Goal: Task Accomplishment & Management: Use online tool/utility

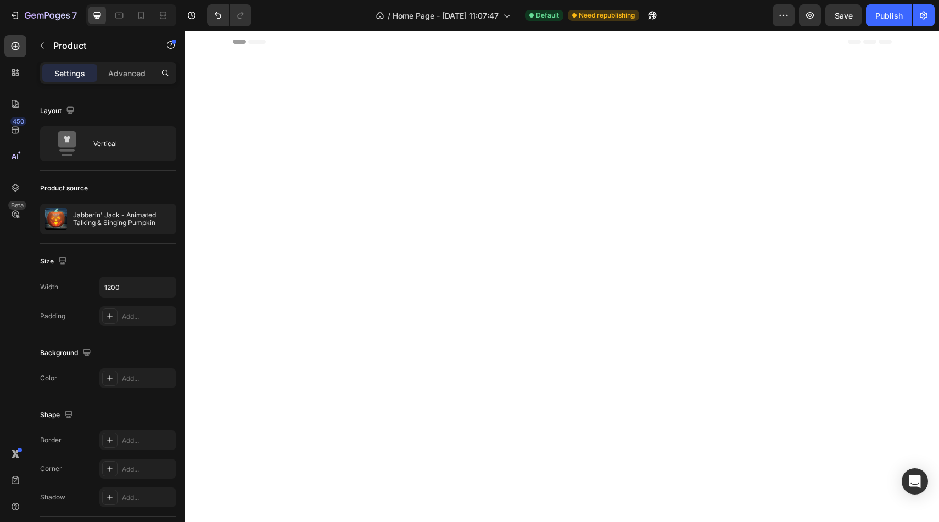
scroll to position [2543, 0]
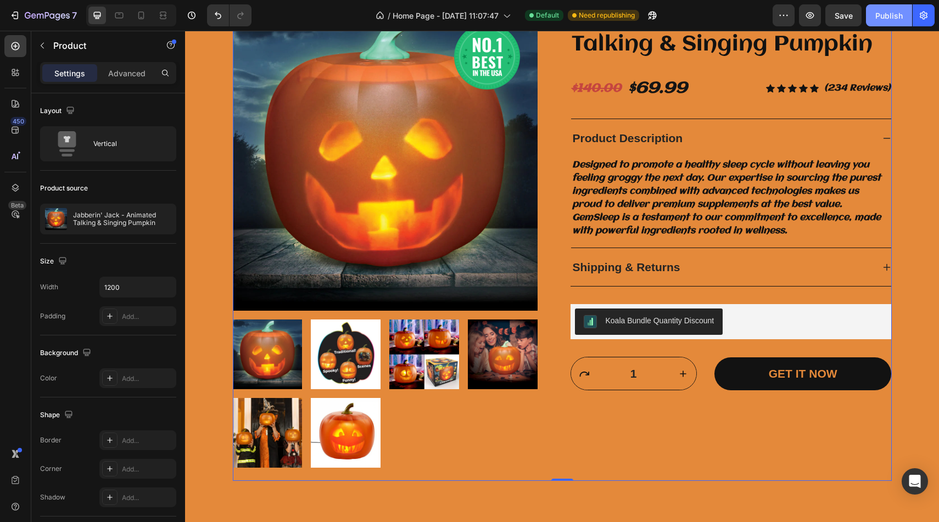
click at [880, 14] on div "Publish" at bounding box center [888, 16] width 27 height 12
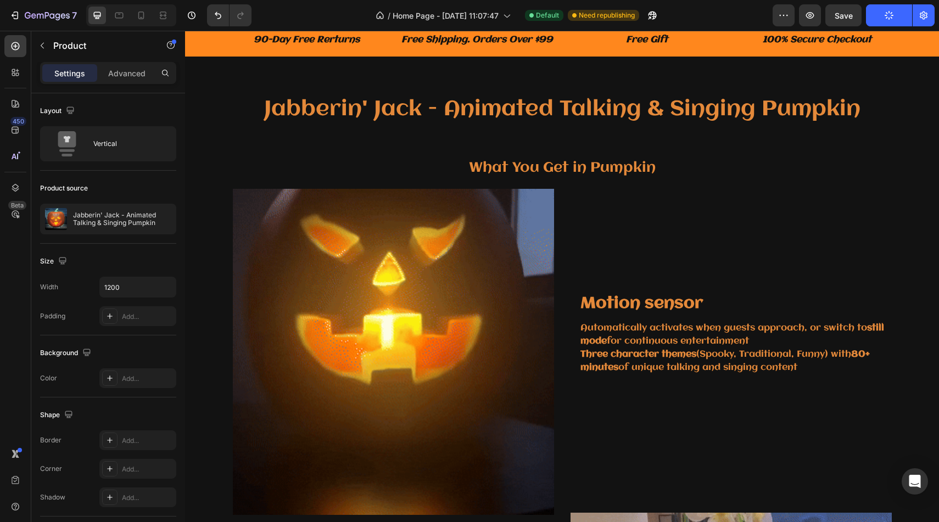
scroll to position [0, 0]
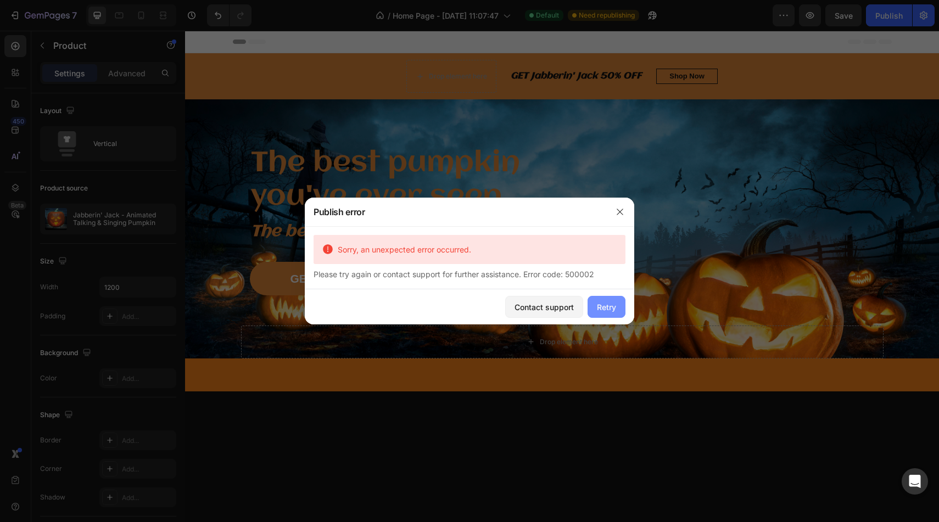
click at [593, 303] on button "Retry" at bounding box center [607, 307] width 38 height 22
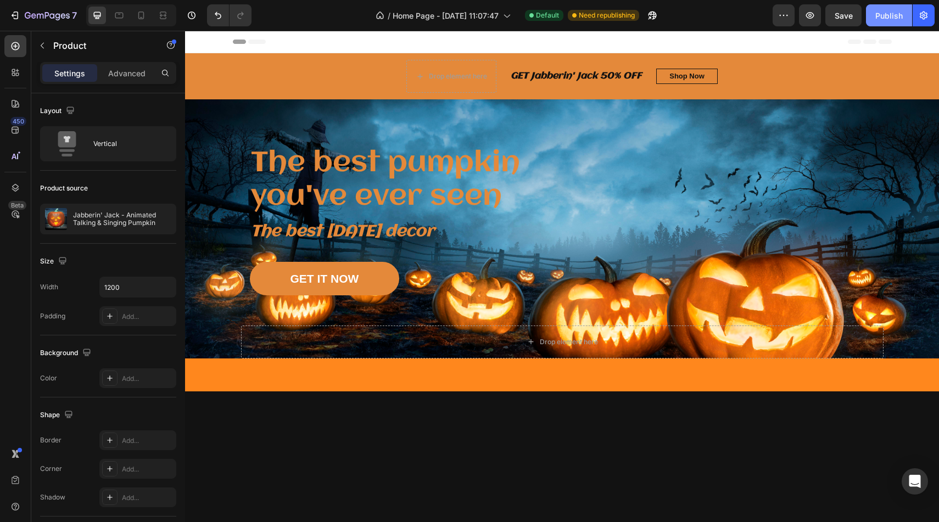
click at [876, 13] on div "Publish" at bounding box center [888, 16] width 27 height 12
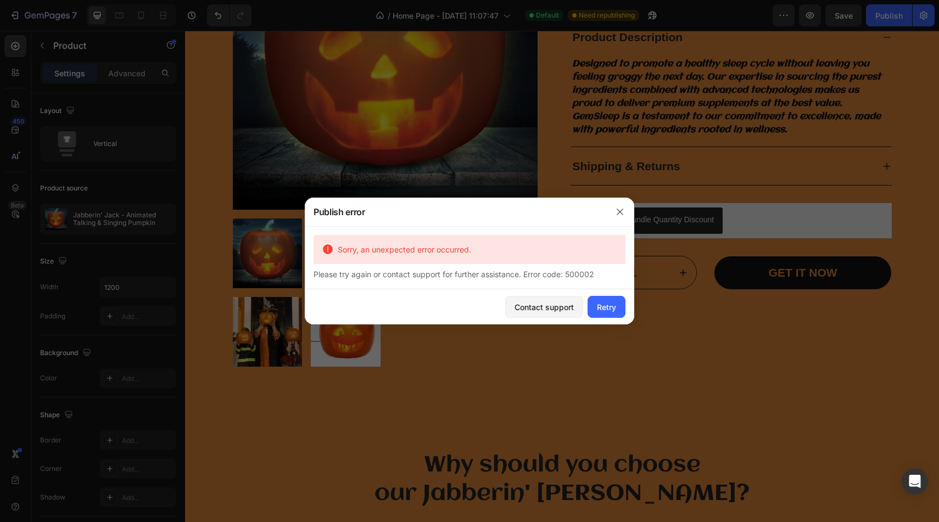
scroll to position [2667, 0]
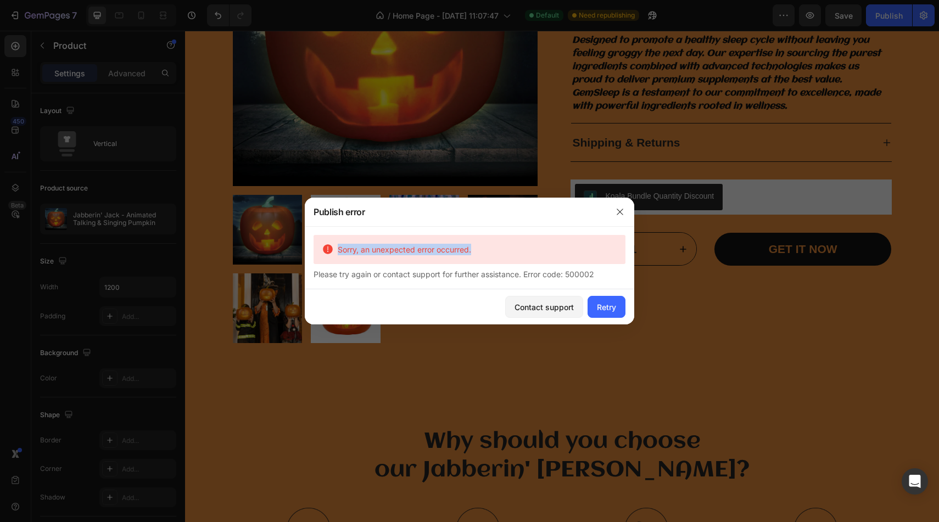
drag, startPoint x: 489, startPoint y: 258, endPoint x: 322, endPoint y: 251, distance: 167.0
click at [322, 251] on div "Sorry, an unexpected error occurred." at bounding box center [470, 249] width 312 height 29
click at [617, 208] on icon "button" at bounding box center [620, 212] width 9 height 9
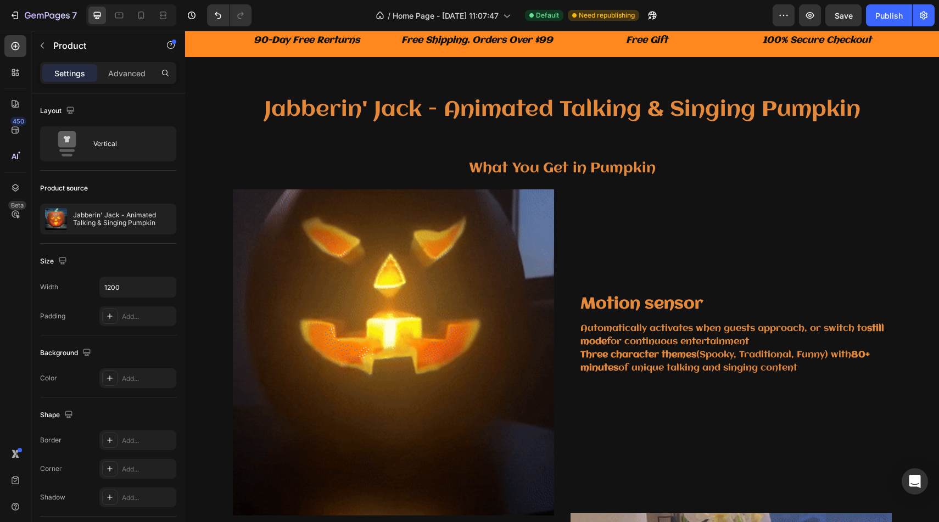
scroll to position [605, 0]
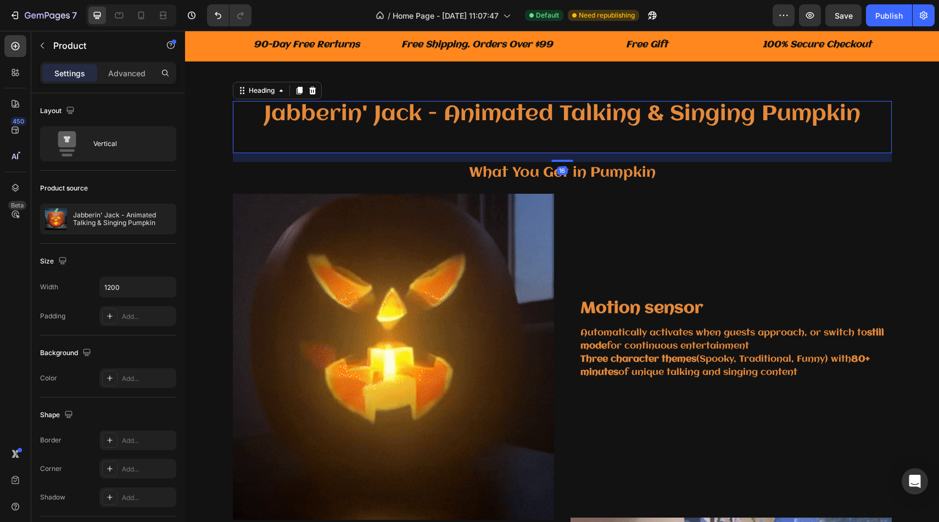
click at [381, 118] on h2 "Jabberin' Jack - Animated Talking & Singing Pumpkin" at bounding box center [562, 127] width 659 height 52
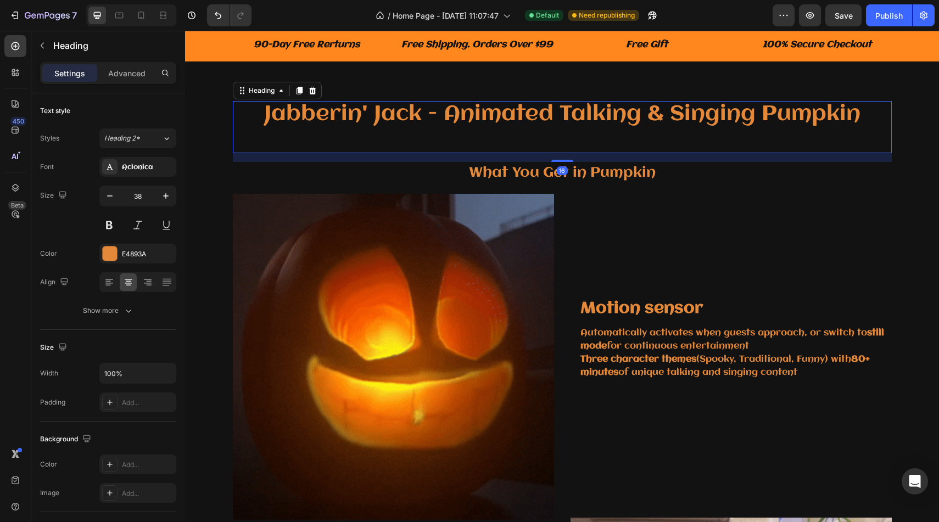
click at [423, 115] on h2 "Jabberin' Jack - Animated Talking & Singing Pumpkin" at bounding box center [562, 127] width 659 height 52
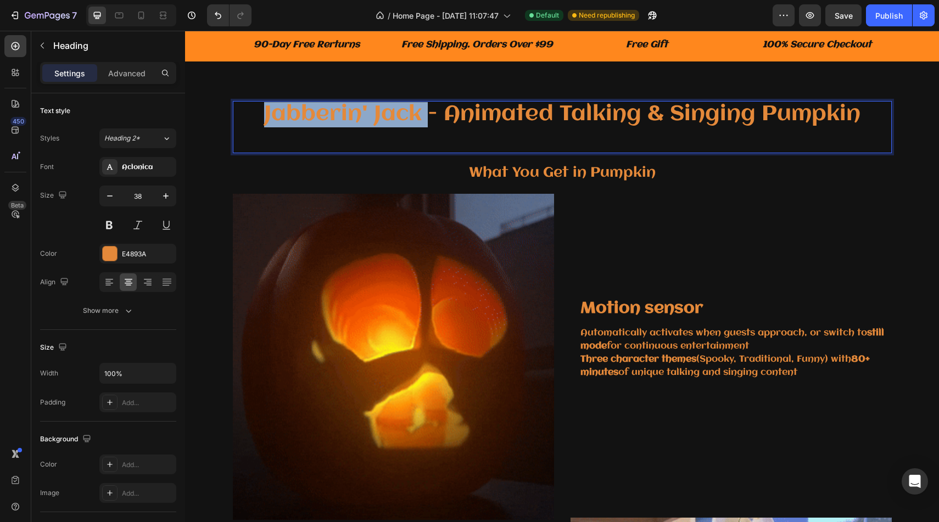
drag, startPoint x: 423, startPoint y: 115, endPoint x: 275, endPoint y: 115, distance: 148.8
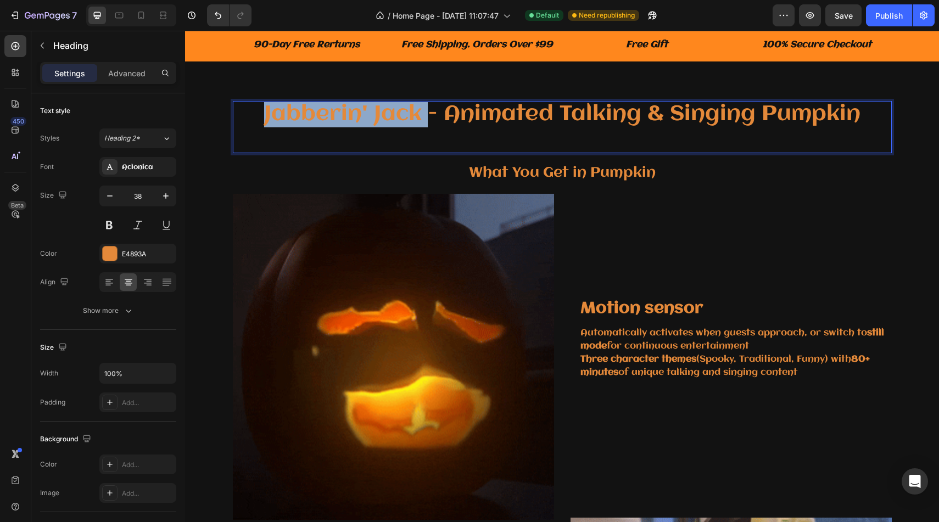
click at [275, 115] on p "Jabberin' Jack - Animated Talking & Singing Pumpkin" at bounding box center [562, 127] width 657 height 50
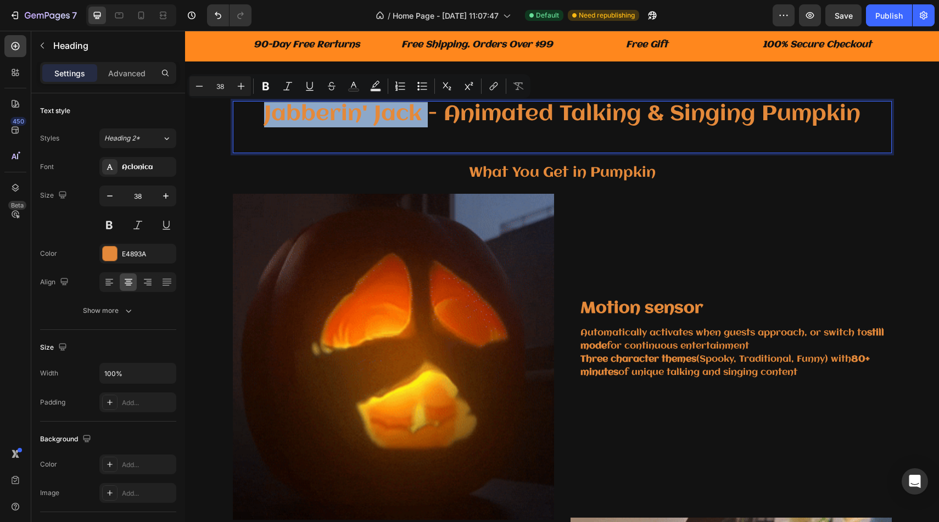
copy p "Jabberin' Jack"
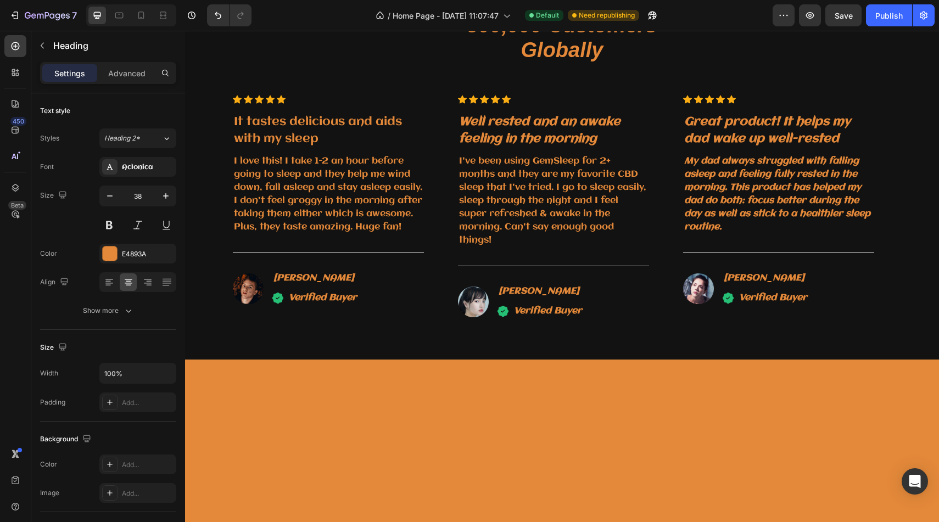
type input "16"
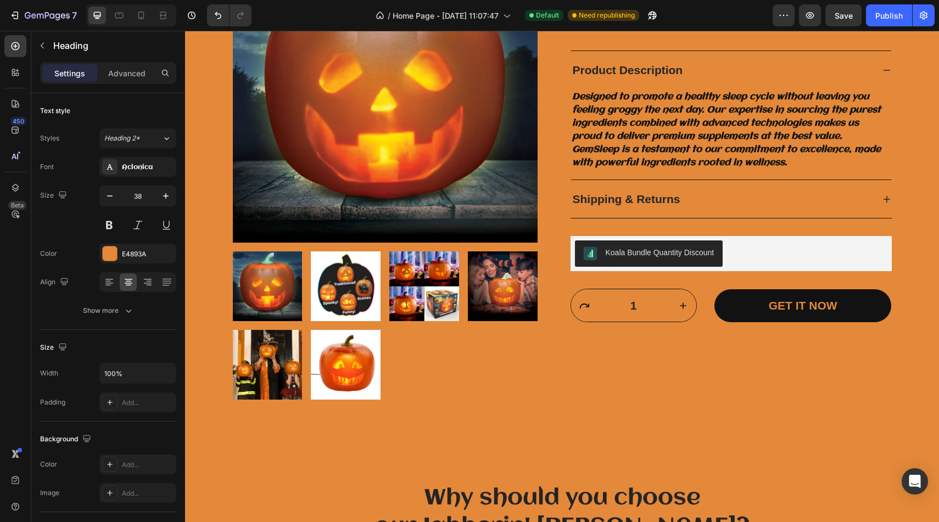
scroll to position [2609, 0]
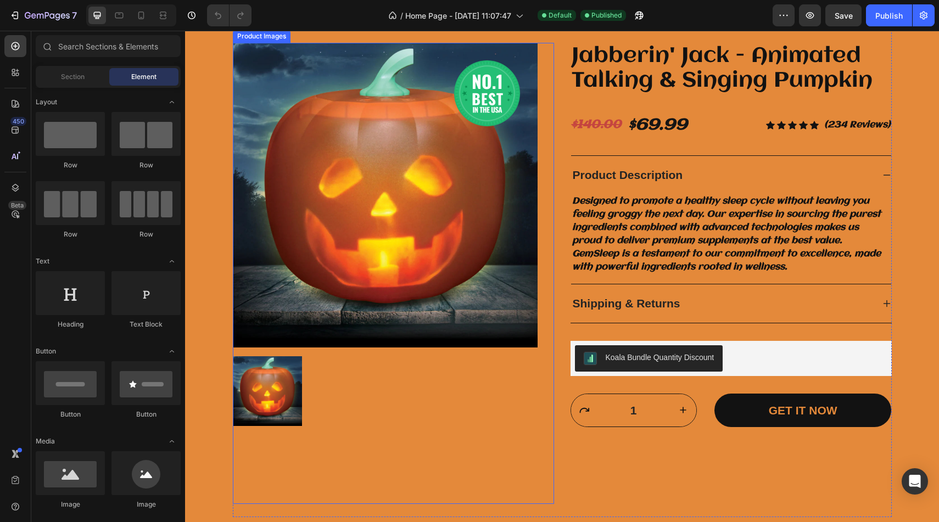
scroll to position [2626, 0]
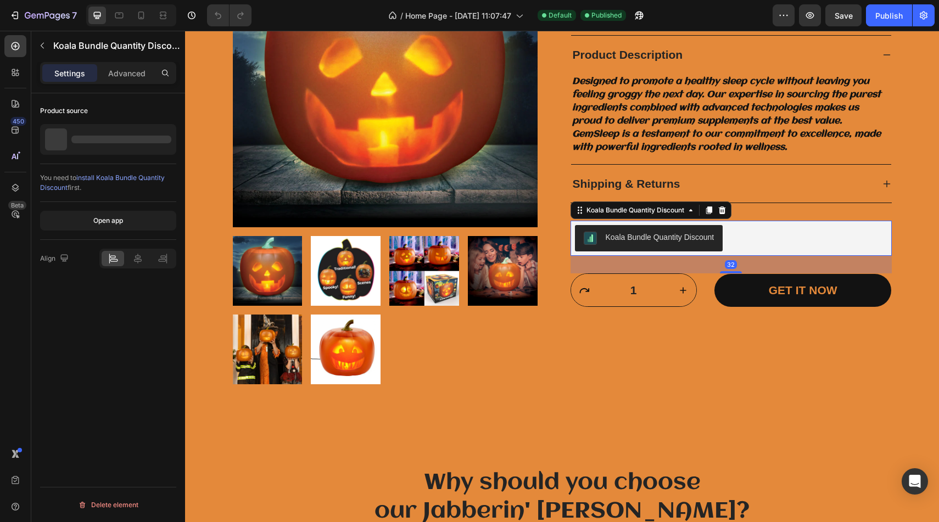
click at [757, 238] on div "Koala Bundle Quantity Discount" at bounding box center [731, 238] width 312 height 26
click at [131, 215] on button "Open app" at bounding box center [108, 221] width 136 height 20
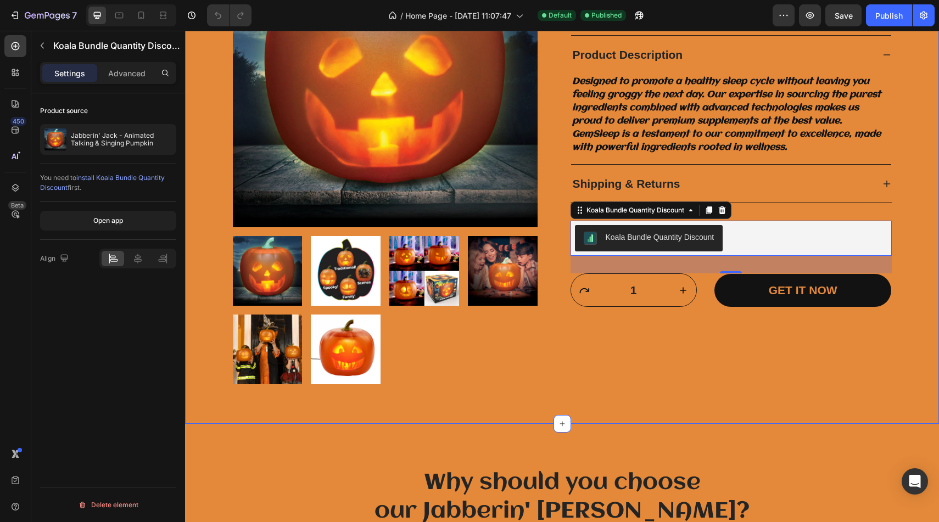
click at [919, 202] on div "Image Row Product Images Jabberin' Jack - Animated Talking & Singing Pumpkin Pr…" at bounding box center [561, 153] width 737 height 488
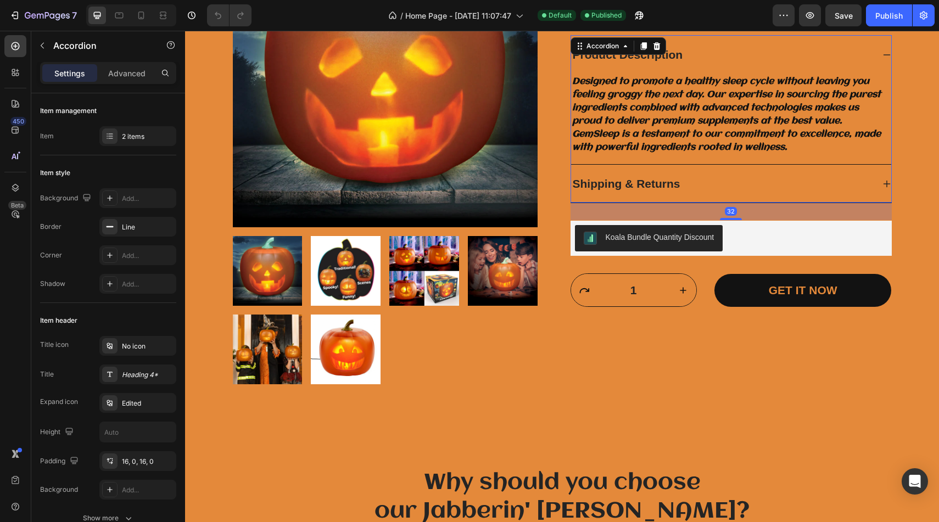
click at [887, 35] on div "Product Description Designed to promote a healthy sleep cycle without leaving y…" at bounding box center [731, 99] width 320 height 129
drag, startPoint x: 885, startPoint y: 16, endPoint x: 701, endPoint y: 54, distance: 188.3
click at [885, 16] on div "Publish" at bounding box center [888, 16] width 27 height 12
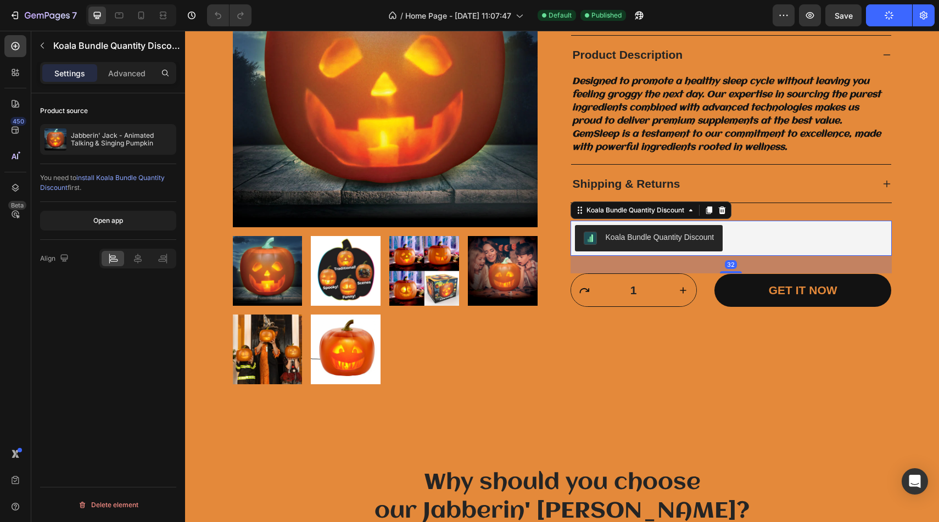
click at [713, 239] on div "Koala Bundle Quantity Discount" at bounding box center [660, 238] width 109 height 12
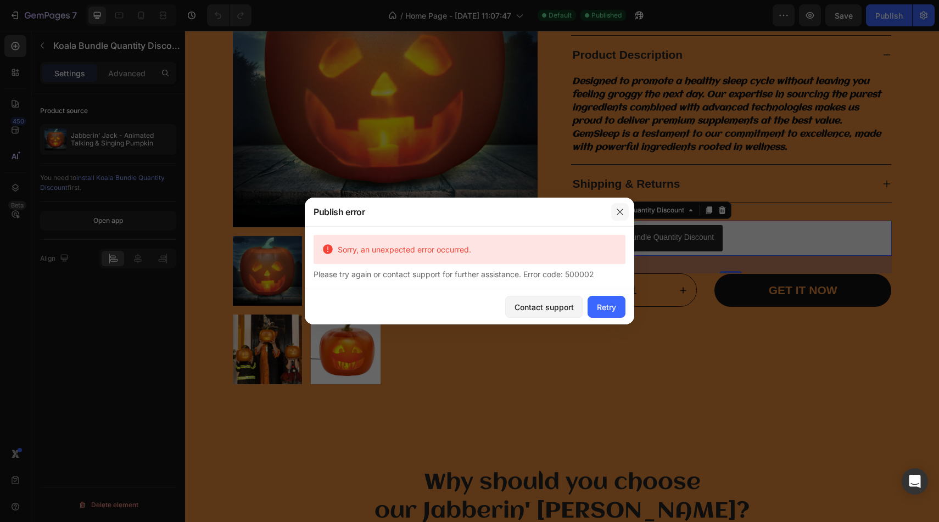
click at [616, 214] on icon "button" at bounding box center [620, 212] width 9 height 9
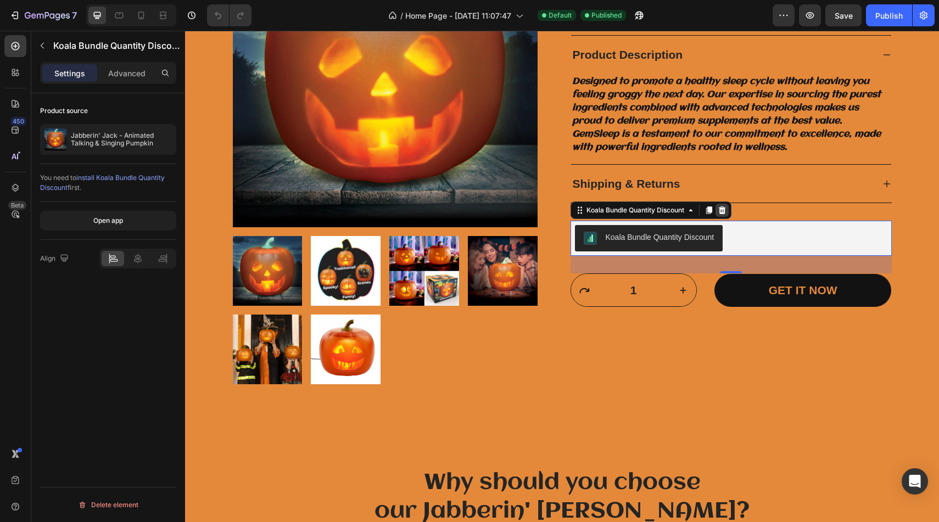
click at [723, 212] on icon at bounding box center [721, 210] width 7 height 8
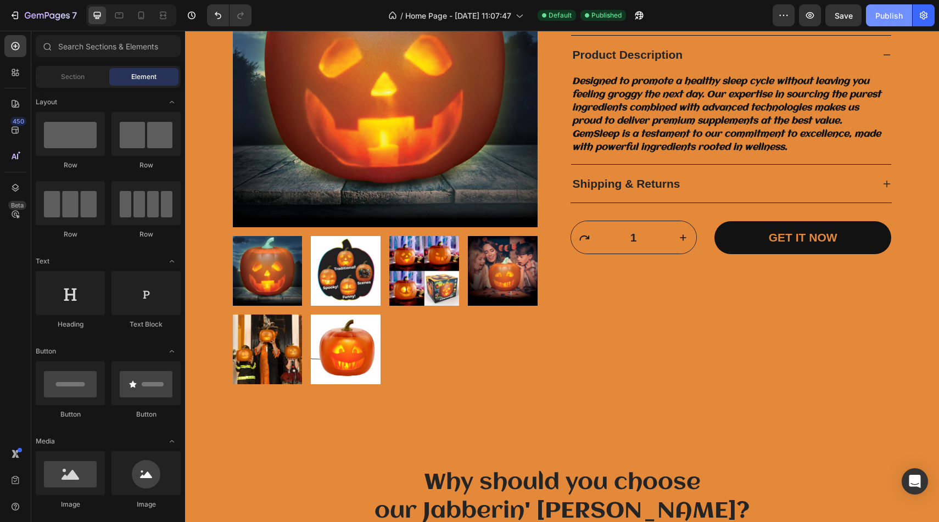
click at [878, 12] on div "Publish" at bounding box center [888, 16] width 27 height 12
click at [5, 72] on div at bounding box center [15, 72] width 22 height 22
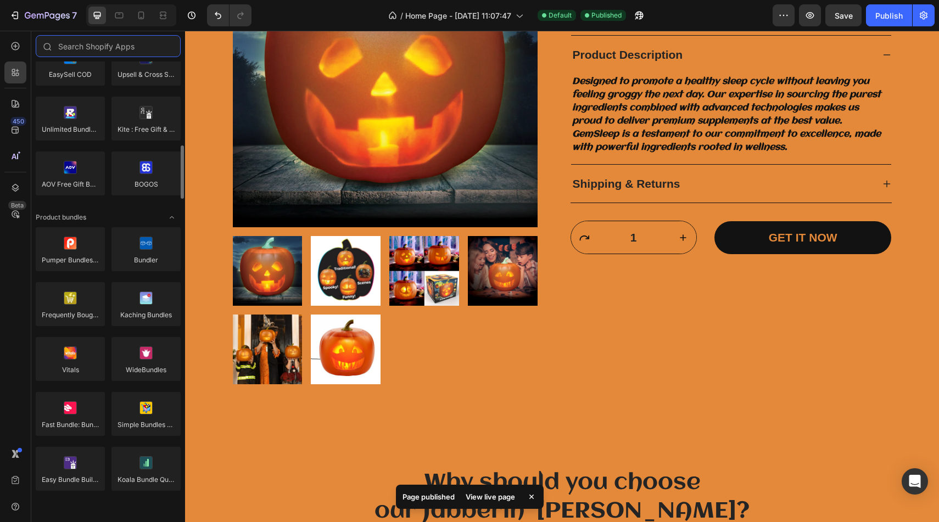
scroll to position [670, 0]
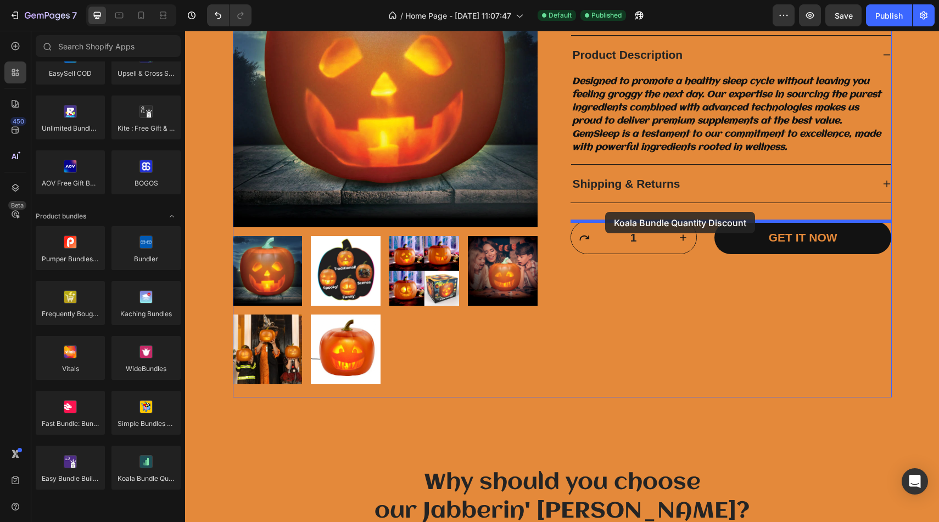
drag, startPoint x: 327, startPoint y: 489, endPoint x: 605, endPoint y: 210, distance: 394.5
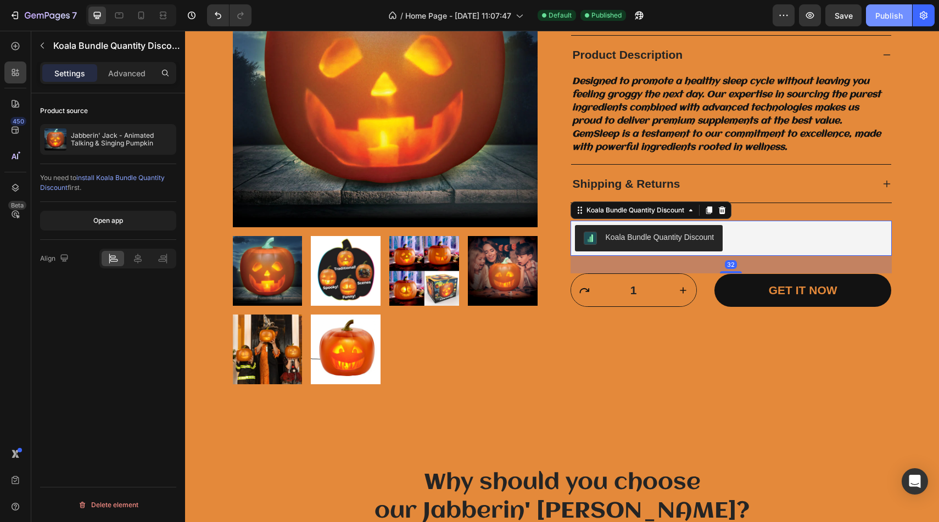
click at [898, 6] on button "Publish" at bounding box center [889, 15] width 46 height 22
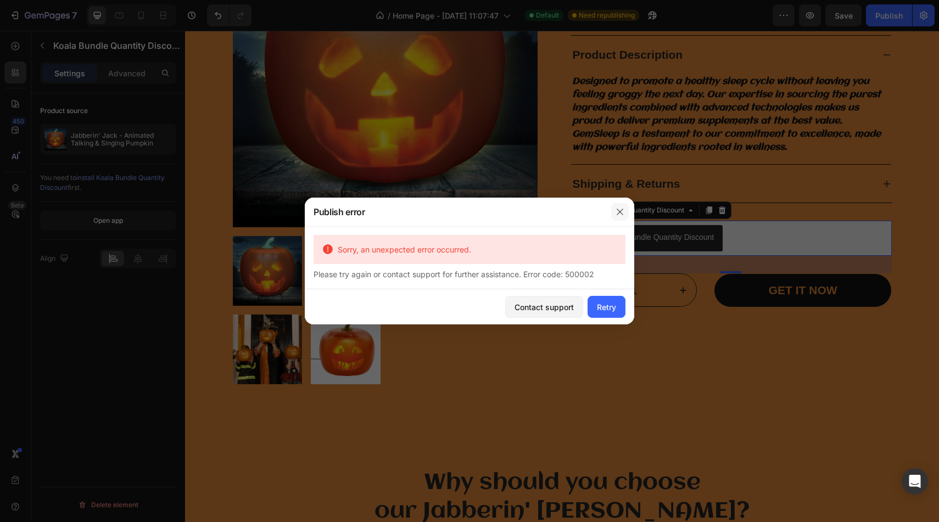
click at [617, 208] on icon "button" at bounding box center [620, 212] width 9 height 9
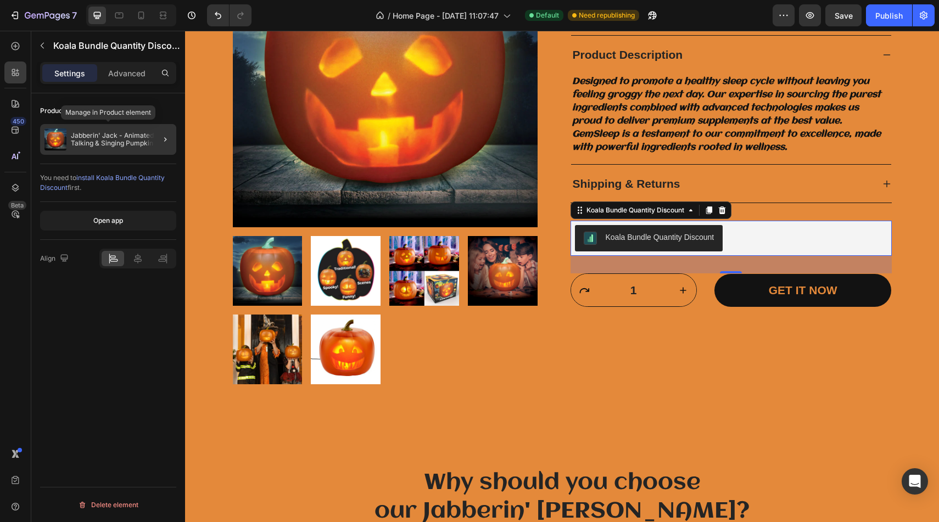
click at [125, 138] on p "Jabberin' Jack - Animated Talking & Singing Pumpkin" at bounding box center [121, 139] width 101 height 15
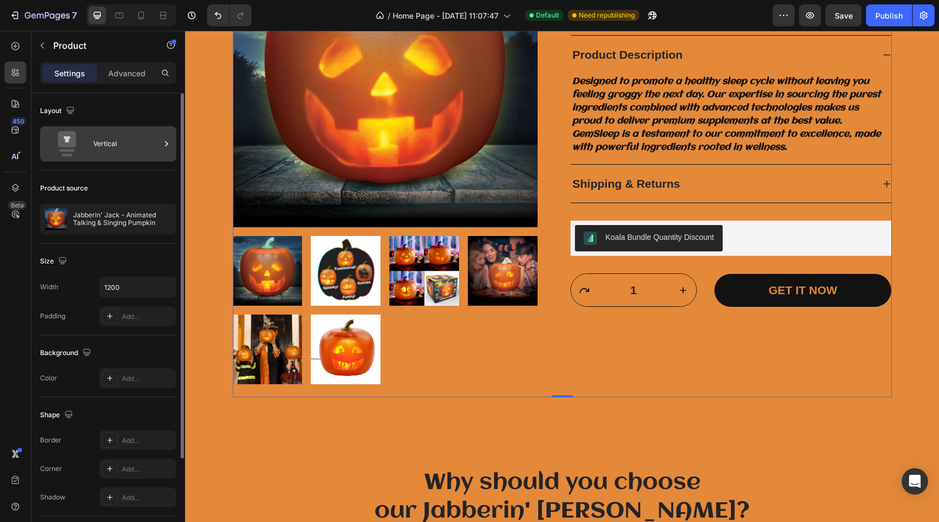
click at [131, 139] on div "Vertical" at bounding box center [126, 143] width 67 height 25
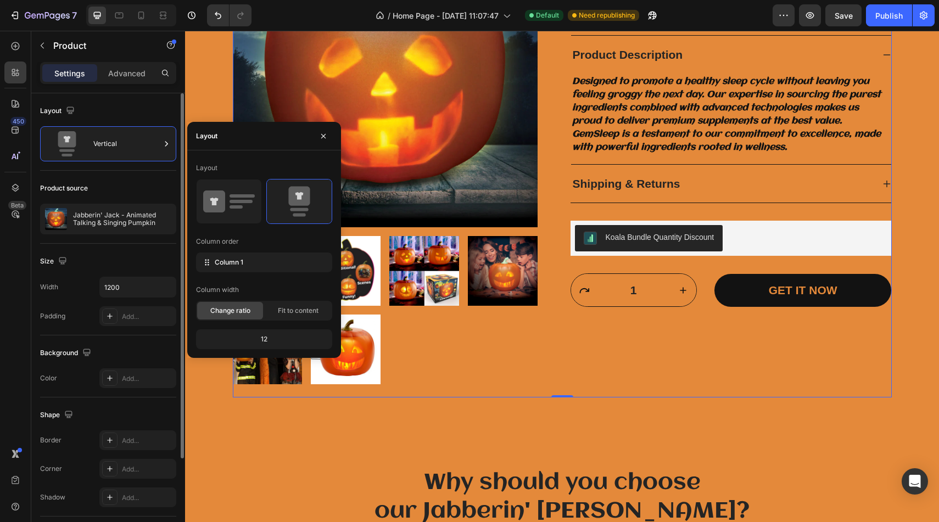
click at [149, 190] on div "Product source" at bounding box center [108, 189] width 136 height 18
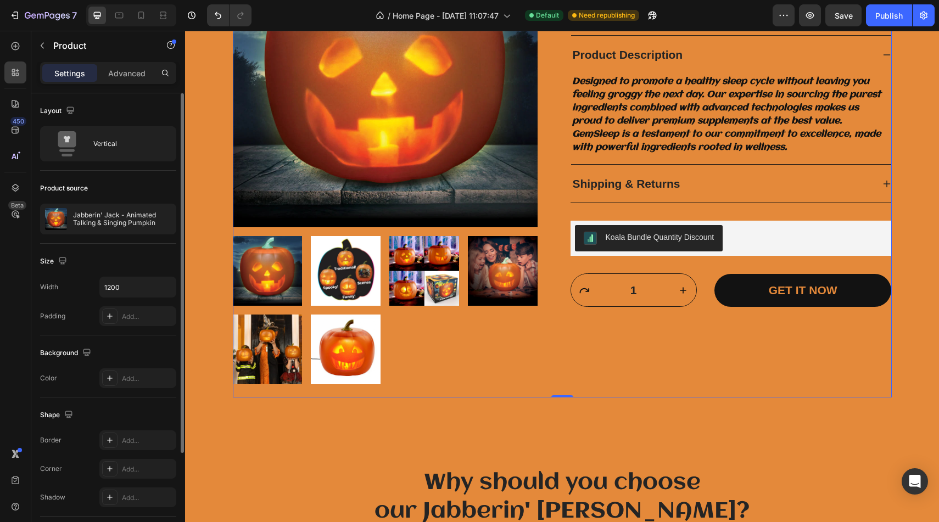
scroll to position [128, 0]
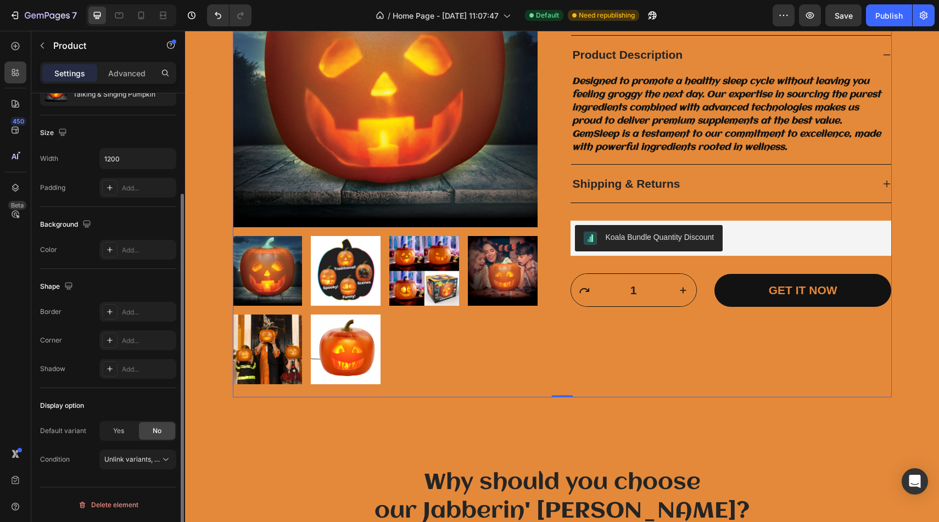
click at [120, 482] on div "Layout Vertical Product source Jabberin' Jack - Animated Talking & Singing Pump…" at bounding box center [108, 259] width 154 height 589
click at [131, 464] on span "Unlink variants, quantity <br> between same products" at bounding box center [132, 460] width 56 height 10
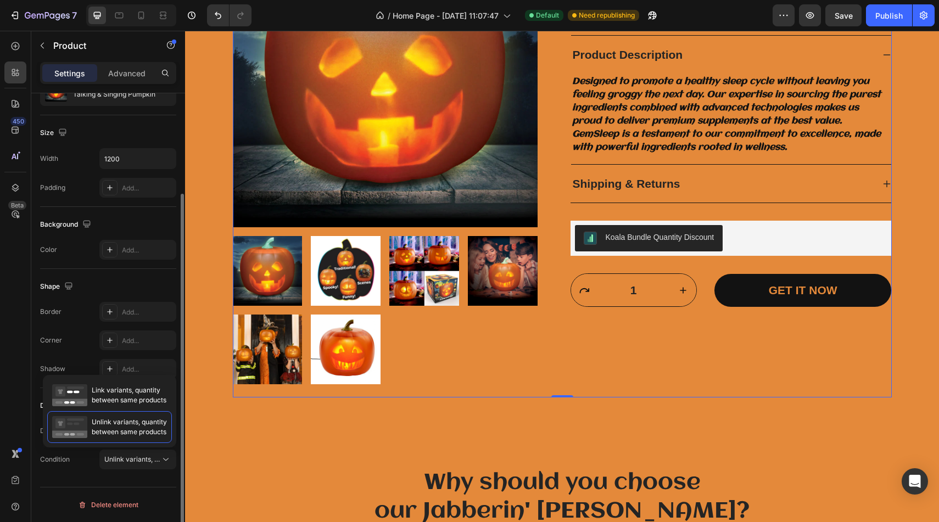
click at [92, 340] on div "Corner Add..." at bounding box center [108, 341] width 136 height 20
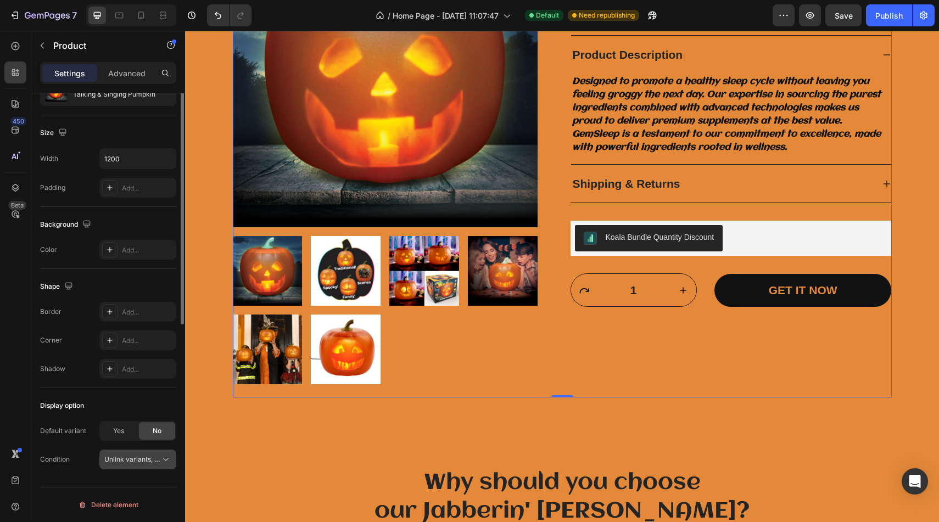
scroll to position [0, 0]
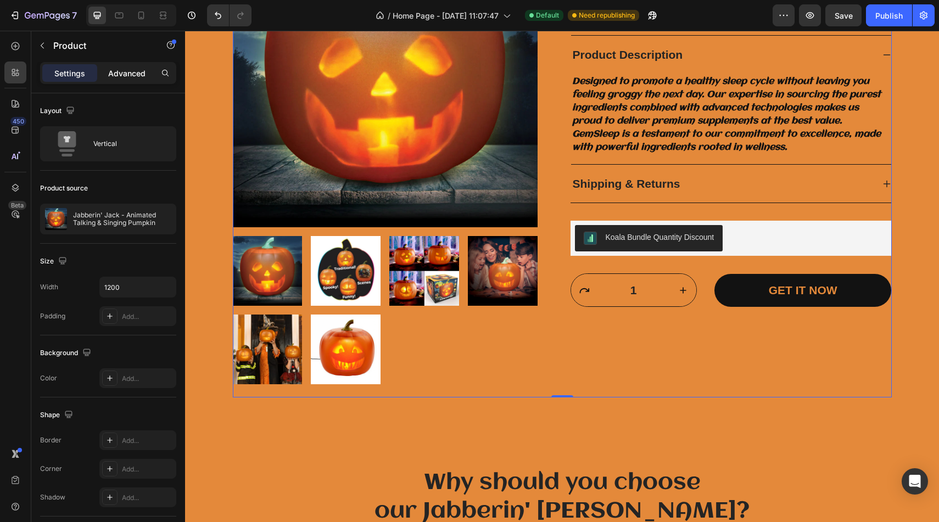
click at [138, 70] on p "Advanced" at bounding box center [126, 74] width 37 height 12
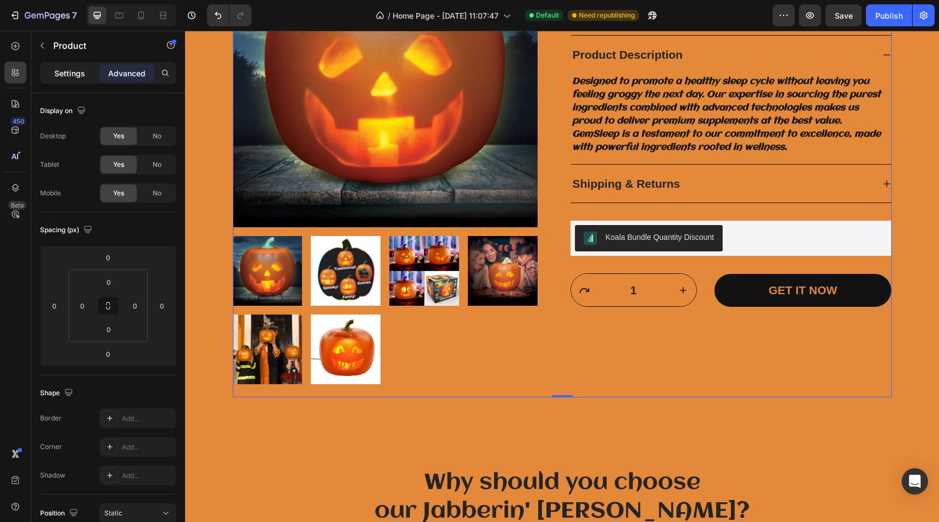
click at [66, 68] on p "Settings" at bounding box center [69, 74] width 31 height 12
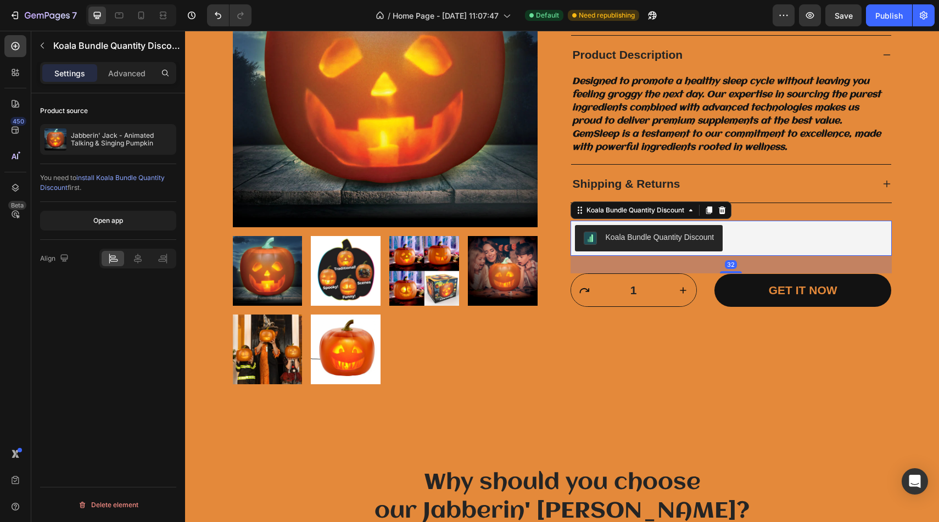
click at [603, 229] on button "Koala Bundle Quantity Discount" at bounding box center [649, 238] width 148 height 26
click at [603, 231] on button "Koala Bundle Quantity Discount" at bounding box center [649, 238] width 148 height 26
click at [139, 226] on button "Open app" at bounding box center [108, 221] width 136 height 20
click at [725, 211] on icon at bounding box center [721, 210] width 7 height 8
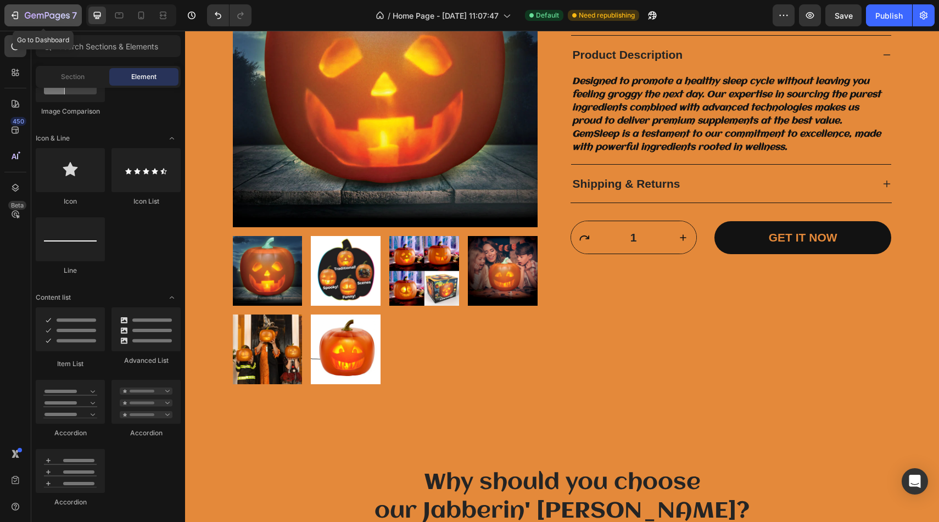
click at [64, 10] on div "7" at bounding box center [51, 15] width 52 height 13
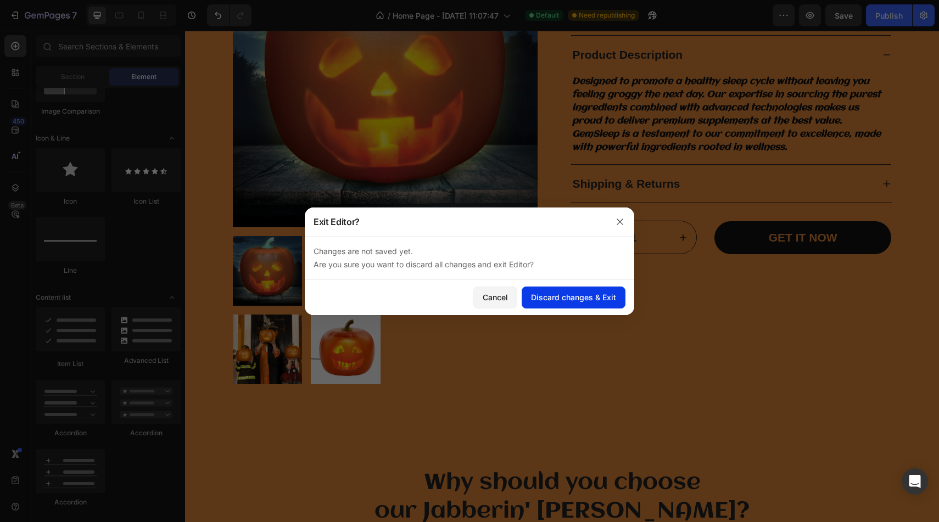
click at [544, 298] on div "Discard changes & Exit" at bounding box center [573, 298] width 85 height 12
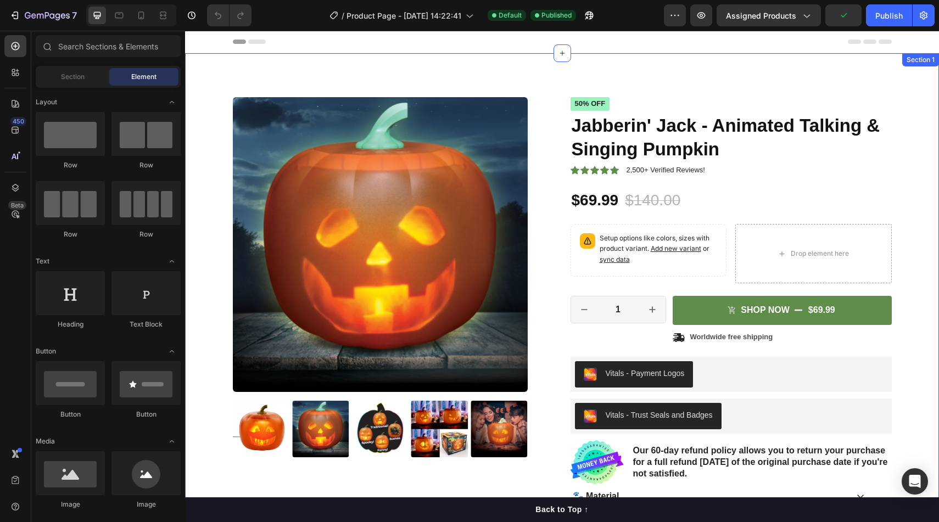
click at [769, 61] on div "Product Images Icon Icon Icon Icon Icon Icon List 2,500+ Verified Reviews! Text…" at bounding box center [562, 331] width 754 height 556
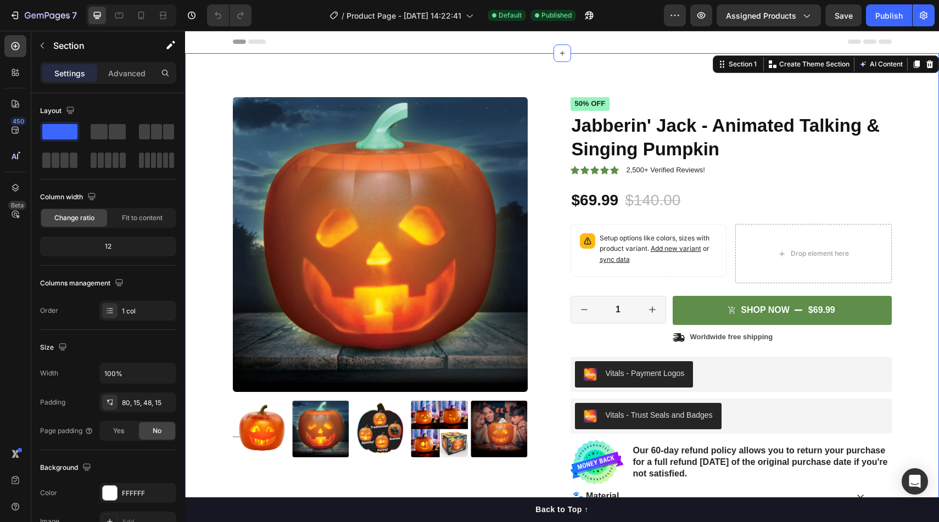
click at [614, 74] on div "Product Images Icon Icon Icon Icon Icon Icon List 2,500+ Verified Reviews! Text…" at bounding box center [562, 331] width 754 height 556
click at [110, 493] on div at bounding box center [110, 493] width 14 height 14
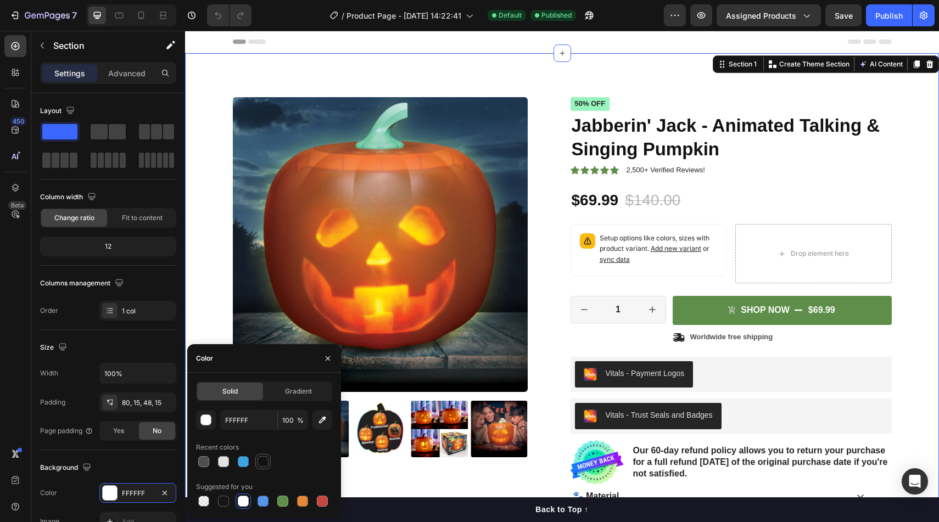
click at [261, 461] on div at bounding box center [263, 461] width 11 height 11
type input "121212"
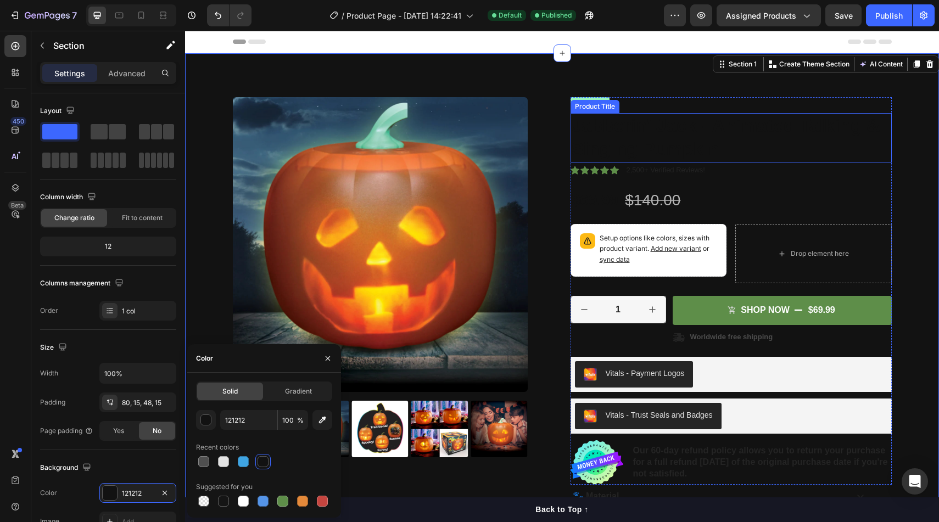
click at [651, 134] on h1 "Jabberin' Jack - Animated Talking & Singing Pumpkin" at bounding box center [730, 137] width 321 height 49
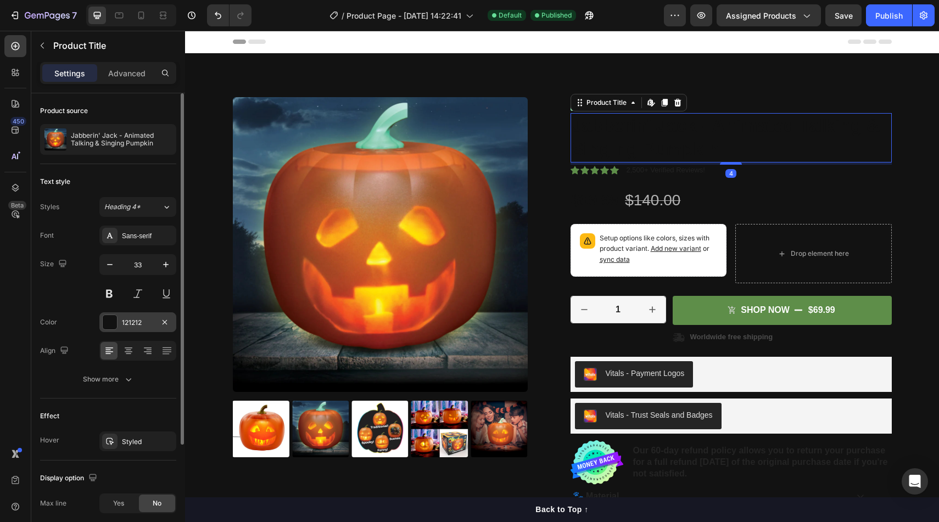
click at [114, 323] on div at bounding box center [110, 322] width 14 height 14
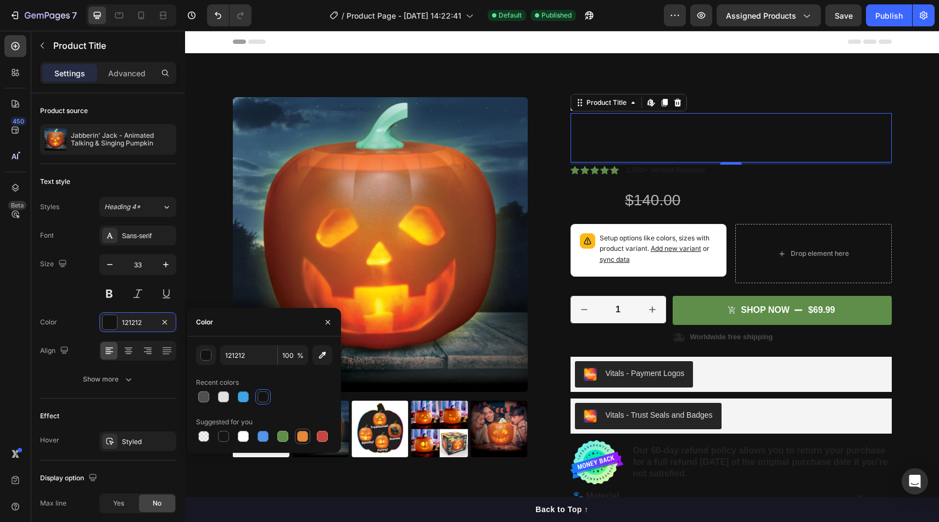
click at [305, 433] on div at bounding box center [302, 436] width 11 height 11
type input "E4893A"
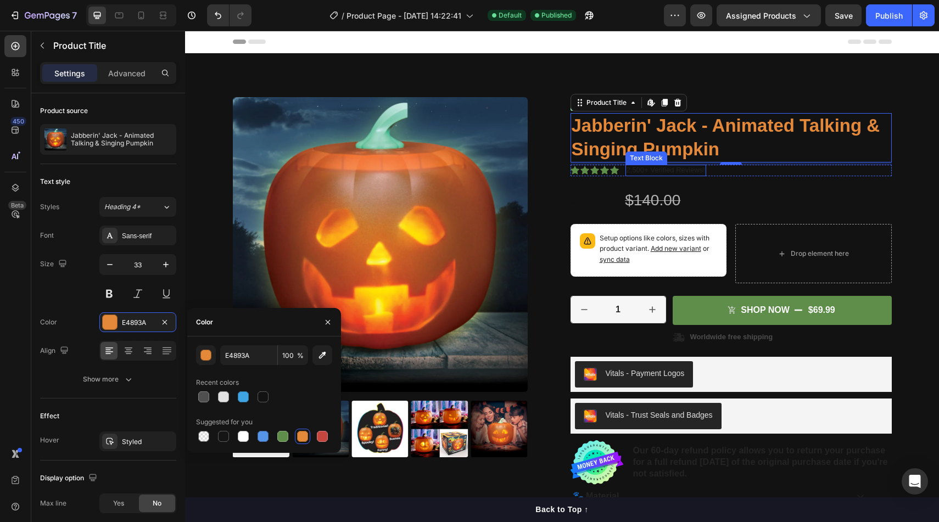
click at [630, 166] on p "2,500+ Verified Reviews!" at bounding box center [665, 170] width 79 height 9
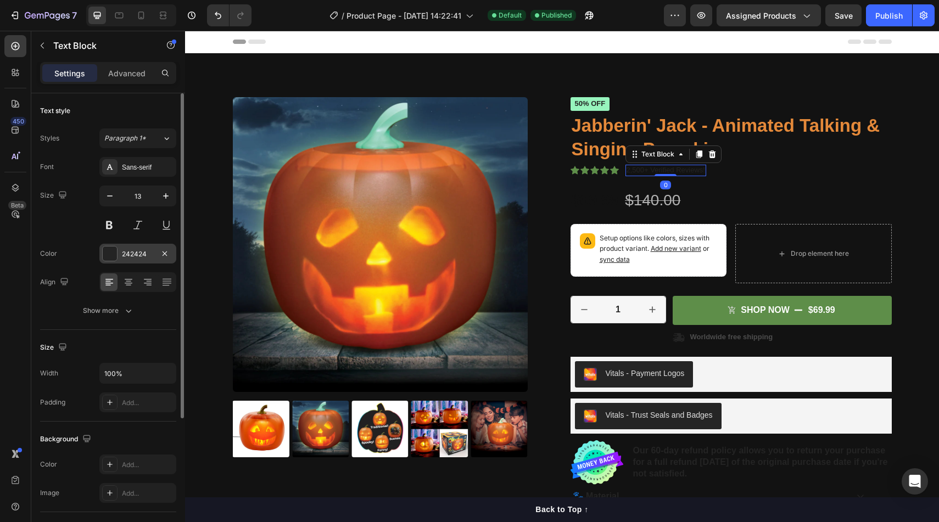
click at [109, 249] on div at bounding box center [110, 254] width 14 height 14
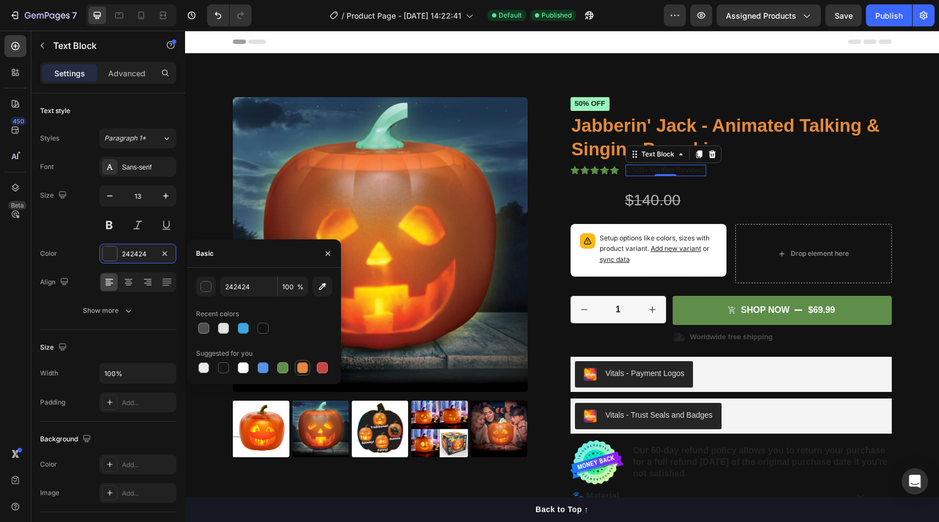
click at [302, 370] on div at bounding box center [302, 367] width 11 height 11
type input "E4893A"
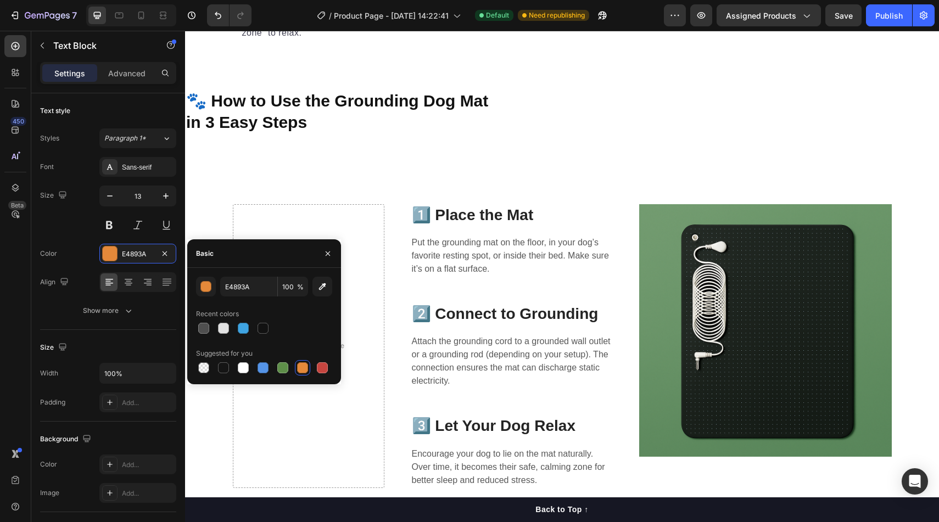
scroll to position [1655, 0]
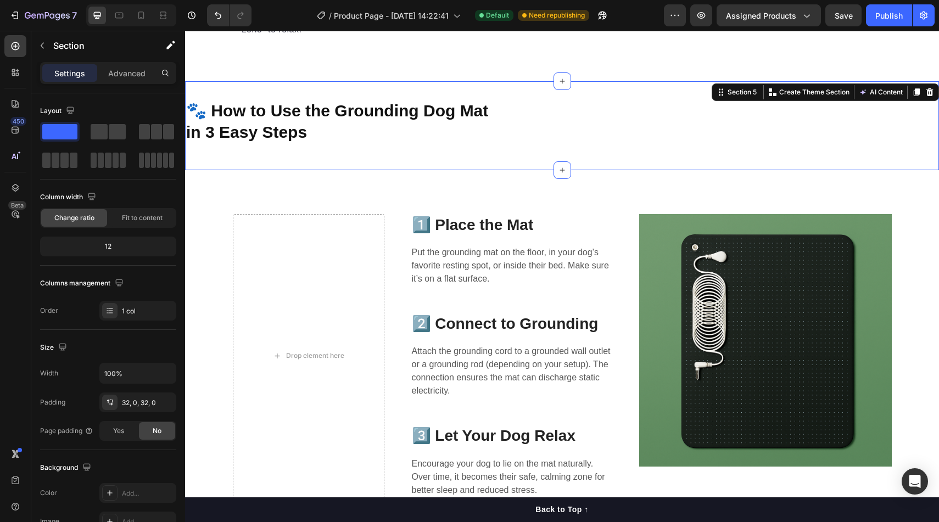
click at [656, 144] on div "🐾 How to Use the Grounding Dog Mat in 3 Easy Steps Heading Section 5 You can cr…" at bounding box center [562, 125] width 754 height 89
click at [932, 88] on icon at bounding box center [929, 92] width 7 height 8
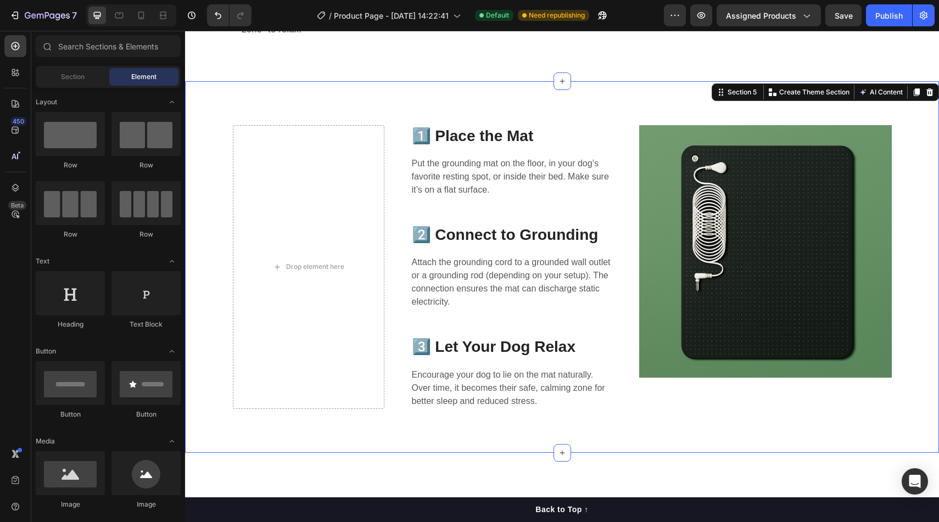
click at [881, 92] on div "Drop element here 1️⃣ Place the Mat Heading Put the grounding mat on the floor,…" at bounding box center [562, 267] width 754 height 372
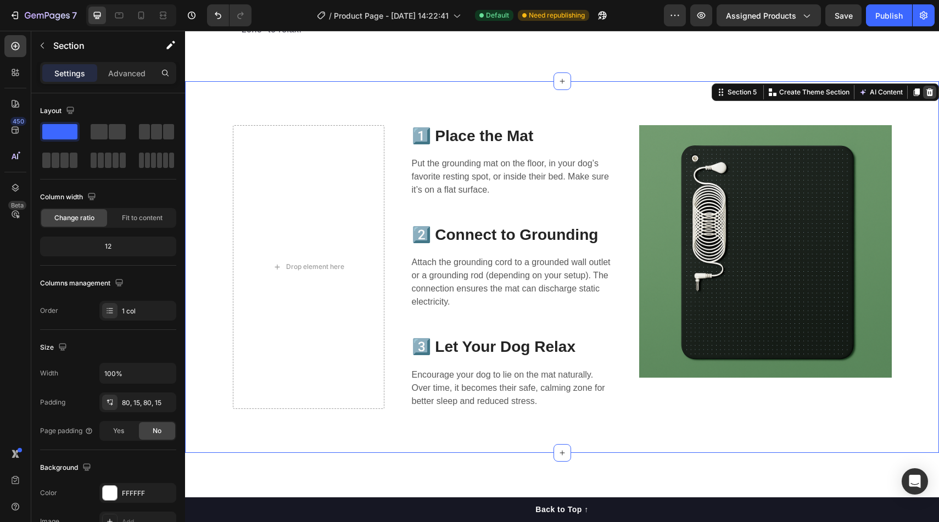
click at [933, 88] on icon at bounding box center [929, 92] width 9 height 9
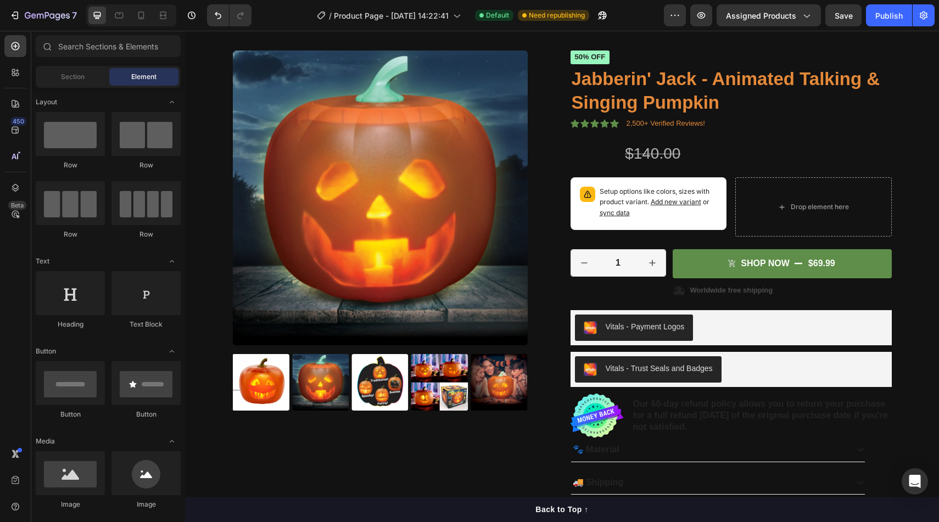
scroll to position [83, 0]
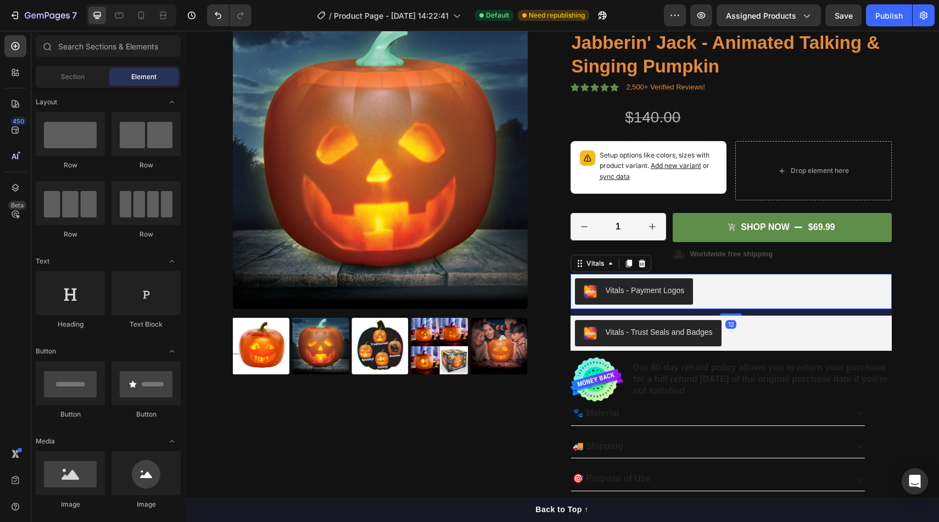
click at [756, 290] on div "Vitals - Payment Logos" at bounding box center [731, 291] width 312 height 26
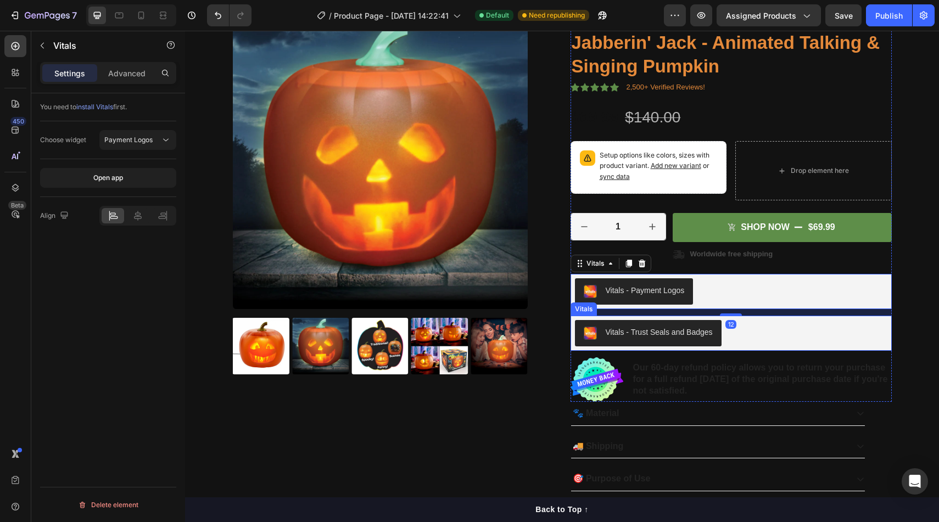
click at [764, 327] on div "Vitals - Trust Seals and Badges" at bounding box center [731, 333] width 312 height 26
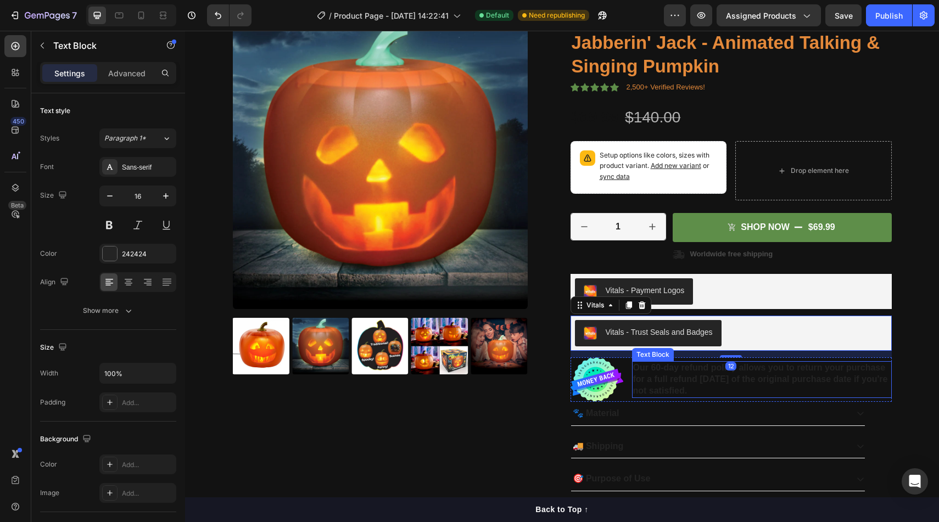
click at [662, 371] on p "Our 60-day refund policy allows you to return your purchase for a full refund […" at bounding box center [762, 379] width 258 height 34
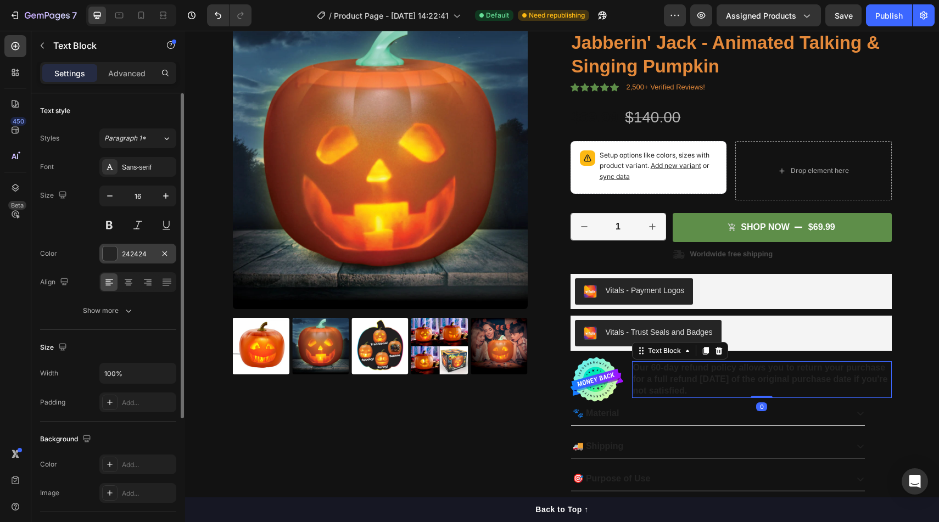
click at [109, 255] on div at bounding box center [110, 254] width 14 height 14
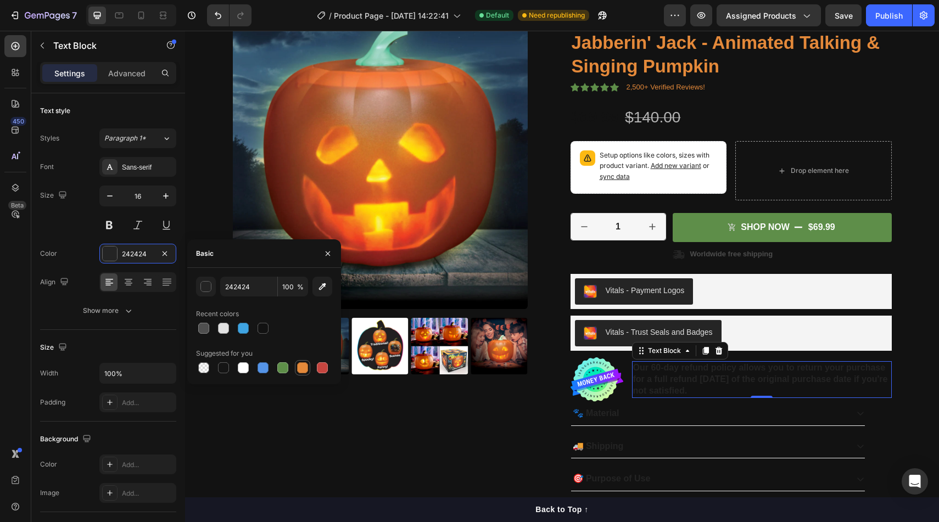
click at [301, 367] on div at bounding box center [302, 367] width 11 height 11
type input "E4893A"
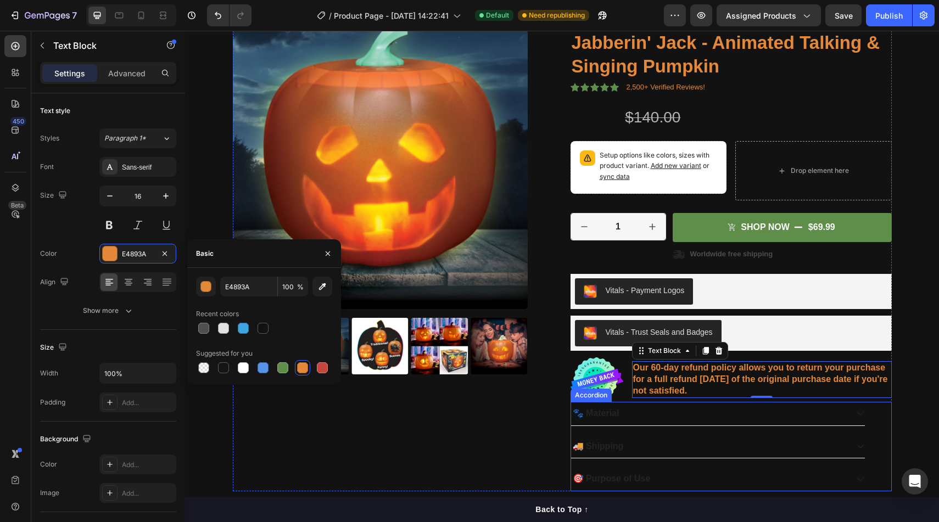
click at [618, 415] on div "🐾 Material" at bounding box center [709, 413] width 276 height 15
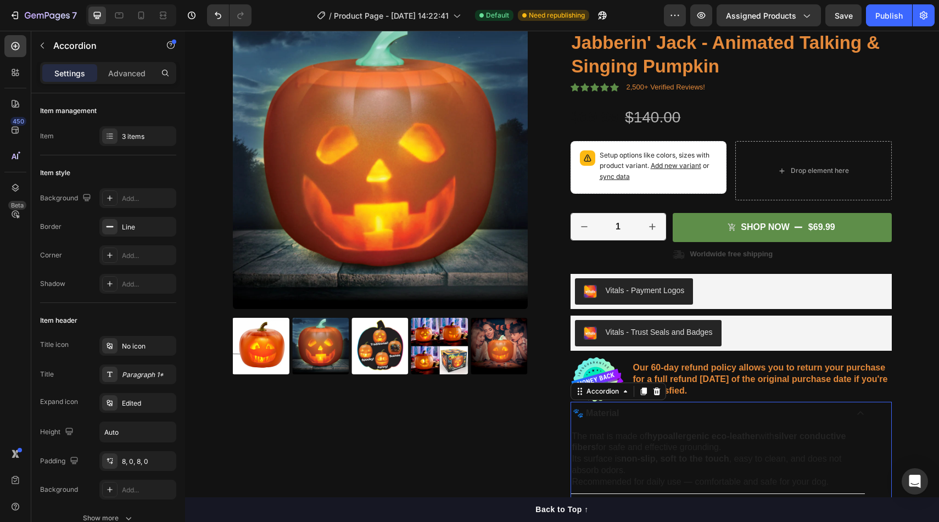
click at [614, 414] on p "🐾 Material" at bounding box center [596, 414] width 47 height 12
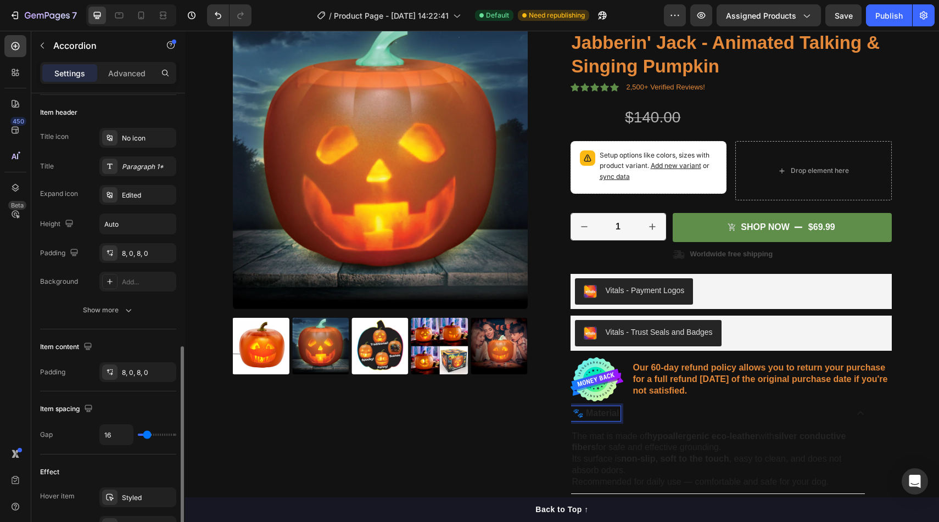
scroll to position [0, 0]
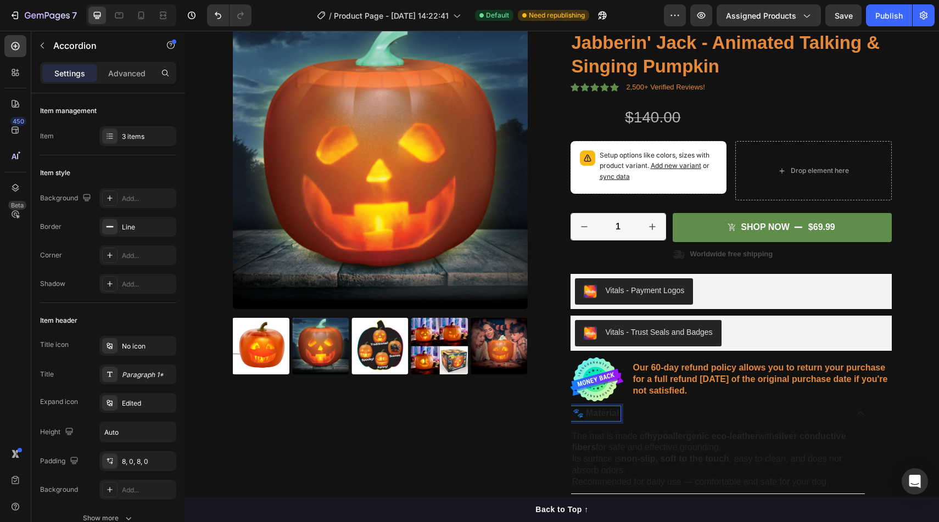
click at [599, 416] on p "🐾 Material" at bounding box center [596, 414] width 47 height 12
click at [622, 389] on icon "Editor contextual toolbar" at bounding box center [619, 391] width 11 height 11
type input "242424"
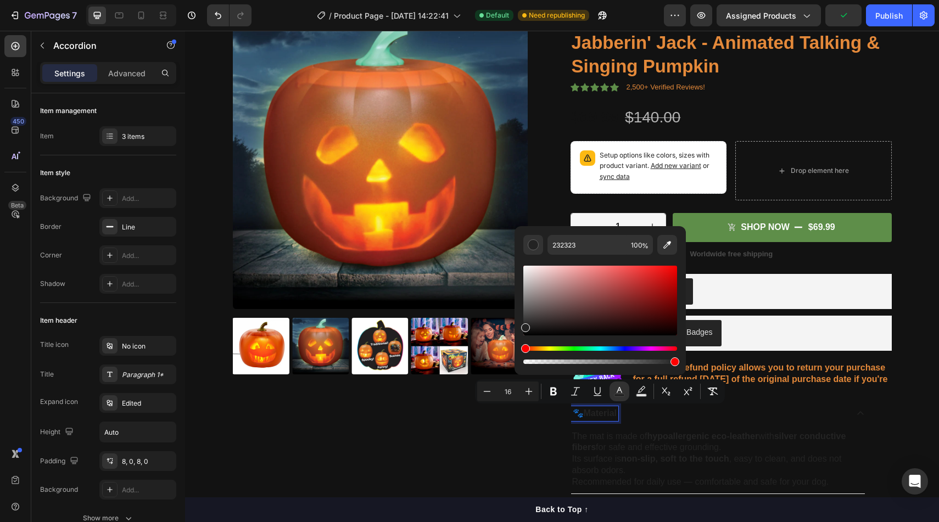
click at [539, 350] on div "Hue" at bounding box center [600, 348] width 154 height 4
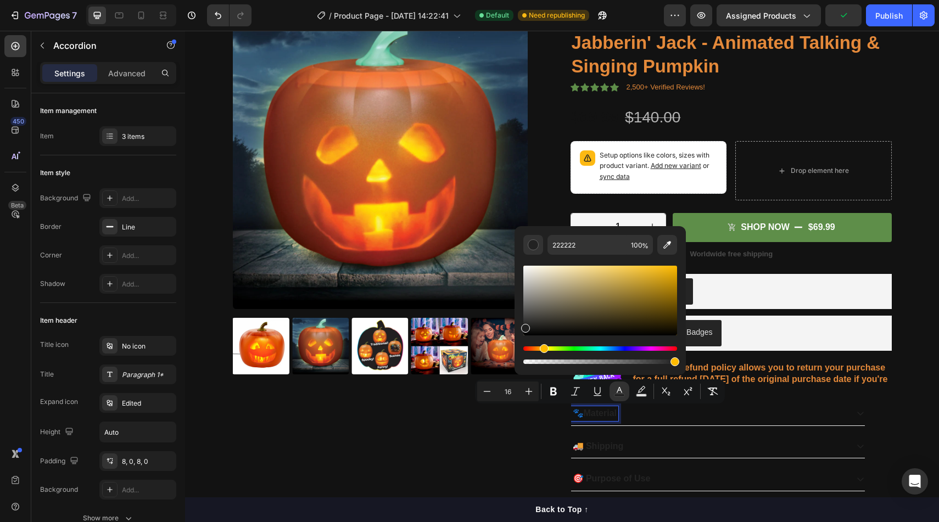
click at [542, 350] on div "Hue" at bounding box center [600, 348] width 154 height 4
type input "212121"
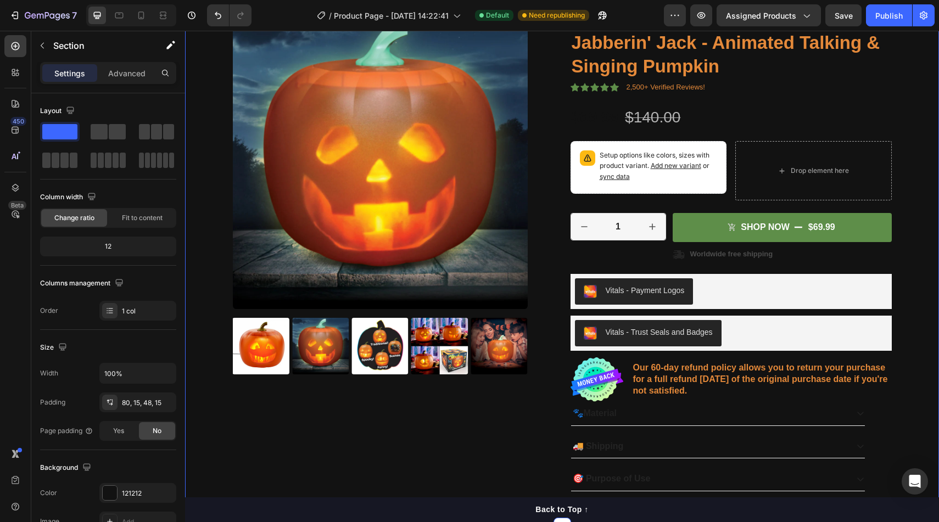
click at [198, 177] on div "Product Images Icon Icon Icon Icon Icon Icon List 2,500+ Verified Reviews! Text…" at bounding box center [561, 257] width 737 height 486
click at [113, 483] on div "121212" at bounding box center [137, 493] width 77 height 20
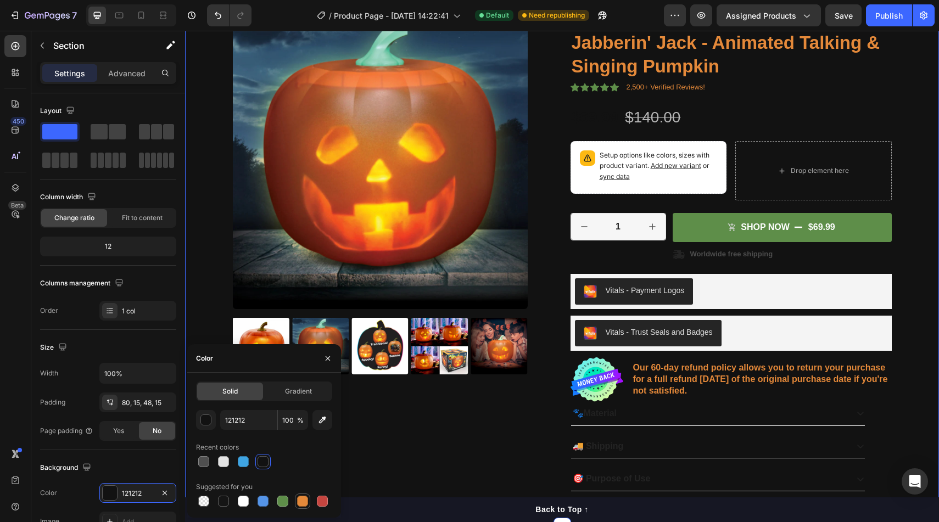
click at [306, 497] on div at bounding box center [302, 501] width 11 height 11
type input "E4893A"
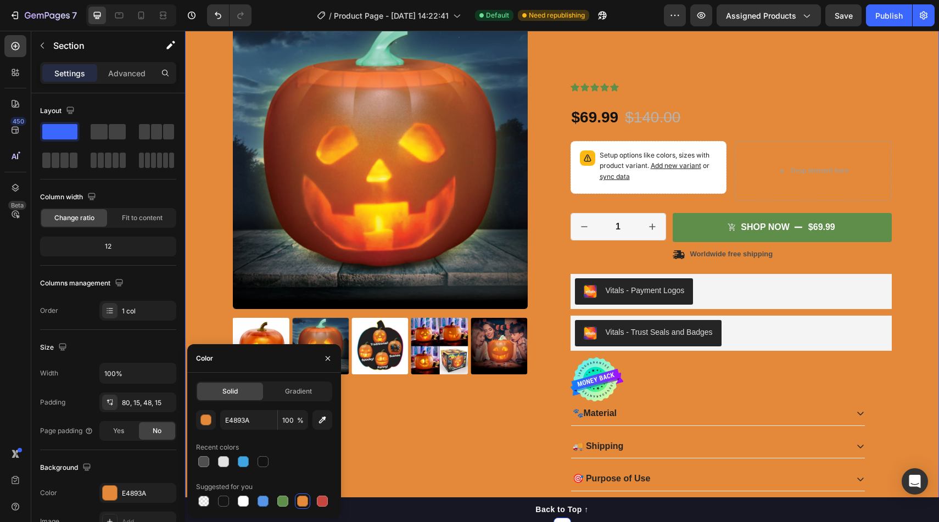
click at [930, 136] on div "Product Images Icon Icon Icon Icon Icon Icon List 2,500+ Verified Reviews! Text…" at bounding box center [561, 257] width 737 height 486
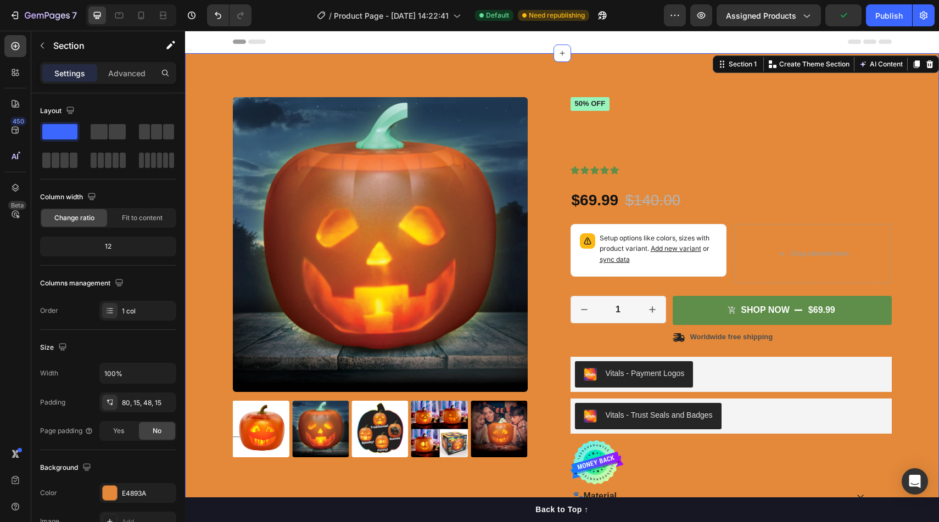
click at [933, 109] on div "Product Images Icon Icon Icon Icon Icon Icon List 2,500+ Verified Reviews! Text…" at bounding box center [562, 331] width 754 height 556
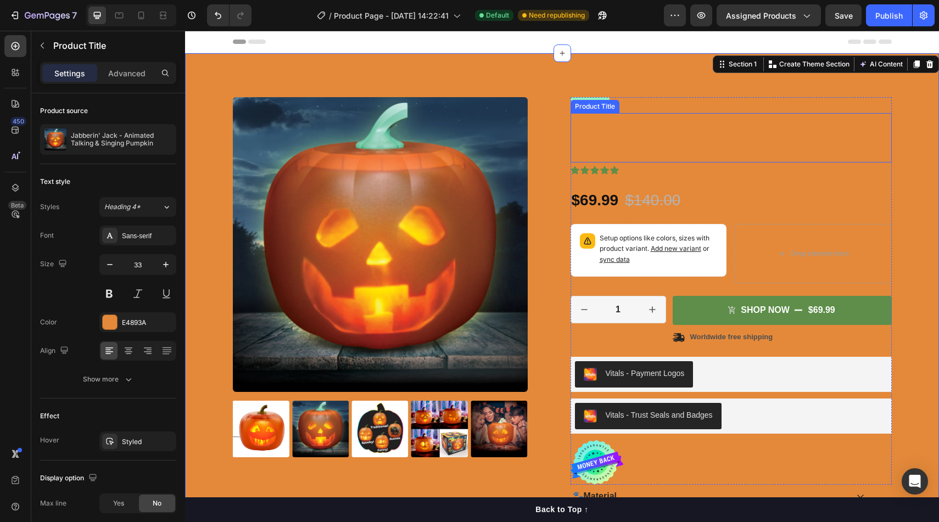
click at [675, 113] on h1 "Jabberin' Jack - Animated Talking & Singing Pumpkin" at bounding box center [730, 137] width 321 height 49
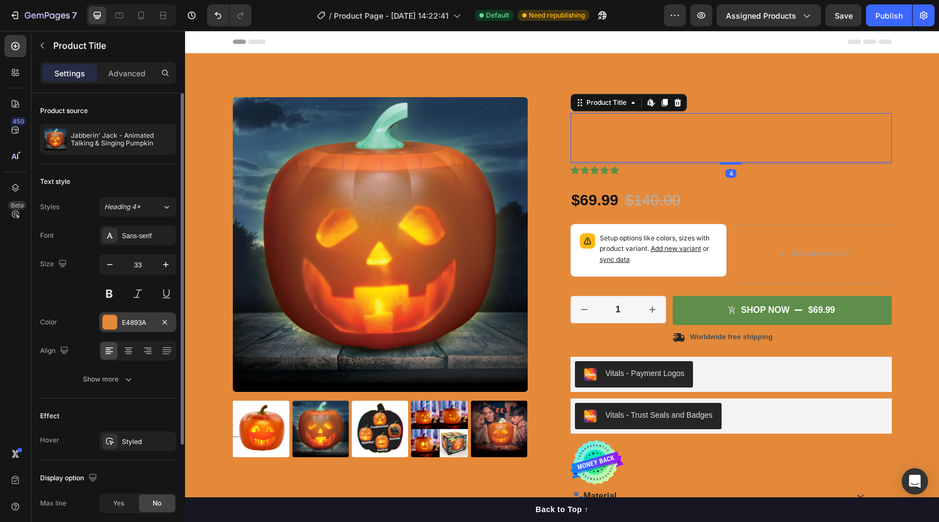
click at [110, 327] on div at bounding box center [110, 322] width 14 height 14
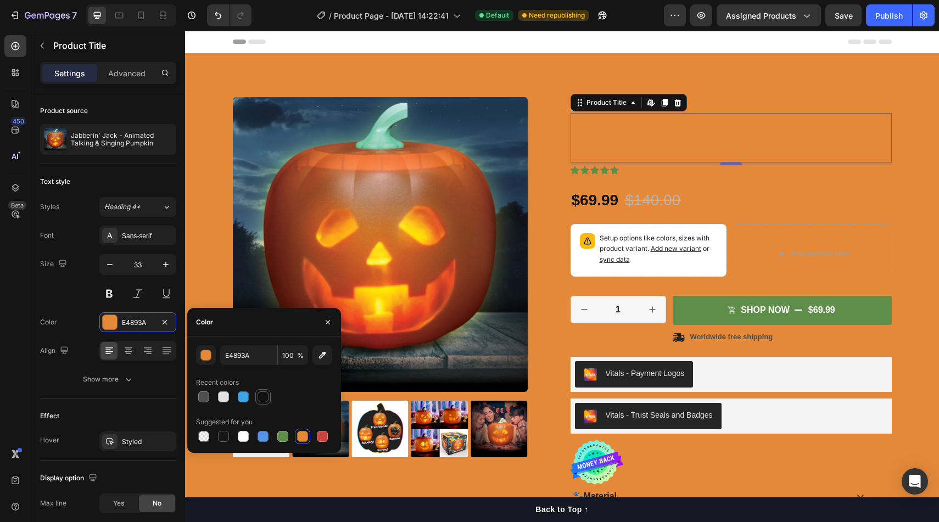
click at [263, 399] on div at bounding box center [263, 396] width 11 height 11
type input "121212"
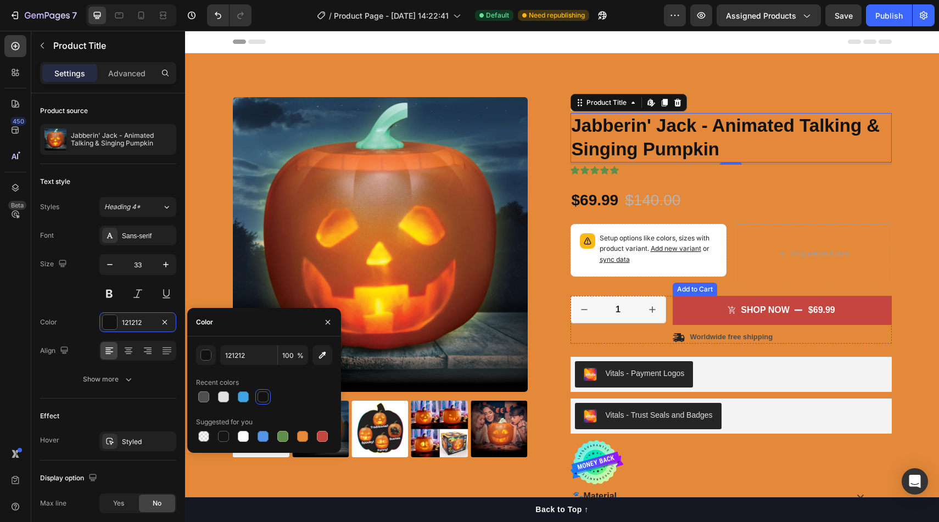
click at [697, 320] on button "SHOP Now $69.99" at bounding box center [782, 310] width 219 height 29
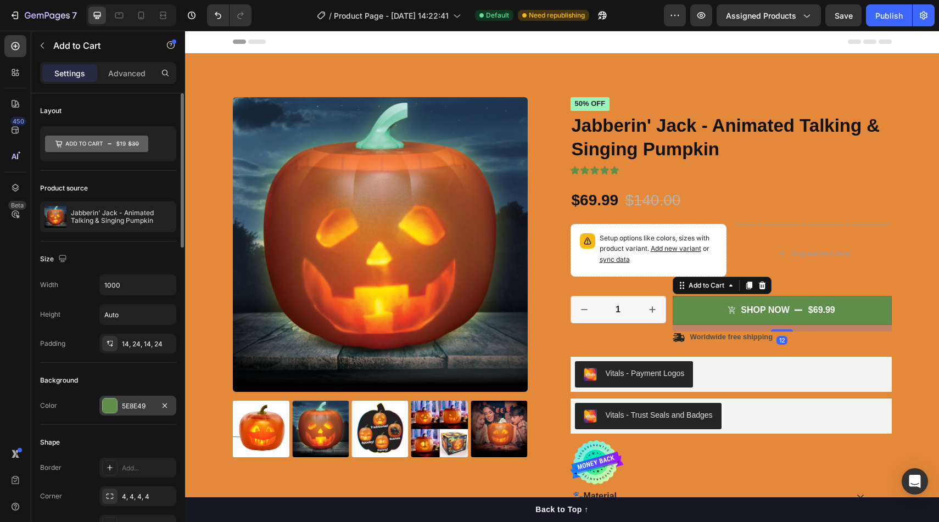
click at [116, 400] on div at bounding box center [110, 406] width 14 height 14
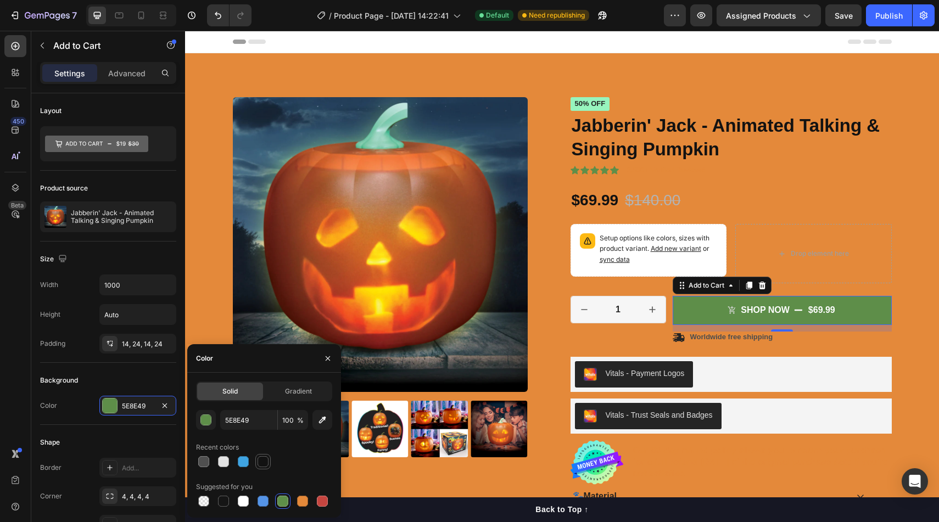
click at [266, 462] on div at bounding box center [263, 461] width 11 height 11
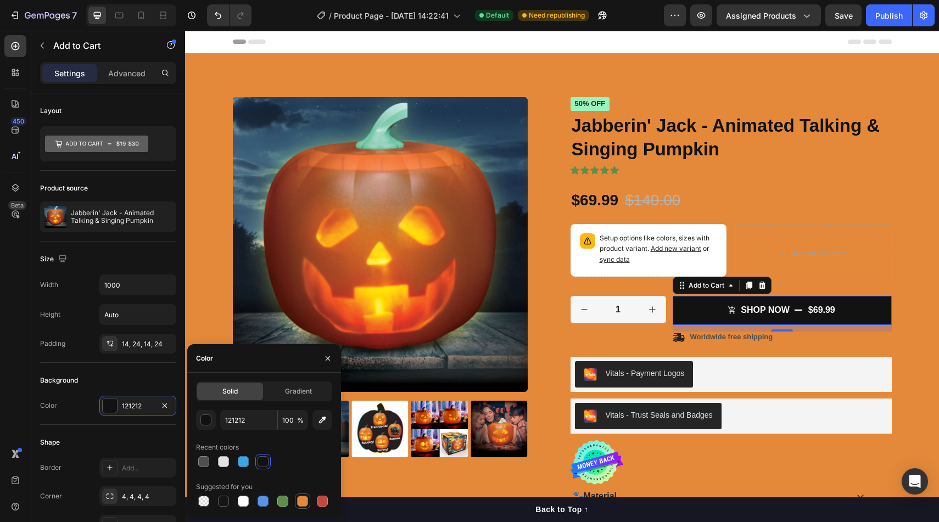
click at [305, 500] on div at bounding box center [302, 501] width 11 height 11
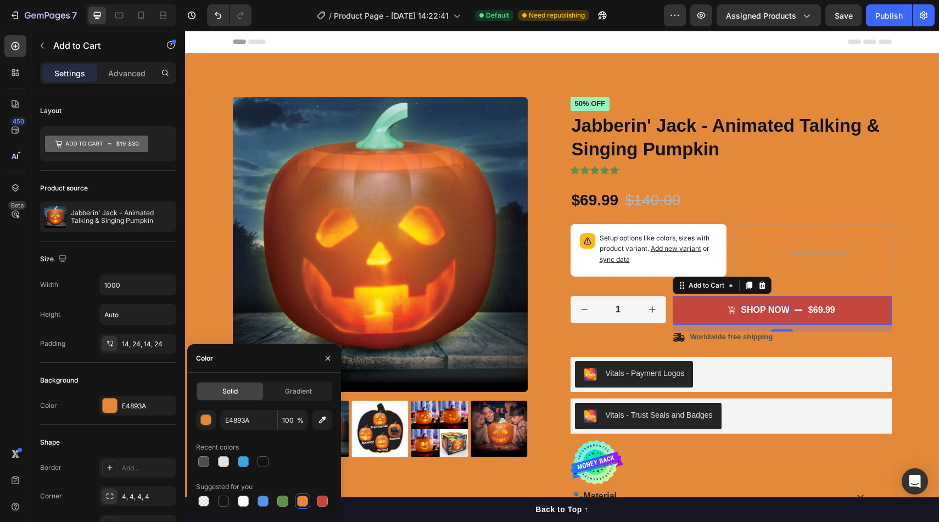
click at [756, 306] on div "SHOP Now" at bounding box center [765, 311] width 49 height 12
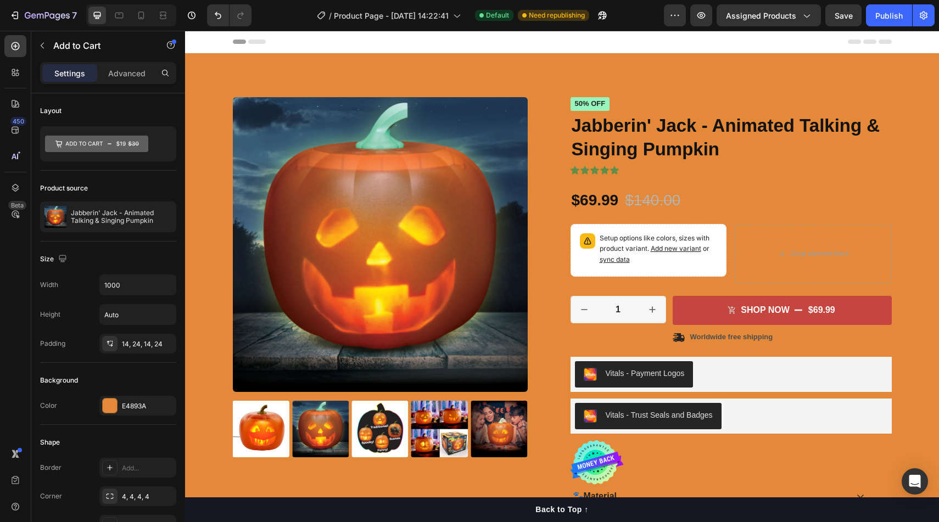
click at [732, 307] on icon "SHOP Now" at bounding box center [731, 310] width 7 height 8
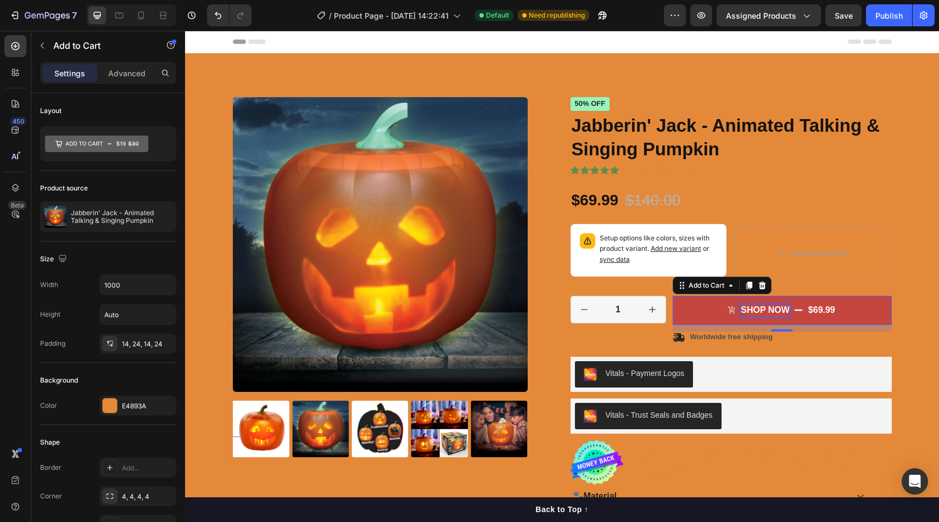
click at [747, 311] on p "SHOP Now" at bounding box center [765, 311] width 49 height 12
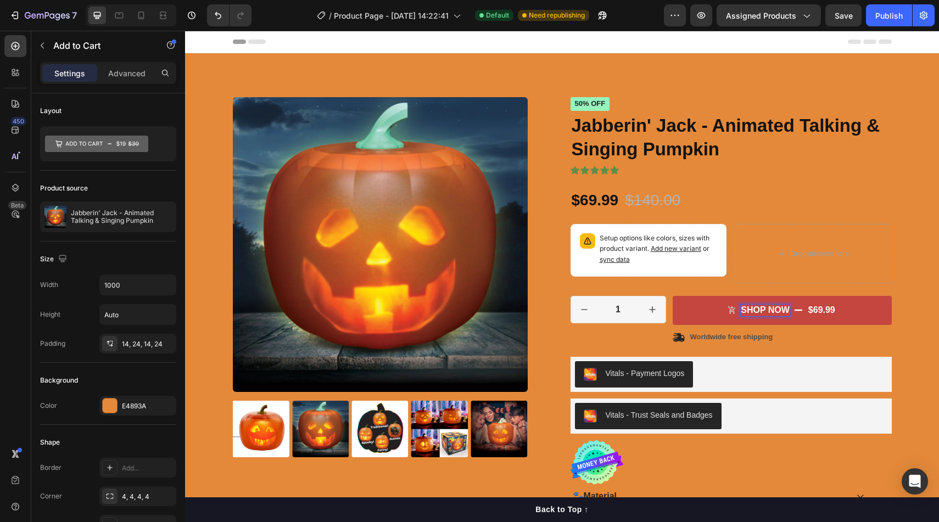
click at [710, 305] on button "SHOP Now $69.99" at bounding box center [782, 310] width 219 height 29
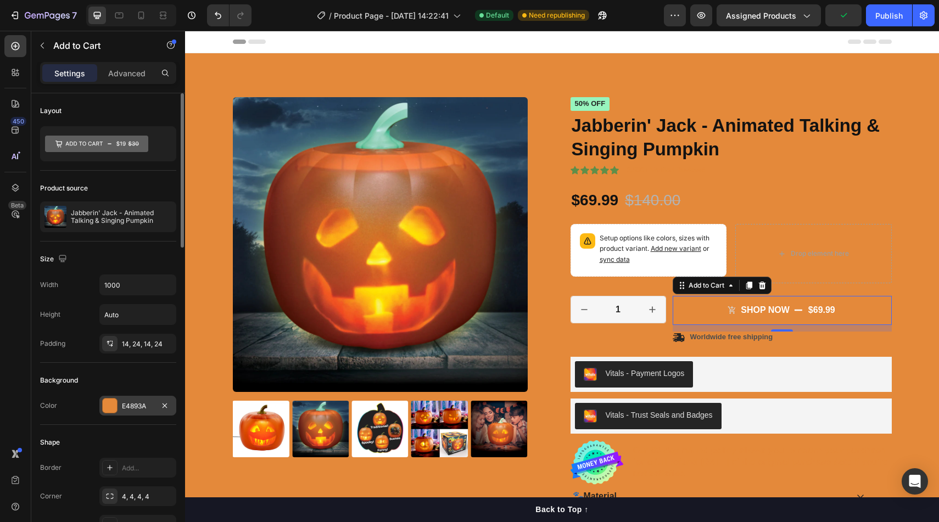
click at [110, 403] on div at bounding box center [110, 406] width 14 height 14
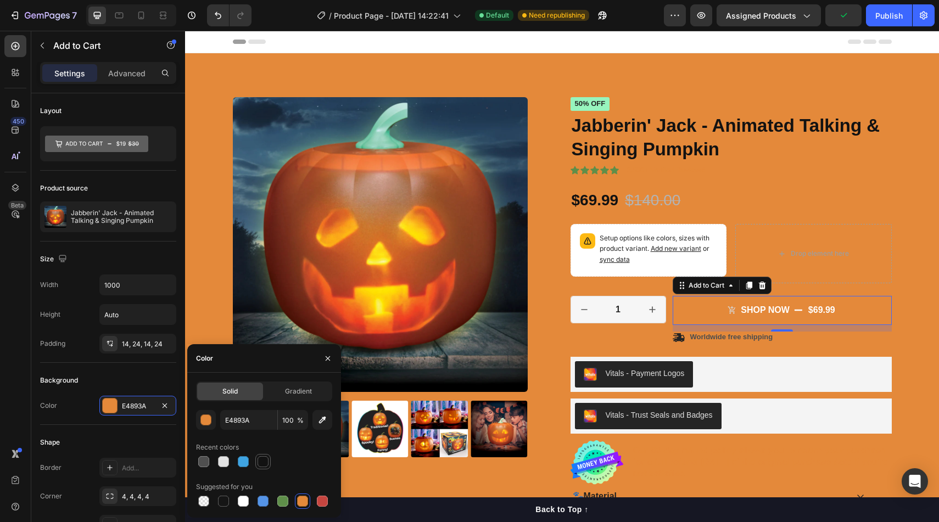
click at [265, 455] on div at bounding box center [262, 461] width 13 height 13
type input "121212"
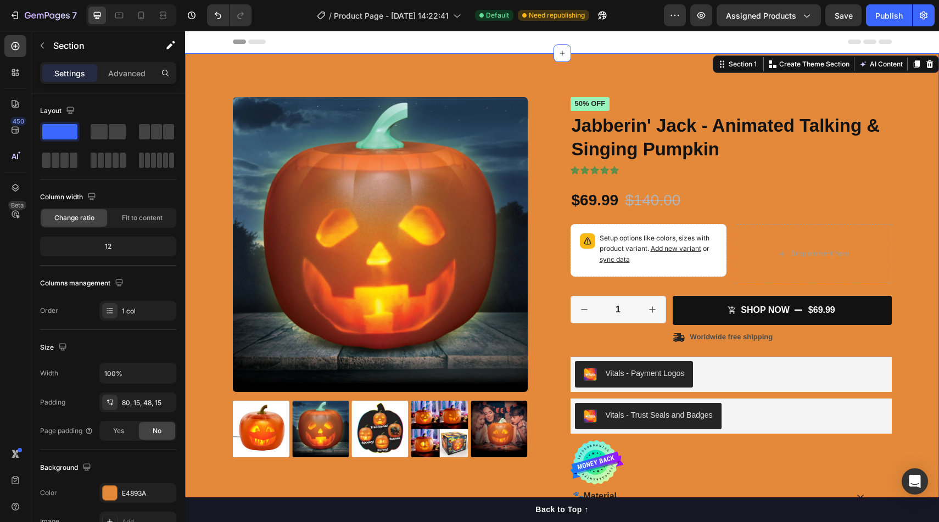
click at [919, 203] on div "Product Images Icon Icon Icon Icon Icon Icon List 2,500+ Verified Reviews! Text…" at bounding box center [561, 340] width 737 height 486
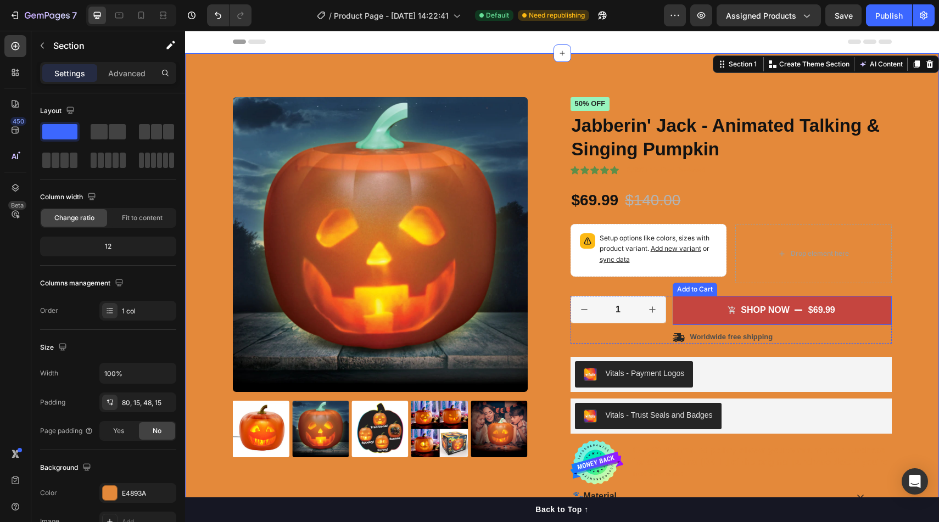
click at [871, 306] on button "SHOP Now $69.99" at bounding box center [782, 310] width 219 height 29
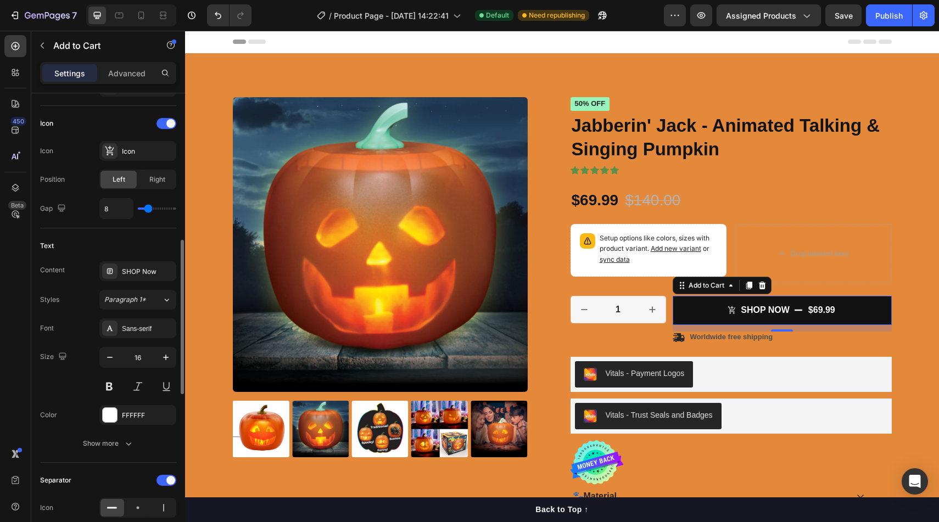
scroll to position [438, 0]
click at [110, 417] on div at bounding box center [110, 416] width 14 height 14
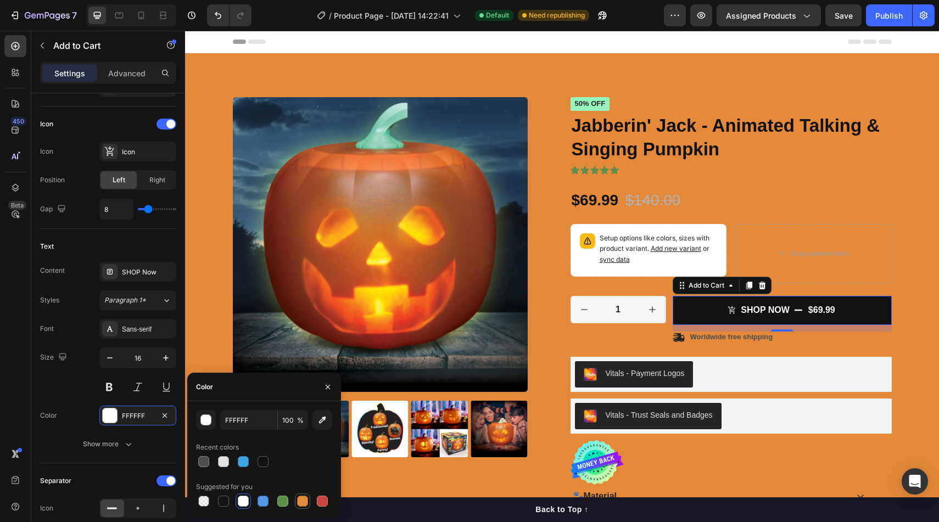
click at [305, 499] on div at bounding box center [302, 501] width 11 height 11
type input "E4893A"
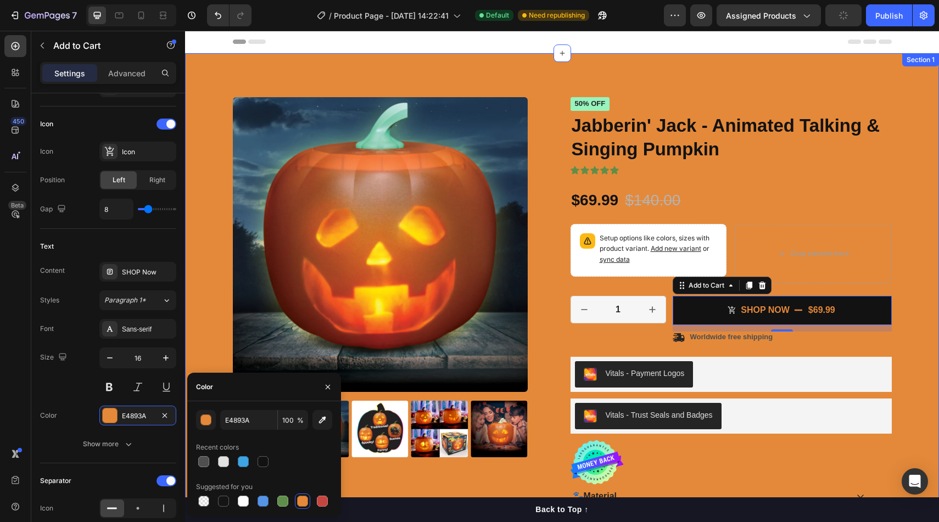
click at [938, 171] on div "Product Images Icon Icon Icon Icon Icon Icon List 2,500+ Verified Reviews! Text…" at bounding box center [562, 331] width 754 height 556
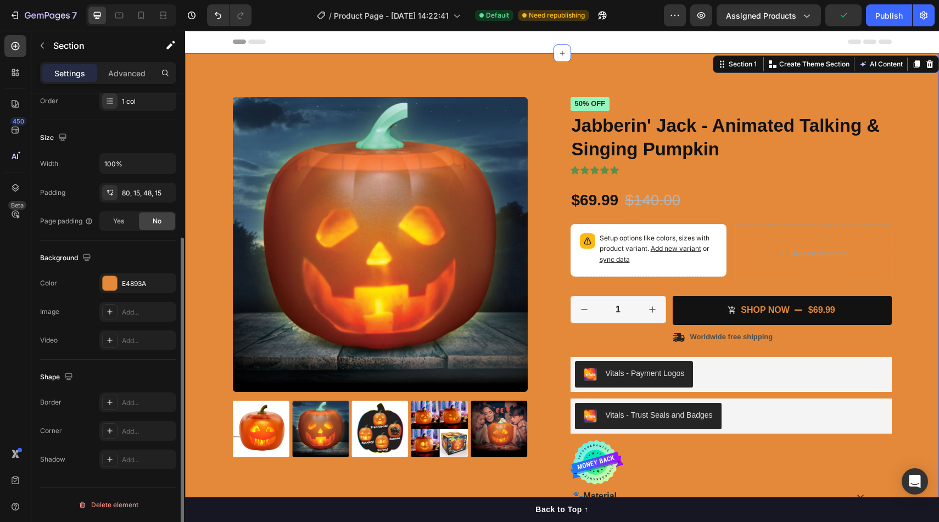
scroll to position [0, 0]
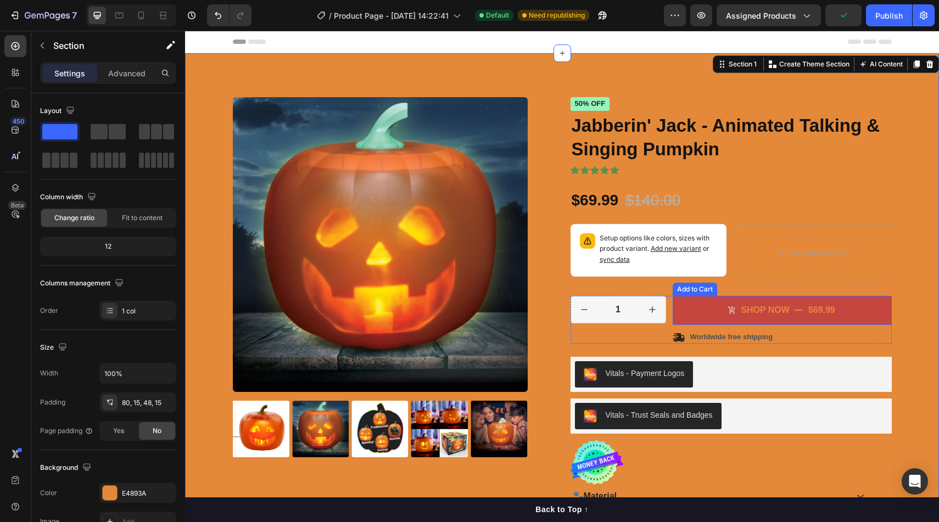
click at [870, 311] on button "SHOP Now $69.99" at bounding box center [782, 310] width 219 height 29
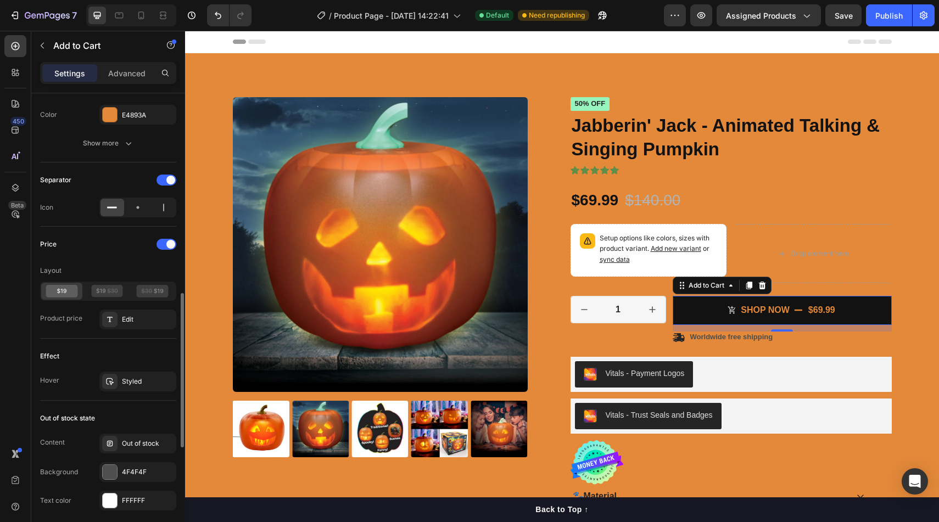
scroll to position [702, 0]
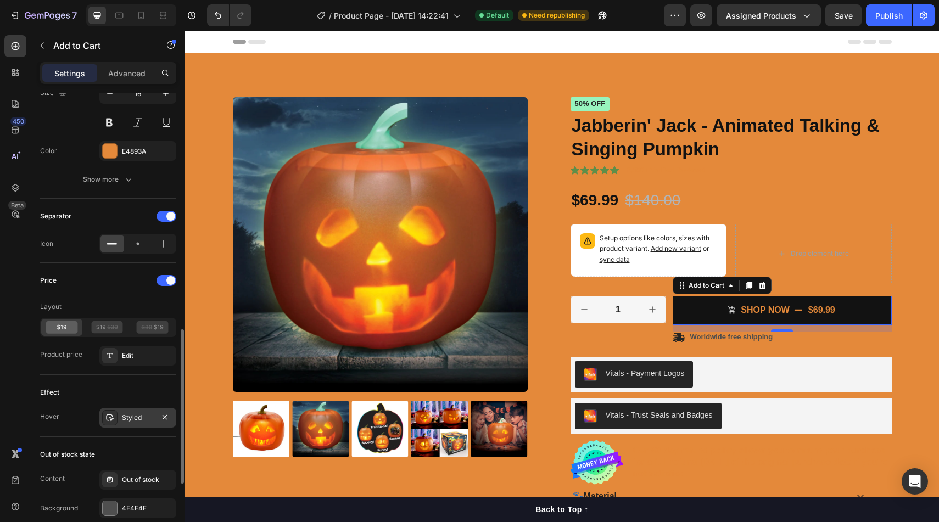
click at [131, 415] on div "Styled" at bounding box center [138, 418] width 32 height 10
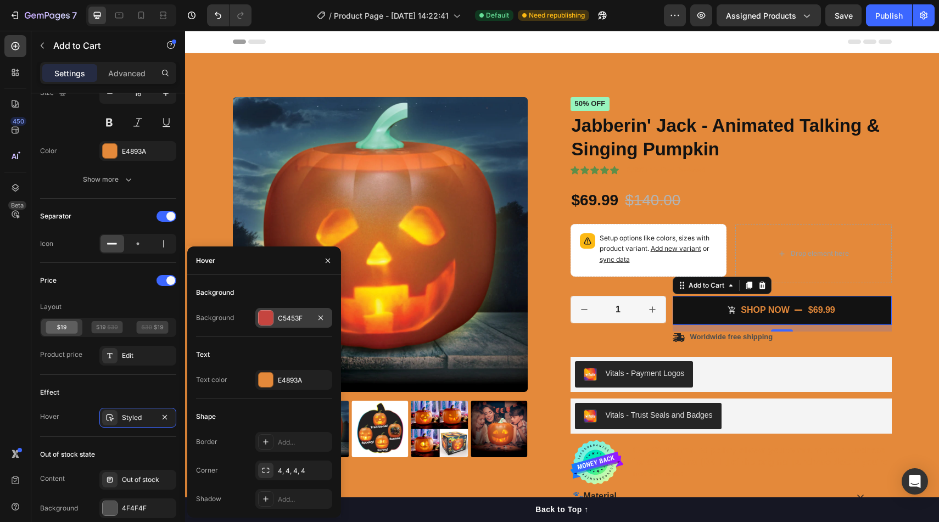
click at [265, 314] on div at bounding box center [266, 318] width 14 height 14
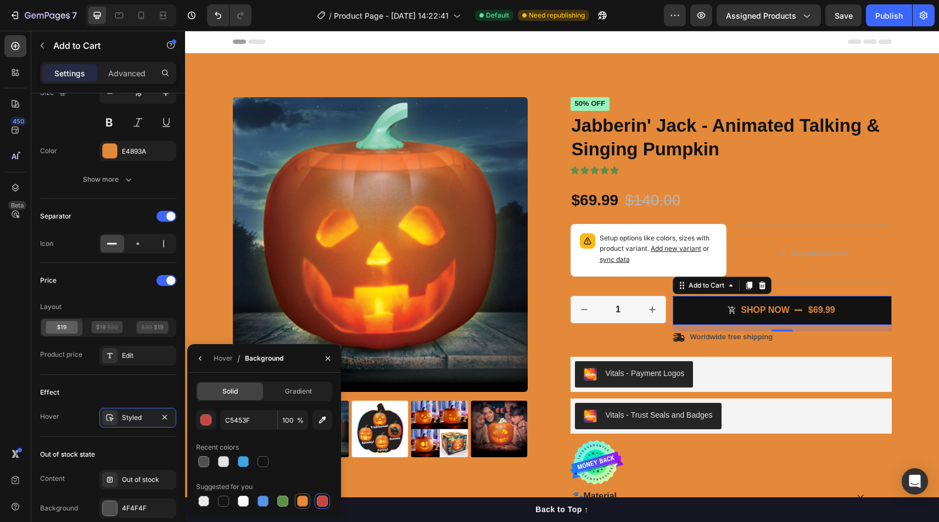
click at [298, 499] on div at bounding box center [302, 501] width 11 height 11
type input "E4893A"
click at [172, 390] on div "Effect" at bounding box center [108, 393] width 136 height 18
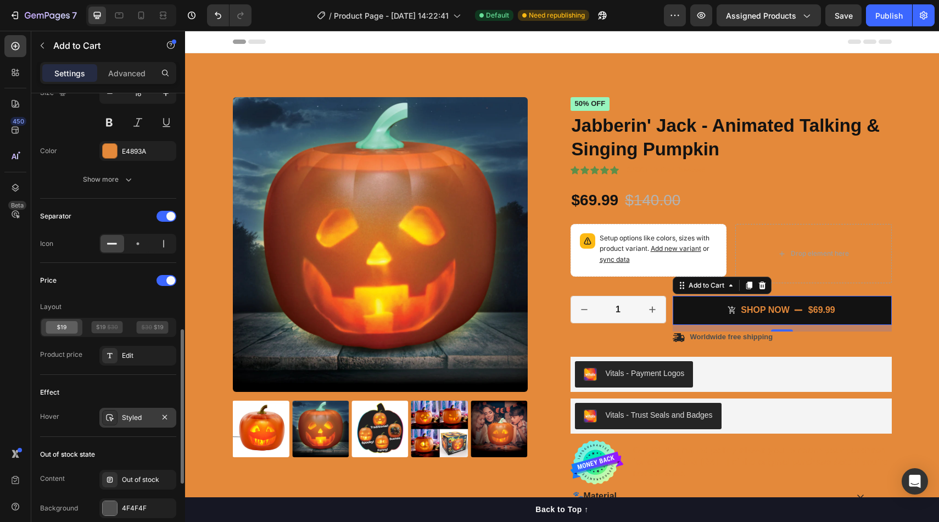
click at [158, 424] on div "Styled" at bounding box center [137, 418] width 77 height 20
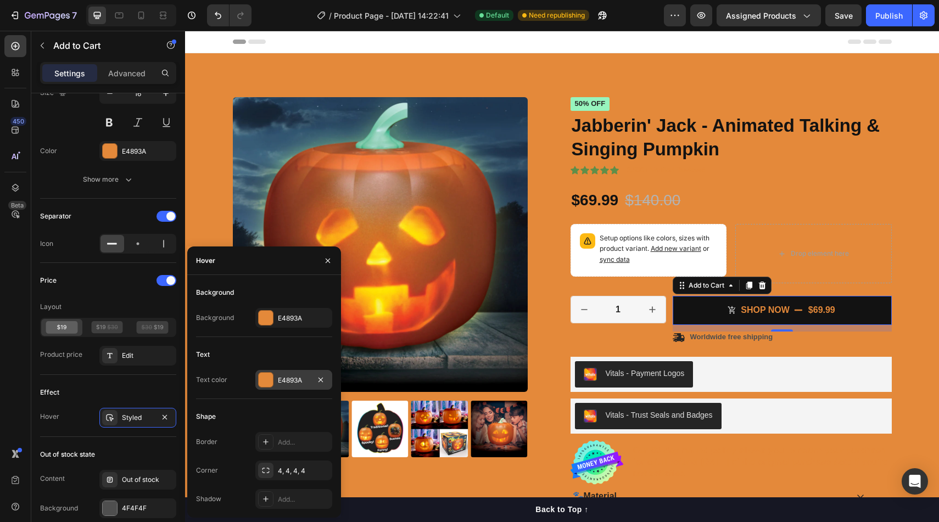
click at [265, 381] on div at bounding box center [266, 380] width 14 height 14
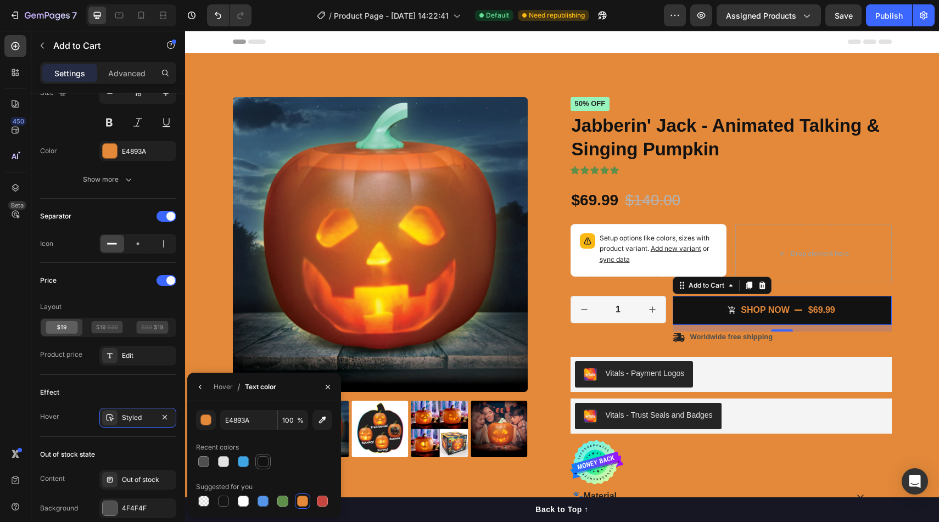
click at [263, 456] on div at bounding box center [263, 461] width 11 height 11
type input "121212"
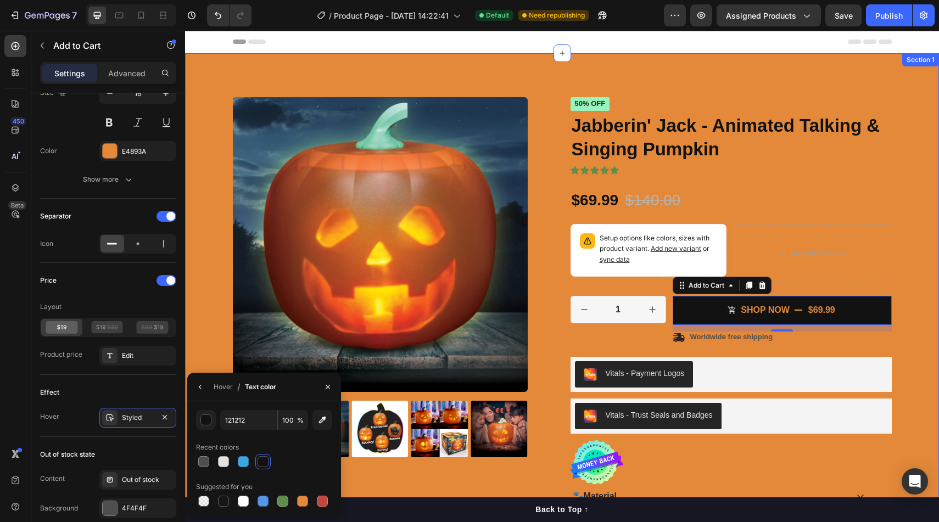
click at [900, 236] on div "Product Images Icon Icon Icon Icon Icon Icon List 2,500+ Verified Reviews! Text…" at bounding box center [561, 340] width 737 height 486
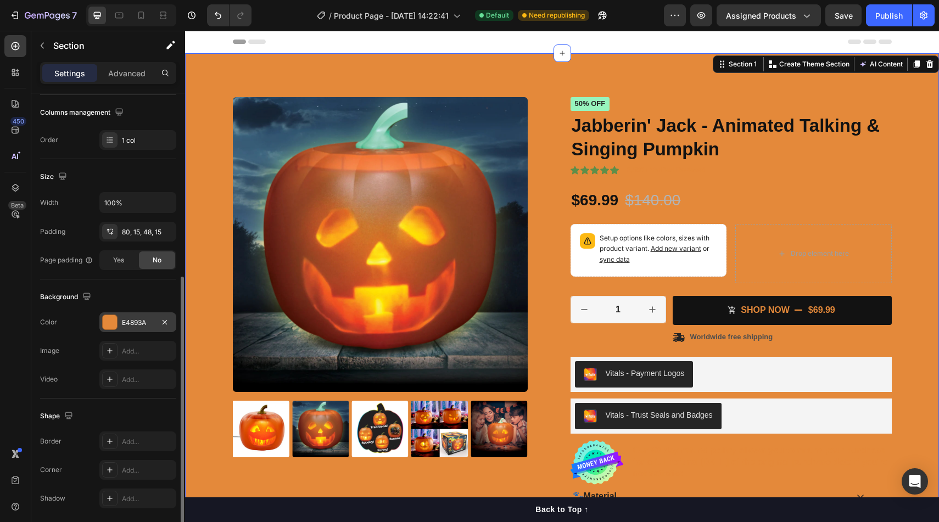
scroll to position [210, 0]
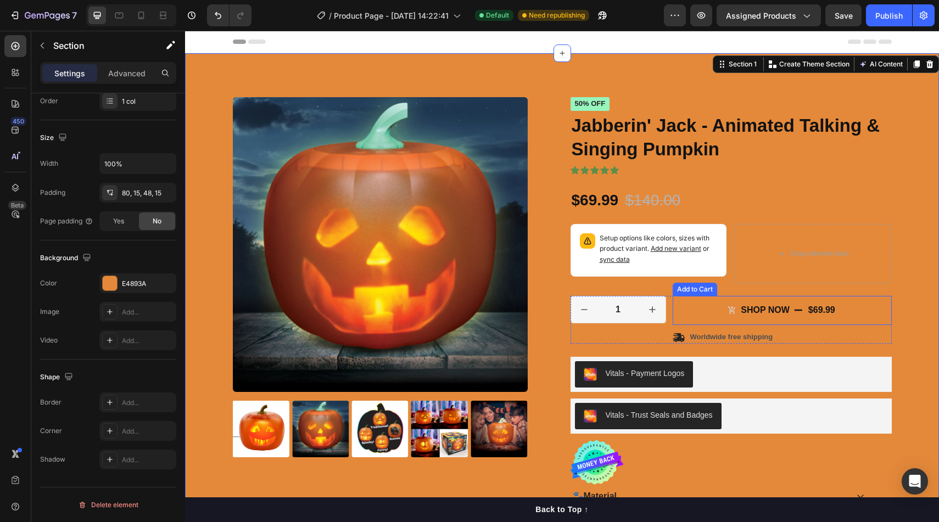
click at [680, 312] on button "SHOP Now $69.99" at bounding box center [782, 310] width 219 height 29
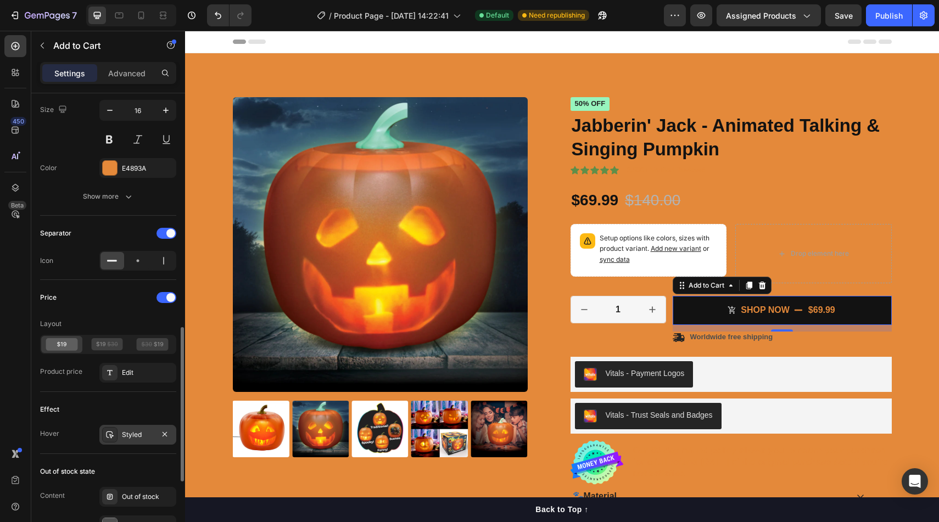
scroll to position [687, 0]
click at [111, 436] on icon at bounding box center [109, 433] width 9 height 9
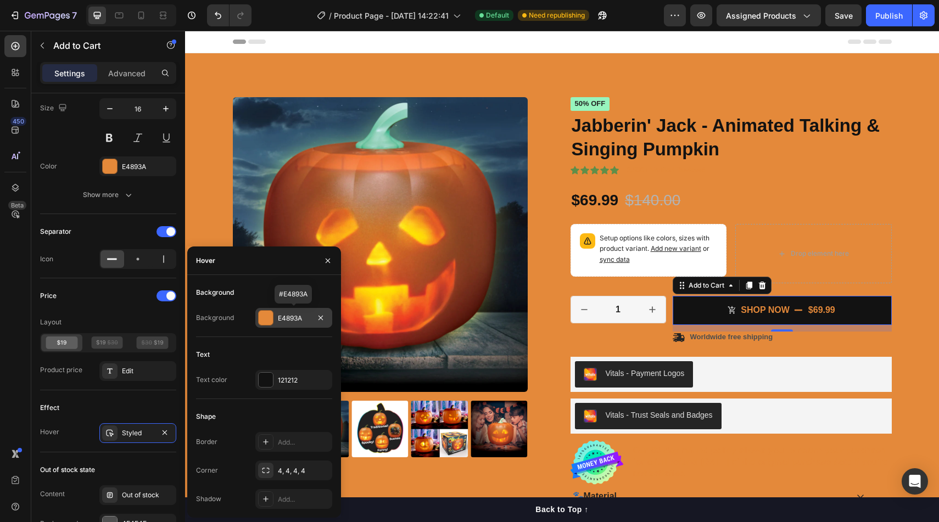
click at [273, 313] on div "E4893A" at bounding box center [293, 318] width 77 height 20
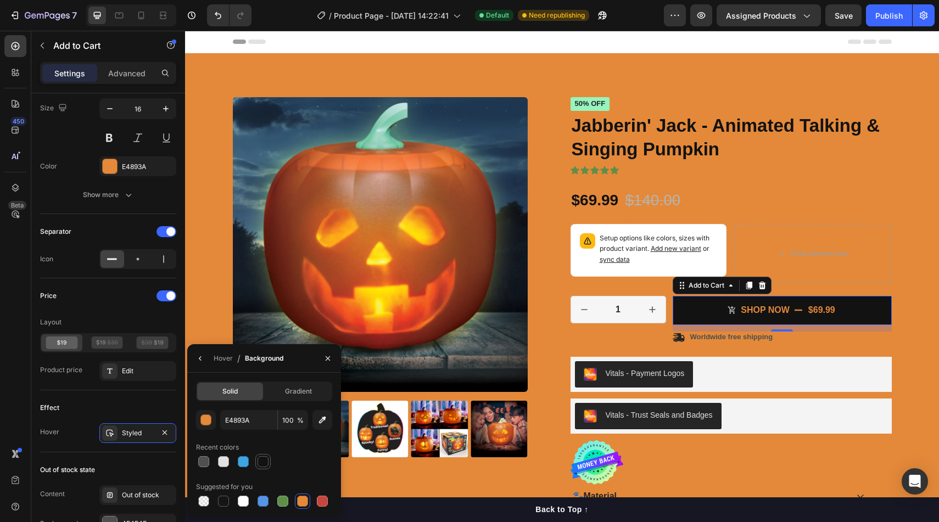
click at [265, 460] on div at bounding box center [263, 461] width 11 height 11
type input "121212"
click at [145, 433] on div "Styled" at bounding box center [138, 433] width 32 height 10
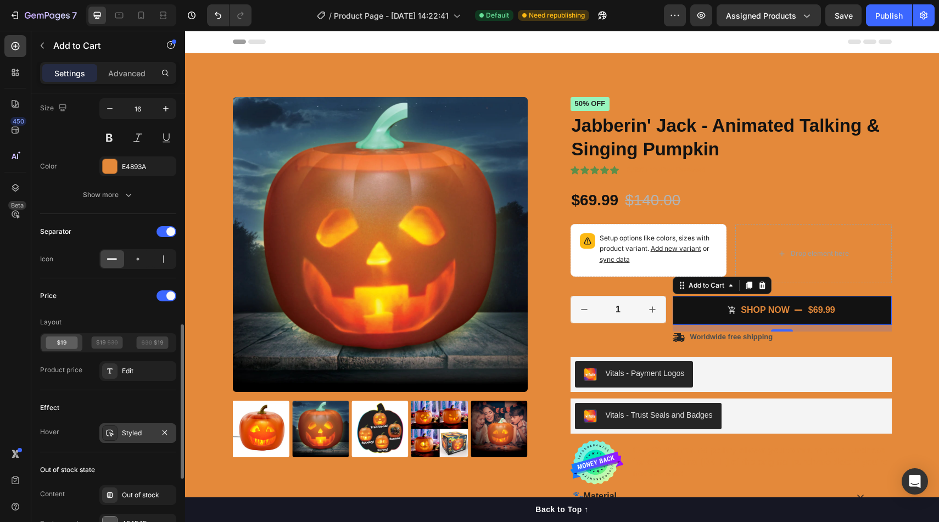
click at [145, 433] on div "Styled" at bounding box center [138, 433] width 32 height 10
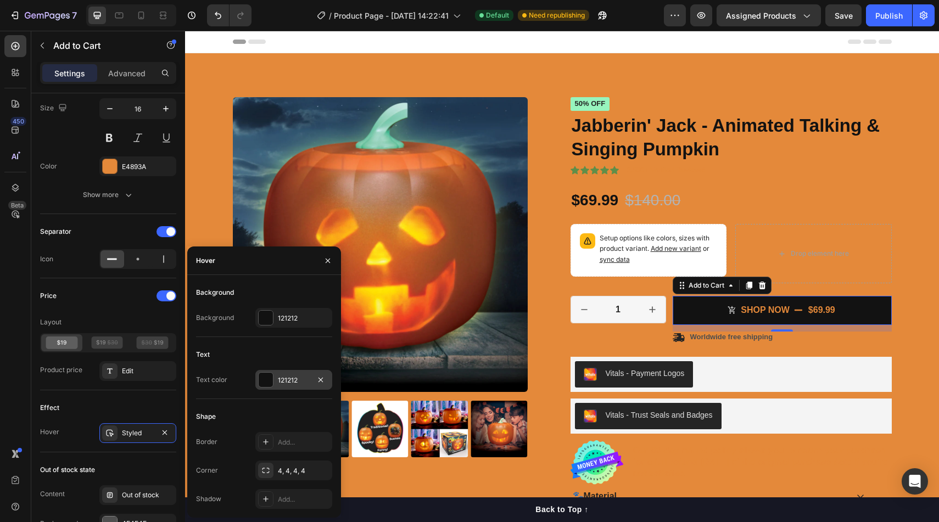
click at [267, 383] on div at bounding box center [266, 380] width 14 height 14
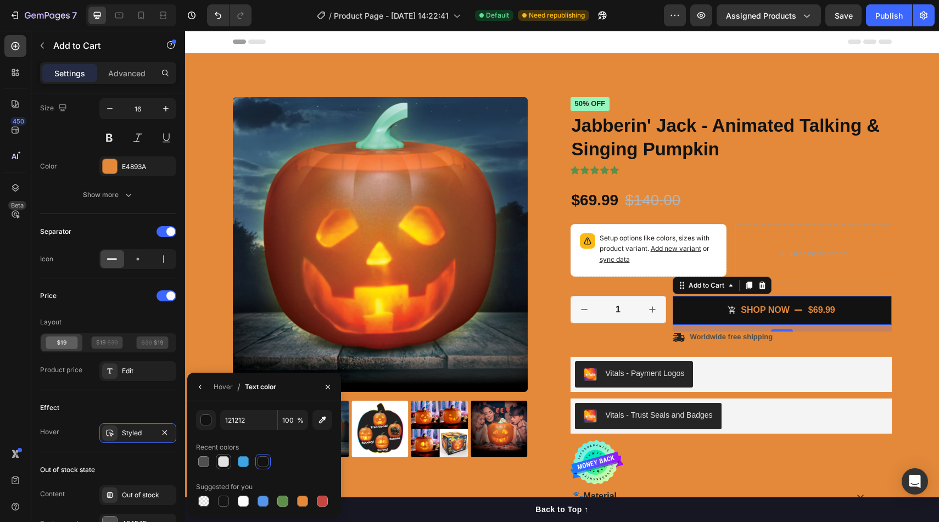
click at [223, 454] on div at bounding box center [223, 461] width 15 height 15
type input "E2E2E2"
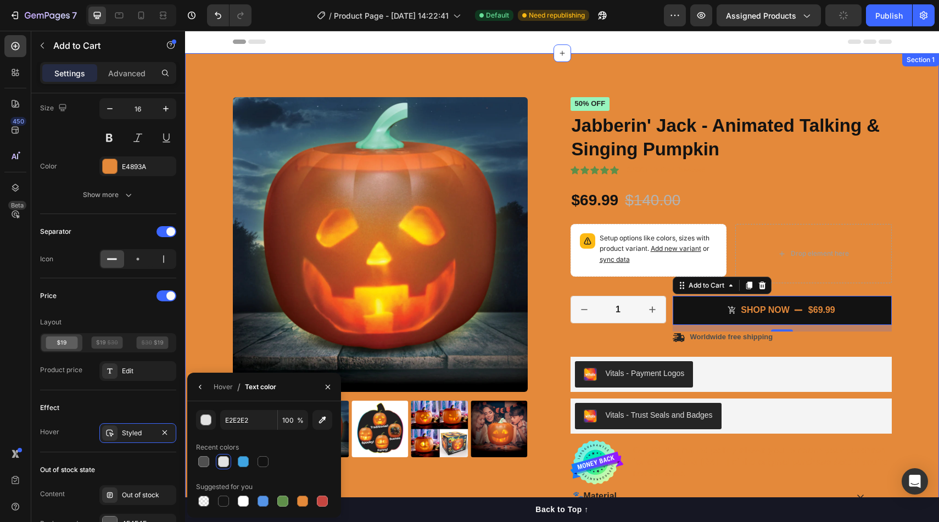
click at [938, 276] on div "Product Images Icon Icon Icon Icon Icon Icon List 2,500+ Verified Reviews! Text…" at bounding box center [562, 331] width 754 height 556
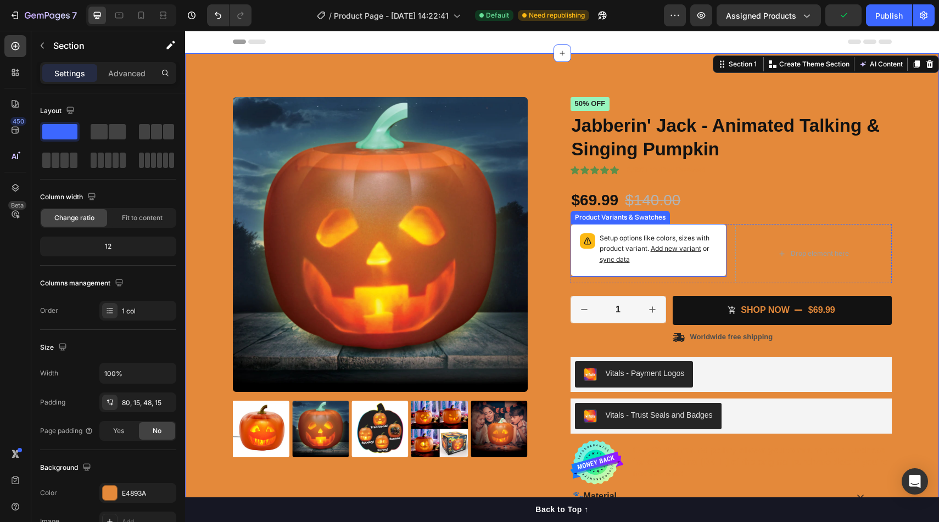
click at [717, 239] on div "Setup options like colors, sizes with product variant. Add new variant or sync …" at bounding box center [648, 250] width 147 height 43
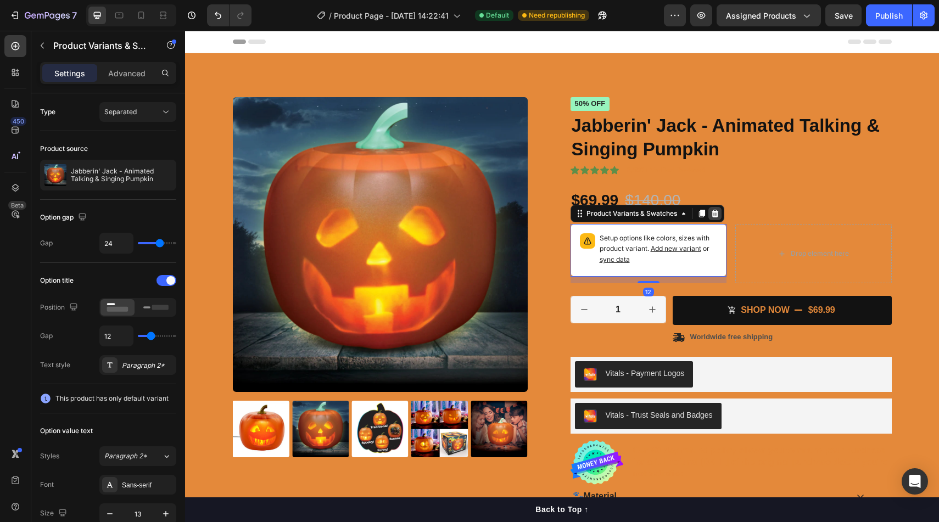
click at [718, 213] on icon at bounding box center [714, 213] width 9 height 9
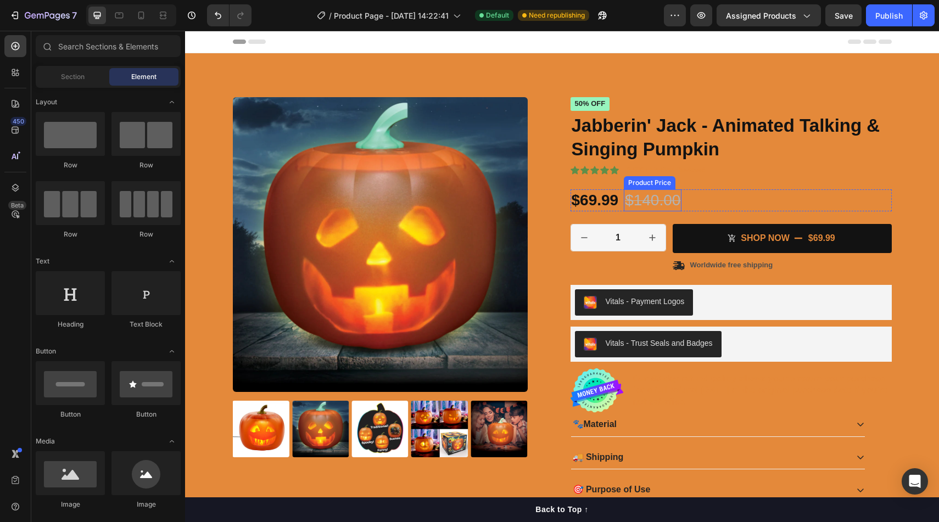
click at [668, 200] on div "$140.00" at bounding box center [653, 200] width 58 height 22
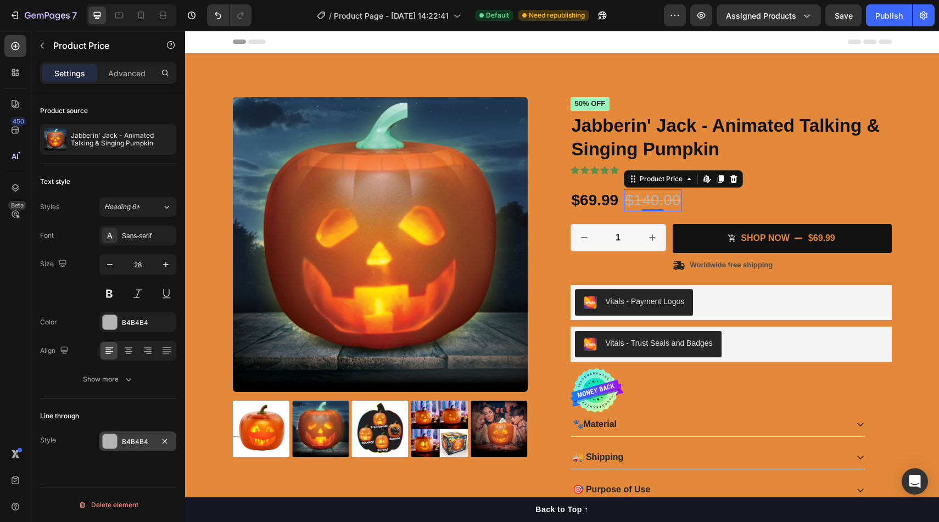
click at [104, 444] on div at bounding box center [110, 441] width 14 height 14
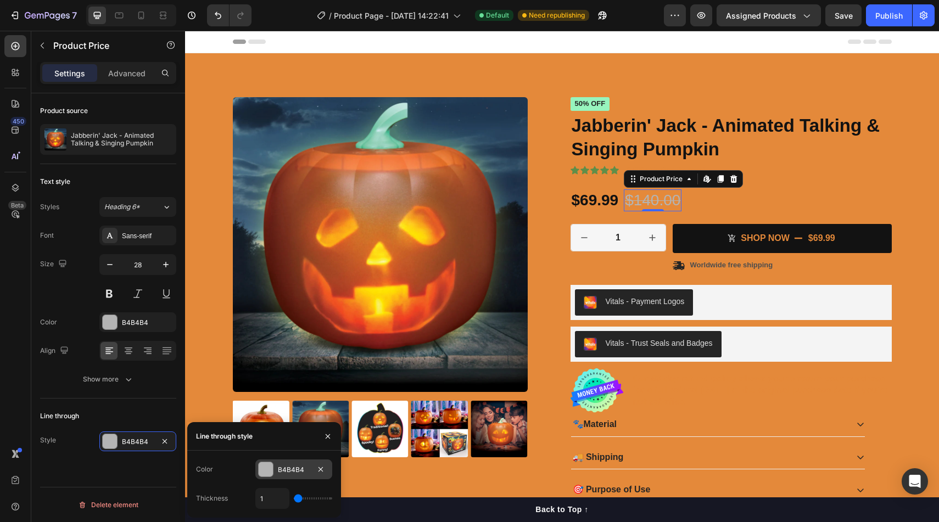
click at [270, 466] on div at bounding box center [266, 469] width 14 height 14
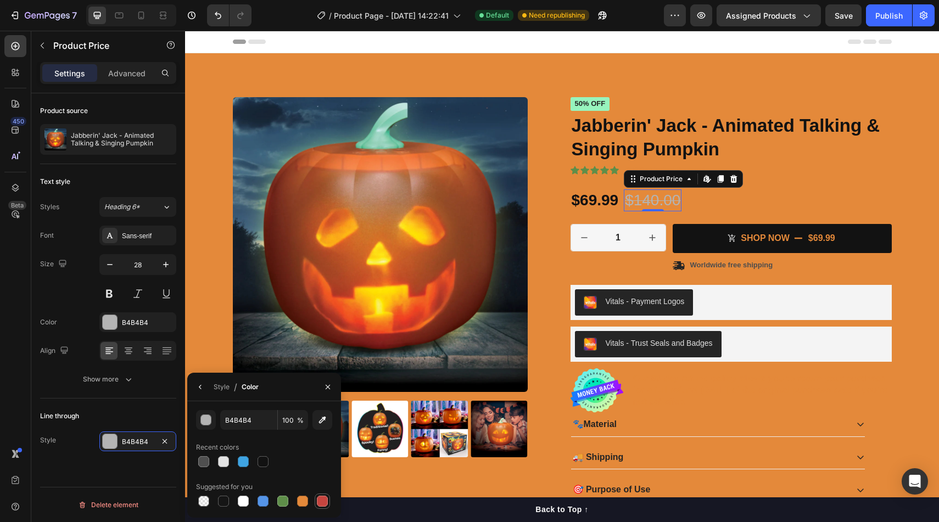
click at [325, 501] on div at bounding box center [322, 501] width 11 height 11
type input "C5453F"
click at [200, 386] on icon "button" at bounding box center [200, 387] width 9 height 9
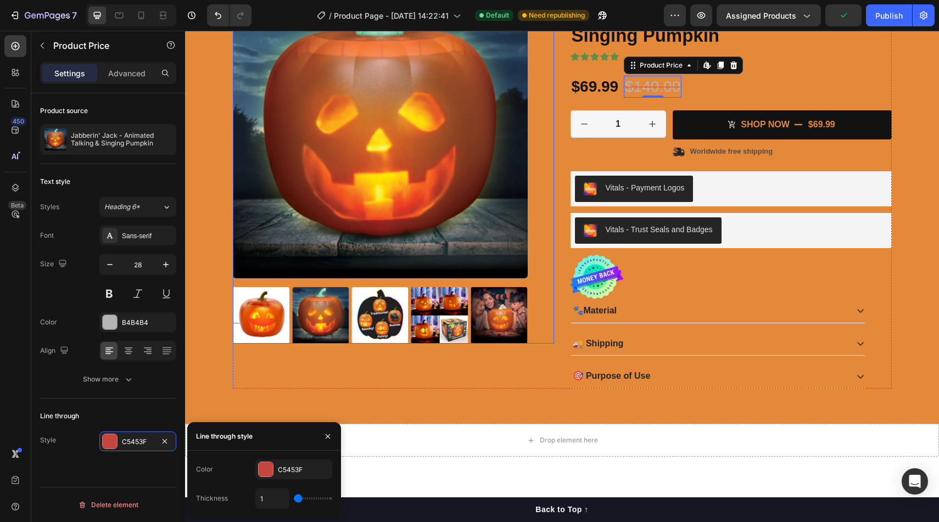
scroll to position [116, 0]
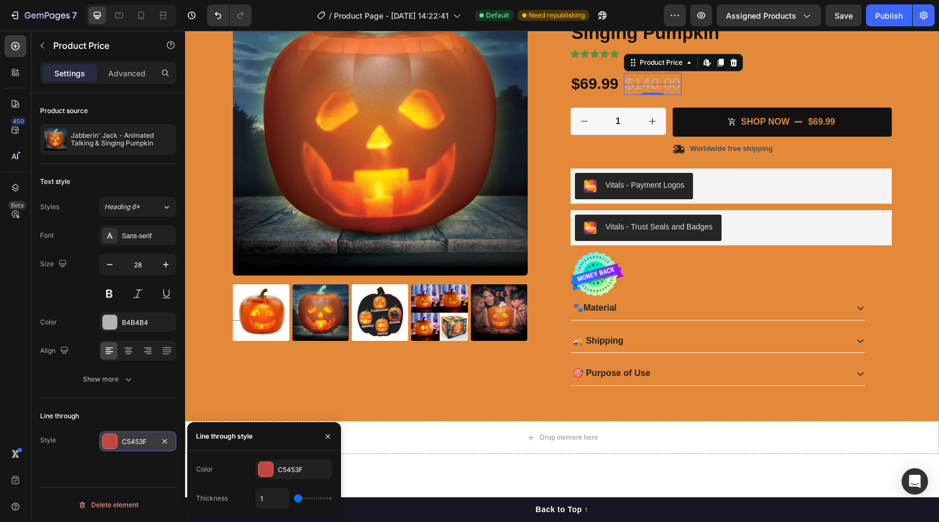
click at [118, 446] on div "C5453F" at bounding box center [137, 442] width 77 height 20
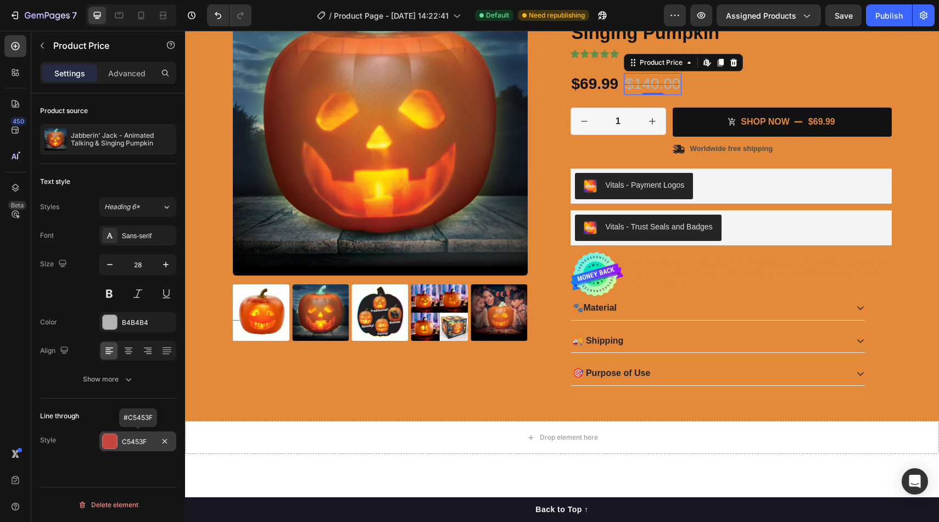
click at [118, 446] on div "C5453F" at bounding box center [137, 442] width 77 height 20
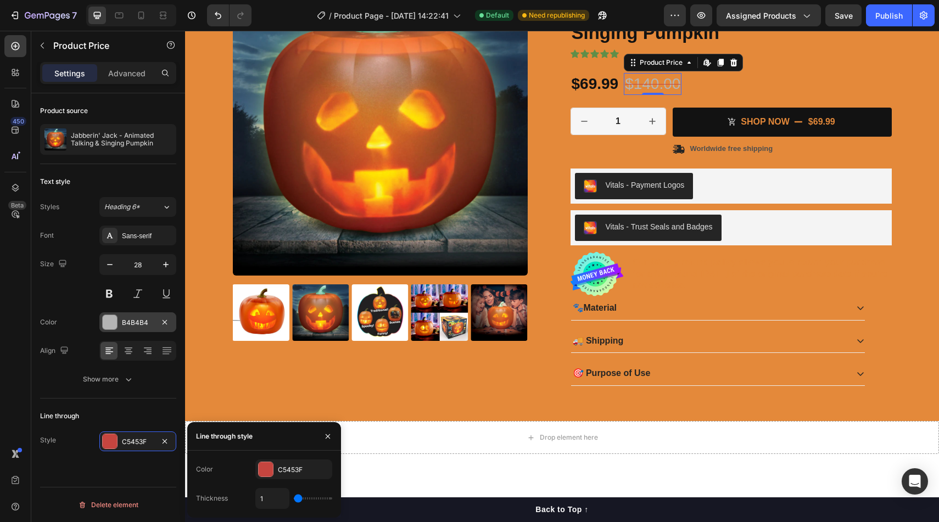
click at [115, 326] on div at bounding box center [110, 322] width 14 height 14
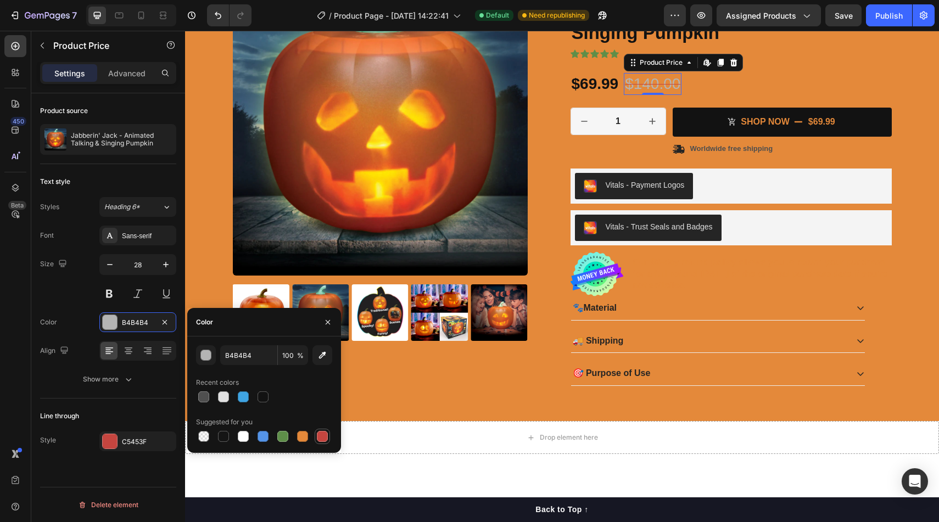
click at [329, 435] on div at bounding box center [322, 436] width 15 height 15
type input "C5453F"
click at [137, 287] on button at bounding box center [138, 294] width 20 height 20
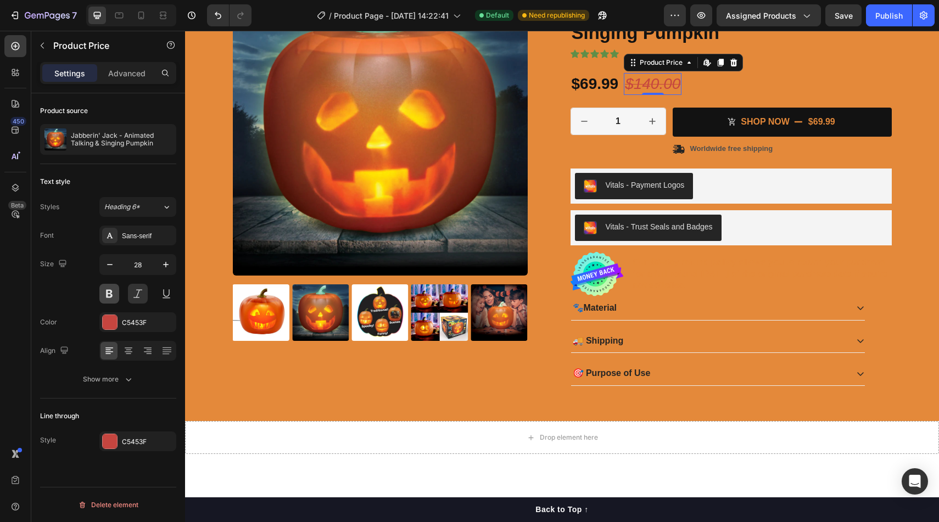
click at [99, 294] on button at bounding box center [109, 294] width 20 height 20
click at [107, 293] on button at bounding box center [109, 294] width 20 height 20
click at [141, 231] on div "Sans-serif" at bounding box center [148, 236] width 52 height 10
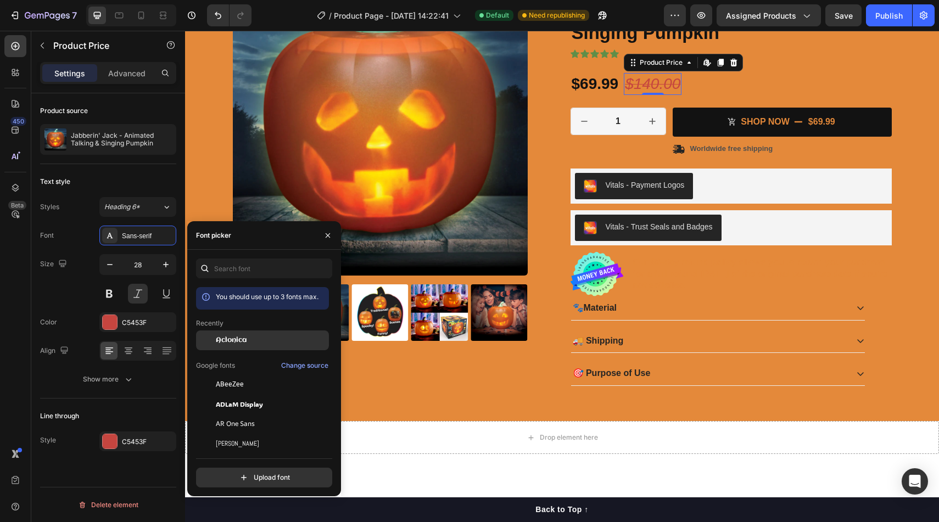
click at [234, 342] on span "Aclonica" at bounding box center [231, 340] width 31 height 10
click at [108, 300] on button at bounding box center [109, 294] width 20 height 20
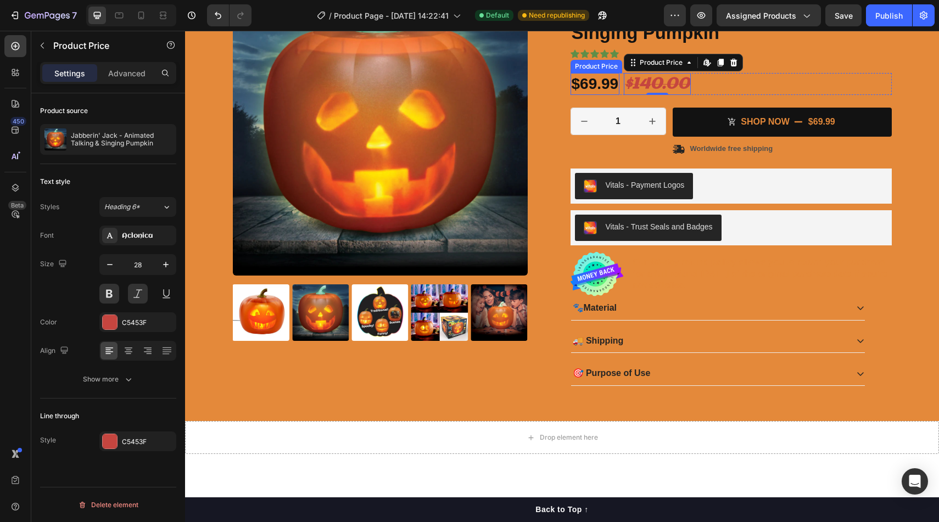
click at [580, 89] on div "$69.99" at bounding box center [594, 84] width 49 height 22
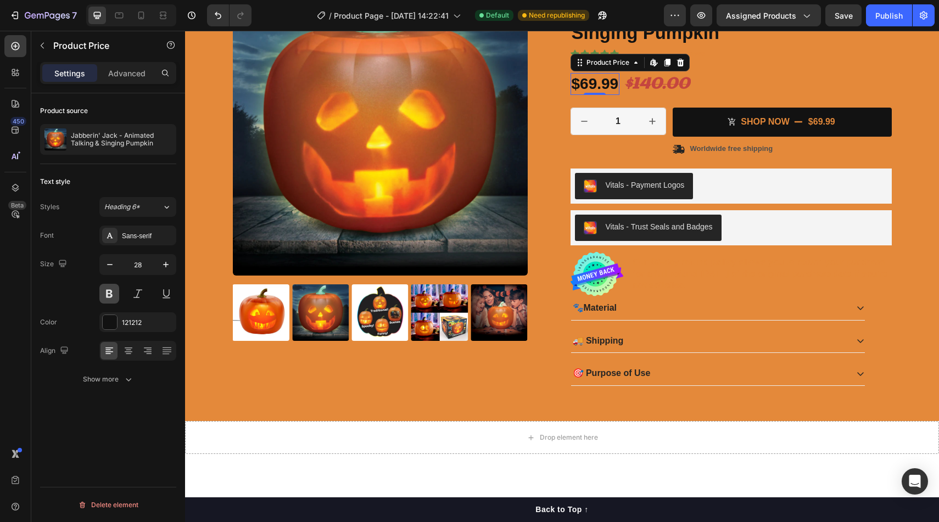
click at [114, 294] on button at bounding box center [109, 294] width 20 height 20
click at [148, 295] on div at bounding box center [137, 294] width 77 height 20
click at [141, 295] on button at bounding box center [138, 294] width 20 height 20
click at [149, 240] on div "Sans-serif" at bounding box center [148, 236] width 52 height 10
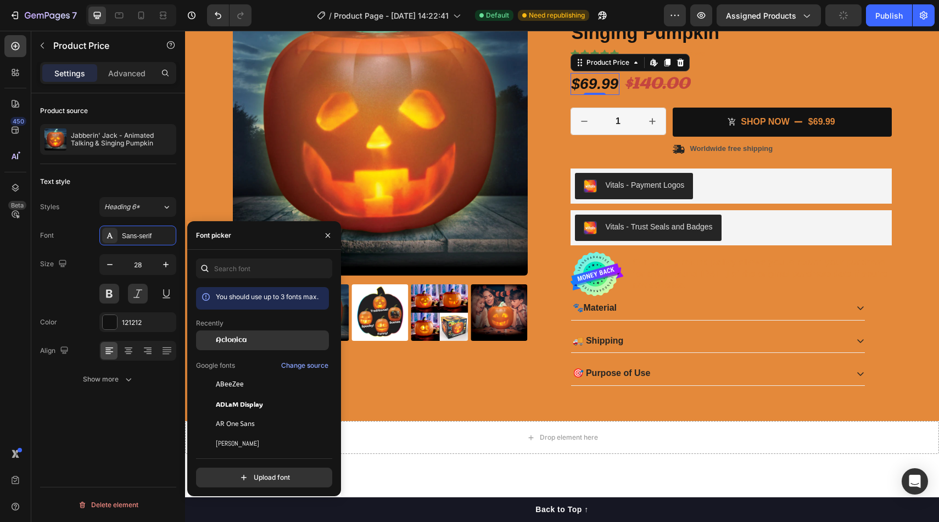
click at [227, 339] on span "Aclonica" at bounding box center [231, 340] width 31 height 10
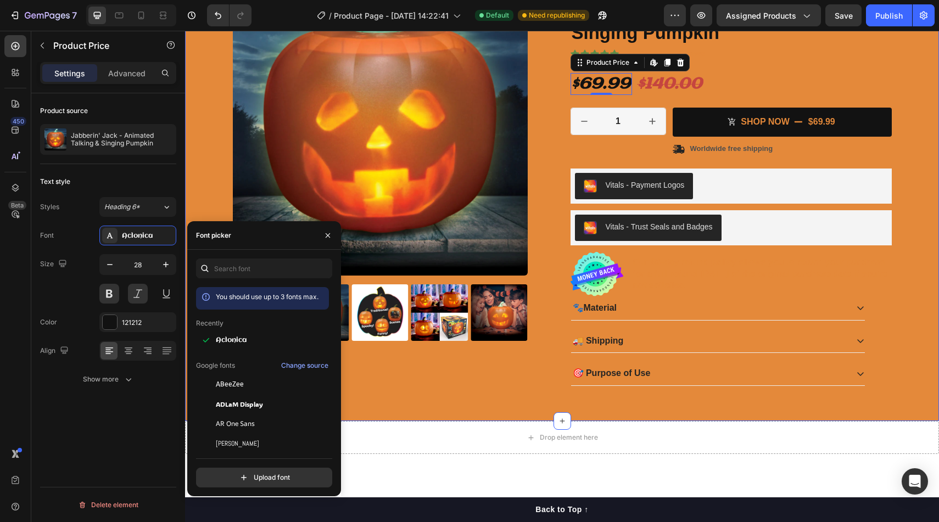
click at [926, 80] on div "Product Images Icon Icon Icon Icon Icon Icon List 2,500+ Verified Reviews! Text…" at bounding box center [561, 188] width 737 height 414
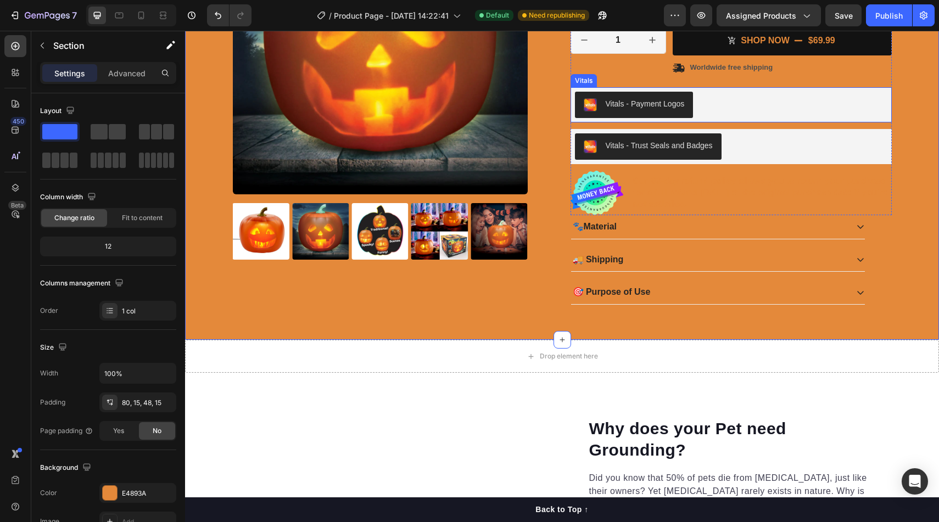
scroll to position [215, 0]
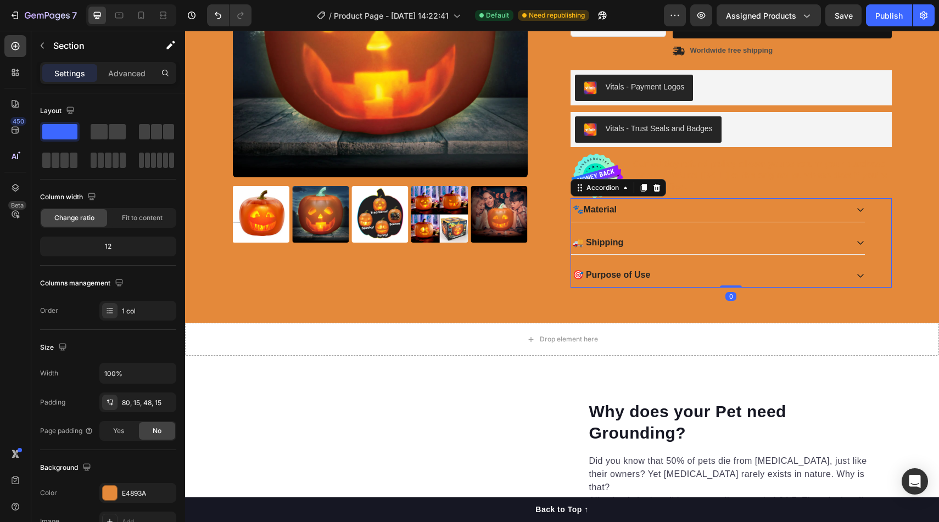
click at [720, 203] on div "🐾 Material" at bounding box center [709, 210] width 276 height 15
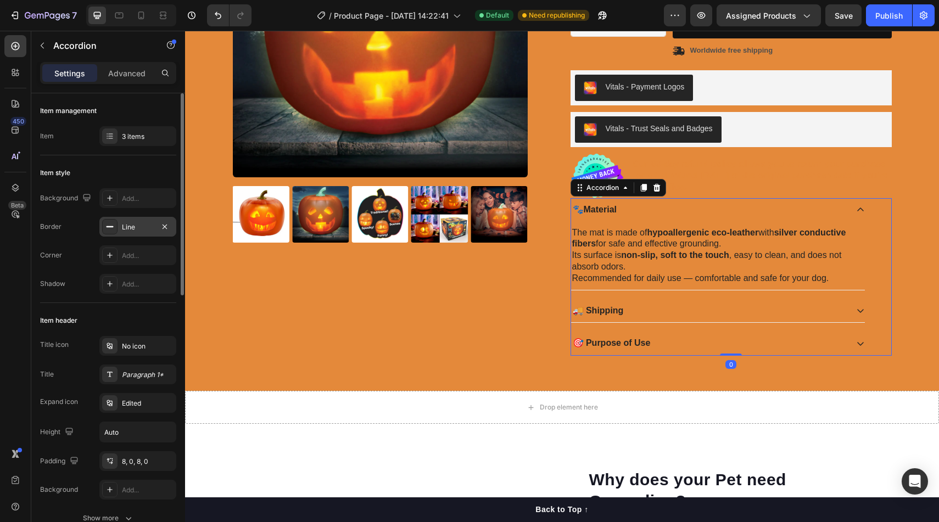
click at [111, 226] on icon at bounding box center [109, 226] width 9 height 9
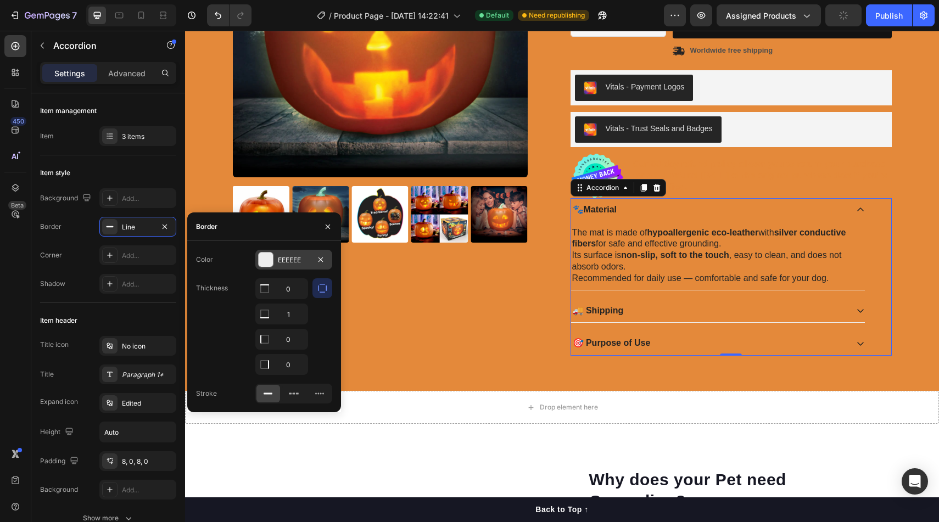
click at [267, 258] on div at bounding box center [266, 260] width 14 height 14
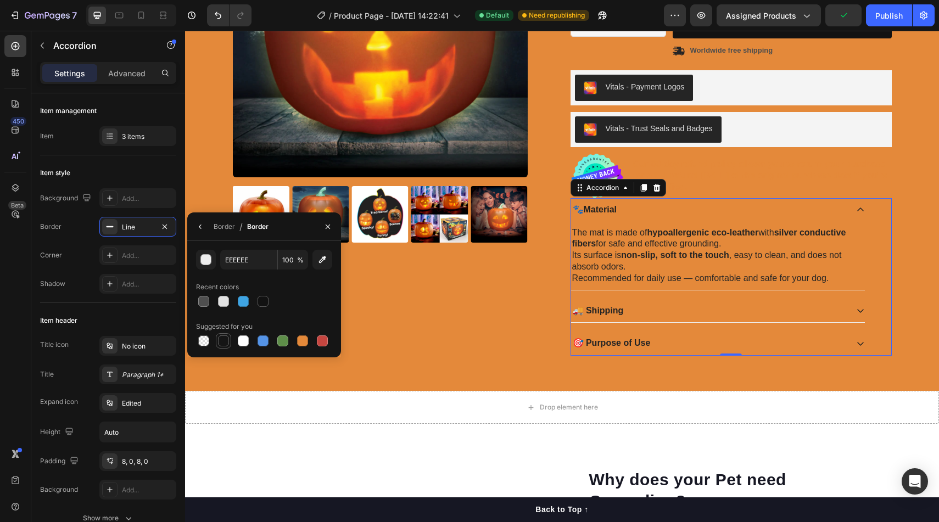
click at [227, 343] on div at bounding box center [223, 340] width 11 height 11
type input "151515"
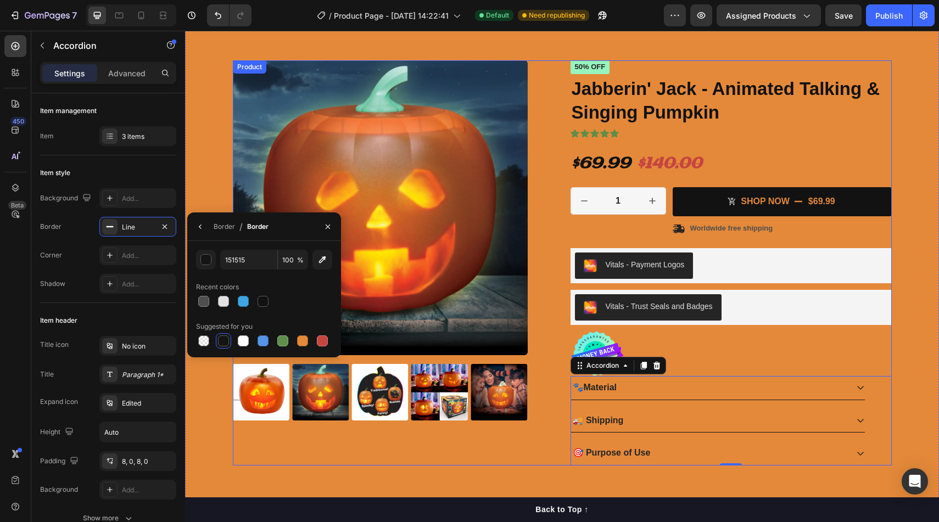
scroll to position [36, 0]
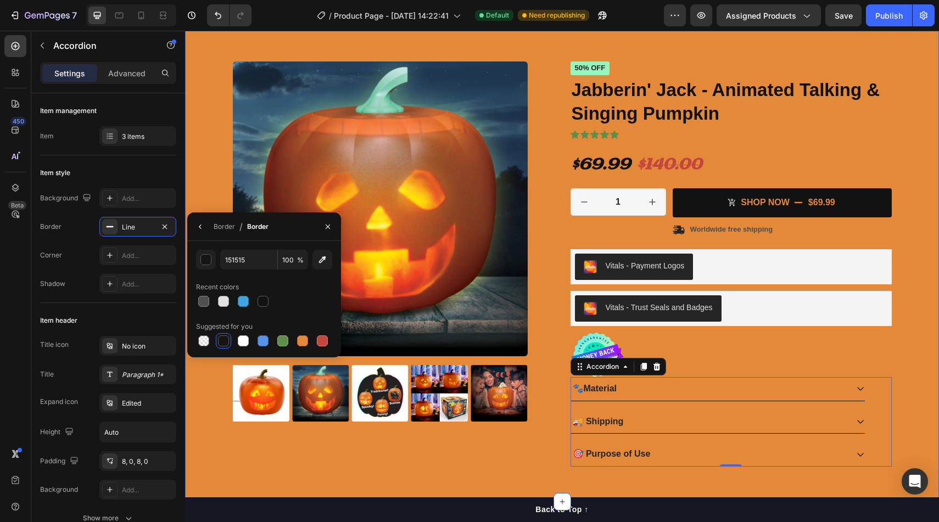
click at [897, 107] on div "Product Images Icon Icon Icon Icon Icon Icon List 2,500+ Verified Reviews! Text…" at bounding box center [561, 268] width 737 height 414
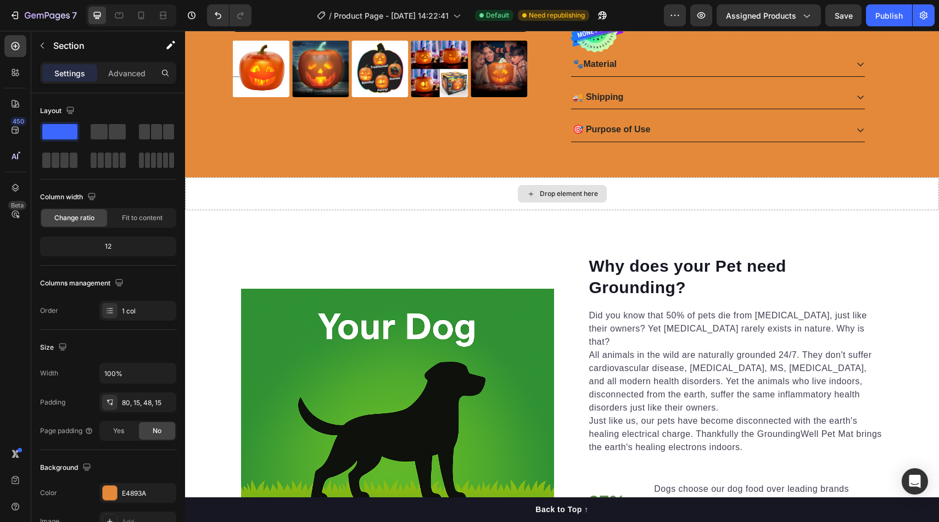
scroll to position [57, 0]
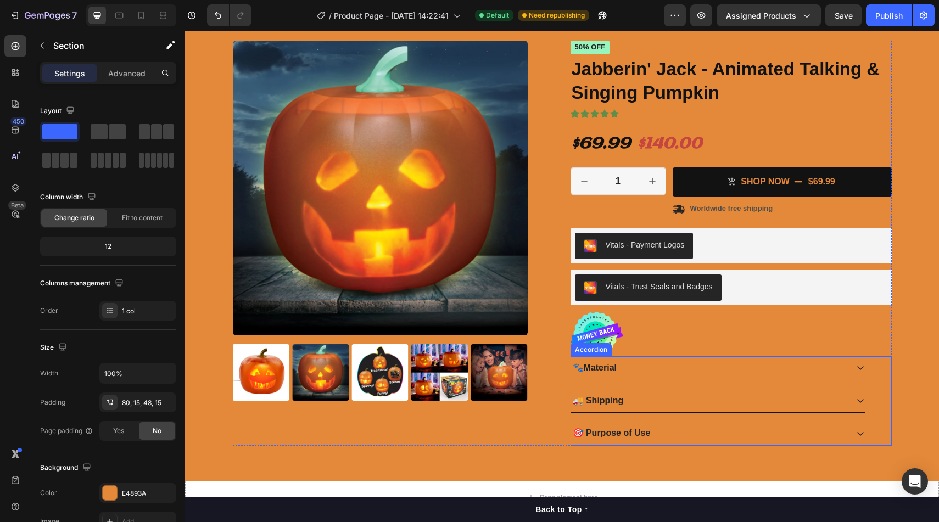
click at [658, 372] on div "🐾 Material" at bounding box center [709, 368] width 276 height 15
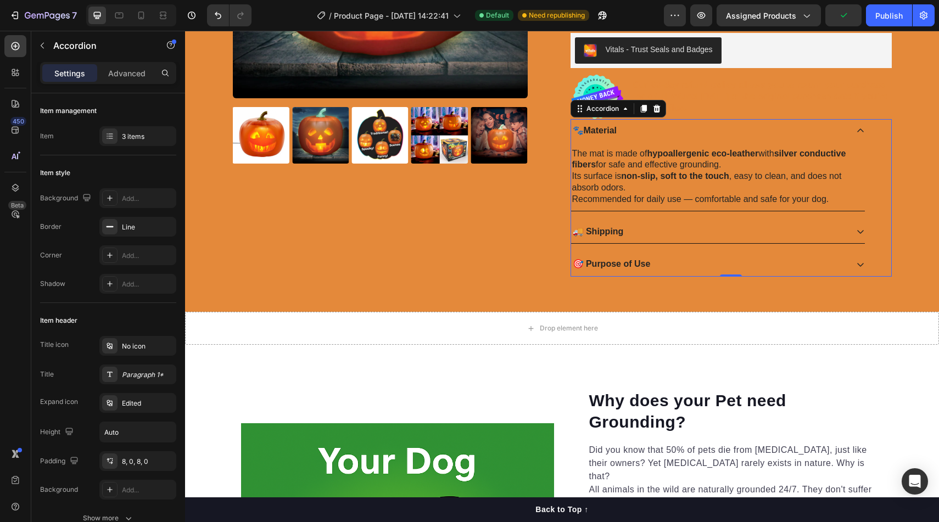
scroll to position [293, 0]
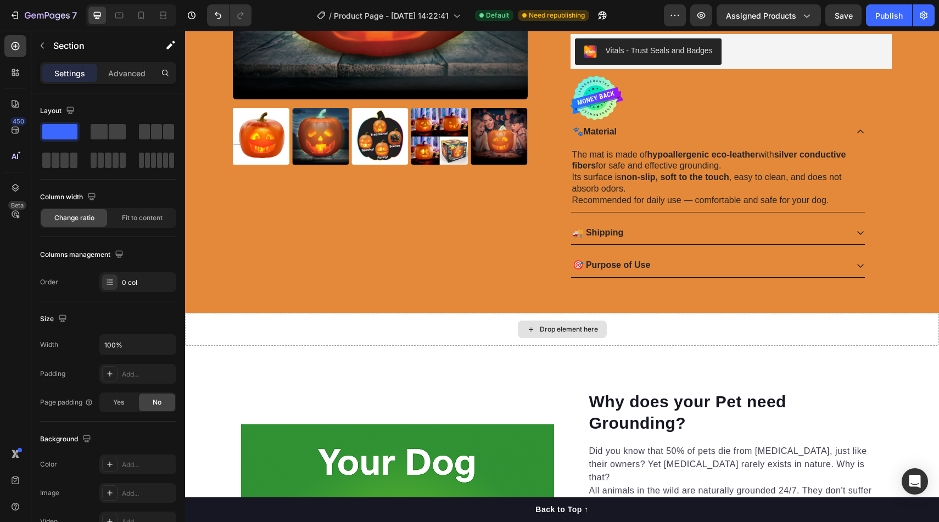
click at [709, 323] on div "Drop element here" at bounding box center [562, 329] width 754 height 33
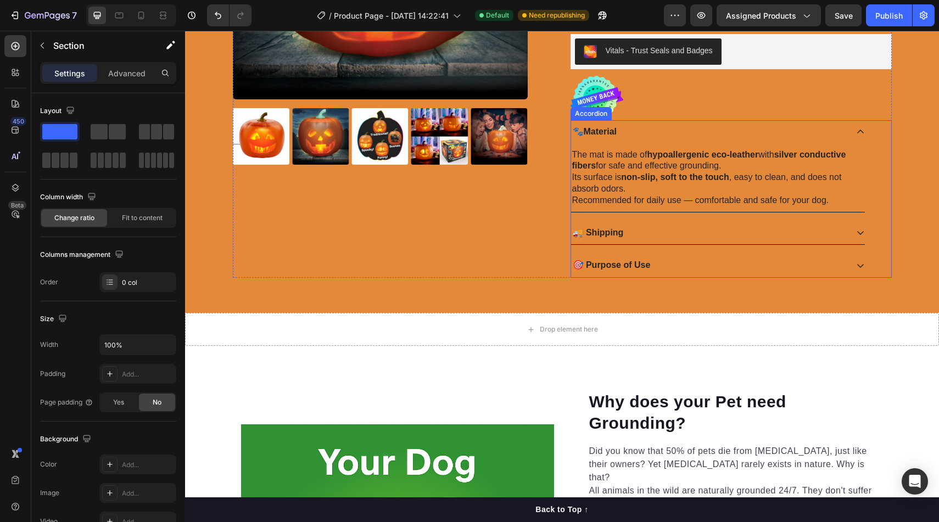
click at [672, 129] on div "🐾 Material" at bounding box center [709, 132] width 276 height 15
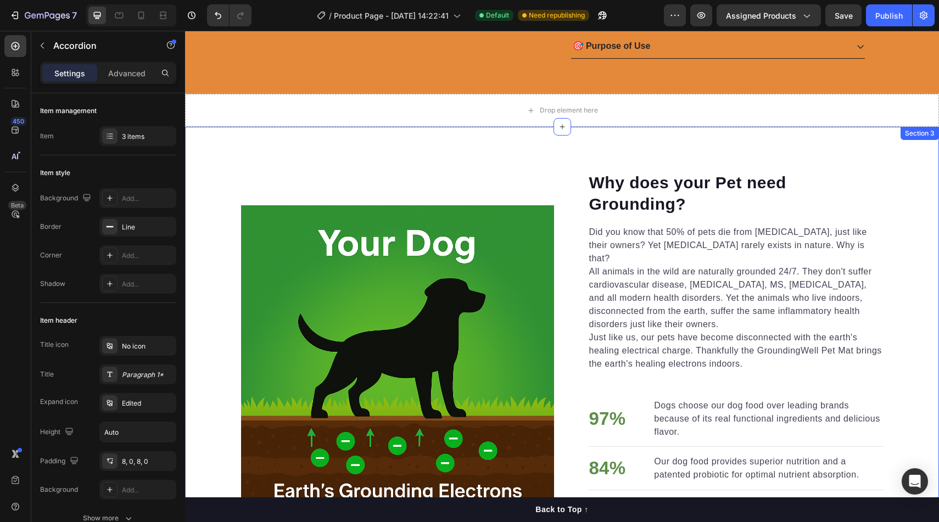
scroll to position [441, 0]
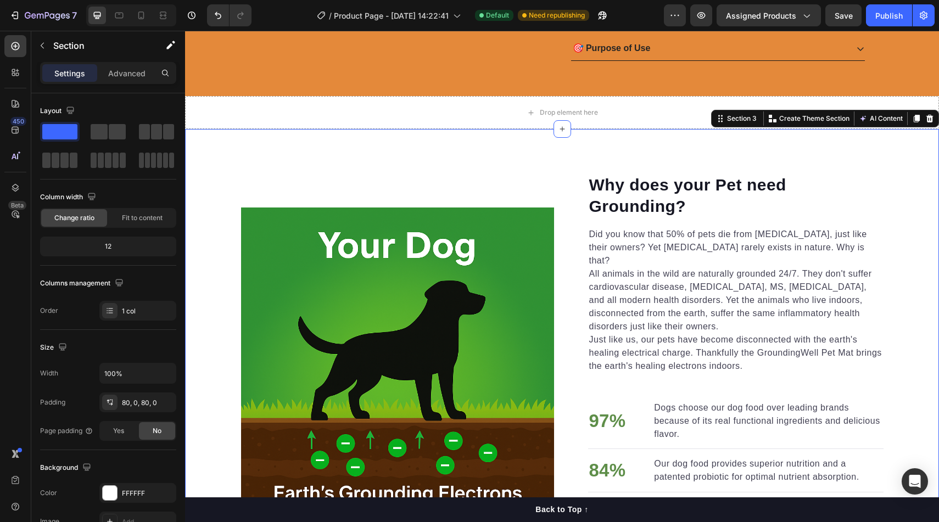
click at [627, 170] on div "Why does your Pet need Grounding? Heading Did you know that 50% of pets die fro…" at bounding box center [562, 363] width 754 height 469
click at [625, 181] on strong "Why does your Pet need Grounding?" at bounding box center [687, 196] width 197 height 40
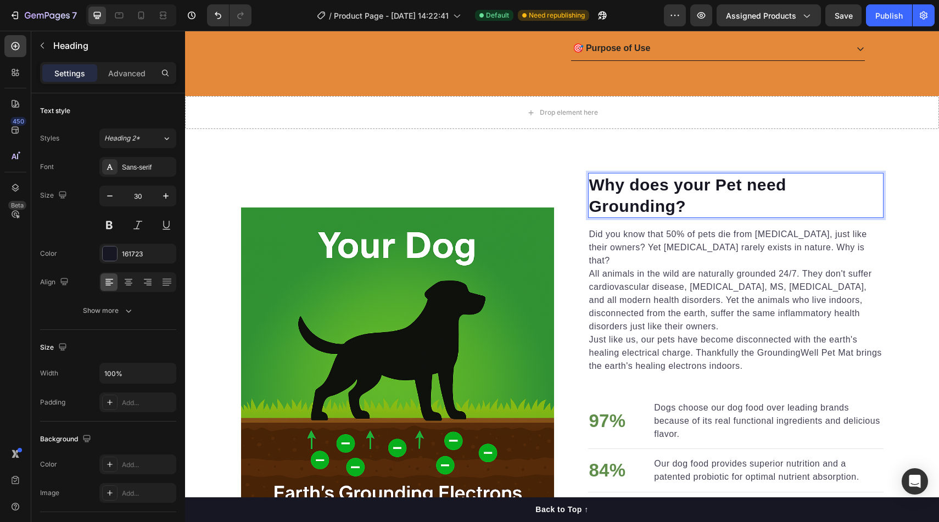
click at [686, 206] on p "Why does your Pet need Grounding?" at bounding box center [735, 195] width 293 height 43
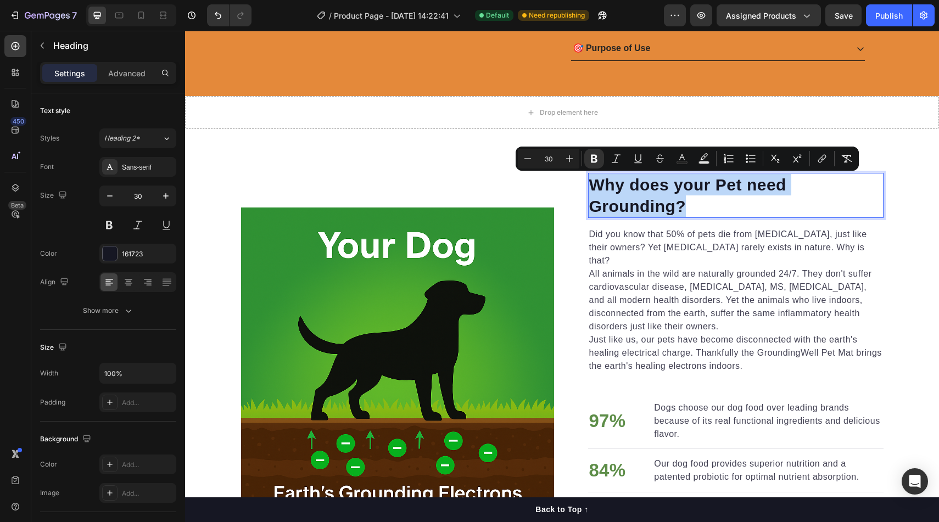
drag, startPoint x: 686, startPoint y: 206, endPoint x: 637, endPoint y: 190, distance: 51.4
click at [637, 190] on p "Why does your Pet need Grounding?" at bounding box center [735, 195] width 293 height 43
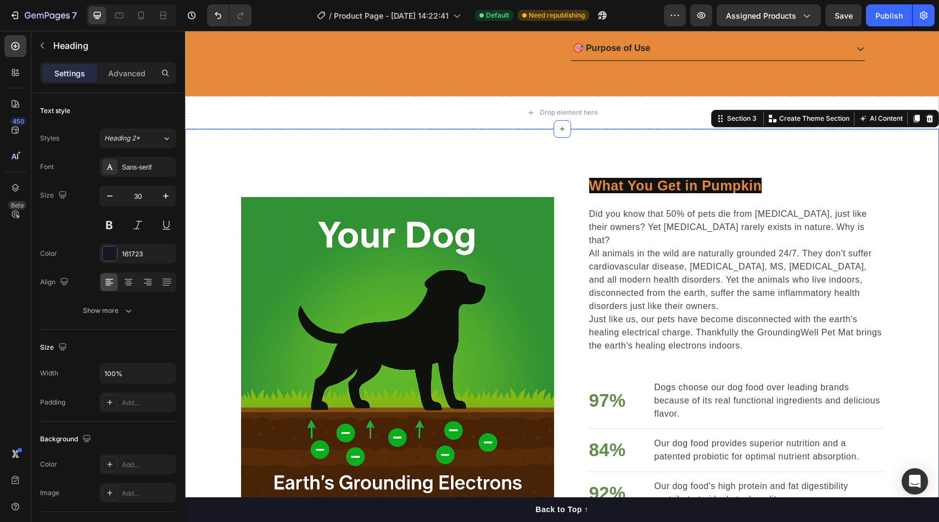
click at [550, 146] on div "⁠⁠⁠⁠⁠⁠⁠ What You Get in Pumpkin Heading Did you know that 50% of pets die from …" at bounding box center [562, 353] width 754 height 449
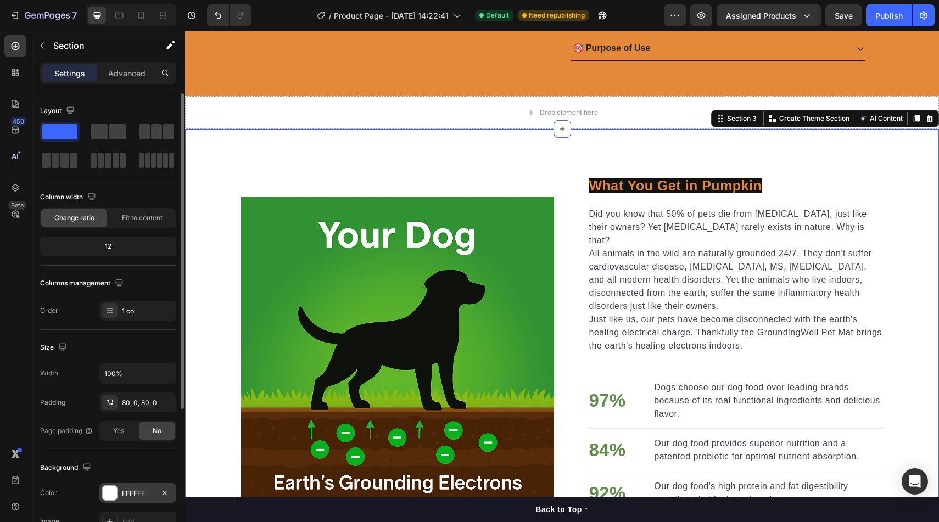
click at [109, 489] on div at bounding box center [110, 493] width 14 height 14
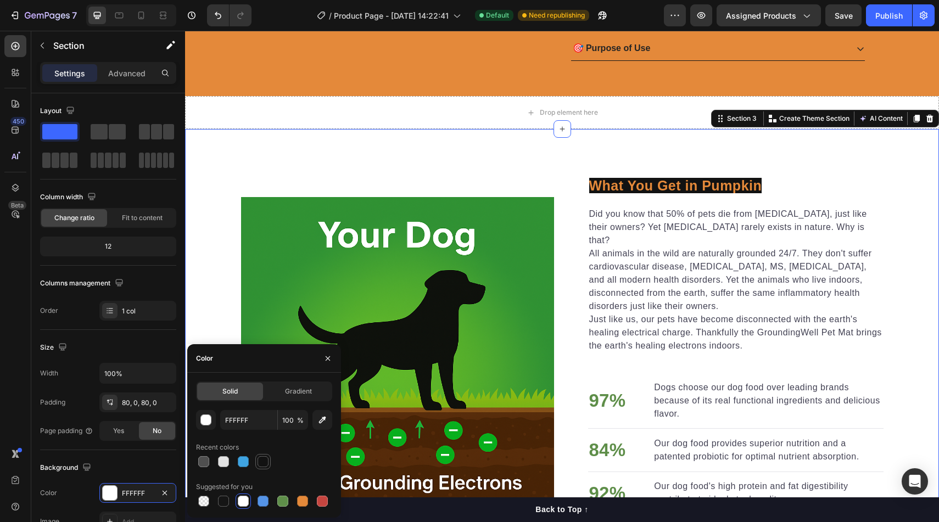
click at [264, 460] on div at bounding box center [263, 461] width 11 height 11
type input "121212"
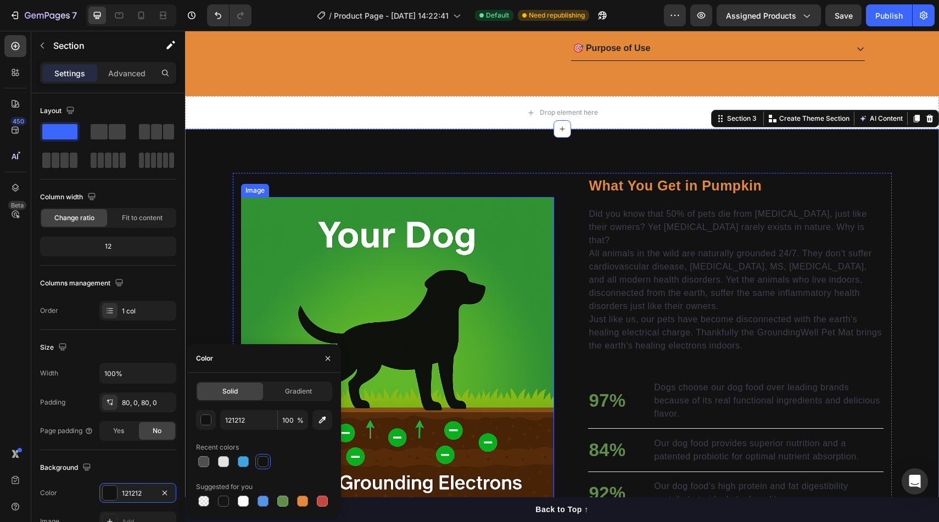
click at [479, 273] on img at bounding box center [397, 353] width 313 height 313
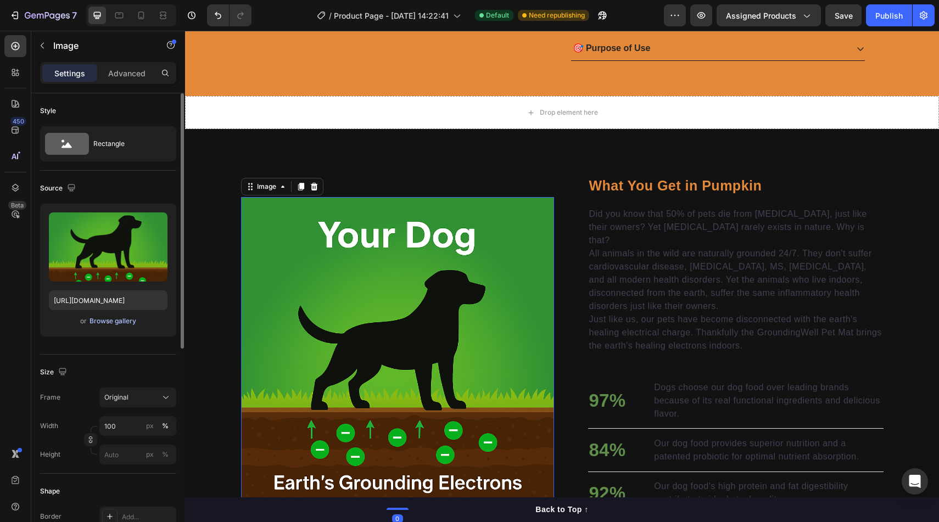
click at [113, 326] on div "Browse gallery" at bounding box center [112, 321] width 47 height 10
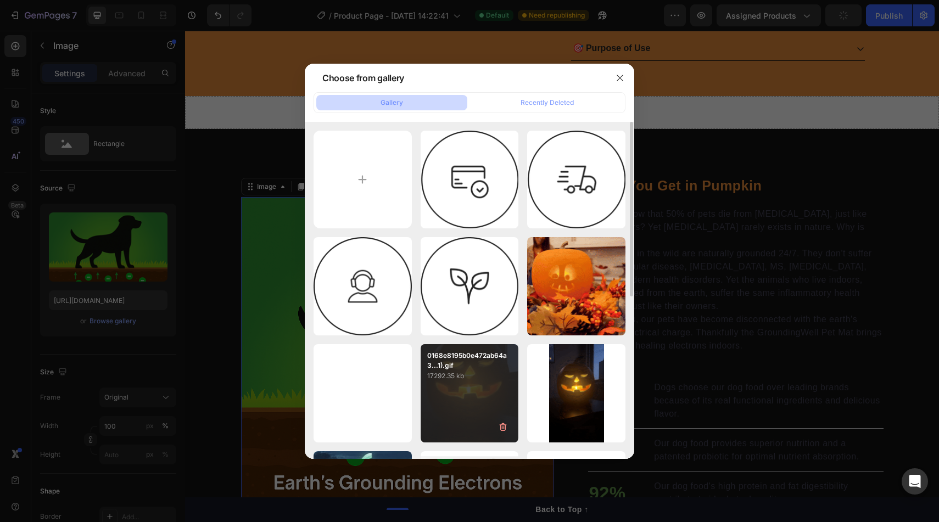
click at [474, 391] on div "0168e8195b0e472ab64a3...1).gif 17292.35 kb" at bounding box center [470, 393] width 98 height 98
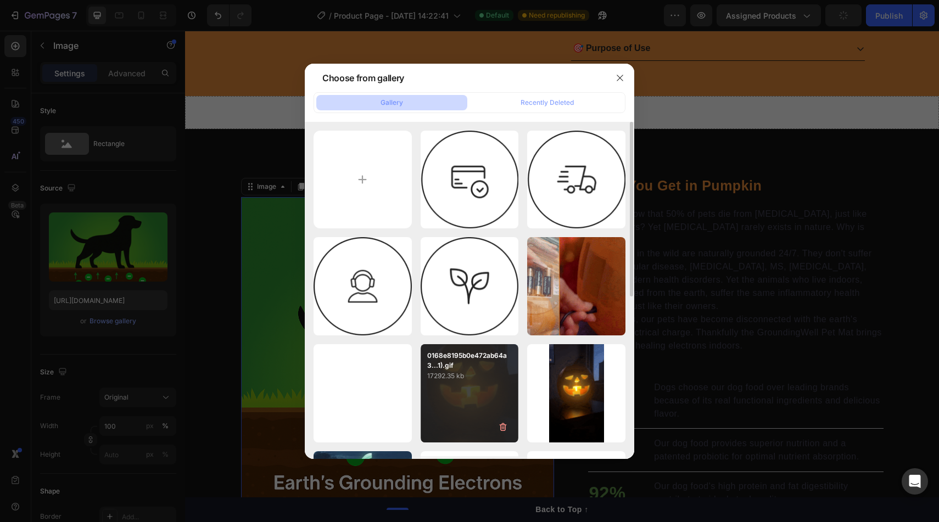
type input "https://cdn.shopify.com/s/files/1/0810/4214/5604/files/gempages_562667824334505…"
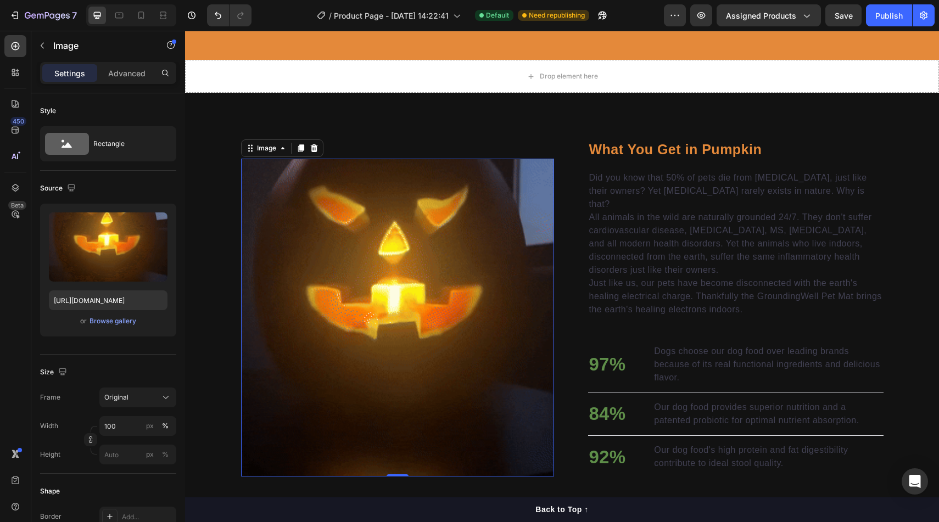
scroll to position [500, 0]
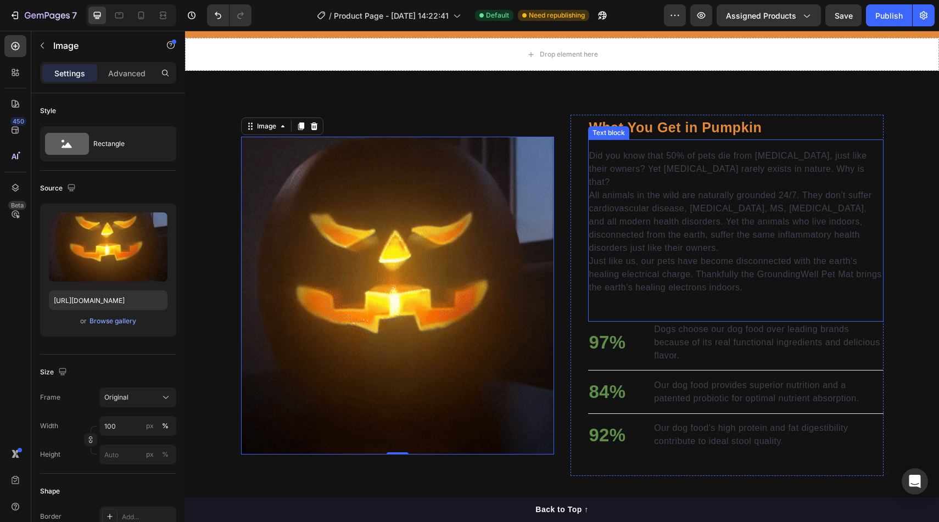
click at [685, 174] on p "Did you know that 50% of pets die from cancer, just like their owners? Yet canc…" at bounding box center [735, 169] width 293 height 40
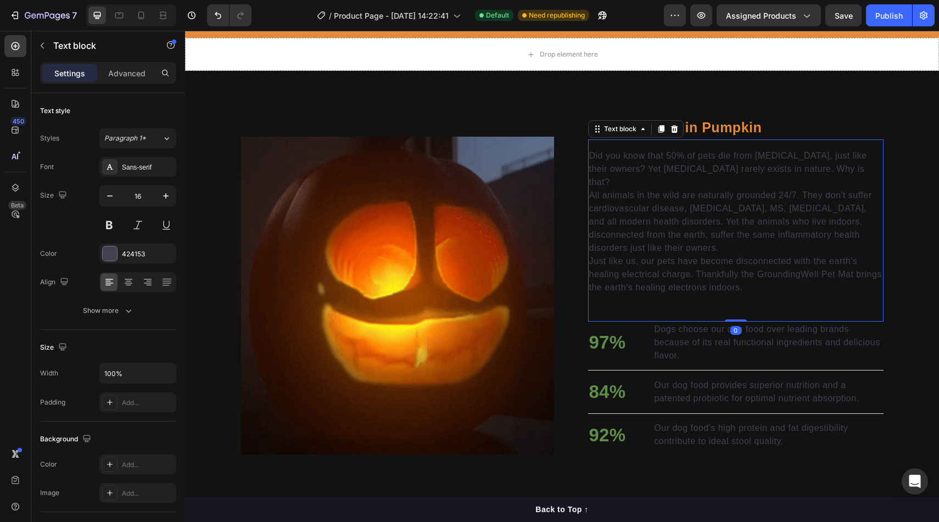
click at [685, 174] on p "Did you know that 50% of pets die from cancer, just like their owners? Yet canc…" at bounding box center [735, 169] width 293 height 40
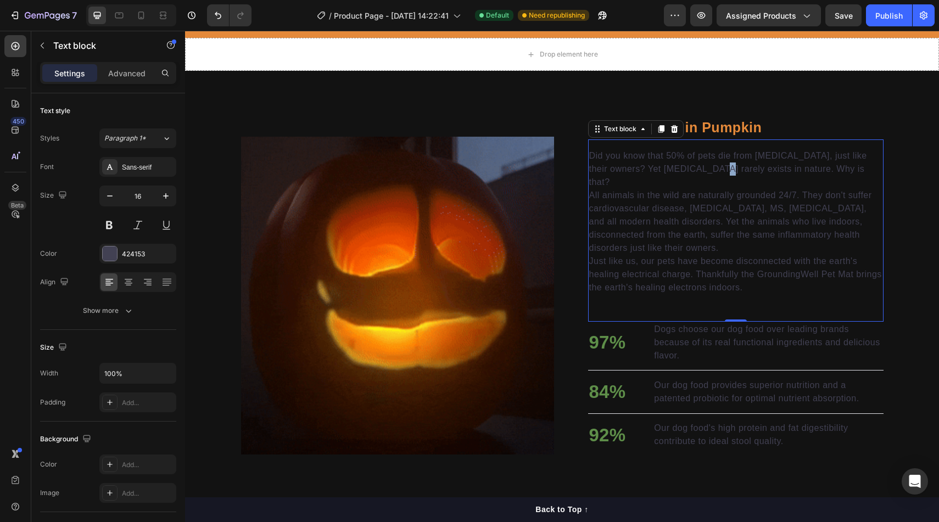
drag, startPoint x: 771, startPoint y: 284, endPoint x: 708, endPoint y: 267, distance: 64.9
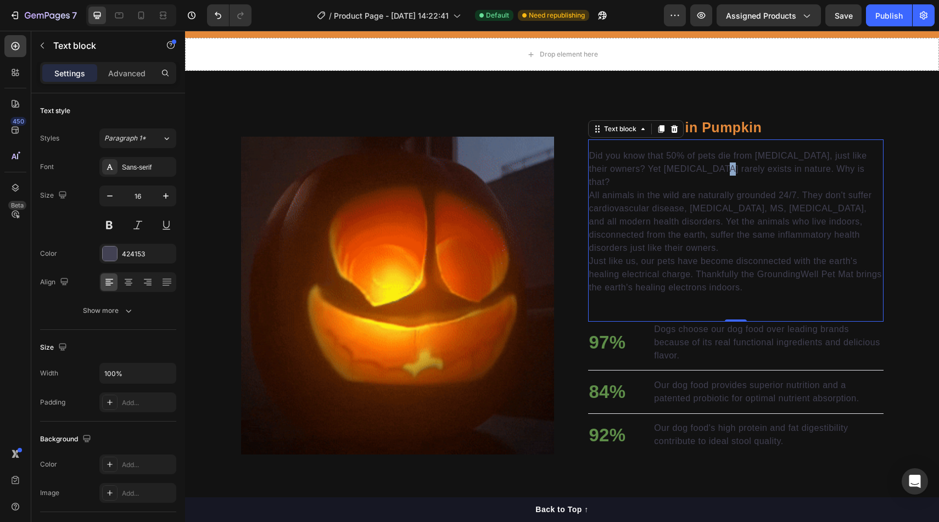
click at [708, 267] on div "Did you know that 50% of pets die from cancer, just like their owners? Yet canc…" at bounding box center [735, 230] width 295 height 182
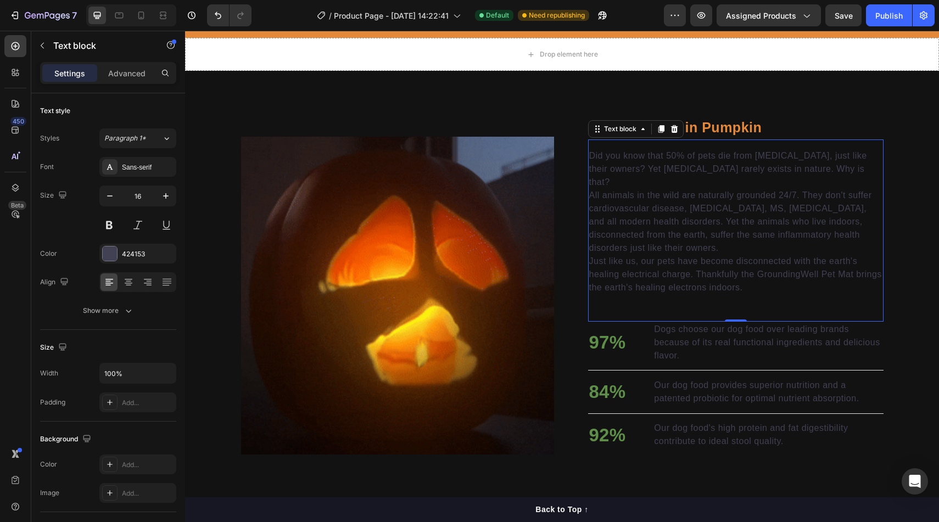
click at [737, 270] on p "Just like us, our pets have become disconnected with the earth's healing electr…" at bounding box center [735, 275] width 293 height 40
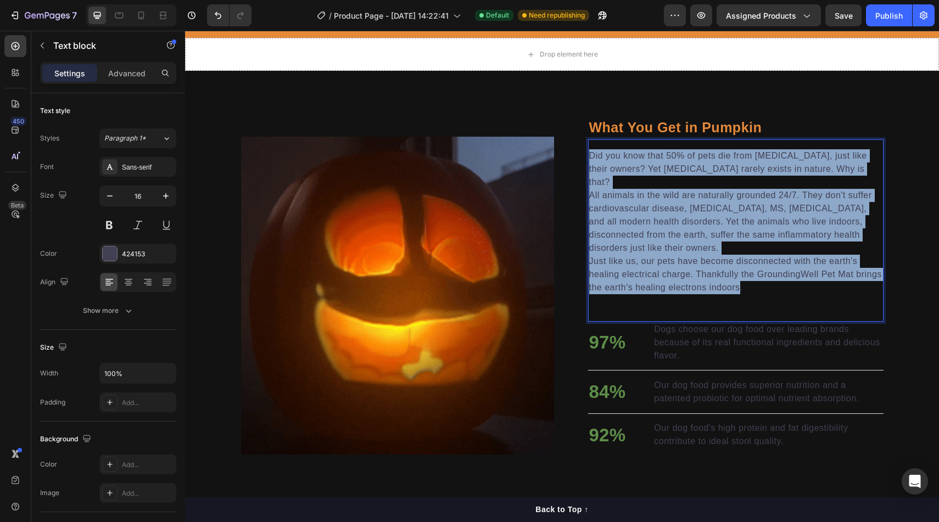
drag, startPoint x: 740, startPoint y: 275, endPoint x: 591, endPoint y: 143, distance: 198.4
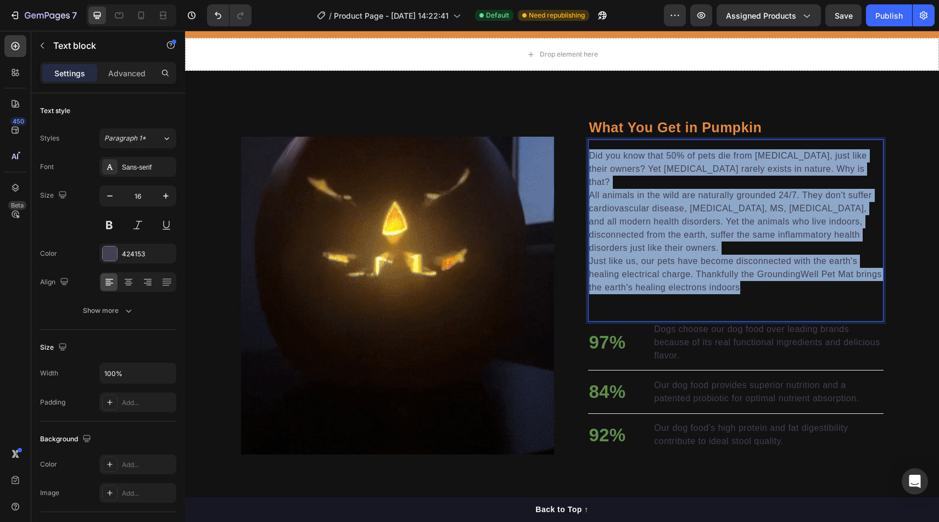
click at [591, 143] on div "Did you know that 50% of pets die from cancer, just like their owners? Yet canc…" at bounding box center [735, 230] width 295 height 182
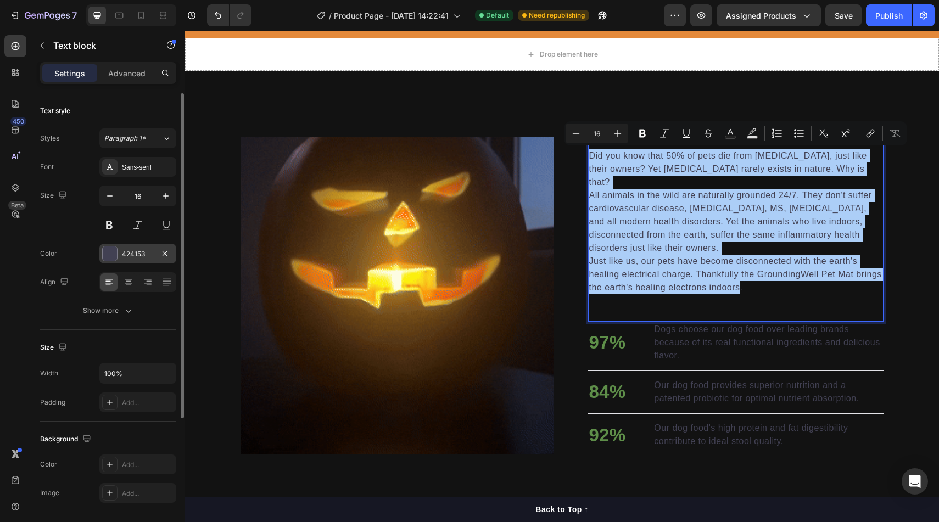
click at [111, 261] on div at bounding box center [109, 253] width 15 height 15
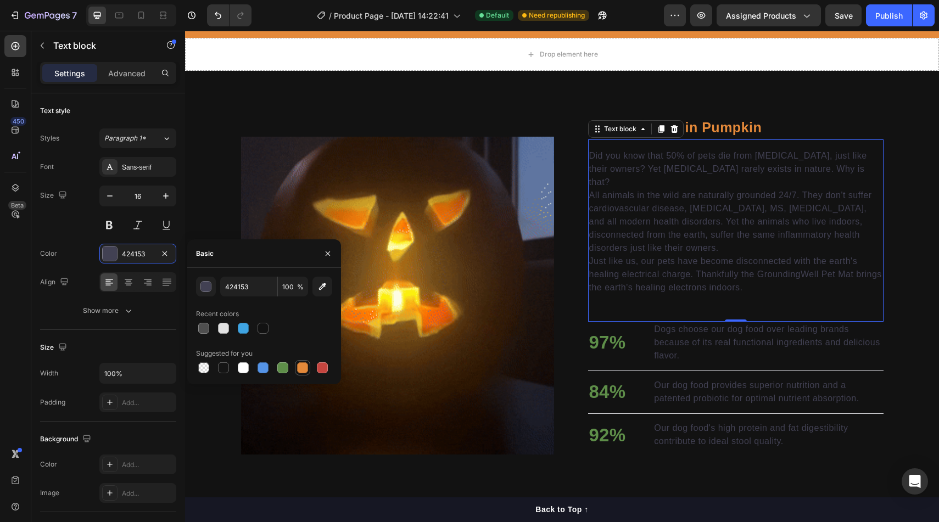
click at [307, 365] on div at bounding box center [302, 367] width 11 height 11
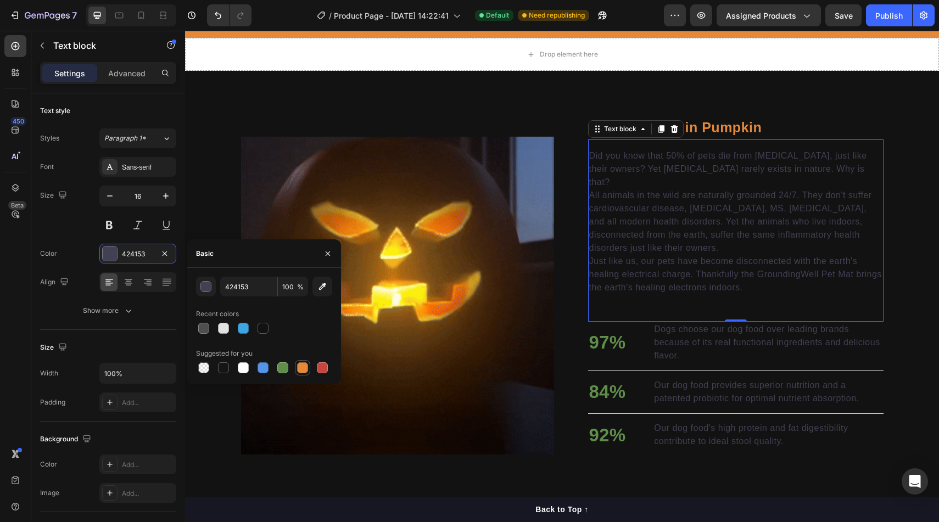
type input "E4893A"
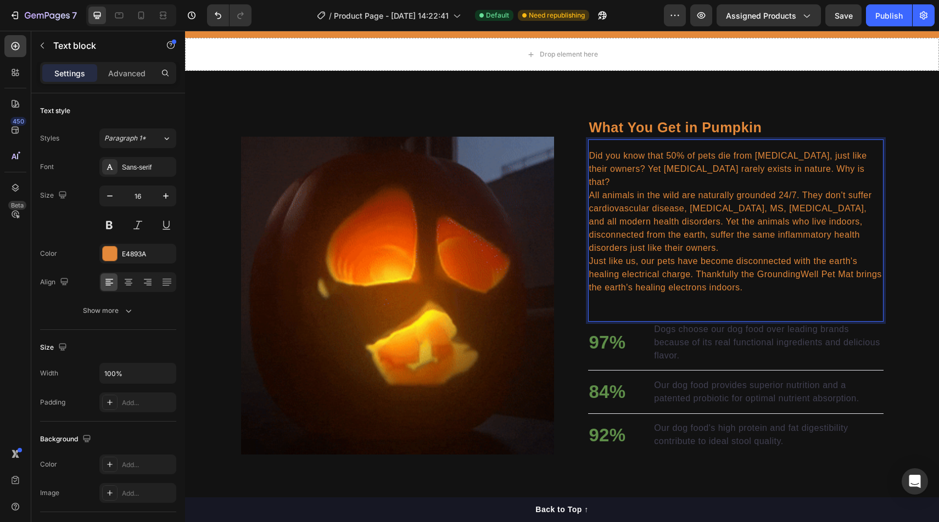
click at [772, 282] on div "Did you know that 50% of pets die from cancer, just like their owners? Yet canc…" at bounding box center [735, 230] width 295 height 182
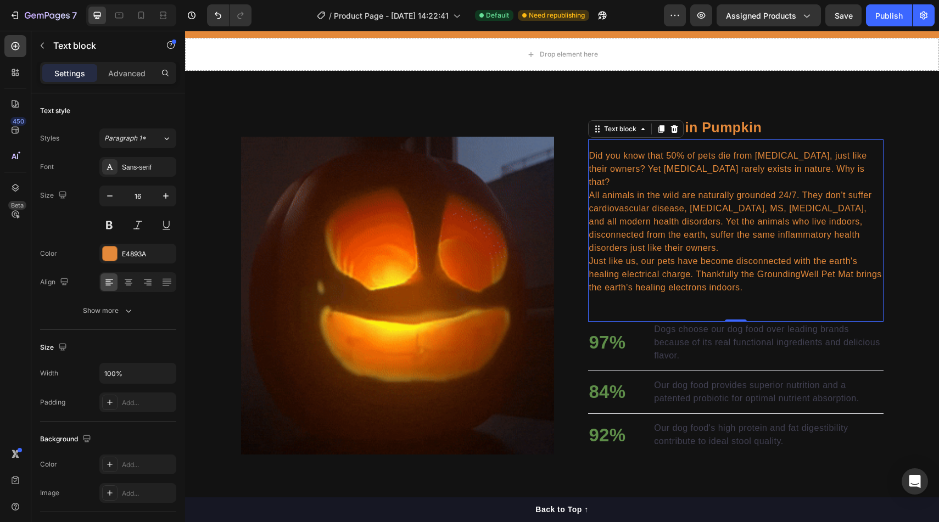
click at [753, 276] on p "Just like us, our pets have become disconnected with the earth's healing electr…" at bounding box center [735, 275] width 293 height 40
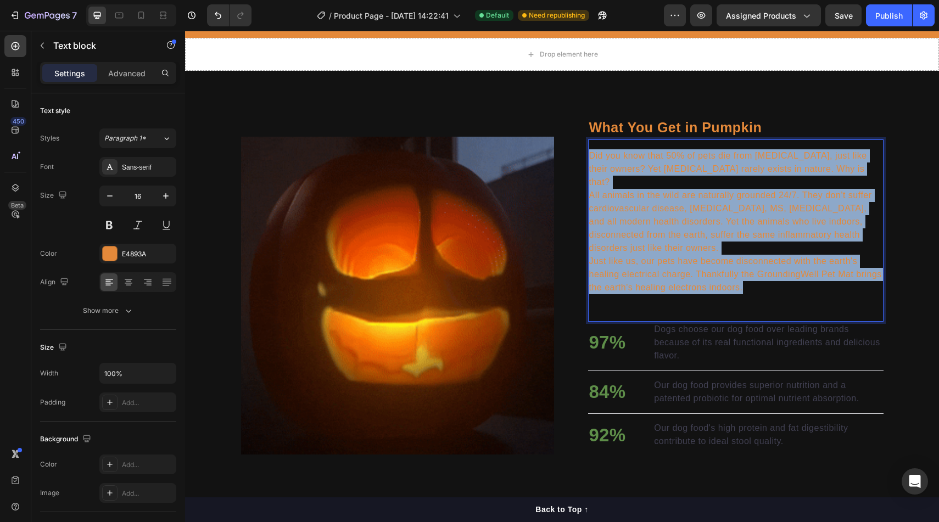
drag, startPoint x: 753, startPoint y: 276, endPoint x: 588, endPoint y: 153, distance: 206.8
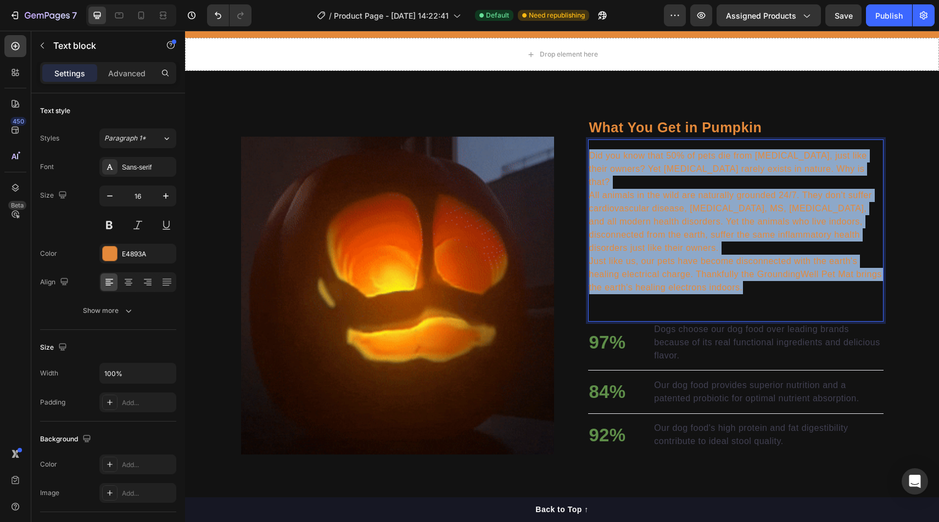
click at [587, 153] on div "⁠⁠⁠⁠⁠⁠⁠ What You Get in Pumpkin Heading Did you know that 50% of pets die from …" at bounding box center [726, 295] width 313 height 361
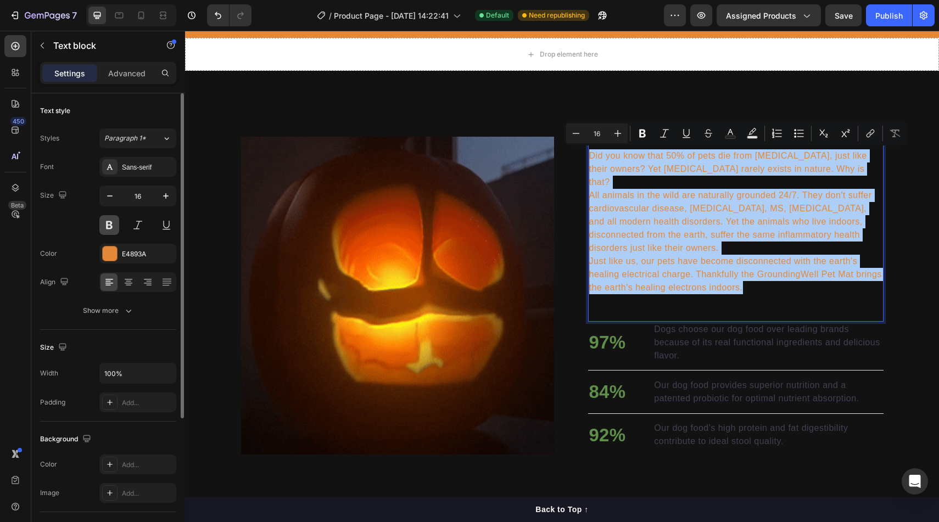
click at [115, 223] on button at bounding box center [109, 225] width 20 height 20
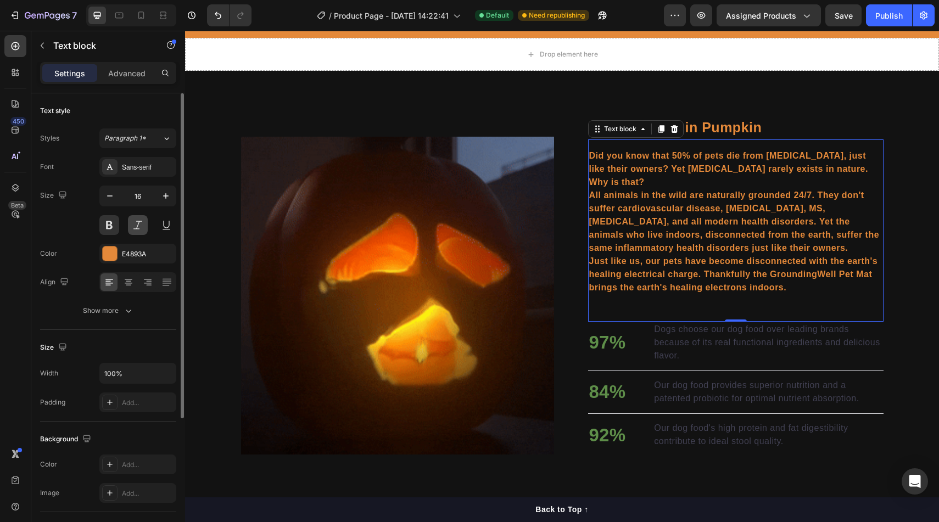
click at [138, 223] on button at bounding box center [138, 225] width 20 height 20
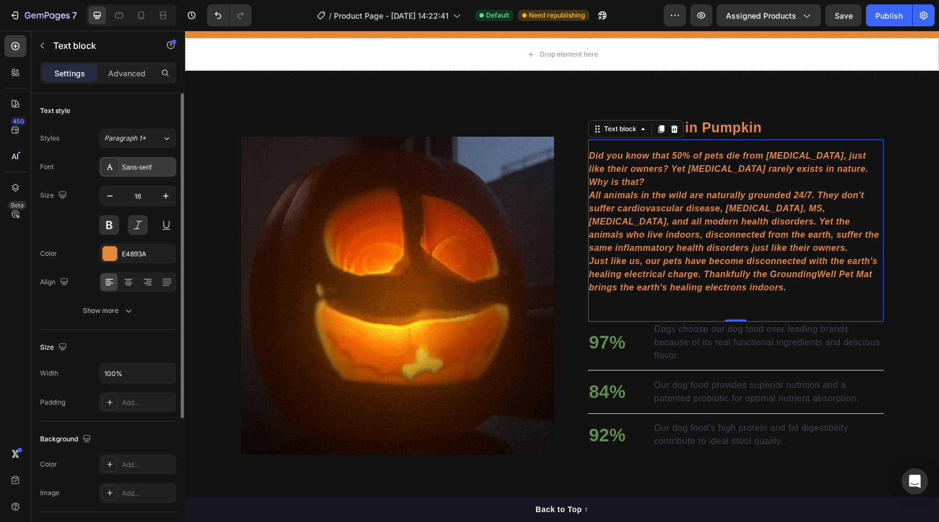
click at [145, 158] on div "Sans-serif" at bounding box center [137, 167] width 77 height 20
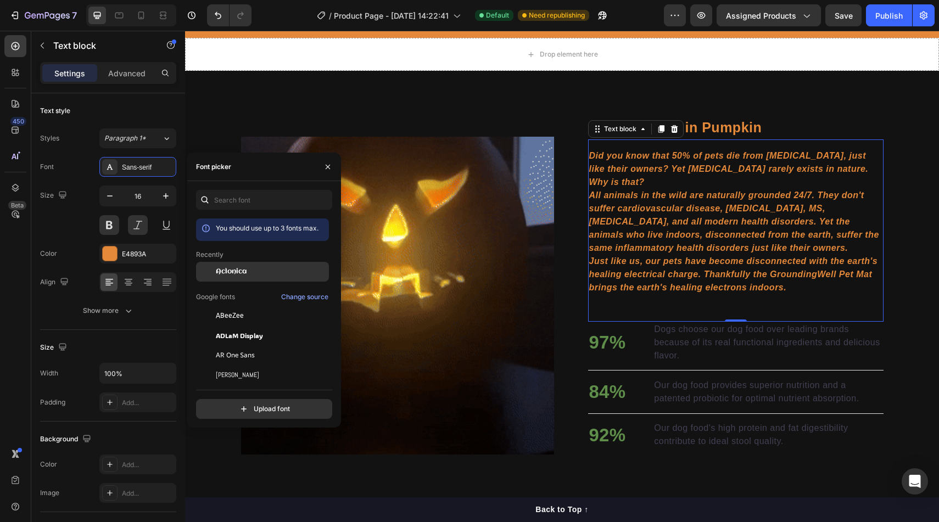
click at [226, 271] on span "Aclonica" at bounding box center [231, 272] width 31 height 10
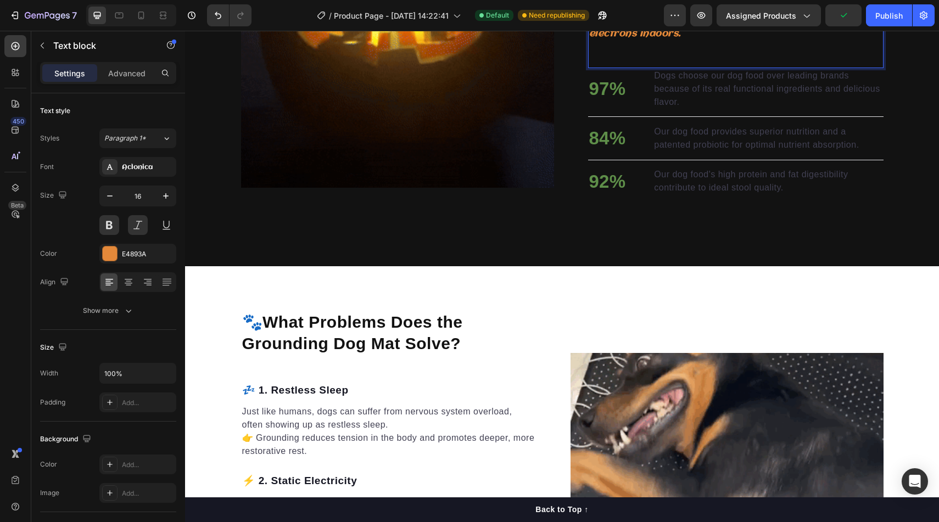
scroll to position [785, 0]
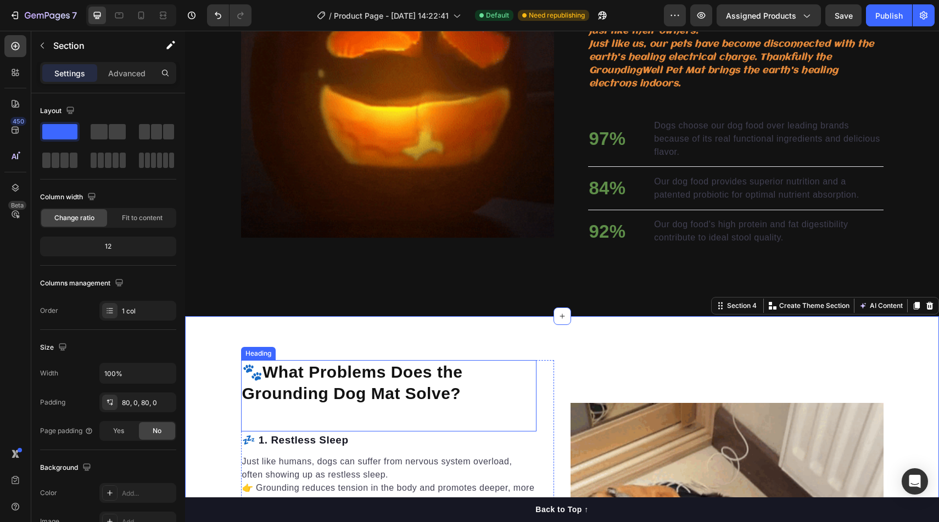
scroll to position [561, 0]
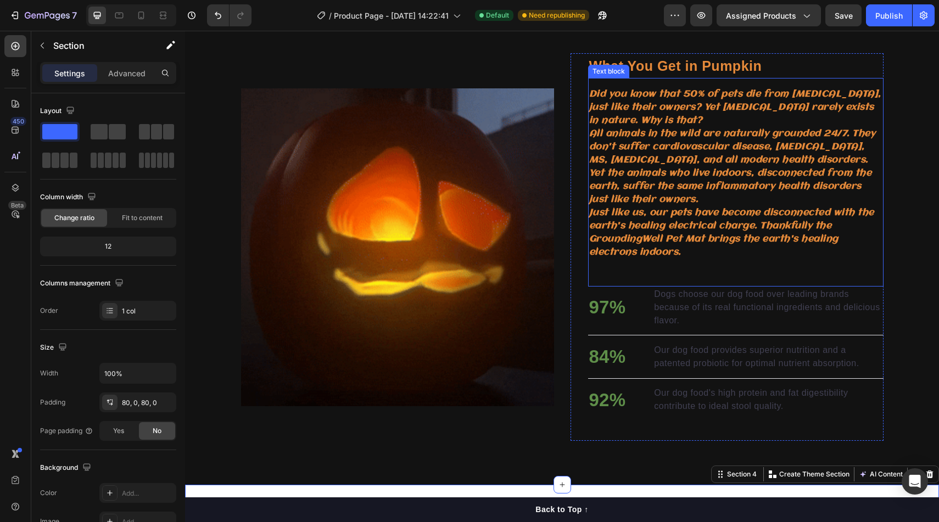
click at [797, 288] on p "Dogs choose our dog food over leading brands because of its real functional ing…" at bounding box center [768, 308] width 228 height 40
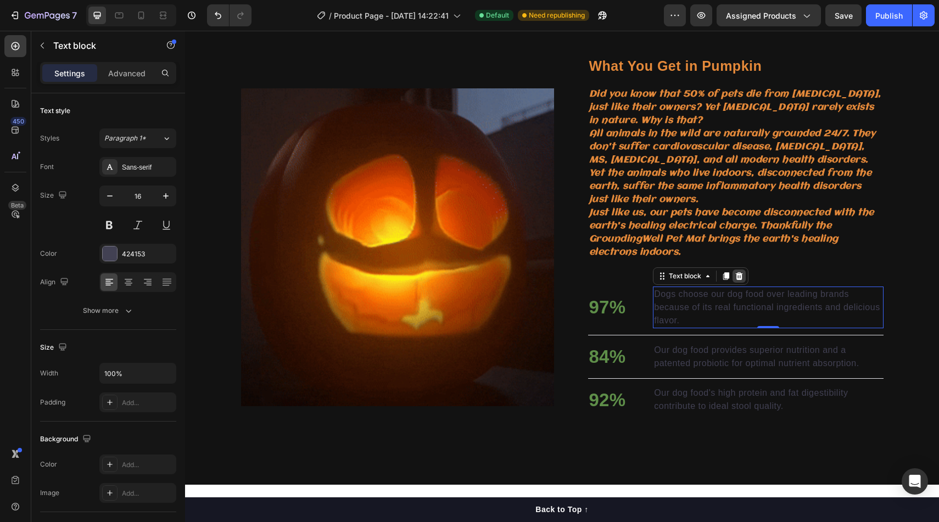
click at [744, 270] on div at bounding box center [738, 276] width 13 height 13
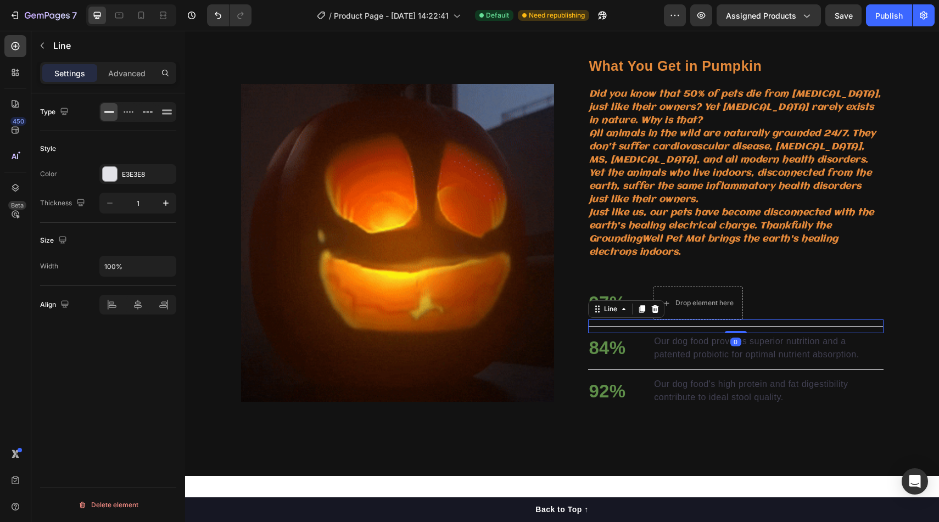
click at [833, 320] on div "Title Line 0" at bounding box center [735, 327] width 295 height 14
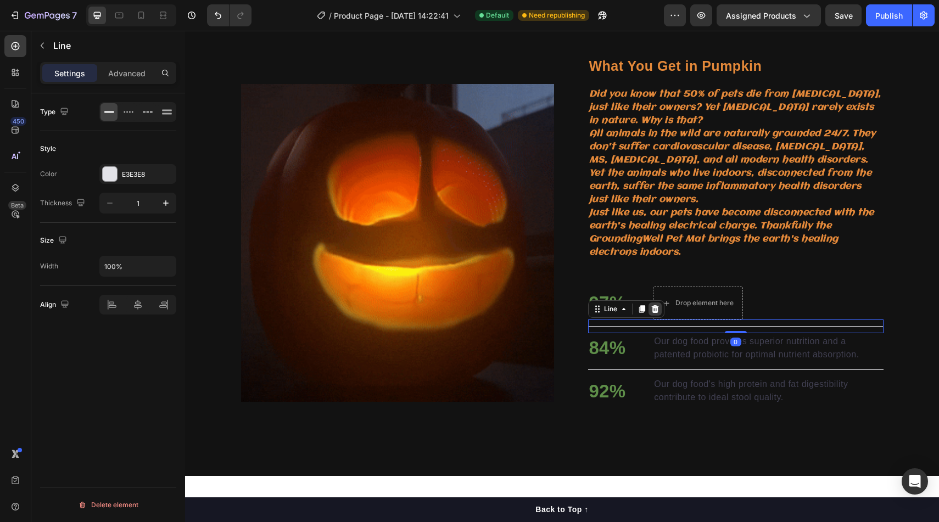
click at [656, 305] on icon at bounding box center [655, 309] width 9 height 9
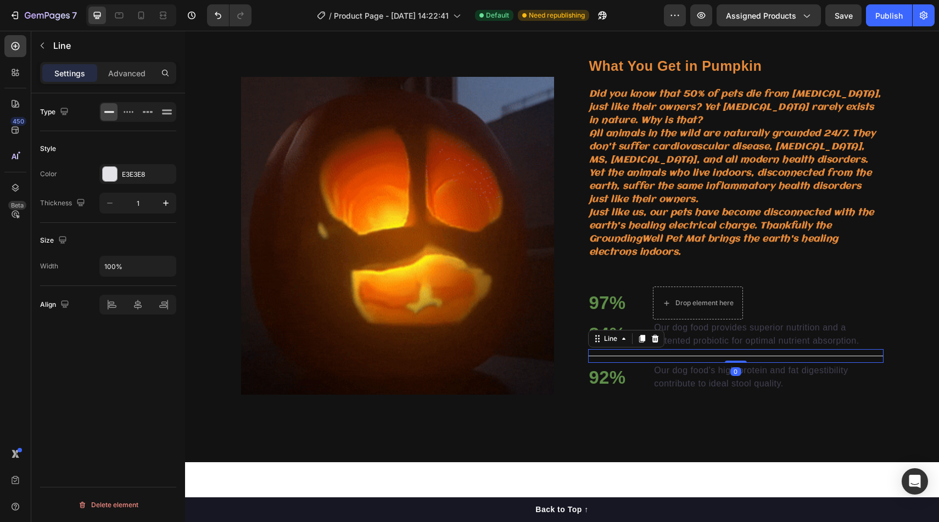
click at [665, 349] on div "Title Line 0" at bounding box center [735, 356] width 295 height 14
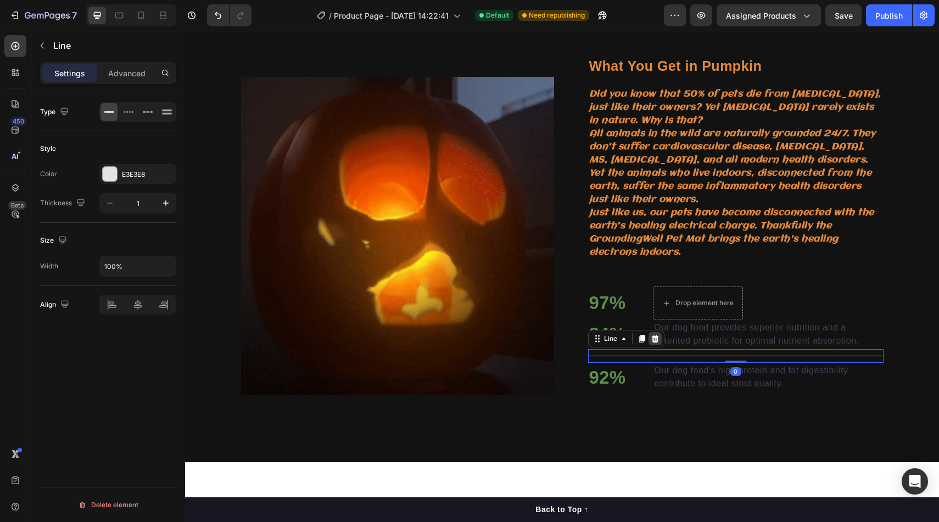
click at [656, 335] on icon at bounding box center [654, 339] width 7 height 8
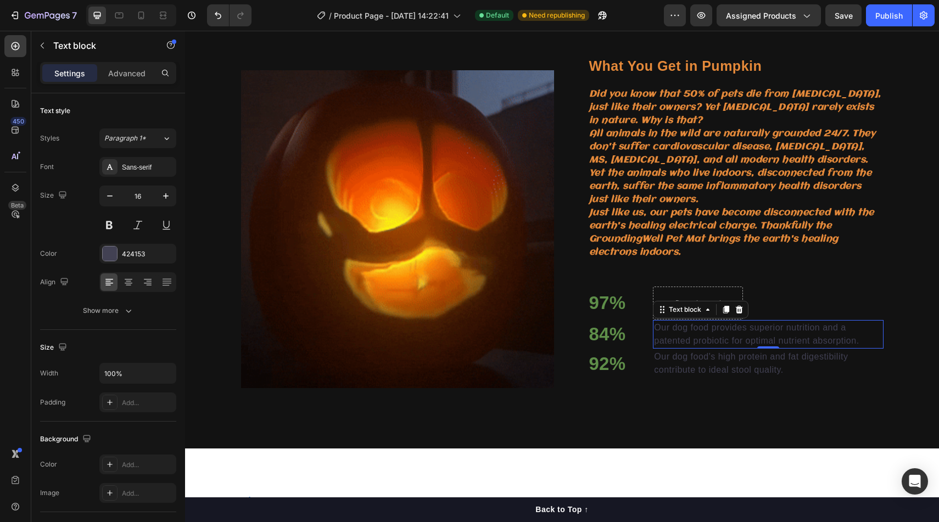
click at [670, 321] on p "Our dog food provides superior nutrition and a patented probiotic for optimal n…" at bounding box center [768, 334] width 228 height 26
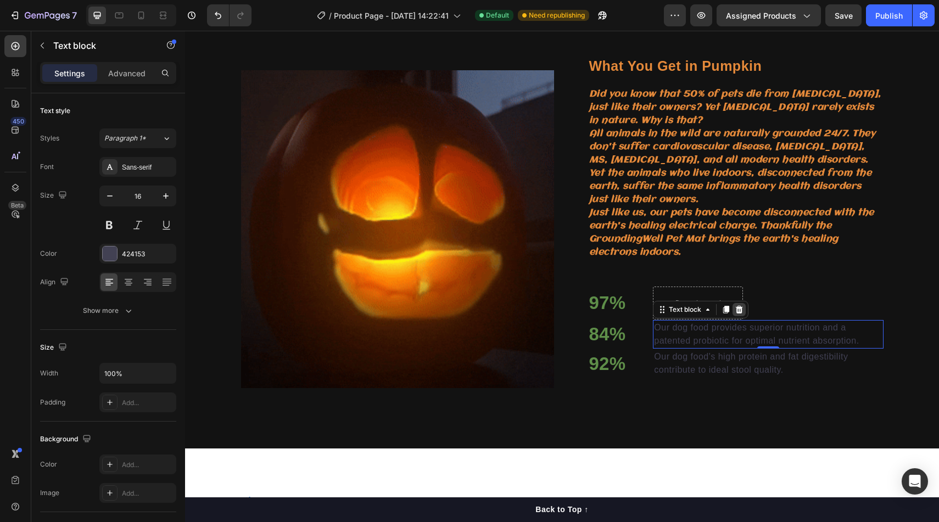
click at [741, 306] on icon at bounding box center [739, 310] width 7 height 8
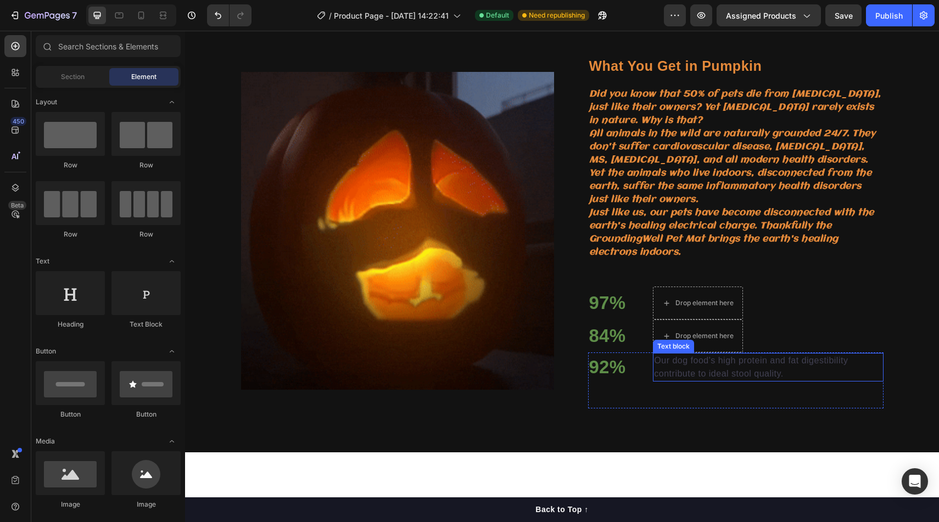
click at [718, 354] on p "Our dog food's high protein and fat digestibility contribute to ideal stool qua…" at bounding box center [768, 367] width 228 height 26
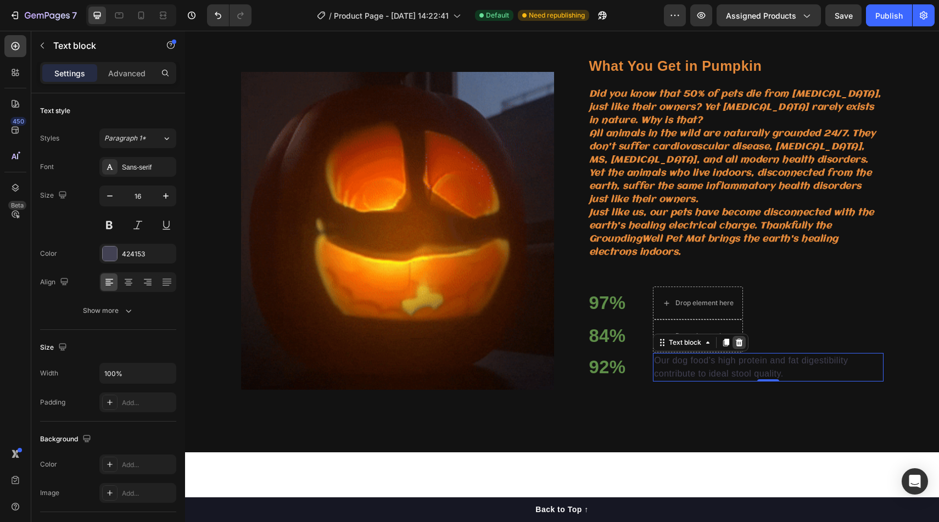
click at [740, 338] on icon at bounding box center [739, 342] width 9 height 9
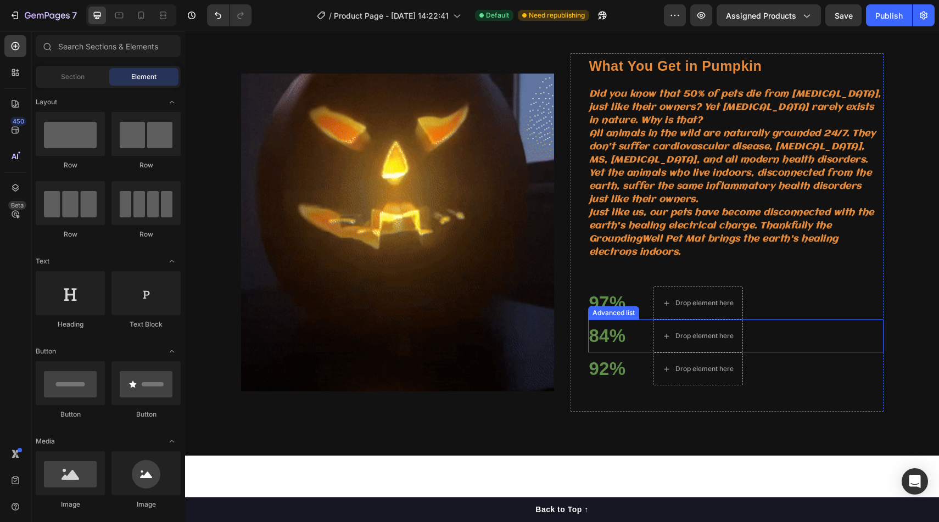
click at [620, 326] on p "84%" at bounding box center [607, 335] width 37 height 27
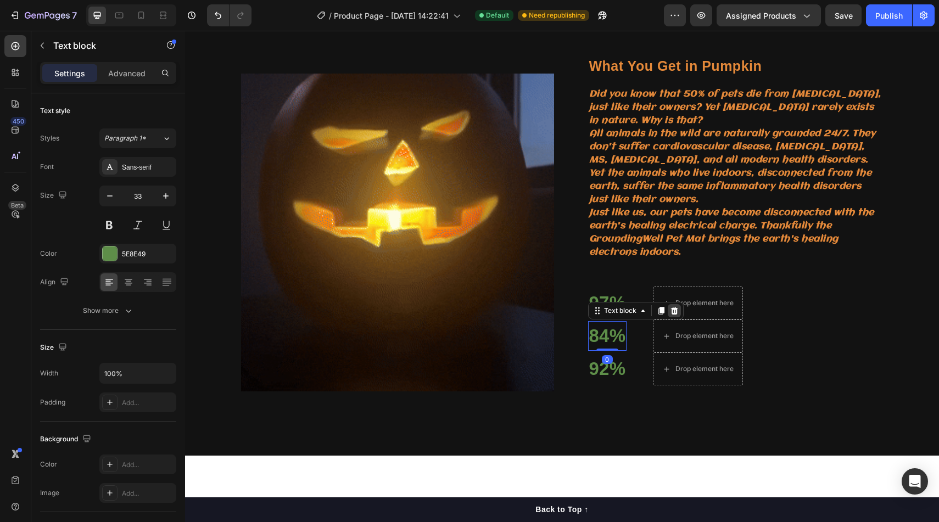
click at [677, 306] on icon at bounding box center [674, 310] width 9 height 9
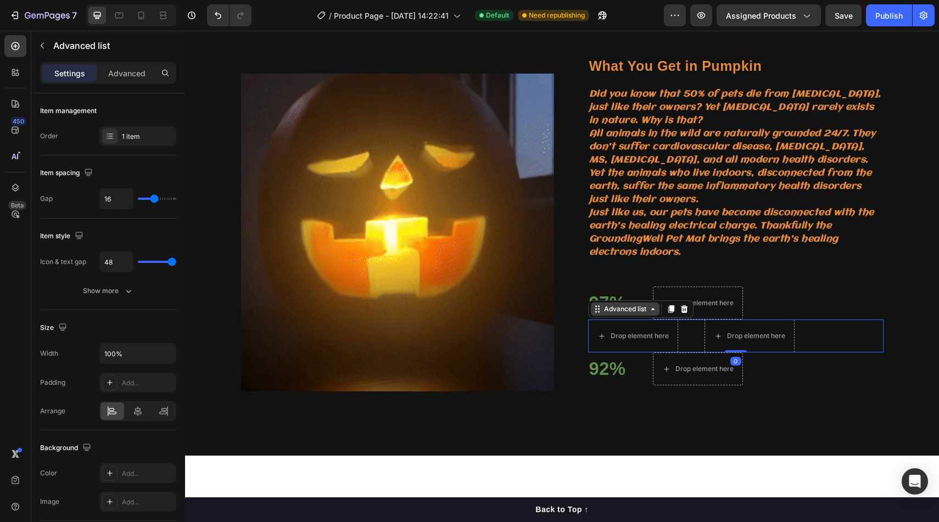
click at [615, 304] on div "Advanced list" at bounding box center [625, 309] width 47 height 10
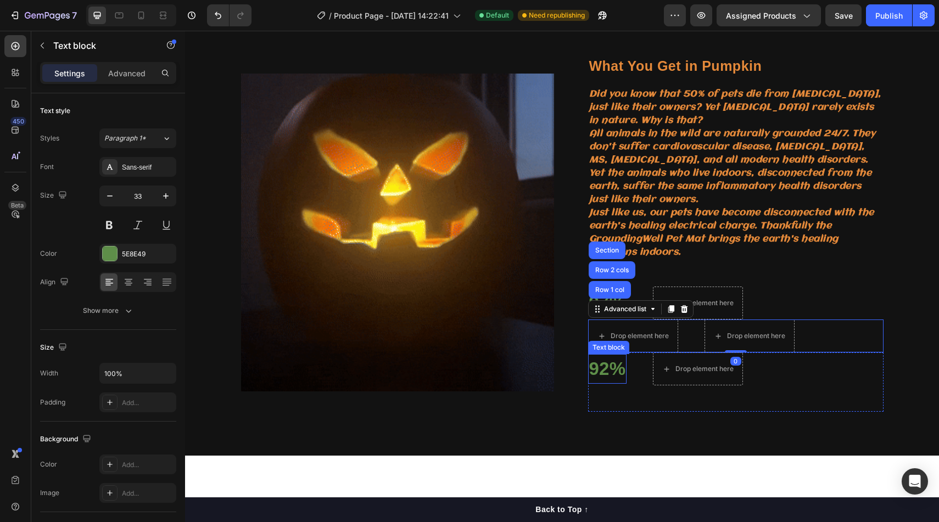
click at [589, 363] on p "92%" at bounding box center [607, 368] width 37 height 27
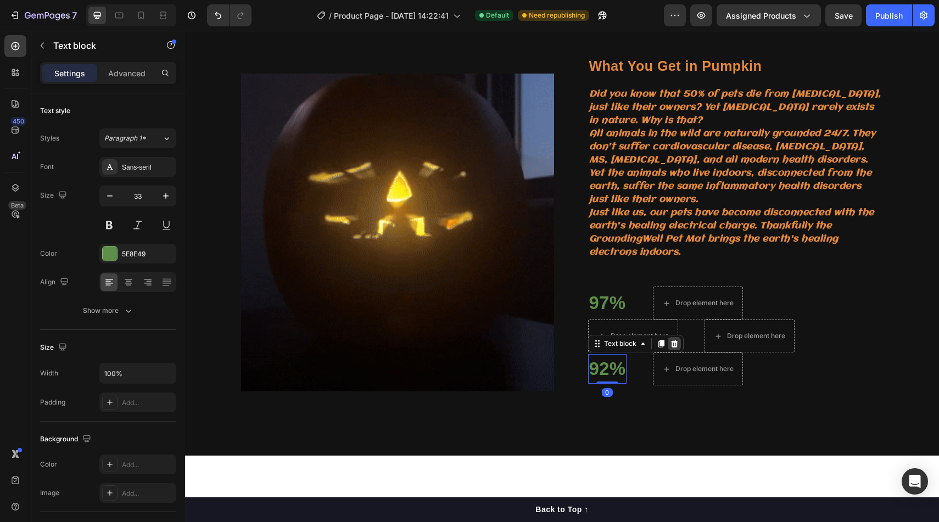
click at [671, 339] on icon at bounding box center [674, 343] width 9 height 9
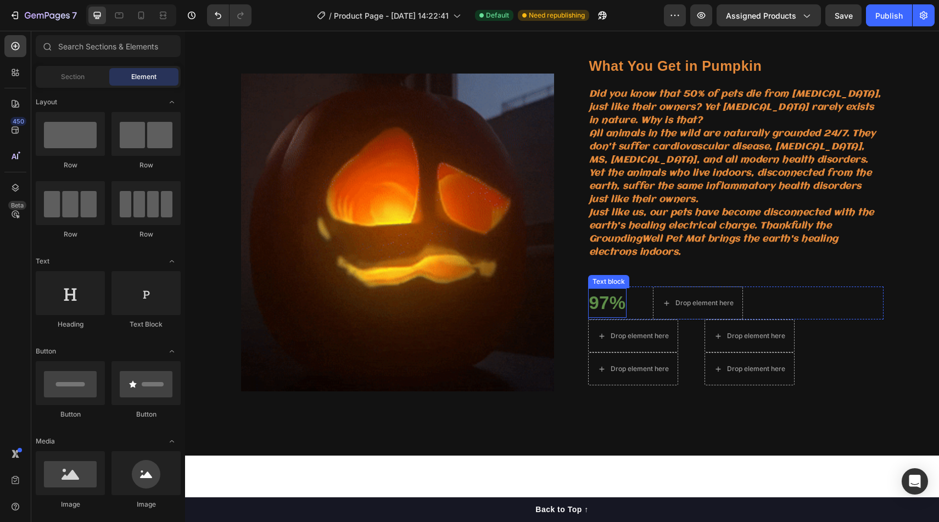
click at [597, 290] on p "97%" at bounding box center [607, 302] width 37 height 27
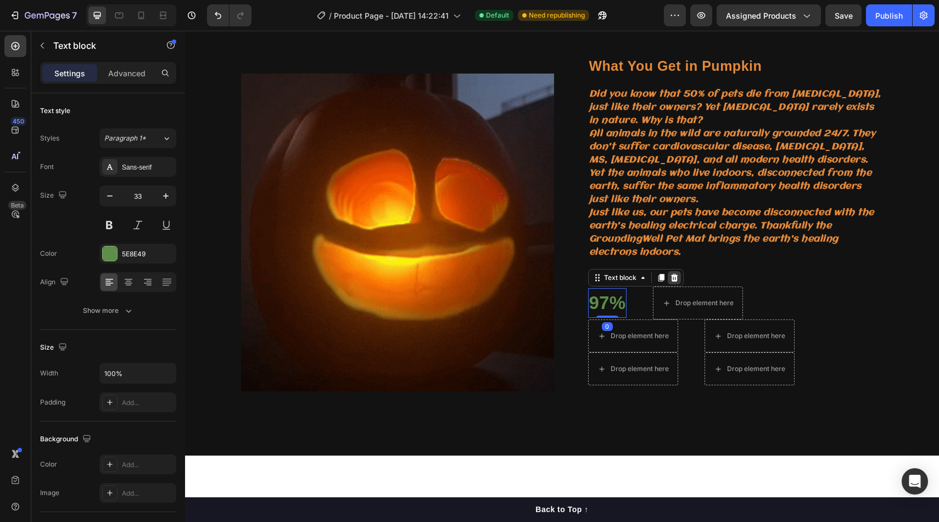
click at [676, 274] on icon at bounding box center [673, 278] width 7 height 8
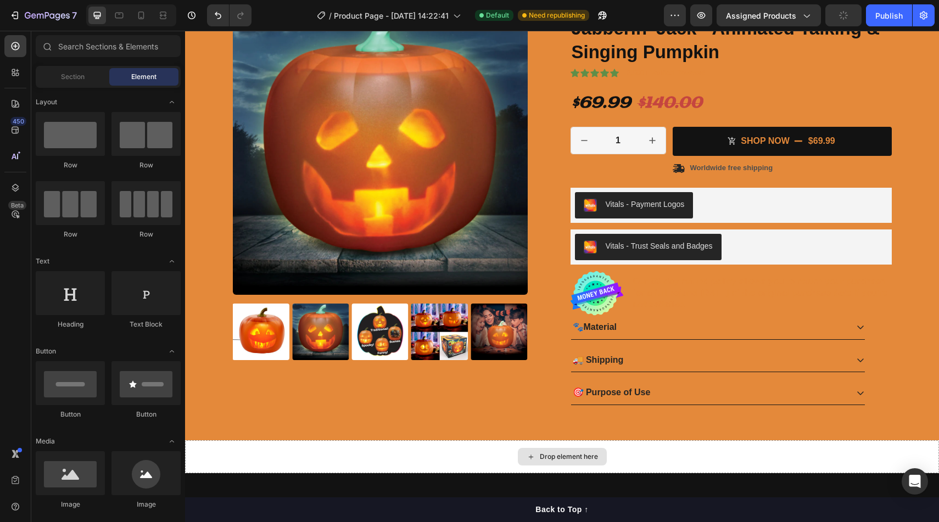
scroll to position [0, 0]
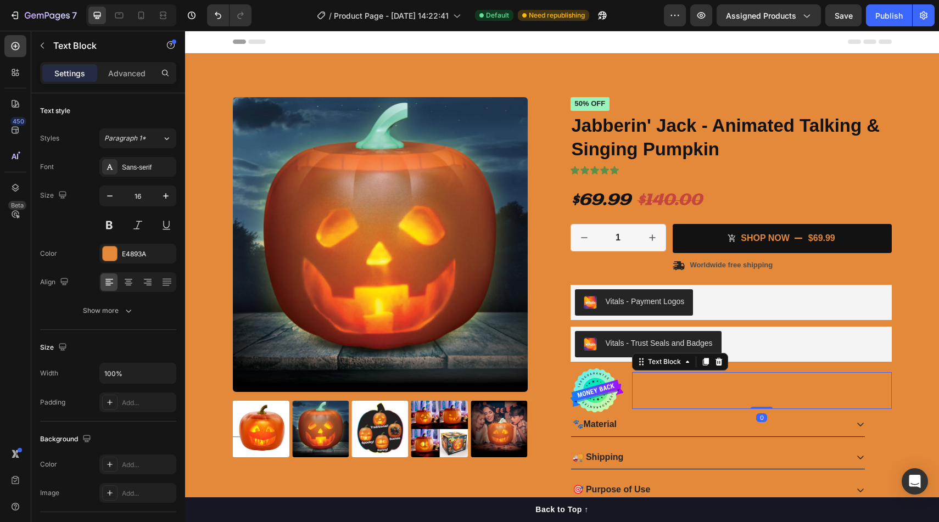
click at [691, 390] on p "Our 60-day refund policy allows you to return your purchase for a full refund […" at bounding box center [762, 390] width 258 height 34
click at [113, 249] on div at bounding box center [110, 254] width 14 height 14
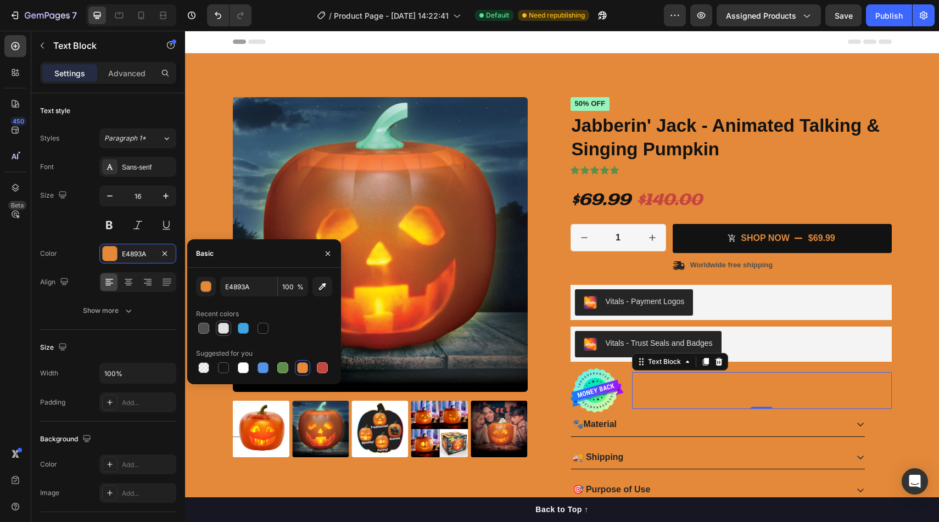
click at [225, 326] on div at bounding box center [223, 328] width 11 height 11
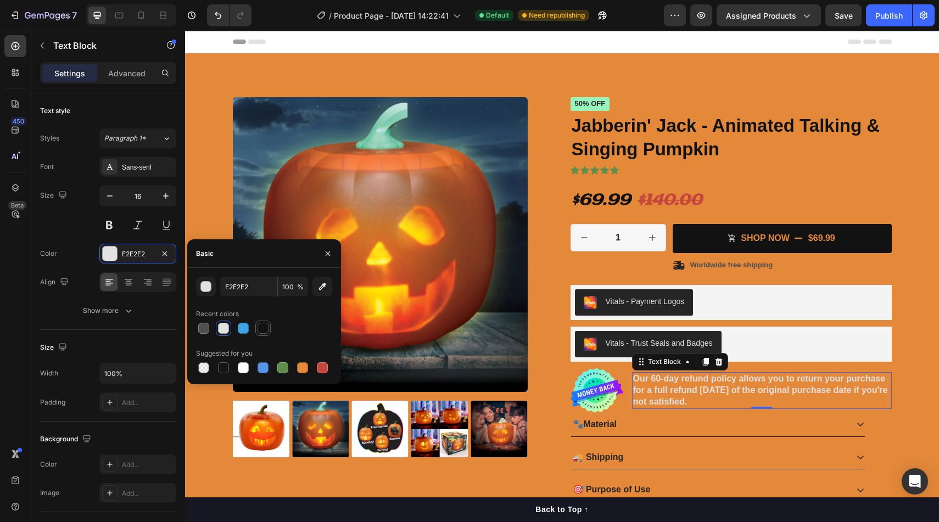
click at [269, 327] on div at bounding box center [262, 328] width 13 height 13
type input "121212"
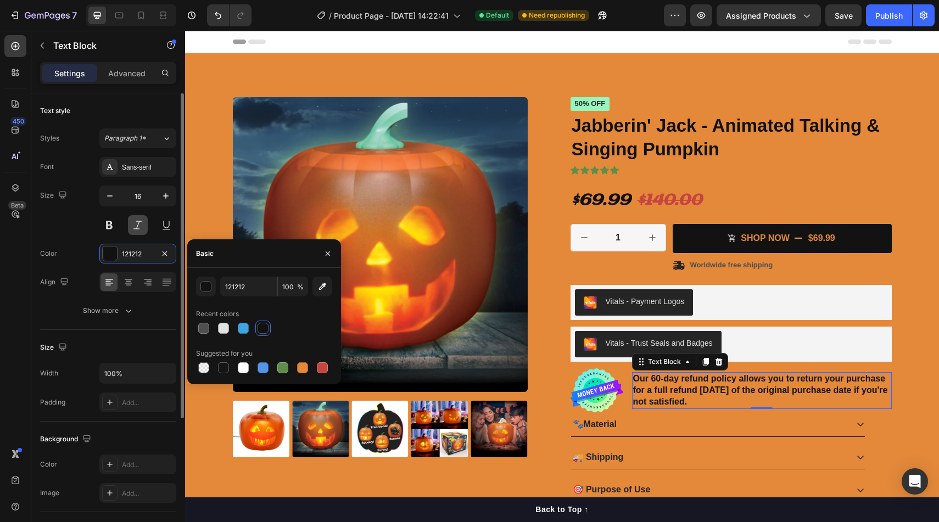
click at [138, 228] on button at bounding box center [138, 225] width 20 height 20
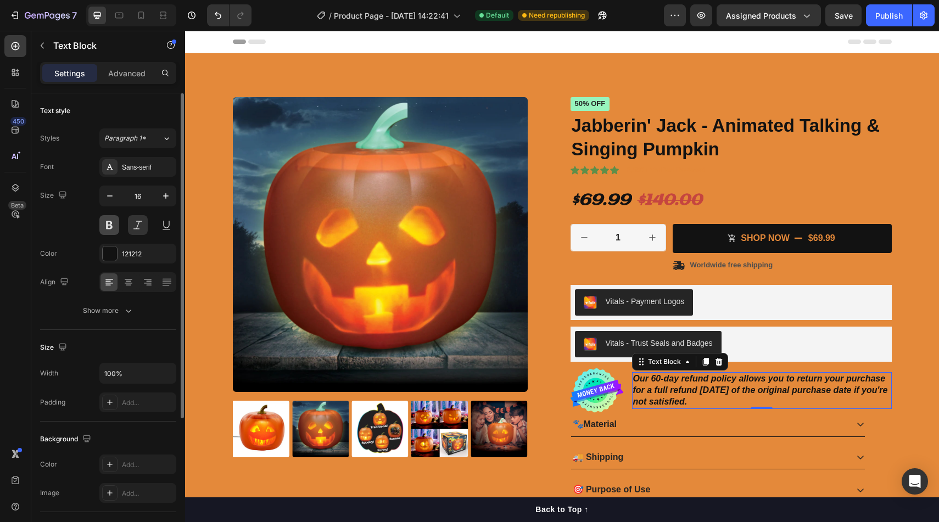
click at [107, 228] on button at bounding box center [109, 225] width 20 height 20
click at [136, 159] on div "Sans-serif" at bounding box center [137, 167] width 77 height 20
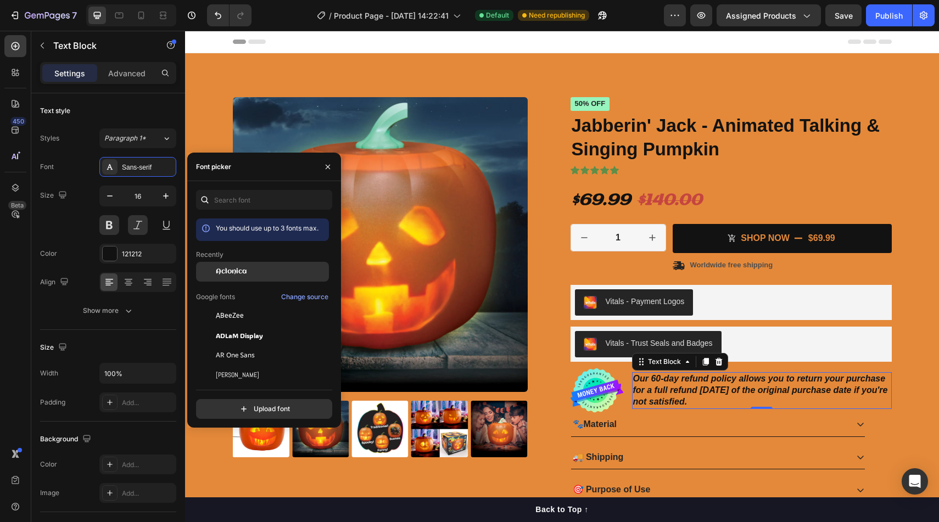
click at [226, 270] on span "Aclonica" at bounding box center [231, 272] width 31 height 10
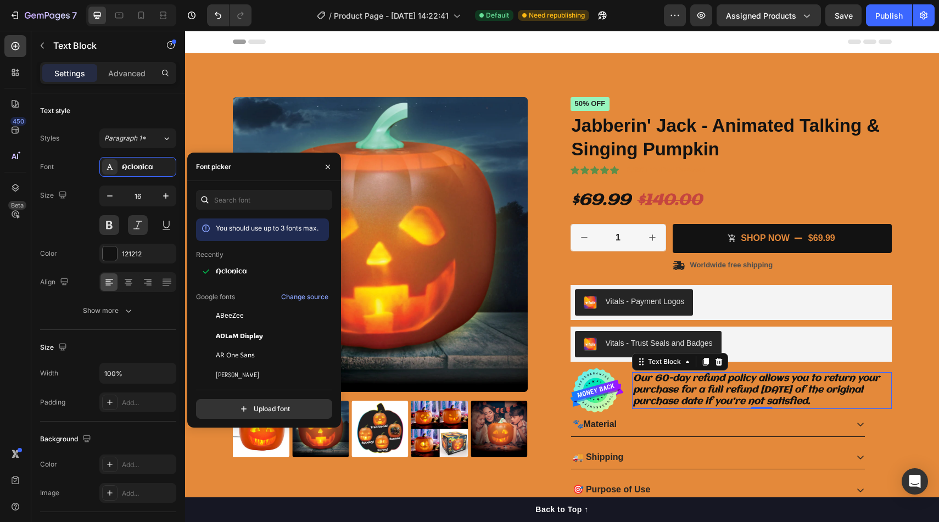
click at [808, 390] on p "Our 60-day refund policy allows you to return your purchase for a full refund […" at bounding box center [762, 390] width 258 height 34
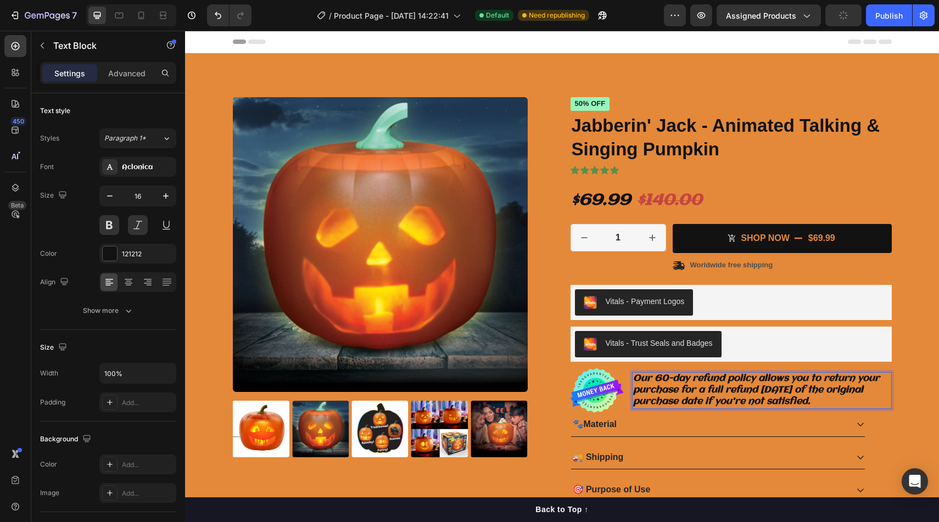
click at [672, 383] on p "Our 60-day refund policy allows you to return your purchase for a full refund […" at bounding box center [762, 390] width 258 height 34
click at [669, 379] on p "Our 60-day refund policy allows you to return your purchase for a full refund […" at bounding box center [762, 390] width 258 height 34
click at [585, 99] on pre "50% off" at bounding box center [590, 104] width 40 height 14
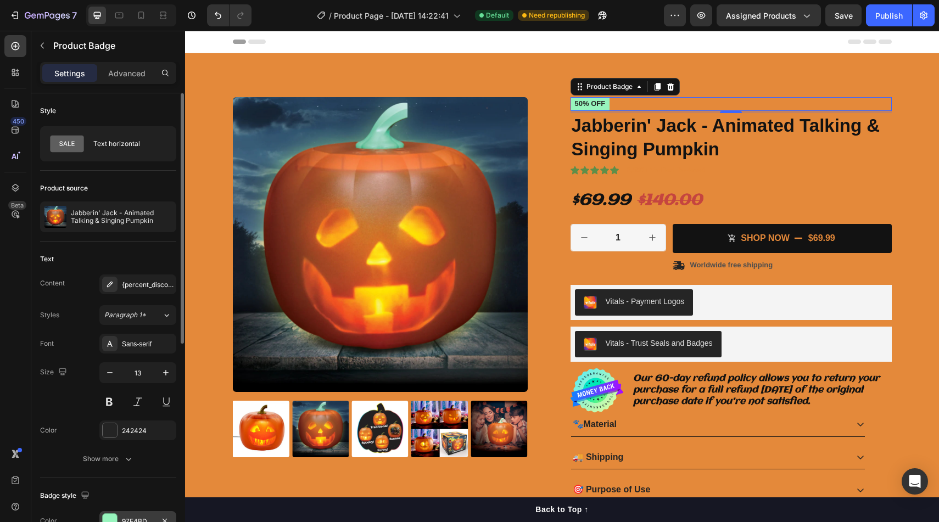
click at [112, 517] on div at bounding box center [110, 521] width 14 height 14
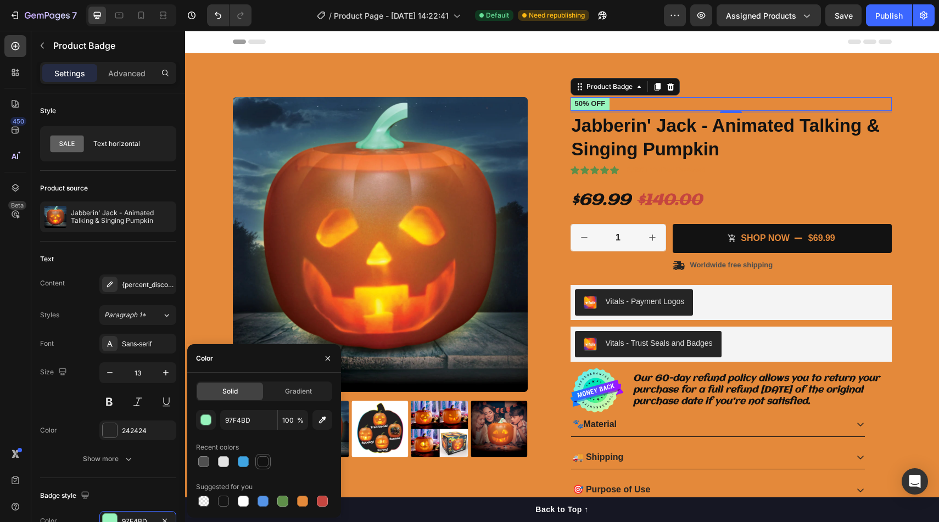
click at [260, 455] on div at bounding box center [262, 461] width 13 height 13
type input "121212"
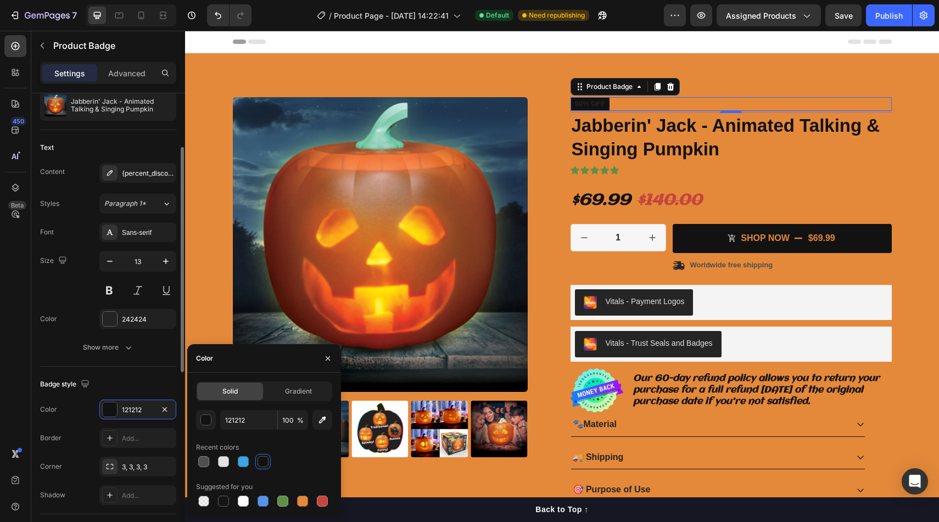
scroll to position [111, 0]
click at [113, 325] on div at bounding box center [110, 319] width 14 height 14
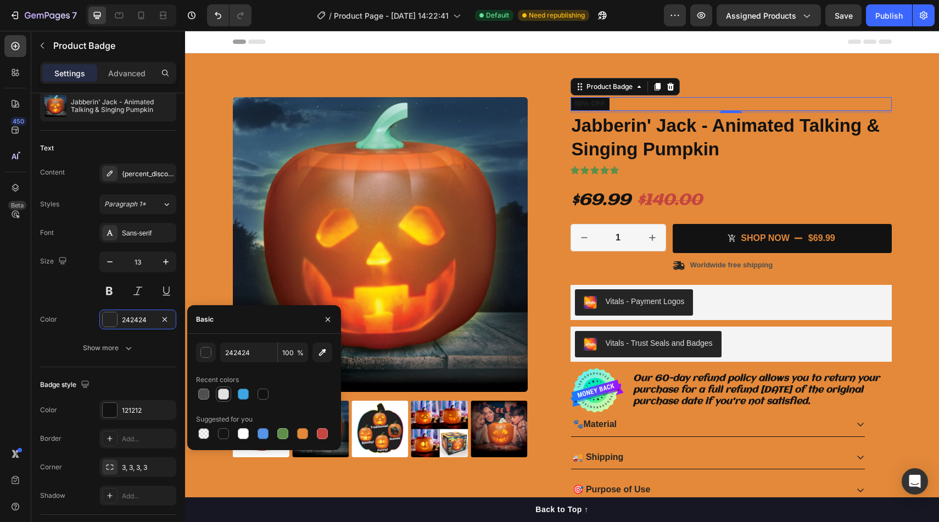
click at [227, 394] on div at bounding box center [223, 394] width 11 height 11
type input "E2E2E2"
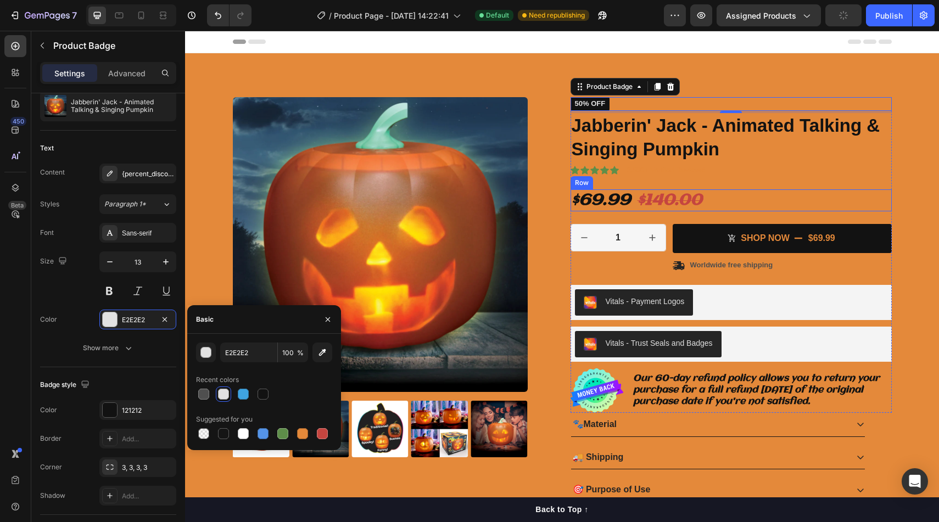
click at [852, 198] on div "$69.99 Product Price Product Price $140.00 Product Price Product Price 50% off …" at bounding box center [730, 200] width 321 height 22
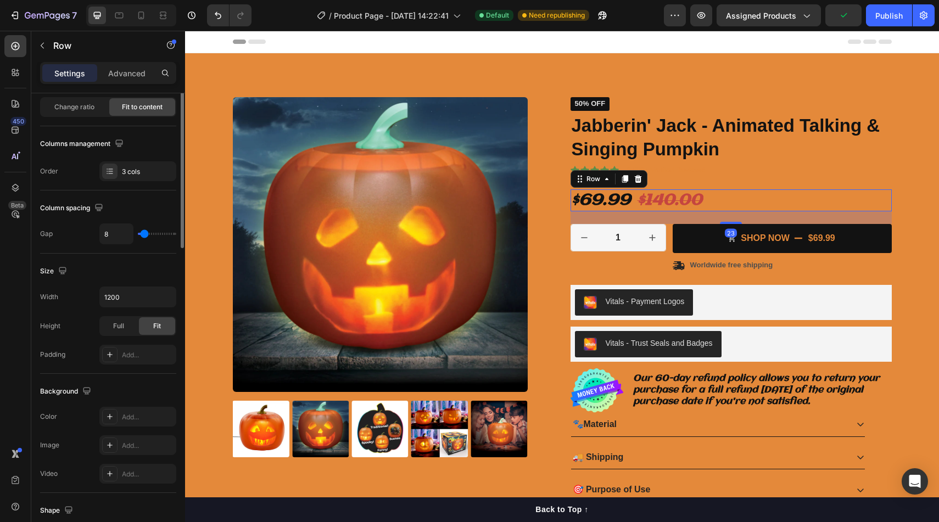
scroll to position [0, 0]
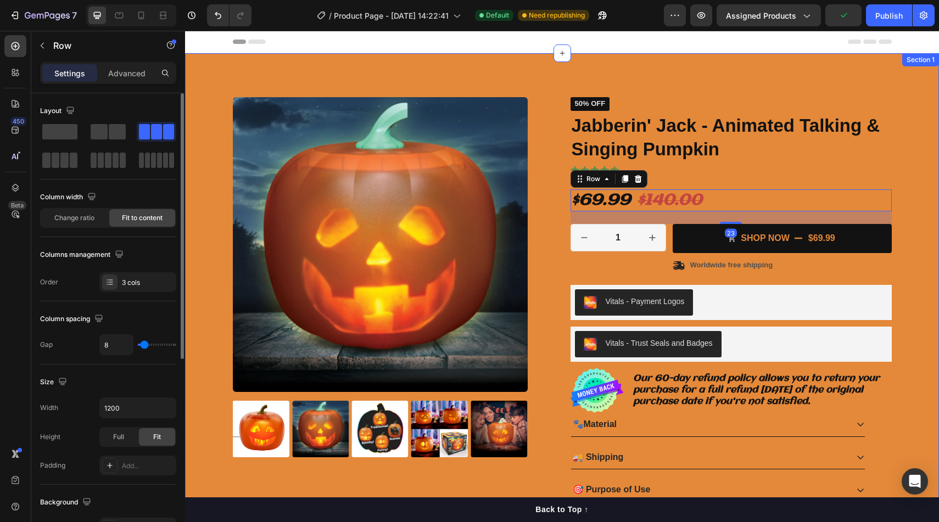
click at [914, 166] on div "Product Images Icon Icon Icon Icon Icon Icon List 2,500+ Verified Reviews! Text…" at bounding box center [561, 304] width 737 height 414
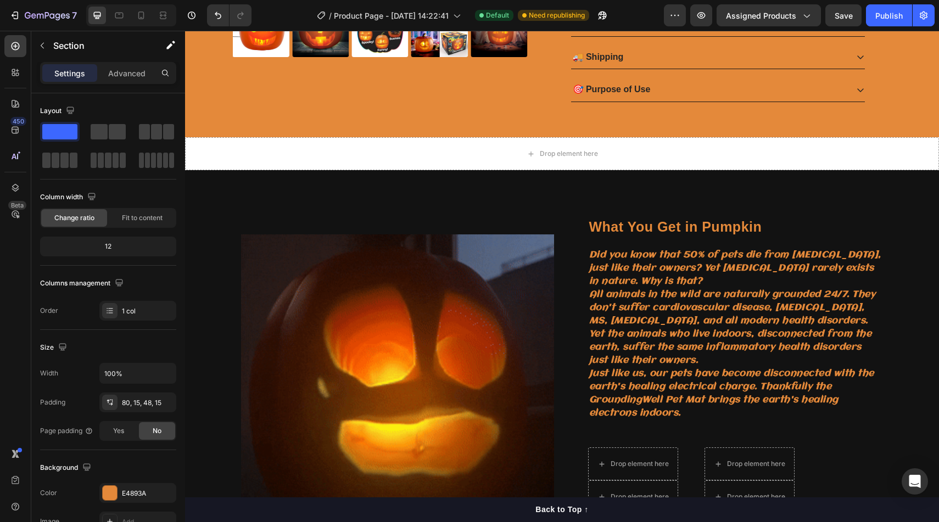
scroll to position [399, 0]
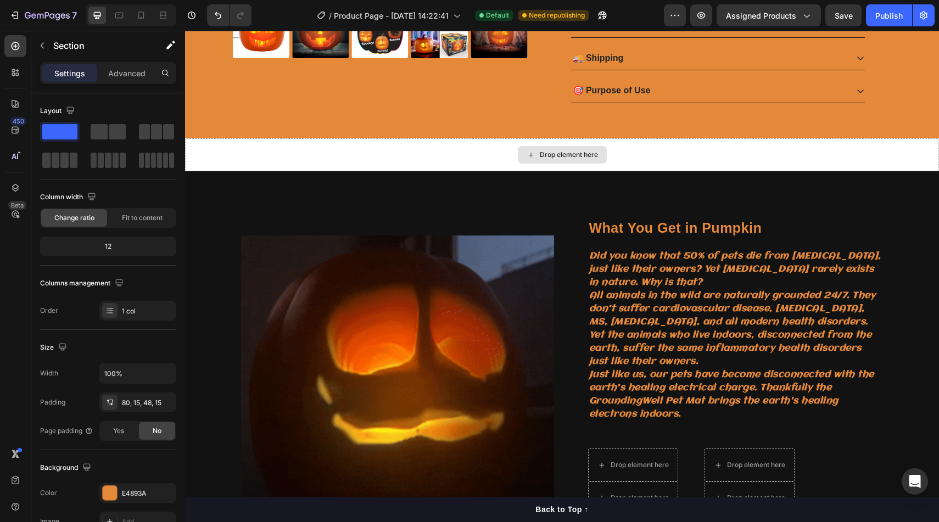
click at [833, 161] on div "Drop element here" at bounding box center [562, 154] width 754 height 33
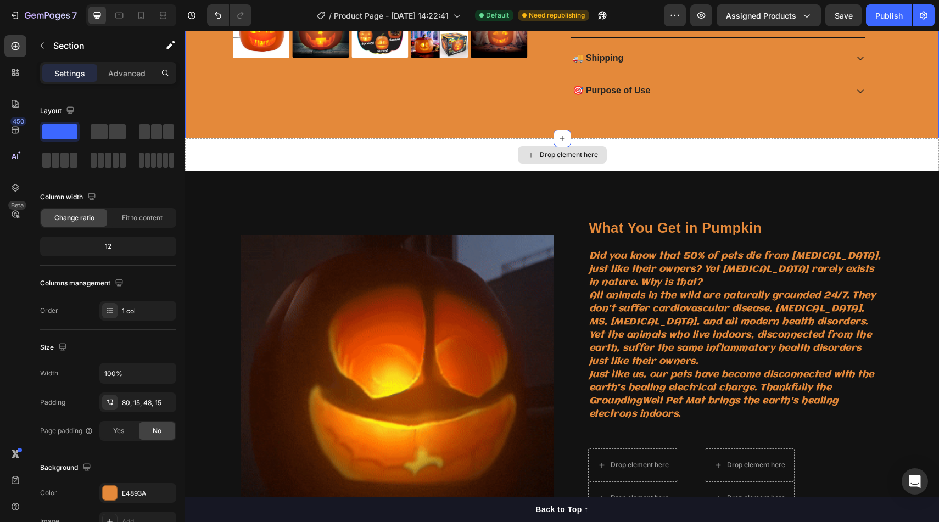
click at [754, 155] on div "Drop element here" at bounding box center [562, 154] width 754 height 33
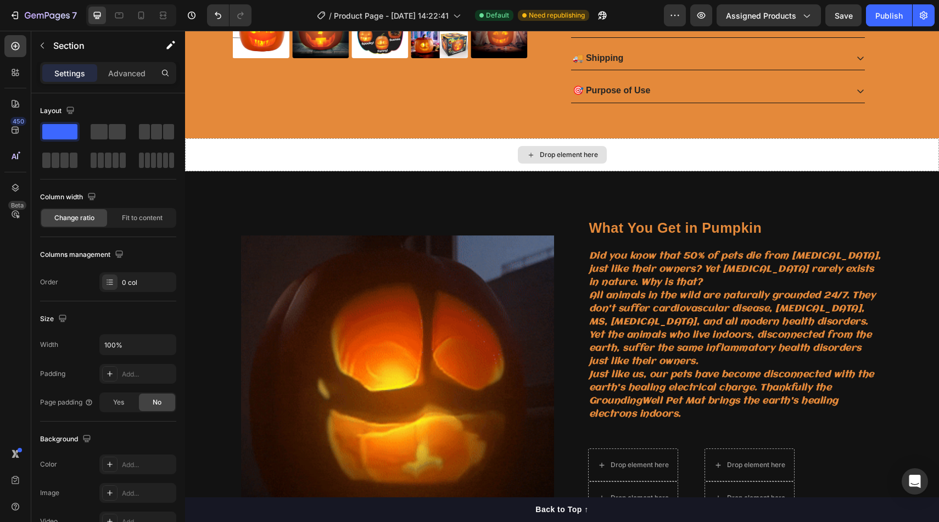
click at [777, 154] on div "Drop element here" at bounding box center [562, 154] width 754 height 33
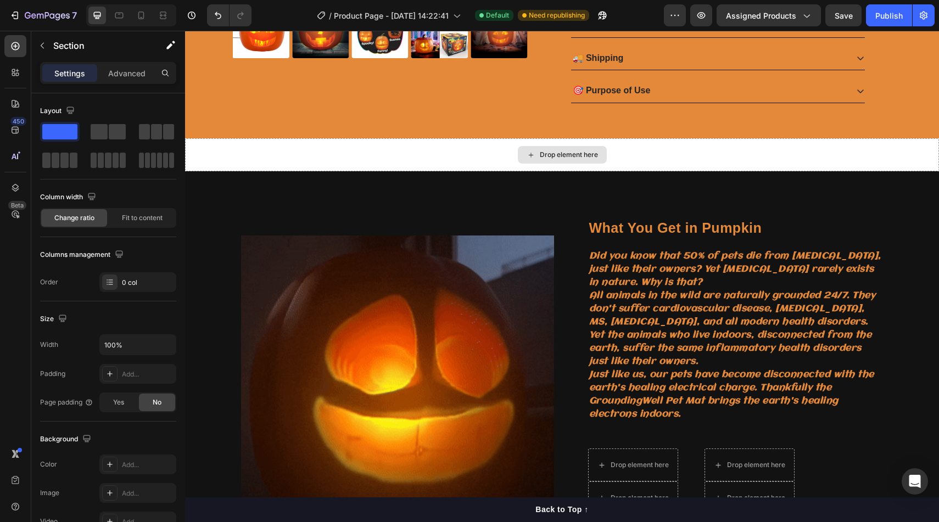
click at [777, 154] on div "Drop element here" at bounding box center [562, 154] width 754 height 33
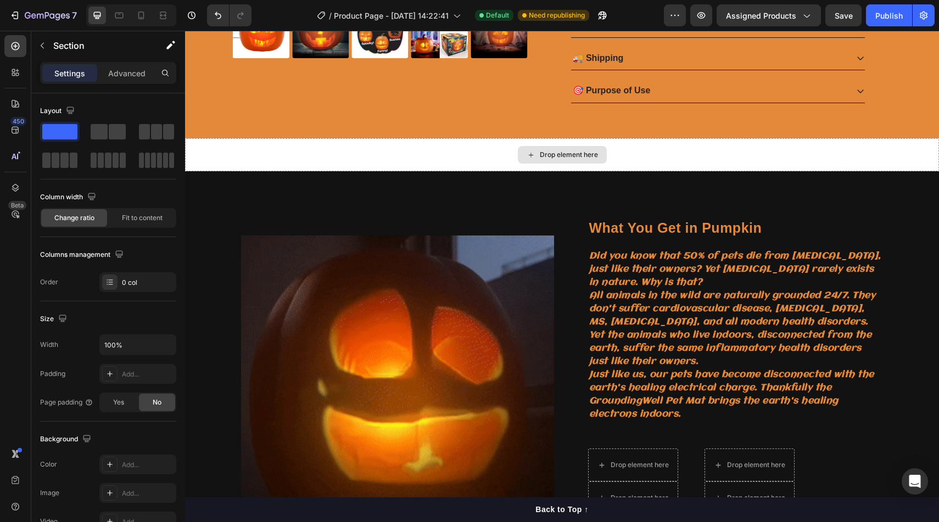
click at [778, 154] on div "Drop element here" at bounding box center [562, 154] width 754 height 33
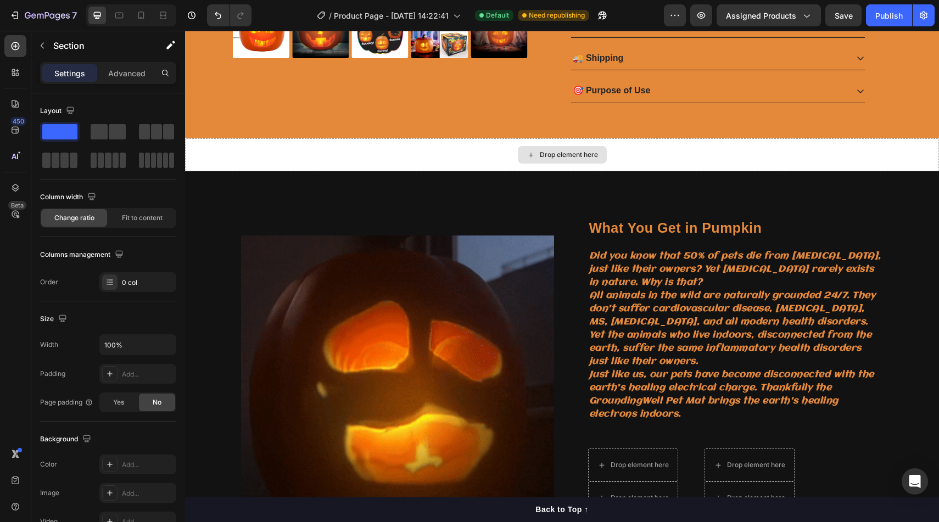
click at [778, 154] on div "Drop element here" at bounding box center [562, 154] width 754 height 33
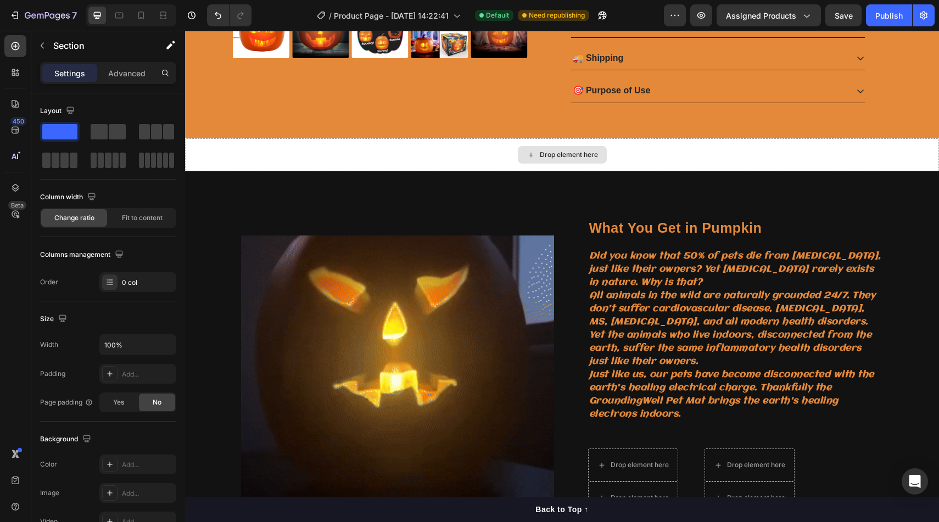
click at [778, 154] on div "Drop element here" at bounding box center [562, 154] width 754 height 33
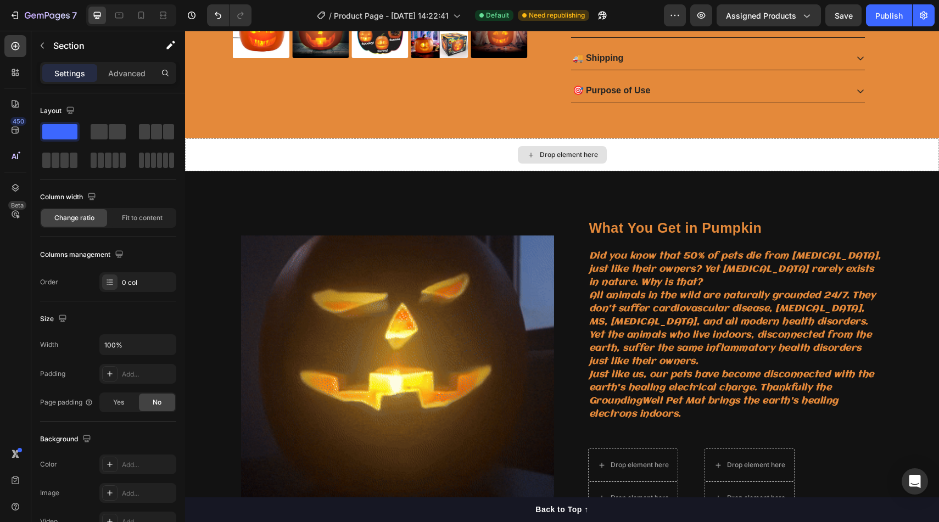
click at [799, 147] on div "Drop element here" at bounding box center [562, 154] width 754 height 33
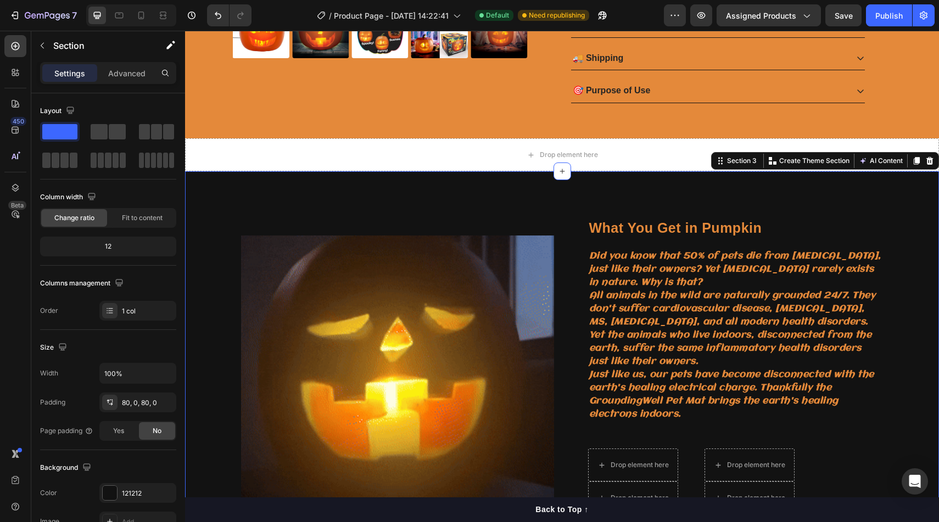
click at [799, 177] on div "What You Get in Pumpkin Heading Did you know that 50% of pets die from cancer, …" at bounding box center [562, 394] width 754 height 446
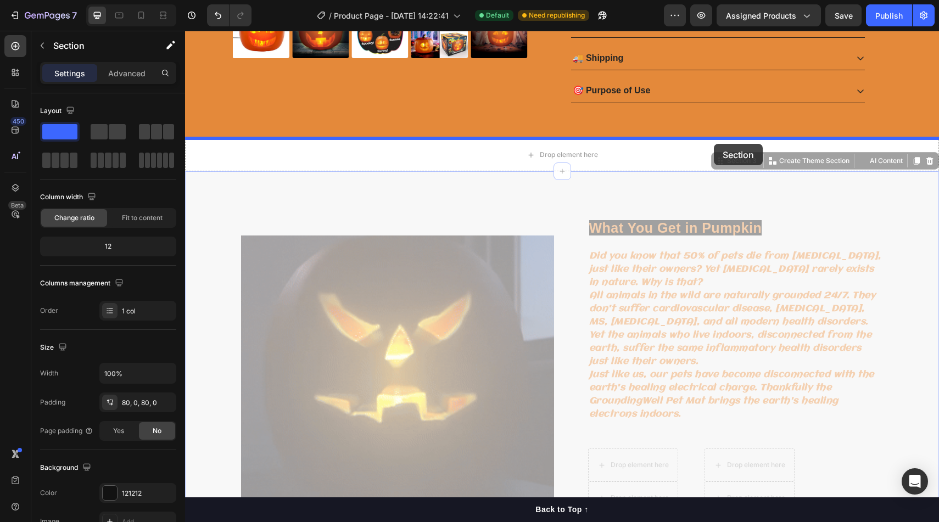
drag, startPoint x: 720, startPoint y: 166, endPoint x: 714, endPoint y: 144, distance: 23.3
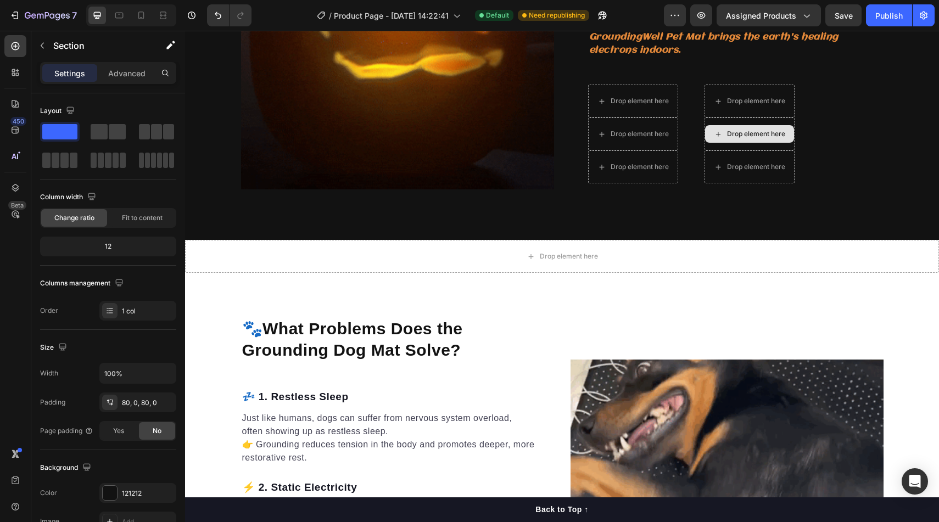
scroll to position [739, 0]
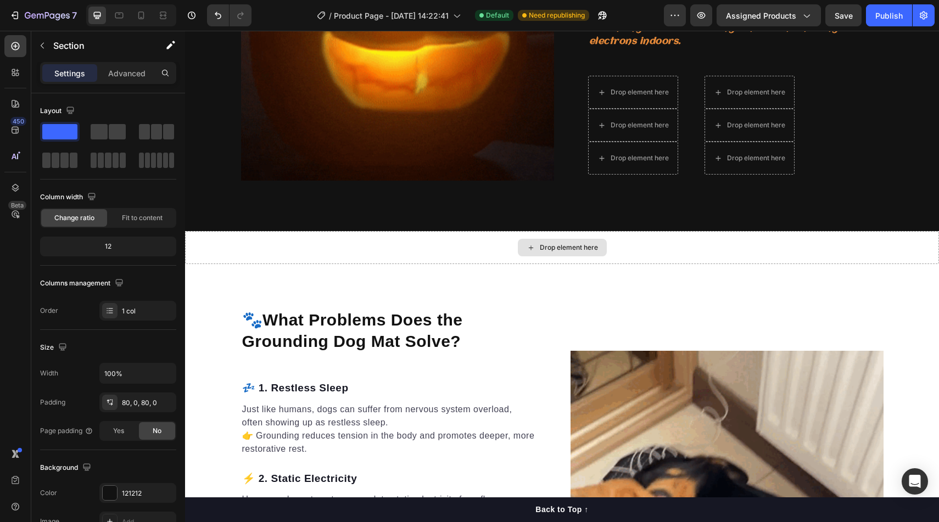
click at [673, 241] on div "Drop element here" at bounding box center [562, 247] width 754 height 33
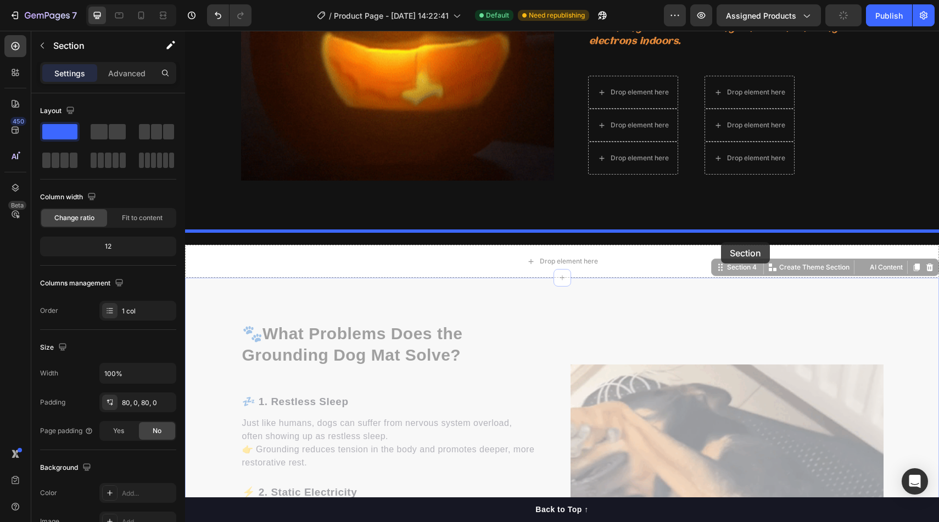
drag, startPoint x: 723, startPoint y: 252, endPoint x: 721, endPoint y: 242, distance: 10.6
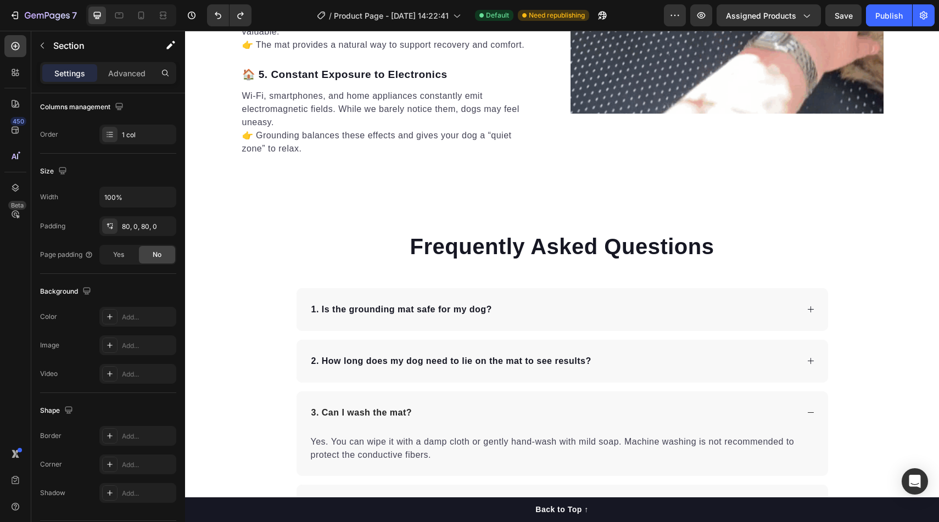
scroll to position [1408, 0]
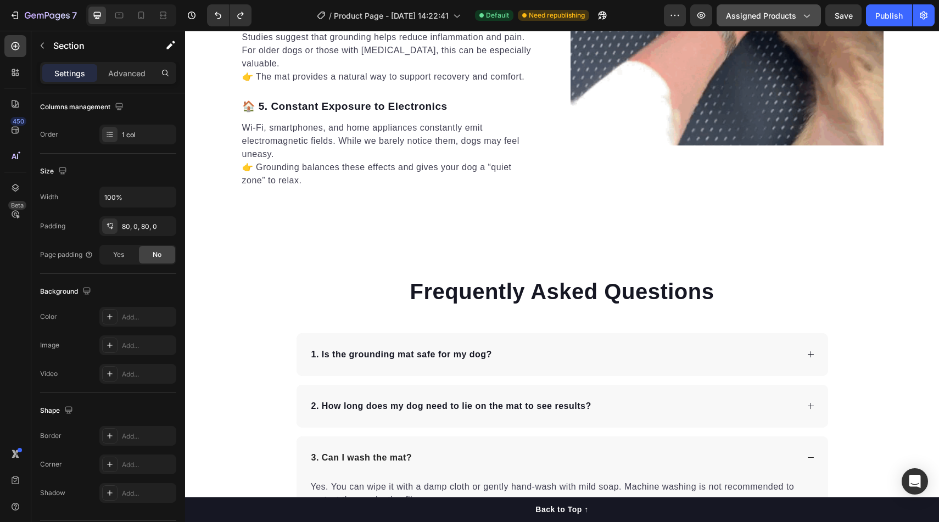
click at [769, 11] on span "Assigned Products" at bounding box center [761, 16] width 70 height 12
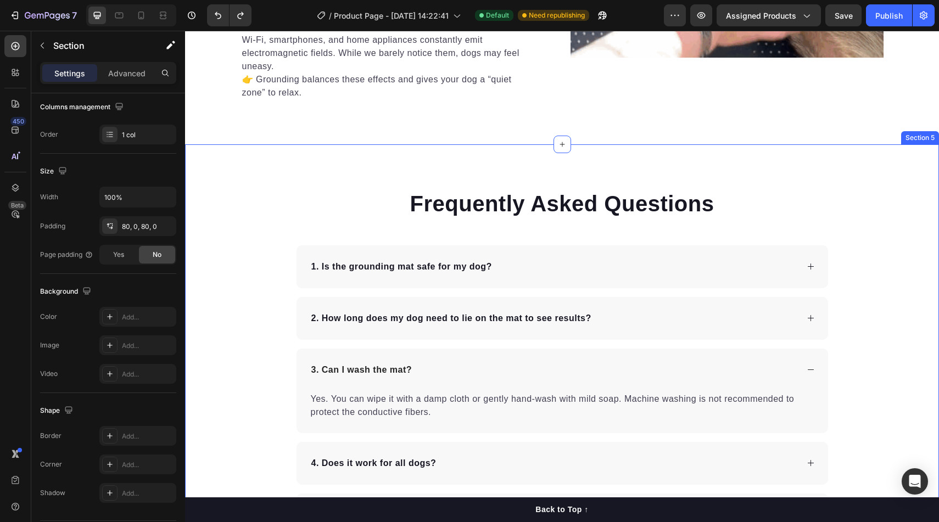
scroll to position [1559, 0]
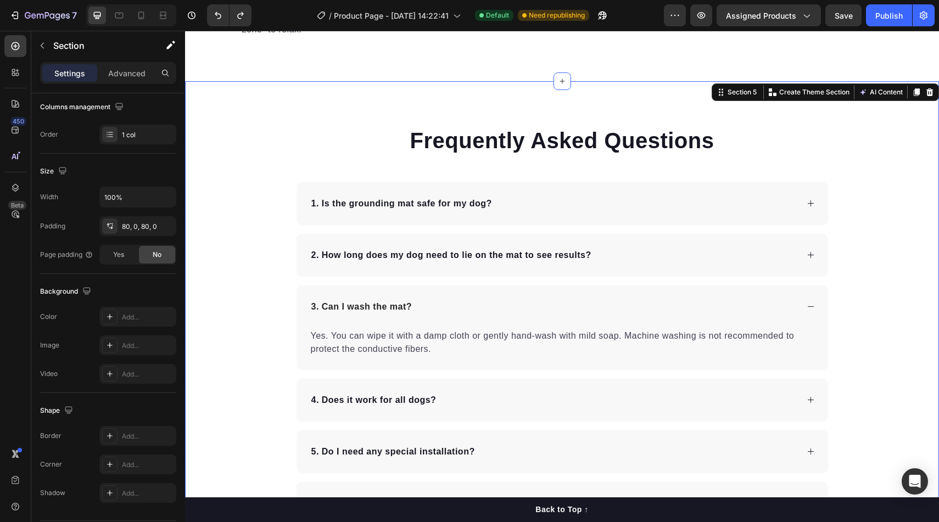
click at [691, 102] on div "Frequently Asked Questions Heading 1. Is the grounding mat safe for my dog? 2. …" at bounding box center [562, 325] width 754 height 488
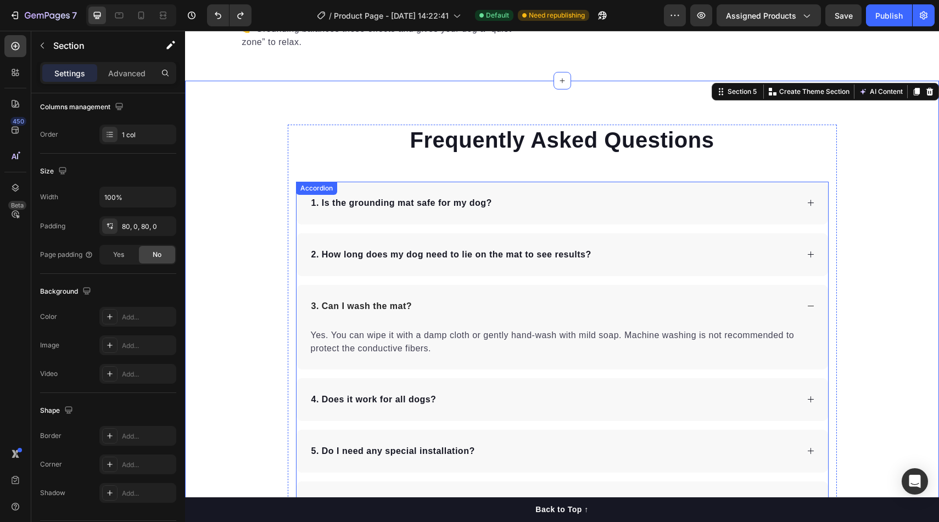
scroll to position [1545, 0]
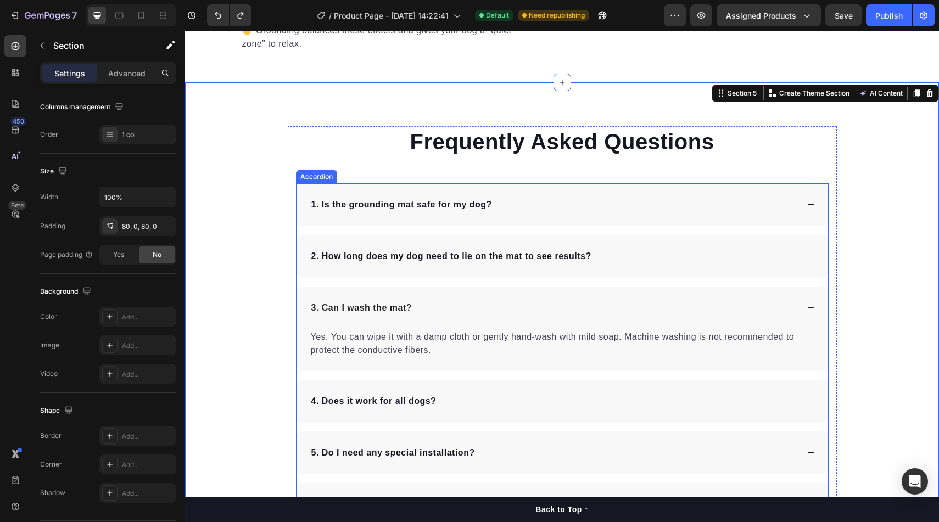
click at [457, 205] on p "1. Is the grounding mat safe for my dog?" at bounding box center [401, 204] width 181 height 13
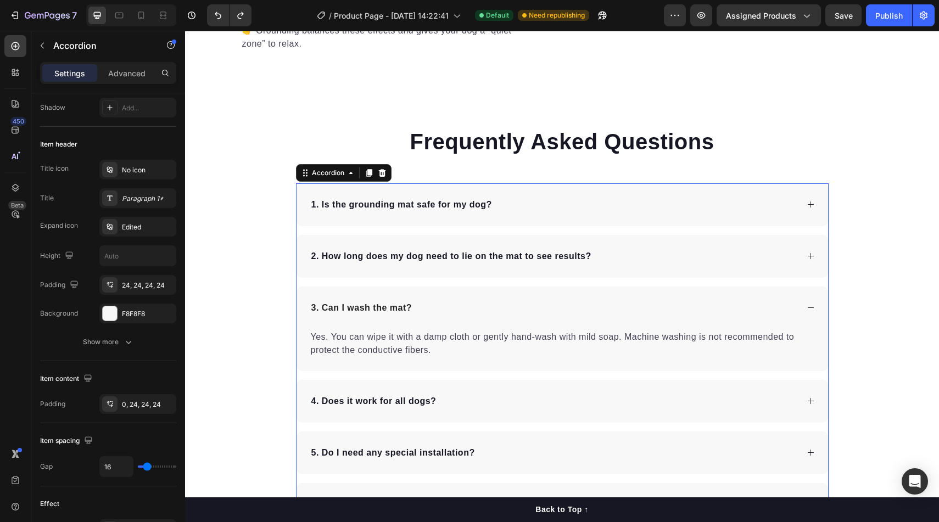
scroll to position [0, 0]
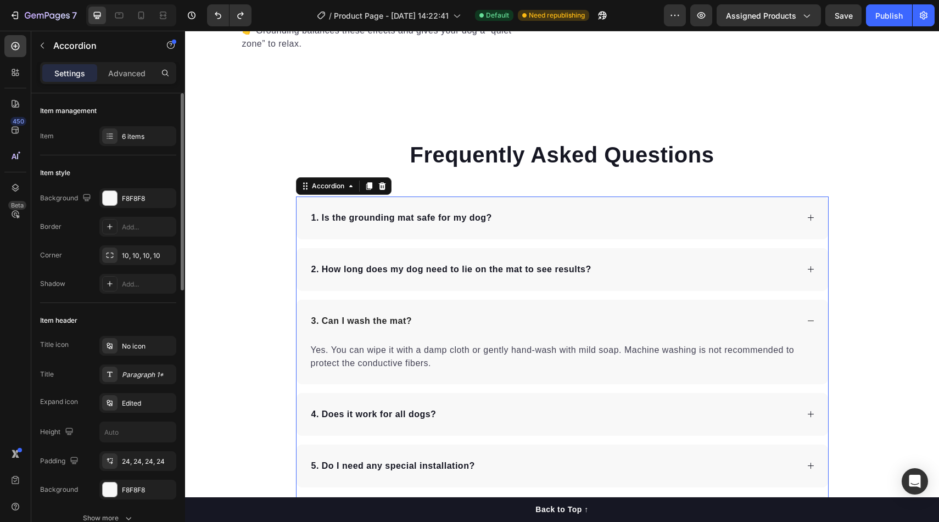
click at [490, 211] on p "1. Is the grounding mat safe for my dog?" at bounding box center [401, 217] width 181 height 13
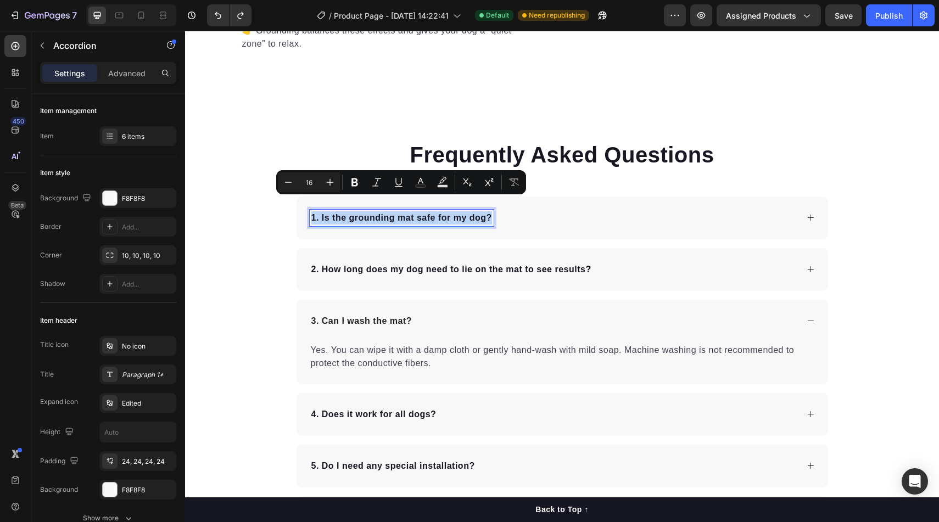
drag, startPoint x: 491, startPoint y: 206, endPoint x: 308, endPoint y: 210, distance: 183.4
click at [308, 210] on div "1. Is the grounding mat safe for my dog?" at bounding box center [561, 218] width 531 height 43
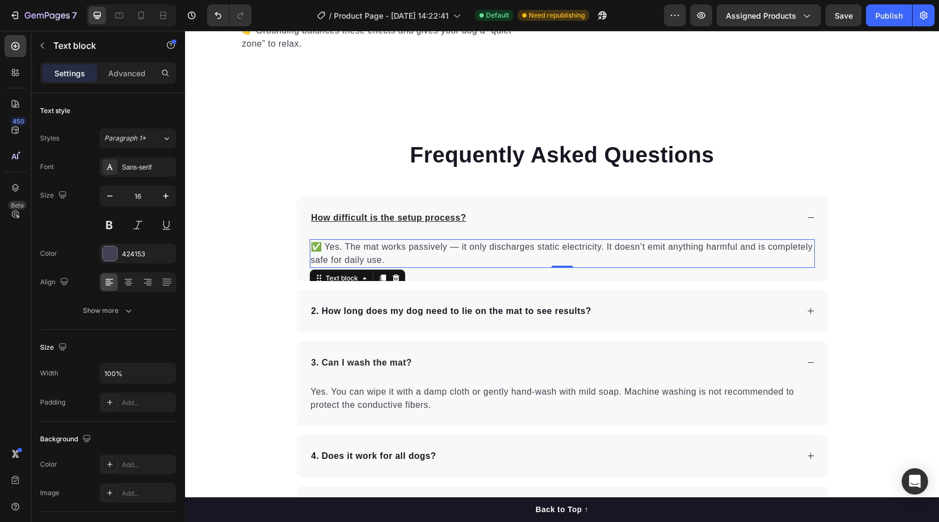
click at [467, 240] on p "✅ Yes. The mat works passively — it only discharges static electricity. It does…" at bounding box center [562, 253] width 503 height 26
click at [435, 243] on p "✅ Yes. The mat works passively — it only discharges static electricity. It does…" at bounding box center [562, 253] width 503 height 26
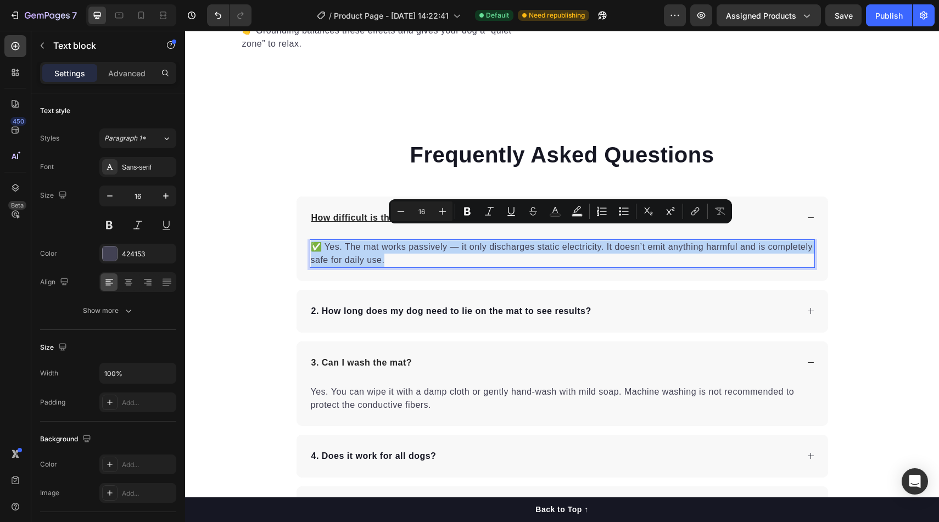
drag, startPoint x: 415, startPoint y: 245, endPoint x: 312, endPoint y: 231, distance: 103.6
click at [312, 240] on p "✅ Yes. The mat works passively — it only discharges static electricity. It does…" at bounding box center [562, 253] width 503 height 26
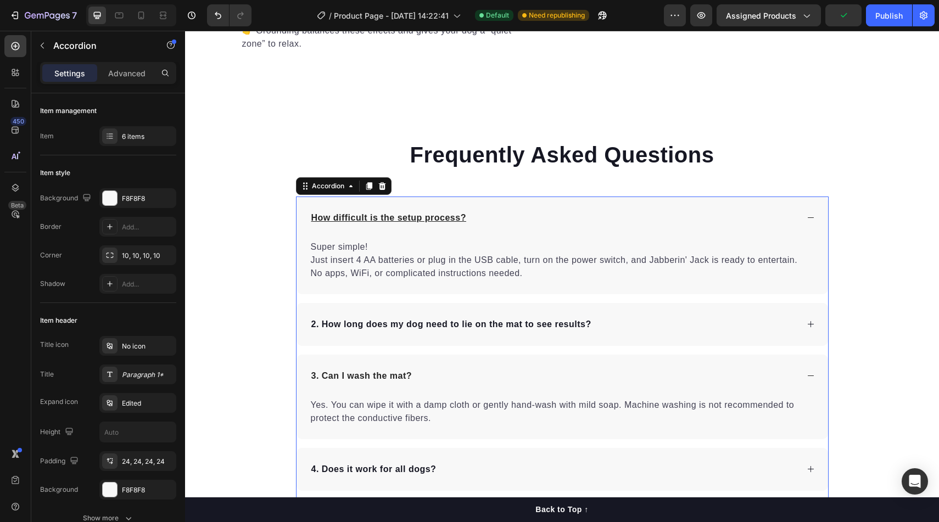
click at [446, 316] on div "2. How long does my dog need to lie on the mat to see results?" at bounding box center [451, 324] width 283 height 16
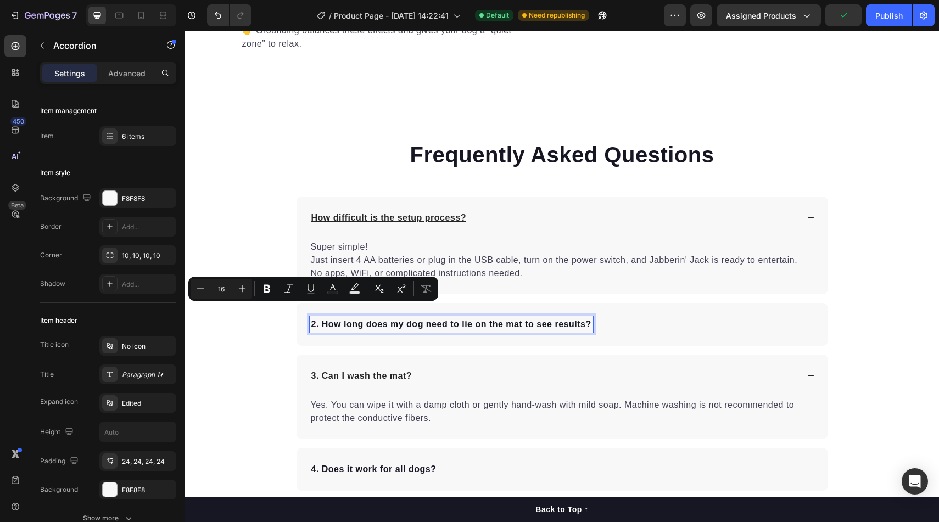
click at [594, 316] on div "2. How long does my dog need to lie on the mat to see results?" at bounding box center [554, 324] width 488 height 16
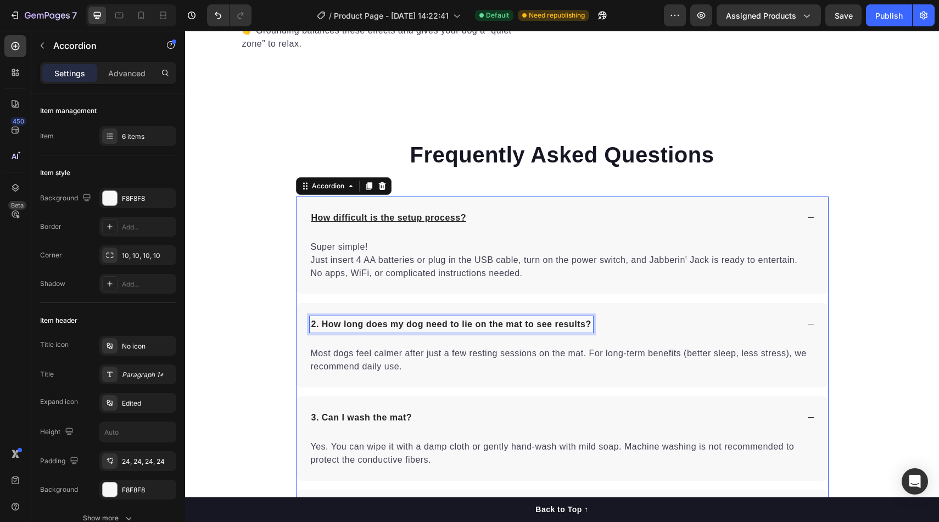
click at [589, 318] on p "2. How long does my dog need to lie on the mat to see results?" at bounding box center [451, 324] width 280 height 13
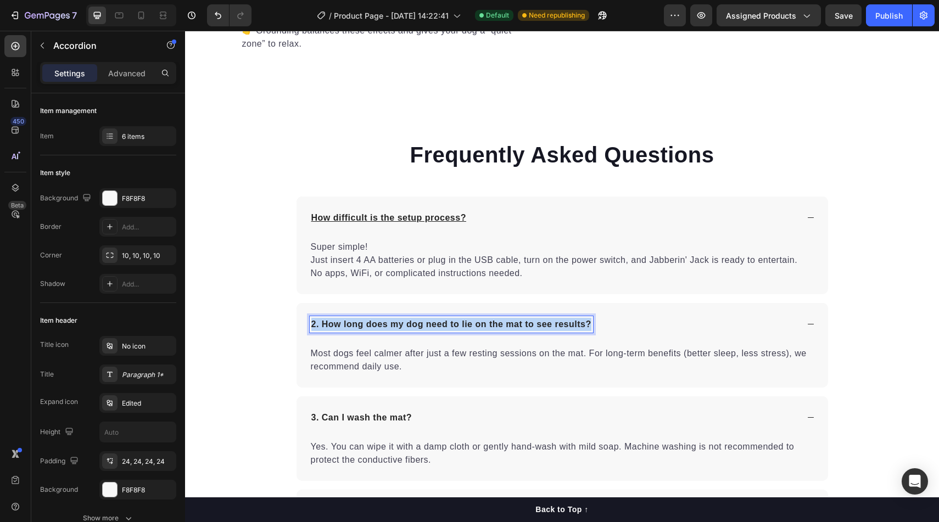
drag, startPoint x: 589, startPoint y: 314, endPoint x: 311, endPoint y: 310, distance: 277.9
click at [311, 318] on p "2. How long does my dog need to lie on the mat to see results?" at bounding box center [451, 324] width 280 height 13
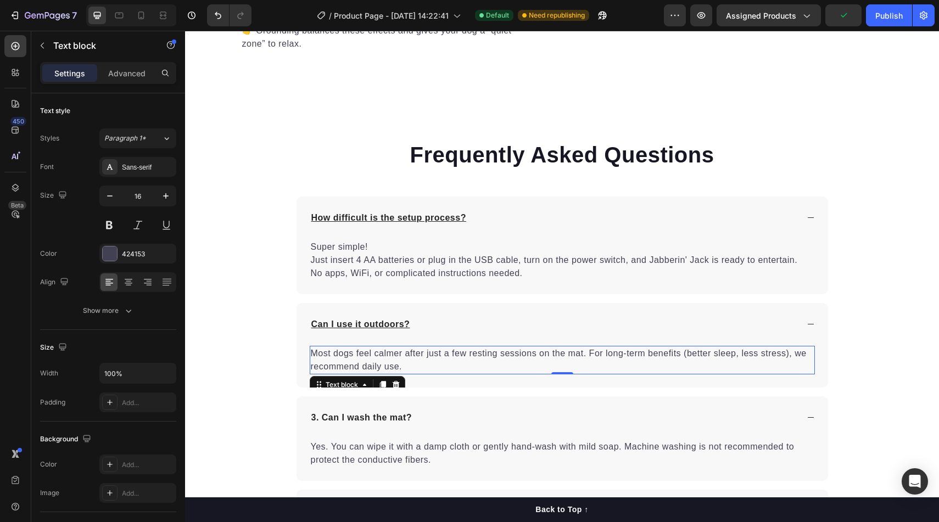
click at [410, 348] on p "Most dogs feel calmer after just a few resting sessions on the mat. For long-te…" at bounding box center [562, 360] width 503 height 26
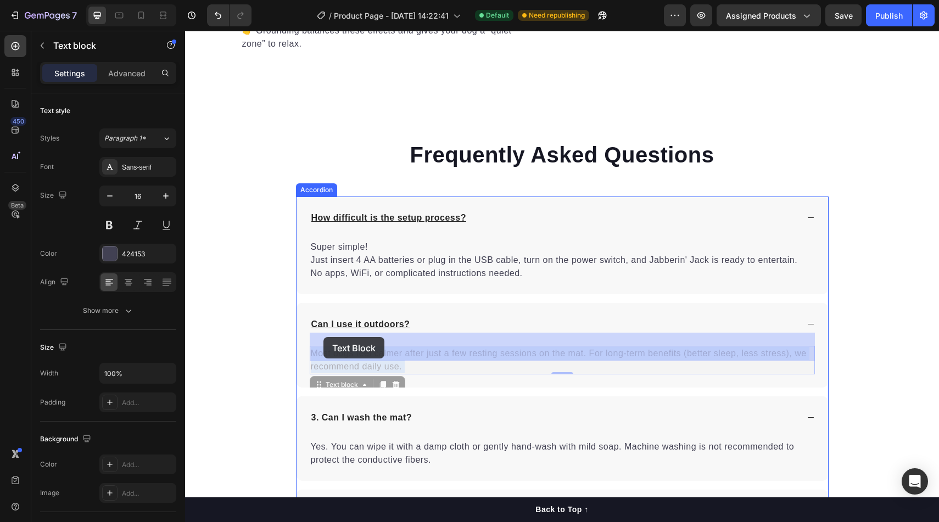
drag, startPoint x: 402, startPoint y: 353, endPoint x: 324, endPoint y: 338, distance: 79.5
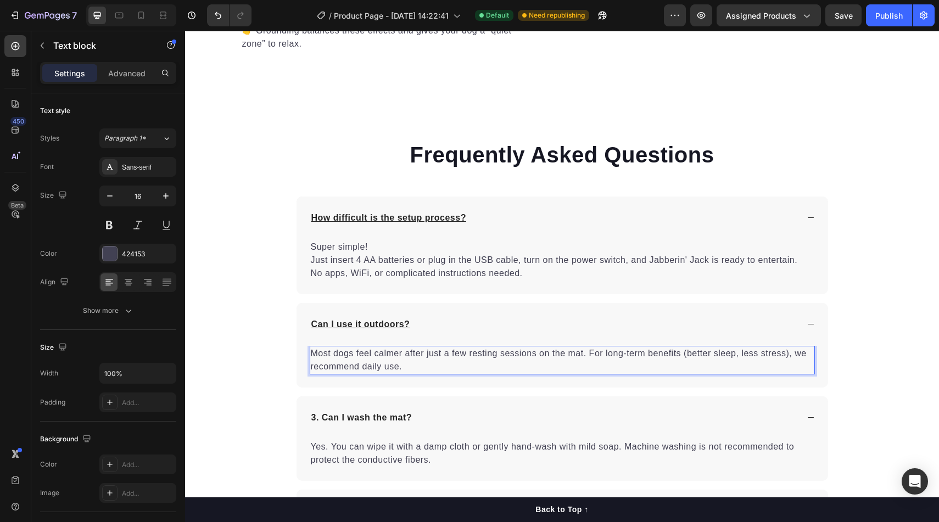
click at [402, 353] on p "Most dogs feel calmer after just a few resting sessions on the mat. For long-te…" at bounding box center [562, 360] width 503 height 26
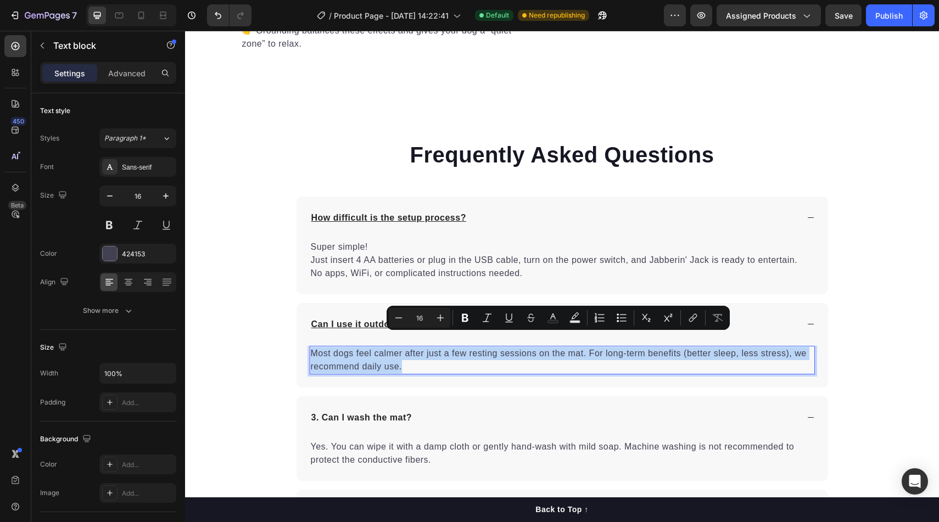
drag, startPoint x: 402, startPoint y: 353, endPoint x: 311, endPoint y: 339, distance: 92.1
click at [311, 347] on p "Most dogs feel calmer after just a few resting sessions on the mat. For long-te…" at bounding box center [562, 360] width 503 height 26
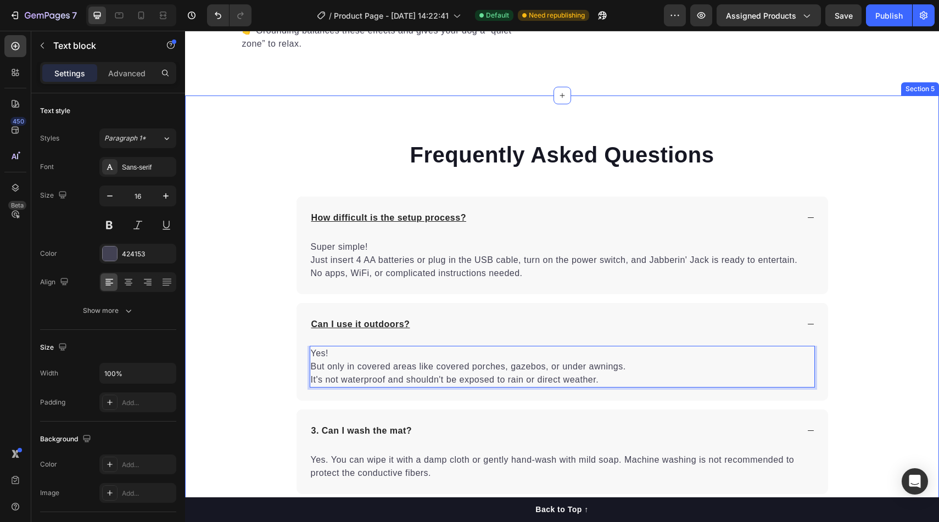
click at [216, 327] on div "Frequently Asked Questions Heading How difficult is the setup process? Super si…" at bounding box center [562, 394] width 754 height 510
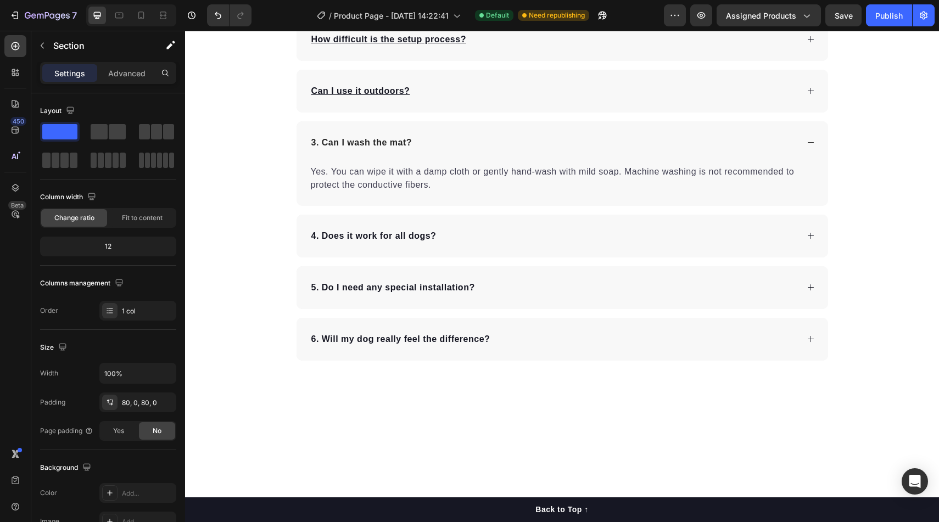
scroll to position [1643, 0]
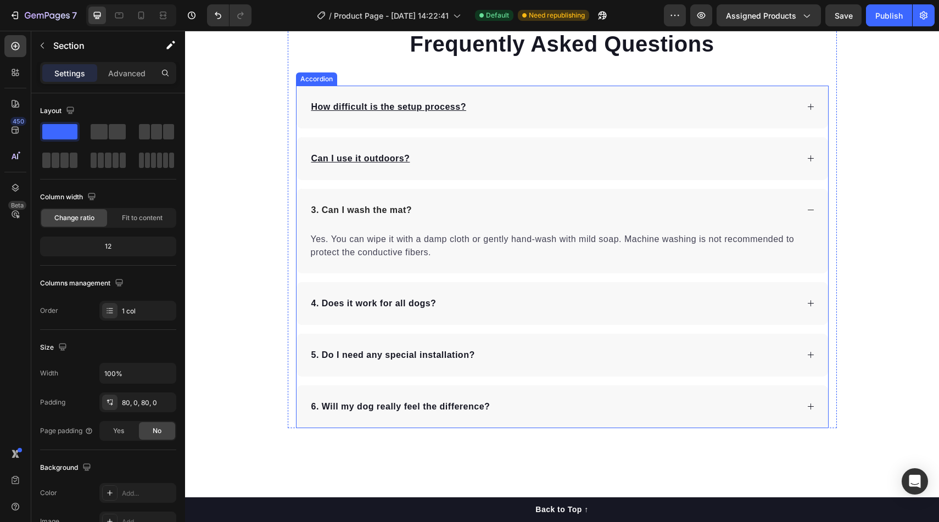
click at [411, 208] on p "3. Can I wash the mat?" at bounding box center [361, 210] width 100 height 13
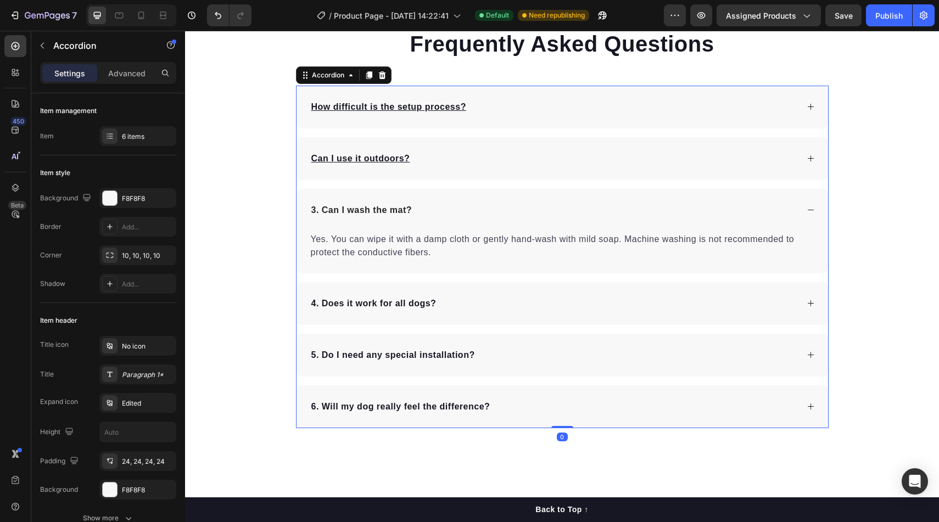
click at [412, 208] on div "3. Can I wash the mat?" at bounding box center [362, 210] width 104 height 16
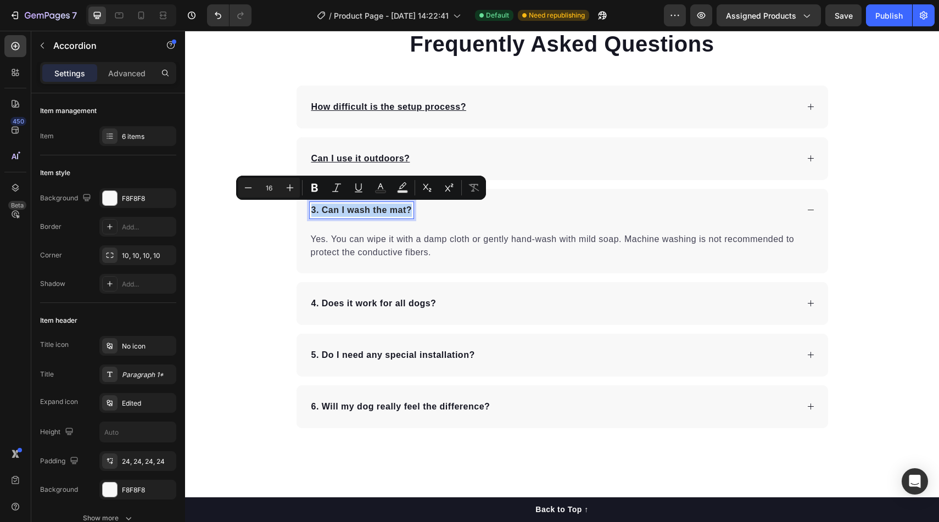
drag, startPoint x: 412, startPoint y: 209, endPoint x: 337, endPoint y: 209, distance: 75.2
click at [337, 209] on div "3. Can I wash the mat?" at bounding box center [362, 210] width 104 height 16
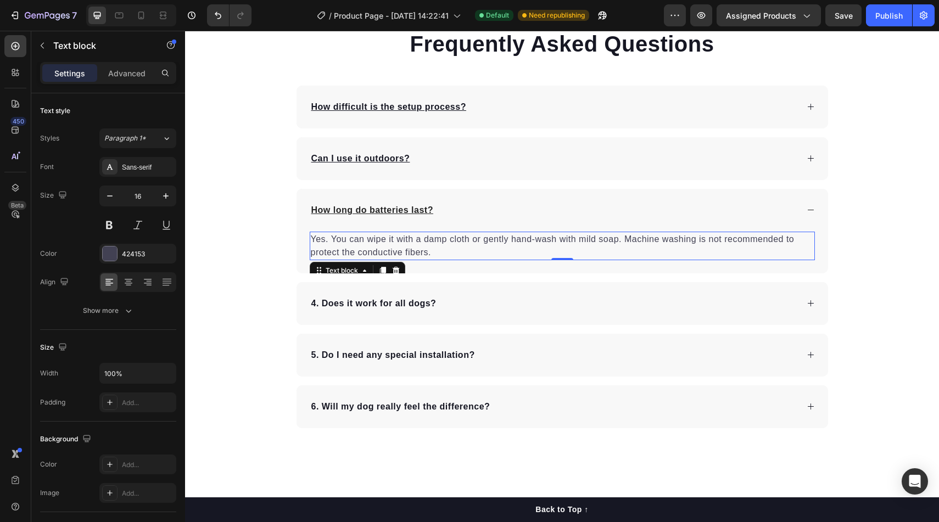
click at [422, 253] on p "Yes. You can wipe it with a damp cloth or gently hand-wash with mild soap. Mach…" at bounding box center [562, 246] width 503 height 26
click at [433, 255] on p "Yes. You can wipe it with a damp cloth or gently hand-wash with mild soap. Mach…" at bounding box center [562, 246] width 503 height 26
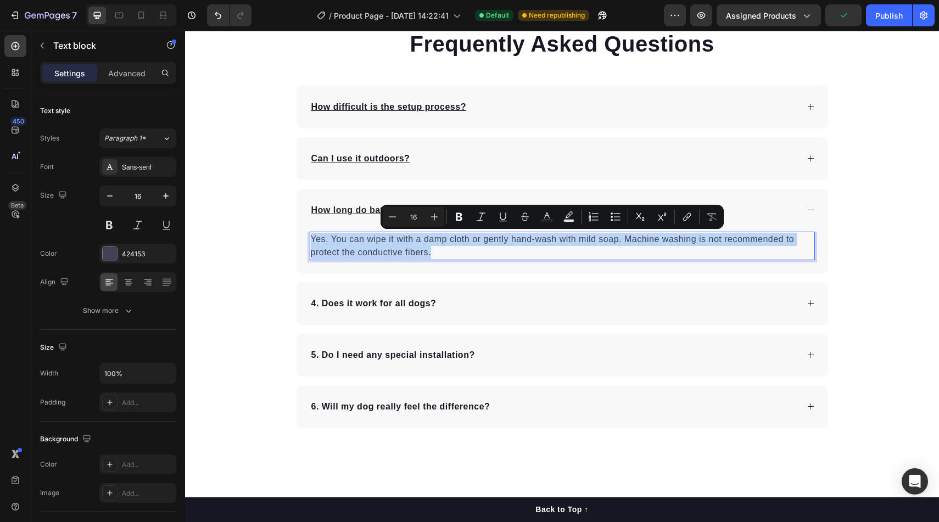
drag, startPoint x: 433, startPoint y: 255, endPoint x: 313, endPoint y: 238, distance: 121.4
click at [312, 239] on p "Yes. You can wipe it with a damp cloth or gently hand-wash with mild soap. Mach…" at bounding box center [562, 246] width 503 height 26
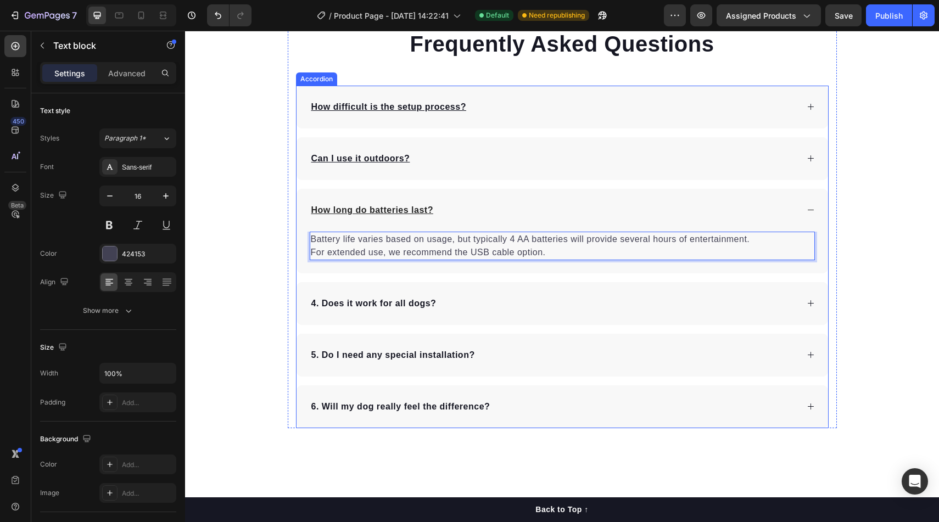
click at [372, 307] on p "4. Does it work for all dogs?" at bounding box center [373, 303] width 125 height 13
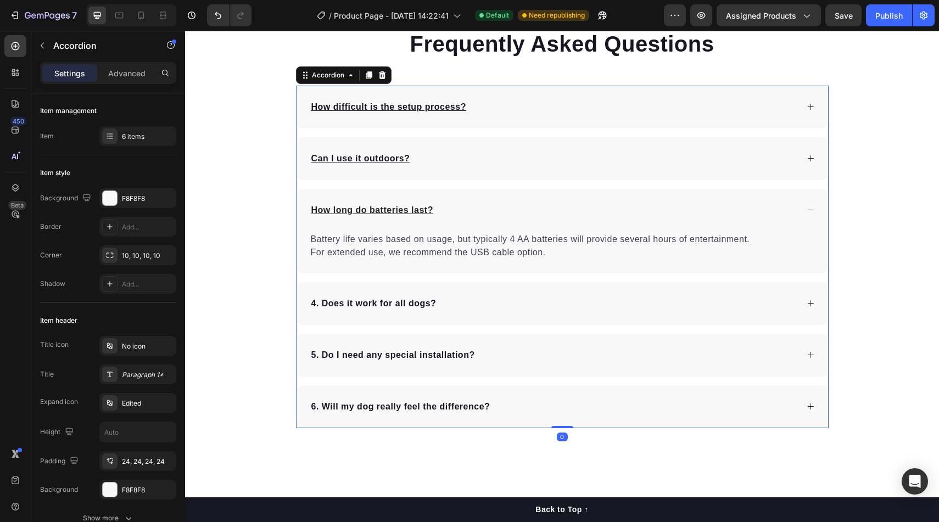
click at [437, 304] on div "4. Does it work for all dogs?" at bounding box center [374, 303] width 128 height 16
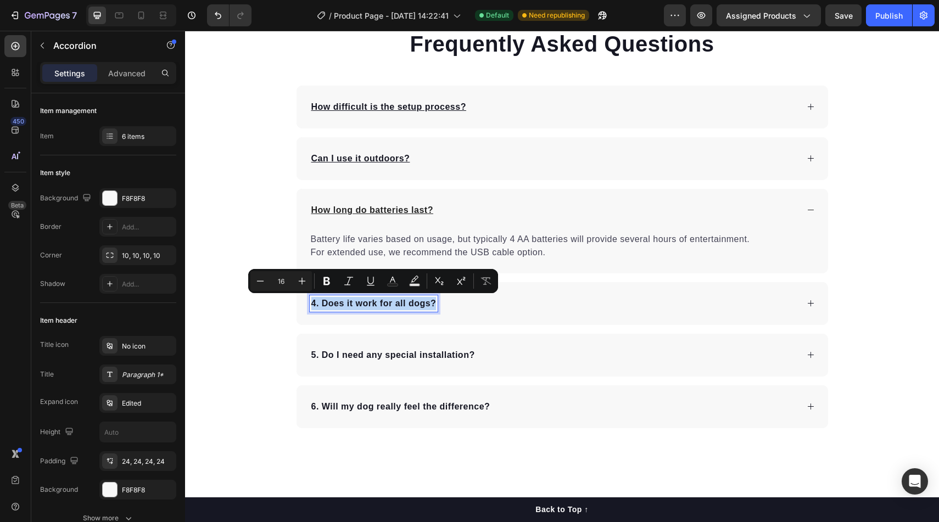
drag, startPoint x: 436, startPoint y: 304, endPoint x: 307, endPoint y: 304, distance: 129.0
click at [307, 304] on div "4. Does it work for all dogs?" at bounding box center [561, 303] width 531 height 43
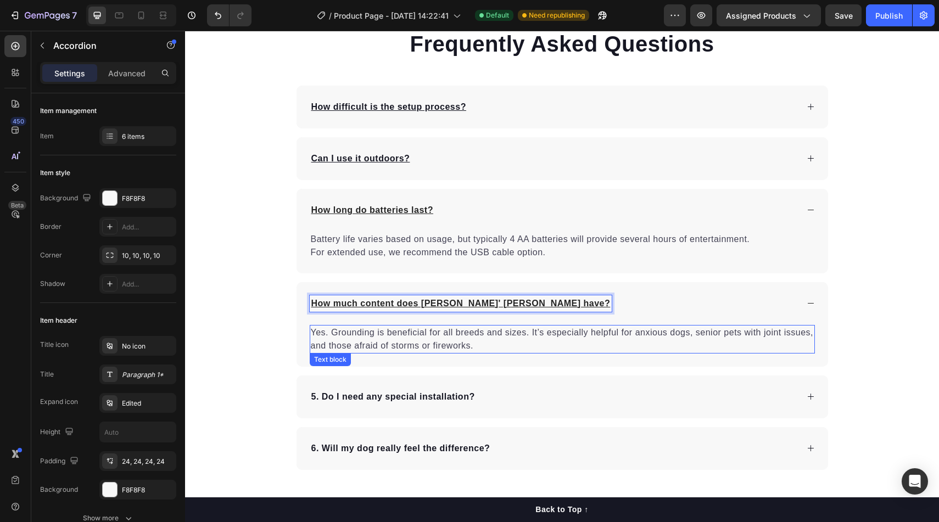
click at [462, 344] on p "Yes. Grounding is beneficial for all breeds and sizes. It’s especially helpful …" at bounding box center [562, 339] width 503 height 26
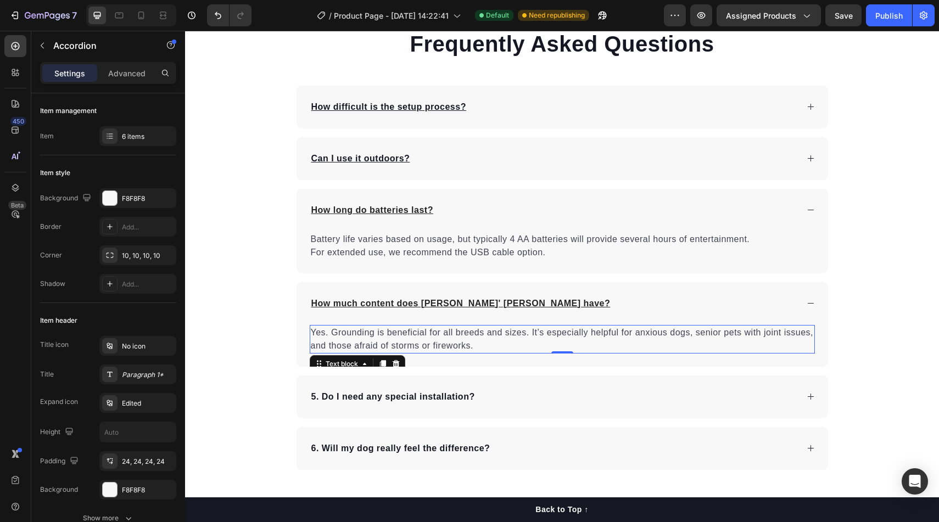
click at [462, 344] on p "Yes. Grounding is beneficial for all breeds and sizes. It’s especially helpful …" at bounding box center [562, 339] width 503 height 26
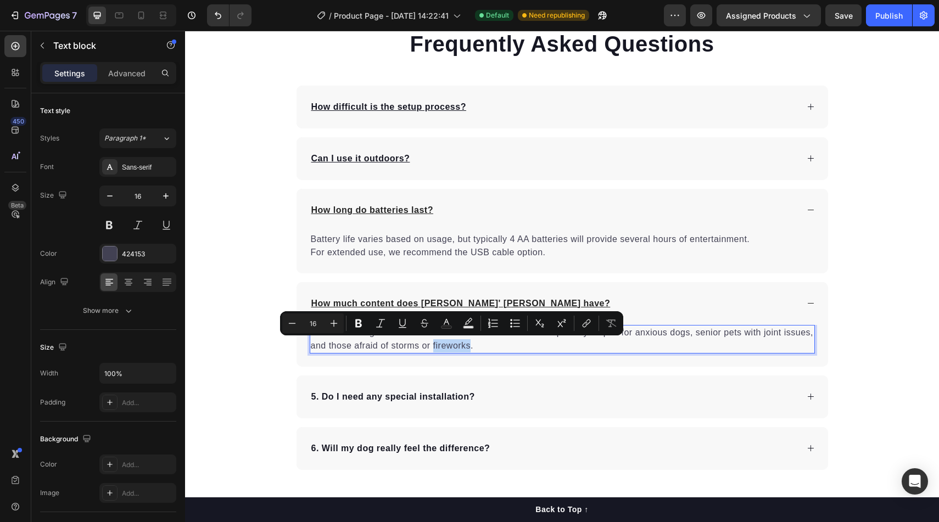
click at [472, 344] on p "Yes. Grounding is beneficial for all breeds and sizes. It’s especially helpful …" at bounding box center [562, 339] width 503 height 26
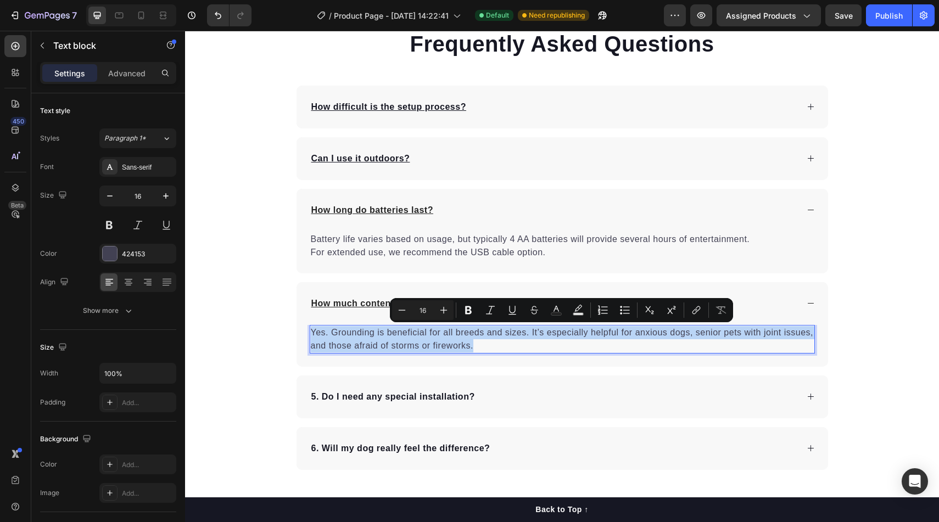
drag, startPoint x: 474, startPoint y: 346, endPoint x: 312, endPoint y: 329, distance: 162.8
click at [312, 329] on p "Yes. Grounding is beneficial for all breeds and sizes. It’s especially helpful …" at bounding box center [562, 339] width 503 height 26
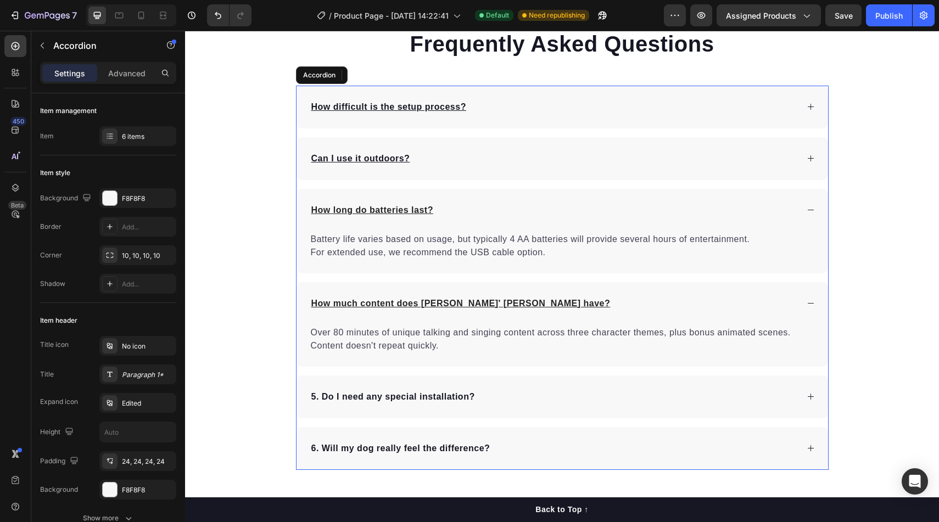
click at [424, 416] on div "5. Do I need any special installation?" at bounding box center [561, 397] width 531 height 43
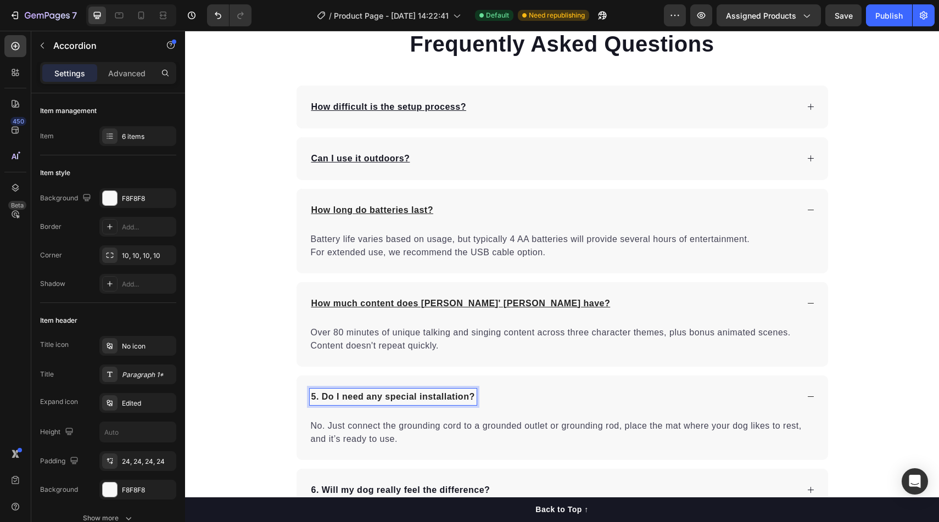
click at [473, 397] on p "5. Do I need any special installation?" at bounding box center [393, 396] width 164 height 13
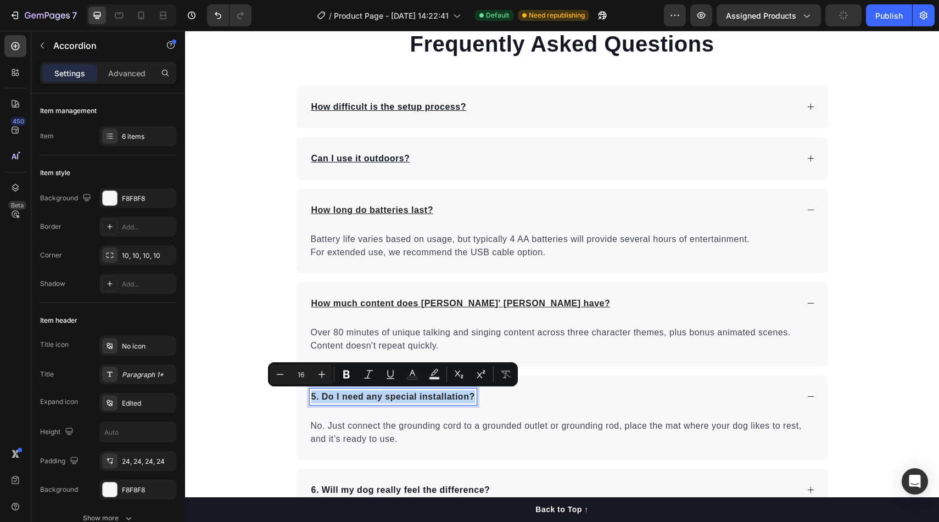
drag, startPoint x: 474, startPoint y: 398, endPoint x: 309, endPoint y: 395, distance: 165.3
click at [309, 395] on div "5. Do I need any special installation?" at bounding box center [561, 397] width 531 height 43
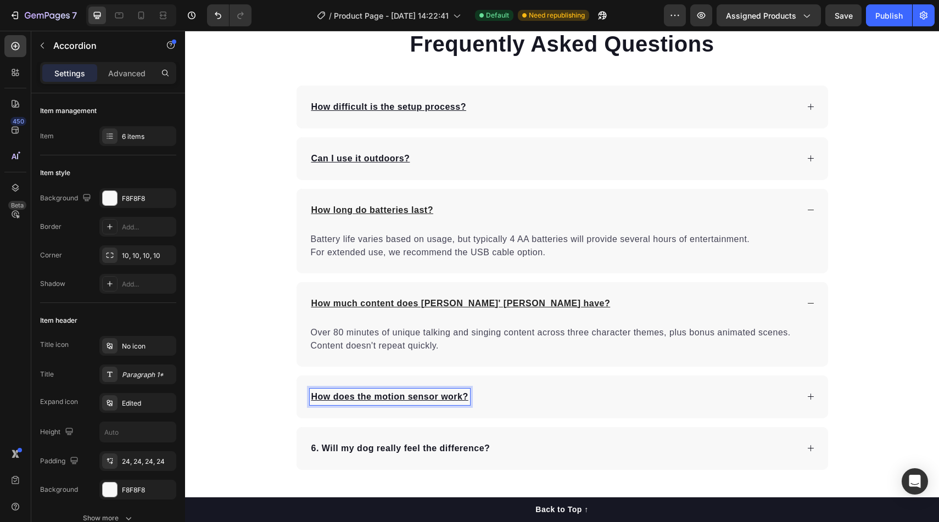
click at [491, 394] on div "How does the motion sensor work?" at bounding box center [554, 397] width 488 height 16
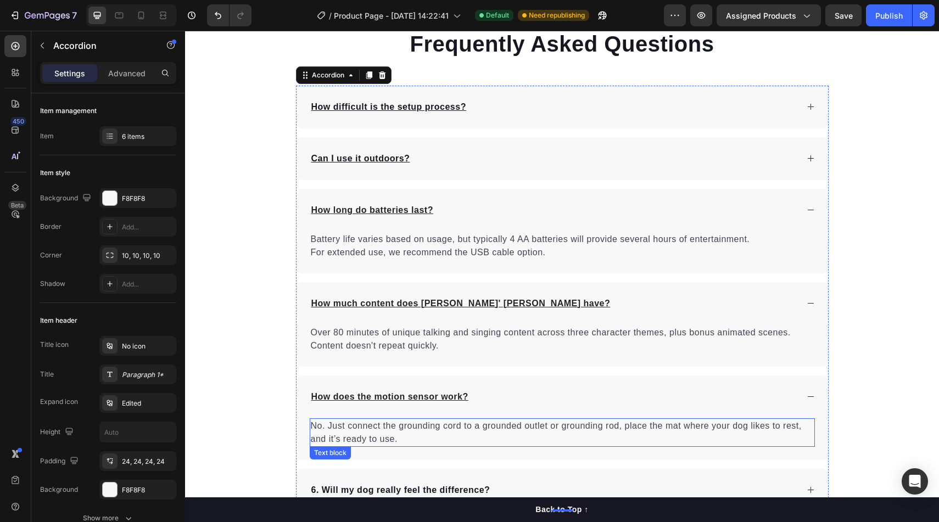
click at [498, 444] on p "No. Just connect the grounding cord to a grounded outlet or grounding rod, plac…" at bounding box center [562, 432] width 503 height 26
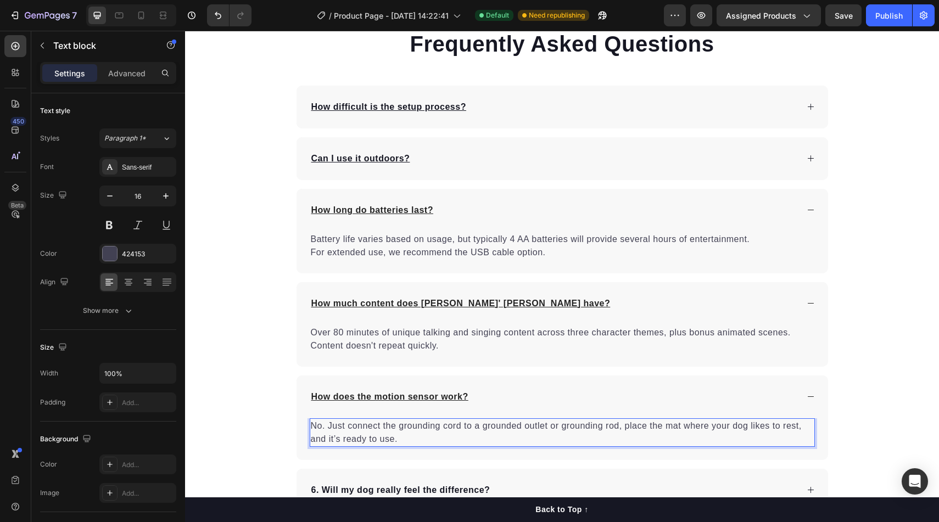
click at [478, 443] on p "No. Just connect the grounding cord to a grounded outlet or grounding rod, plac…" at bounding box center [562, 432] width 503 height 26
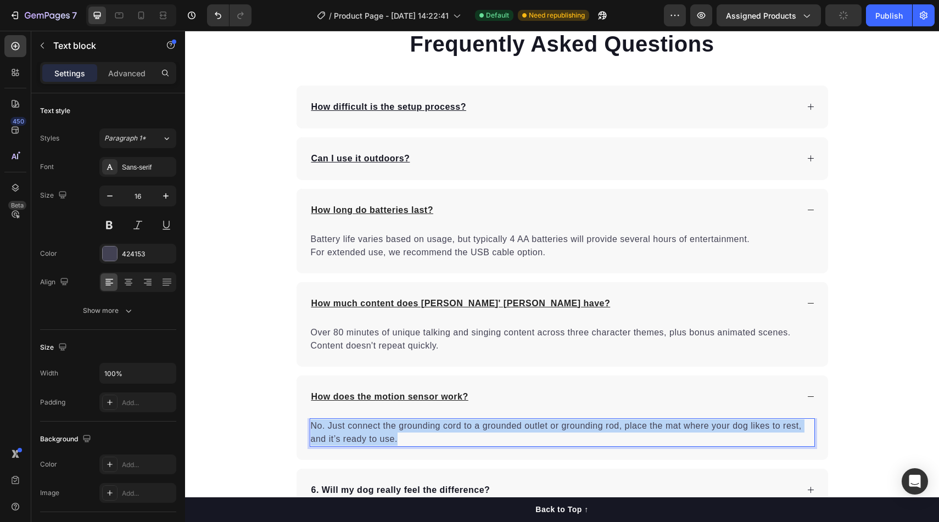
drag, startPoint x: 478, startPoint y: 443, endPoint x: 311, endPoint y: 426, distance: 168.3
click at [311, 426] on p "No. Just connect the grounding cord to a grounded outlet or grounding rod, plac…" at bounding box center [562, 432] width 503 height 26
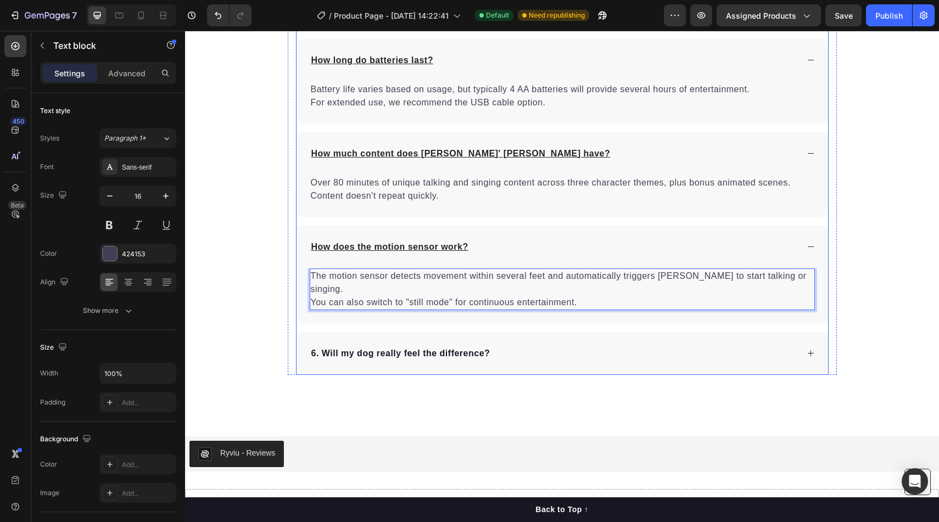
scroll to position [1801, 0]
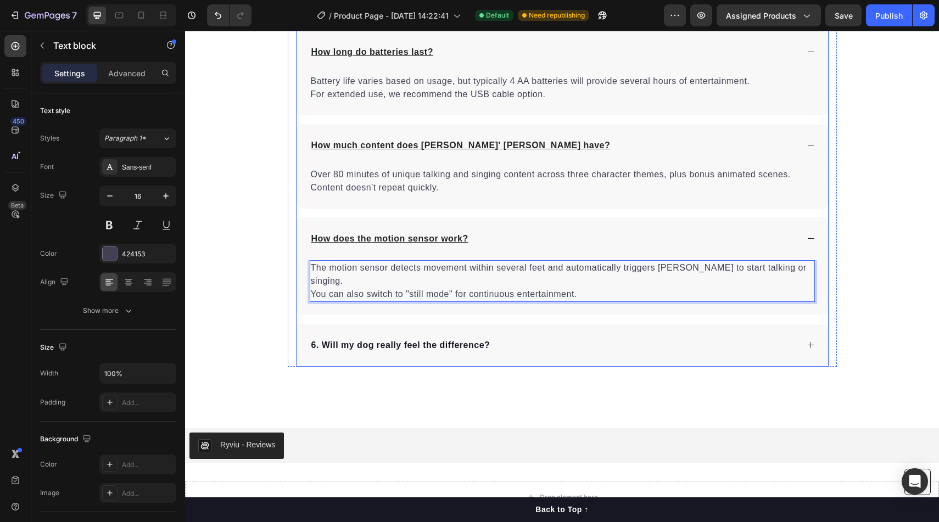
click at [514, 338] on div "6. Will my dog really feel the difference?" at bounding box center [554, 345] width 488 height 16
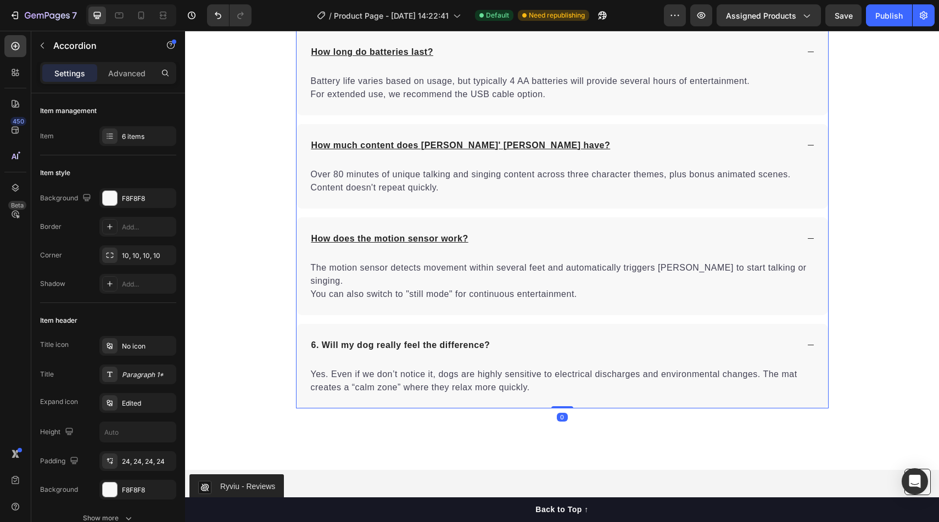
click at [504, 337] on div "6. Will my dog really feel the difference?" at bounding box center [554, 345] width 488 height 16
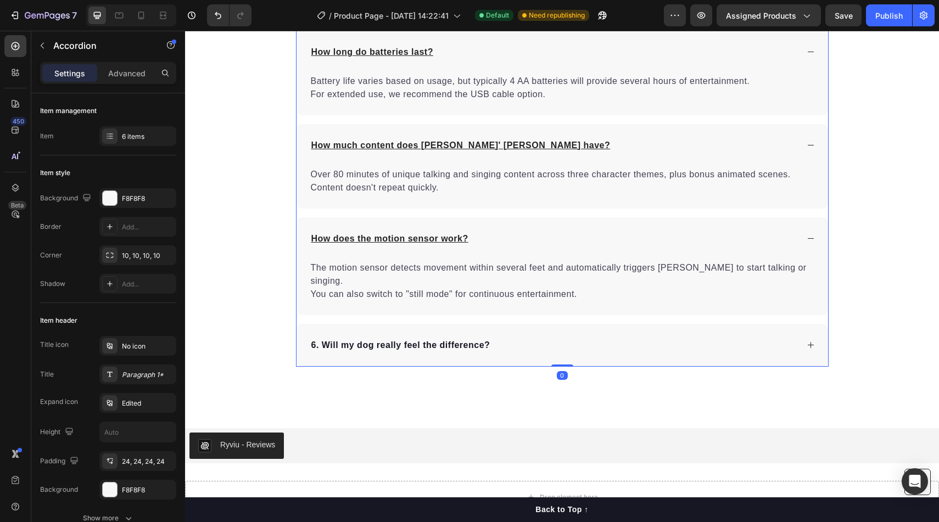
click at [504, 337] on div "6. Will my dog really feel the difference?" at bounding box center [554, 345] width 488 height 16
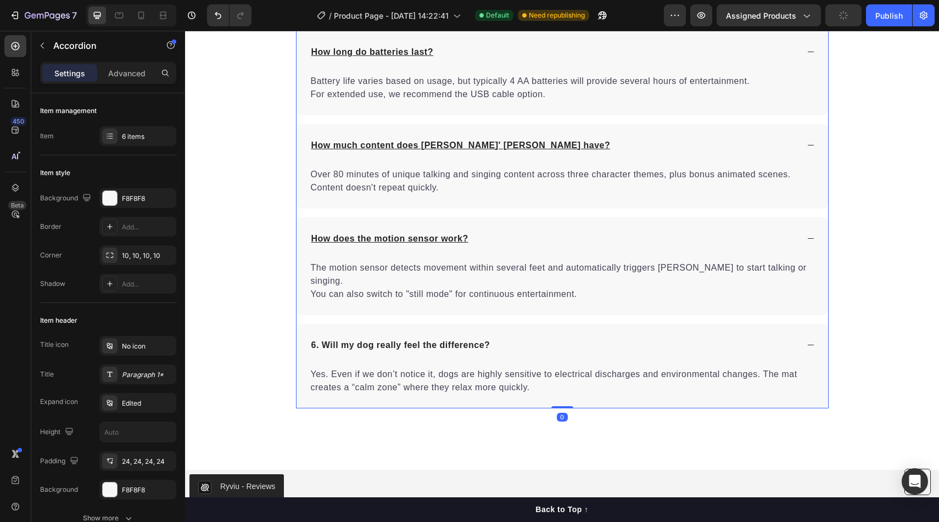
click at [495, 337] on div "6. Will my dog really feel the difference?" at bounding box center [554, 345] width 488 height 16
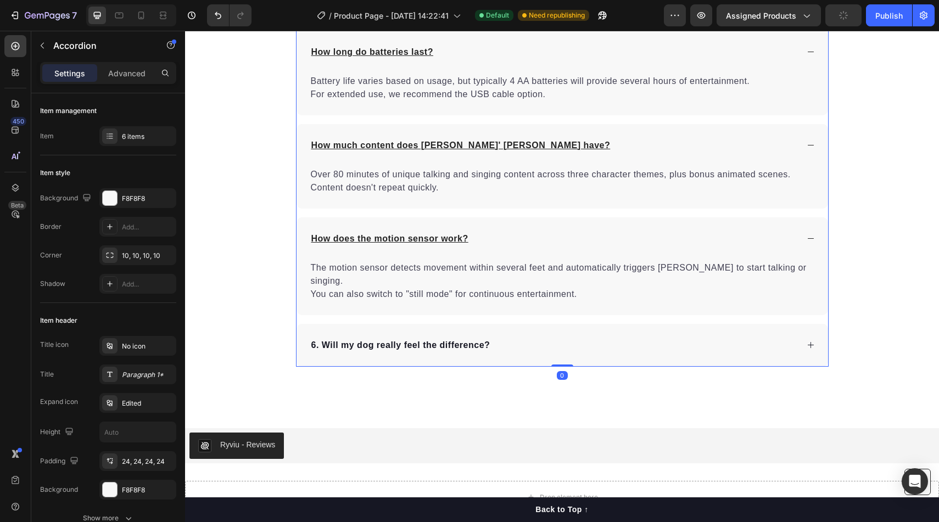
click at [491, 337] on div "6. Will my dog really feel the difference?" at bounding box center [401, 345] width 182 height 16
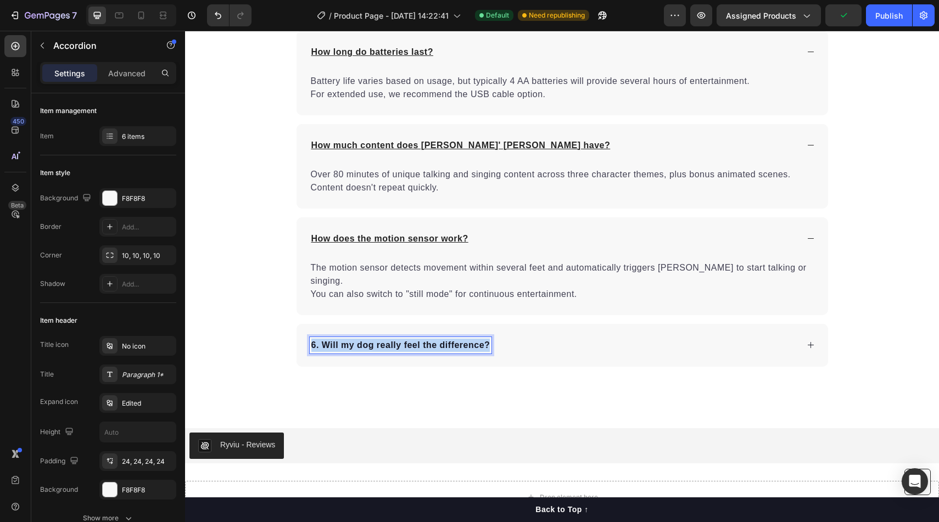
drag, startPoint x: 491, startPoint y: 332, endPoint x: 305, endPoint y: 329, distance: 186.7
click at [305, 329] on div "6. Will my dog really feel the difference?" at bounding box center [561, 345] width 531 height 43
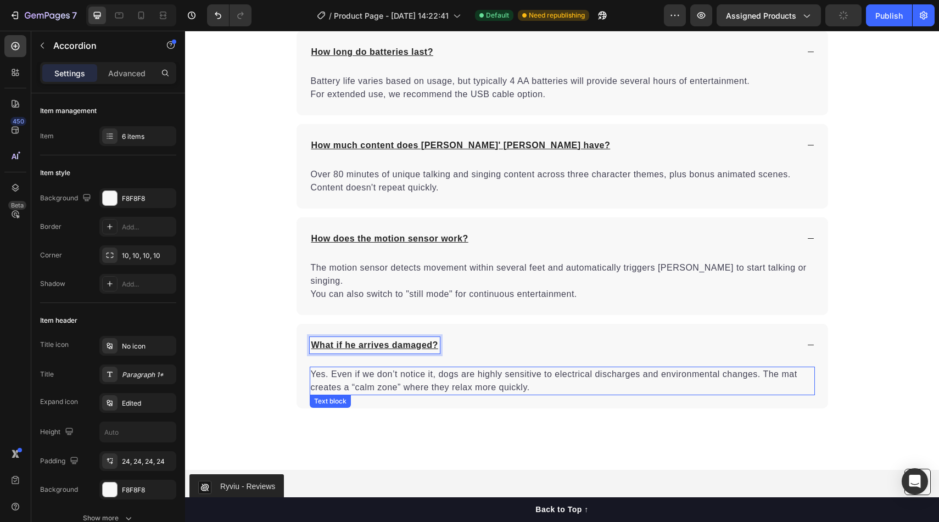
click at [497, 377] on p "Yes. Even if we don’t notice it, dogs are highly sensitive to electrical discha…" at bounding box center [562, 381] width 503 height 26
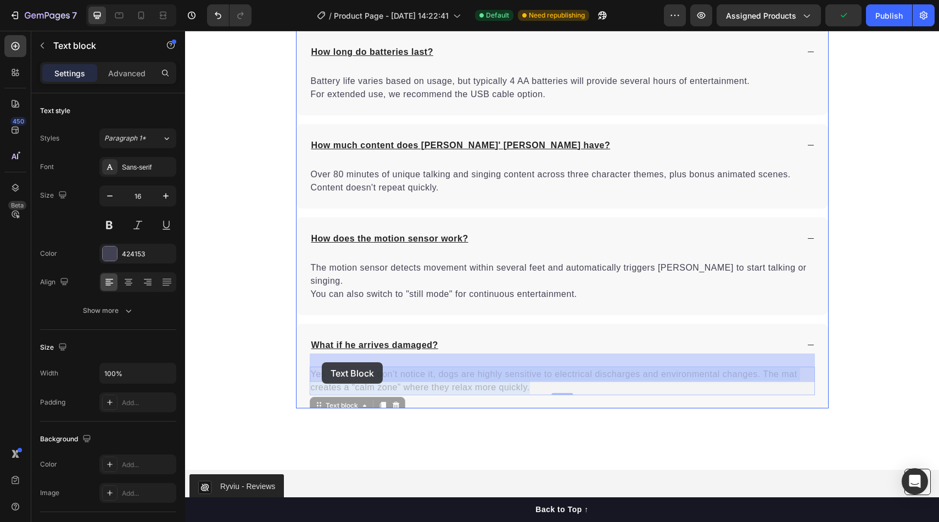
drag, startPoint x: 530, startPoint y: 377, endPoint x: 318, endPoint y: 361, distance: 212.5
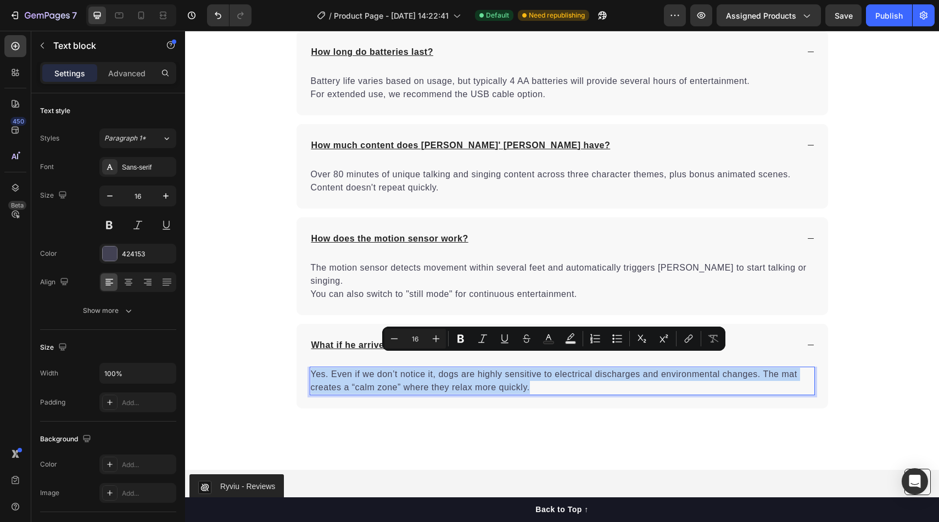
drag, startPoint x: 530, startPoint y: 373, endPoint x: 311, endPoint y: 362, distance: 219.9
click at [311, 368] on p "Yes. Even if we don’t notice it, dogs are highly sensitive to electrical discha…" at bounding box center [562, 381] width 503 height 26
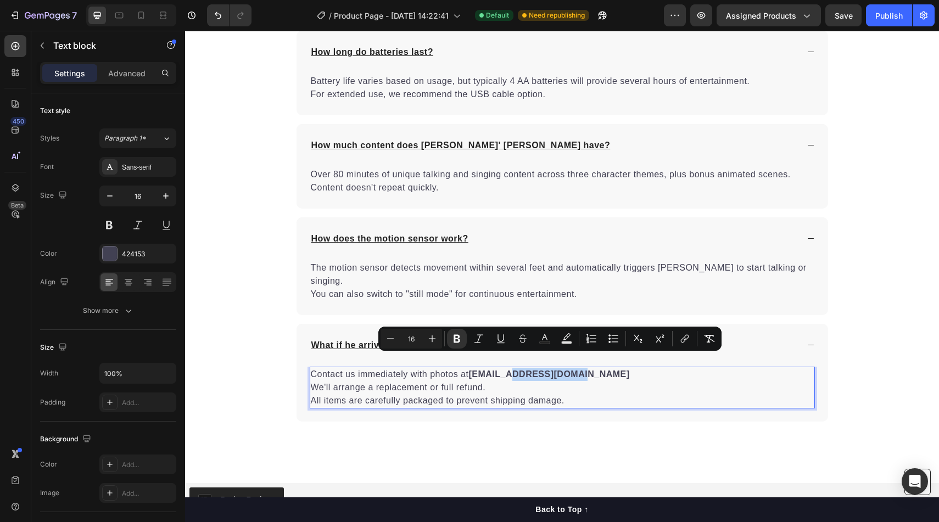
drag, startPoint x: 514, startPoint y: 362, endPoint x: 585, endPoint y: 362, distance: 70.8
click at [585, 370] on strong "support@thespookyhome.com" at bounding box center [548, 374] width 161 height 9
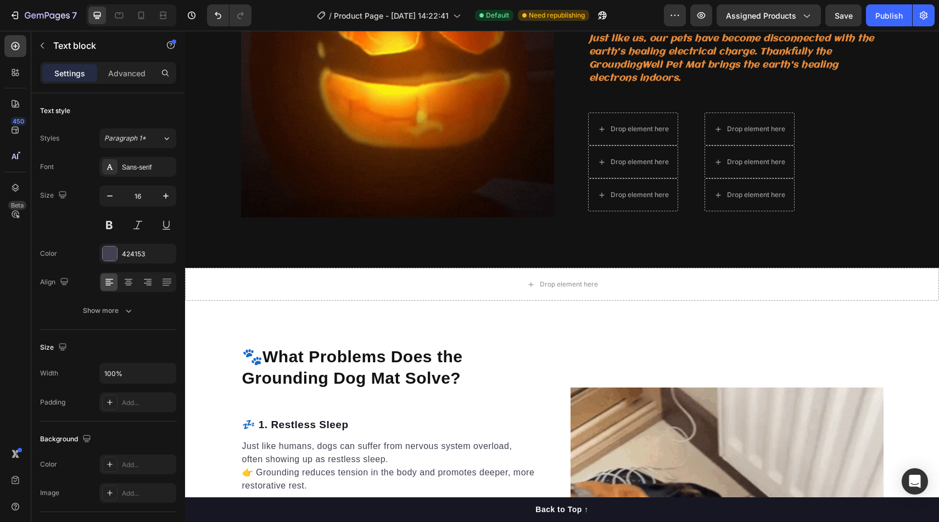
scroll to position [717, 0]
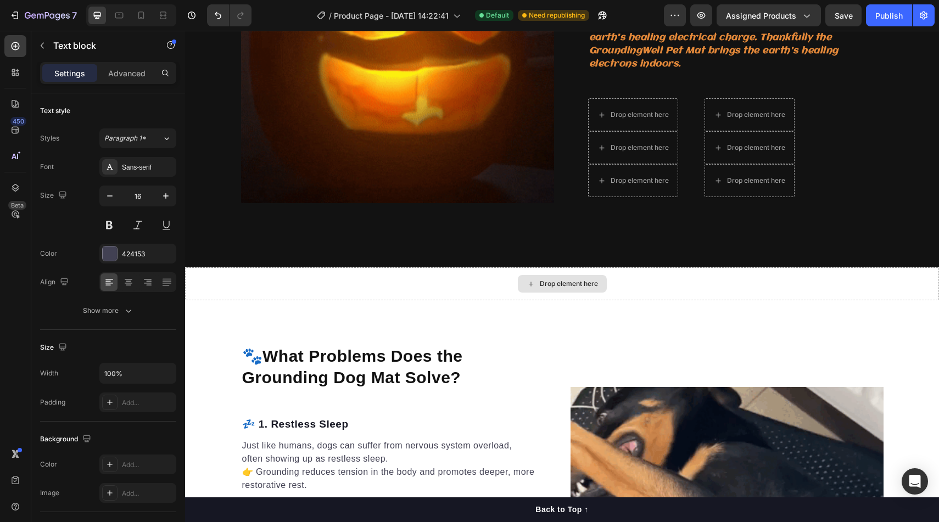
click at [687, 274] on div "Drop element here" at bounding box center [562, 283] width 754 height 33
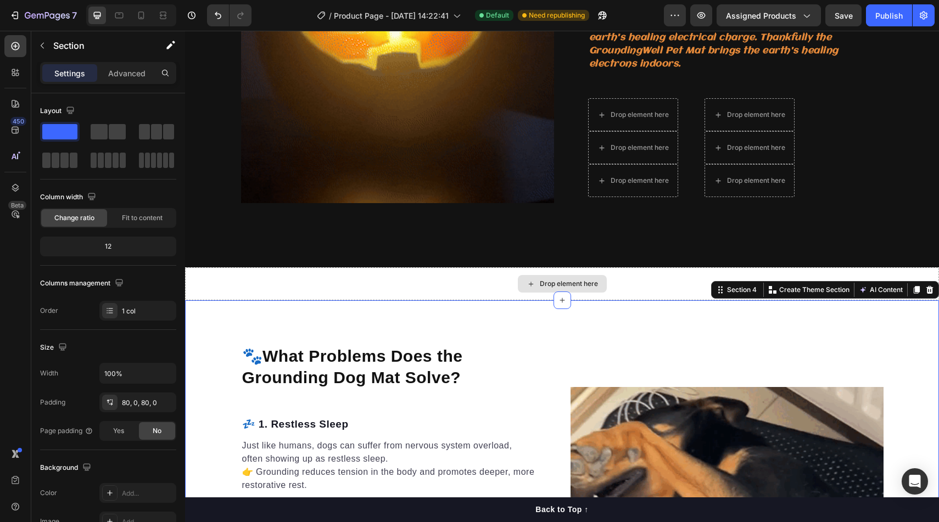
click at [665, 267] on div "Drop element here" at bounding box center [562, 283] width 754 height 33
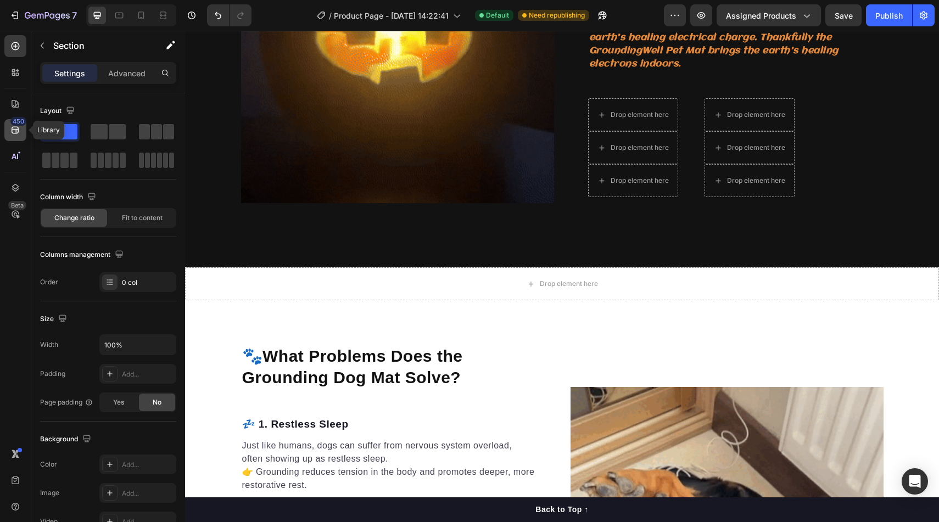
click at [19, 131] on icon at bounding box center [15, 130] width 11 height 11
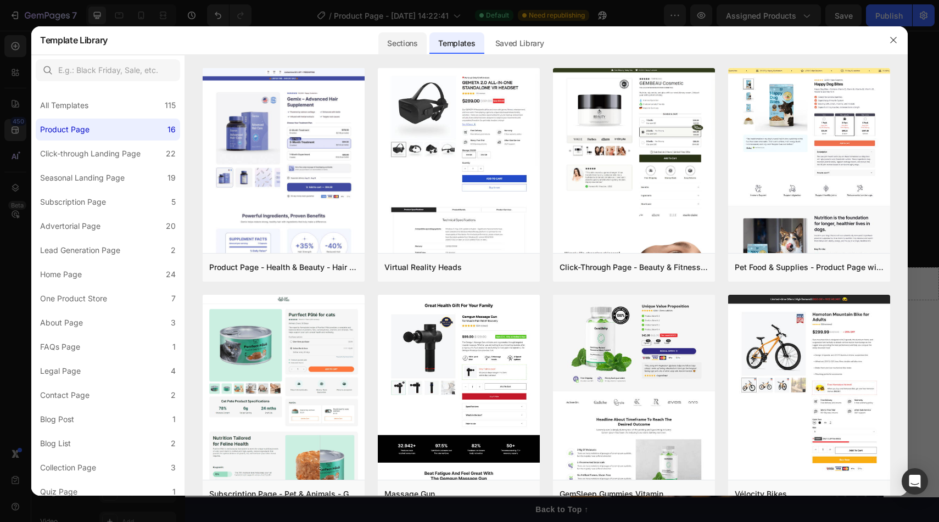
click at [407, 47] on div "Sections" at bounding box center [402, 43] width 48 height 22
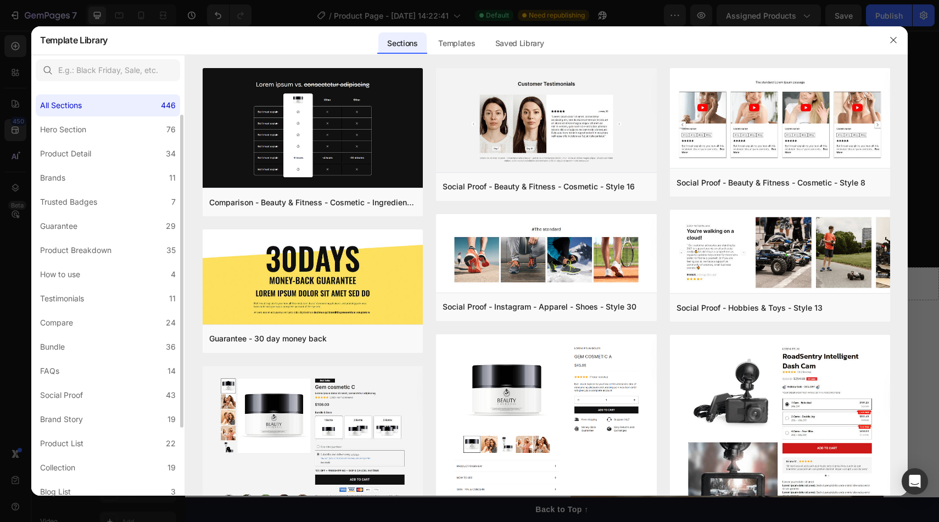
scroll to position [127, 0]
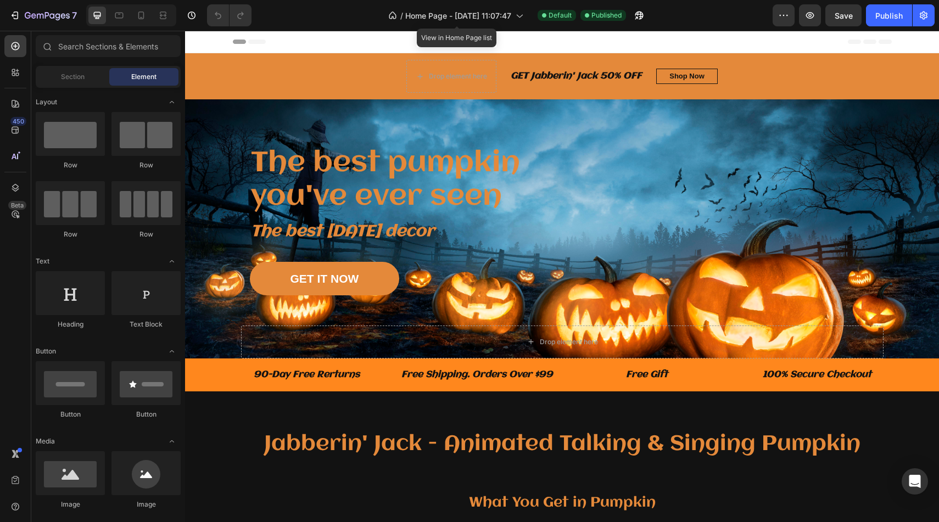
click at [481, 28] on div "/ Home Page - Sep 27, 11:07:47" at bounding box center [456, 15] width 146 height 26
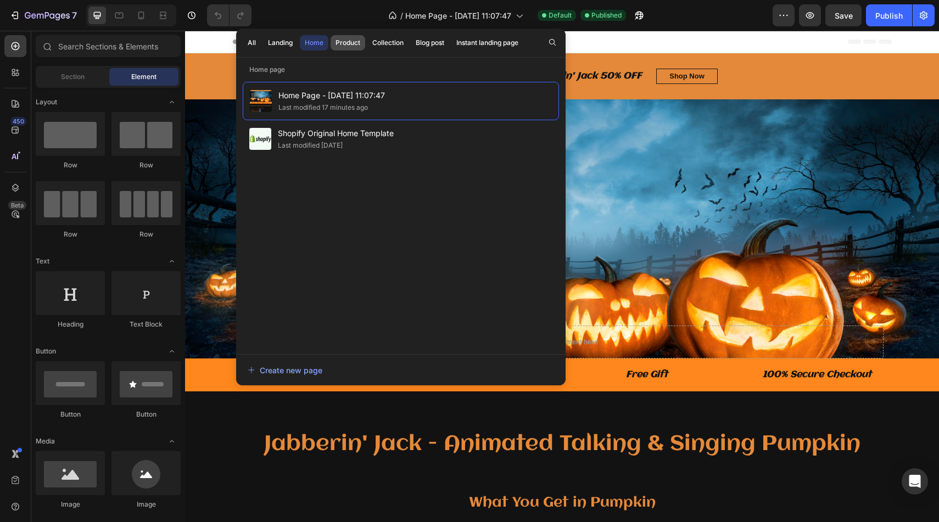
click at [356, 42] on div "Product" at bounding box center [347, 43] width 25 height 10
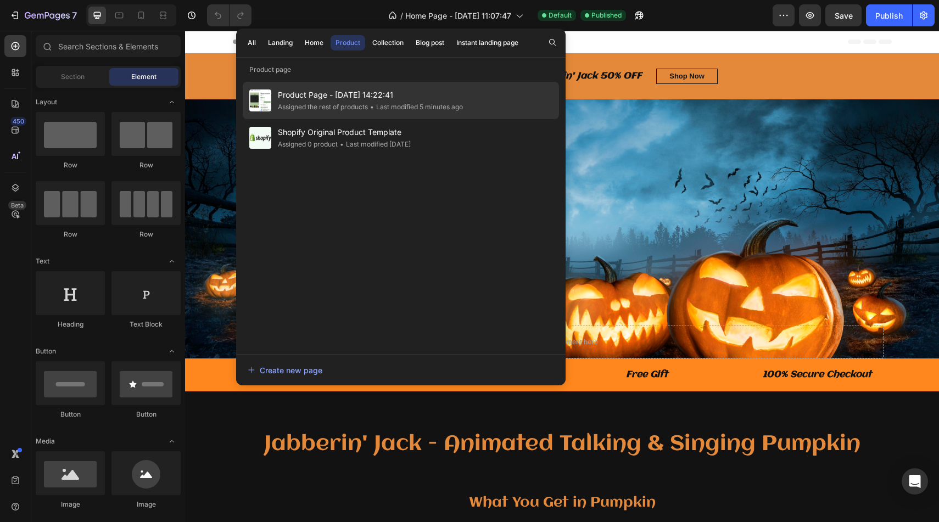
click at [337, 108] on div "Assigned the rest of products" at bounding box center [323, 107] width 90 height 11
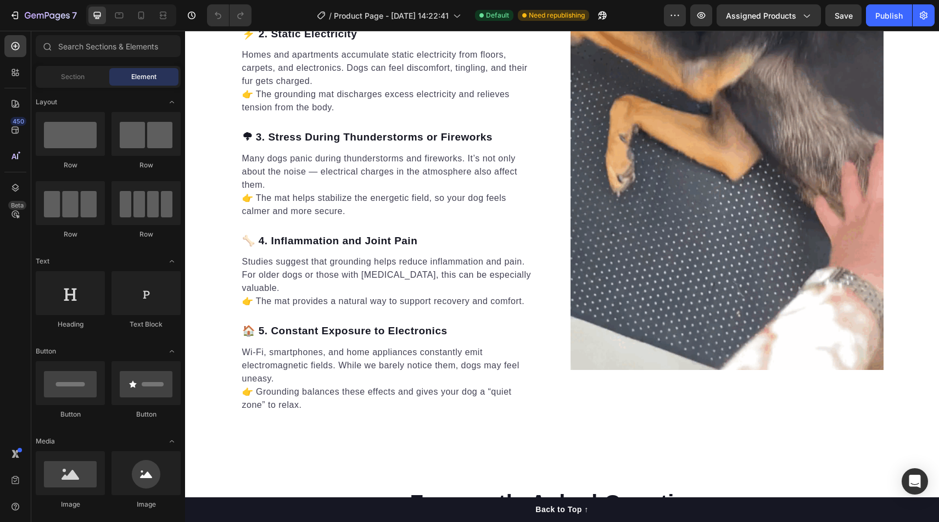
scroll to position [1176, 0]
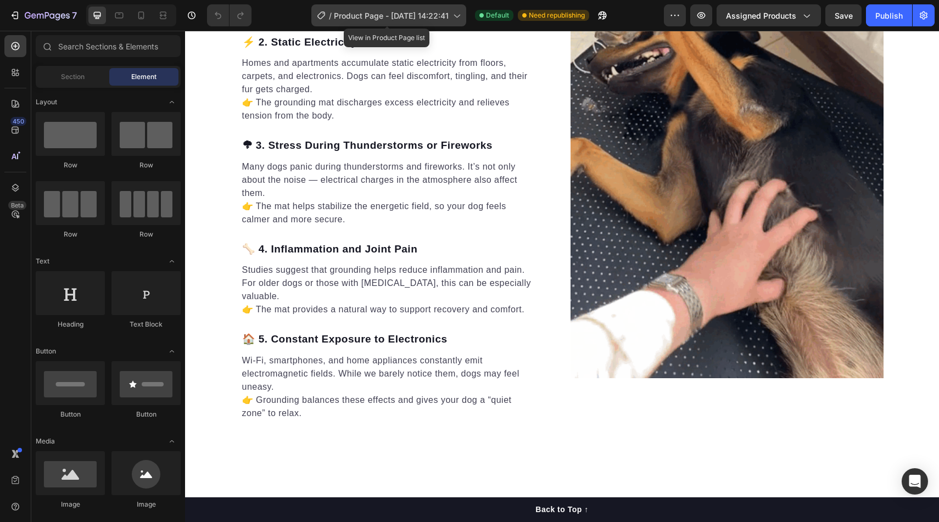
click at [423, 18] on span "Product Page - [DATE] 14:22:41" at bounding box center [391, 16] width 115 height 12
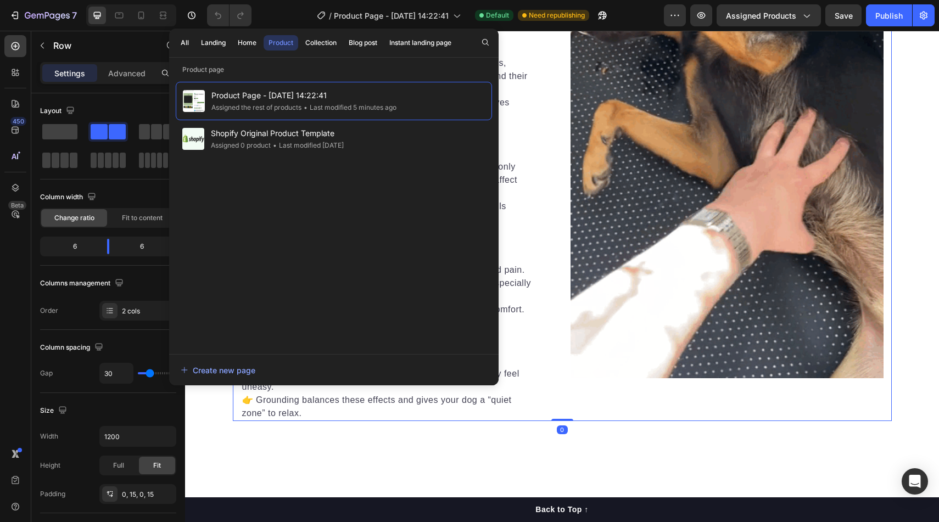
click at [554, 118] on div "🐾 What Problems Does the Grounding Dog Mat Solve? Heading 💤 1. Restless Sleep T…" at bounding box center [562, 147] width 659 height 550
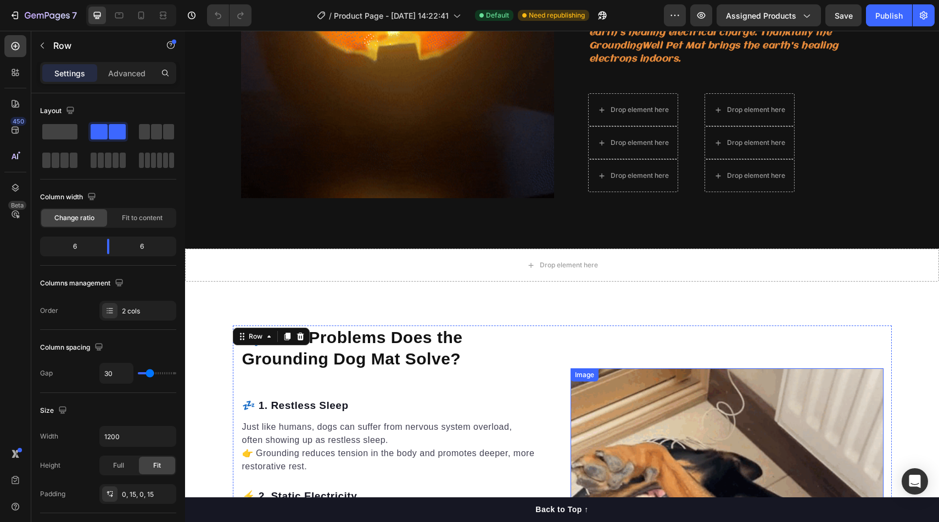
scroll to position [722, 0]
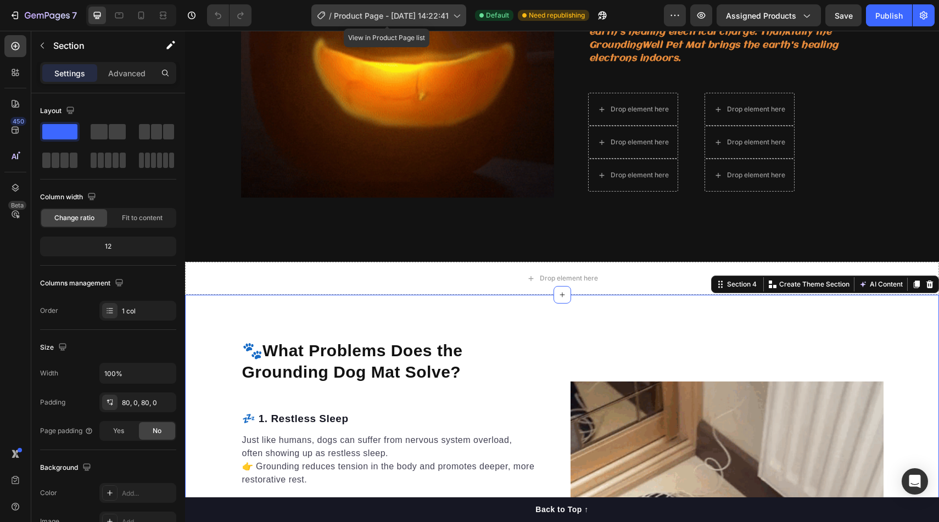
click at [427, 14] on span "Product Page - [DATE] 14:22:41" at bounding box center [391, 16] width 115 height 12
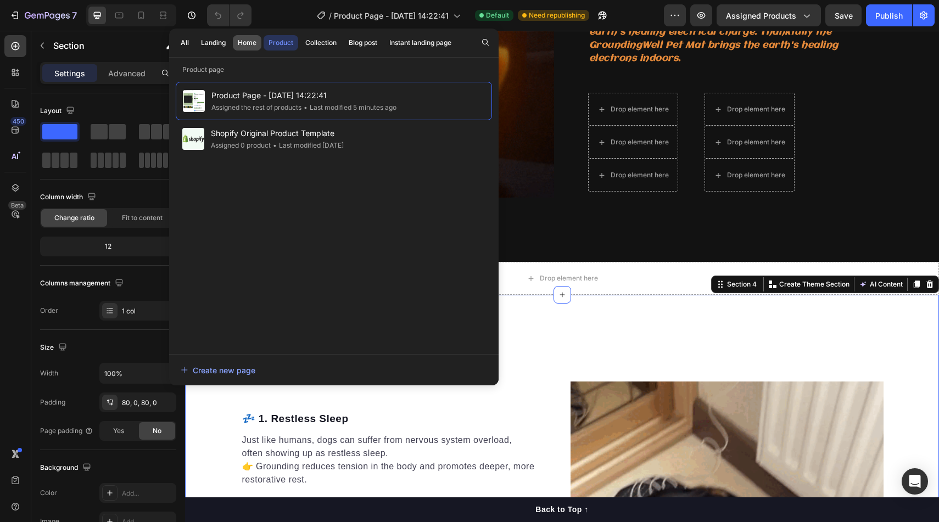
click at [251, 44] on div "Home" at bounding box center [247, 43] width 19 height 10
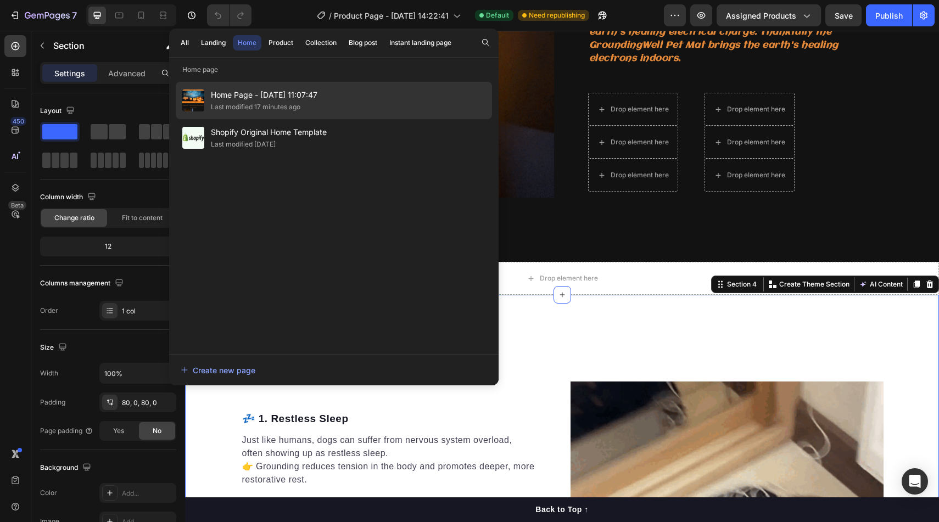
click at [318, 89] on div "Home Page - Sep 27, 11:07:47 Last modified 17 minutes ago" at bounding box center [334, 100] width 316 height 37
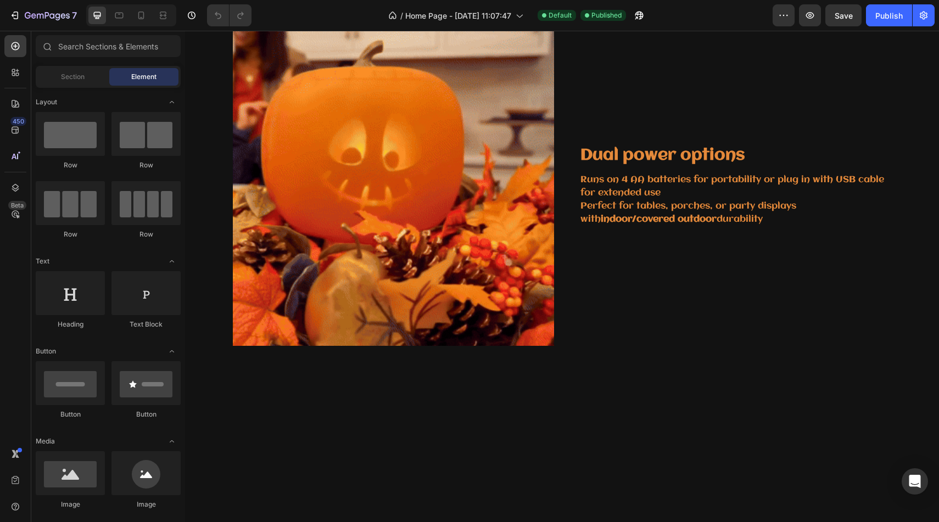
scroll to position [897, 0]
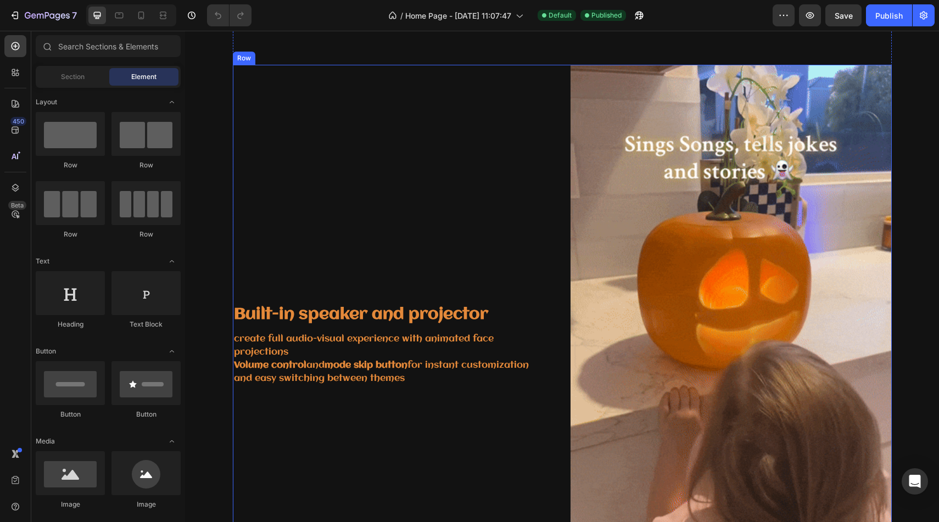
click at [442, 260] on div "Built-in speaker and projector Heading create full audio-visual experience with…" at bounding box center [393, 351] width 321 height 573
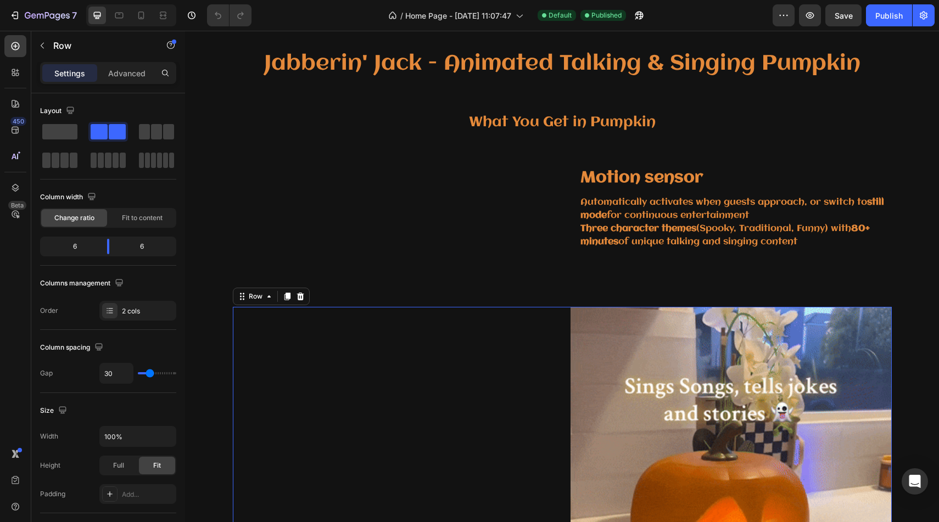
scroll to position [653, 0]
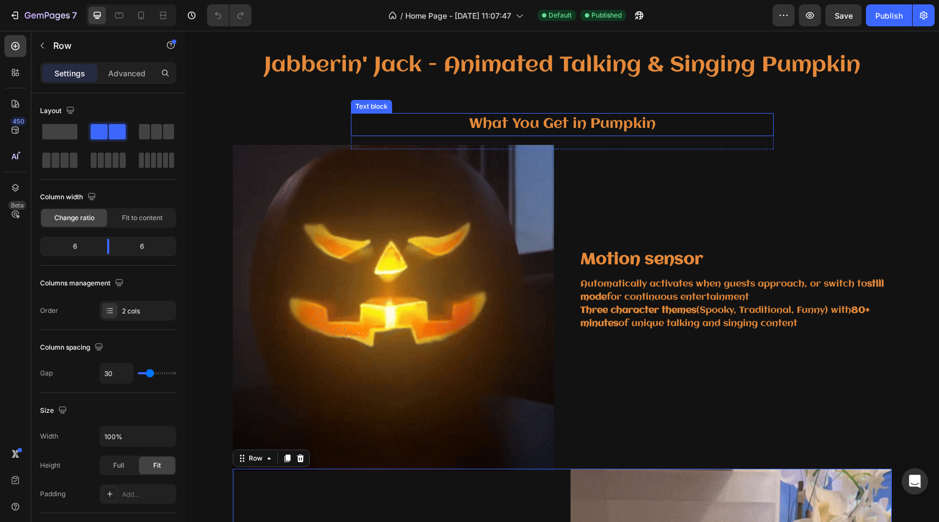
click at [725, 122] on p "What You Get in Pumpkin" at bounding box center [562, 124] width 421 height 21
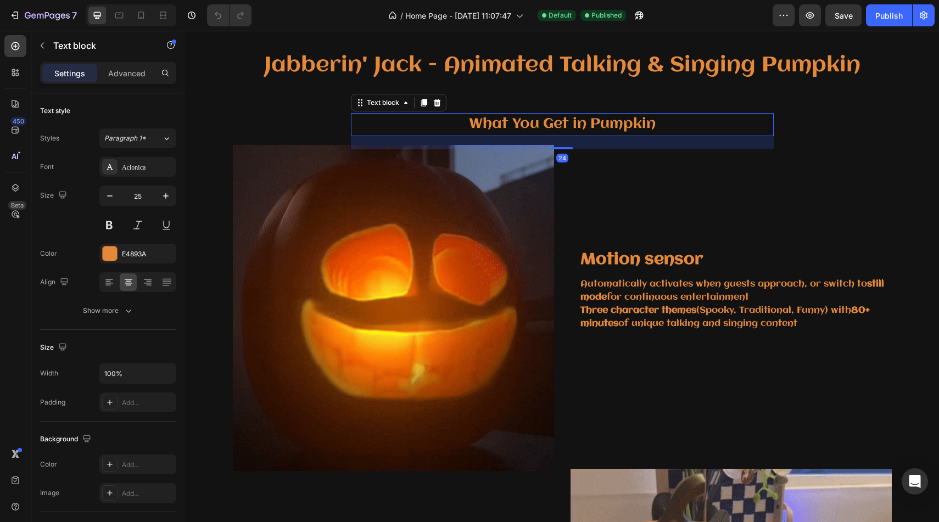
click at [783, 101] on h2 "Jabberin' Jack - Animated Talking & Singing Pumpkin" at bounding box center [562, 78] width 659 height 52
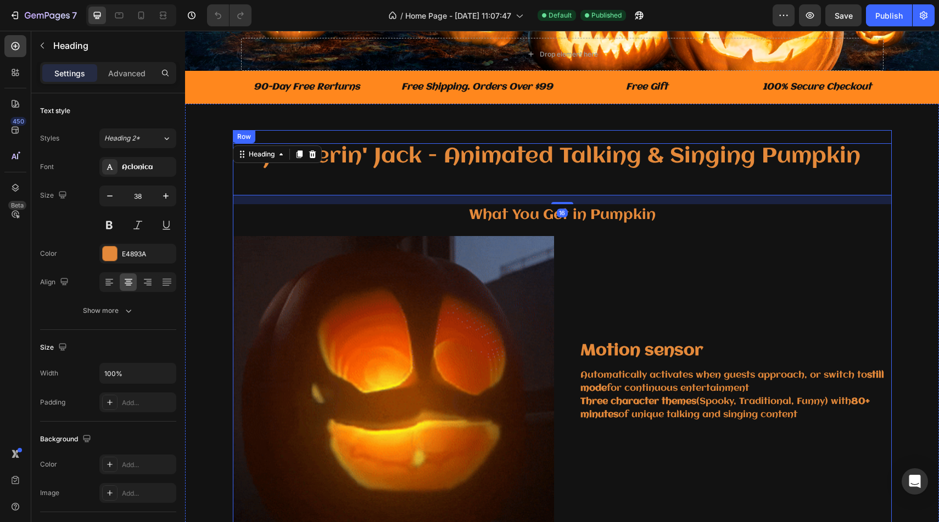
scroll to position [560, 0]
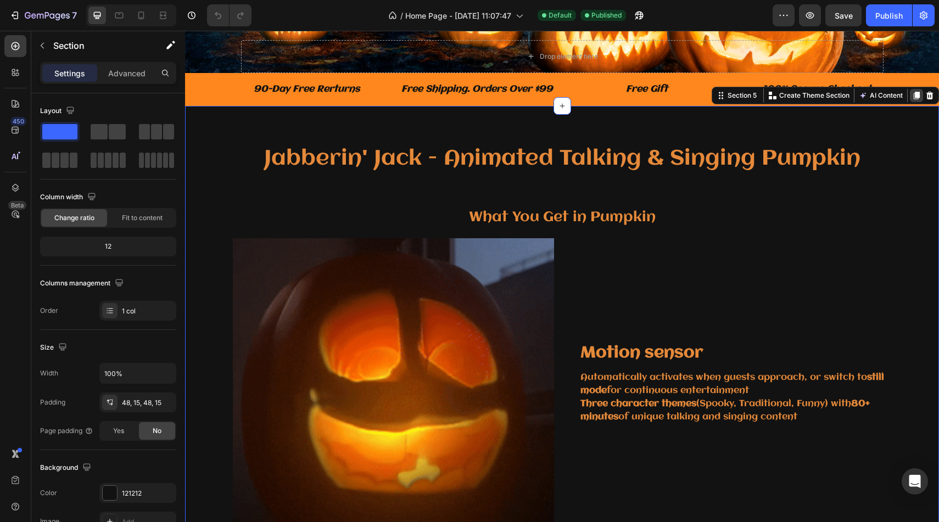
click at [911, 95] on div at bounding box center [916, 95] width 13 height 13
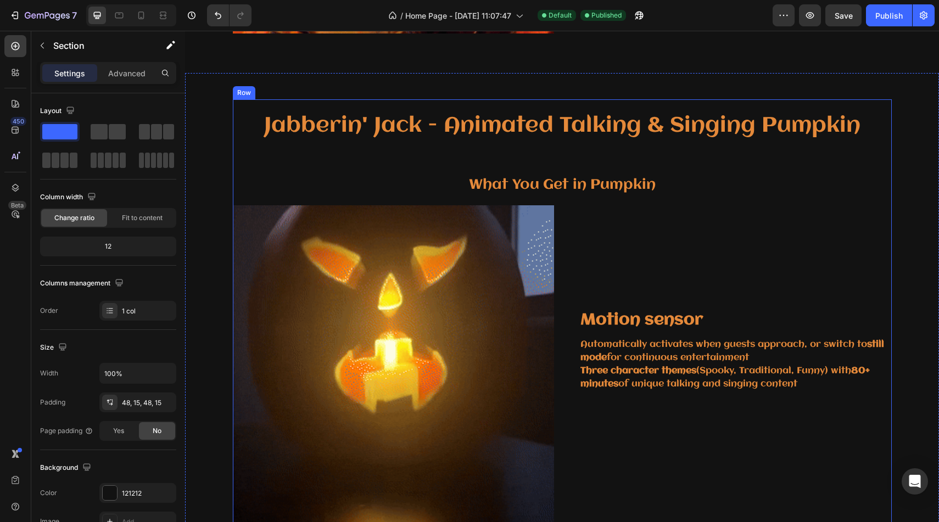
scroll to position [2004, 0]
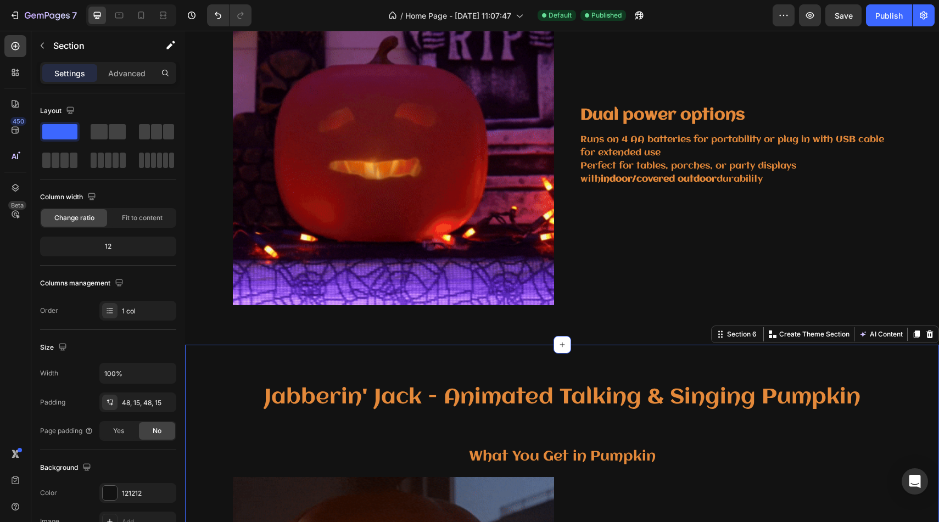
scroll to position [1722, 0]
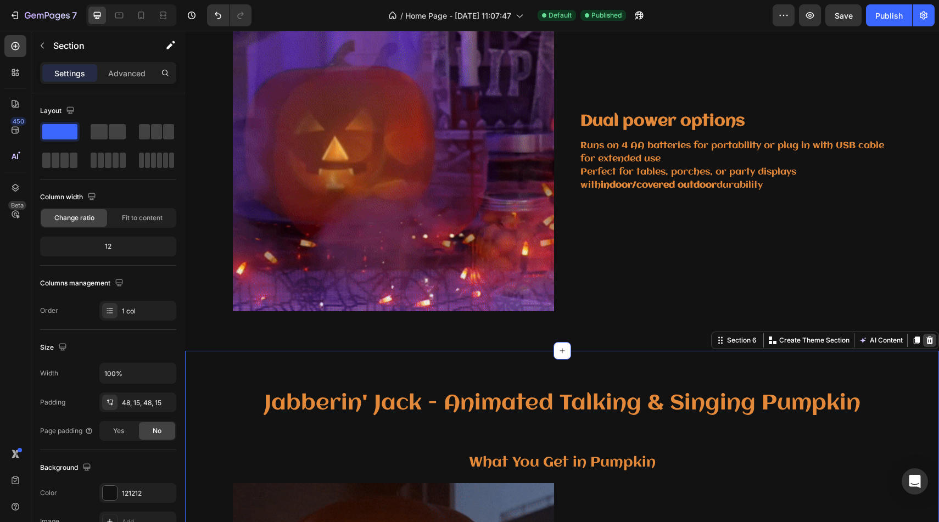
click at [926, 341] on icon at bounding box center [929, 340] width 9 height 9
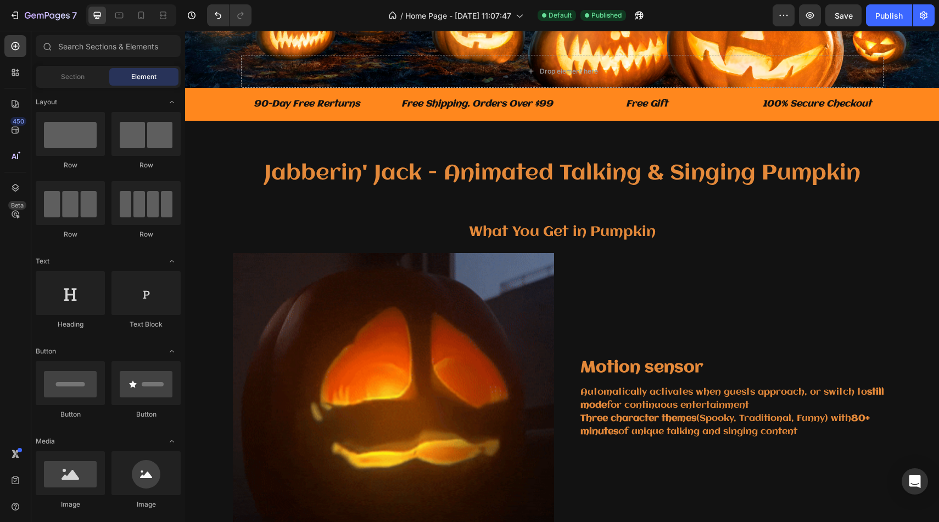
scroll to position [534, 0]
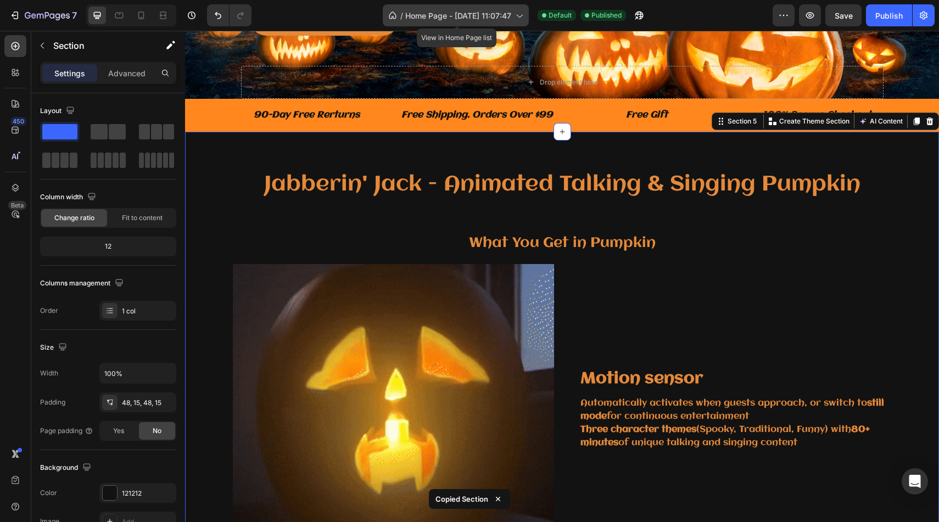
click at [474, 12] on span "Home Page - [DATE] 11:07:47" at bounding box center [458, 16] width 106 height 12
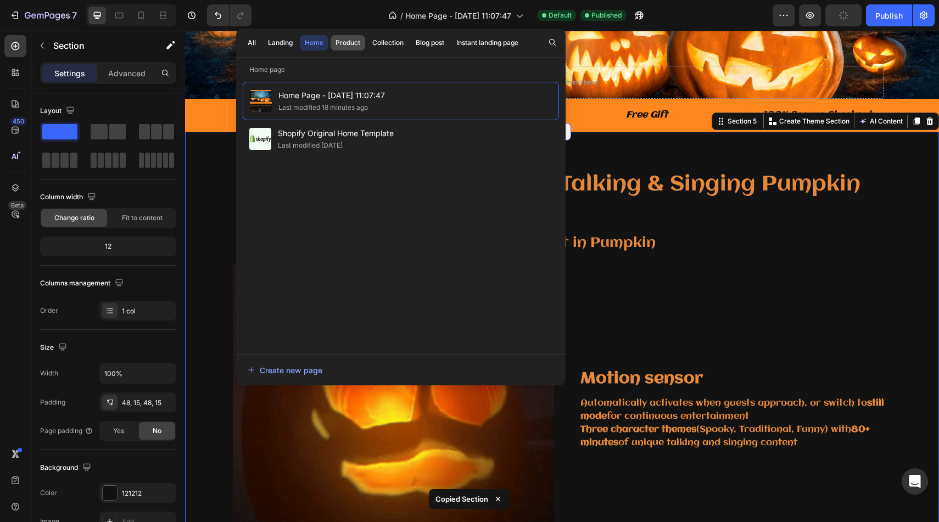
click at [351, 46] on div "Product" at bounding box center [347, 43] width 25 height 10
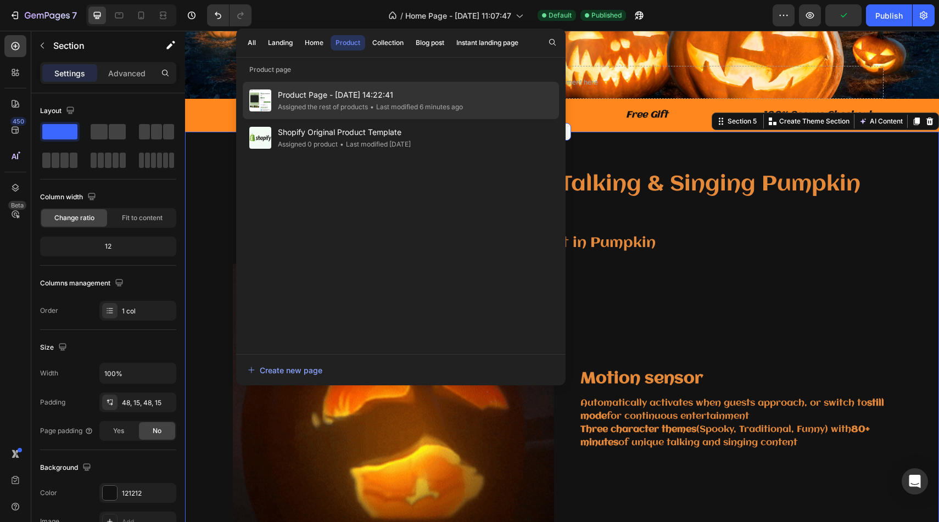
click at [371, 97] on span "Product Page - [DATE] 14:22:41" at bounding box center [370, 94] width 185 height 13
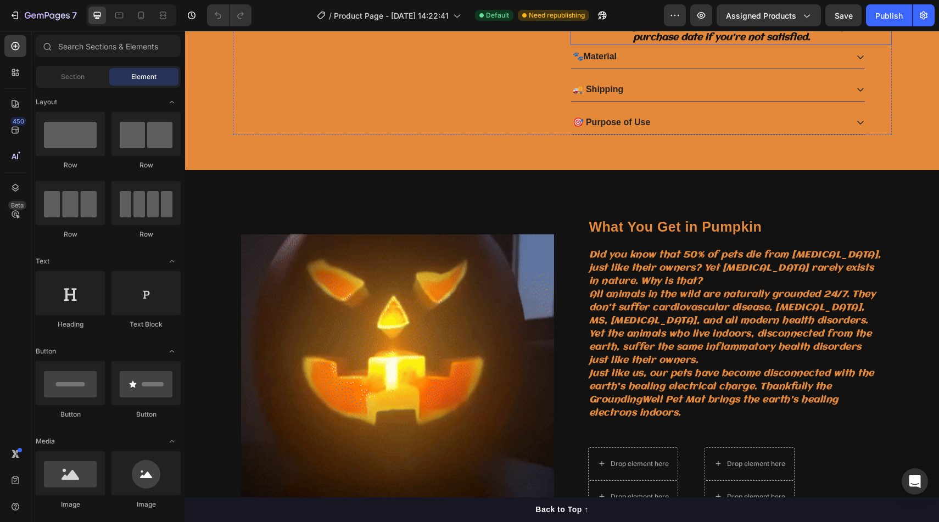
scroll to position [421, 0]
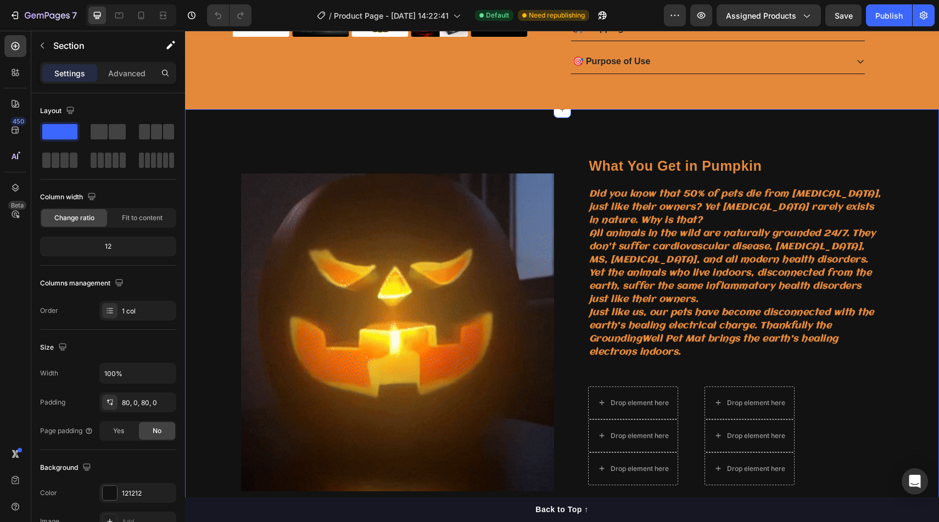
click at [808, 155] on div "What You Get in Pumpkin Heading Did you know that 50% of pets die from [MEDICAL…" at bounding box center [562, 325] width 754 height 433
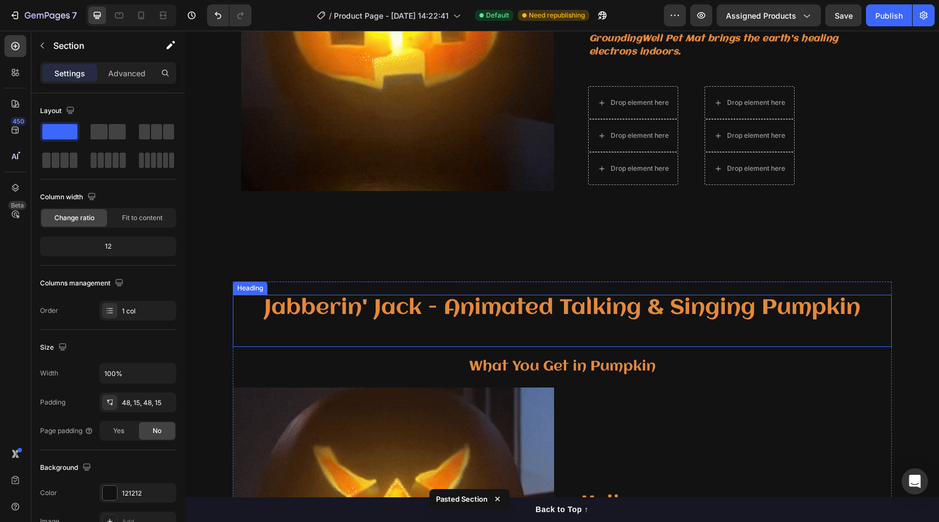
scroll to position [591, 0]
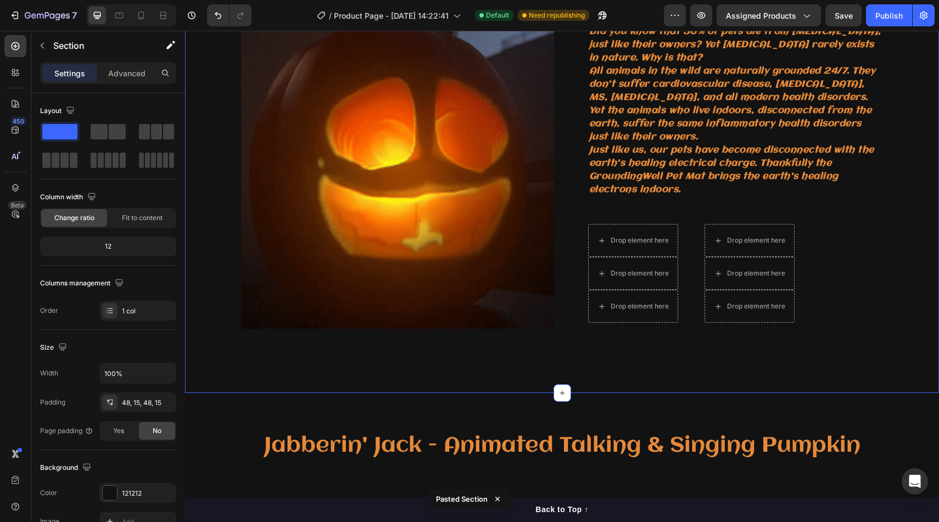
click at [904, 87] on div "What You Get in Pumpkin Heading Did you know that 50% of pets die from [MEDICAL…" at bounding box center [562, 170] width 754 height 359
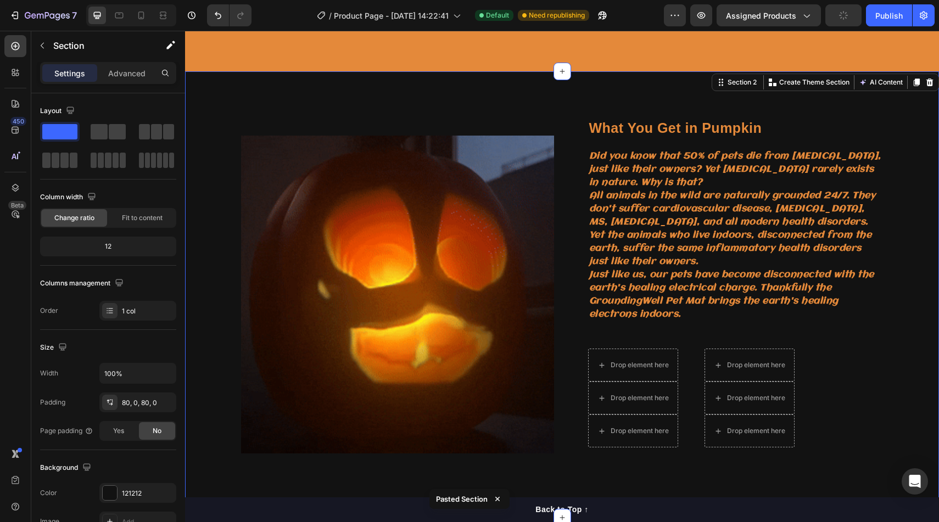
scroll to position [460, 0]
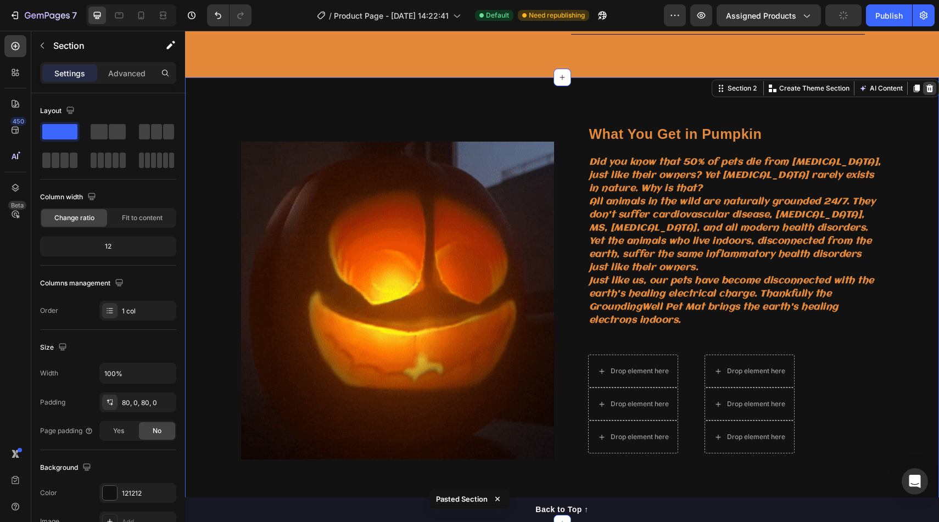
click at [926, 89] on icon at bounding box center [929, 88] width 9 height 9
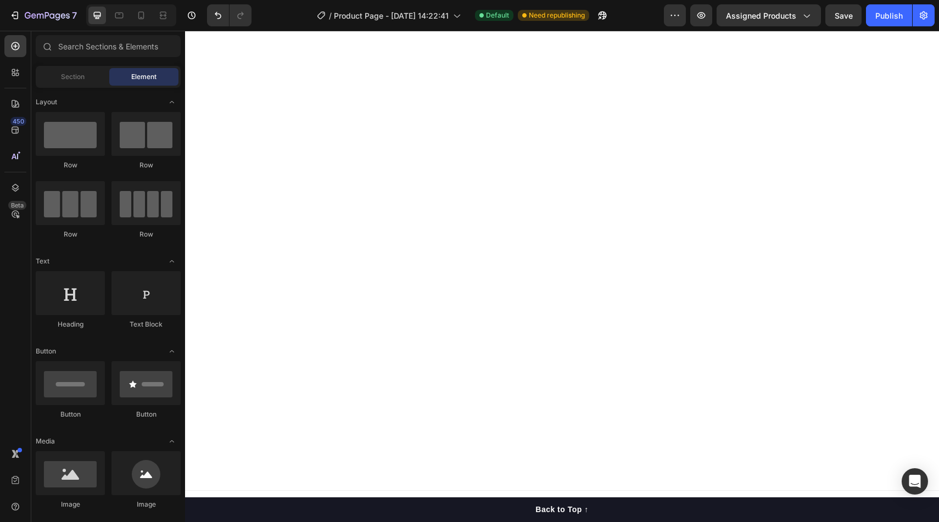
scroll to position [1947, 0]
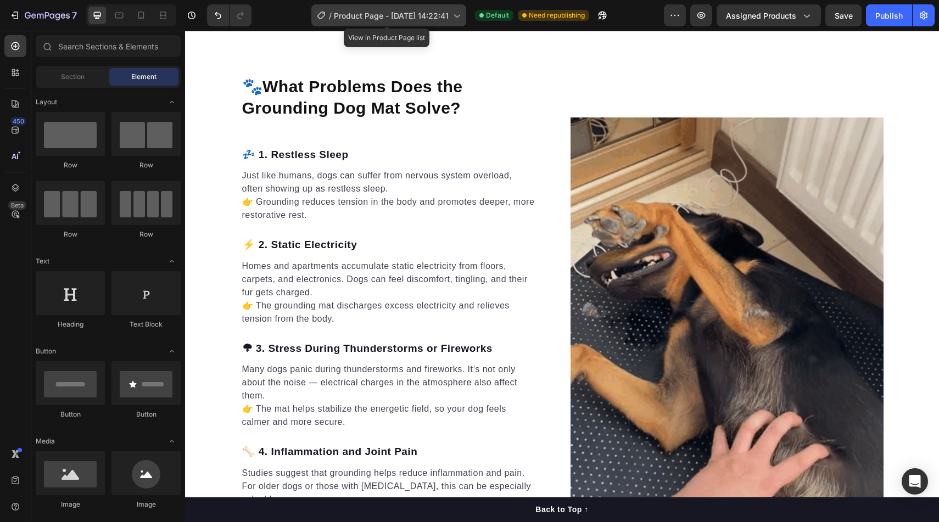
click at [435, 20] on span "Product Page - [DATE] 14:22:41" at bounding box center [391, 16] width 115 height 12
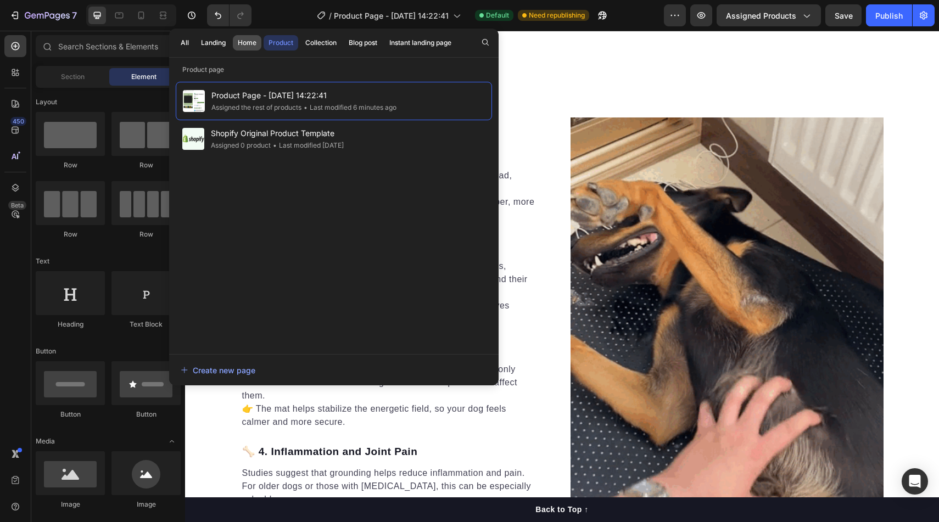
click at [244, 46] on div "Home" at bounding box center [247, 43] width 19 height 10
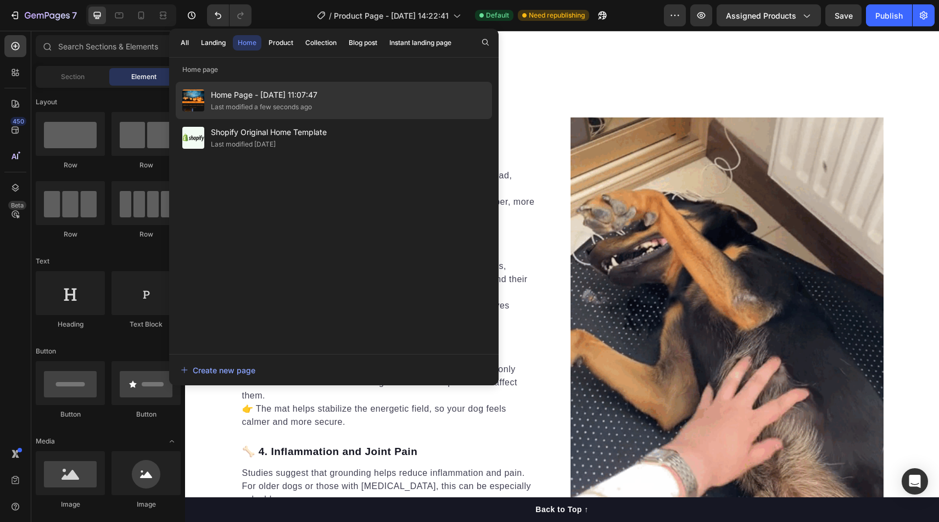
click at [342, 102] on div "Home Page - [DATE] 11:07:47 Last modified a few seconds ago" at bounding box center [334, 100] width 316 height 37
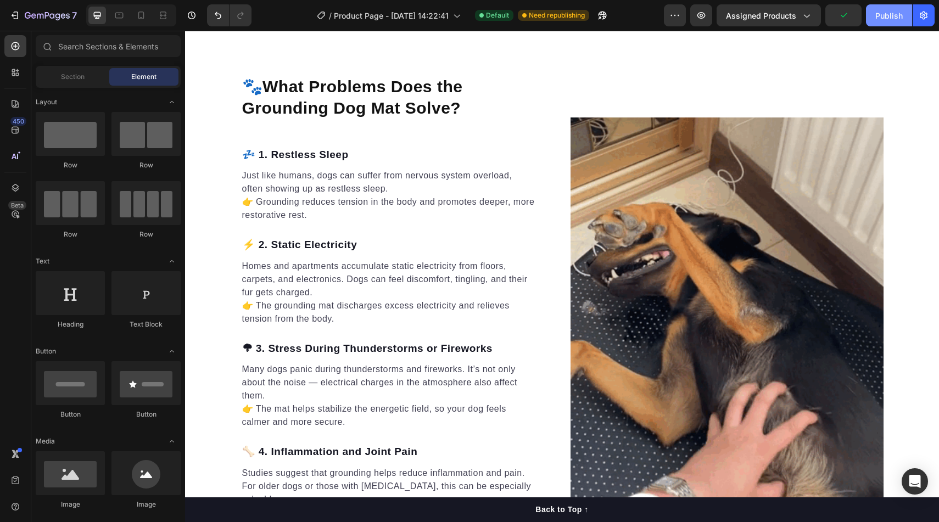
click at [898, 8] on button "Publish" at bounding box center [889, 15] width 46 height 22
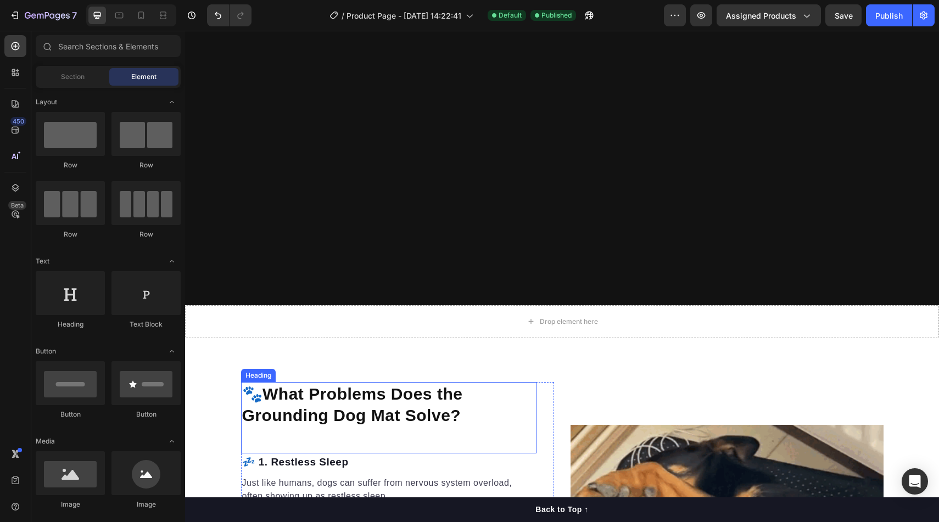
scroll to position [1462, 0]
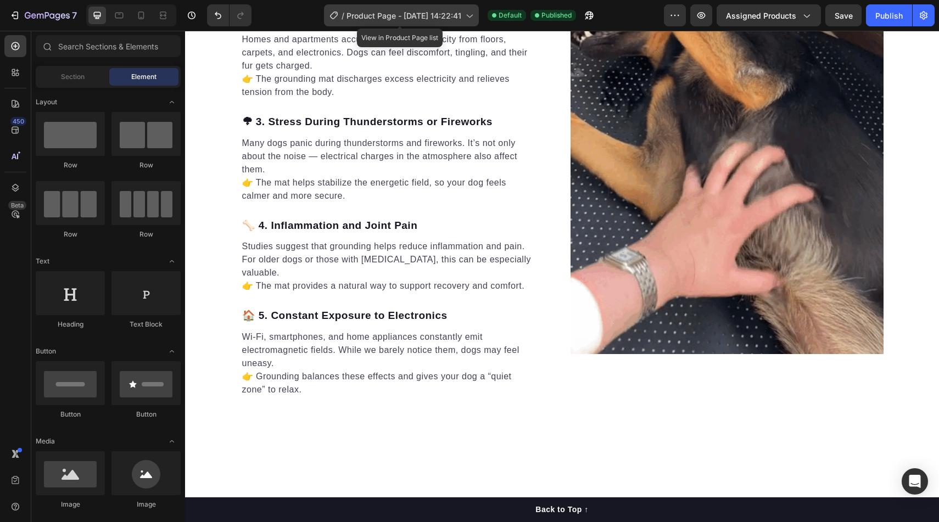
click at [429, 10] on span "Product Page - [DATE] 14:22:41" at bounding box center [403, 16] width 115 height 12
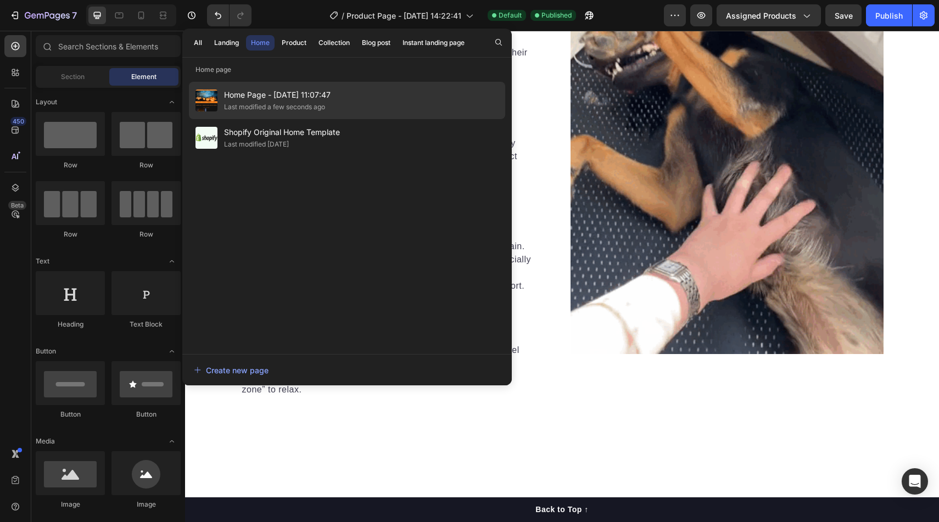
click at [310, 98] on span "Home Page - [DATE] 11:07:47" at bounding box center [277, 94] width 107 height 13
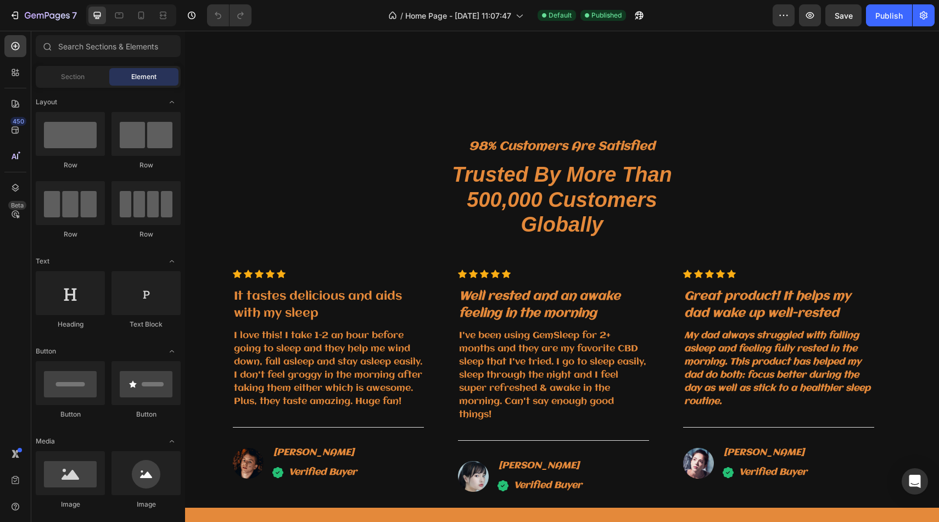
scroll to position [1973, 0]
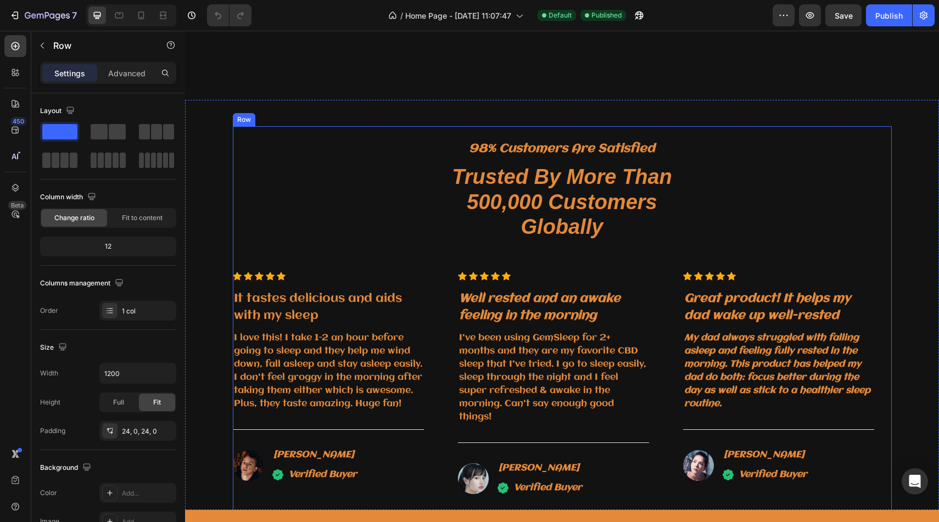
click at [390, 205] on div "98% Customers Are Satisfied Text block Trusted By More Than 500,000 Customers G…" at bounding box center [562, 317] width 659 height 357
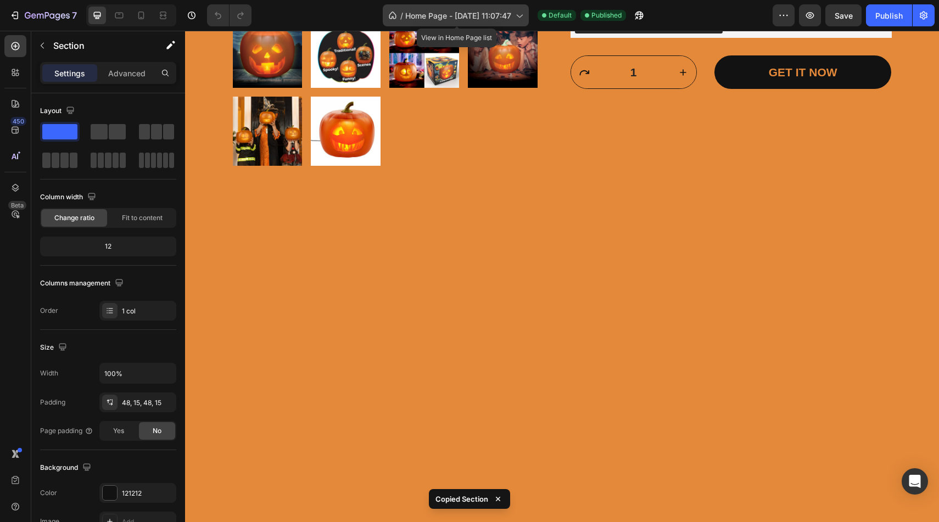
click at [451, 10] on span "Home Page - [DATE] 11:07:47" at bounding box center [458, 16] width 106 height 12
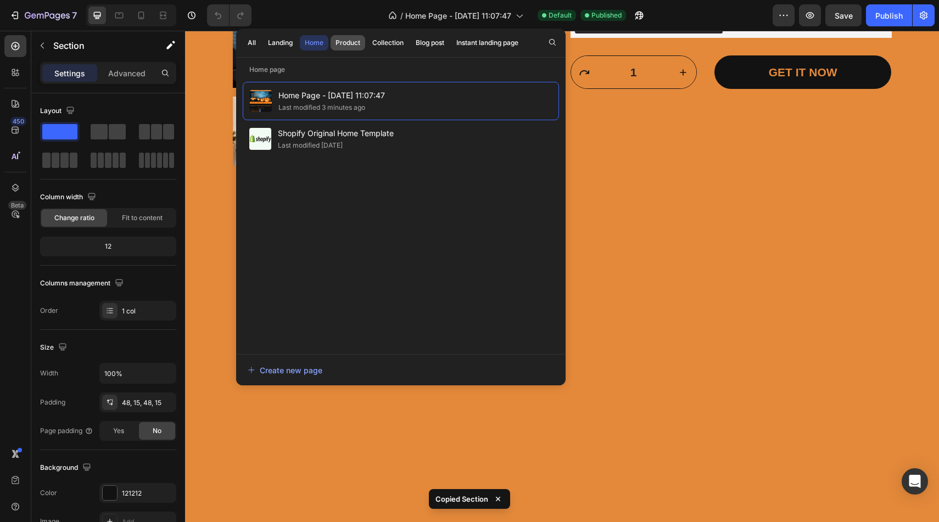
click at [357, 44] on div "Product" at bounding box center [347, 43] width 25 height 10
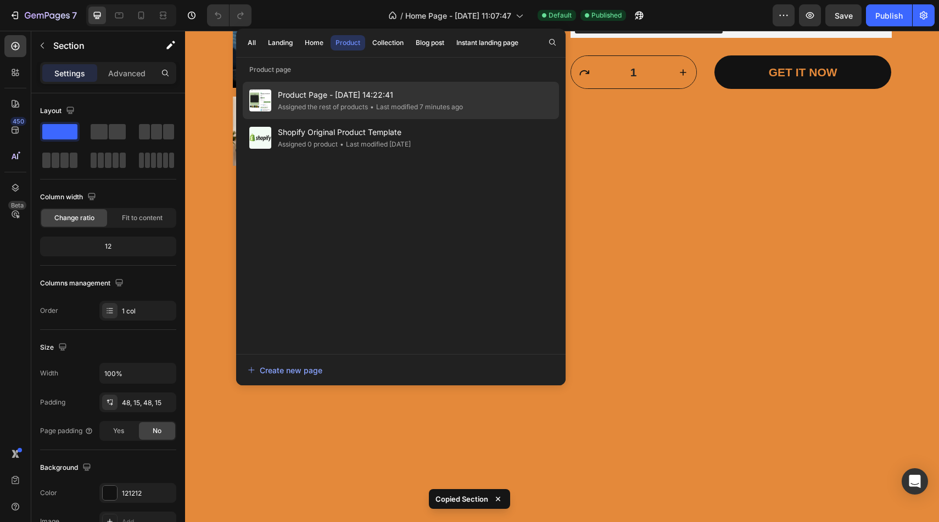
click at [428, 102] on div "• Last modified 7 minutes ago" at bounding box center [415, 107] width 95 height 11
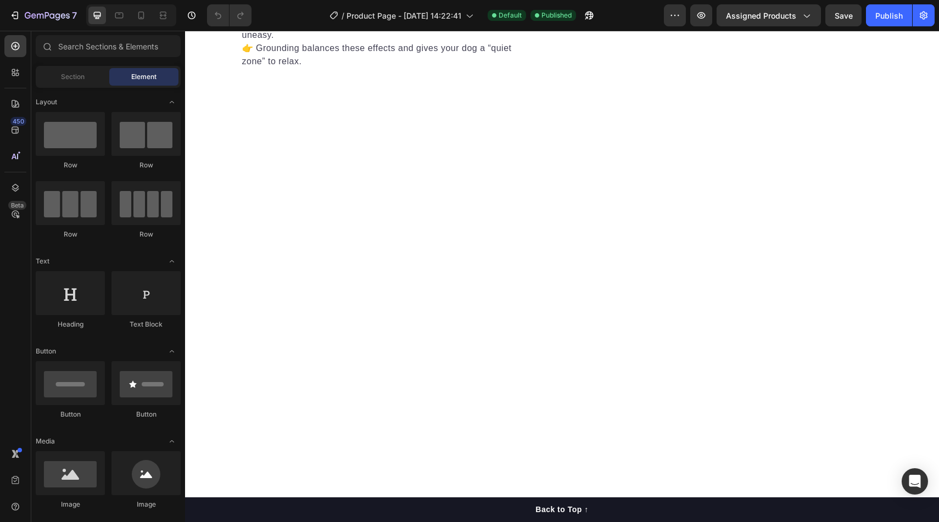
scroll to position [1632, 0]
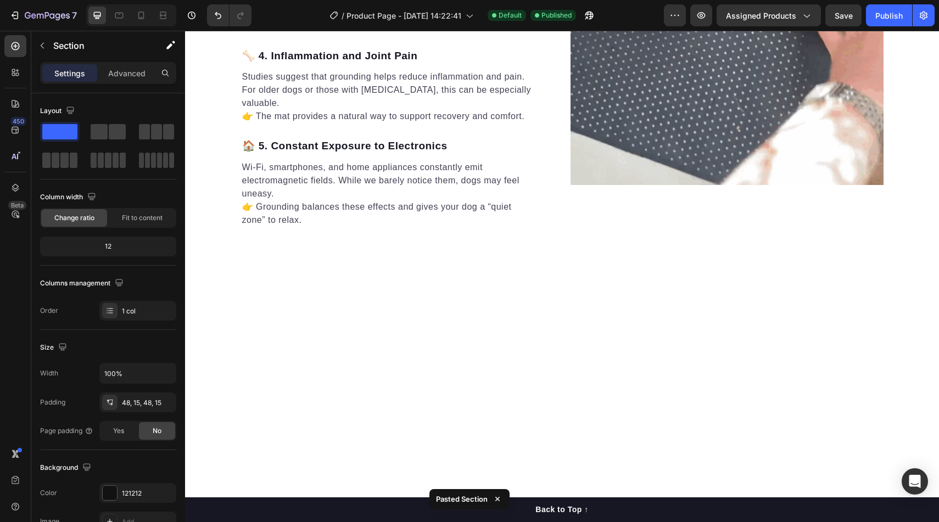
scroll to position [1909, 0]
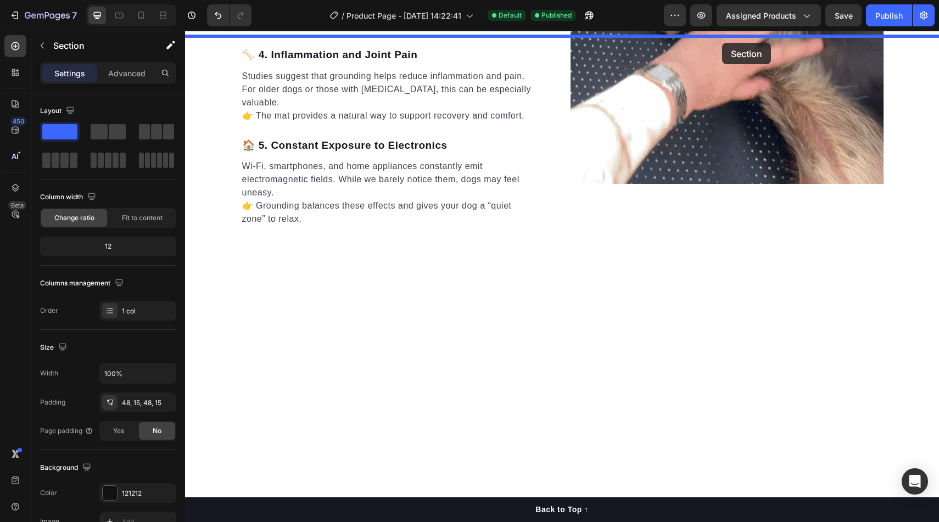
drag, startPoint x: 721, startPoint y: 58, endPoint x: 722, endPoint y: 43, distance: 15.4
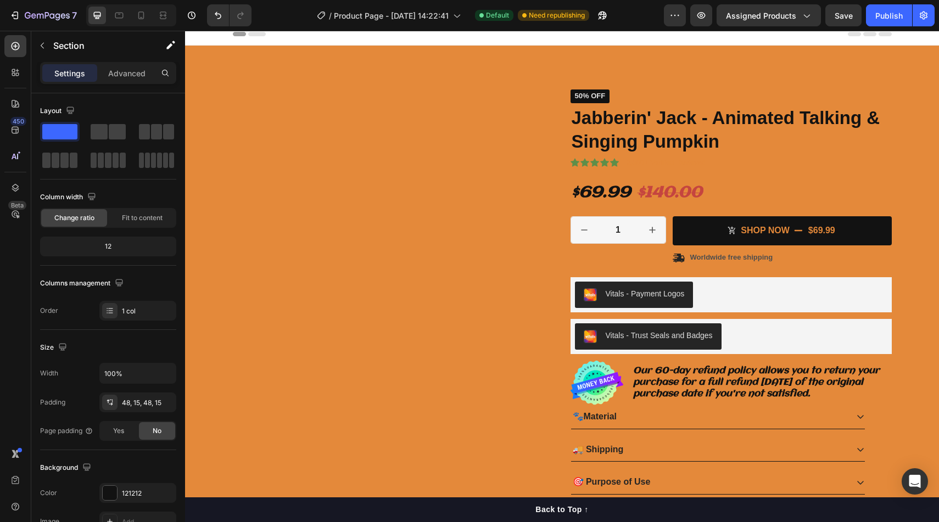
scroll to position [0, 0]
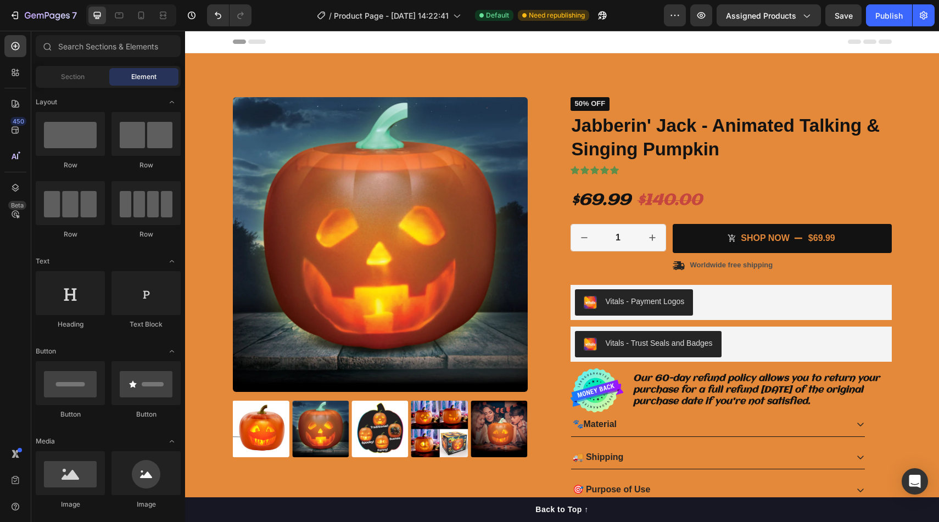
click at [624, 35] on div "Header" at bounding box center [562, 42] width 659 height 22
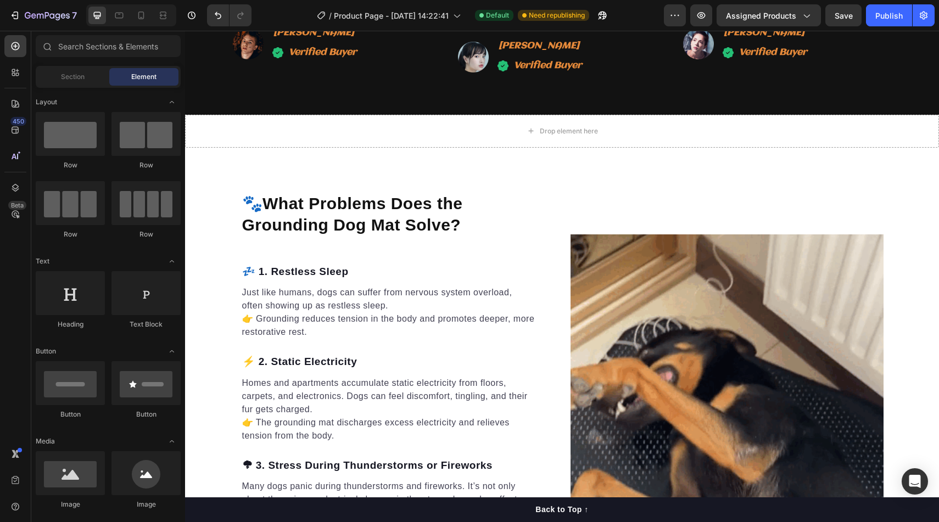
scroll to position [2275, 0]
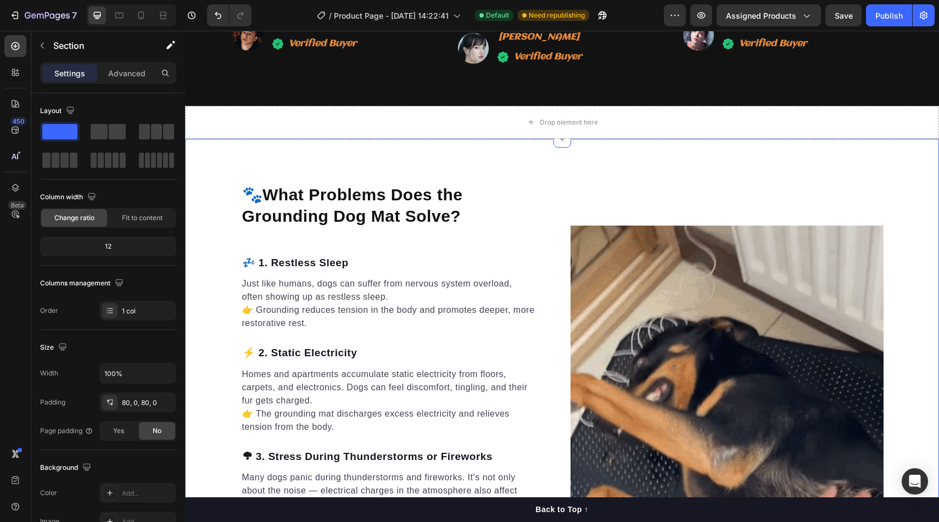
click at [692, 168] on div "🐾 What Problems Does the Grounding Dog Mat Solve? Heading 💤 1. Restless Sleep T…" at bounding box center [562, 451] width 754 height 624
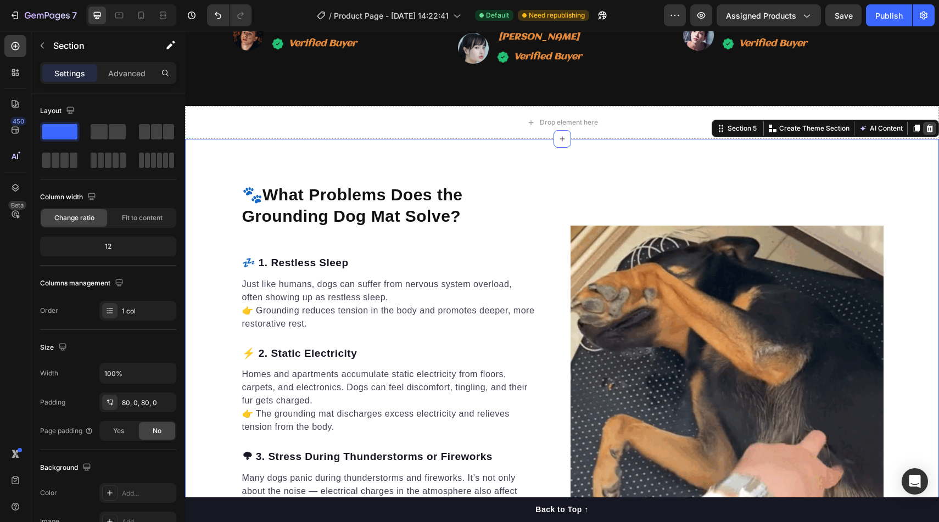
click at [935, 126] on div at bounding box center [929, 128] width 13 height 13
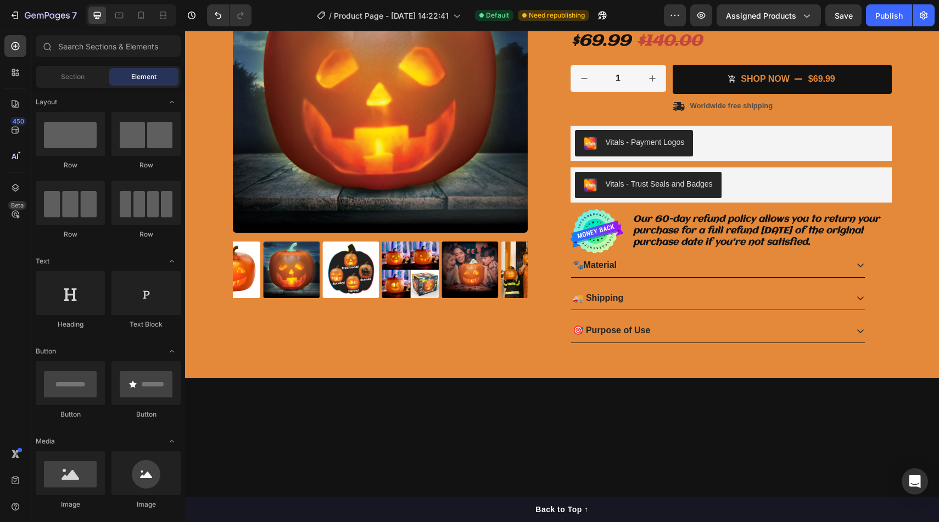
scroll to position [0, 0]
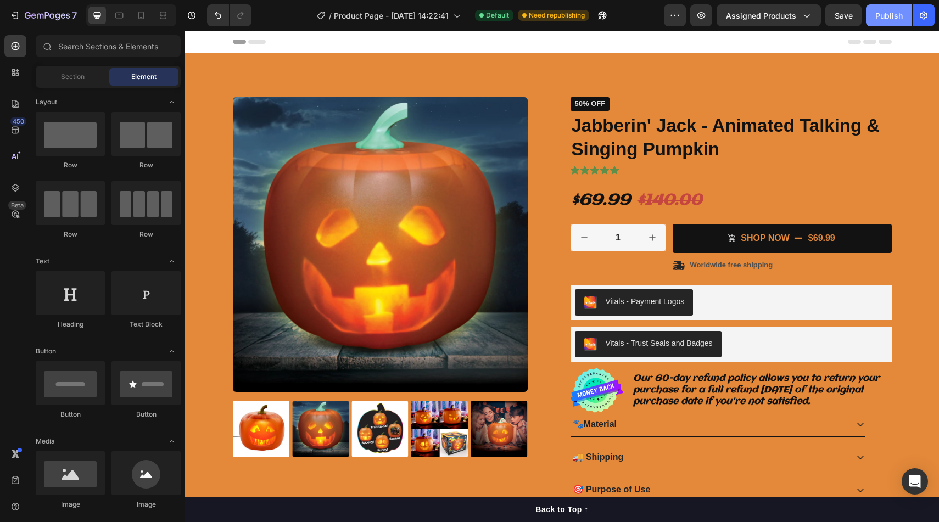
click at [874, 18] on button "Publish" at bounding box center [889, 15] width 46 height 22
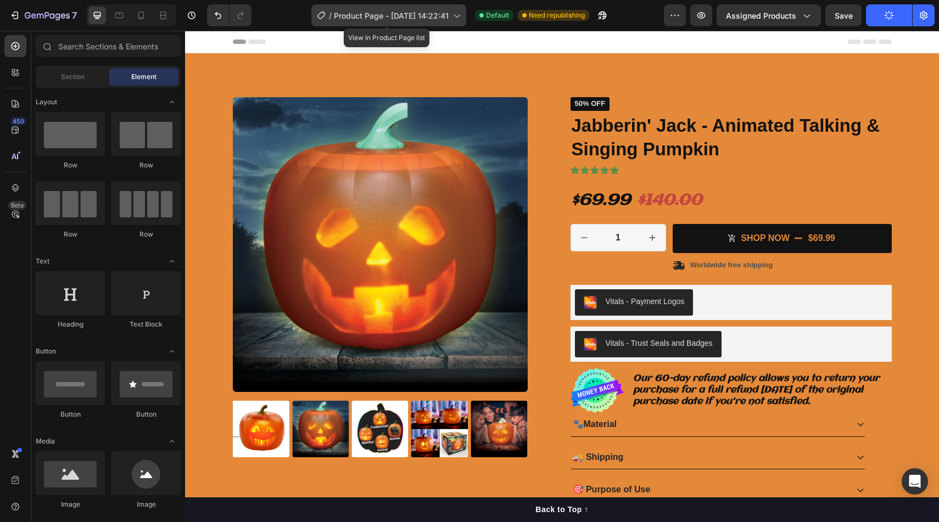
click at [413, 13] on span "Product Page - [DATE] 14:22:41" at bounding box center [391, 16] width 115 height 12
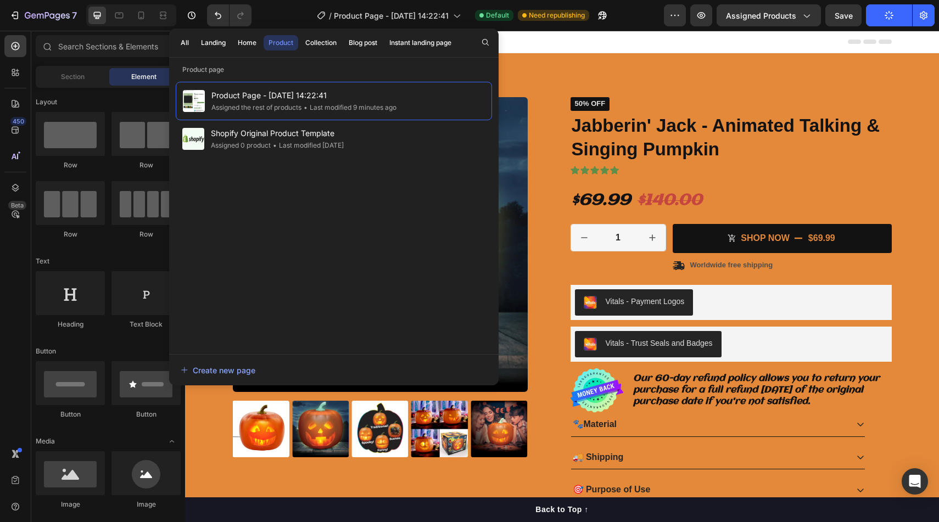
click at [537, 46] on div "Header" at bounding box center [562, 42] width 659 height 22
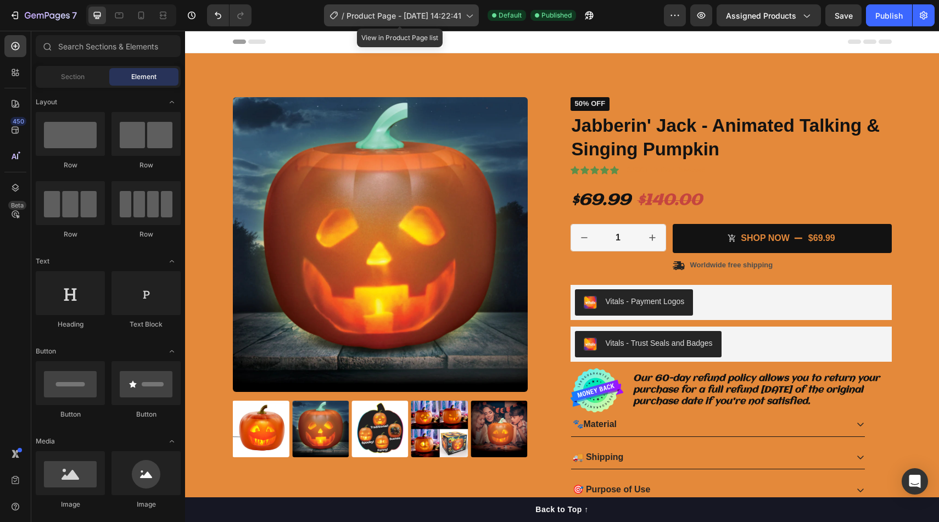
click at [410, 10] on span "Product Page - [DATE] 14:22:41" at bounding box center [403, 16] width 115 height 12
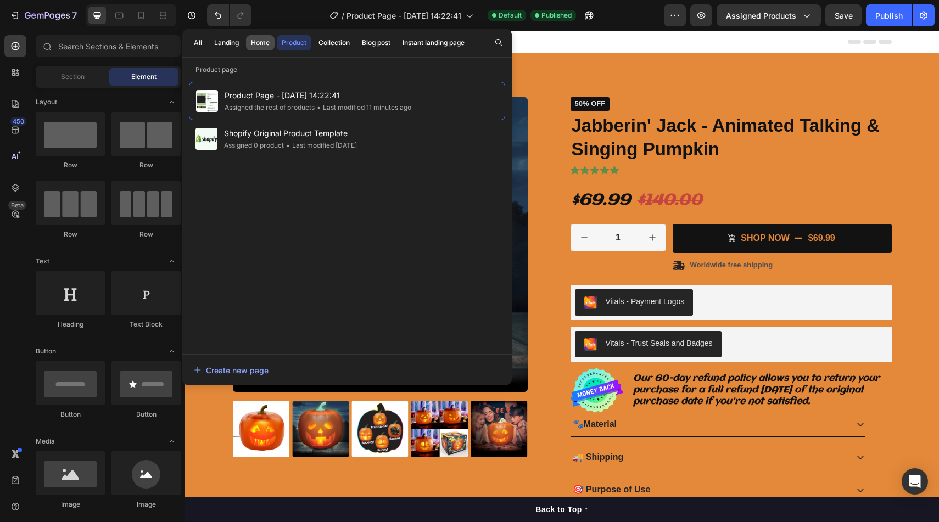
click at [269, 38] on div "Home" at bounding box center [260, 43] width 19 height 10
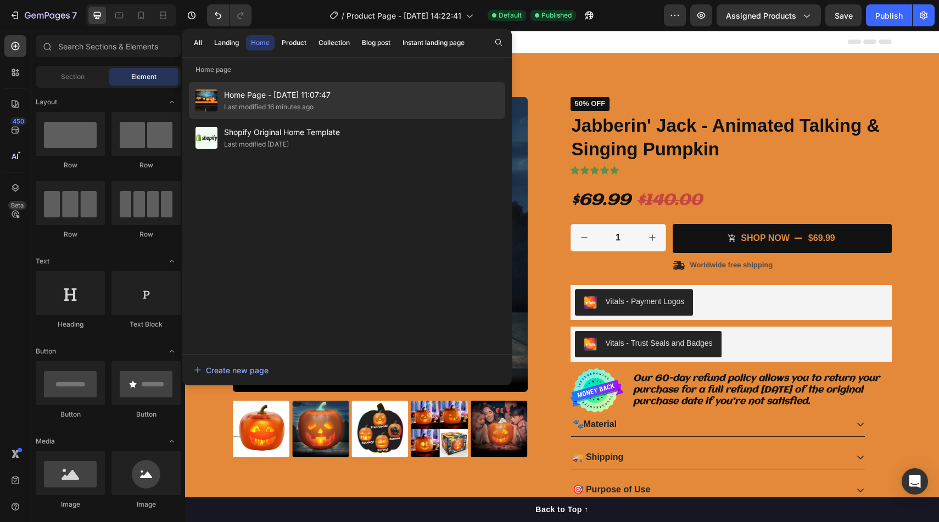
click at [445, 105] on div "Home Page - Sep 27, 11:07:47 Last modified 16 minutes ago" at bounding box center [347, 100] width 316 height 37
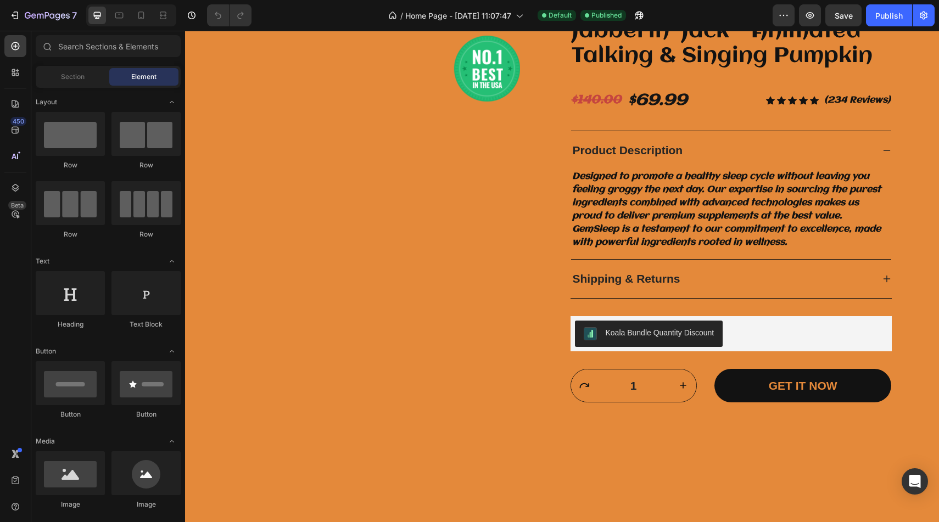
scroll to position [2636, 0]
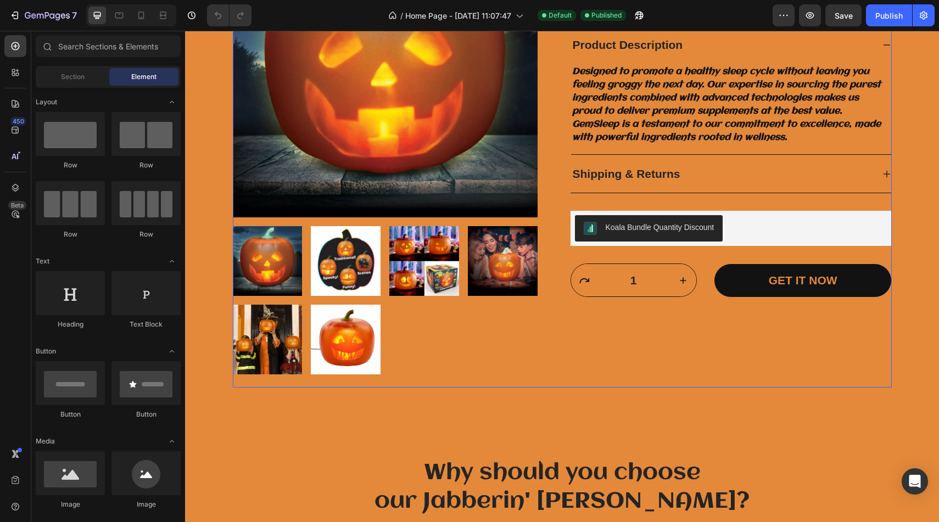
click at [838, 212] on div "Koala Bundle Quantity Discount" at bounding box center [730, 228] width 321 height 35
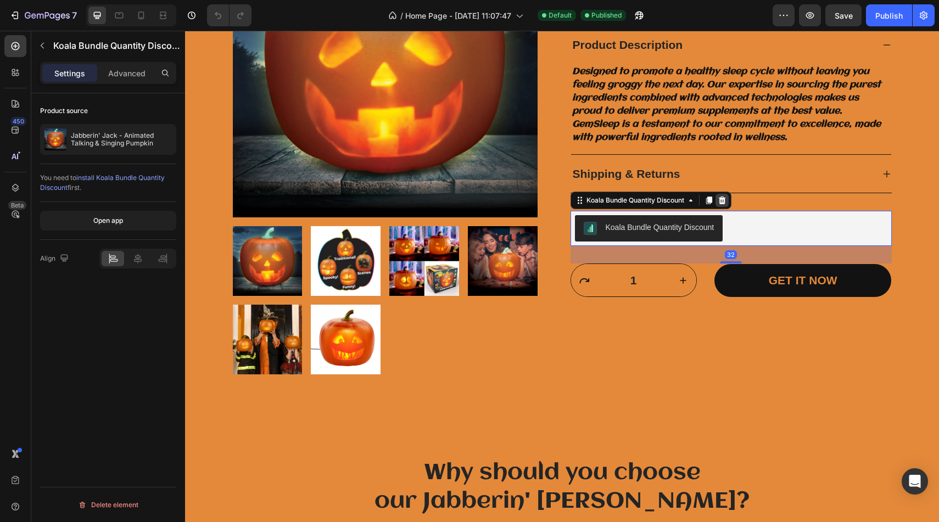
click at [721, 198] on icon at bounding box center [721, 201] width 7 height 8
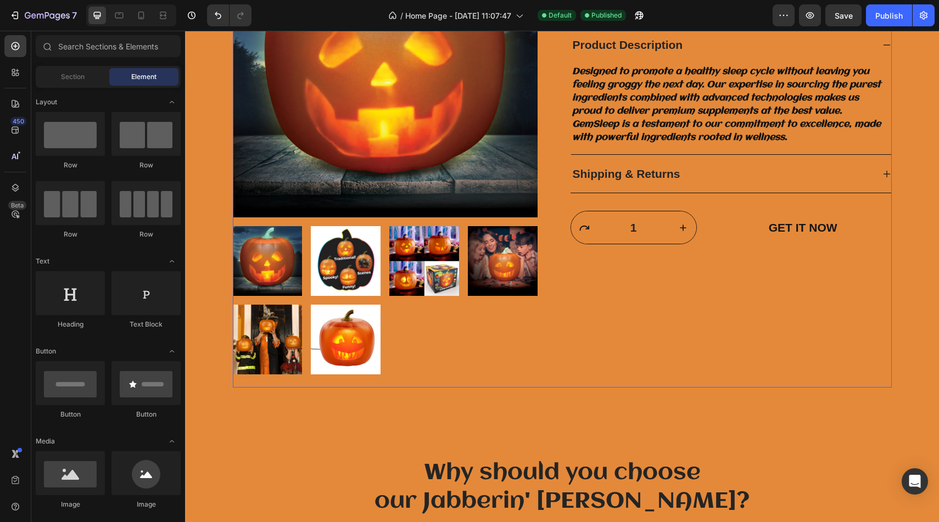
click at [756, 217] on button "GET IT NOW" at bounding box center [802, 227] width 177 height 33
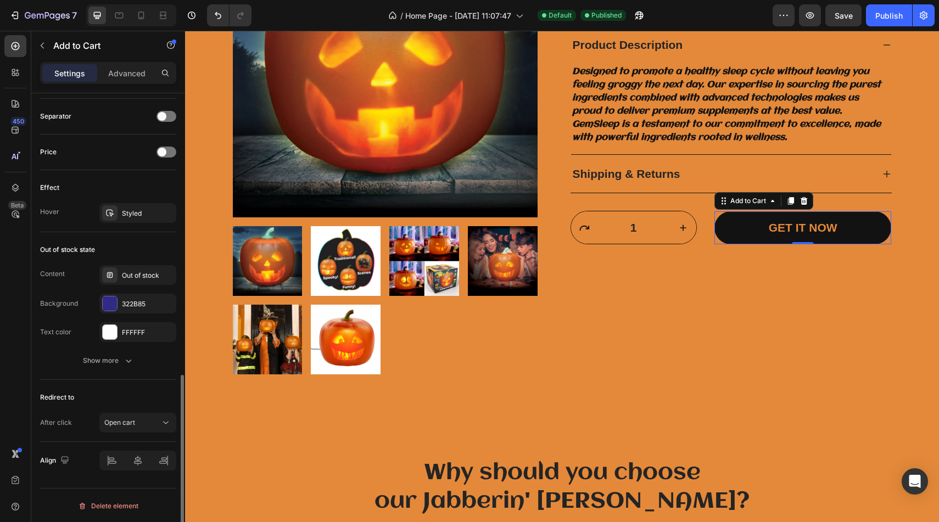
scroll to position [717, 0]
click at [132, 423] on span "Open cart" at bounding box center [119, 421] width 31 height 8
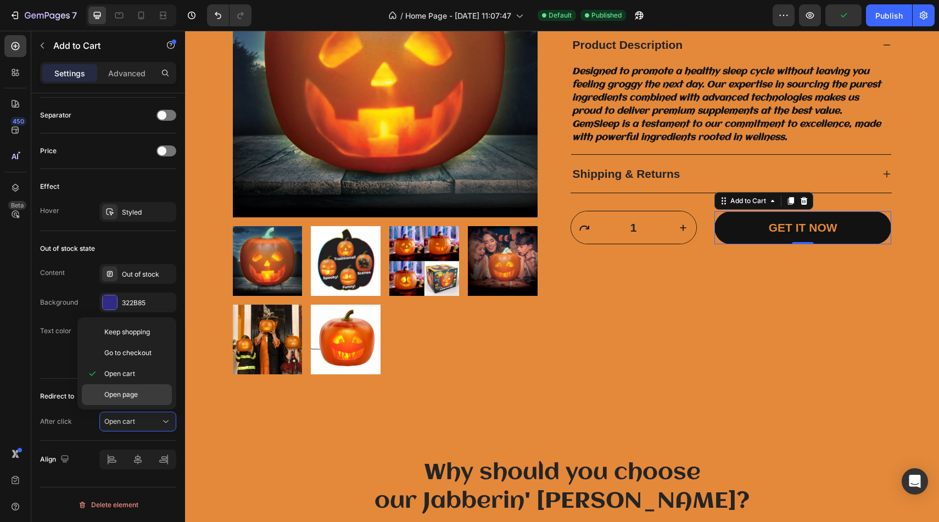
click at [149, 389] on div "Open page" at bounding box center [127, 394] width 90 height 21
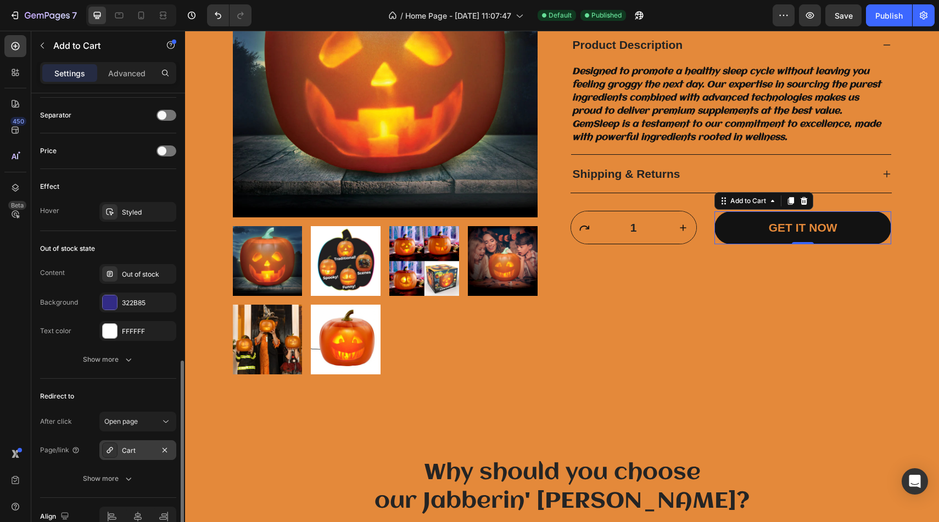
click at [147, 450] on div "Cart" at bounding box center [138, 451] width 32 height 10
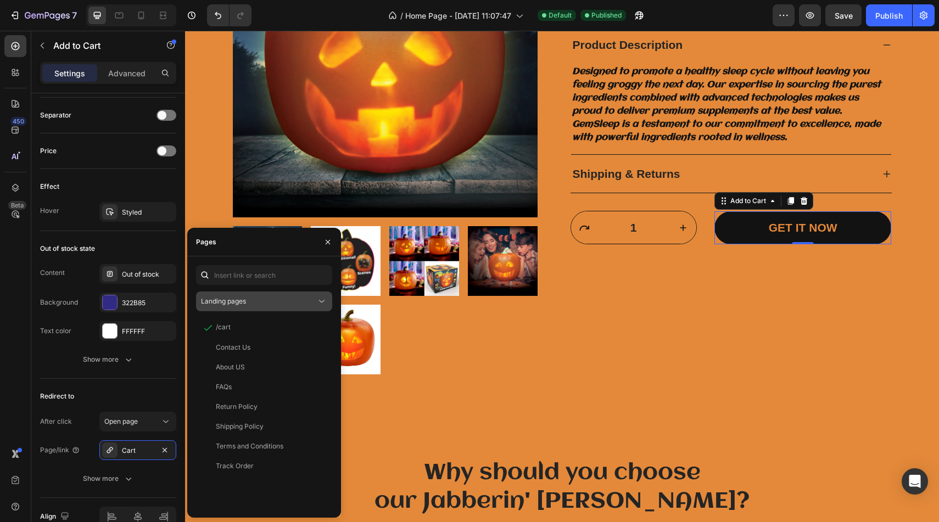
click at [248, 296] on div "Landing pages" at bounding box center [258, 301] width 115 height 10
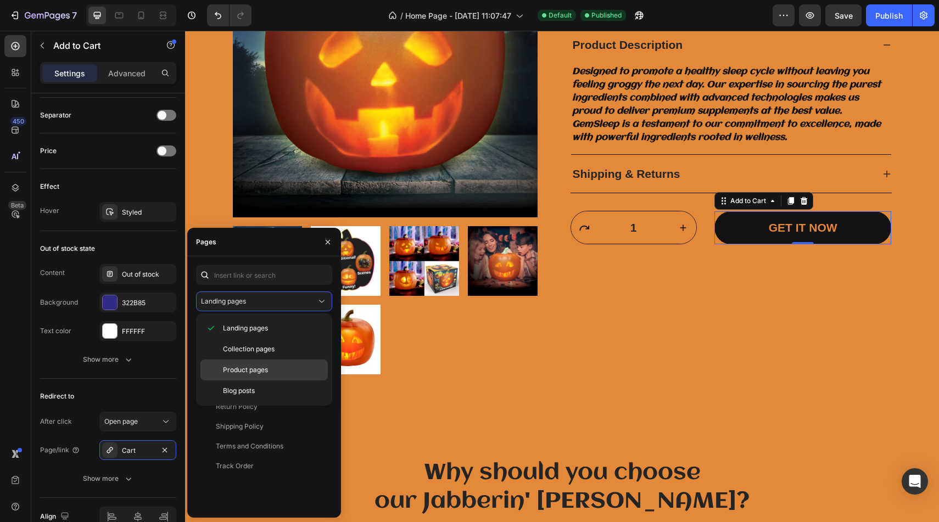
click at [249, 375] on div "Product pages" at bounding box center [263, 370] width 127 height 21
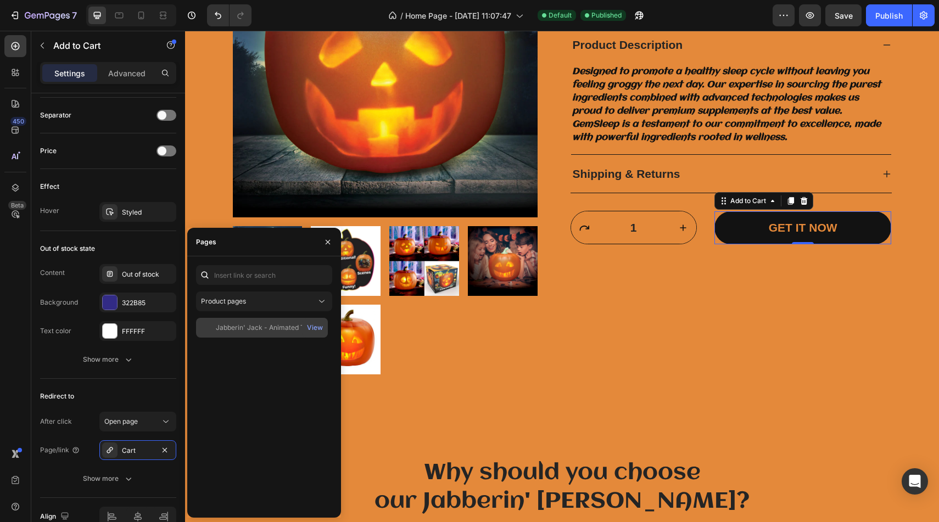
click at [265, 326] on div "Jabberin' Jack - Animated Talking & Singing Pumpkin" at bounding box center [268, 328] width 105 height 10
click at [326, 239] on icon "button" at bounding box center [327, 242] width 9 height 9
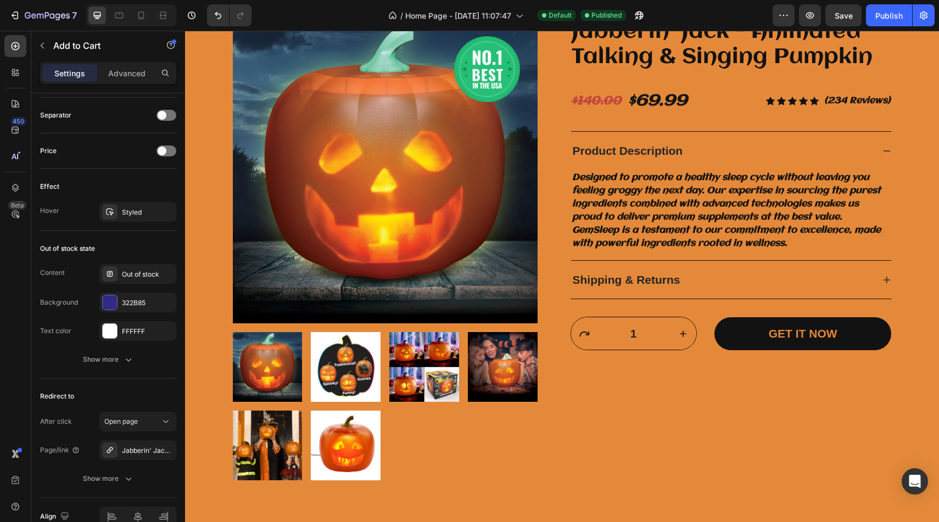
scroll to position [2526, 0]
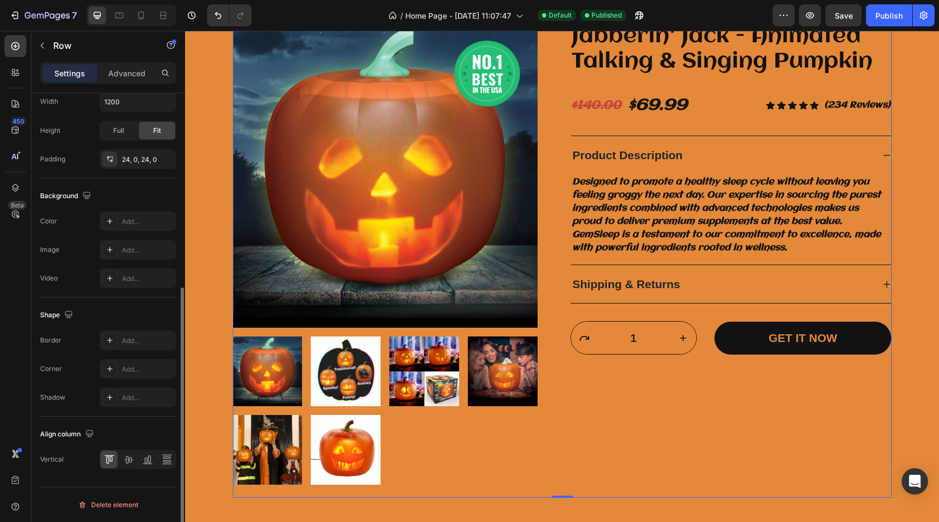
click at [570, 123] on div "Jabberin' Jack - Animated Talking & Singing Pumpkin Product Title $140.00 Compa…" at bounding box center [730, 254] width 321 height 462
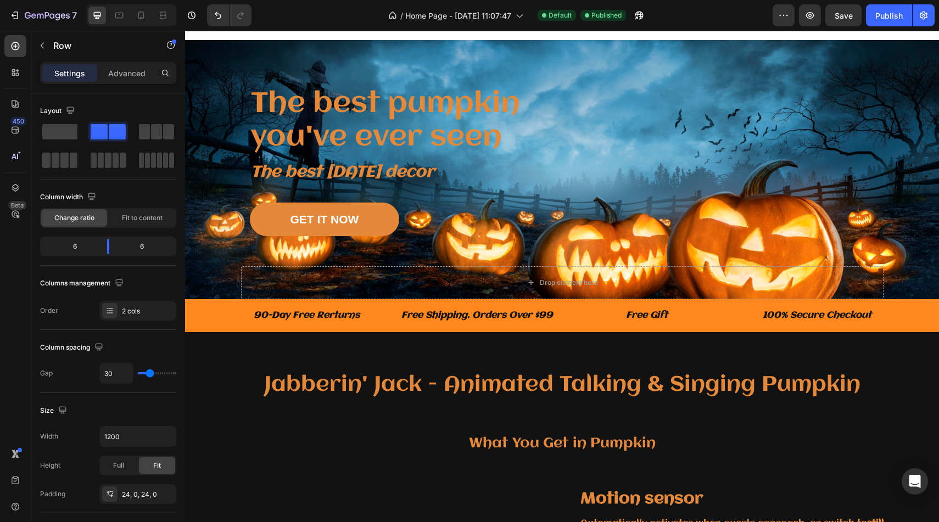
scroll to position [406, 0]
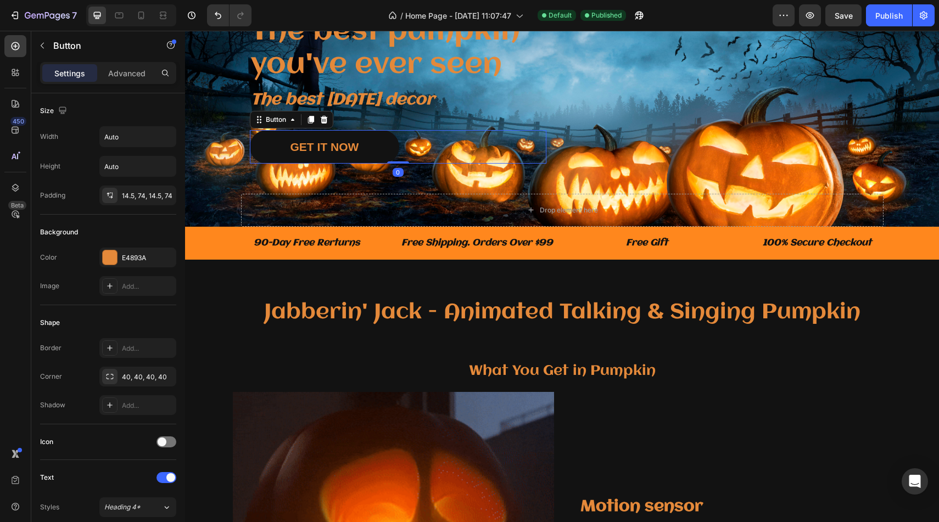
click at [383, 157] on link "GET IT NOW" at bounding box center [325, 146] width 150 height 33
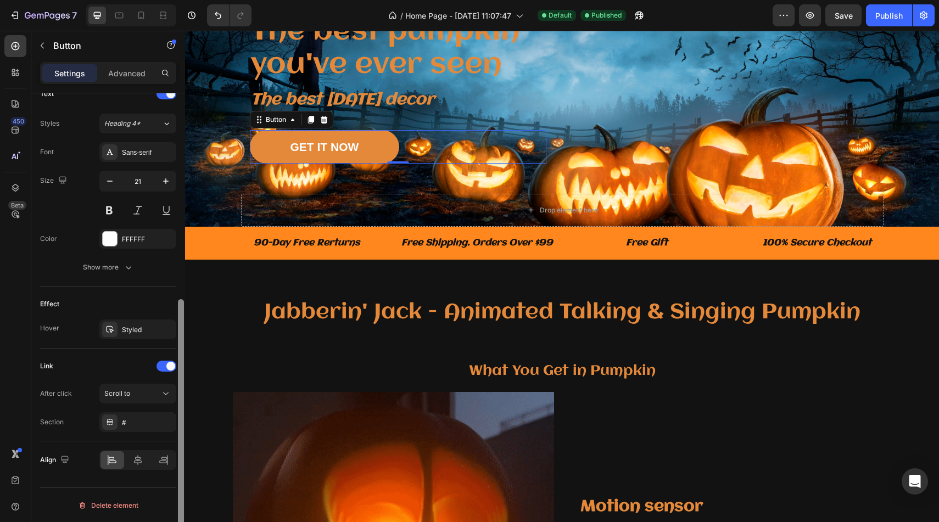
scroll to position [382, 0]
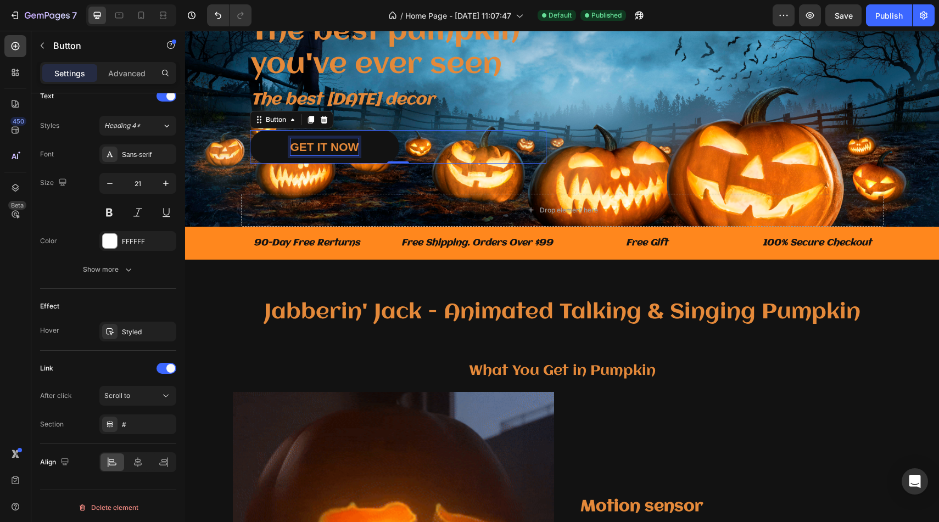
click at [340, 149] on p "GET IT NOW" at bounding box center [324, 147] width 69 height 18
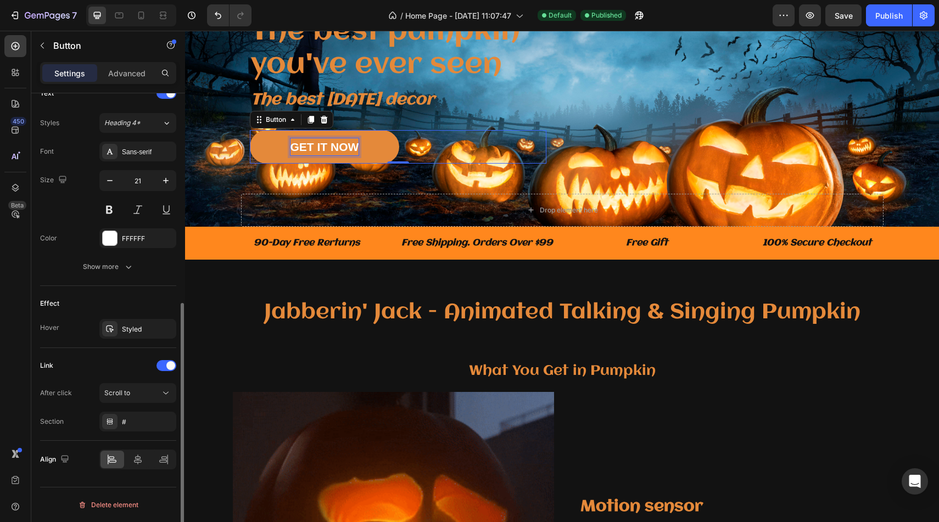
scroll to position [383, 0]
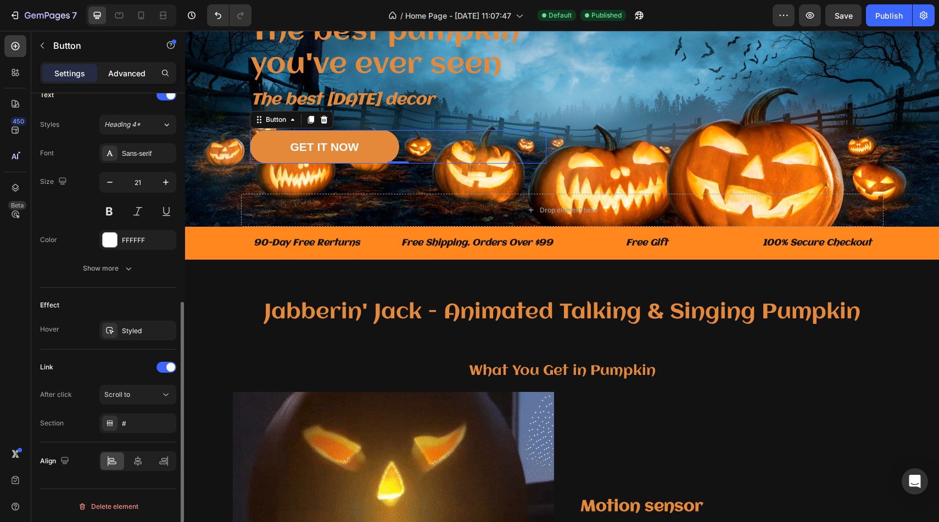
click at [136, 80] on div "Advanced" at bounding box center [126, 73] width 55 height 18
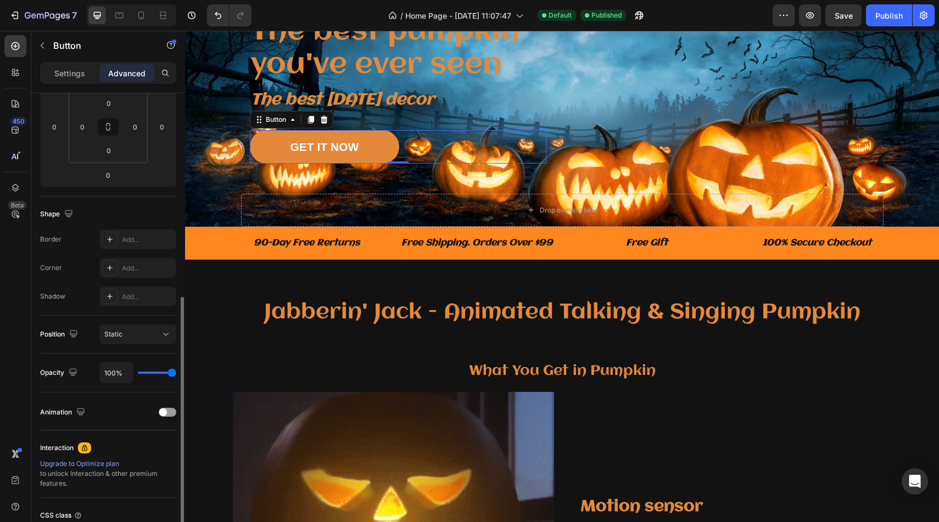
scroll to position [0, 0]
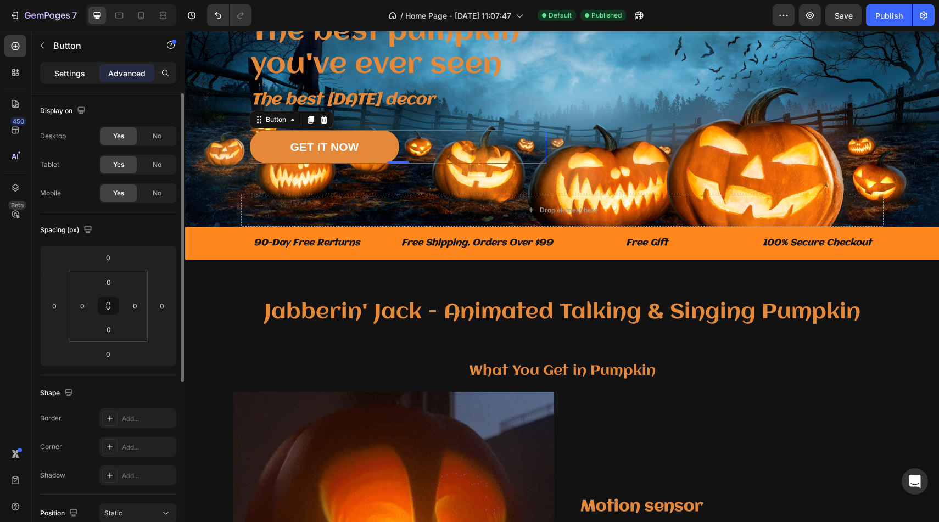
click at [77, 76] on p "Settings" at bounding box center [69, 74] width 31 height 12
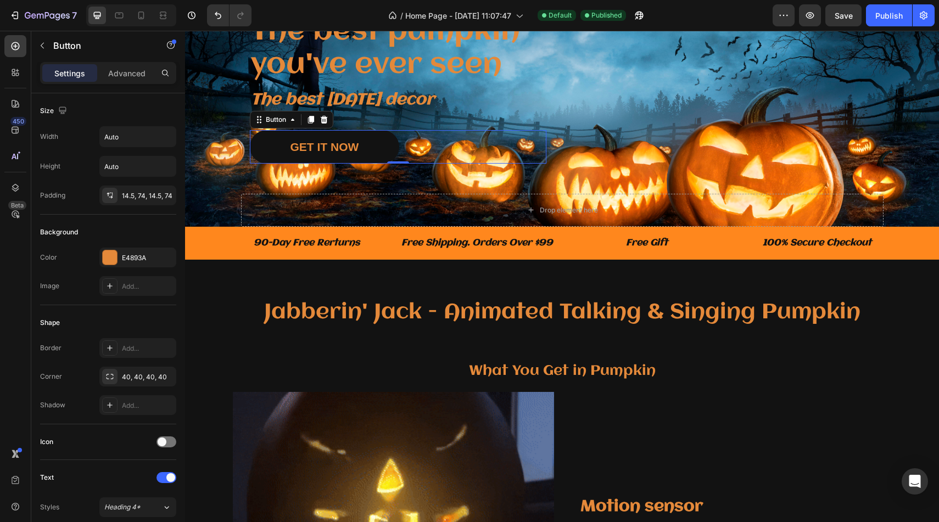
click at [271, 154] on link "GET IT NOW" at bounding box center [325, 146] width 150 height 33
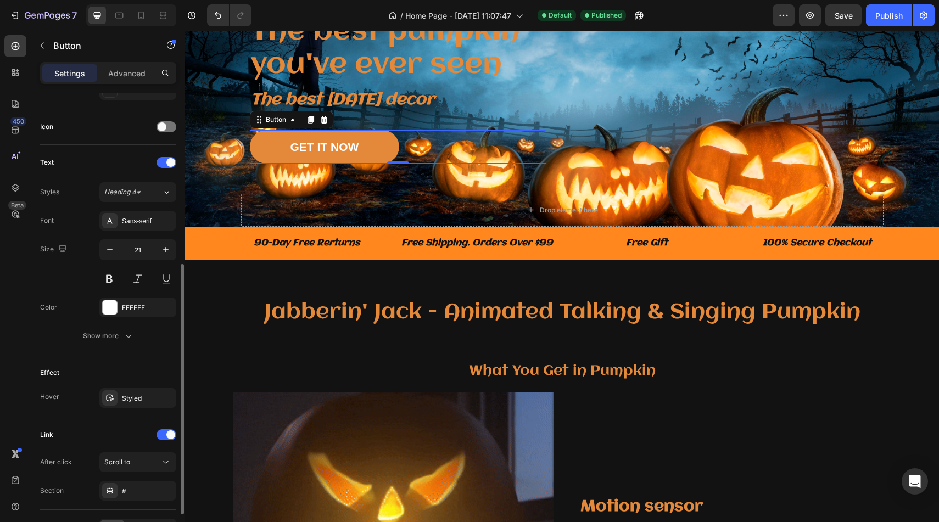
scroll to position [315, 0]
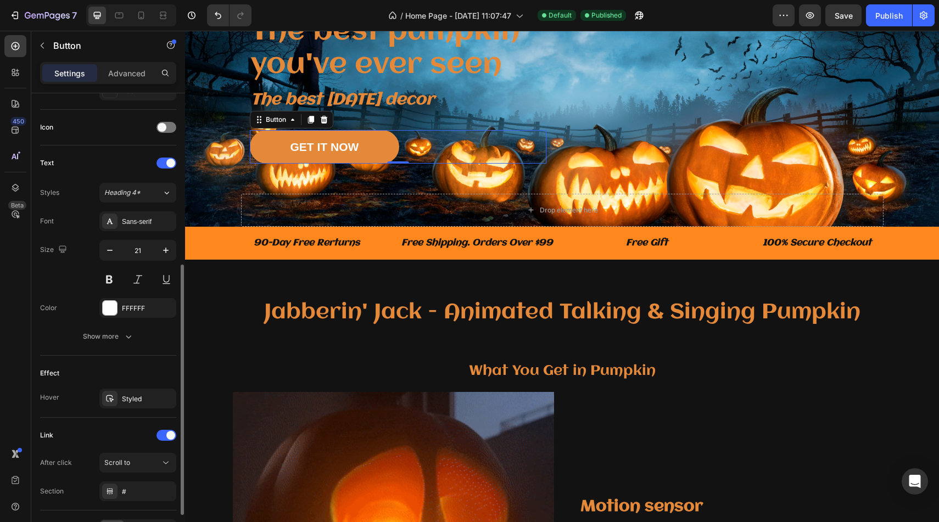
click at [144, 333] on button "Show more" at bounding box center [108, 337] width 136 height 20
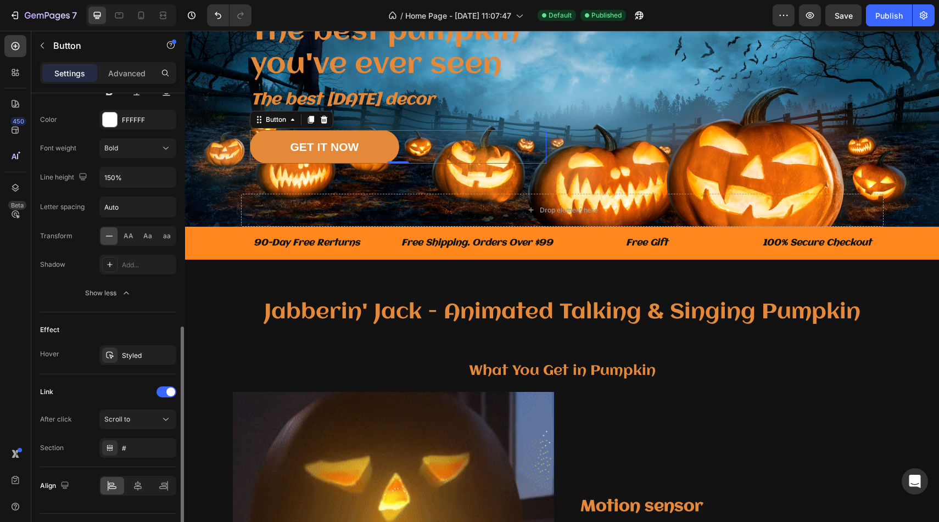
scroll to position [501, 0]
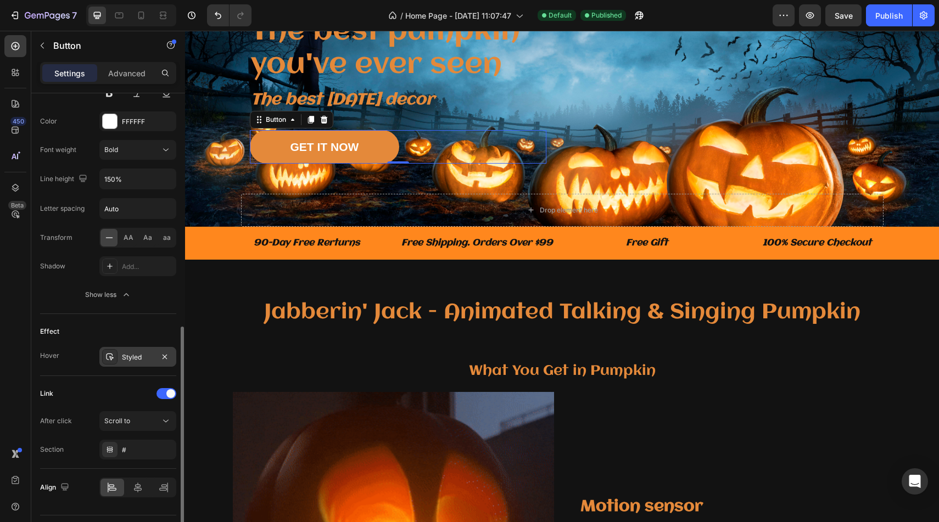
click at [139, 358] on div "Styled" at bounding box center [138, 358] width 32 height 10
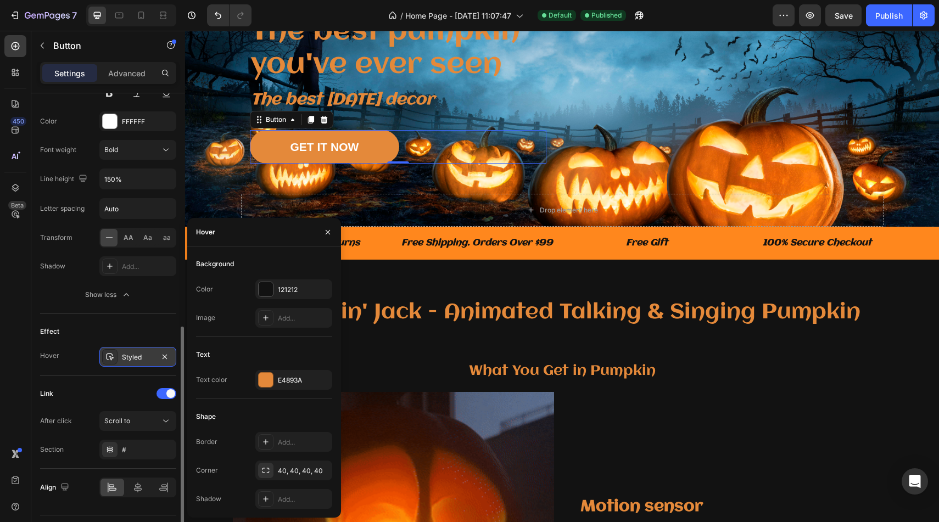
click at [138, 358] on div "Styled" at bounding box center [138, 358] width 32 height 10
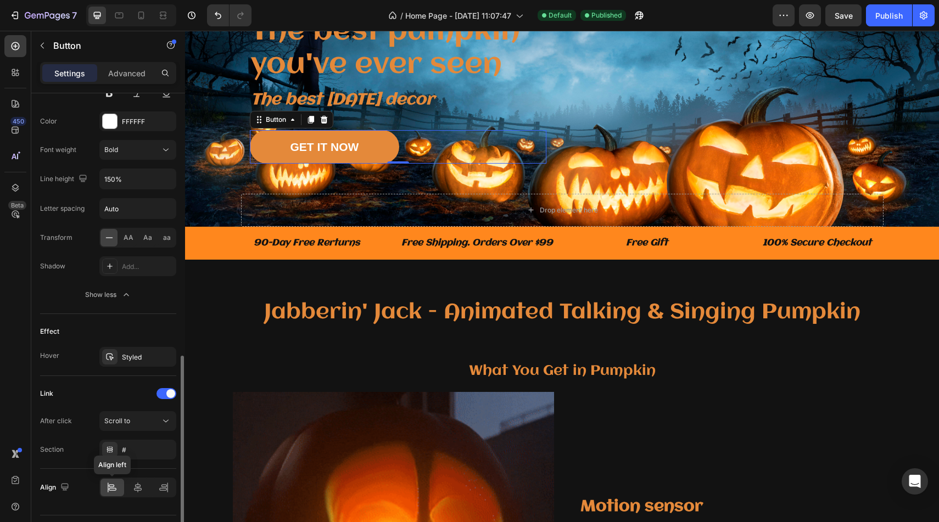
scroll to position [529, 0]
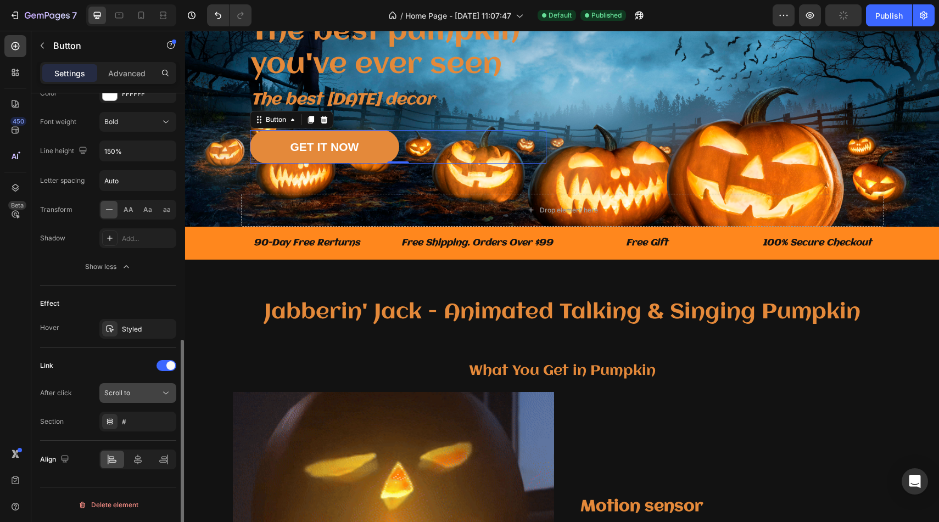
click at [155, 395] on div "Scroll to" at bounding box center [132, 393] width 56 height 10
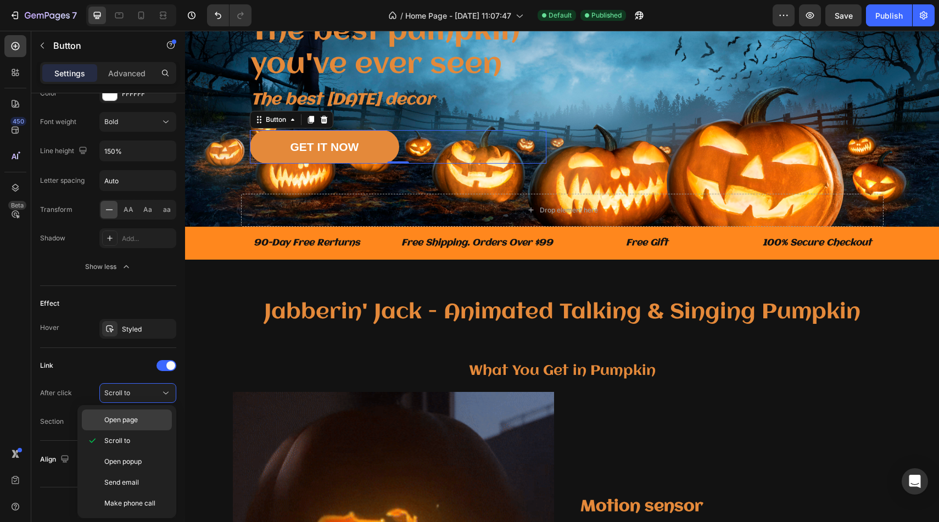
click at [149, 422] on p "Open page" at bounding box center [135, 420] width 63 height 10
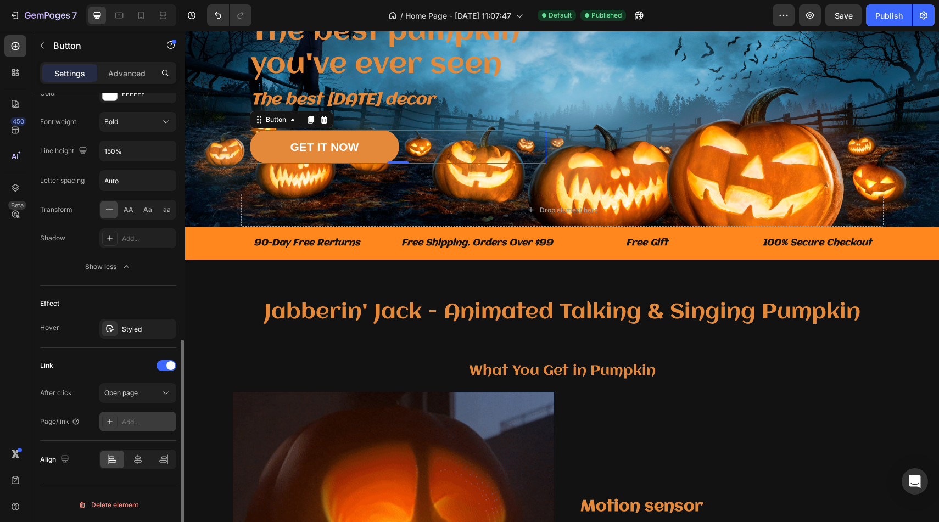
click at [133, 431] on div "Add..." at bounding box center [137, 422] width 77 height 20
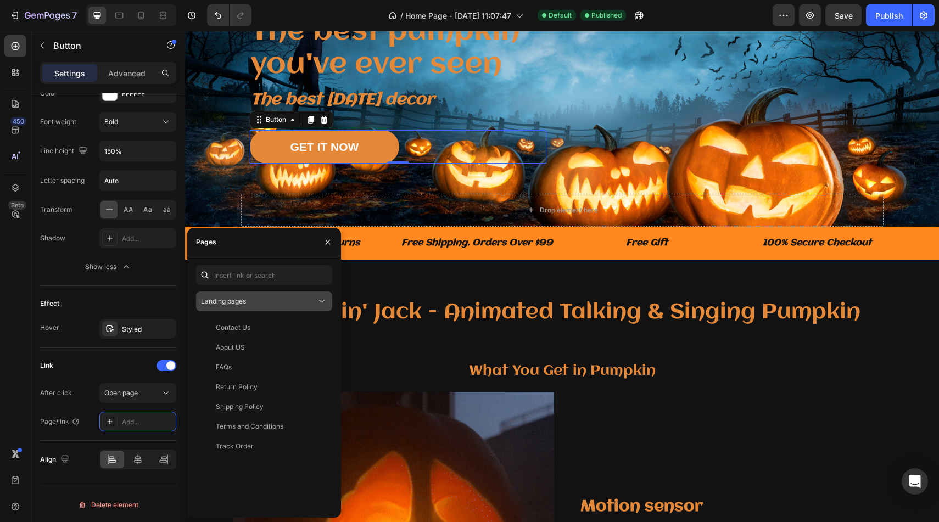
click at [271, 301] on div "Landing pages" at bounding box center [258, 301] width 115 height 10
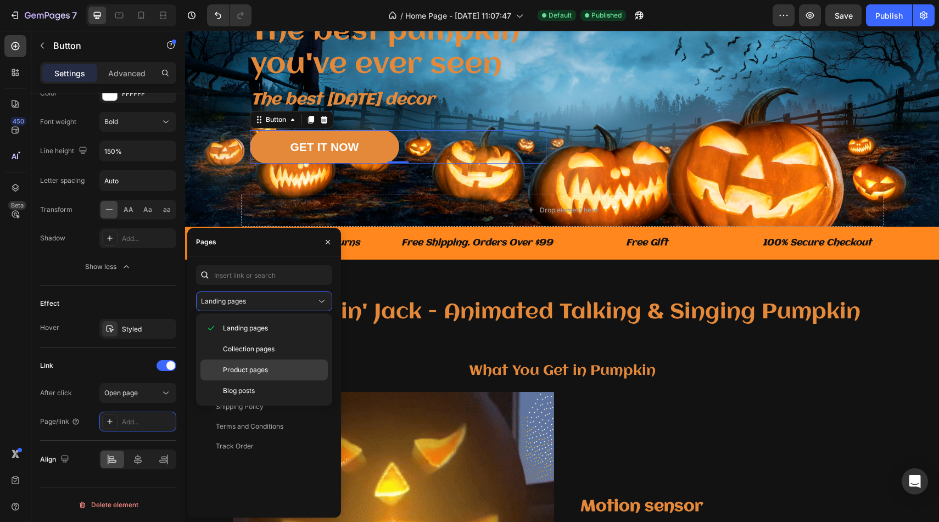
click at [257, 374] on span "Product pages" at bounding box center [245, 370] width 45 height 10
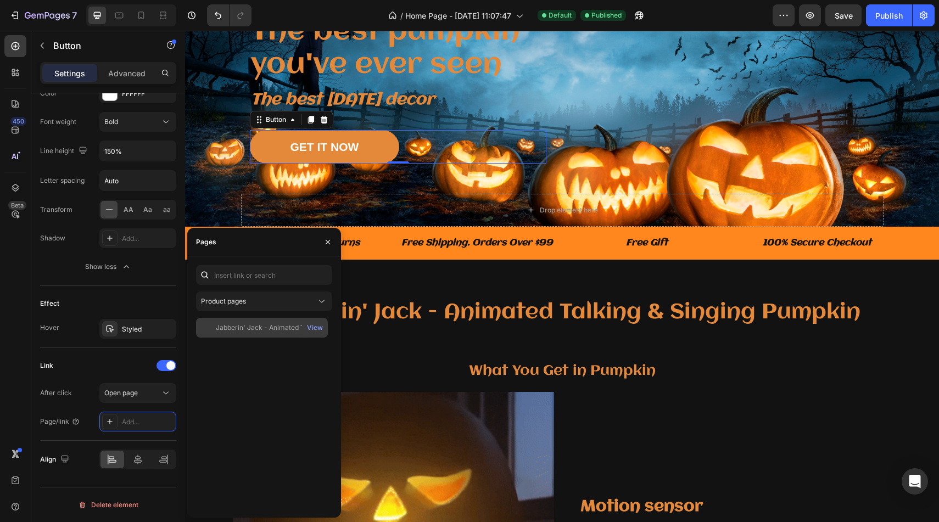
click at [259, 326] on div "Jabberin' Jack - Animated Talking & Singing Pumpkin" at bounding box center [268, 328] width 105 height 10
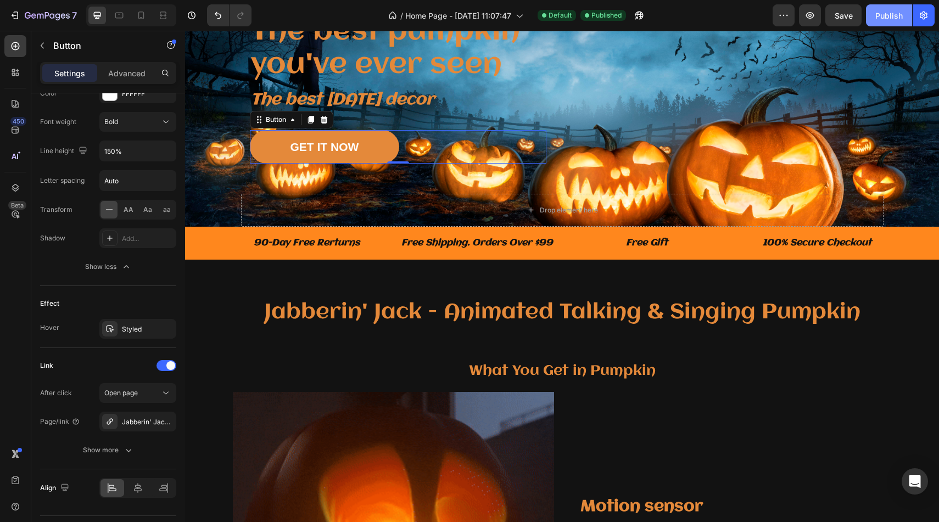
click at [885, 13] on div "Publish" at bounding box center [888, 16] width 27 height 12
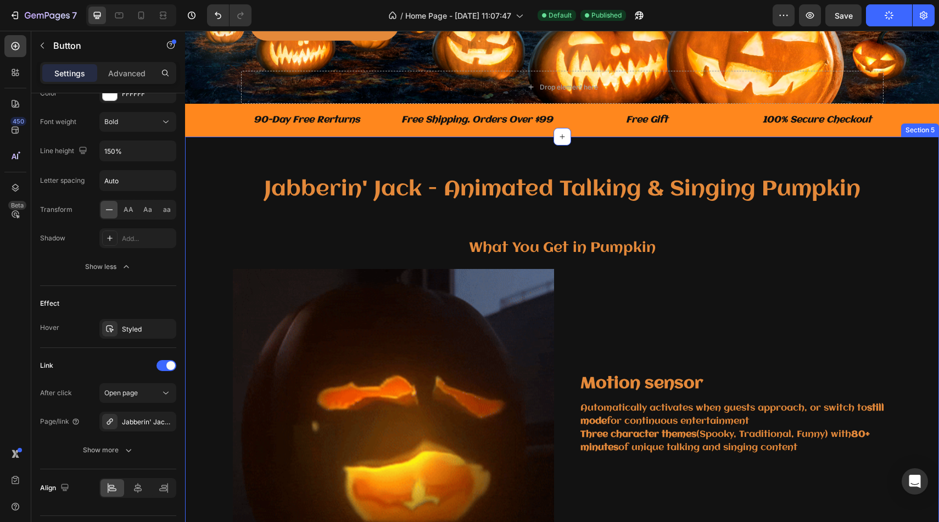
click at [715, 127] on div "Free Gift" at bounding box center [647, 120] width 161 height 15
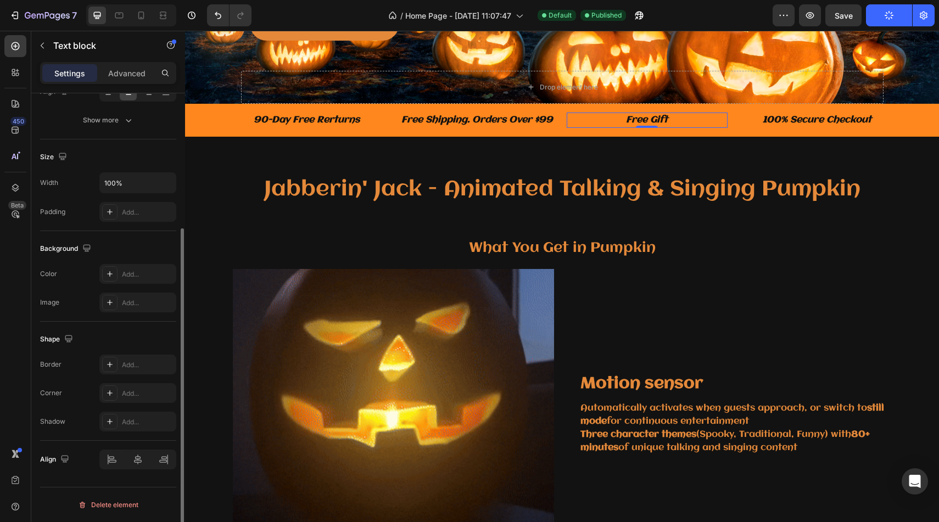
scroll to position [0, 0]
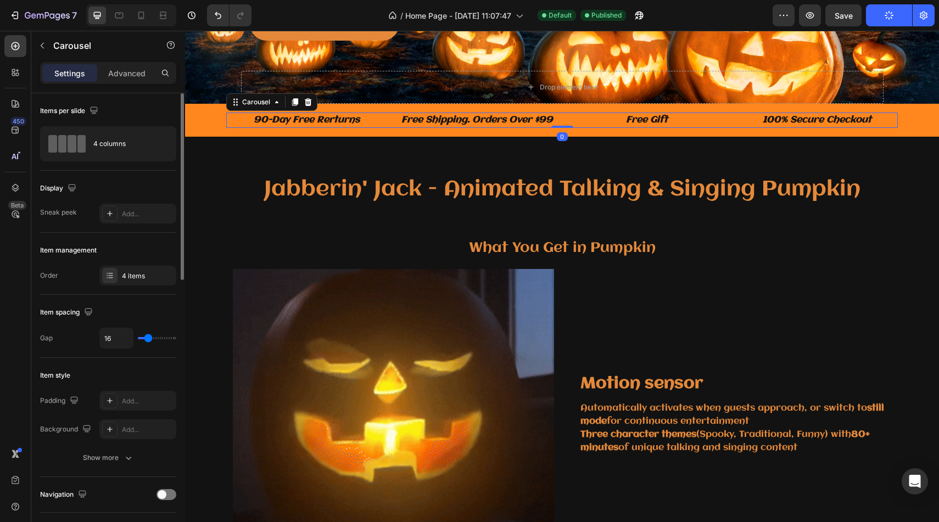
click at [735, 125] on div "90-Day Free Rerturns Text block Free Shipping. Orders Over $99 Text block Free …" at bounding box center [562, 120] width 672 height 15
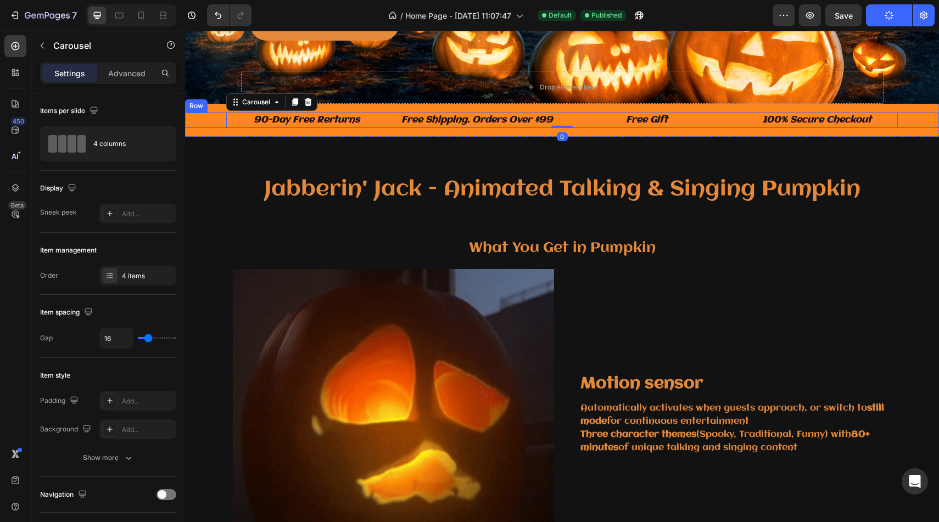
click at [918, 120] on div "90-Day Free Rerturns Text block Free Shipping. Orders Over $99 Text block Free …" at bounding box center [562, 120] width 754 height 15
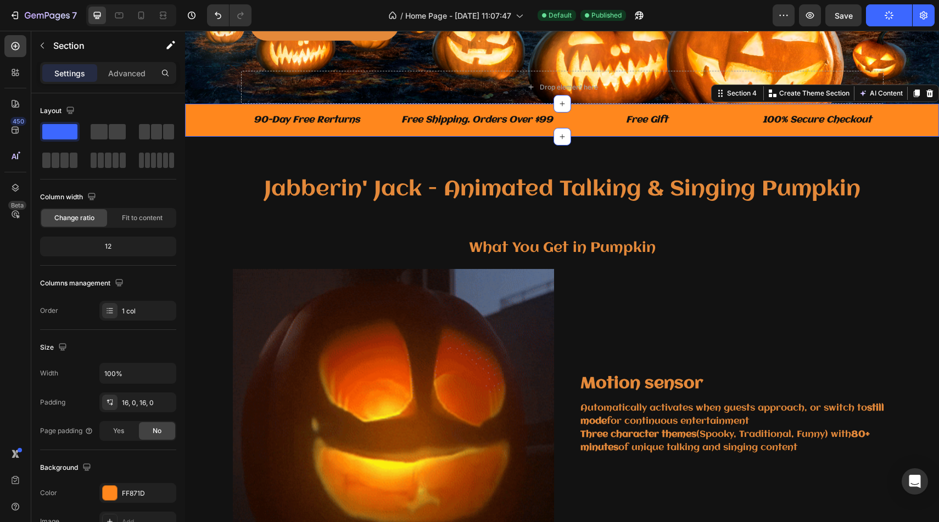
click at [524, 110] on div "90-Day Free Rerturns Text block Free Shipping. Orders Over $99 Text block Free …" at bounding box center [562, 120] width 754 height 33
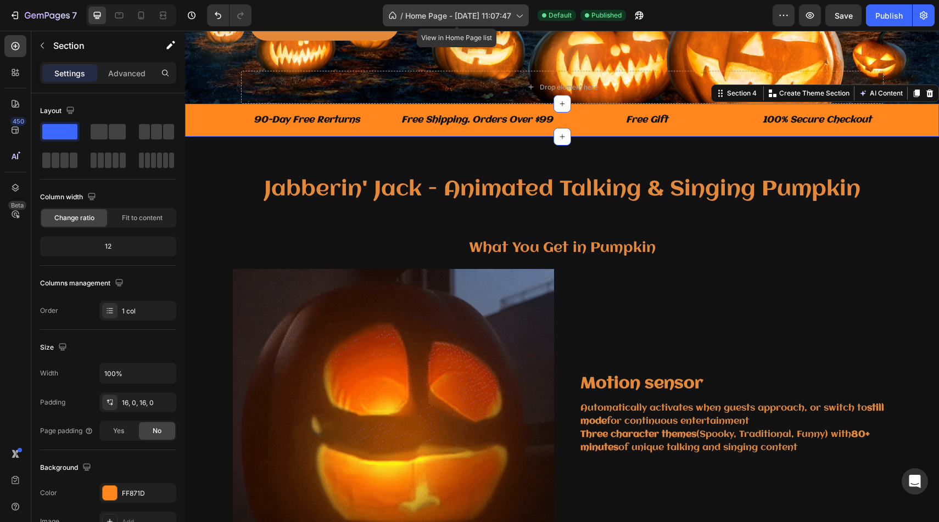
click at [421, 15] on span "Home Page - [DATE] 11:07:47" at bounding box center [458, 16] width 106 height 12
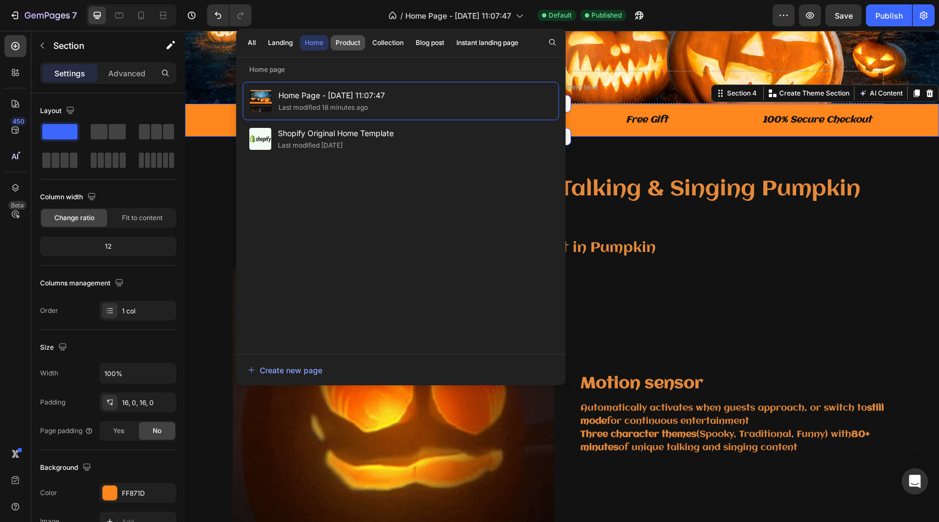
click at [356, 46] on div "Product" at bounding box center [347, 43] width 25 height 10
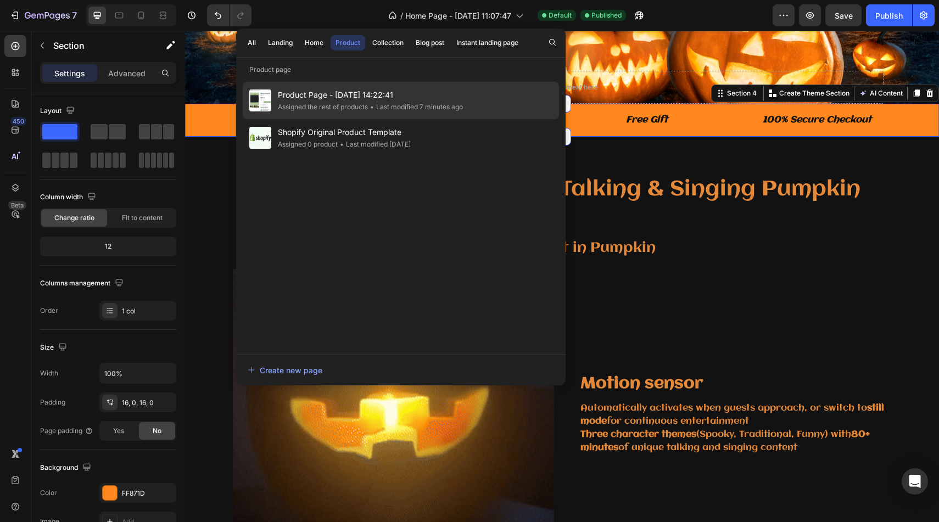
click at [397, 99] on span "Product Page - [DATE] 14:22:41" at bounding box center [370, 94] width 185 height 13
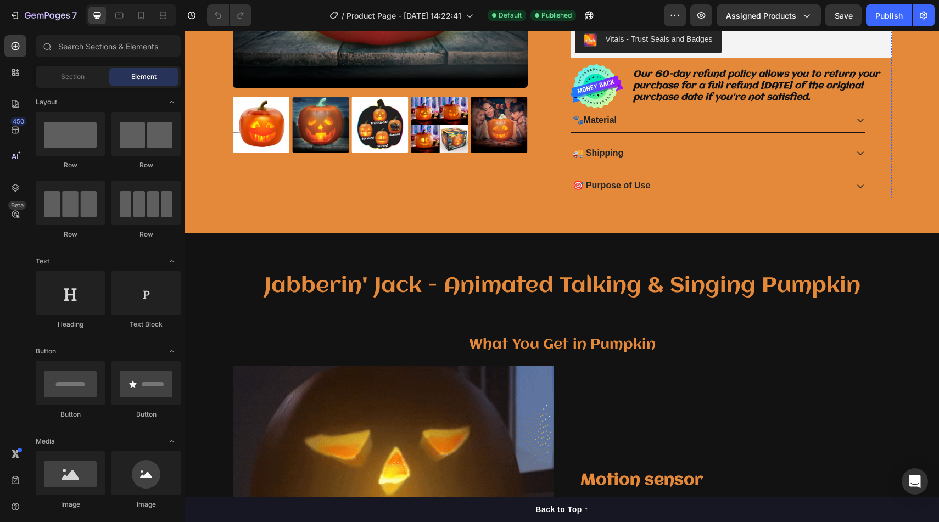
scroll to position [301, 0]
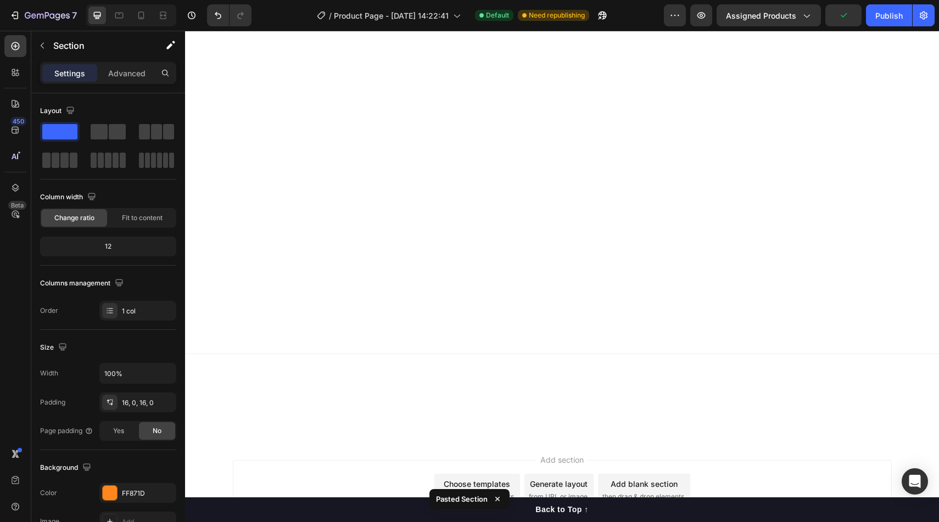
scroll to position [1876, 0]
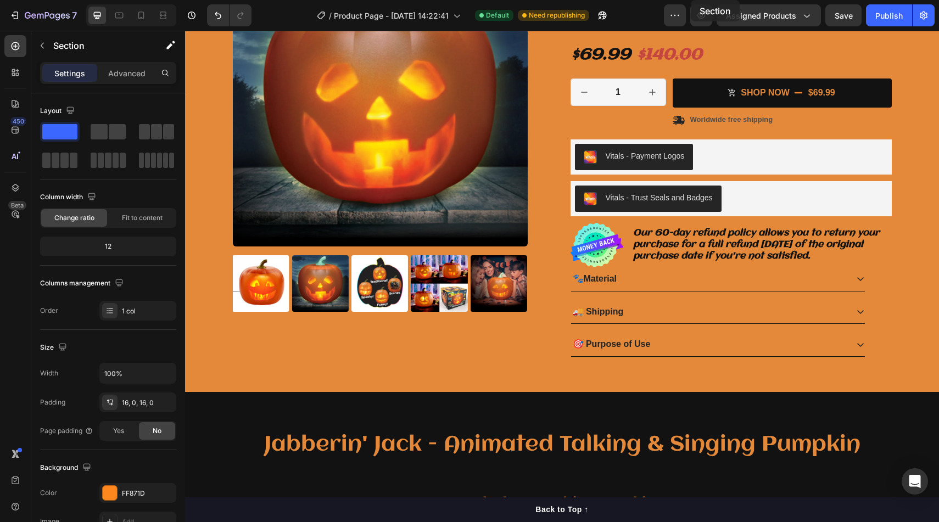
scroll to position [98, 0]
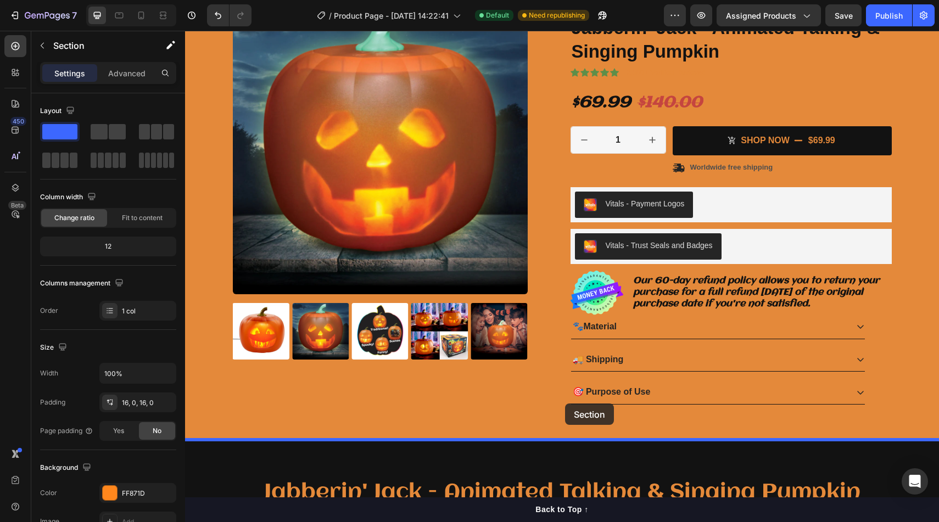
drag, startPoint x: 723, startPoint y: 57, endPoint x: 565, endPoint y: 404, distance: 381.1
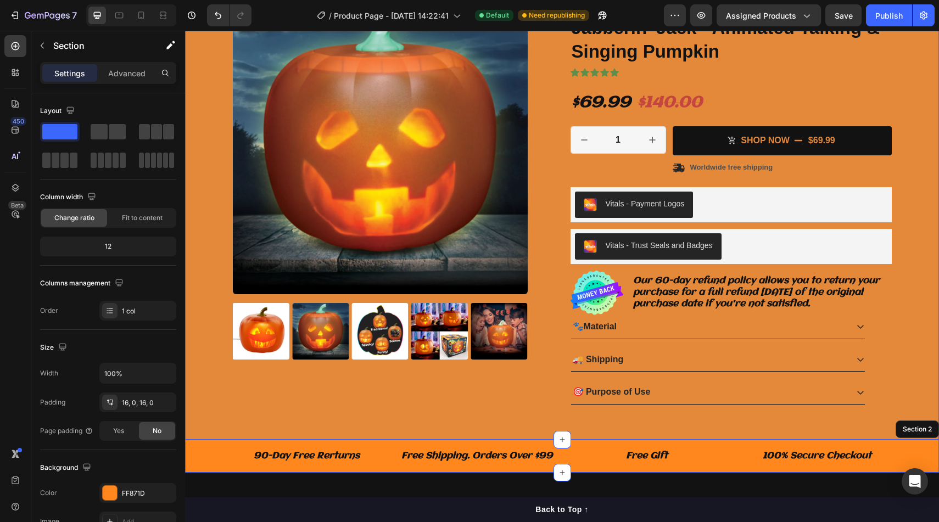
click at [920, 306] on div "Product Images Icon Icon Icon Icon Icon Icon List 2,500+ Verified Reviews! Text…" at bounding box center [561, 206] width 737 height 414
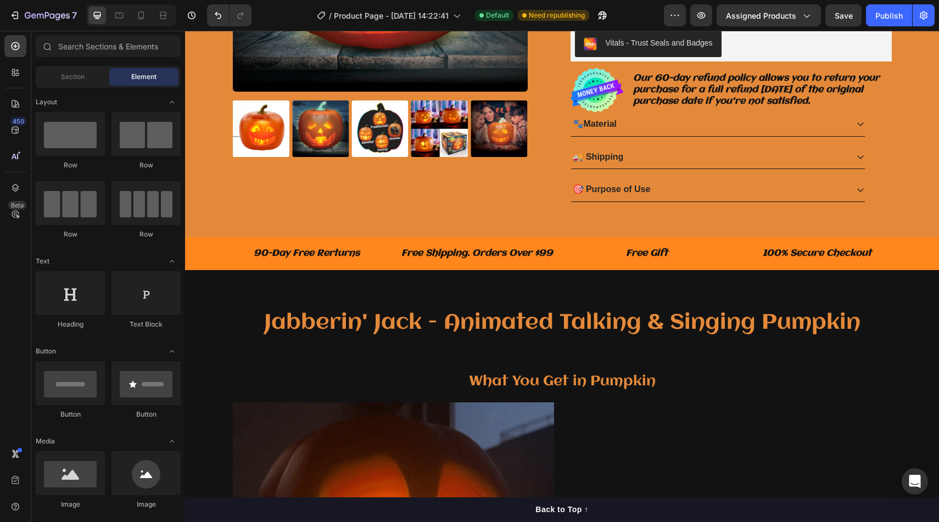
scroll to position [314, 0]
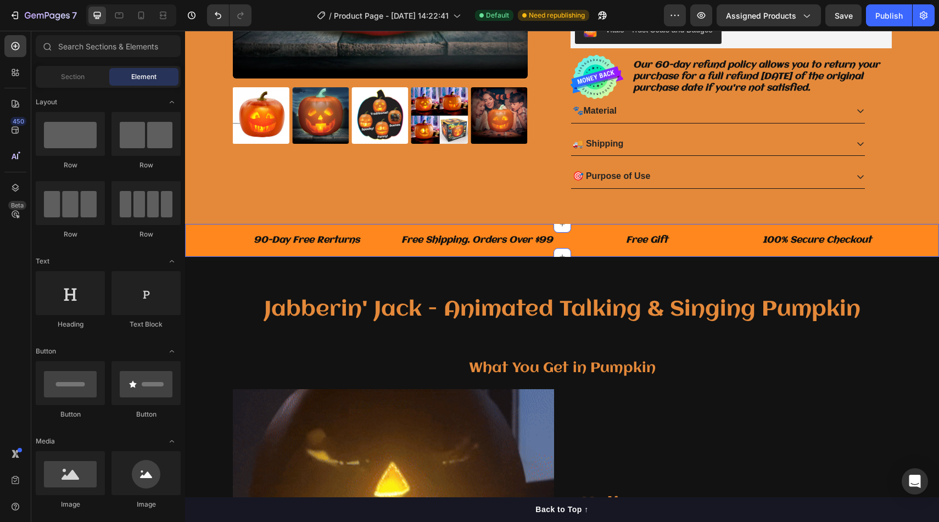
click at [903, 255] on div "90-Day Free Rerturns Text block Free Shipping. Orders Over $99 Text block Free …" at bounding box center [562, 240] width 754 height 33
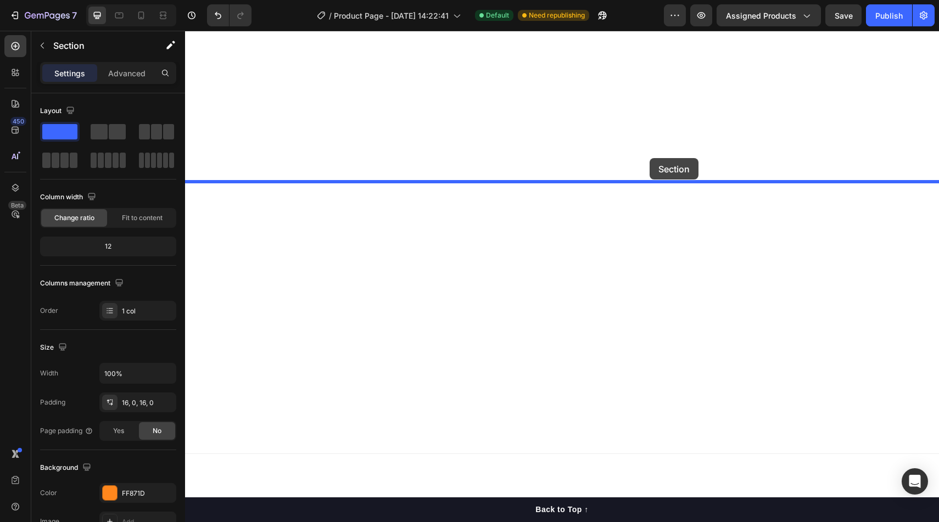
drag, startPoint x: 715, startPoint y: 214, endPoint x: 650, endPoint y: 155, distance: 87.8
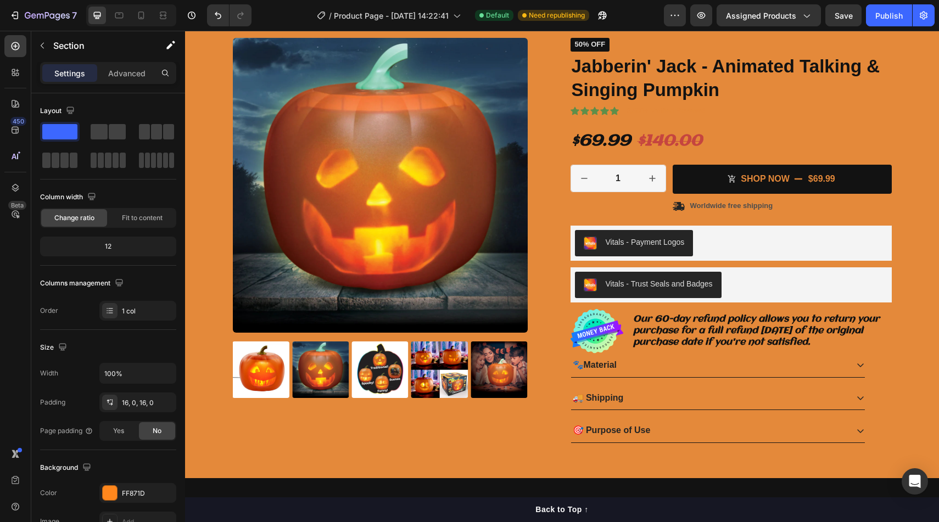
scroll to position [75, 0]
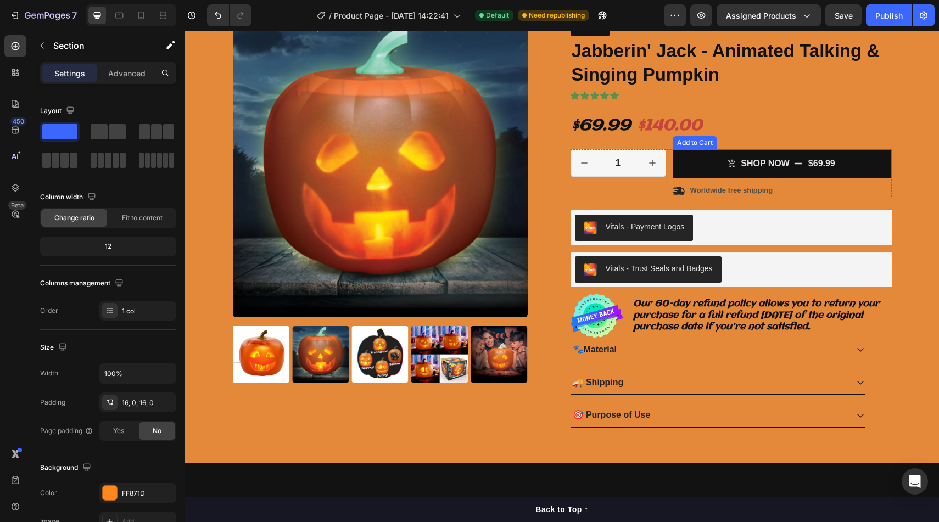
click at [870, 156] on button "SHOP Now $69.99" at bounding box center [782, 163] width 219 height 29
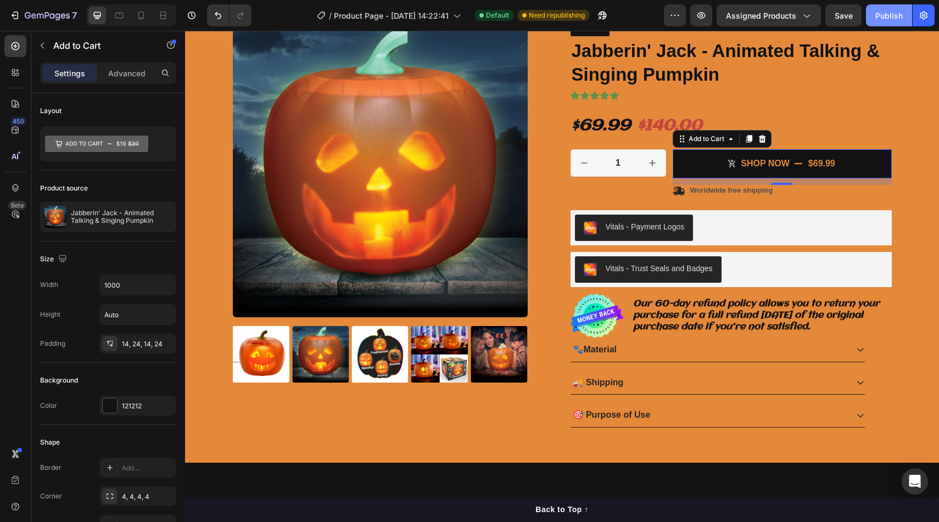
click at [874, 15] on button "Publish" at bounding box center [889, 15] width 46 height 22
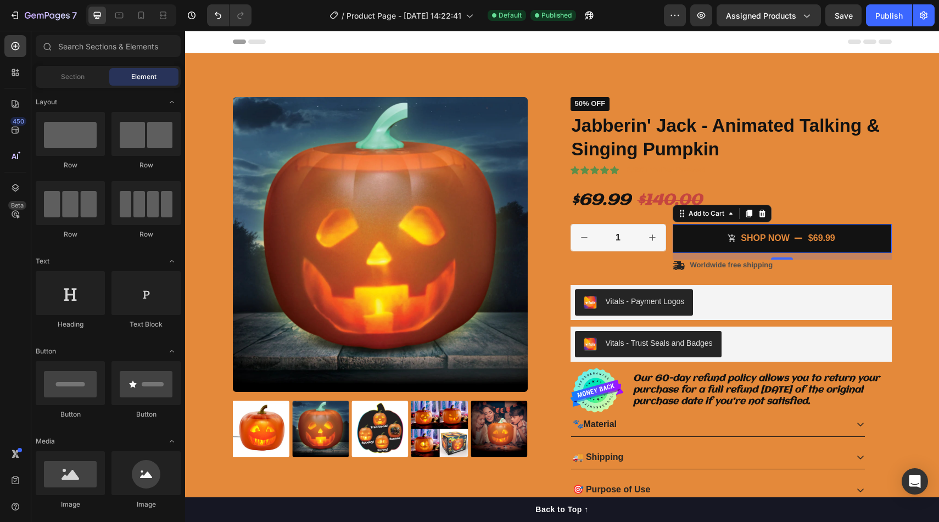
click at [317, 42] on div "Header" at bounding box center [562, 42] width 659 height 22
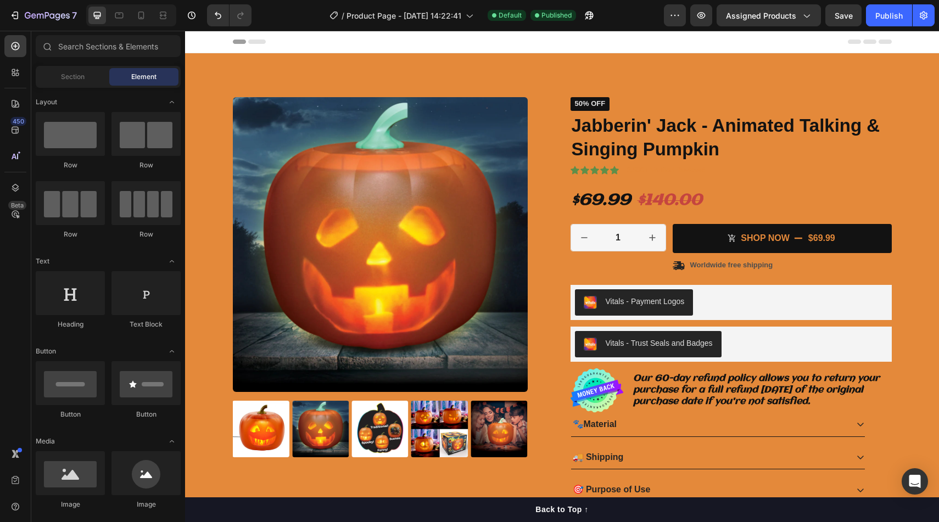
click at [223, 41] on span "Header" at bounding box center [218, 41] width 24 height 11
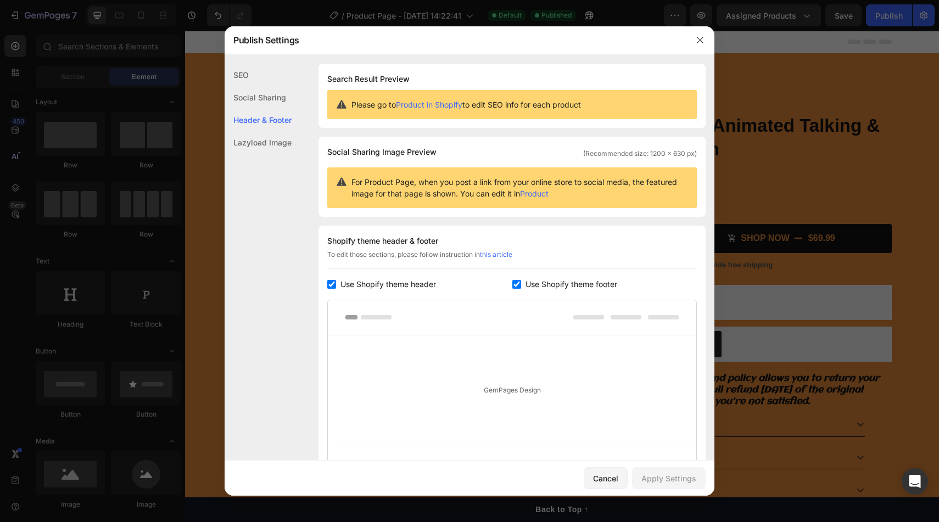
scroll to position [110, 0]
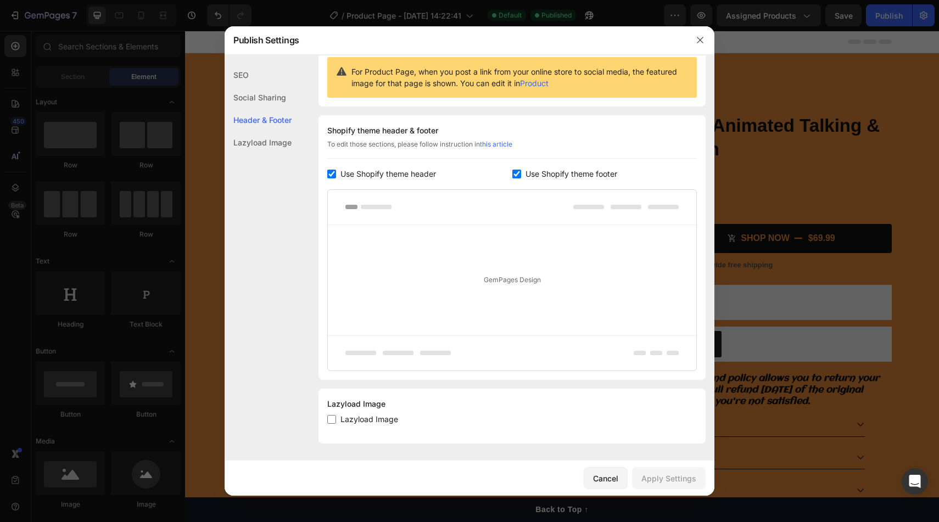
click at [331, 172] on input "checkbox" at bounding box center [331, 174] width 9 height 9
checkbox input "false"
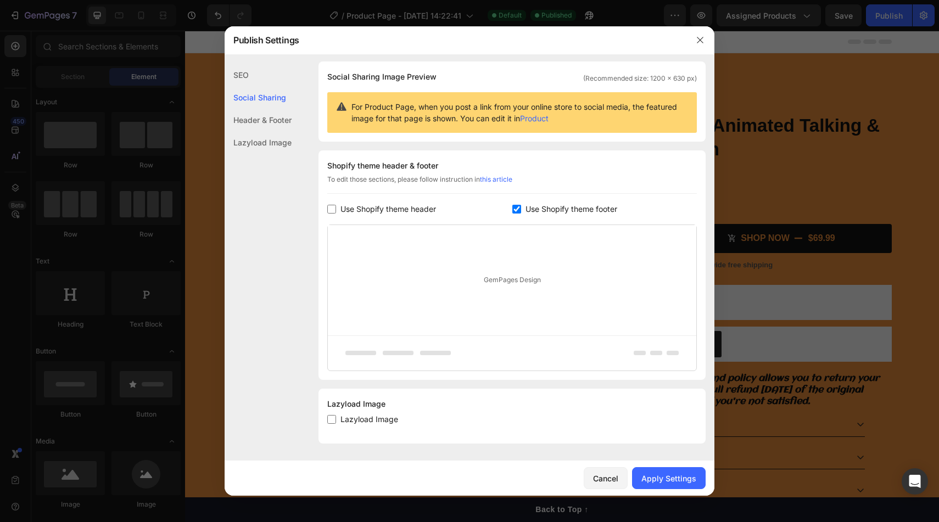
click at [527, 211] on span "Use Shopify theme footer" at bounding box center [571, 209] width 92 height 13
checkbox input "false"
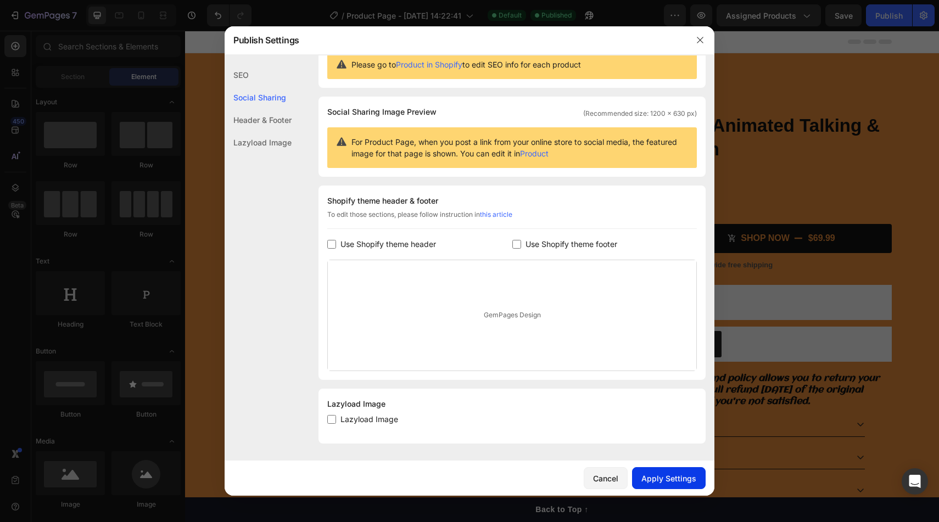
click at [690, 480] on div "Apply Settings" at bounding box center [668, 479] width 55 height 12
click at [706, 35] on button "button" at bounding box center [700, 40] width 18 height 18
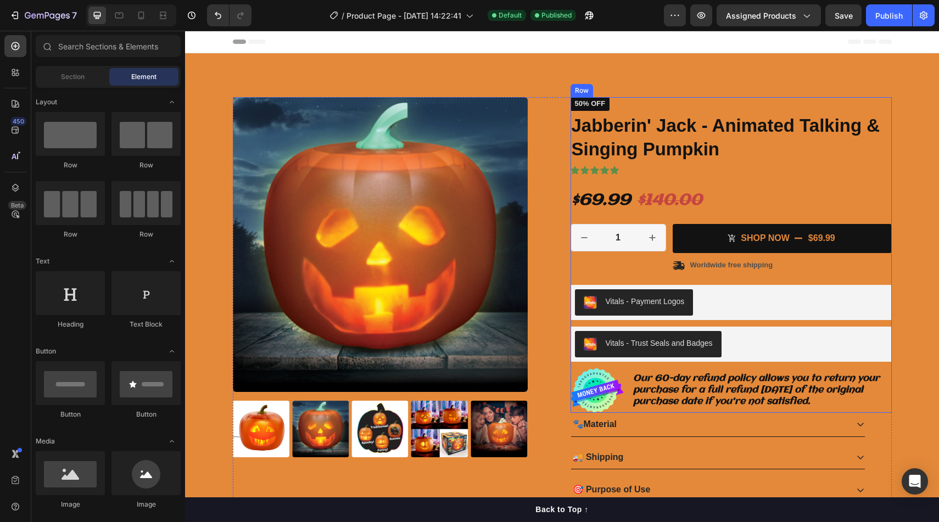
drag, startPoint x: 614, startPoint y: 218, endPoint x: 620, endPoint y: 211, distance: 8.9
click at [614, 219] on div "Icon Icon Icon Icon Icon Icon List 2,500+ Verified Reviews! Text Block Row 50% …" at bounding box center [730, 255] width 321 height 316
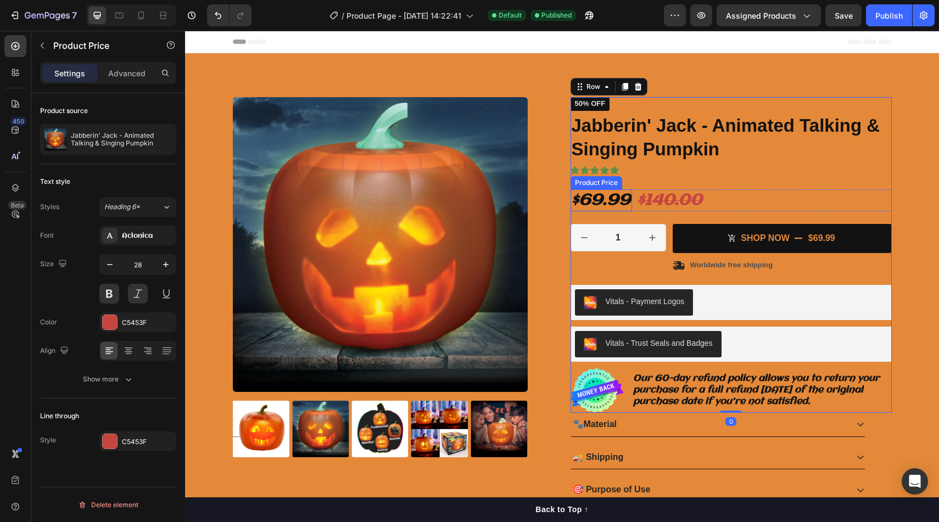
click at [640, 202] on div "$140.00" at bounding box center [669, 200] width 67 height 22
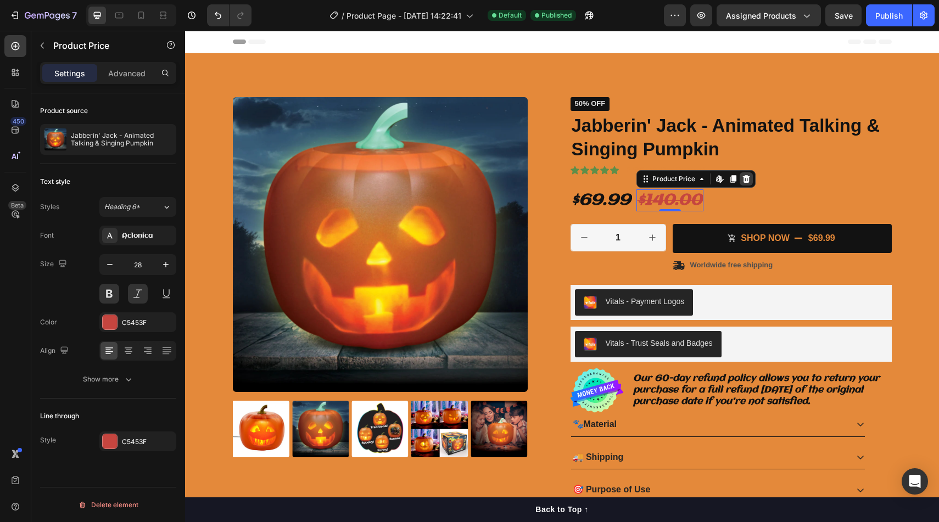
click at [747, 173] on div at bounding box center [746, 178] width 13 height 13
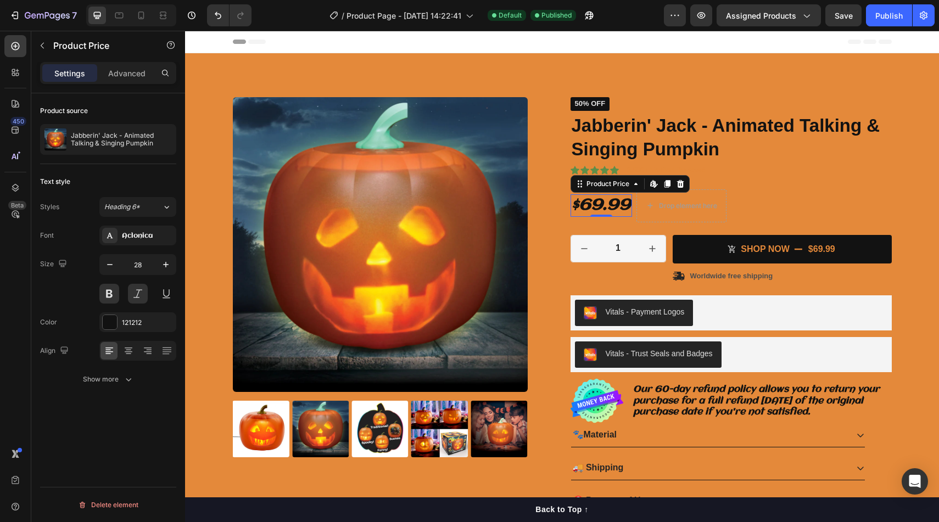
click at [620, 208] on div "$69.99" at bounding box center [600, 205] width 61 height 22
click at [679, 185] on icon at bounding box center [679, 184] width 7 height 8
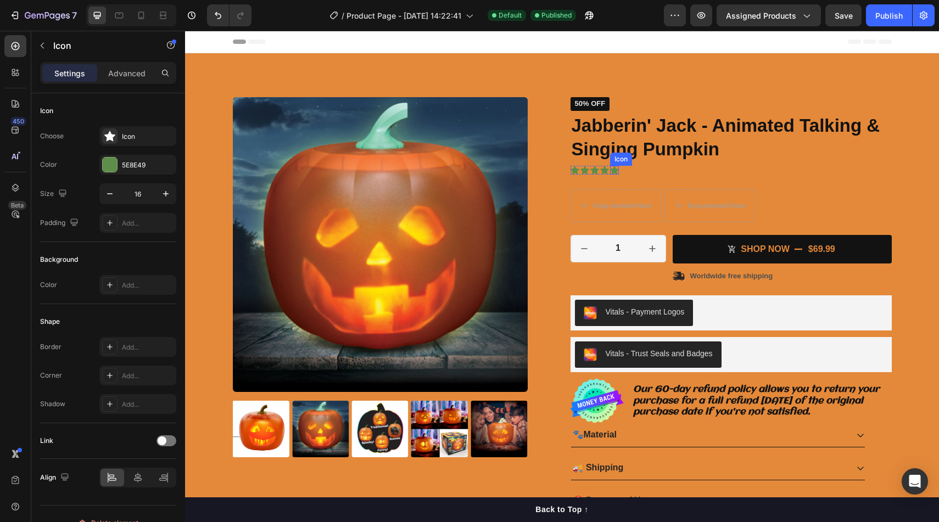
click at [618, 171] on icon at bounding box center [614, 170] width 9 height 9
click at [663, 166] on p "2,500+ Verified Reviews!" at bounding box center [665, 170] width 79 height 9
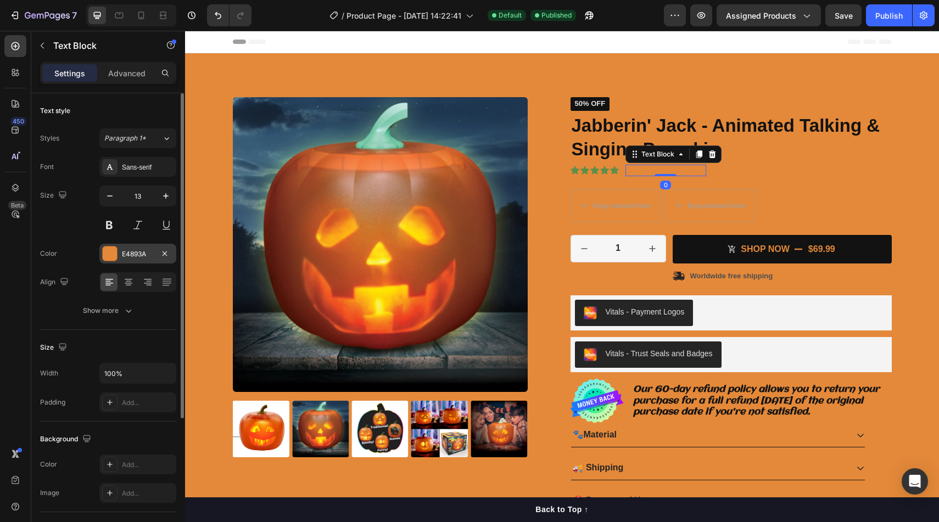
click at [110, 258] on div at bounding box center [110, 254] width 14 height 14
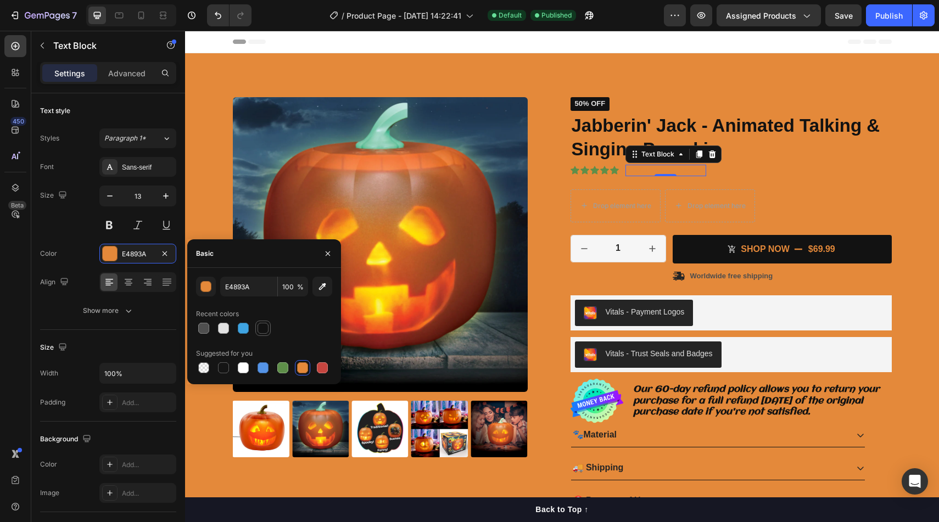
click at [260, 334] on div at bounding box center [262, 328] width 13 height 13
type input "121212"
click at [112, 225] on button at bounding box center [109, 225] width 20 height 20
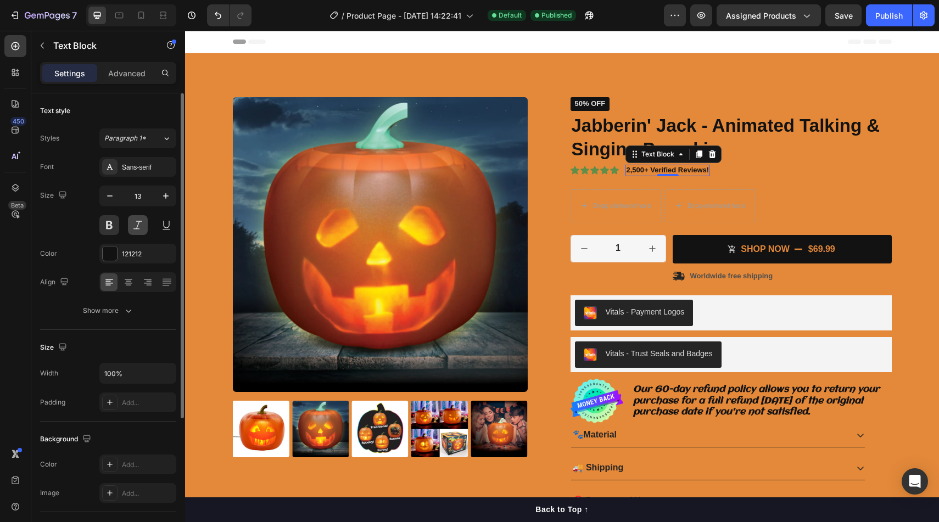
click at [137, 226] on button at bounding box center [138, 225] width 20 height 20
click at [148, 163] on div "Sans-serif" at bounding box center [148, 168] width 52 height 10
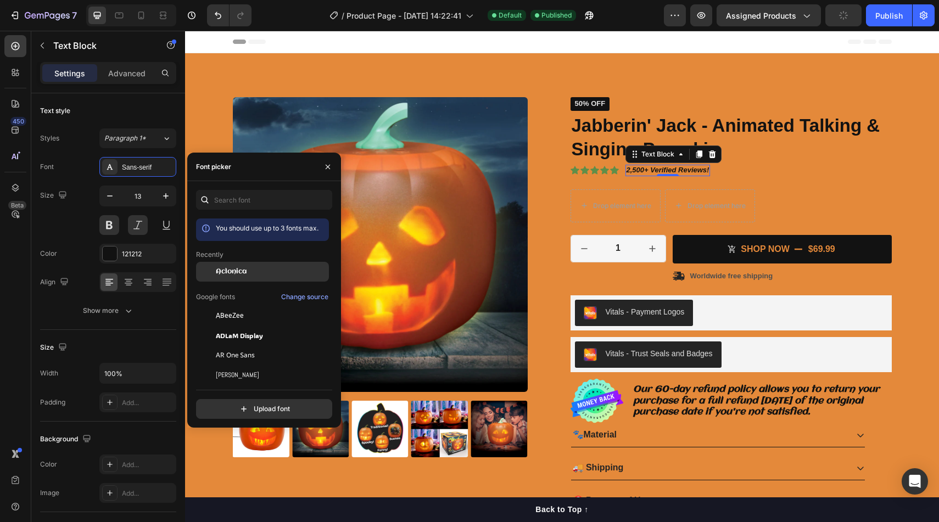
click at [225, 271] on span "Aclonica" at bounding box center [231, 272] width 31 height 10
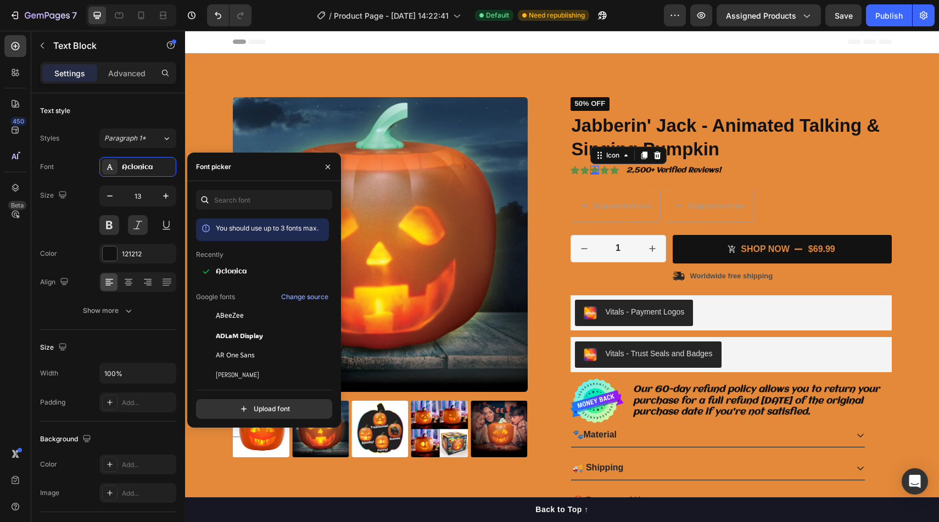
click at [593, 172] on div "Icon 0" at bounding box center [594, 170] width 9 height 9
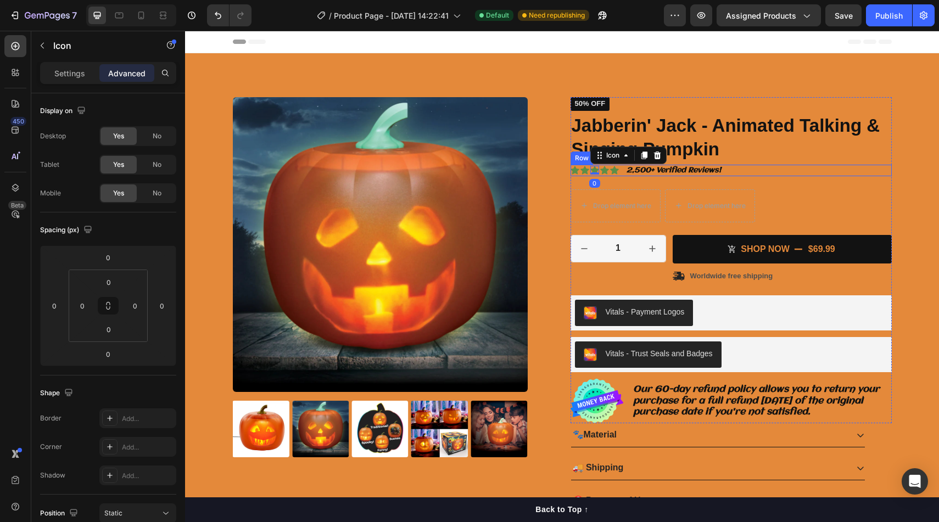
click at [575, 175] on div "Icon Icon Icon 0 Icon Icon Icon List" at bounding box center [594, 171] width 48 height 12
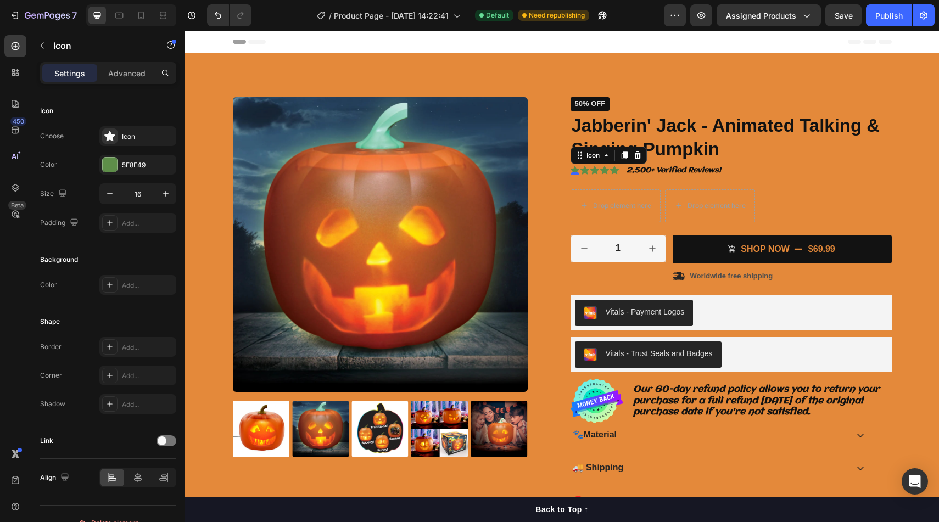
click at [574, 169] on icon at bounding box center [574, 170] width 9 height 8
click at [102, 161] on div "5E8E49" at bounding box center [137, 165] width 77 height 20
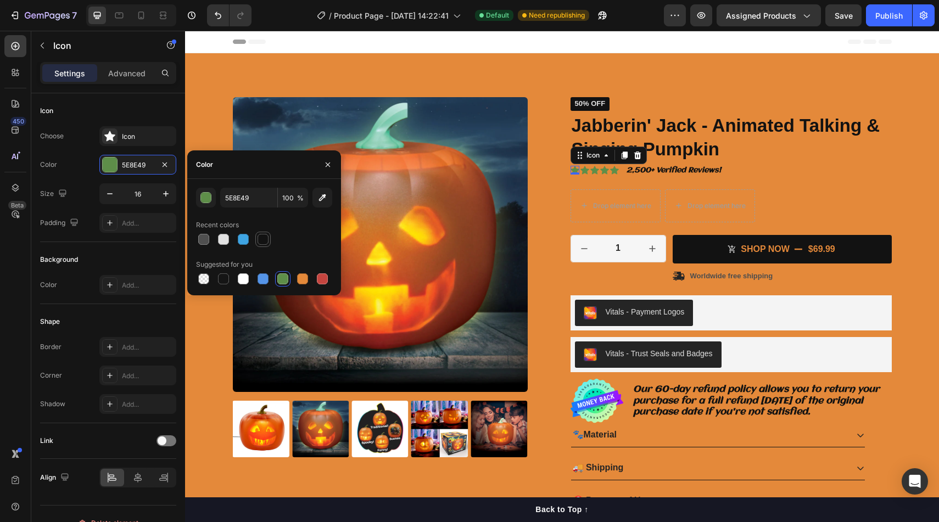
click at [268, 239] on div at bounding box center [262, 239] width 13 height 13
type input "121212"
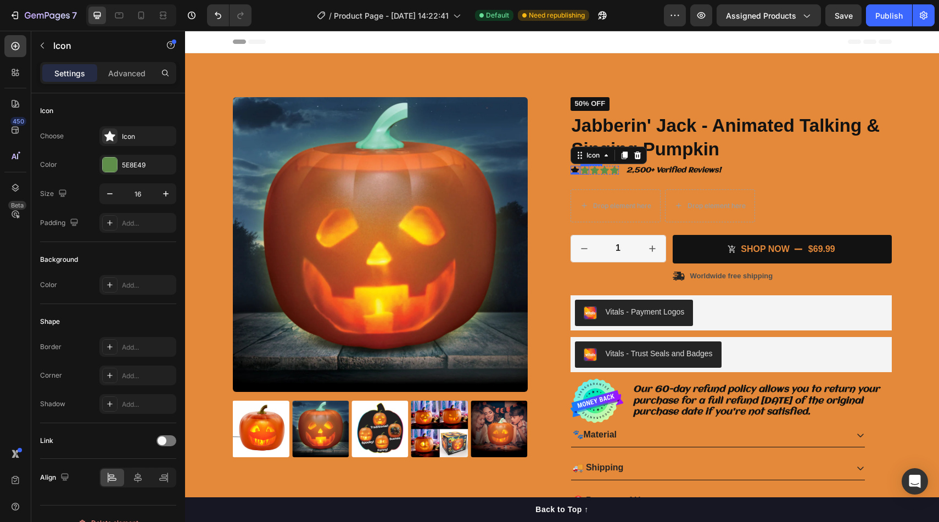
click at [586, 169] on icon at bounding box center [584, 170] width 9 height 8
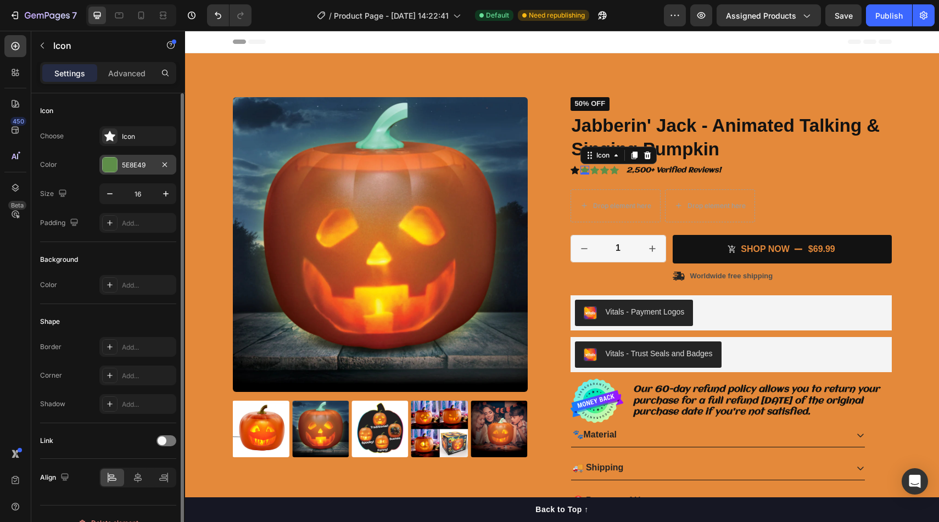
click at [114, 167] on div at bounding box center [110, 165] width 14 height 14
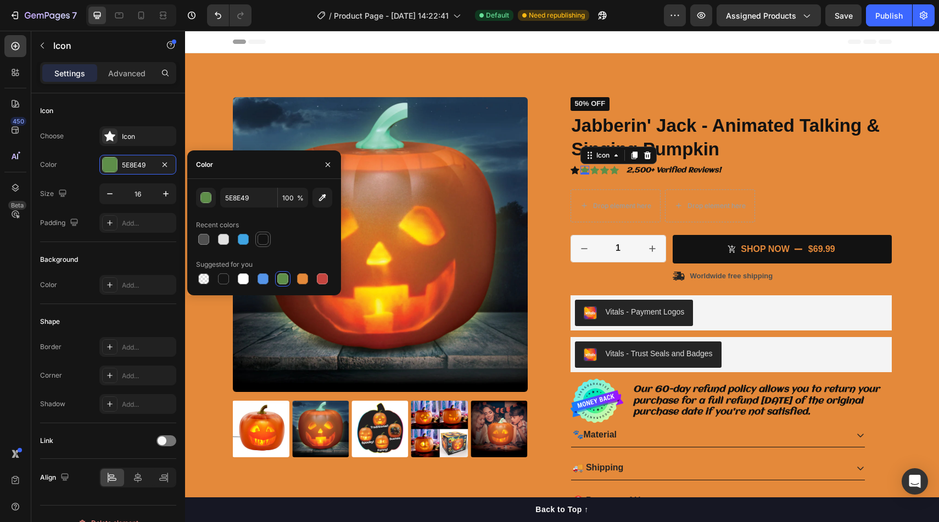
click at [261, 235] on div at bounding box center [263, 239] width 11 height 11
type input "121212"
click at [596, 168] on icon at bounding box center [594, 170] width 9 height 9
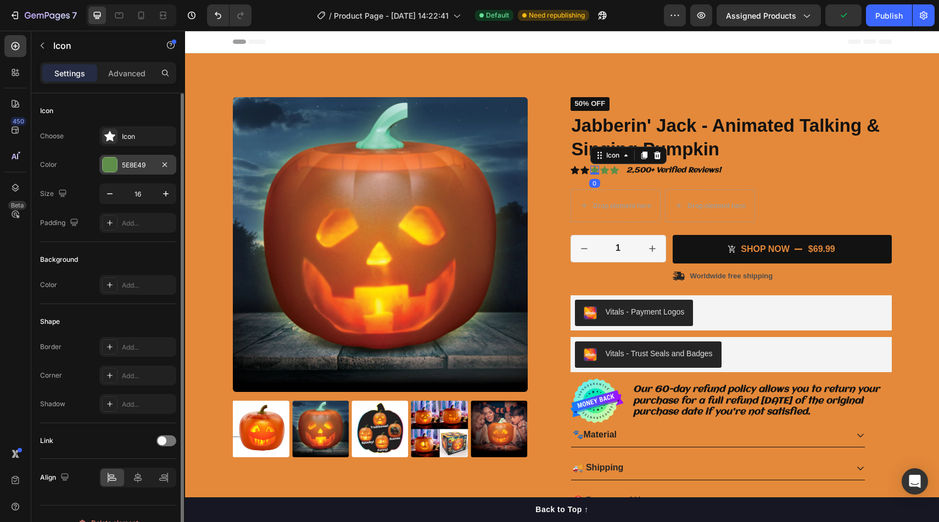
click at [112, 173] on div "5E8E49" at bounding box center [137, 165] width 77 height 20
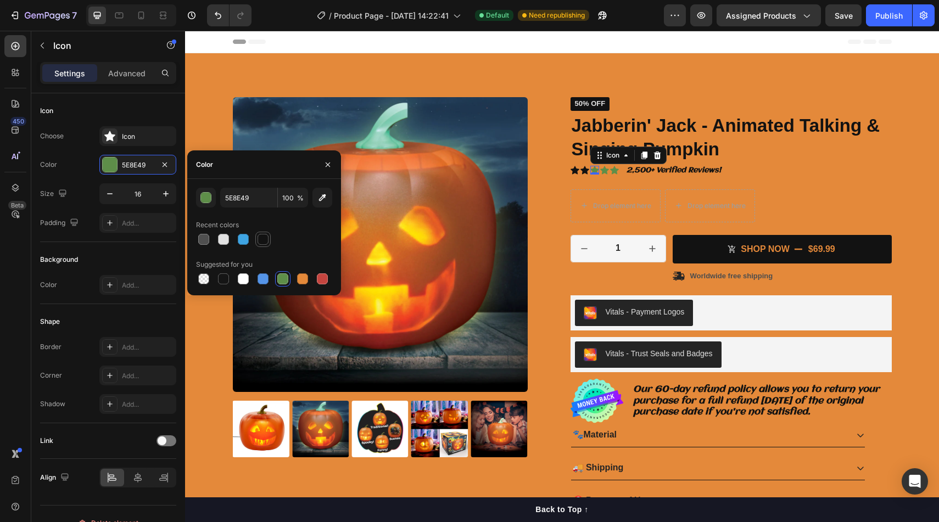
click at [262, 236] on div at bounding box center [263, 239] width 11 height 11
type input "121212"
click at [601, 168] on icon at bounding box center [604, 170] width 9 height 9
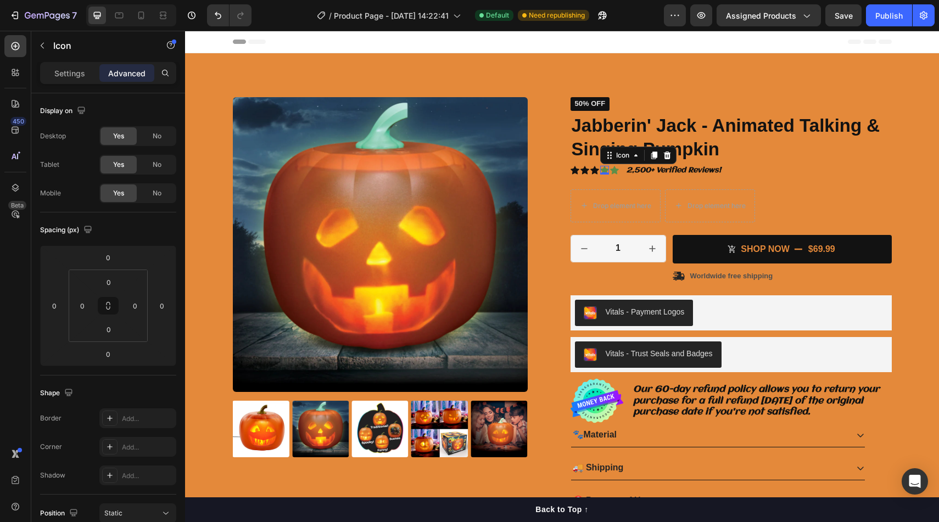
click at [603, 168] on icon at bounding box center [604, 170] width 9 height 9
click at [612, 168] on icon at bounding box center [614, 170] width 9 height 9
click at [65, 72] on p "Settings" at bounding box center [69, 74] width 31 height 12
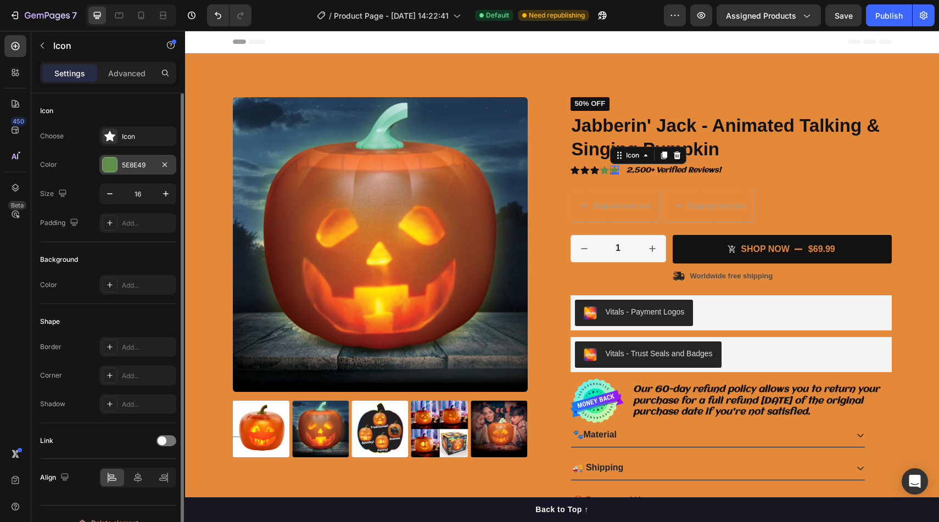
click at [107, 162] on div at bounding box center [110, 165] width 14 height 14
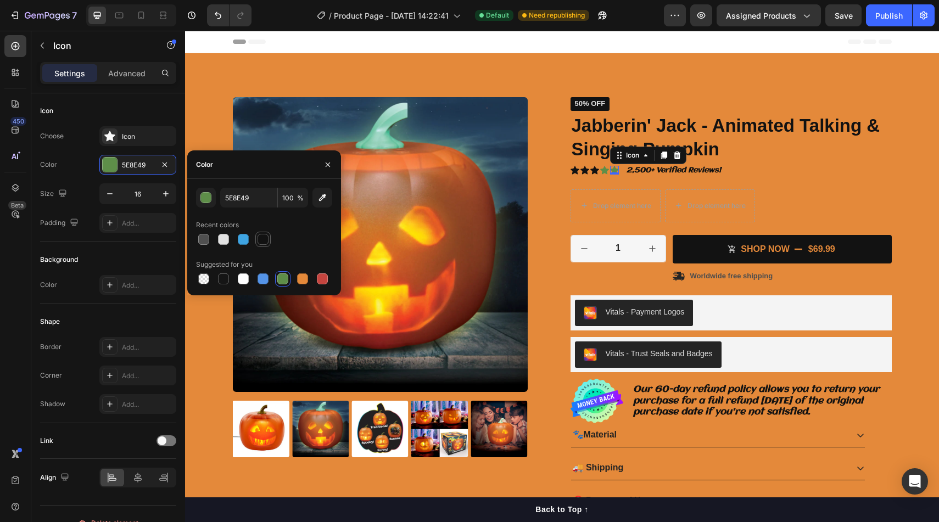
click at [264, 240] on div at bounding box center [263, 239] width 11 height 11
type input "121212"
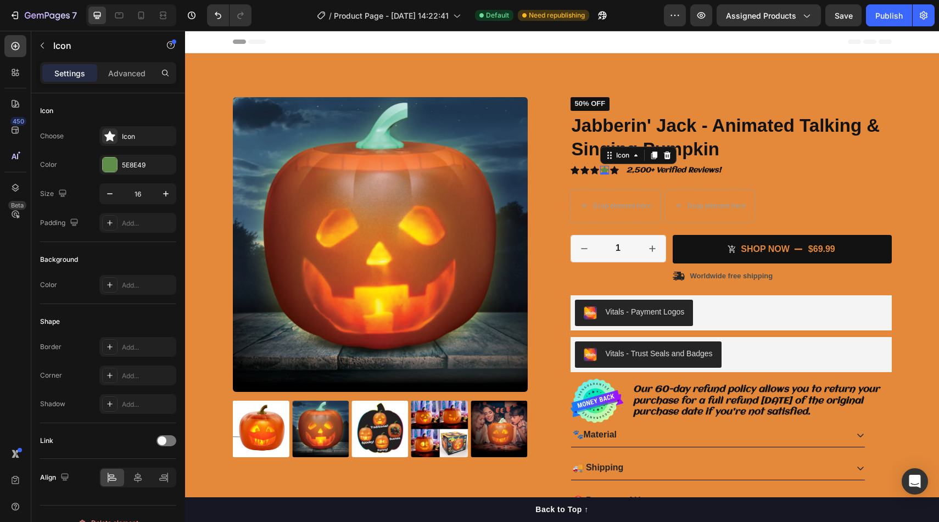
click at [607, 172] on div "Icon 0" at bounding box center [604, 170] width 9 height 9
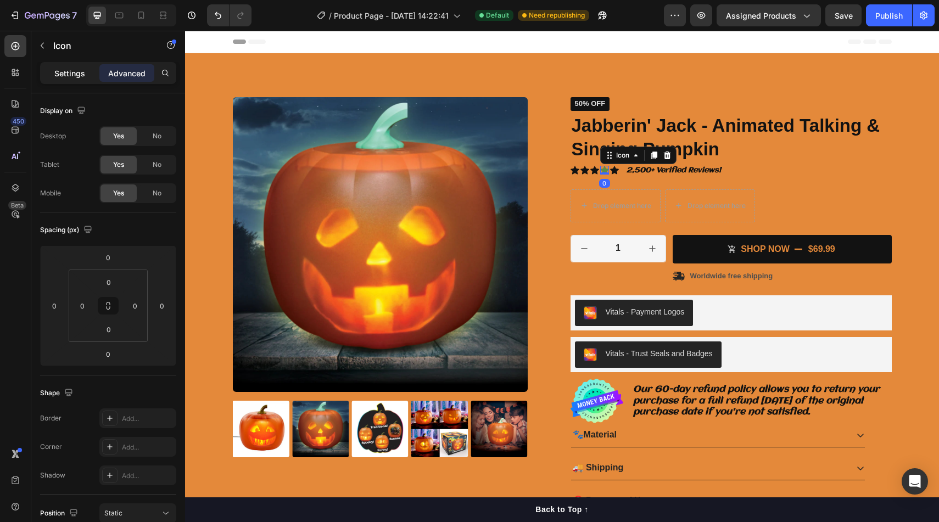
click at [59, 71] on p "Settings" at bounding box center [69, 74] width 31 height 12
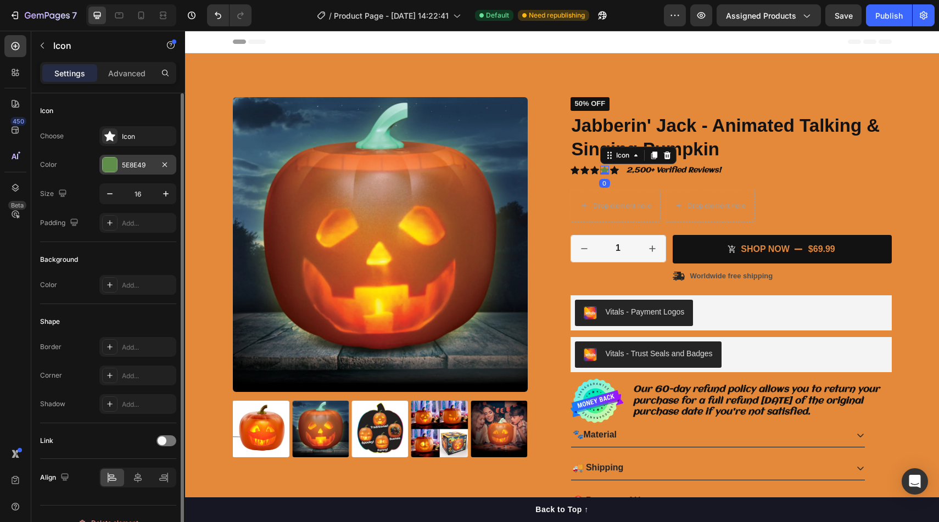
click at [115, 159] on div at bounding box center [110, 165] width 14 height 14
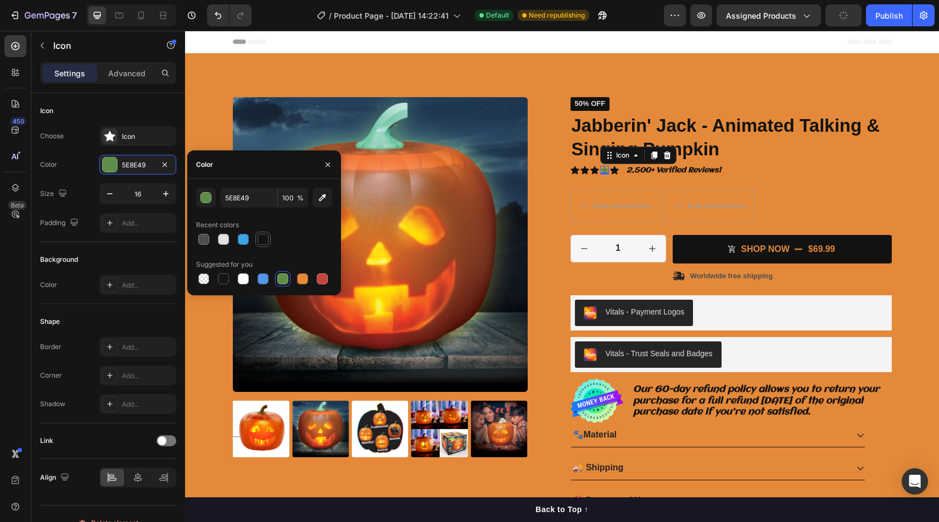
click at [264, 236] on div at bounding box center [263, 239] width 11 height 11
type input "121212"
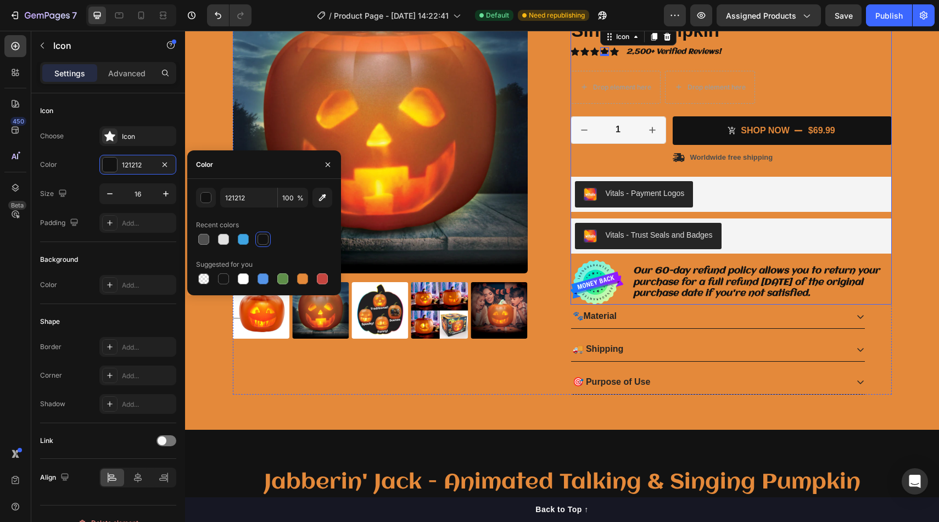
scroll to position [146, 0]
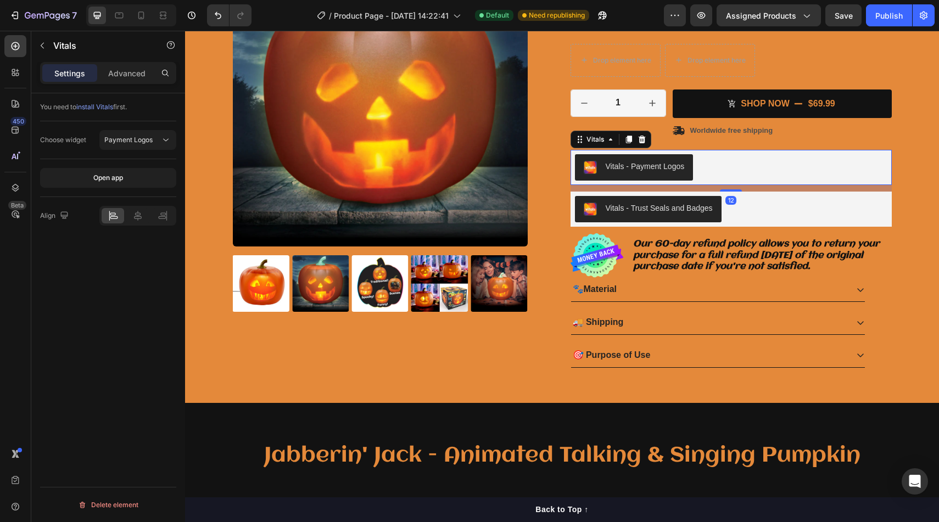
click at [862, 165] on div "Vitals - Payment Logos" at bounding box center [731, 167] width 312 height 26
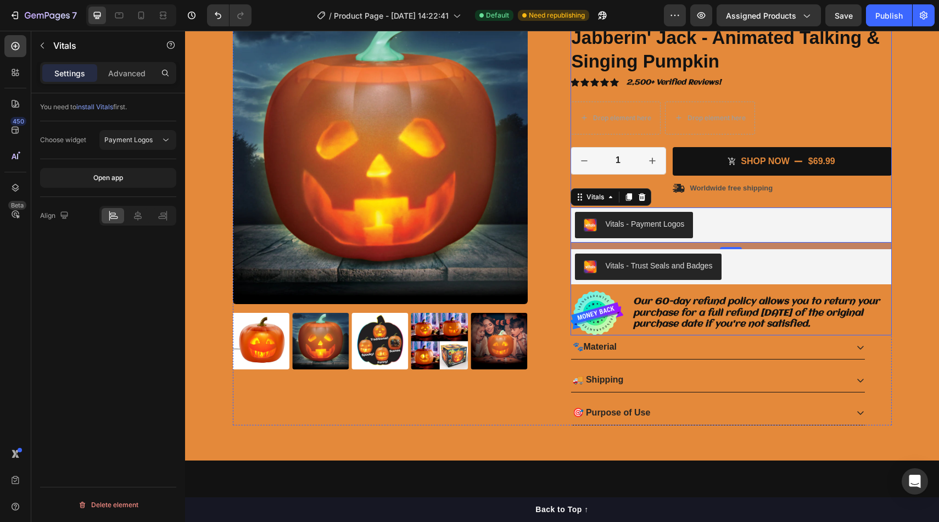
scroll to position [84, 0]
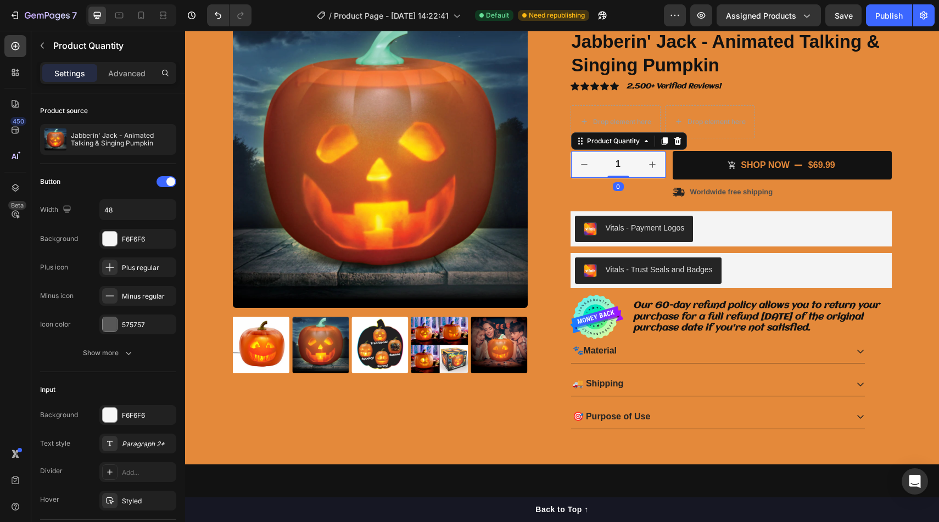
click at [665, 154] on div "1 Product Quantity 0" at bounding box center [618, 164] width 96 height 27
click at [679, 143] on icon at bounding box center [677, 141] width 7 height 8
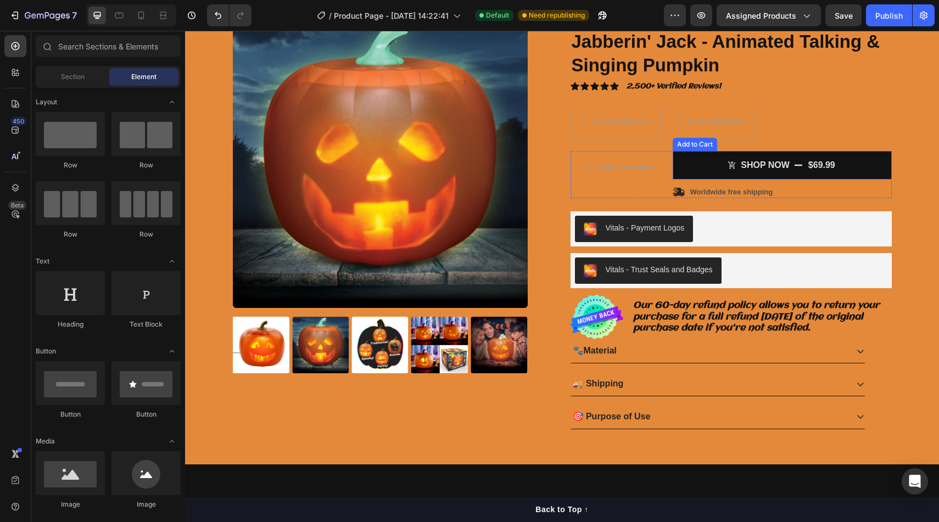
click at [679, 174] on button "SHOP Now $69.99" at bounding box center [782, 165] width 219 height 29
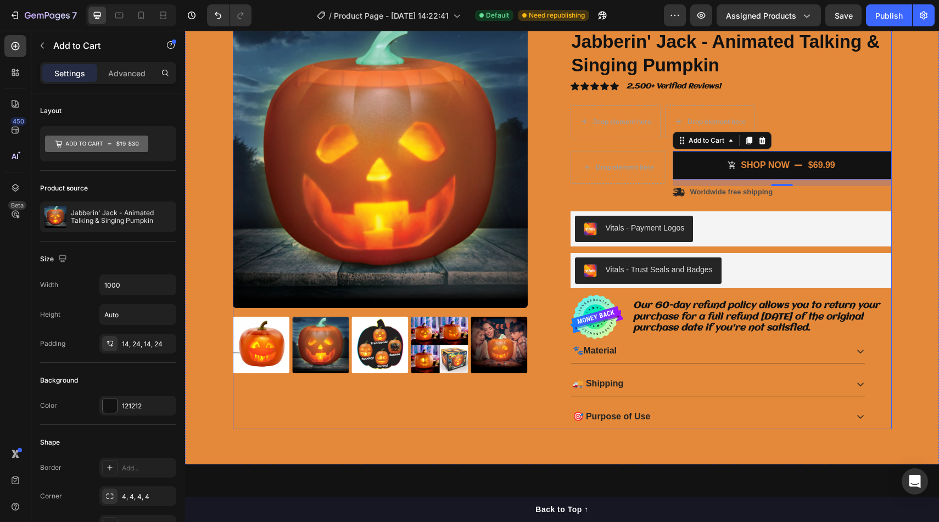
drag, startPoint x: 767, startPoint y: 142, endPoint x: 502, endPoint y: 385, distance: 359.5
click at [503, 384] on div "Product Images Icon Icon Icon Icon Icon Icon List 2,500+ Verified Reviews! Text…" at bounding box center [562, 221] width 659 height 416
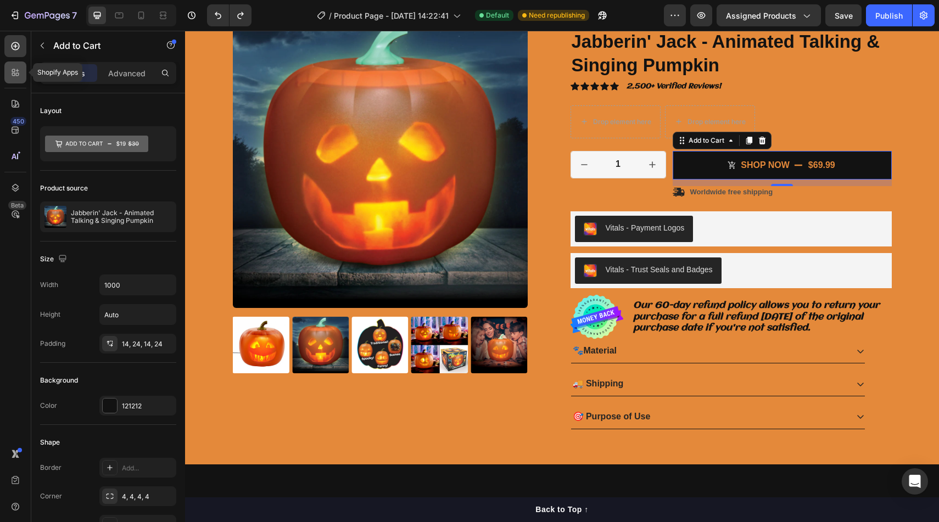
click at [17, 71] on icon at bounding box center [17, 70] width 3 height 3
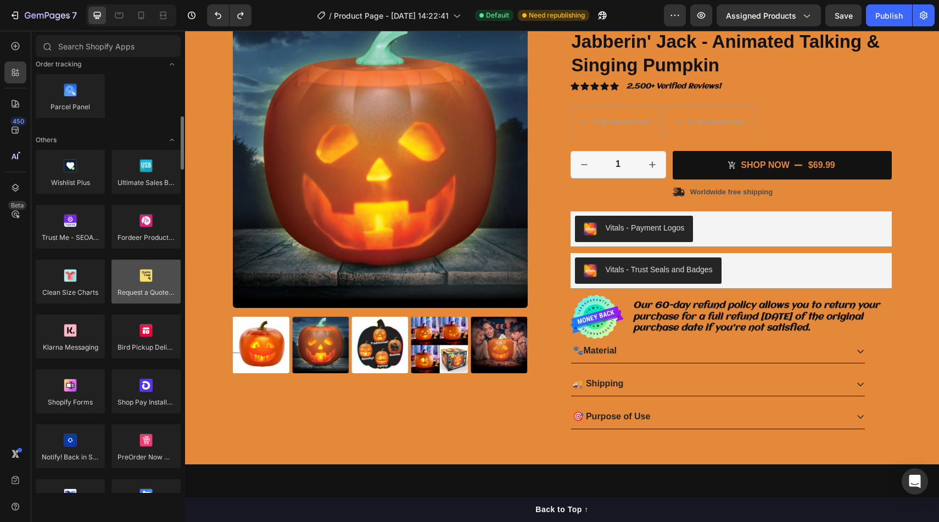
scroll to position [2318, 0]
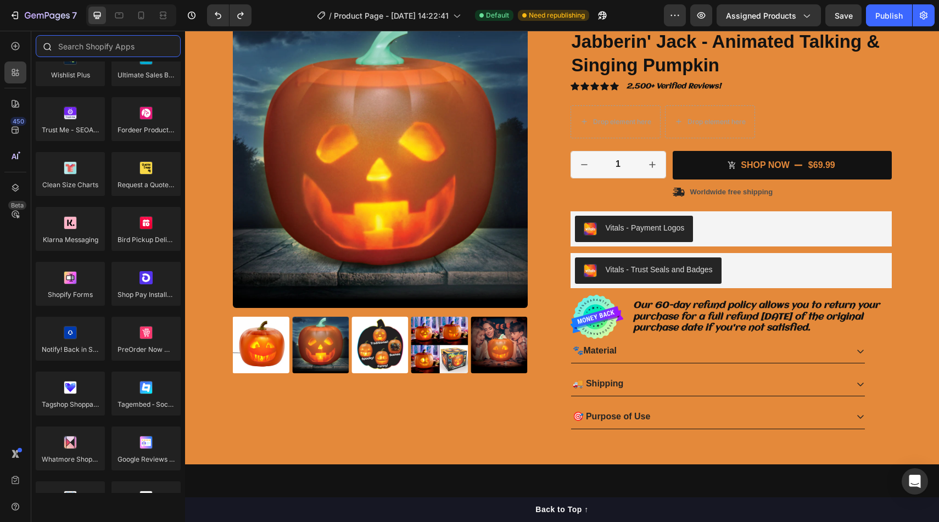
click at [130, 42] on input "text" at bounding box center [108, 46] width 145 height 22
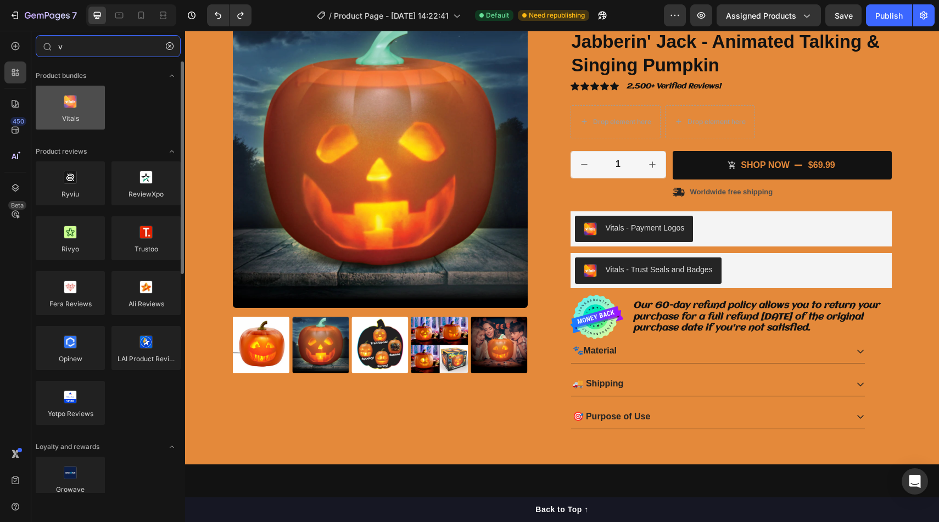
type input "v"
click at [66, 104] on div at bounding box center [70, 108] width 69 height 44
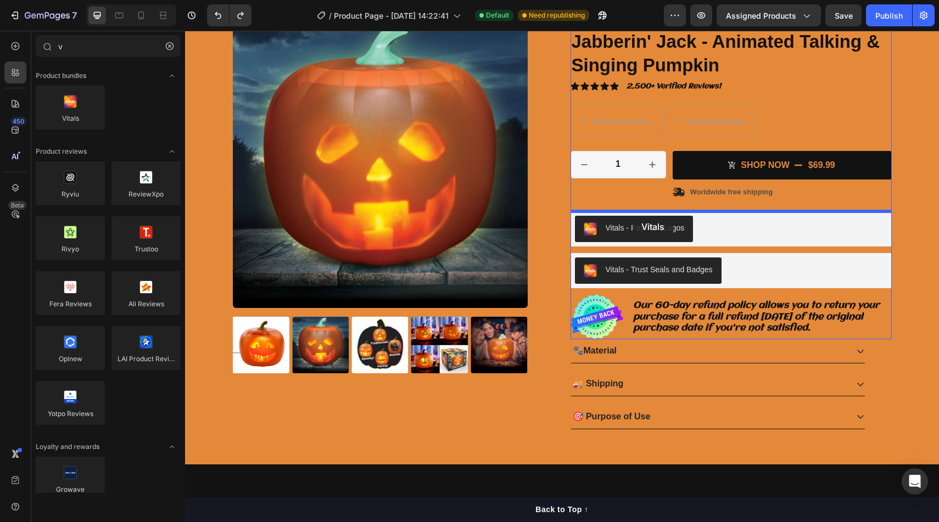
drag, startPoint x: 251, startPoint y: 135, endPoint x: 633, endPoint y: 215, distance: 389.5
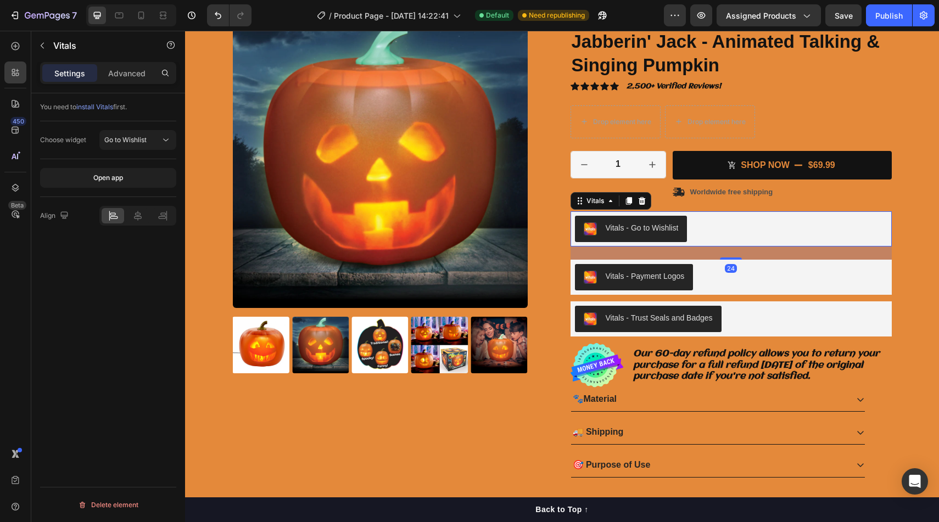
click at [648, 225] on div "Vitals - Go to Wishlist" at bounding box center [642, 228] width 73 height 12
click at [153, 135] on div "Go to Wishlist" at bounding box center [137, 140] width 67 height 11
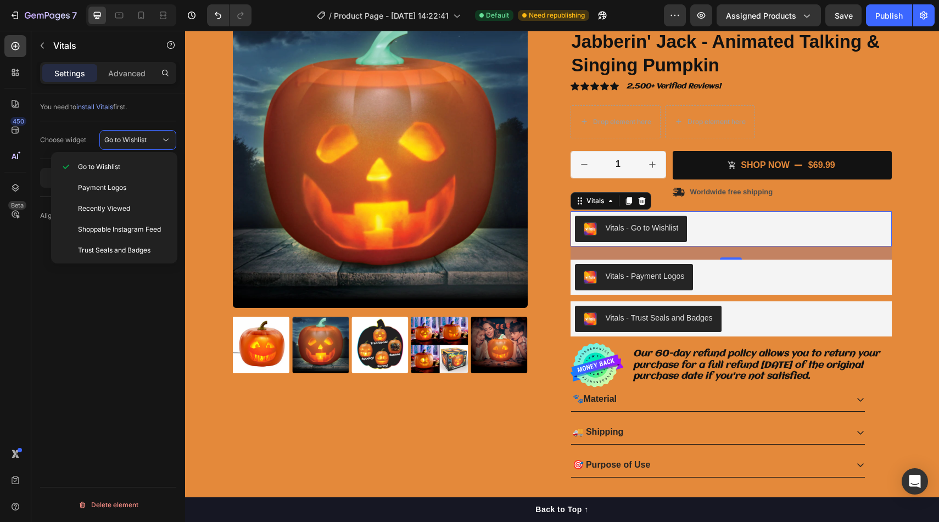
click at [141, 276] on div "You need to install Vitals first. Choose widget Go to Wishlist Open app Align D…" at bounding box center [108, 323] width 154 height 460
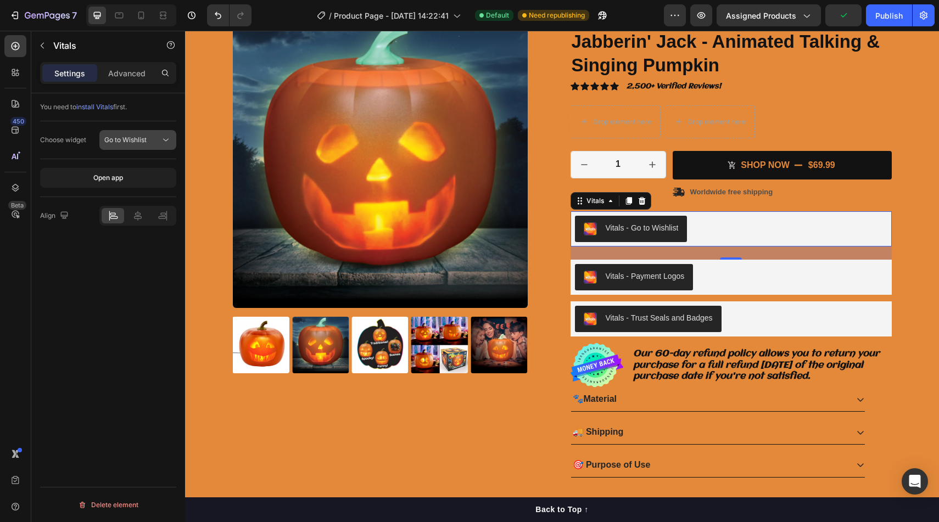
click at [161, 137] on icon at bounding box center [165, 140] width 11 height 11
click at [119, 275] on div "You need to install Vitals first. Choose widget Go to Wishlist Open app Align D…" at bounding box center [108, 323] width 154 height 460
click at [110, 105] on span "install Vitals" at bounding box center [94, 107] width 37 height 8
click at [738, 318] on div "Vitals - Trust Seals and Badges" at bounding box center [731, 319] width 312 height 26
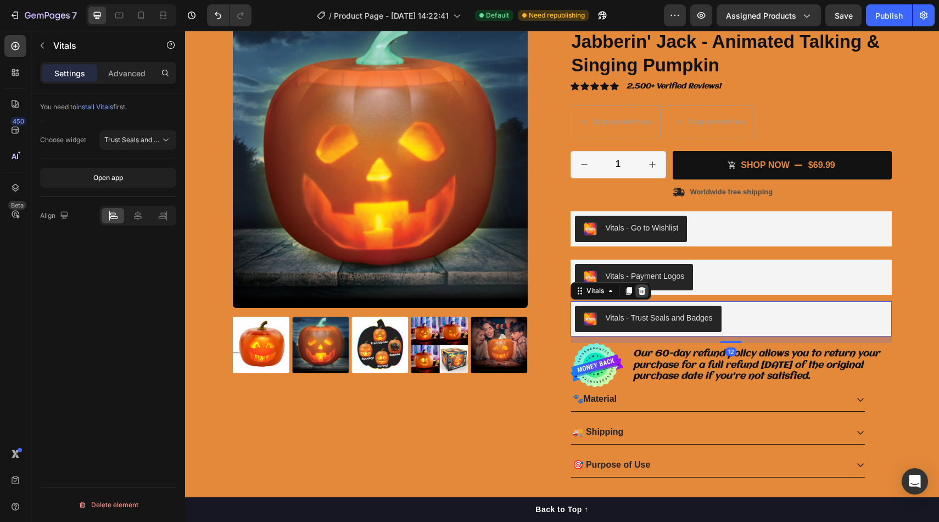
click at [641, 289] on icon at bounding box center [641, 291] width 7 height 8
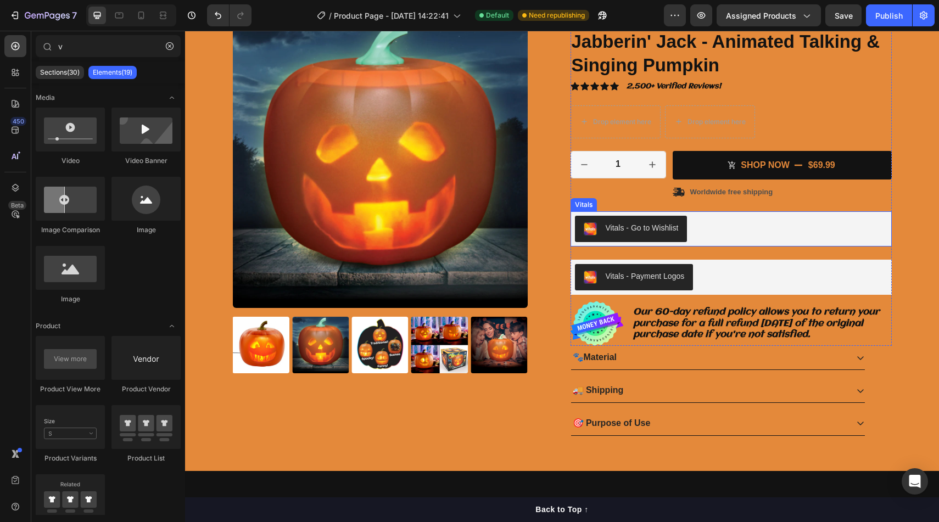
click at [719, 231] on div "Vitals - Go to Wishlist" at bounding box center [731, 229] width 312 height 26
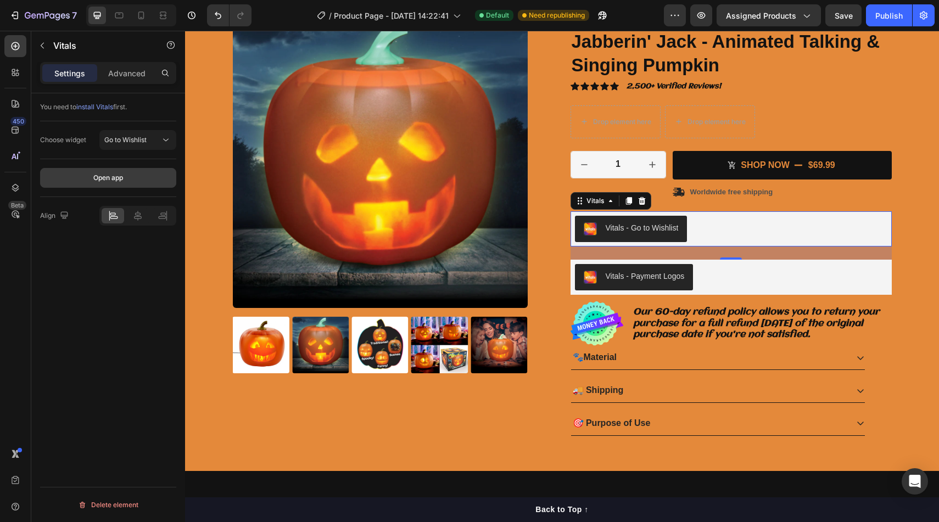
click at [151, 176] on button "Open app" at bounding box center [108, 178] width 136 height 20
click at [726, 244] on div "Vitals - Go to Wishlist" at bounding box center [730, 228] width 321 height 35
click at [725, 235] on div "Vitals - Go to Wishlist" at bounding box center [731, 229] width 312 height 26
click at [643, 200] on icon at bounding box center [641, 201] width 7 height 8
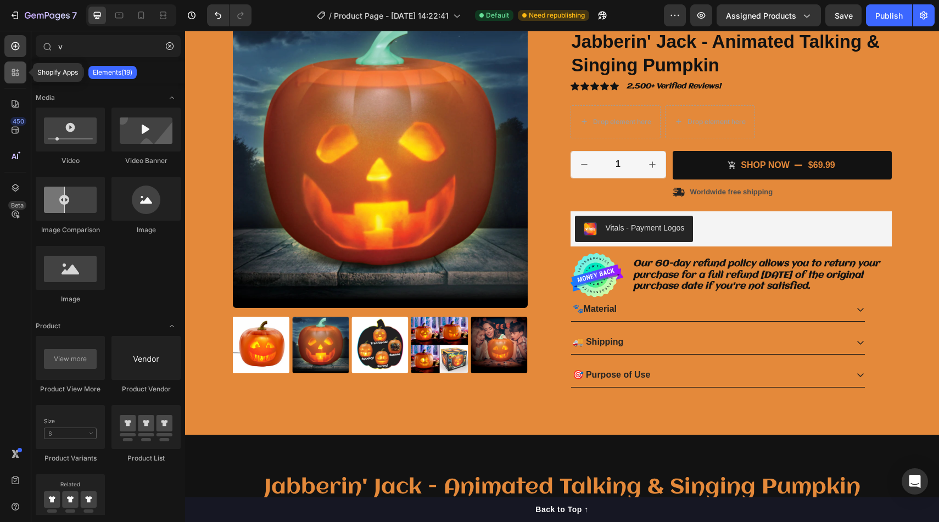
click at [15, 74] on icon at bounding box center [13, 74] width 3 height 3
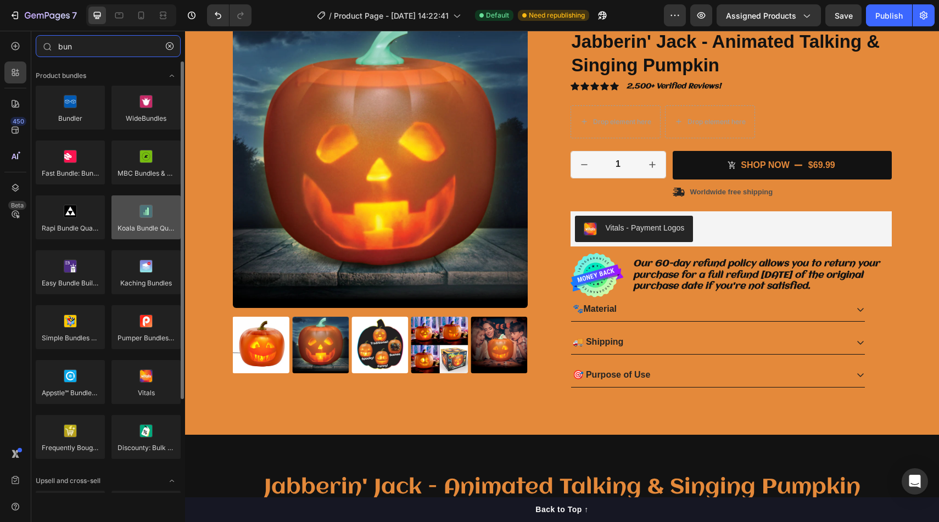
type input "bun"
click at [128, 237] on div at bounding box center [145, 217] width 69 height 44
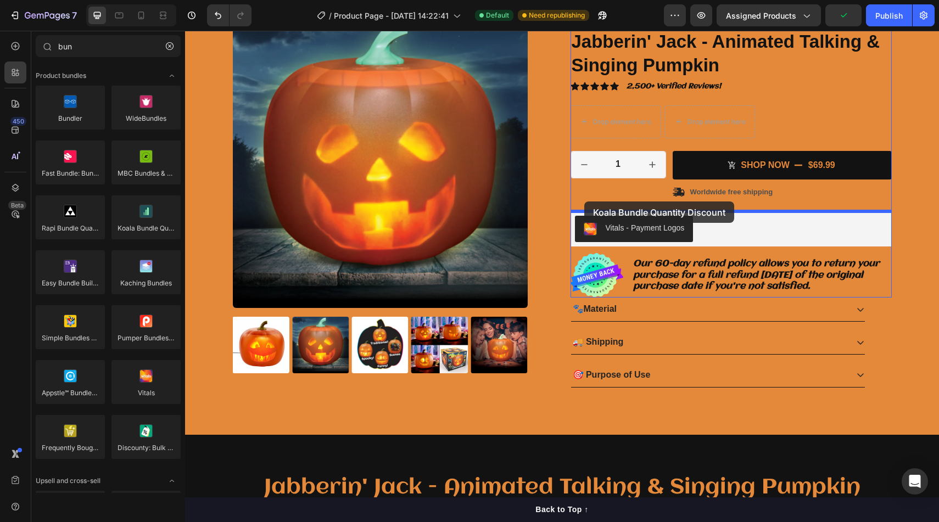
drag, startPoint x: 313, startPoint y: 267, endPoint x: 584, endPoint y: 201, distance: 279.3
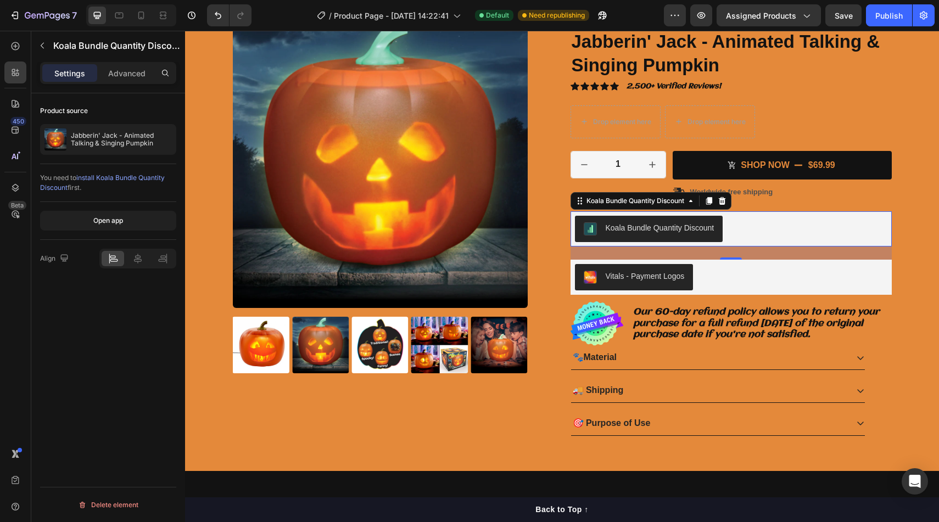
click at [621, 227] on div "Koala Bundle Quantity Discount" at bounding box center [660, 228] width 109 height 12
click at [124, 217] on button "Open app" at bounding box center [108, 221] width 136 height 20
click at [891, 16] on div "Publish" at bounding box center [888, 16] width 27 height 12
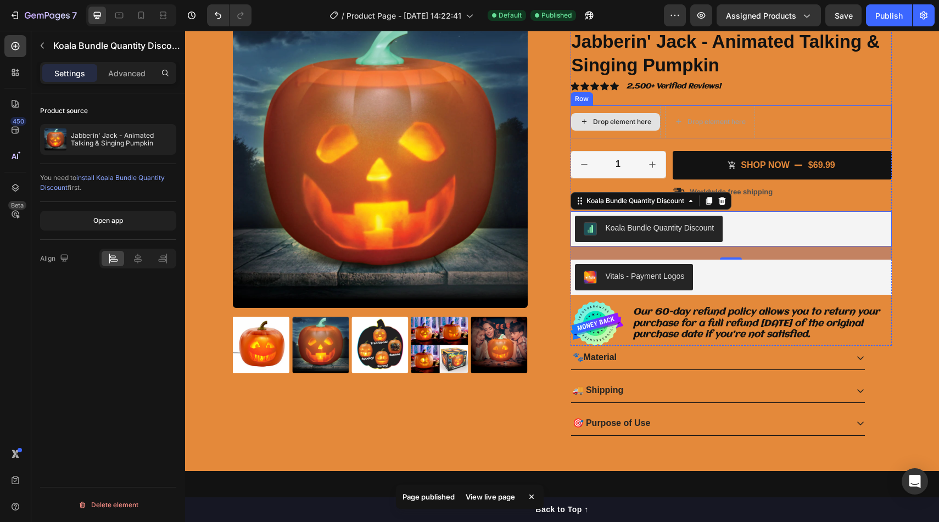
click at [607, 120] on div "Drop element here" at bounding box center [622, 122] width 58 height 9
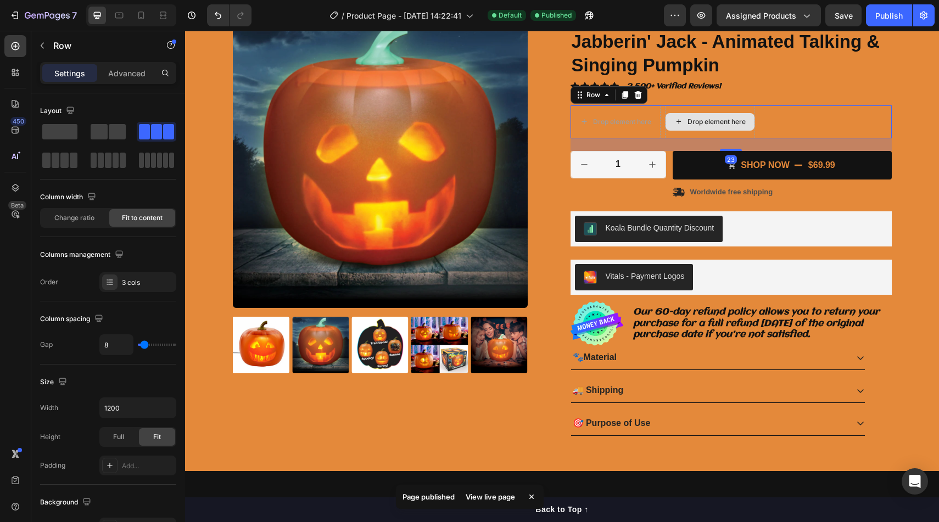
click at [701, 111] on div "Drop element here" at bounding box center [710, 121] width 90 height 33
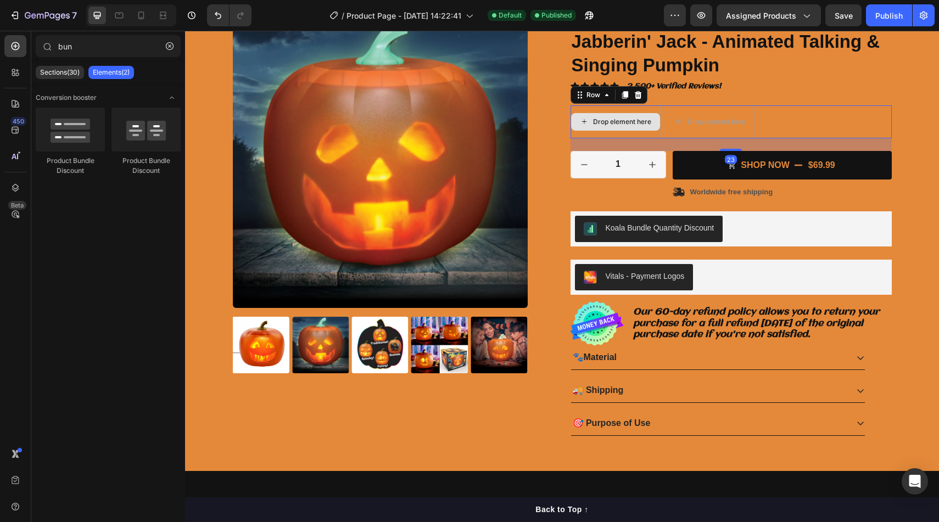
click at [616, 127] on div "Drop element here" at bounding box center [615, 122] width 89 height 18
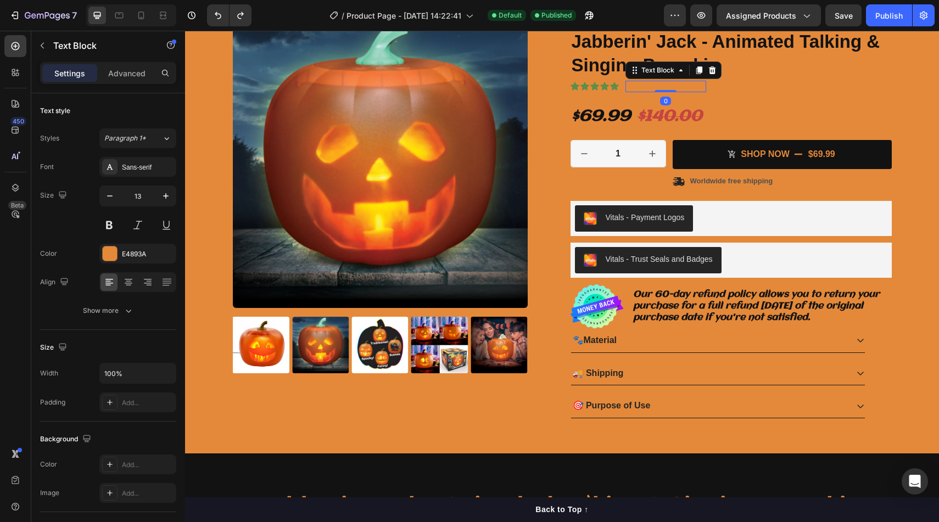
click at [646, 82] on p "2,500+ Verified Reviews!" at bounding box center [665, 86] width 79 height 9
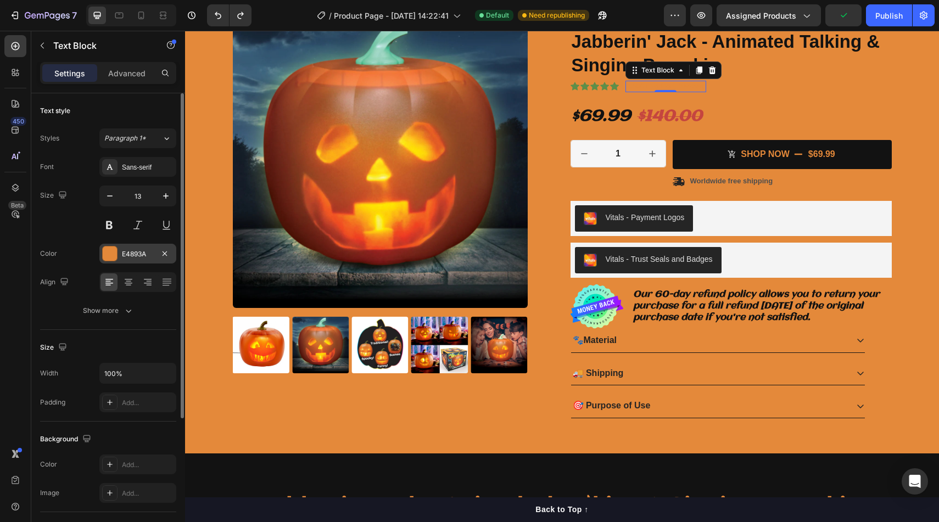
click at [109, 255] on div at bounding box center [110, 254] width 14 height 14
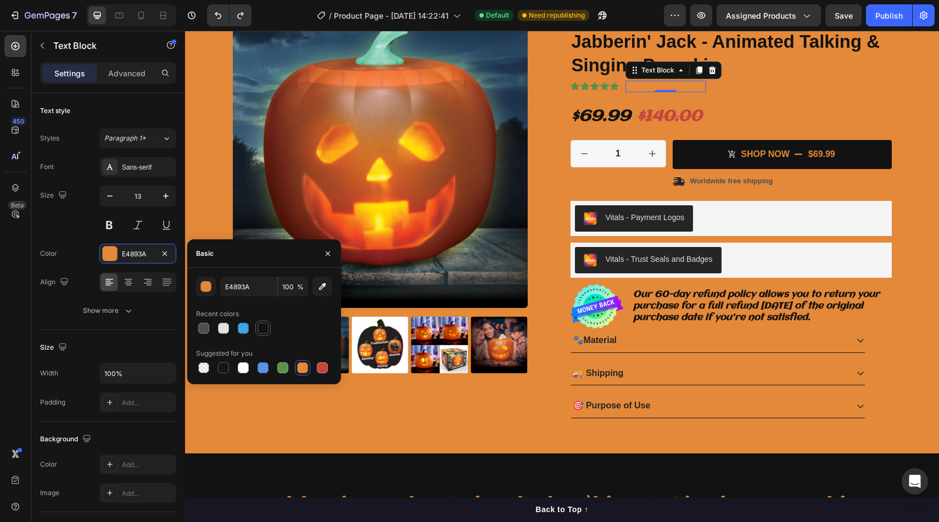
click at [265, 329] on div at bounding box center [263, 328] width 11 height 11
type input "121212"
click at [138, 226] on button at bounding box center [138, 225] width 20 height 20
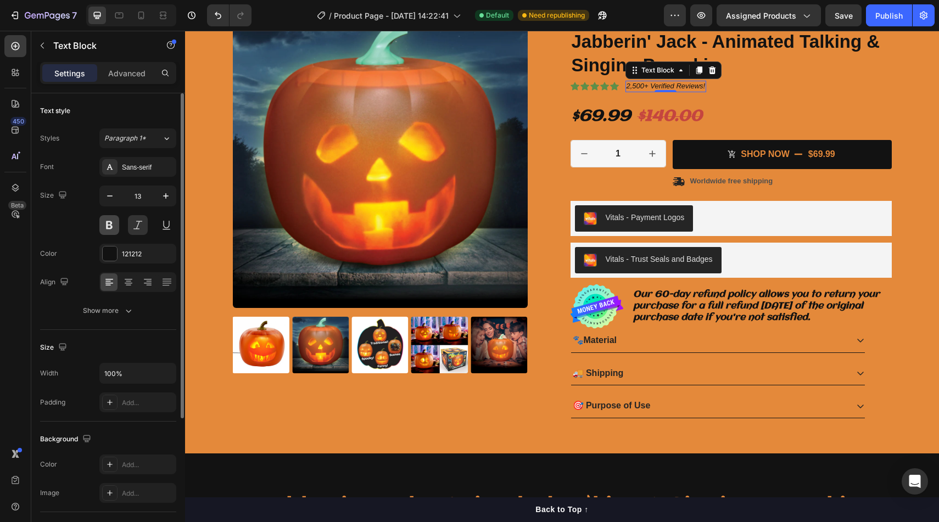
click at [115, 226] on button at bounding box center [109, 225] width 20 height 20
click at [150, 174] on div "Sans-serif" at bounding box center [137, 167] width 77 height 20
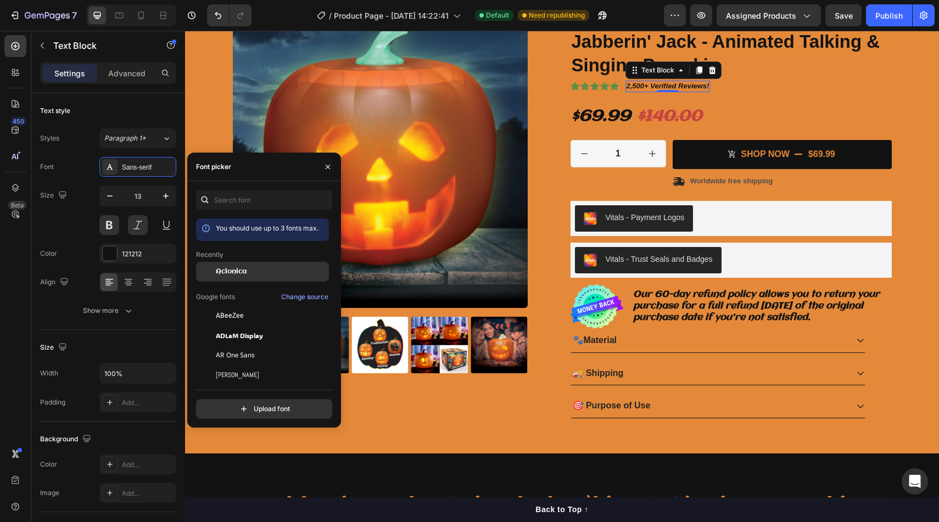
click at [216, 277] on div "Aclonica" at bounding box center [262, 272] width 133 height 20
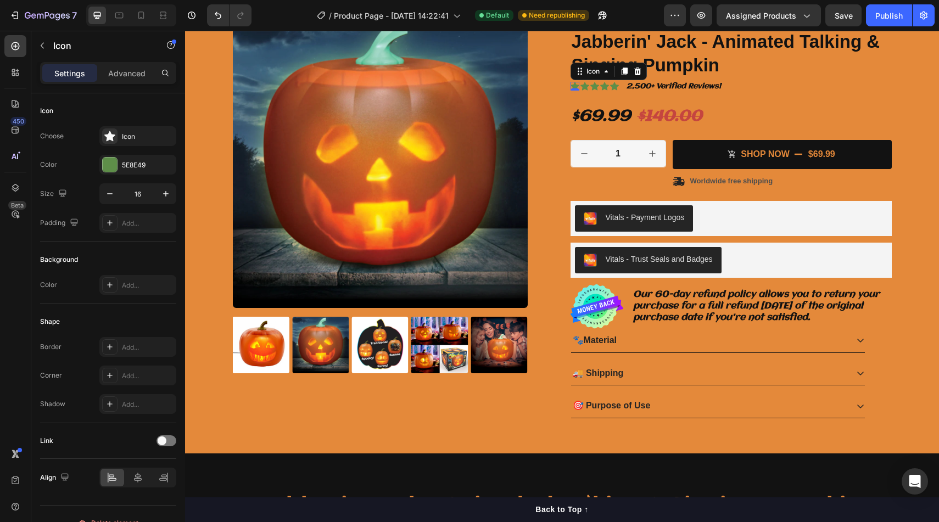
click at [573, 87] on div "Icon 0" at bounding box center [574, 86] width 9 height 9
click at [113, 163] on div at bounding box center [110, 165] width 14 height 14
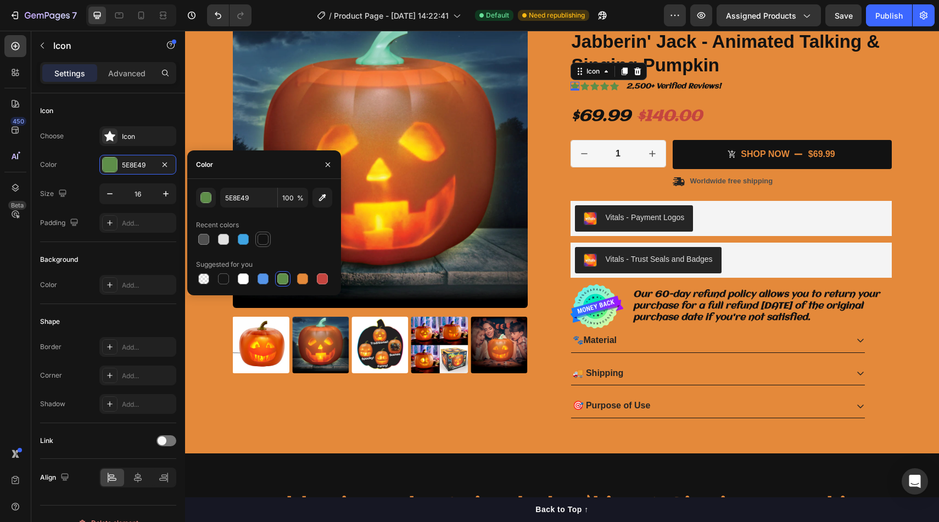
click at [264, 238] on div at bounding box center [263, 239] width 11 height 11
type input "121212"
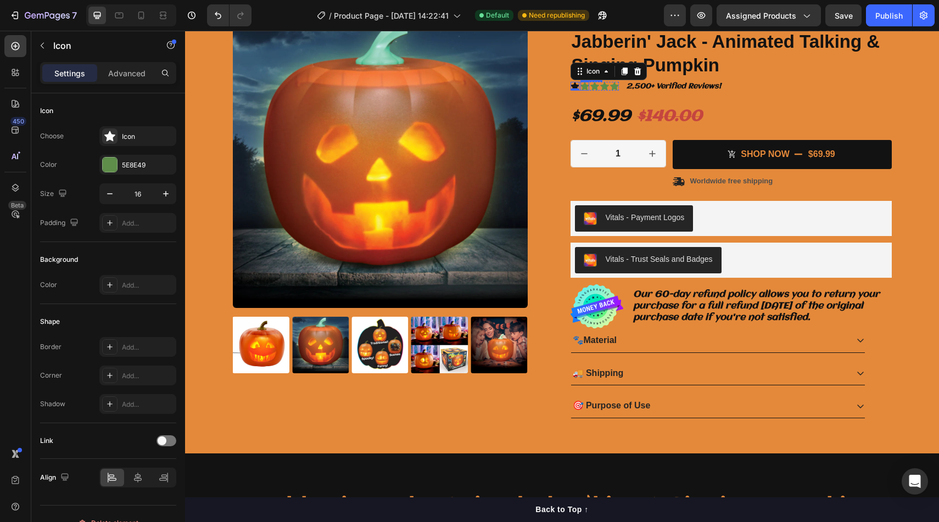
click at [587, 88] on div "Icon" at bounding box center [584, 86] width 9 height 9
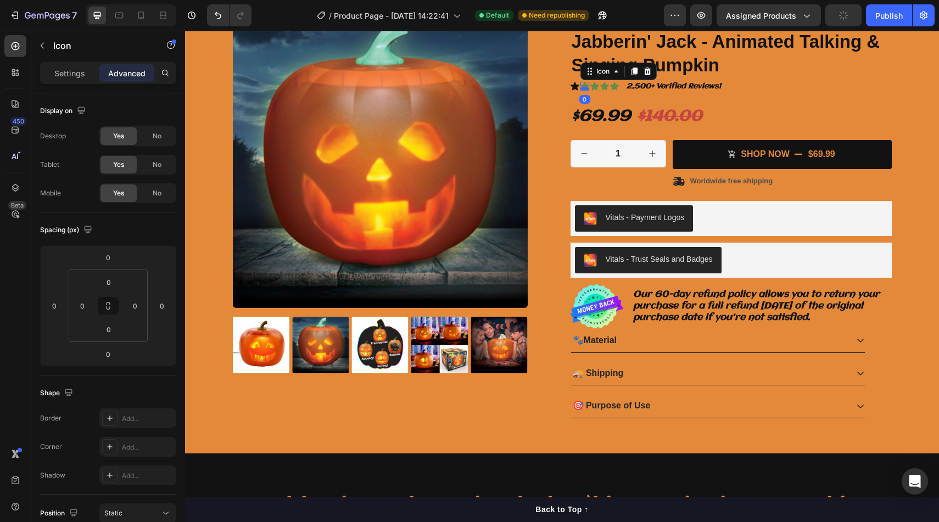
click at [585, 88] on div "Icon 0" at bounding box center [584, 86] width 9 height 9
click at [585, 83] on icon at bounding box center [584, 86] width 9 height 8
click at [80, 72] on p "Settings" at bounding box center [69, 74] width 31 height 12
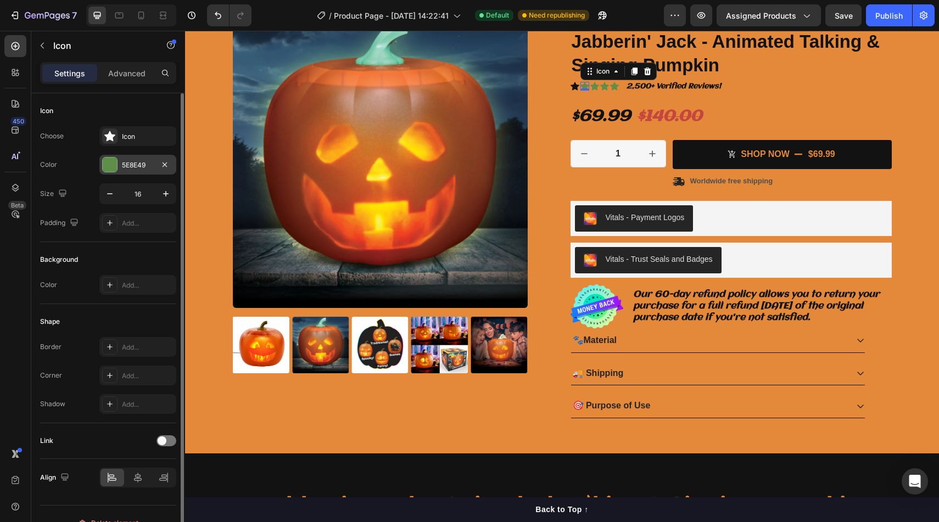
click at [106, 163] on div at bounding box center [110, 165] width 14 height 14
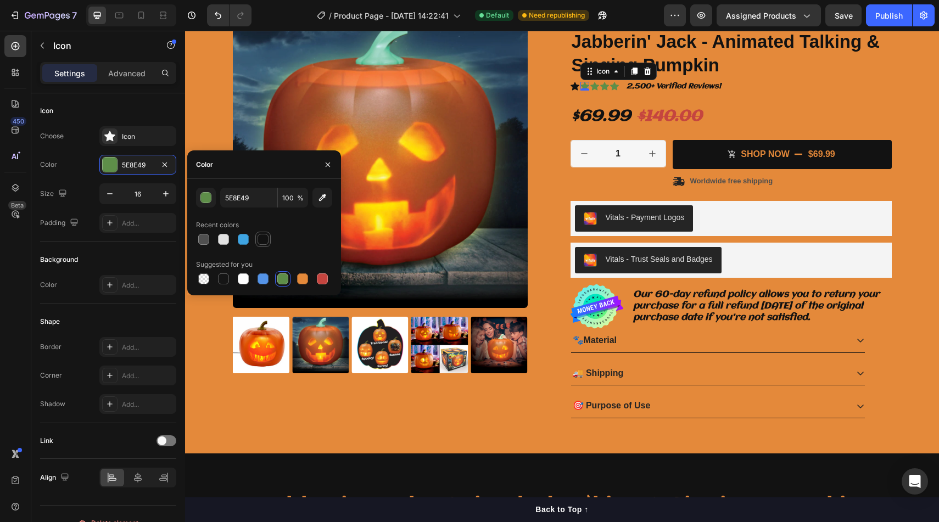
click at [264, 235] on div at bounding box center [263, 239] width 11 height 11
type input "121212"
click at [594, 86] on div "Icon" at bounding box center [594, 86] width 9 height 9
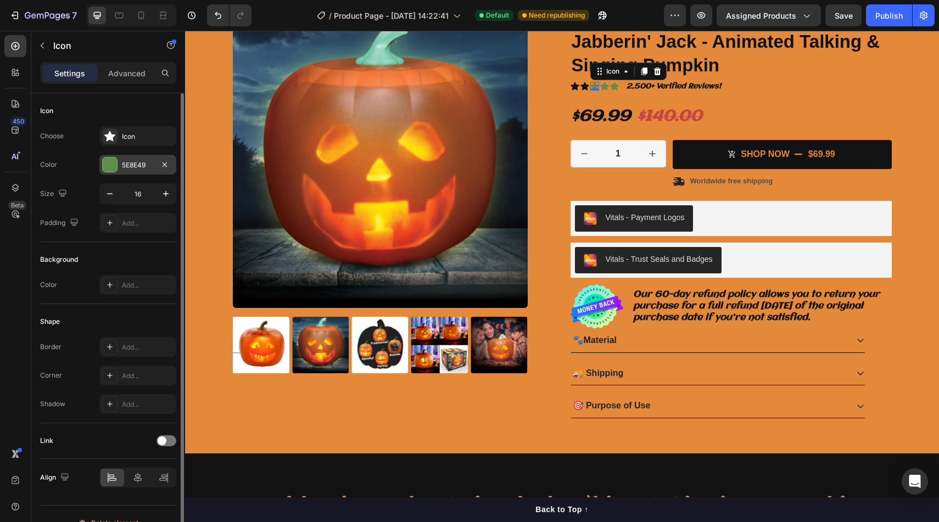
click at [107, 160] on div at bounding box center [110, 165] width 14 height 14
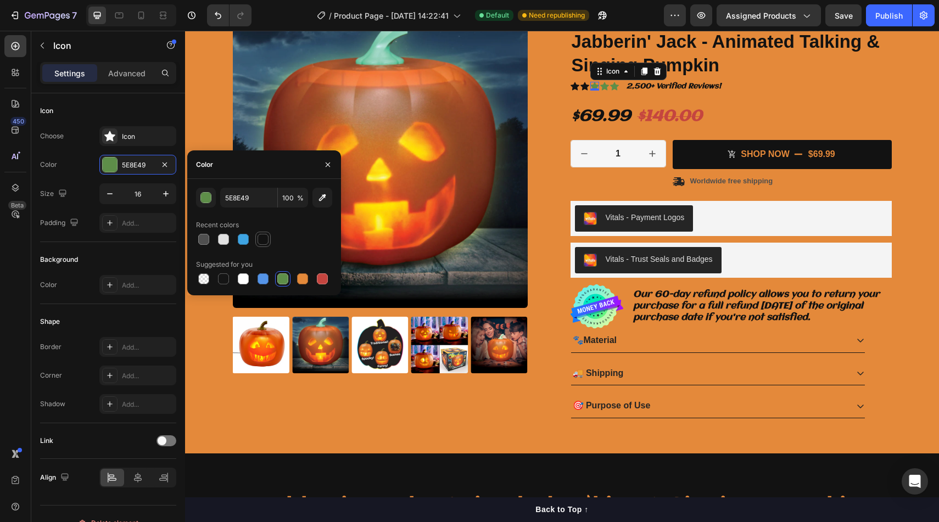
click at [261, 234] on div at bounding box center [263, 239] width 11 height 11
type input "121212"
click at [607, 87] on div "Icon" at bounding box center [604, 86] width 9 height 9
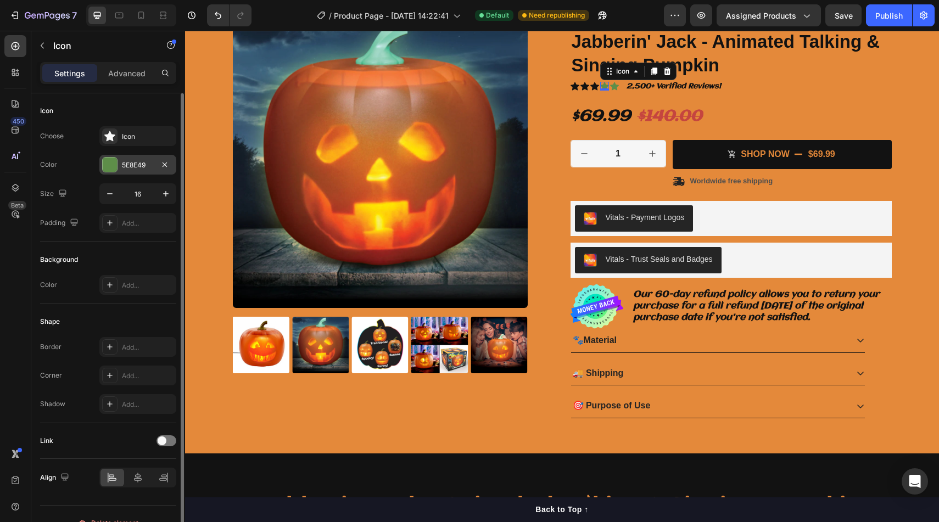
click at [107, 171] on div at bounding box center [110, 165] width 14 height 14
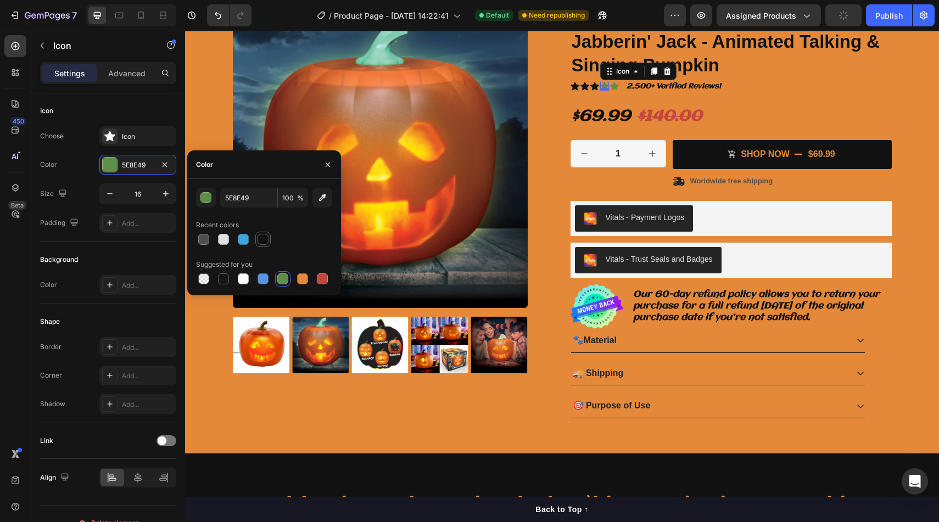
click at [264, 234] on div at bounding box center [263, 239] width 11 height 11
type input "121212"
click at [616, 86] on icon at bounding box center [614, 86] width 9 height 8
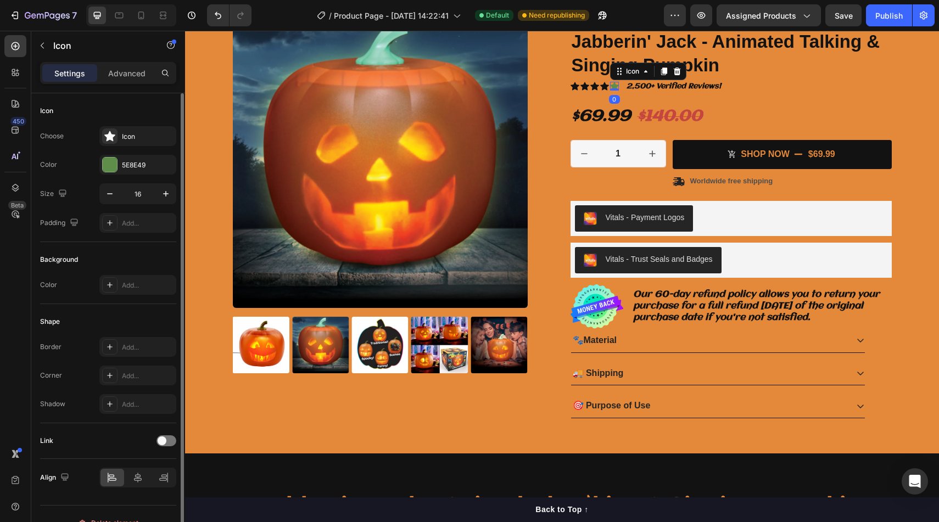
click at [110, 175] on div "Choose Icon Color 5E8E49 Size 16 Padding Add..." at bounding box center [108, 179] width 136 height 107
click at [110, 170] on div at bounding box center [110, 165] width 14 height 14
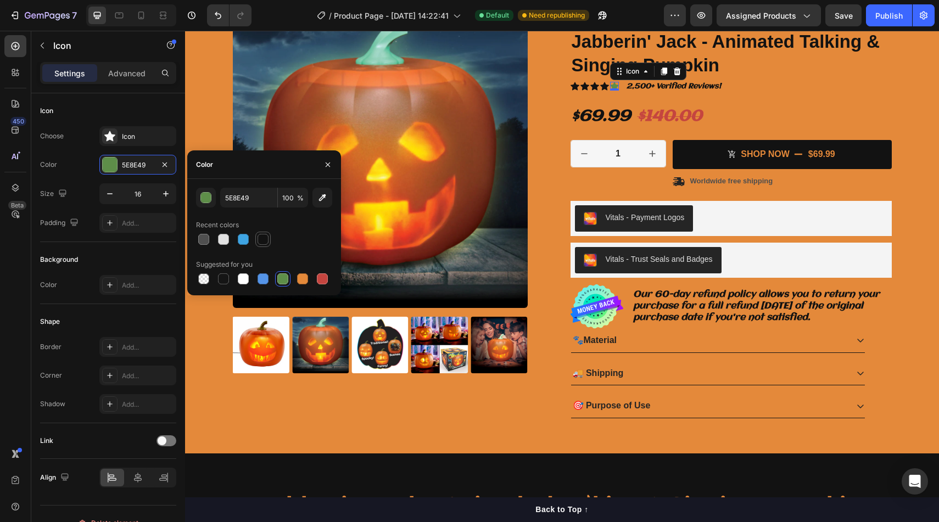
click at [266, 242] on div at bounding box center [263, 239] width 11 height 11
type input "121212"
click at [642, 143] on button "increment" at bounding box center [652, 154] width 26 height 26
type input "2"
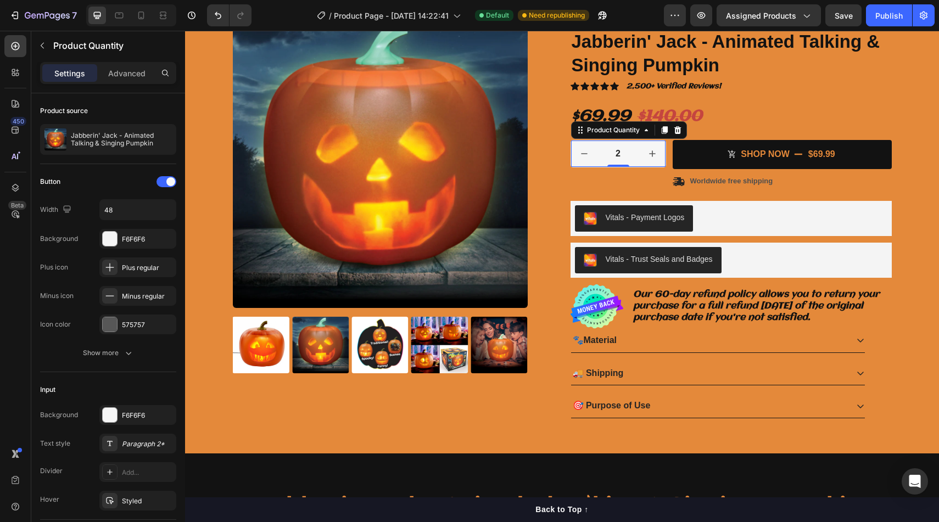
click at [685, 122] on div "Product Quantity" at bounding box center [629, 130] width 116 height 18
click at [681, 126] on icon at bounding box center [677, 130] width 9 height 9
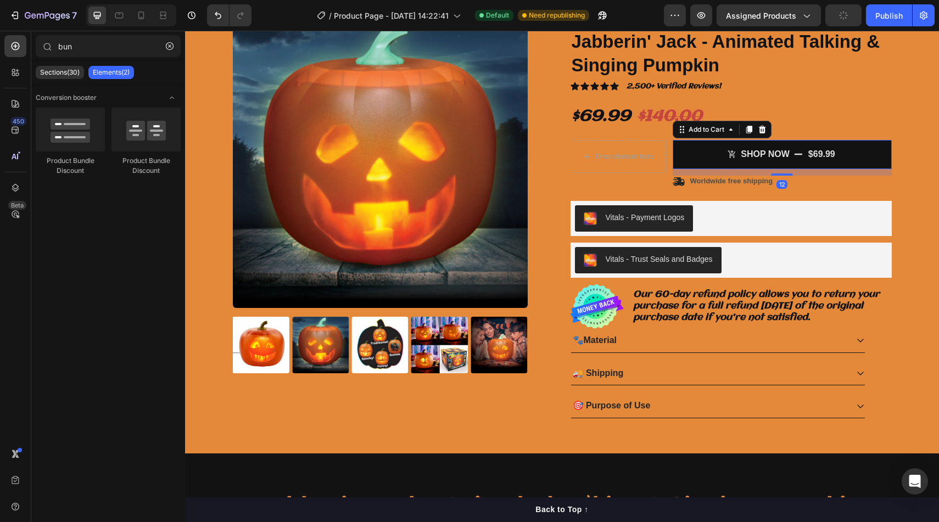
click at [682, 148] on button "SHOP Now $69.99" at bounding box center [782, 154] width 219 height 29
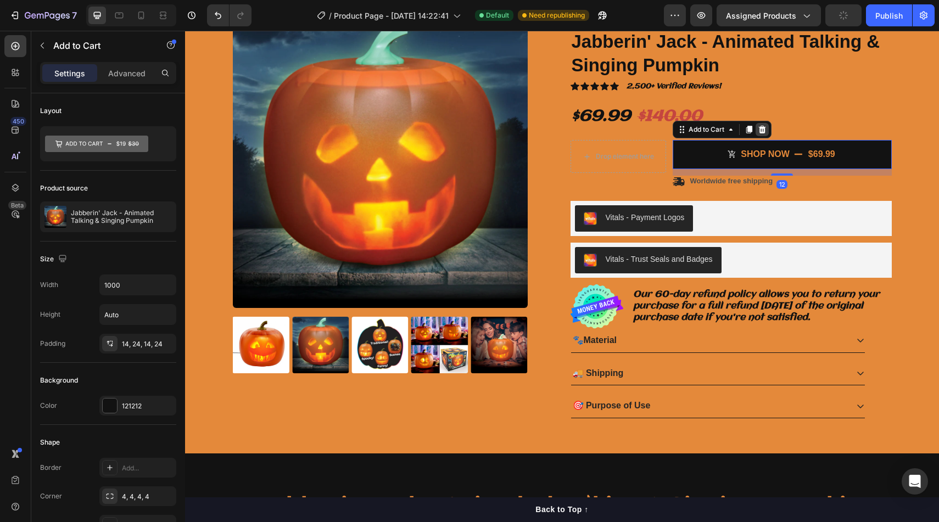
click at [764, 130] on icon at bounding box center [761, 130] width 7 height 8
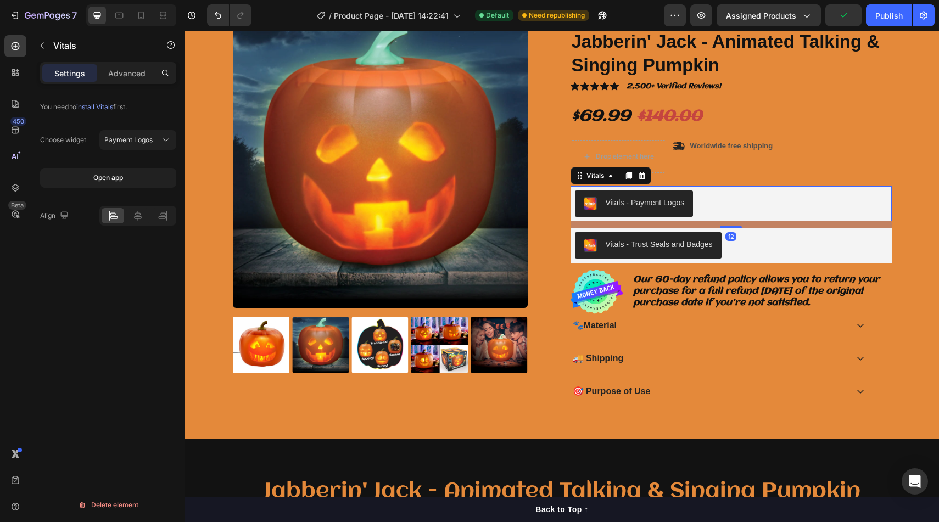
click at [714, 201] on div "Vitals - Payment Logos" at bounding box center [731, 204] width 312 height 26
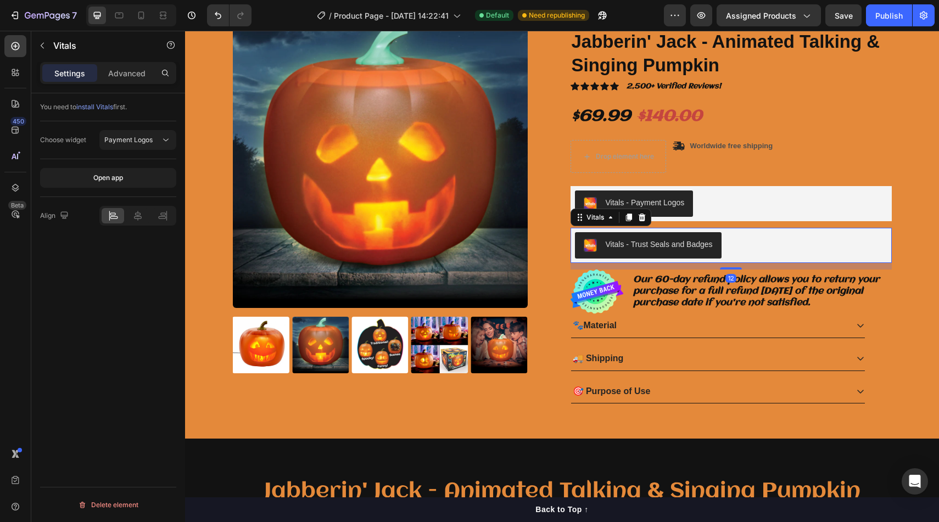
click at [752, 247] on div "Vitals - Trust Seals and Badges" at bounding box center [731, 245] width 312 height 26
click at [645, 216] on icon at bounding box center [641, 217] width 9 height 9
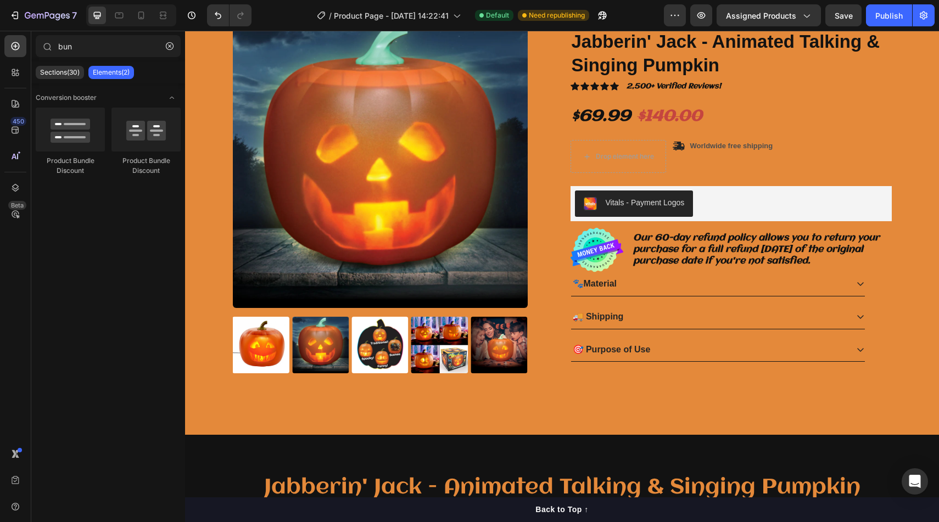
click at [15, 87] on div "450 Beta" at bounding box center [15, 239] width 22 height 408
click at [15, 78] on div at bounding box center [15, 72] width 22 height 22
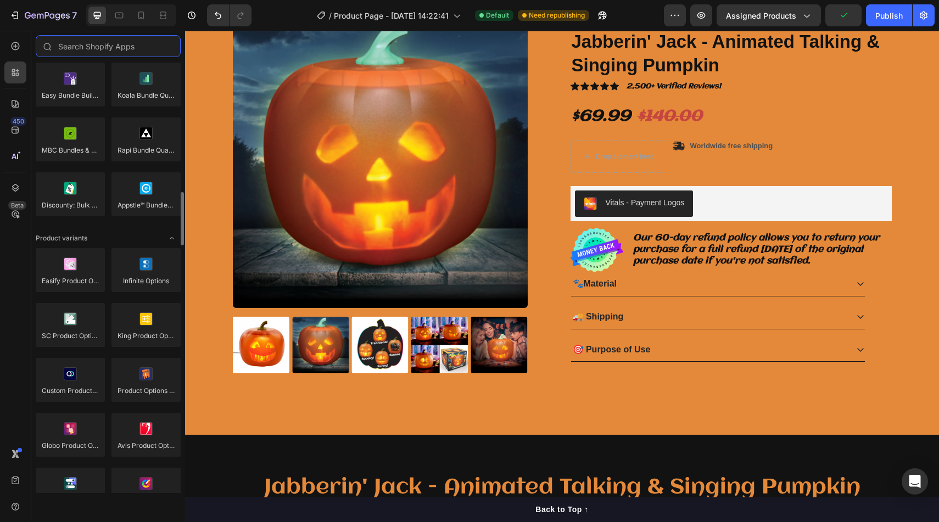
scroll to position [1049, 0]
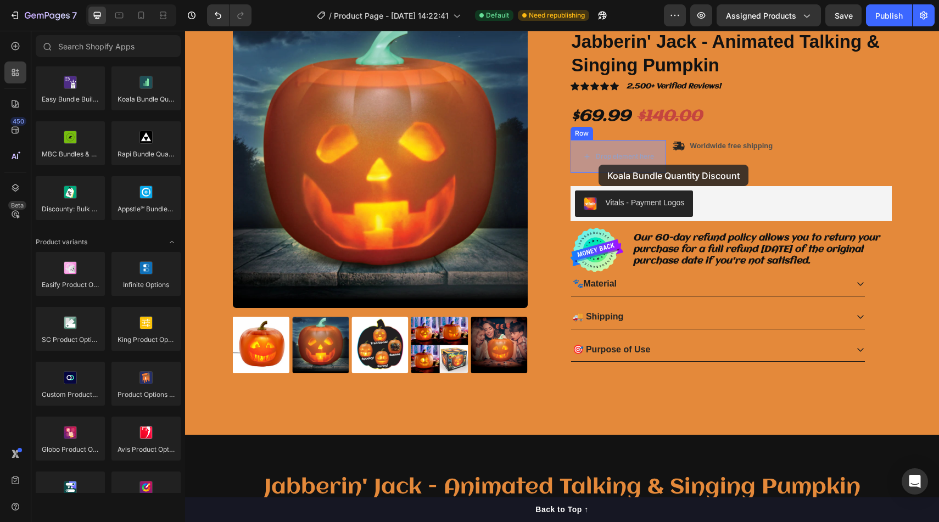
drag, startPoint x: 326, startPoint y: 103, endPoint x: 598, endPoint y: 165, distance: 279.2
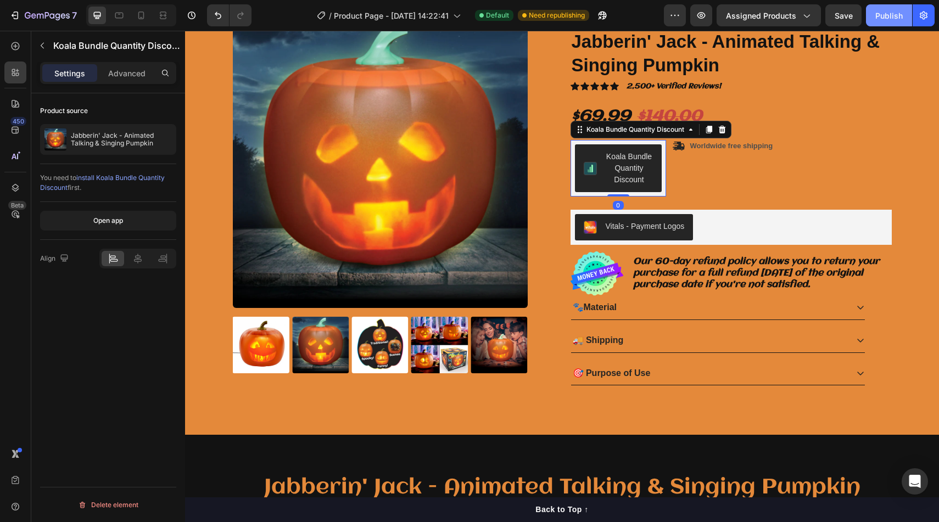
click at [890, 7] on button "Publish" at bounding box center [889, 15] width 46 height 22
click at [888, 20] on div "Publish" at bounding box center [888, 16] width 27 height 12
click at [885, 19] on div "Publish" at bounding box center [888, 16] width 27 height 12
click at [620, 142] on div "Koala Bundle Quantity Discount" at bounding box center [618, 168] width 96 height 57
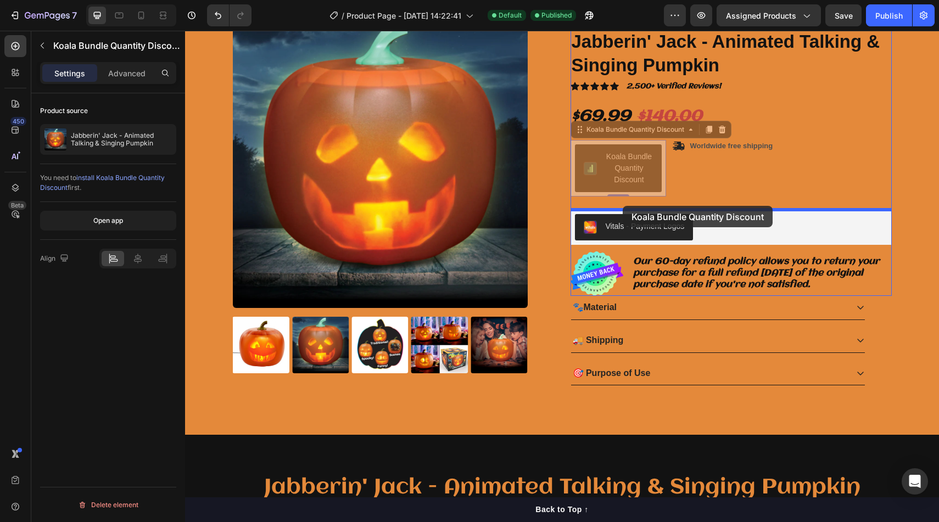
drag, startPoint x: 577, startPoint y: 130, endPoint x: 623, endPoint y: 205, distance: 87.5
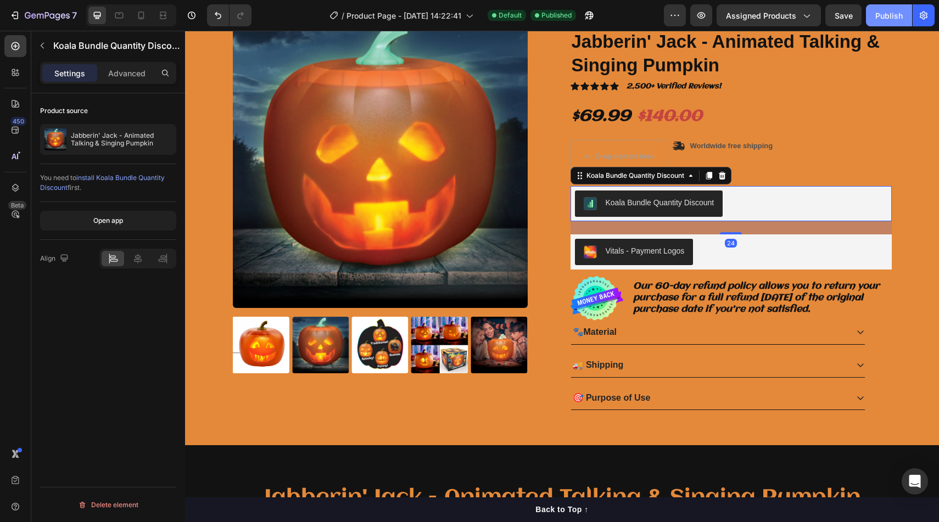
click at [892, 13] on div "Publish" at bounding box center [888, 16] width 27 height 12
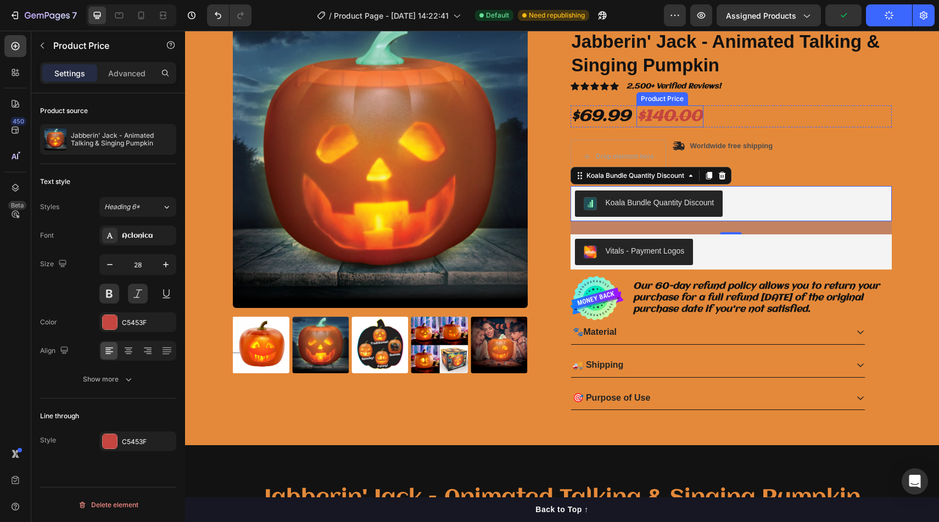
click at [650, 116] on div "$140.00" at bounding box center [669, 116] width 67 height 22
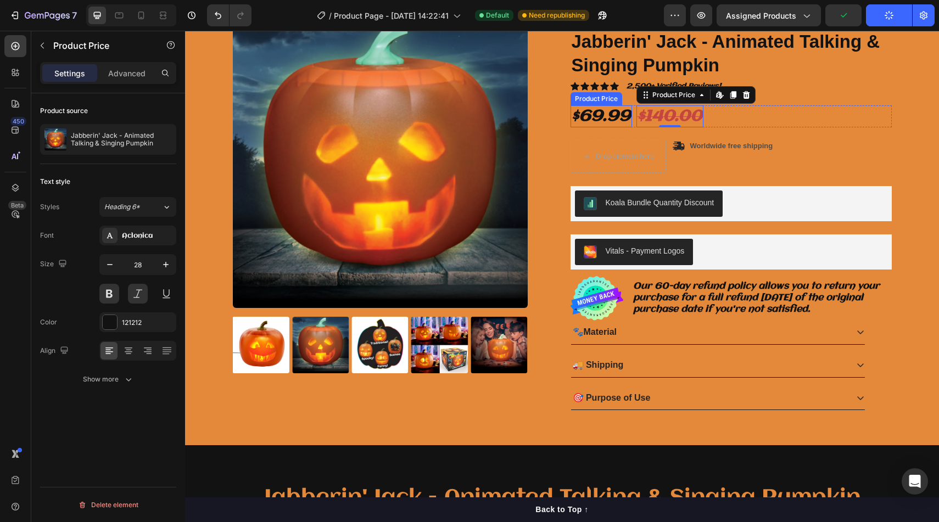
click at [610, 121] on div "$69.99" at bounding box center [600, 116] width 61 height 22
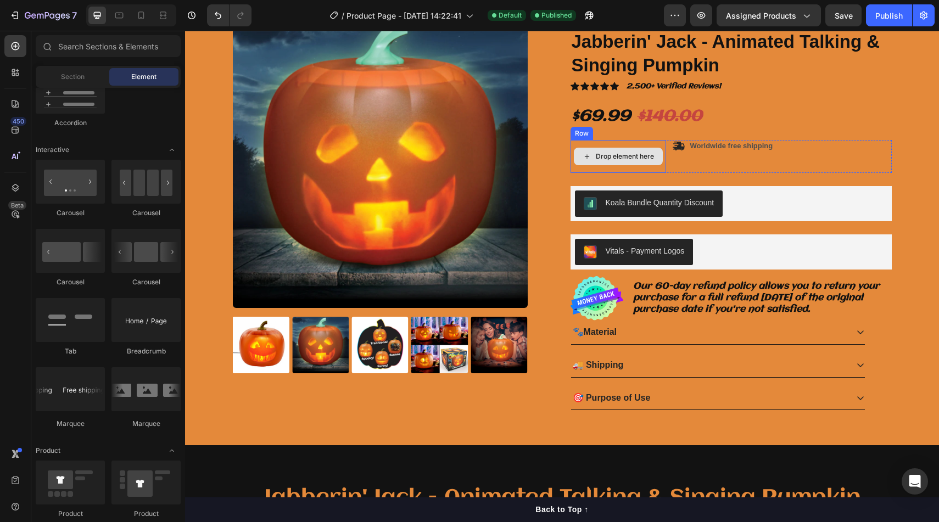
click at [638, 163] on div "Drop element here" at bounding box center [618, 157] width 89 height 18
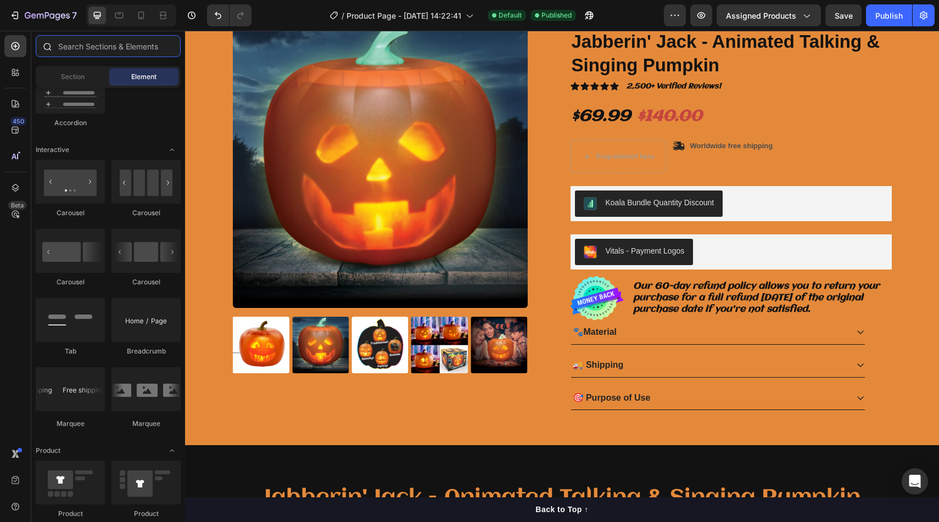
click at [120, 49] on input "text" at bounding box center [108, 46] width 145 height 22
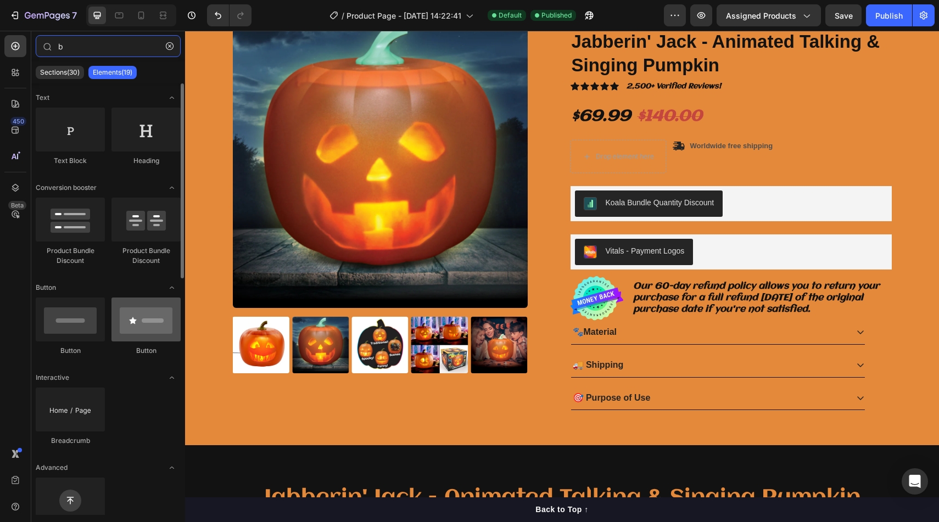
type input "b"
click at [131, 318] on div at bounding box center [145, 320] width 69 height 44
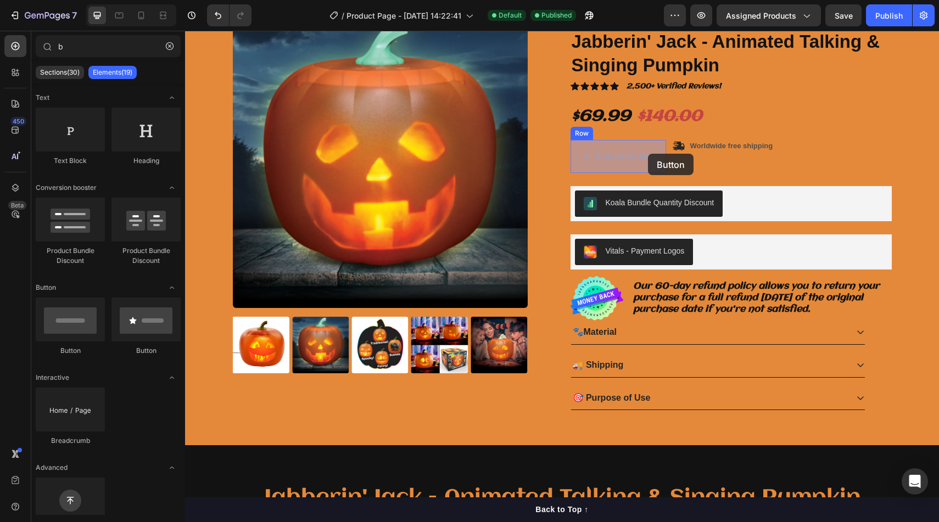
drag, startPoint x: 316, startPoint y: 349, endPoint x: 647, endPoint y: 153, distance: 384.0
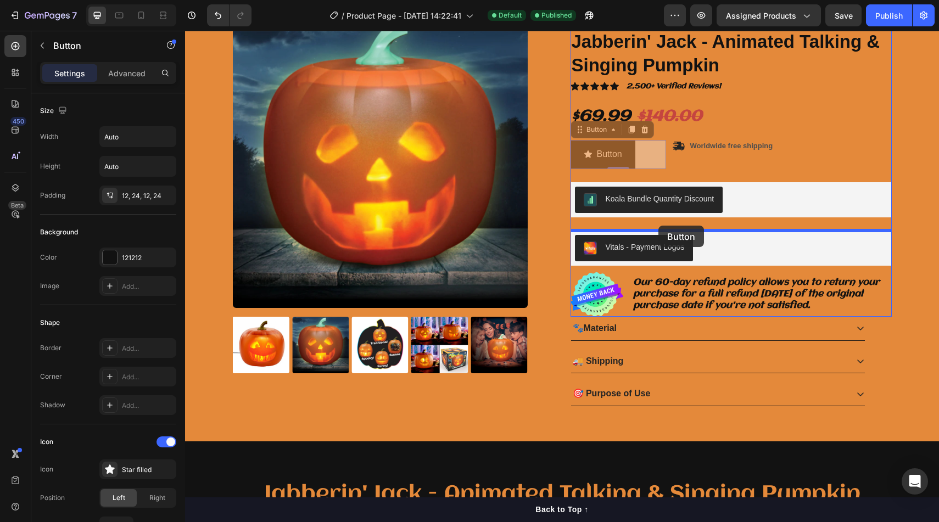
drag, startPoint x: 625, startPoint y: 150, endPoint x: 658, endPoint y: 223, distance: 80.1
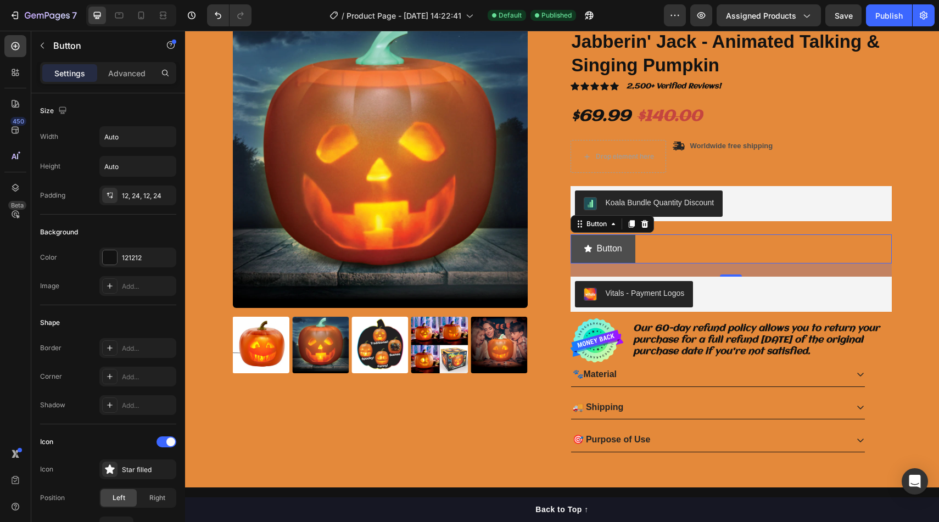
click at [633, 247] on button "Button" at bounding box center [602, 248] width 65 height 29
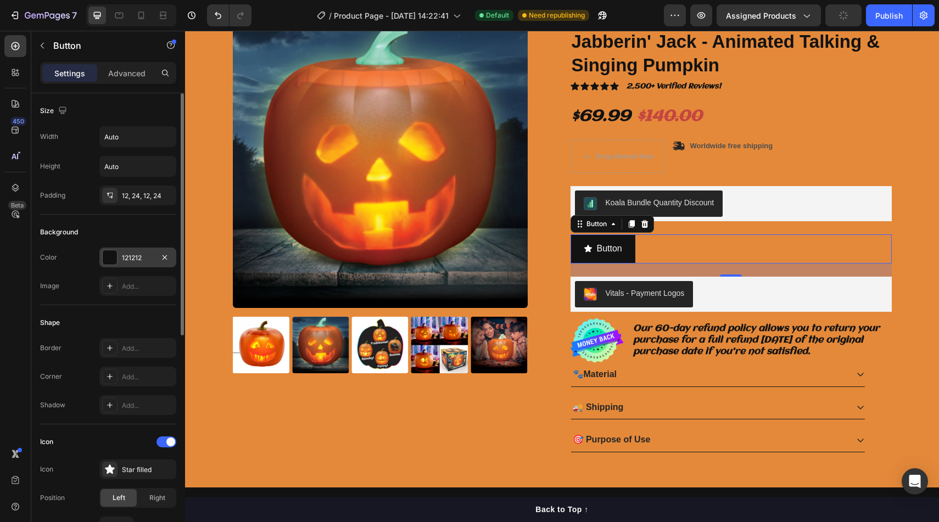
click at [110, 259] on div at bounding box center [110, 257] width 14 height 14
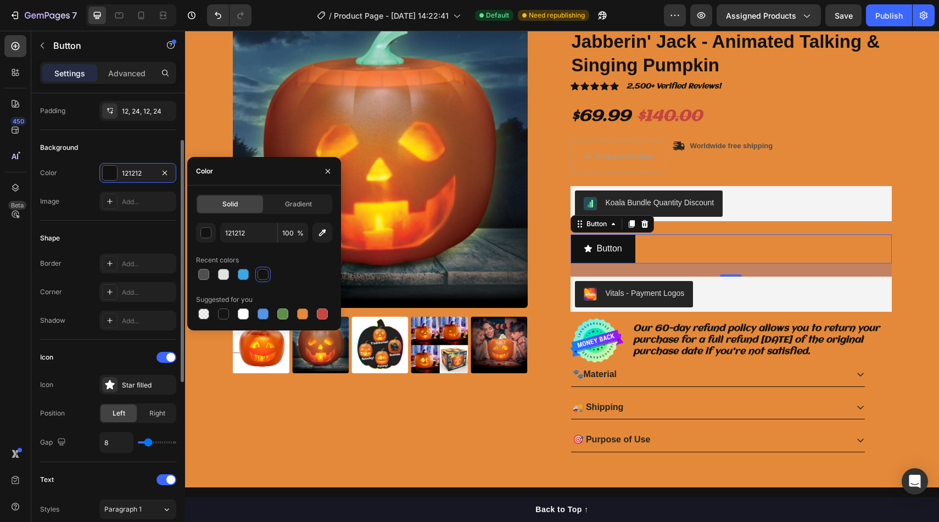
scroll to position [86, 0]
click at [136, 386] on div "Star filled" at bounding box center [148, 384] width 52 height 10
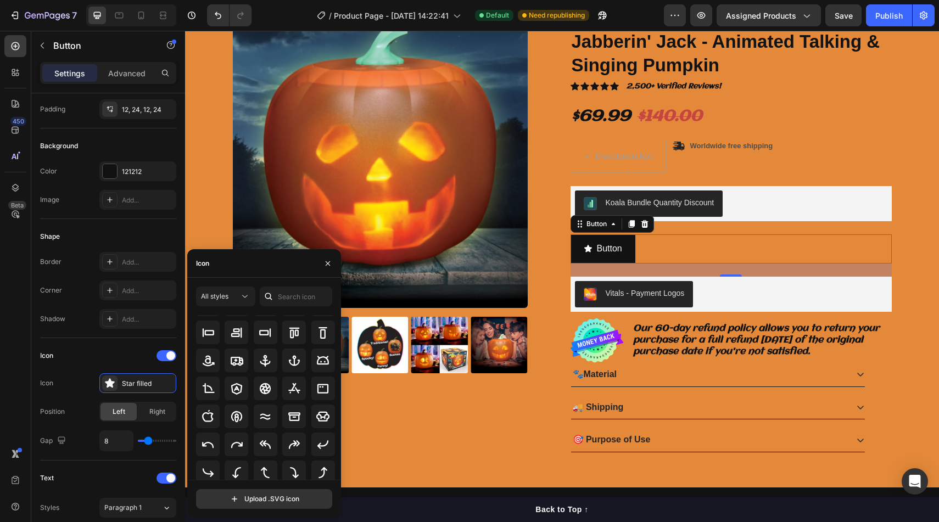
scroll to position [121, 0]
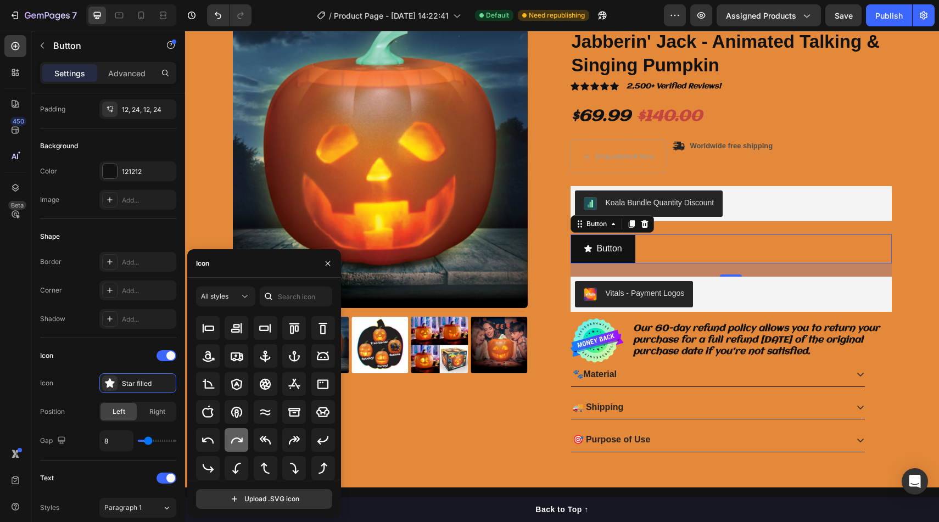
click at [228, 441] on div at bounding box center [237, 440] width 24 height 24
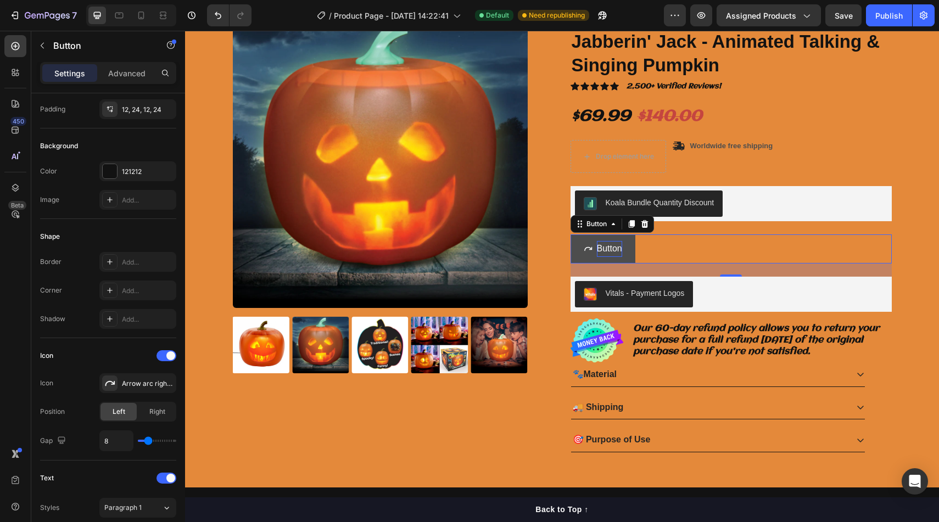
click at [612, 252] on p "Button" at bounding box center [609, 249] width 25 height 16
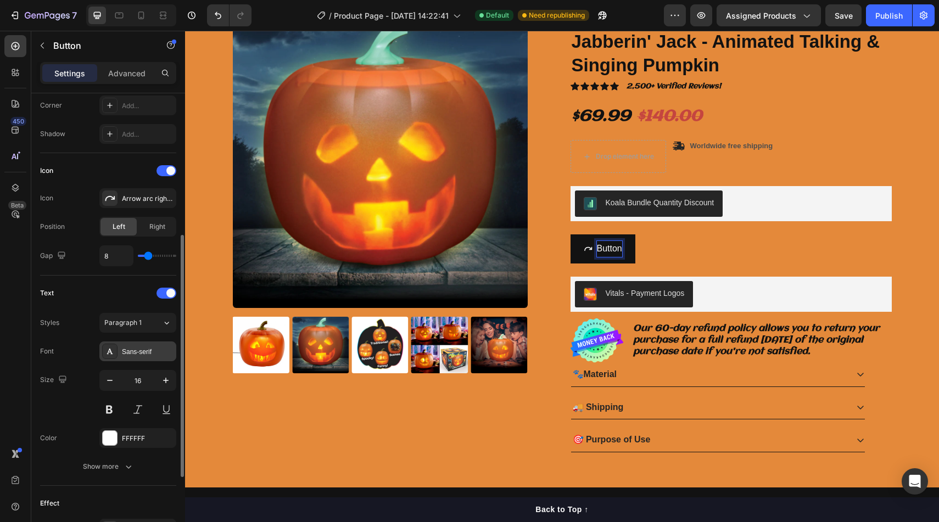
scroll to position [273, 0]
click at [143, 407] on button at bounding box center [138, 408] width 20 height 20
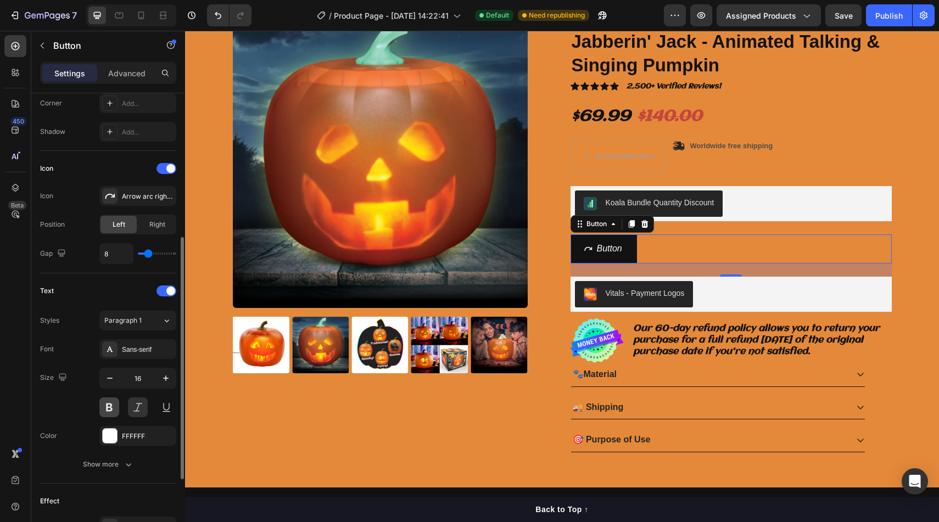
click at [108, 407] on button at bounding box center [109, 408] width 20 height 20
click at [141, 351] on div "Sans-serif" at bounding box center [148, 350] width 52 height 10
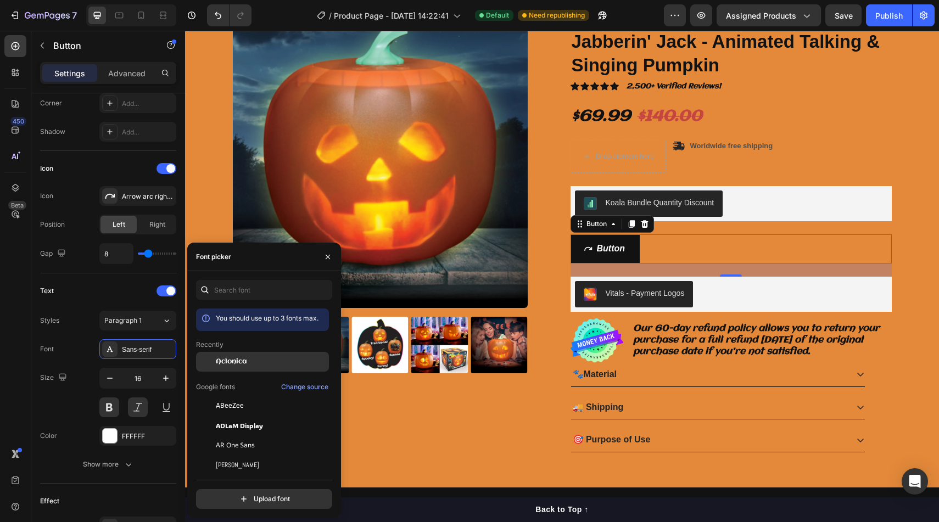
click at [254, 363] on div "Aclonica" at bounding box center [271, 362] width 111 height 10
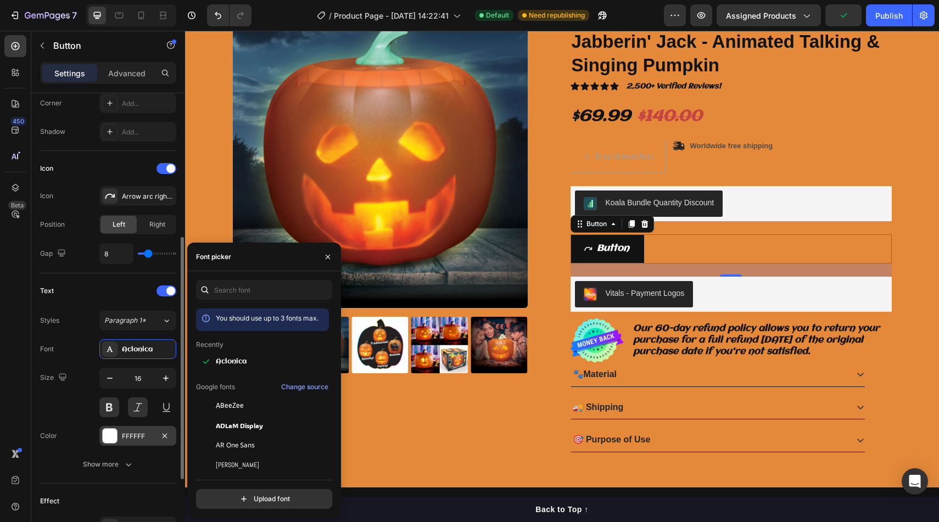
click at [115, 437] on div at bounding box center [110, 436] width 14 height 14
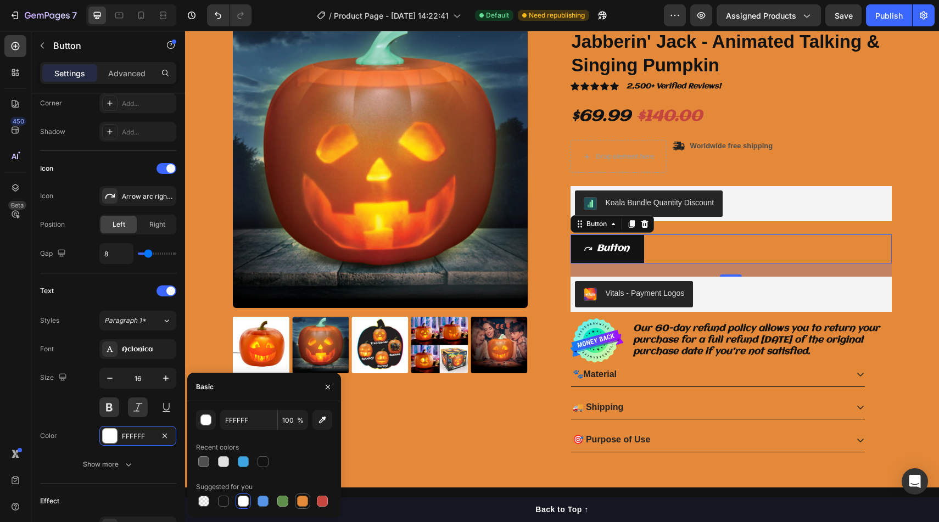
click at [304, 502] on div at bounding box center [302, 501] width 11 height 11
type input "E4893A"
click at [643, 250] on button "Button" at bounding box center [607, 248] width 74 height 29
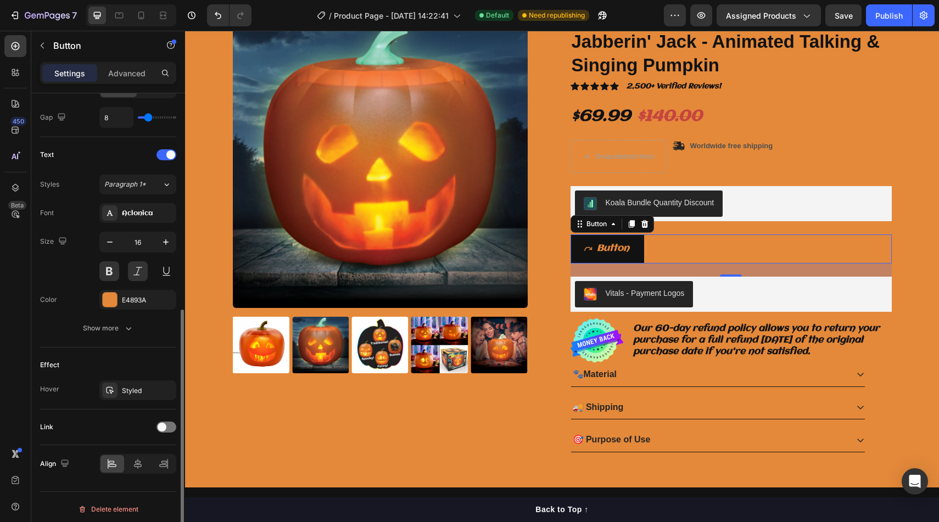
scroll to position [411, 0]
click at [131, 331] on icon "button" at bounding box center [128, 327] width 11 height 11
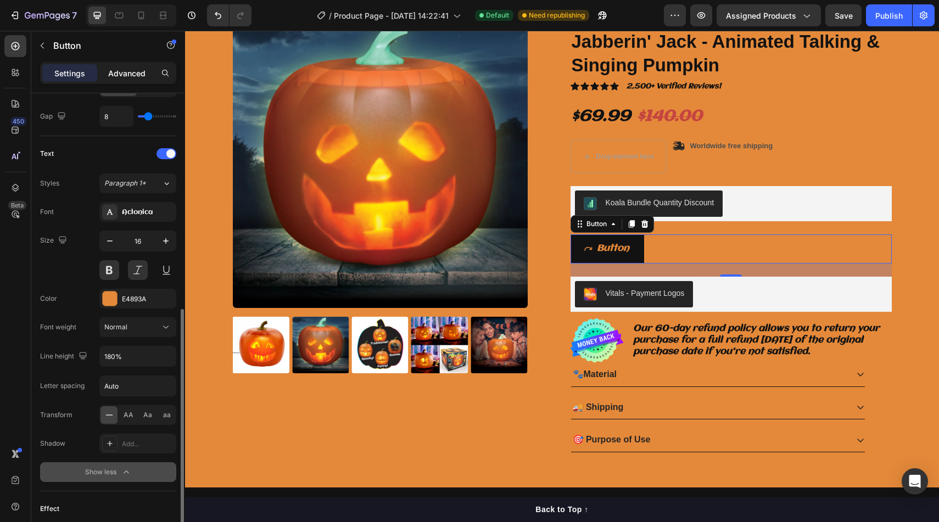
click at [138, 72] on p "Advanced" at bounding box center [126, 74] width 37 height 12
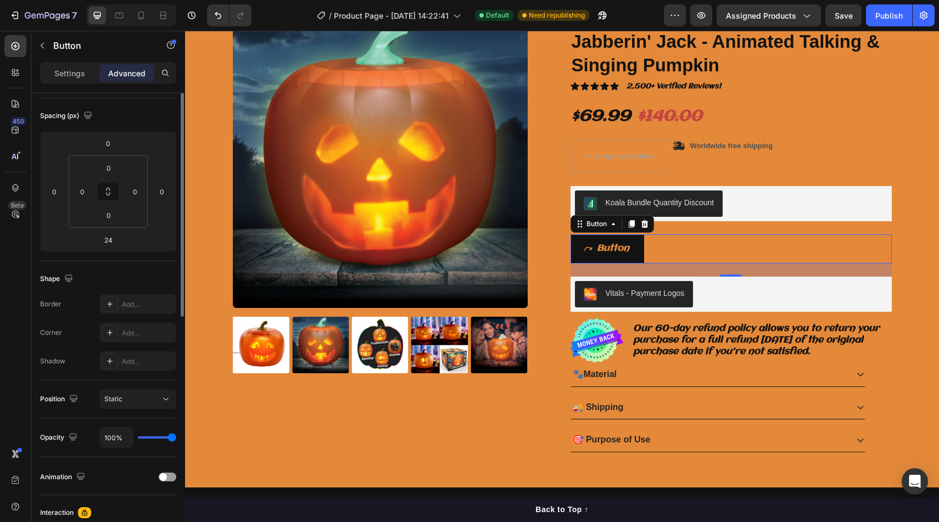
scroll to position [272, 0]
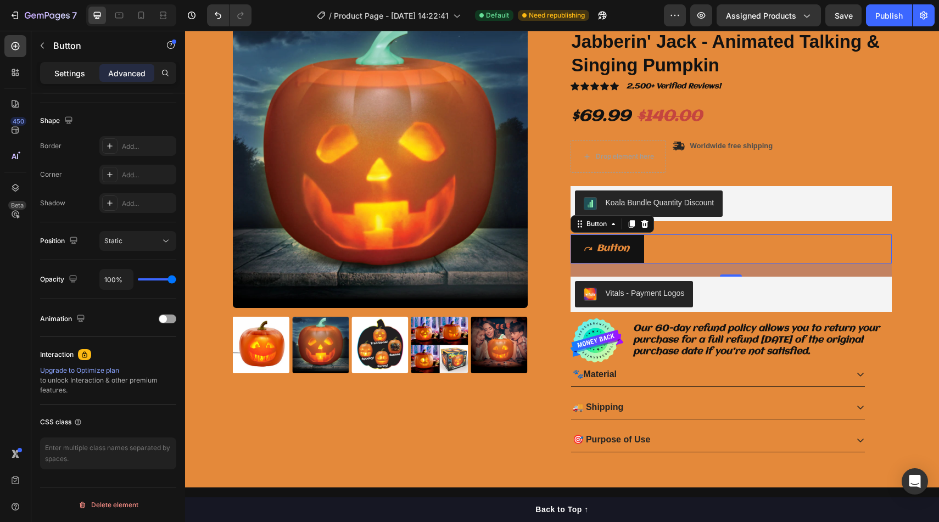
click at [65, 69] on p "Settings" at bounding box center [69, 74] width 31 height 12
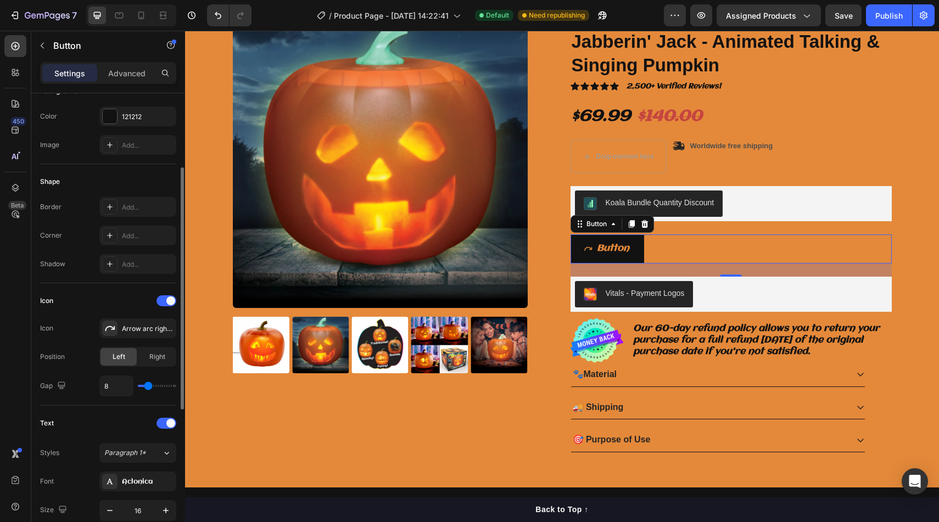
scroll to position [140, 0]
click at [637, 249] on button "Button" at bounding box center [607, 248] width 74 height 29
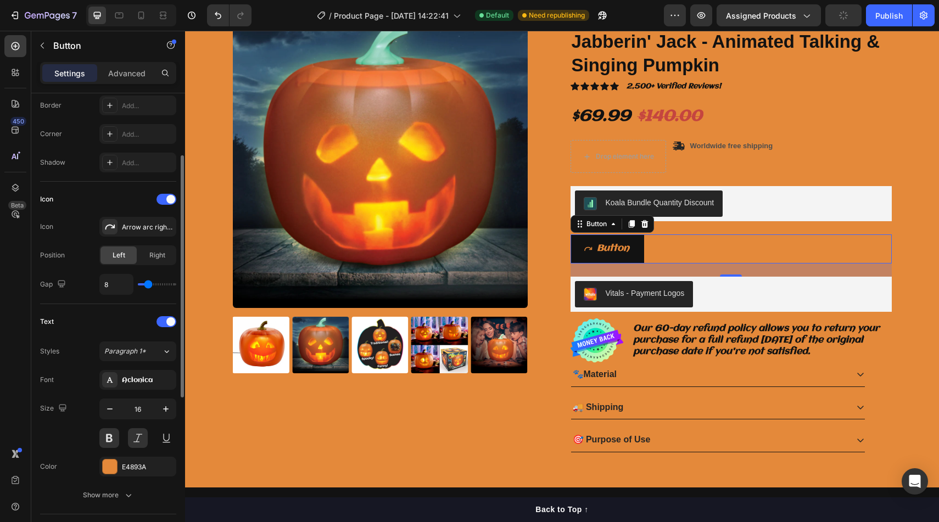
scroll to position [414, 0]
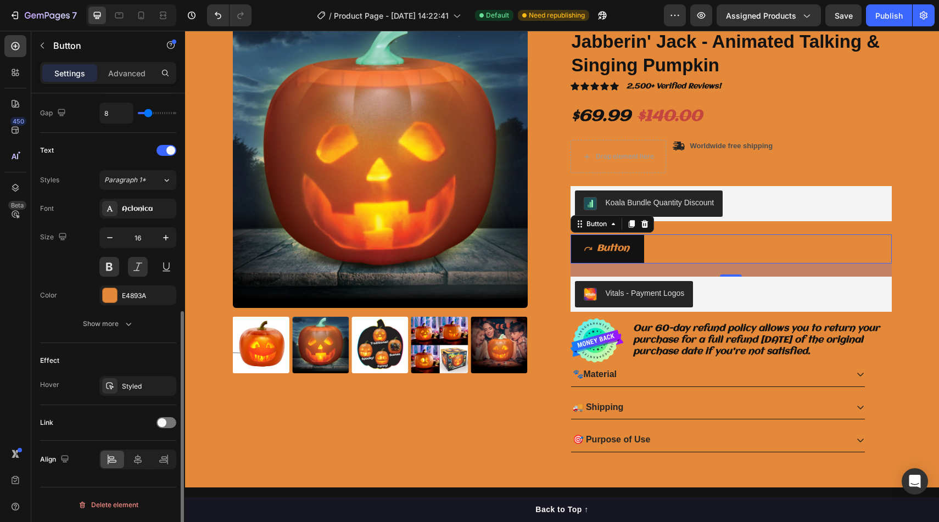
drag, startPoint x: 136, startPoint y: 382, endPoint x: 163, endPoint y: 429, distance: 54.6
click at [163, 429] on div "Size Width Auto Height Auto Padding 12, 24, 12, 24 Background Color 121212 Imag…" at bounding box center [108, 78] width 136 height 799
click at [163, 429] on div "Link" at bounding box center [108, 423] width 136 height 18
click at [163, 428] on div "Link" at bounding box center [108, 423] width 136 height 18
click at [165, 423] on span at bounding box center [162, 422] width 9 height 9
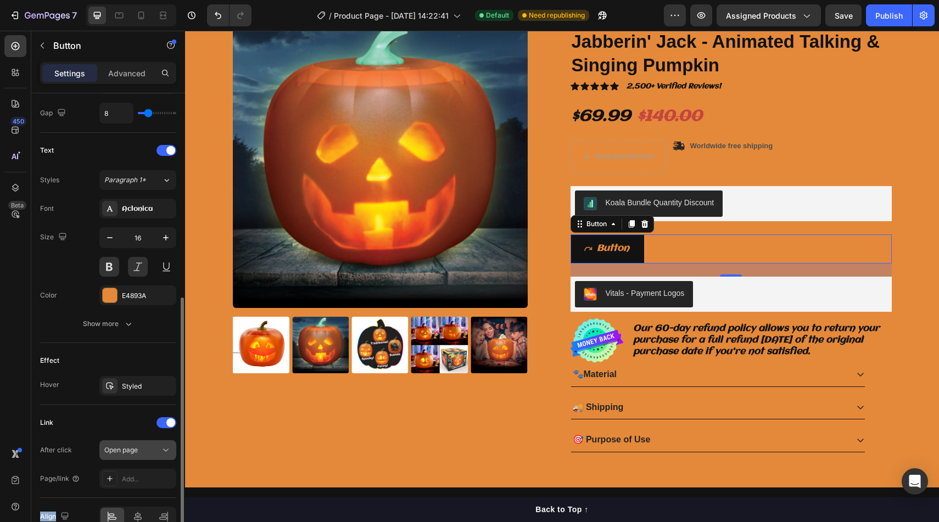
click at [143, 455] on div "Open page" at bounding box center [137, 450] width 67 height 11
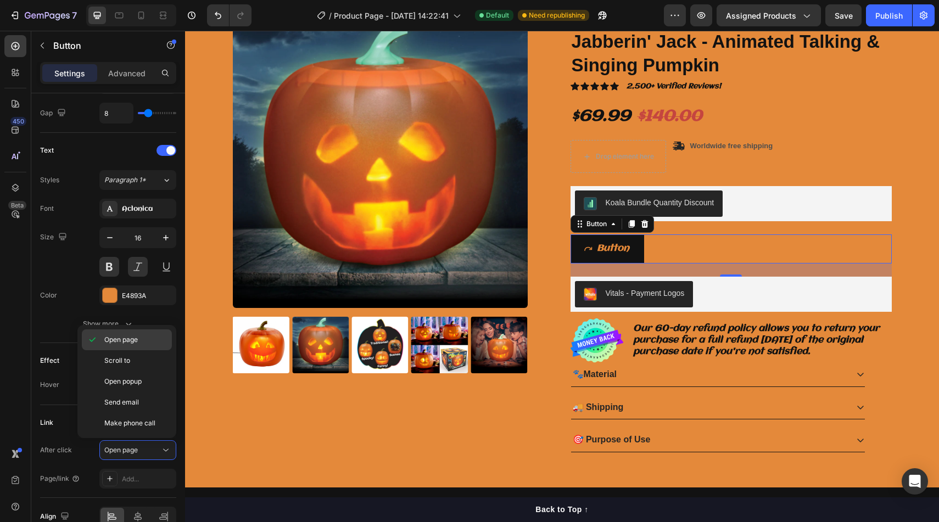
click at [155, 339] on p "Open page" at bounding box center [135, 340] width 63 height 10
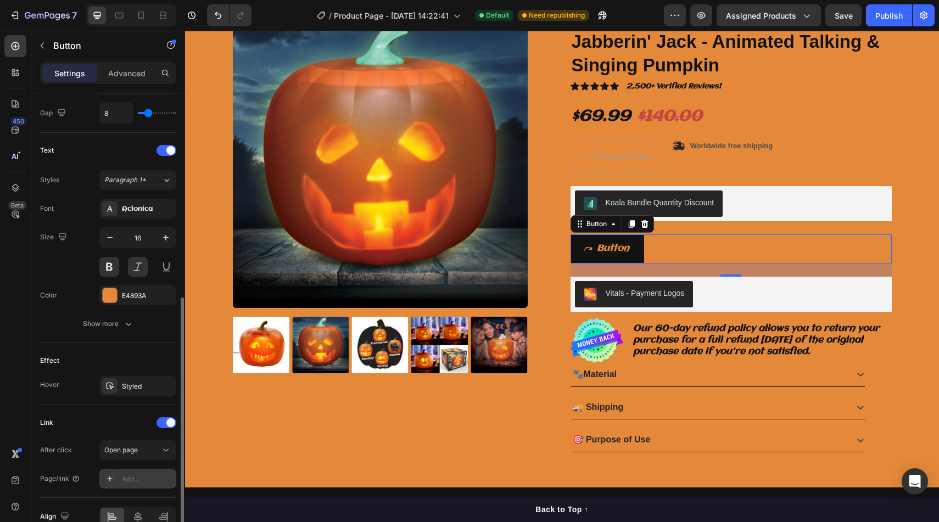
click at [142, 477] on div "Add..." at bounding box center [148, 479] width 52 height 10
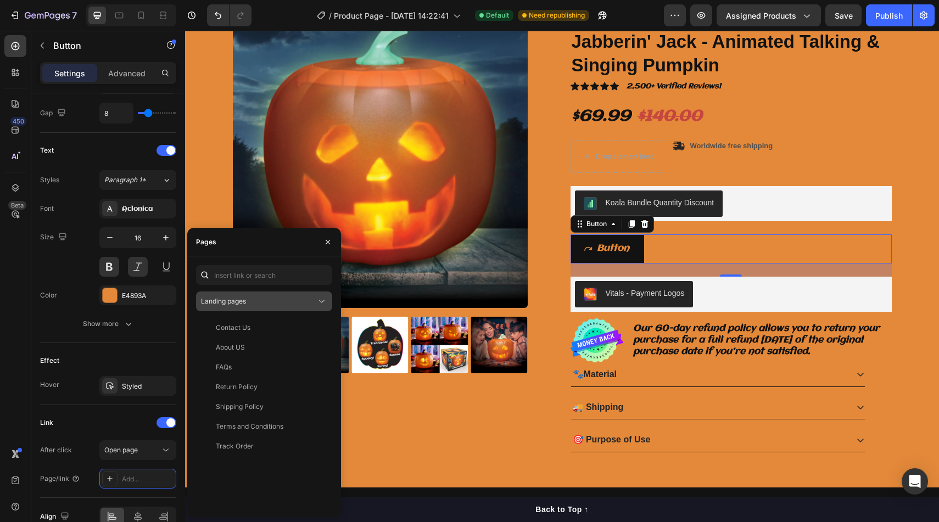
click at [249, 305] on div "Landing pages" at bounding box center [258, 301] width 115 height 10
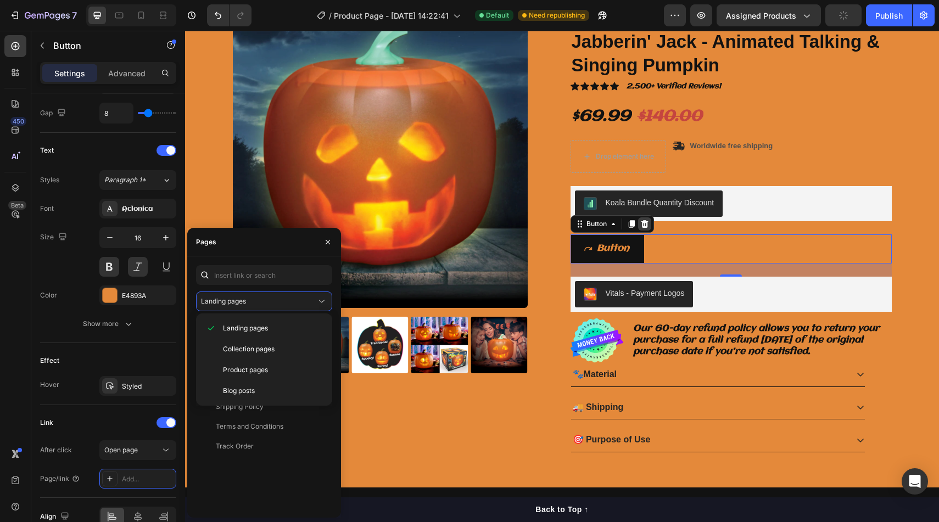
click at [651, 223] on div at bounding box center [644, 223] width 13 height 13
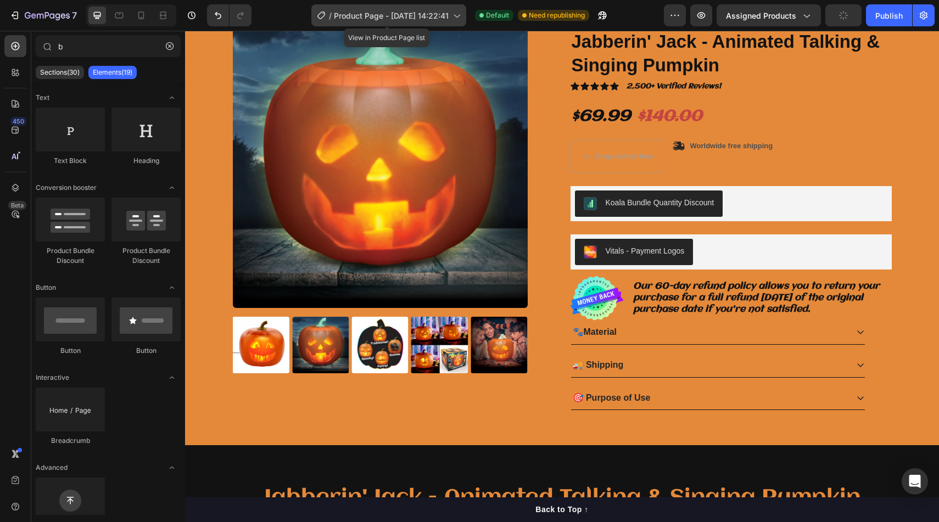
click at [348, 22] on div "/ Product Page - Sep 1, 14:22:41" at bounding box center [388, 15] width 155 height 22
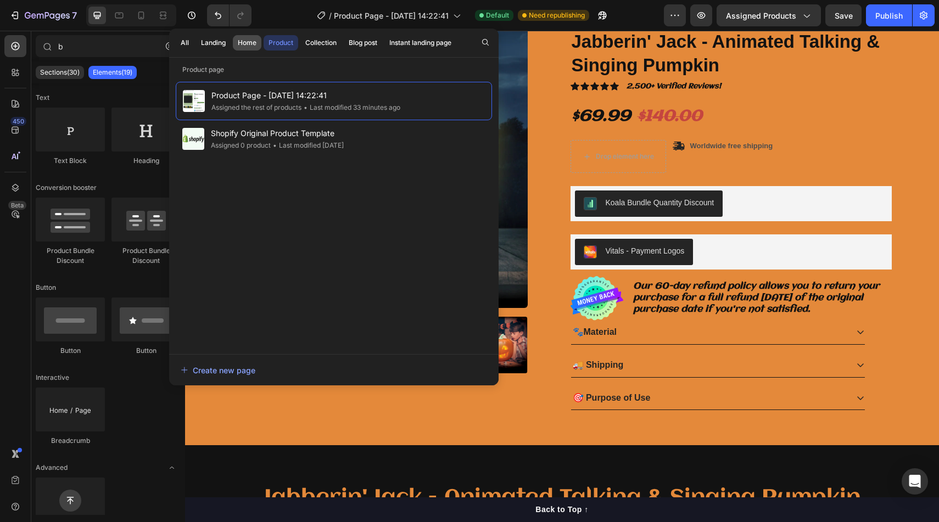
click at [243, 48] on button "Home" at bounding box center [247, 42] width 29 height 15
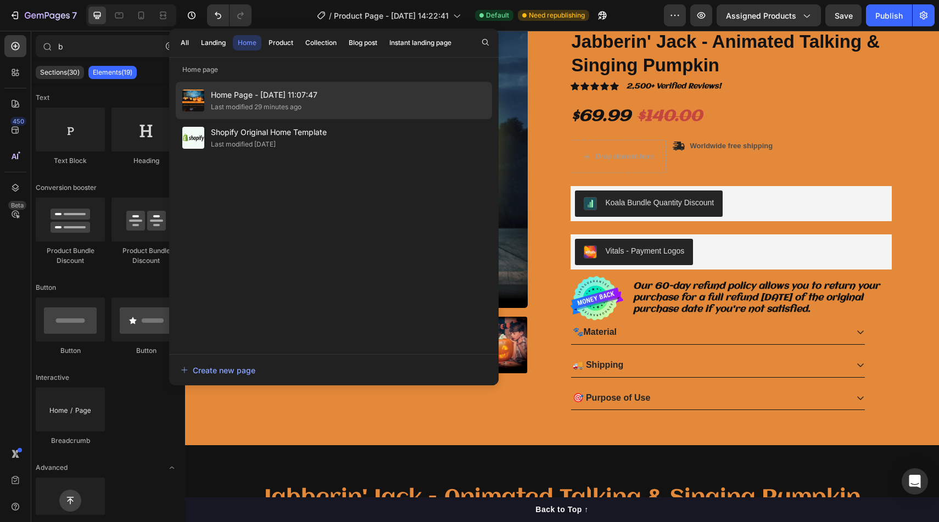
click at [240, 98] on span "Home Page - Sep 27, 11:07:47" at bounding box center [264, 94] width 107 height 13
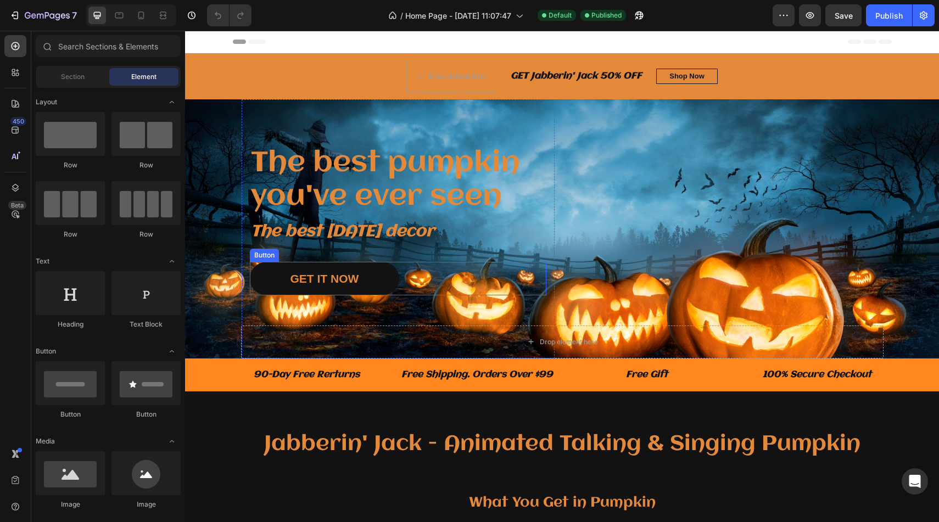
click at [372, 284] on link "GET IT NOW" at bounding box center [325, 278] width 150 height 33
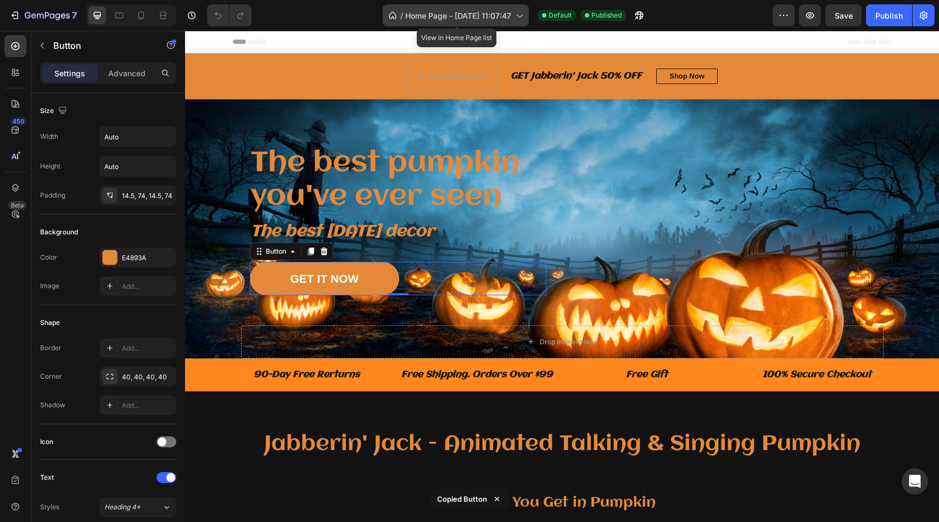
click at [442, 18] on span "Home Page - [DATE] 11:07:47" at bounding box center [458, 16] width 106 height 12
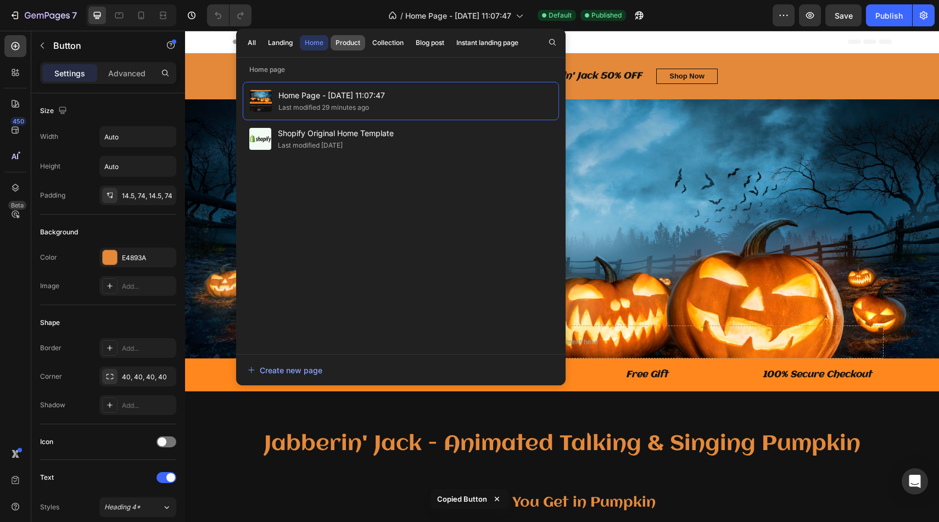
click at [357, 44] on div "Product" at bounding box center [347, 43] width 25 height 10
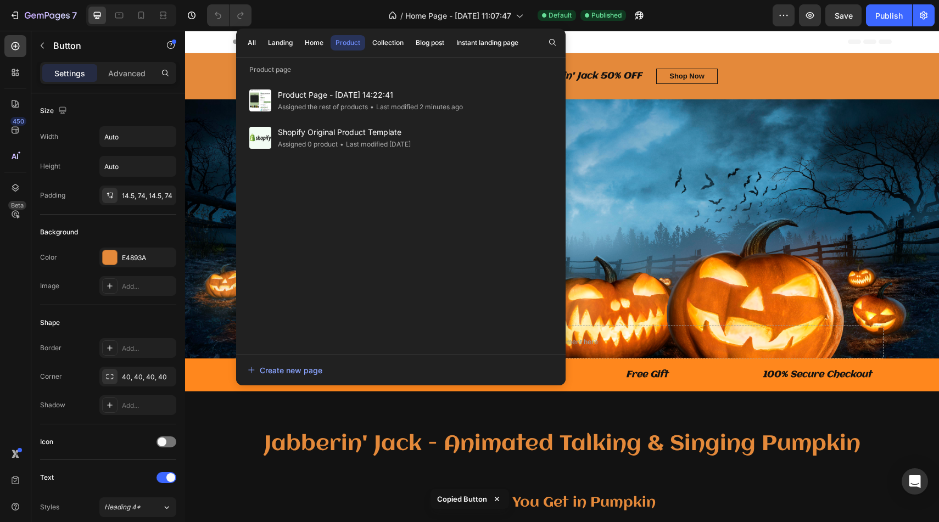
click at [358, 93] on span "Product Page - [DATE] 14:22:41" at bounding box center [370, 94] width 185 height 13
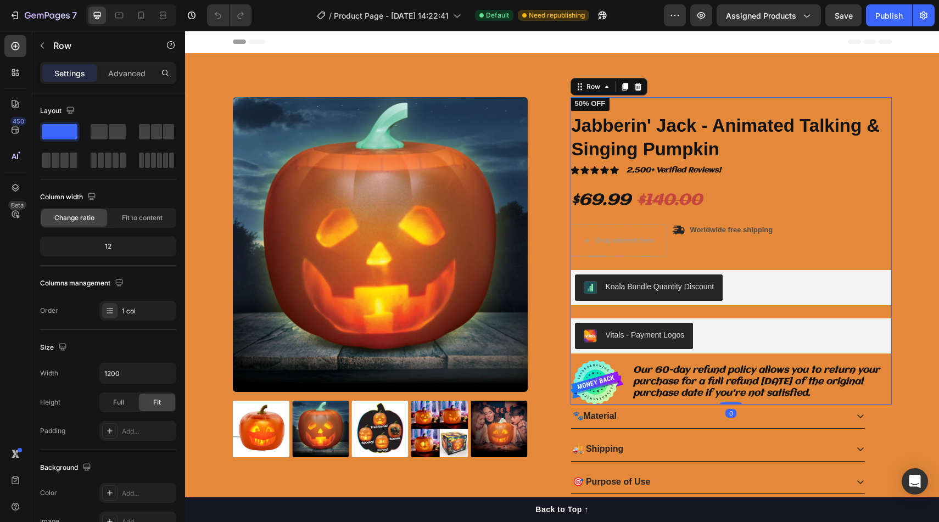
click at [728, 310] on div "Icon Icon Icon Icon Icon Icon List 2,500+ Verified Reviews! Text Block Row 50% …" at bounding box center [730, 250] width 321 height 307
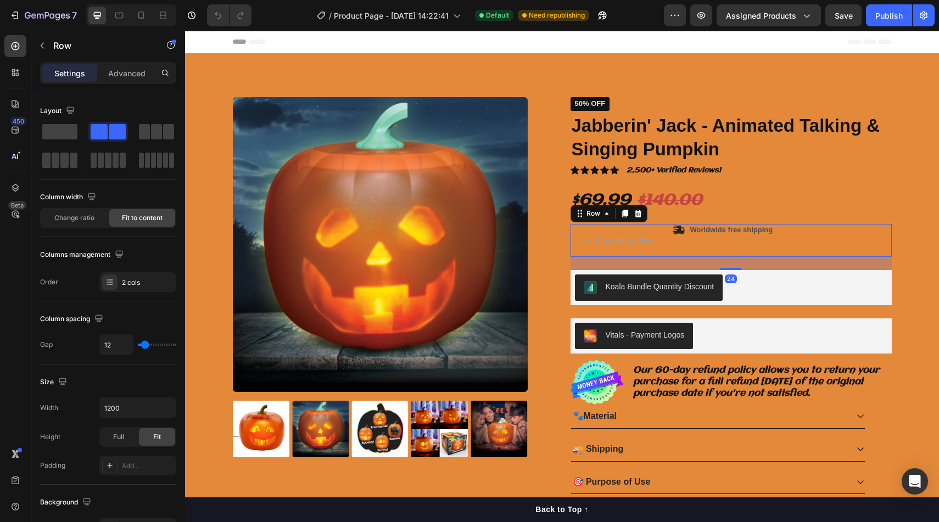
click at [758, 255] on div "Icon Worldwide free shipping Text Block Row" at bounding box center [782, 240] width 219 height 33
click at [755, 261] on div "24" at bounding box center [730, 263] width 321 height 13
click at [826, 249] on div "Icon Worldwide free shipping Text Block Row" at bounding box center [782, 240] width 219 height 33
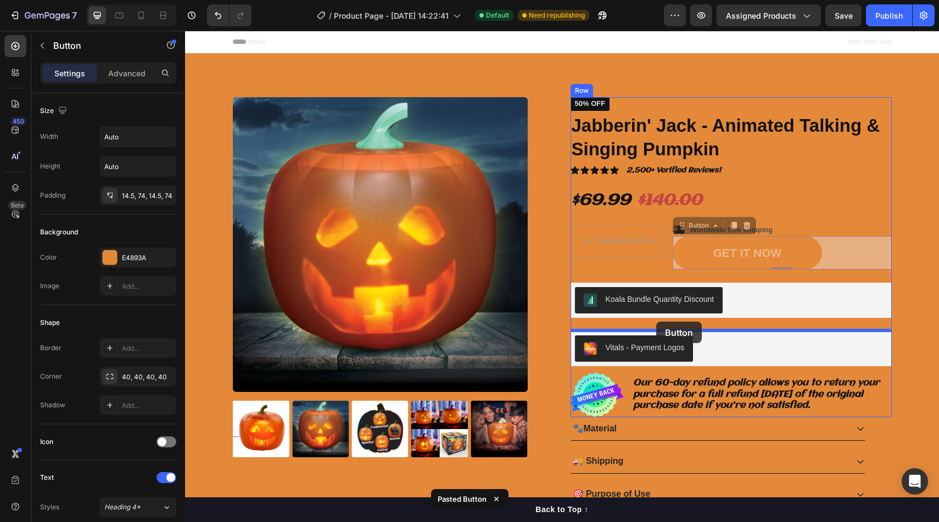
drag, startPoint x: 684, startPoint y: 222, endPoint x: 656, endPoint y: 320, distance: 102.2
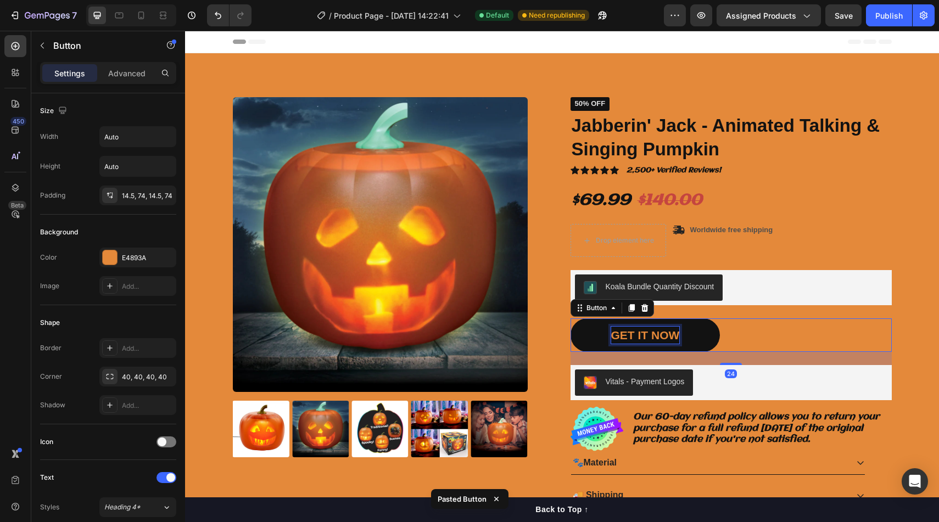
click at [661, 327] on div "GET IT NOW" at bounding box center [645, 336] width 69 height 18
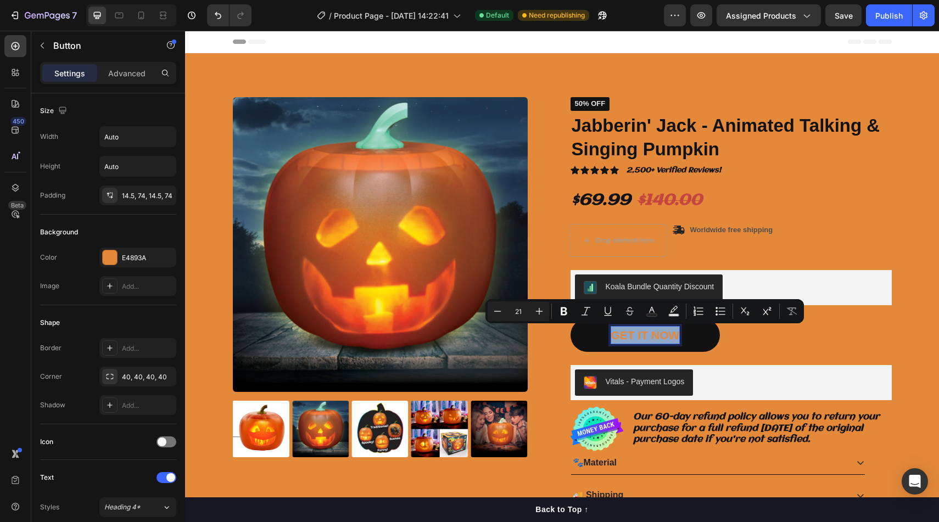
drag, startPoint x: 679, startPoint y: 332, endPoint x: 599, endPoint y: 333, distance: 80.2
click at [599, 333] on link "GET IT NOW" at bounding box center [645, 334] width 150 height 33
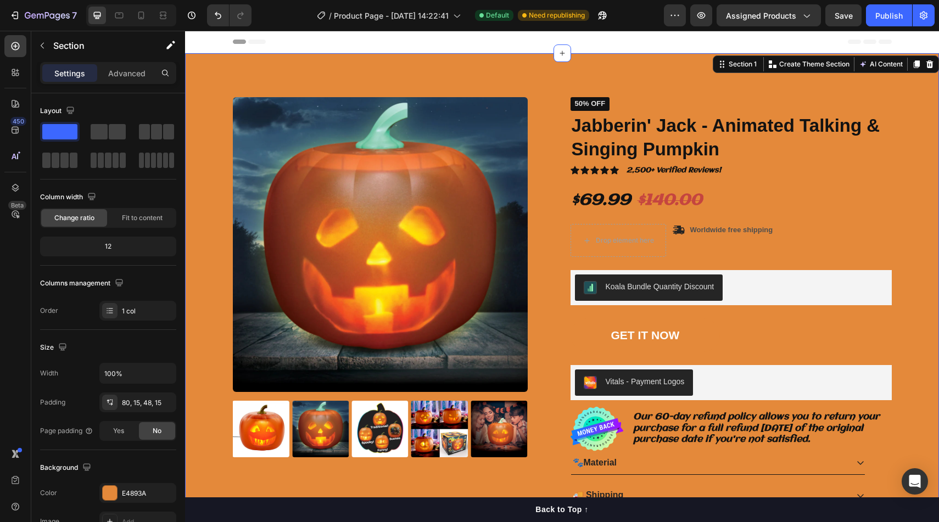
click at [938, 222] on div "Product Images Icon Icon Icon Icon Icon Icon List 2,500+ Verified Reviews! Text…" at bounding box center [562, 314] width 754 height 523
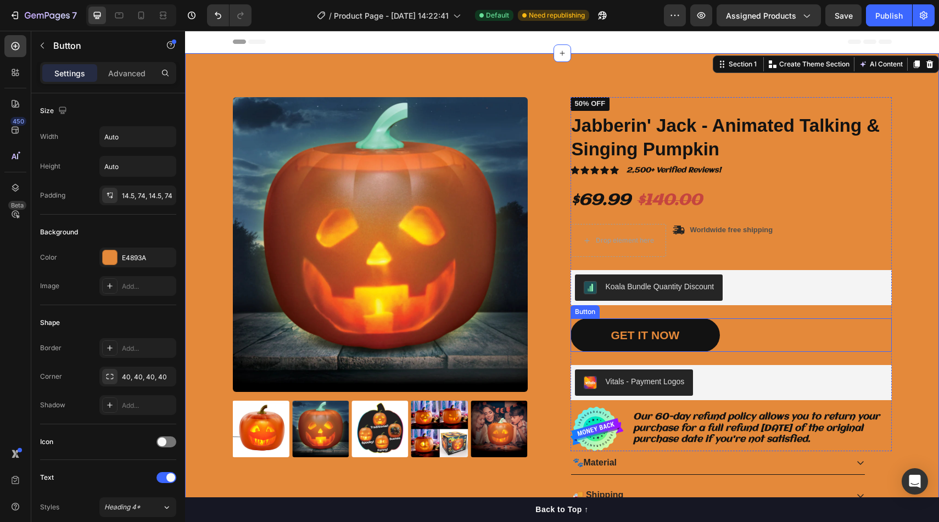
click at [707, 333] on link "GET IT NOW" at bounding box center [645, 334] width 150 height 33
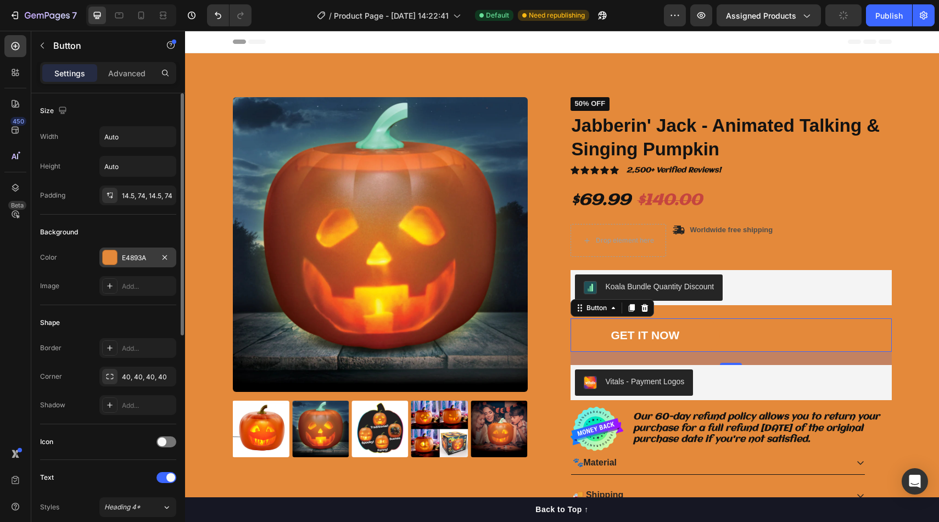
click at [105, 258] on div at bounding box center [110, 257] width 14 height 14
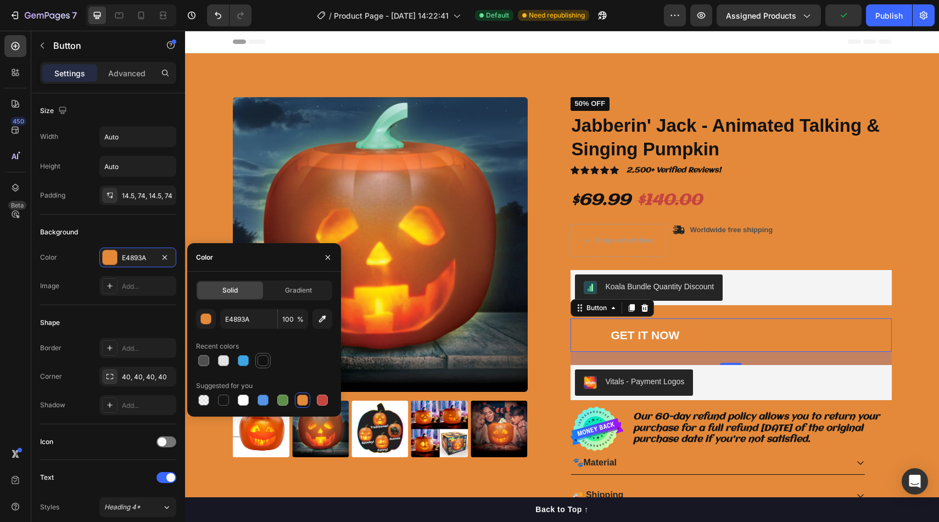
click at [264, 363] on div at bounding box center [263, 360] width 11 height 11
type input "121212"
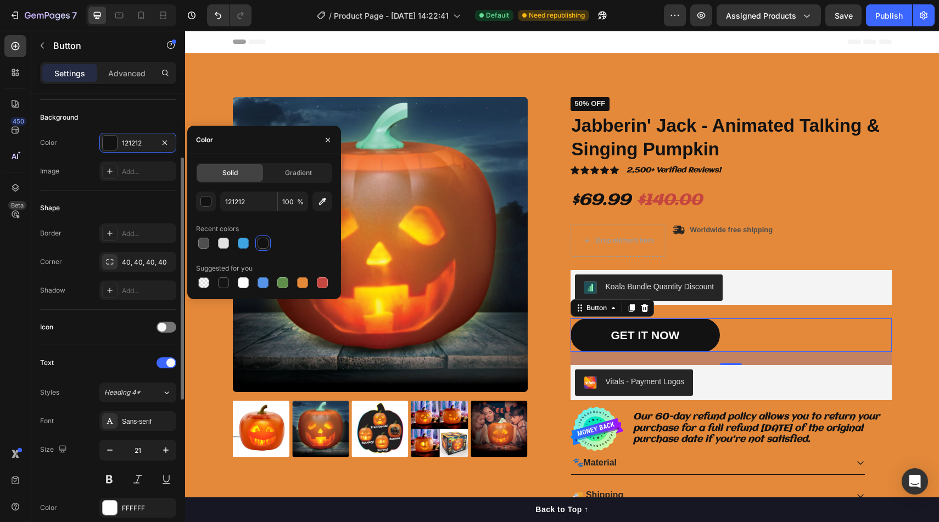
scroll to position [118, 0]
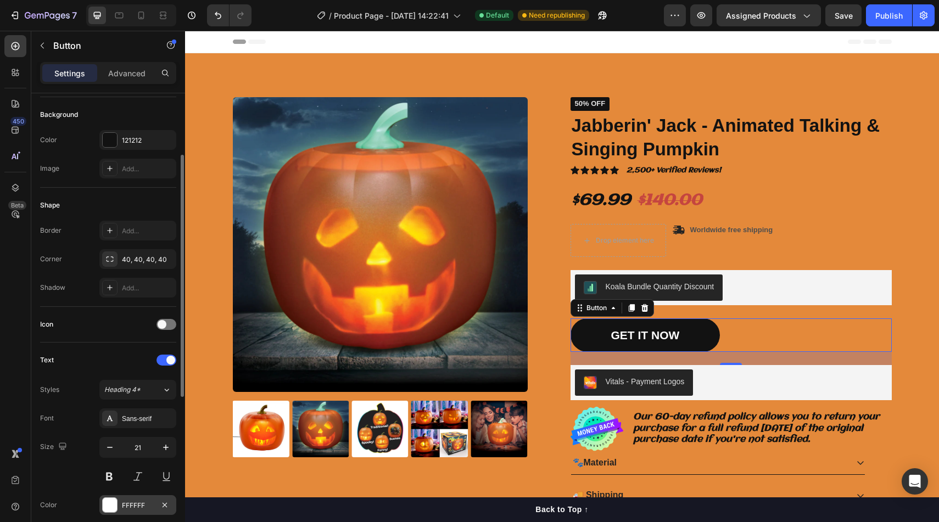
click at [108, 499] on div at bounding box center [110, 505] width 14 height 14
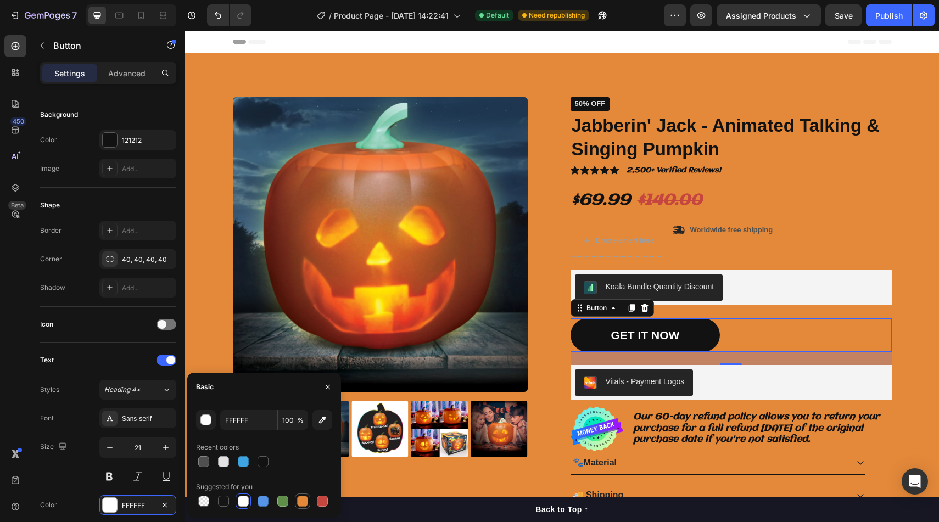
click at [299, 500] on div at bounding box center [302, 501] width 11 height 11
type input "E4893A"
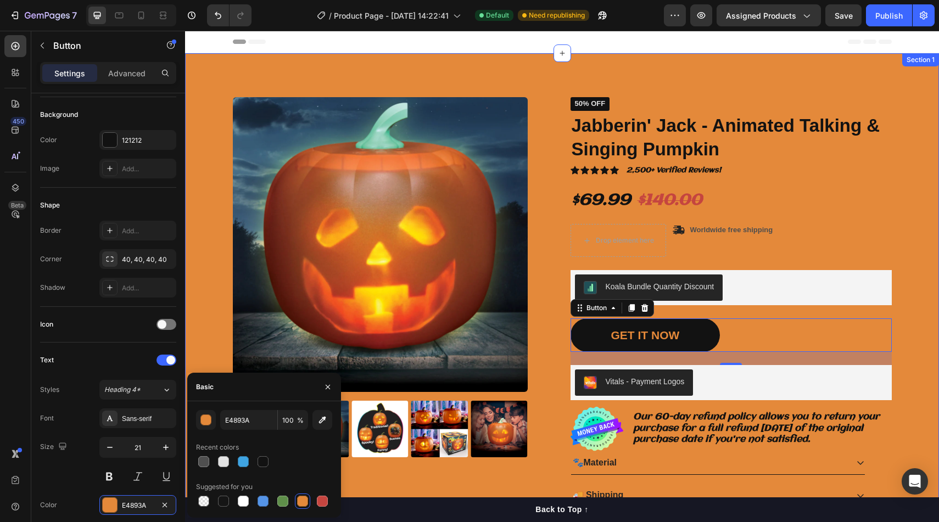
click at [938, 236] on div "Product Images Icon Icon Icon Icon Icon Icon List 2,500+ Verified Reviews! Text…" at bounding box center [562, 314] width 754 height 523
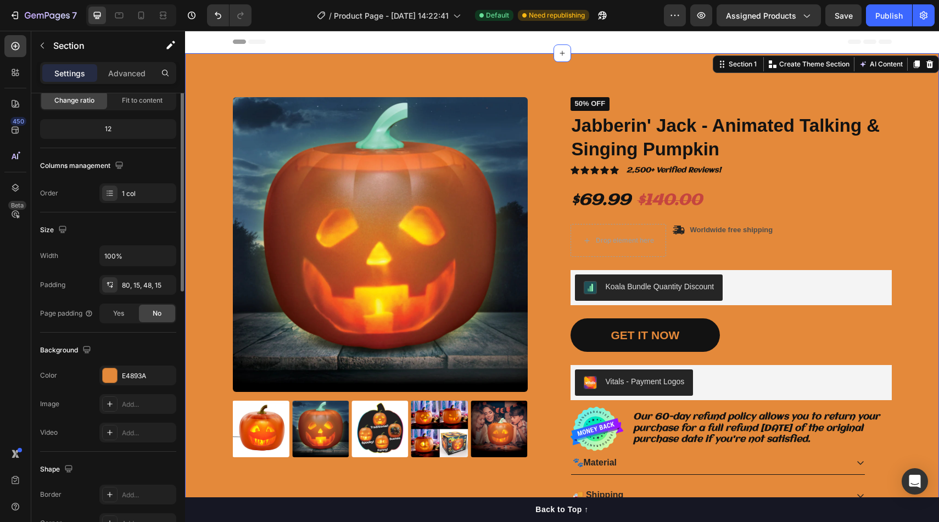
scroll to position [0, 0]
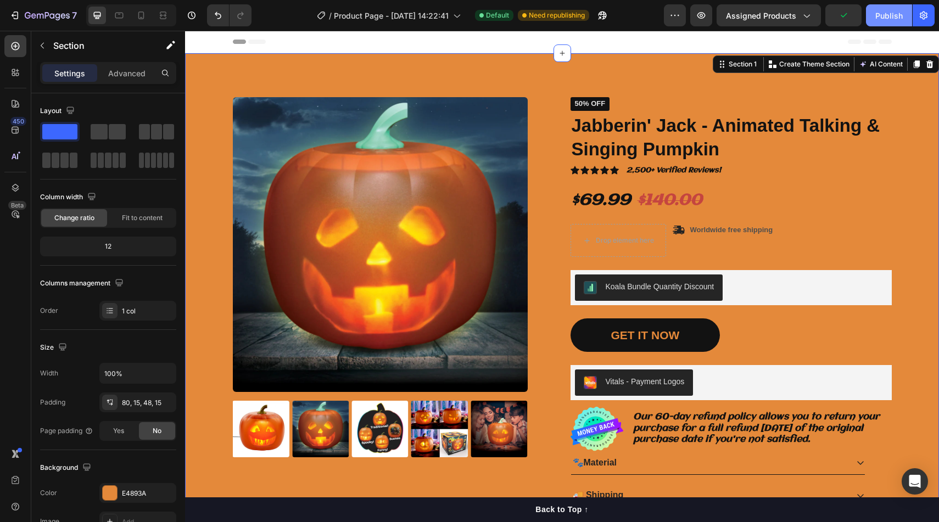
click at [888, 23] on button "Publish" at bounding box center [889, 15] width 46 height 22
click at [695, 338] on link "GET IT NOW" at bounding box center [645, 334] width 150 height 33
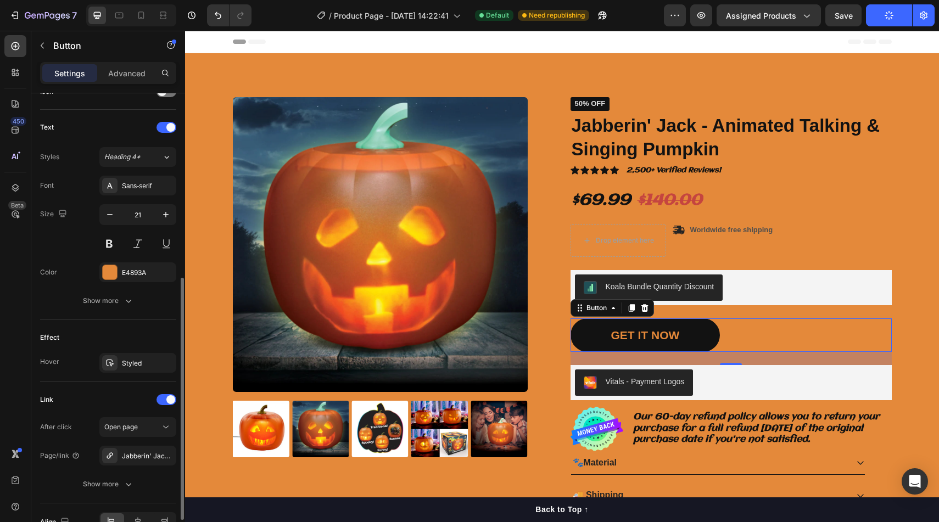
scroll to position [413, 0]
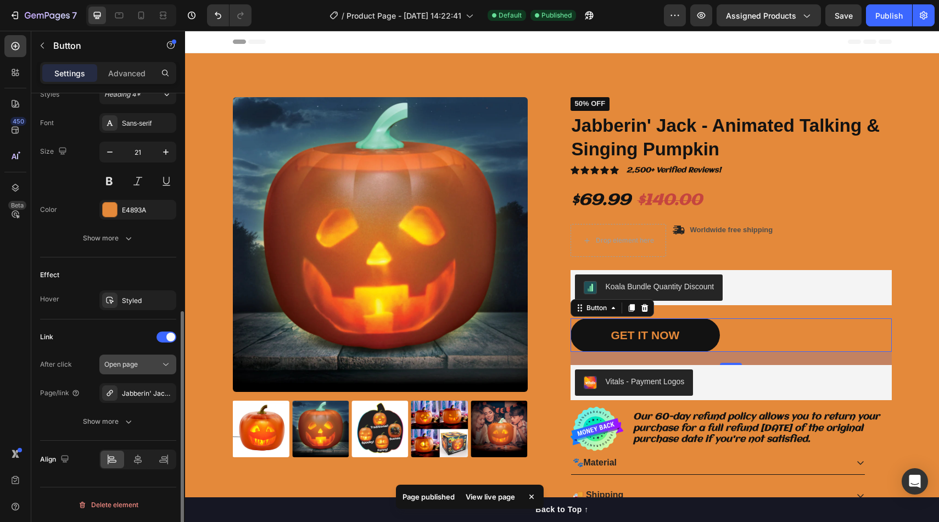
click at [163, 370] on icon at bounding box center [165, 364] width 11 height 11
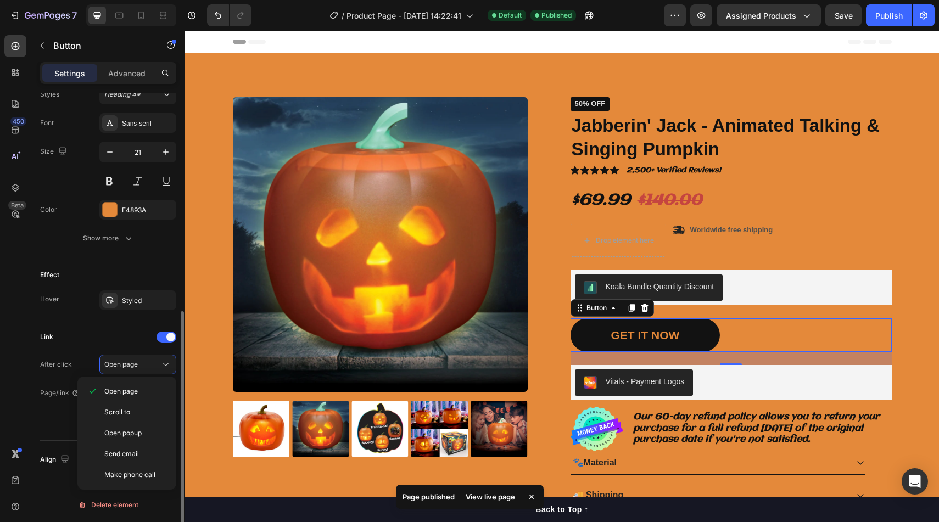
click at [135, 344] on div "Link" at bounding box center [108, 337] width 136 height 18
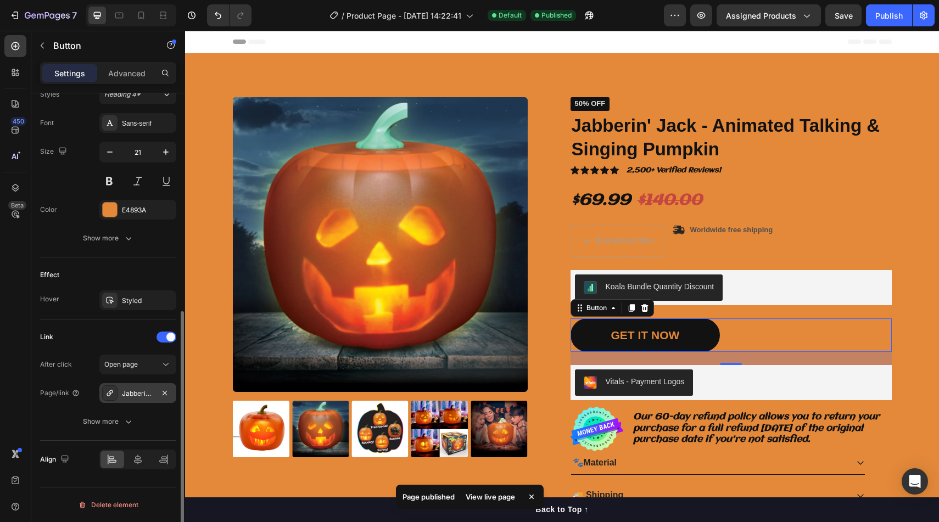
click at [135, 387] on div "Jabberin' Jack - Animated Talking & Singing Pumpkin" at bounding box center [137, 393] width 77 height 20
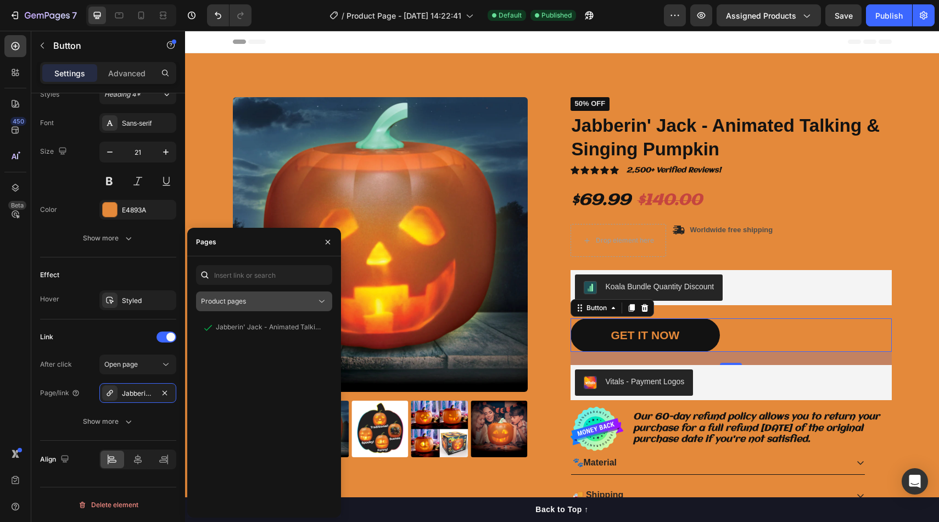
click at [258, 302] on div "Product pages" at bounding box center [258, 301] width 115 height 10
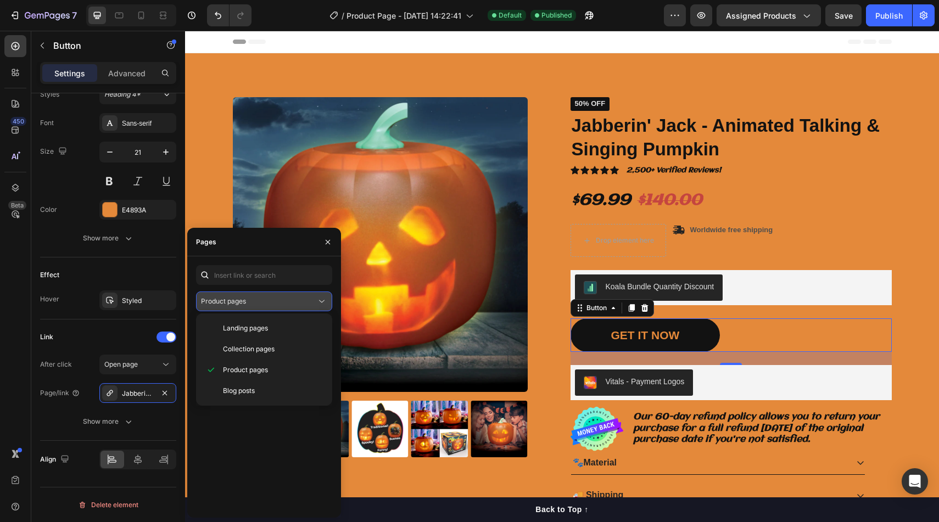
click at [245, 303] on span "Product pages" at bounding box center [223, 301] width 45 height 8
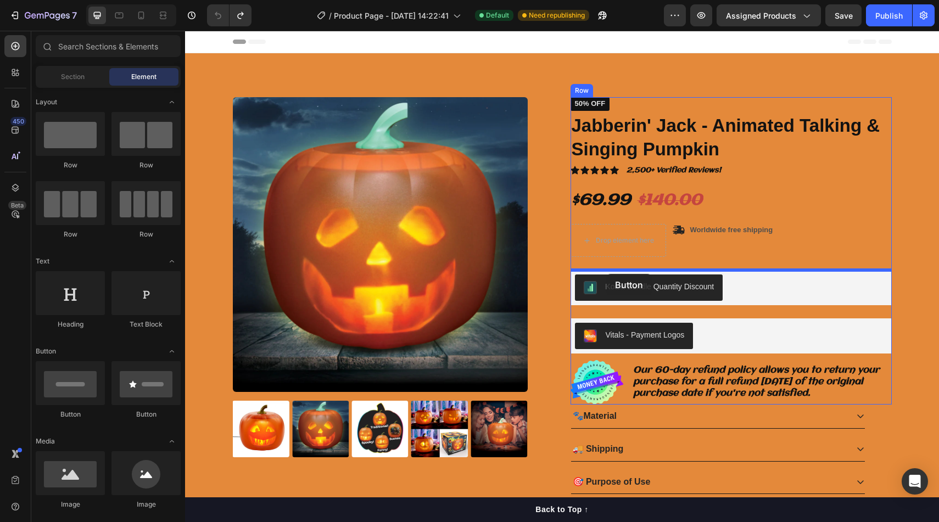
drag, startPoint x: 269, startPoint y: 409, endPoint x: 605, endPoint y: 262, distance: 366.4
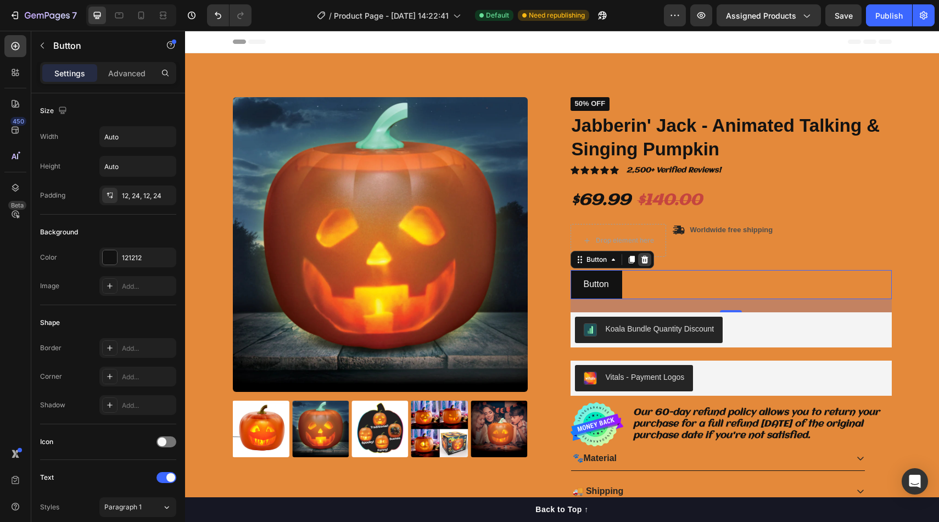
click at [646, 260] on icon at bounding box center [644, 260] width 7 height 8
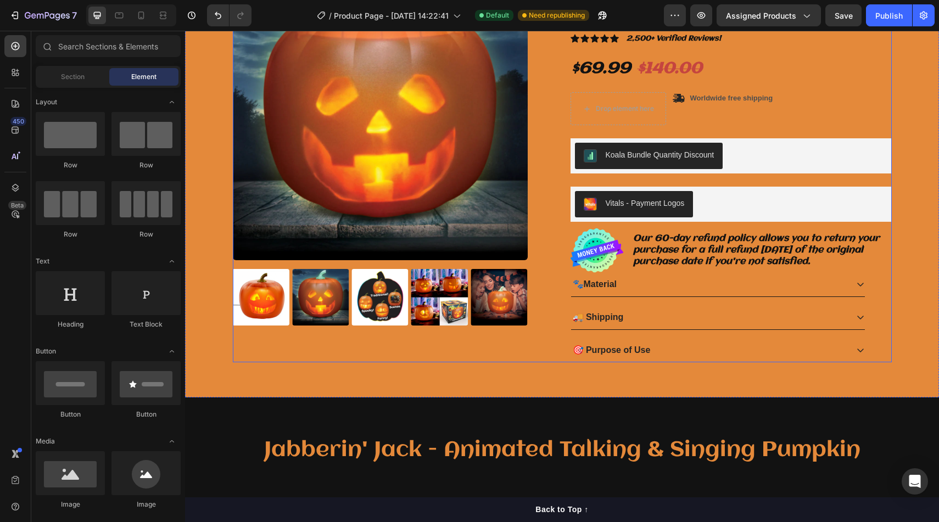
scroll to position [132, 0]
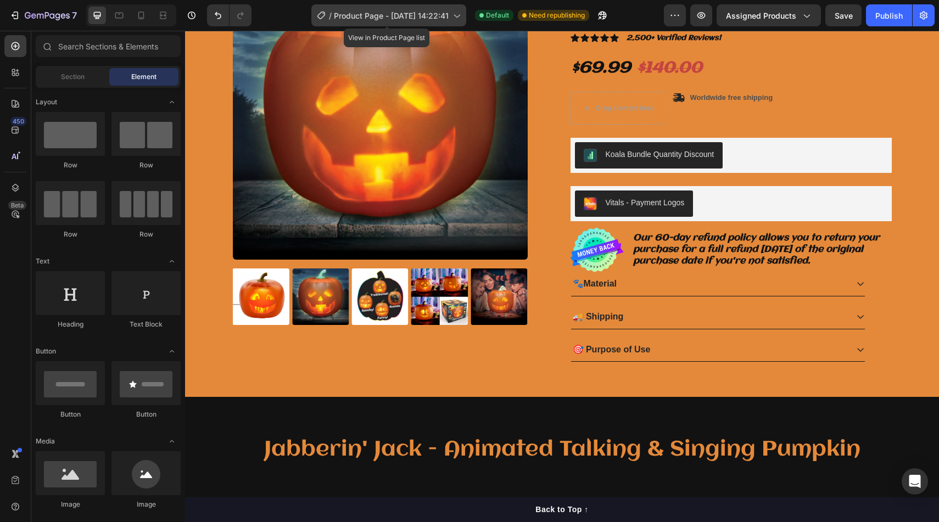
click at [339, 20] on span "Product Page - [DATE] 14:22:41" at bounding box center [391, 16] width 115 height 12
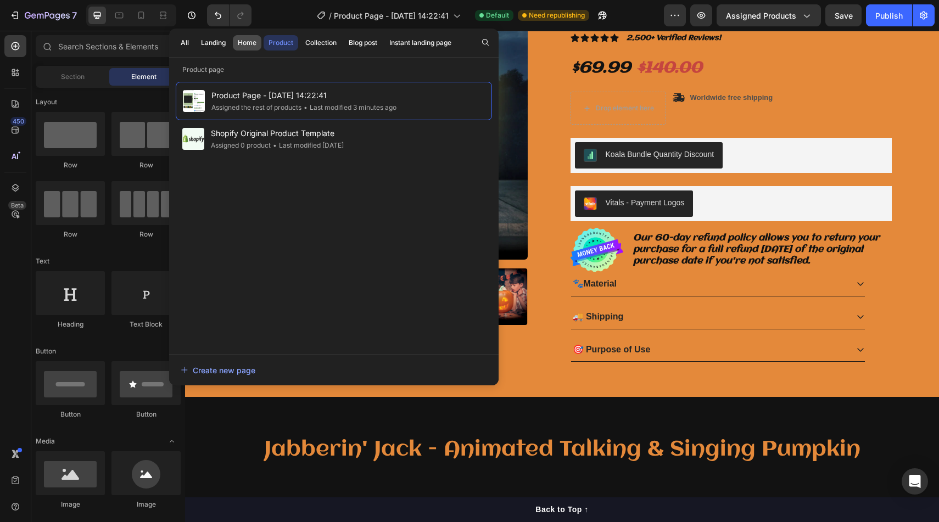
click at [254, 40] on div "Home" at bounding box center [247, 43] width 19 height 10
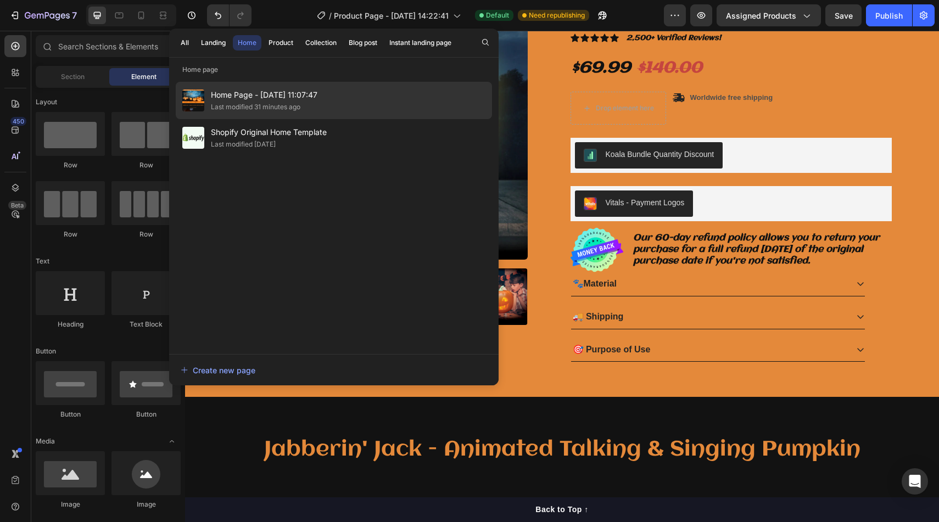
click at [410, 96] on div "Home Page - Sep 27, 11:07:47 Last modified 31 minutes ago" at bounding box center [334, 100] width 316 height 37
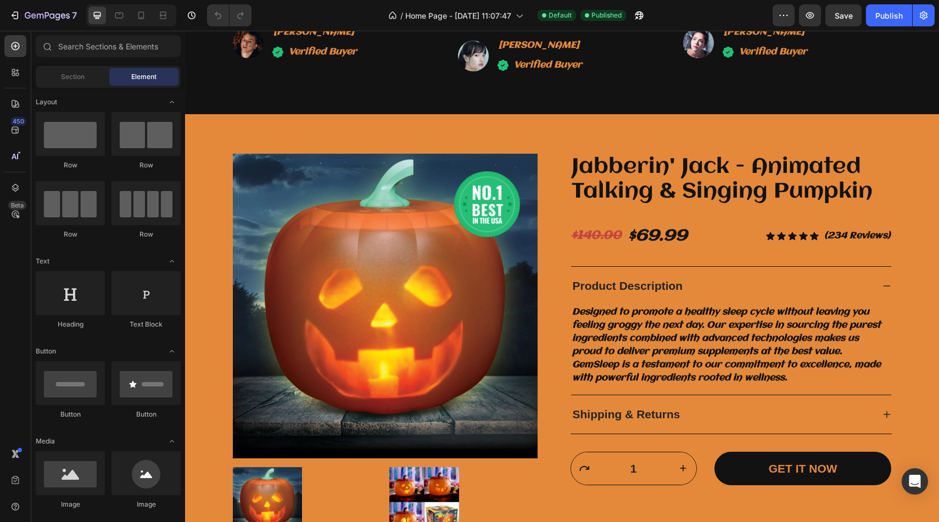
scroll to position [2396, 0]
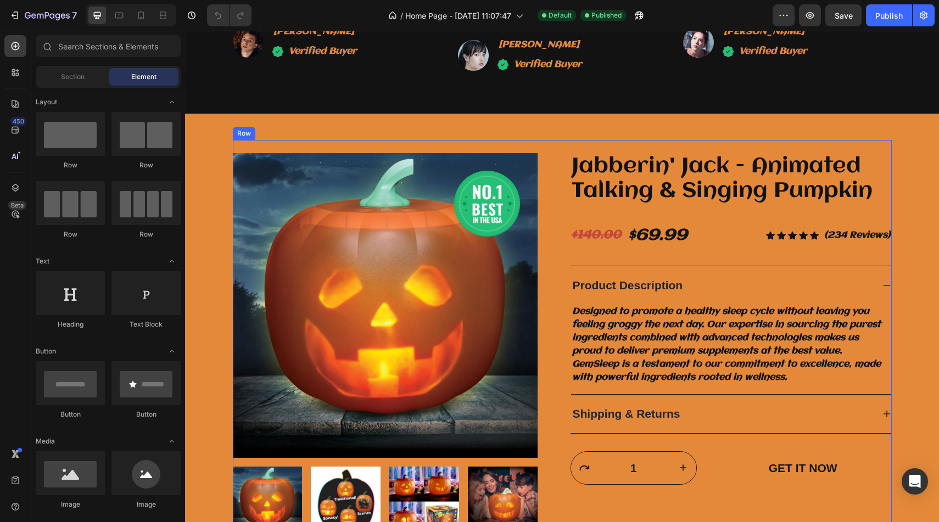
click at [760, 460] on button "GET IT NOW" at bounding box center [802, 467] width 177 height 33
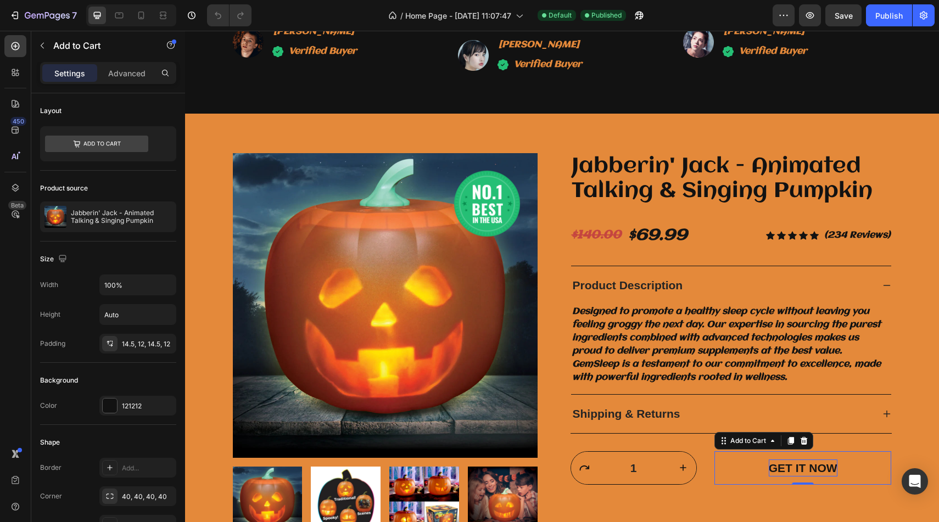
click at [775, 465] on div "GET IT NOW" at bounding box center [803, 469] width 69 height 18
click at [759, 466] on button "GET IT NOW" at bounding box center [802, 467] width 177 height 33
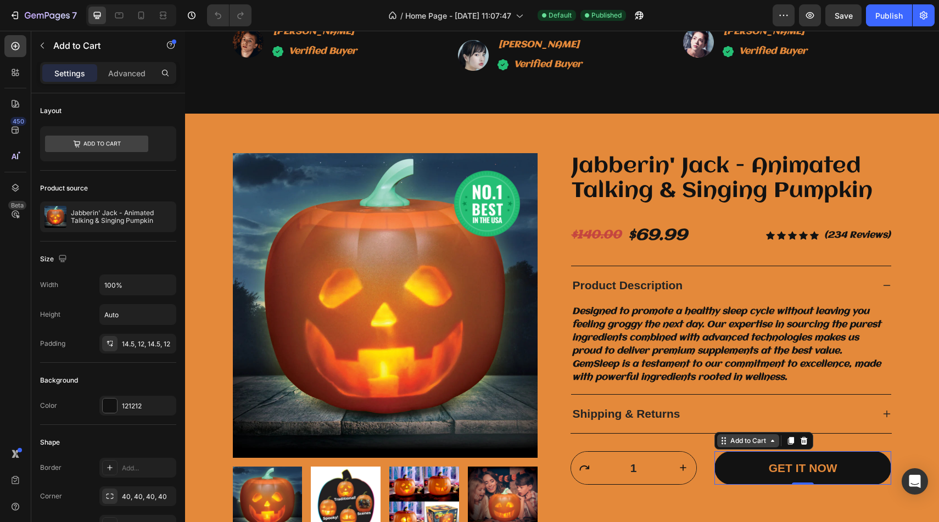
click at [768, 441] on icon at bounding box center [772, 441] width 9 height 9
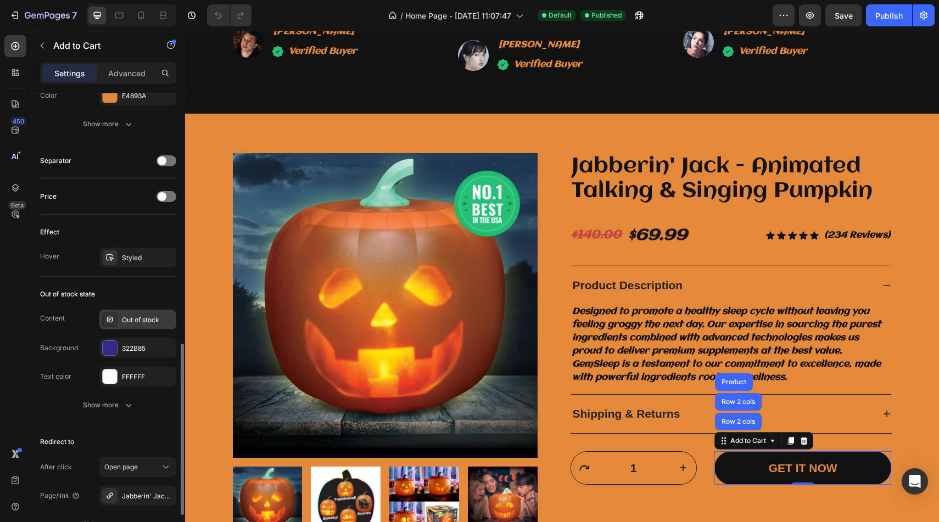
scroll to position [774, 0]
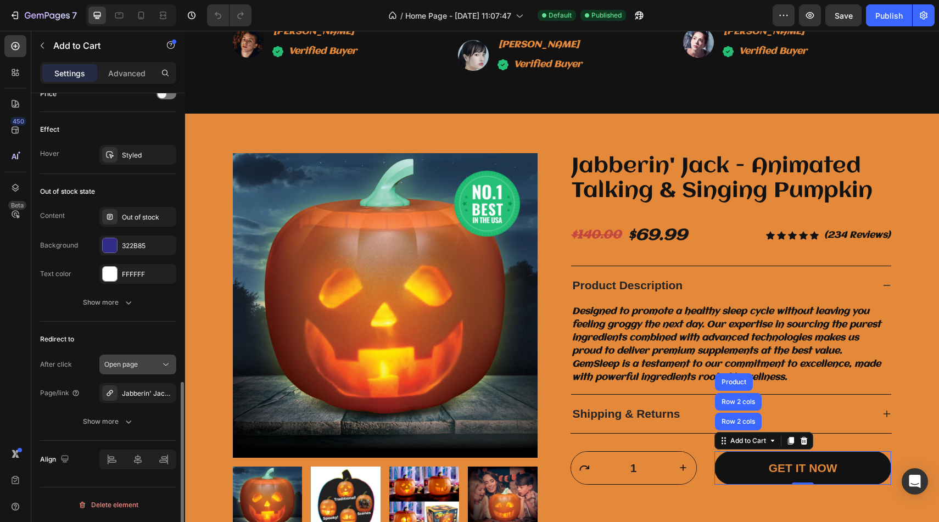
click at [152, 364] on div "Open page" at bounding box center [132, 365] width 56 height 10
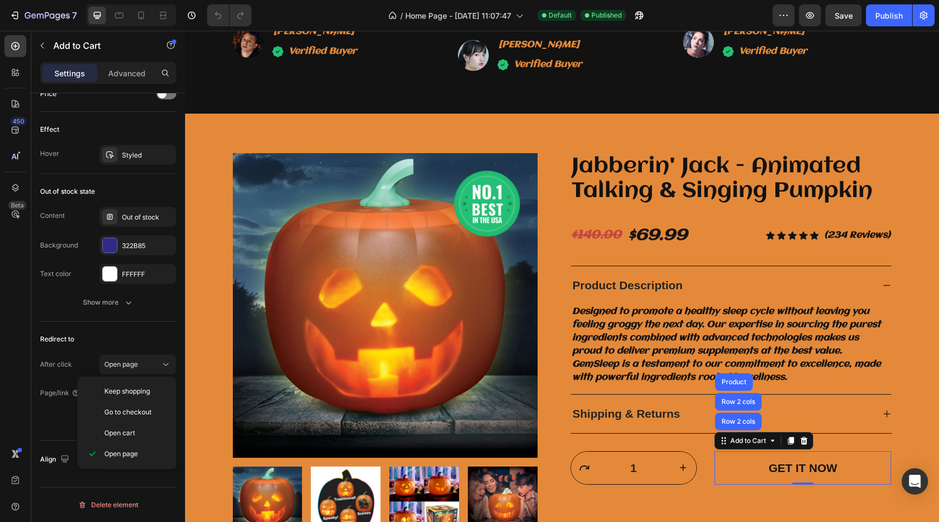
click at [758, 462] on button "GET IT NOW" at bounding box center [802, 467] width 177 height 33
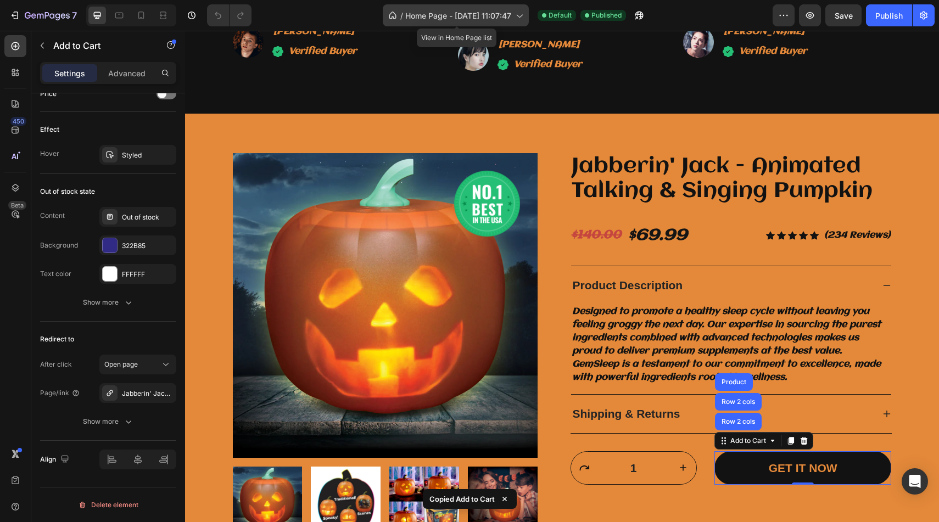
click at [417, 7] on div "/ Home Page - [DATE] 11:07:47" at bounding box center [456, 15] width 146 height 22
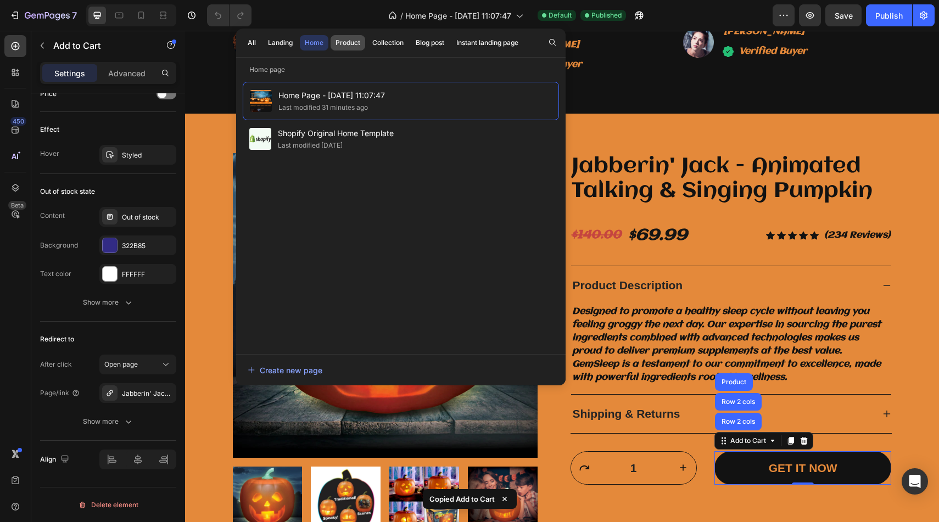
click at [355, 41] on div "Product" at bounding box center [347, 43] width 25 height 10
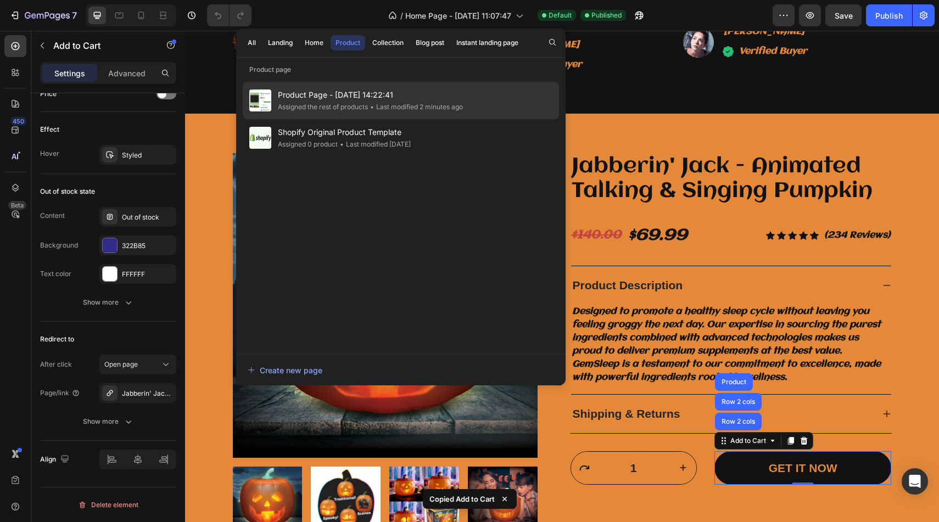
click at [371, 90] on span "Product Page - [DATE] 14:22:41" at bounding box center [370, 94] width 185 height 13
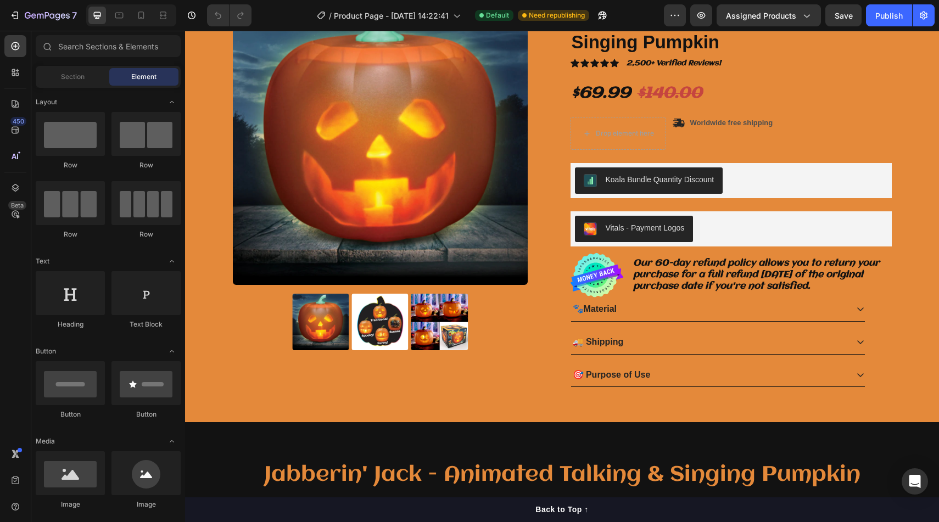
scroll to position [105, 0]
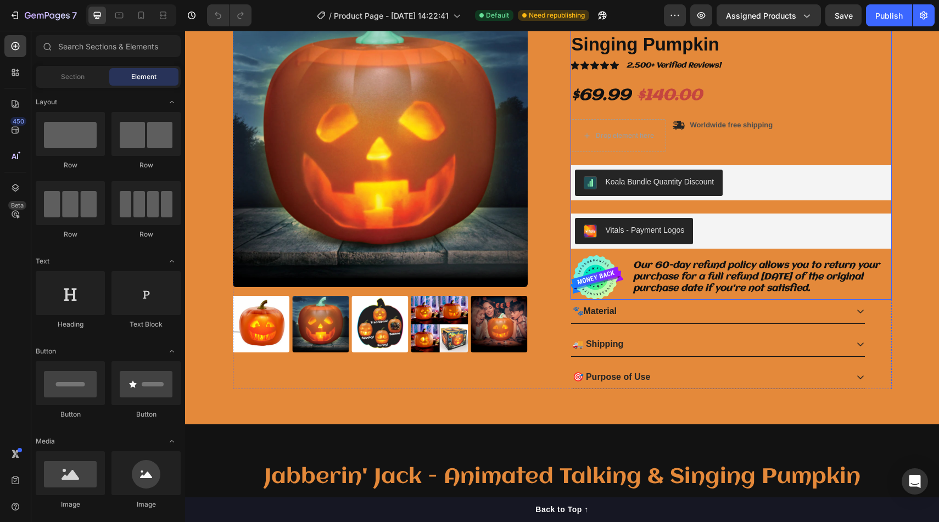
click at [651, 205] on div "Icon Icon Icon Icon Icon Icon List 2,500+ Verified Reviews! Text Block Row 50% …" at bounding box center [730, 145] width 321 height 307
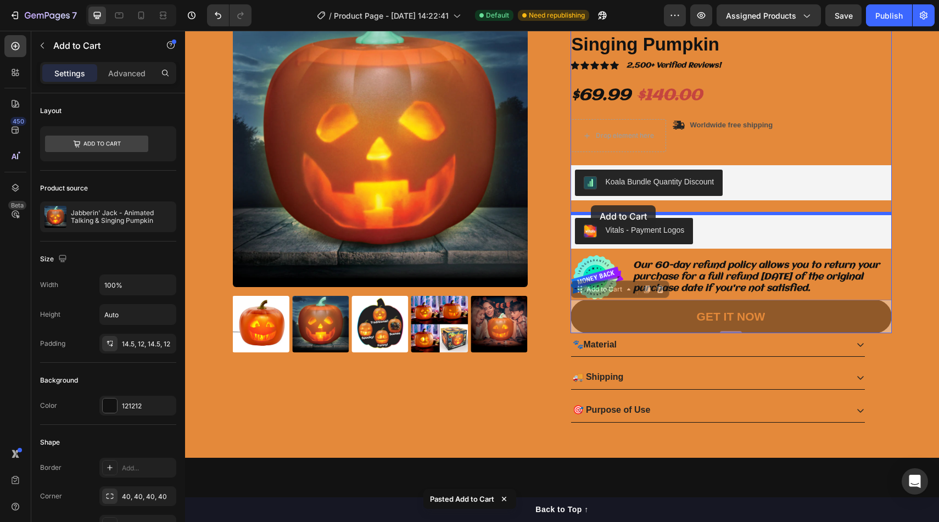
drag, startPoint x: 581, startPoint y: 286, endPoint x: 591, endPoint y: 206, distance: 79.7
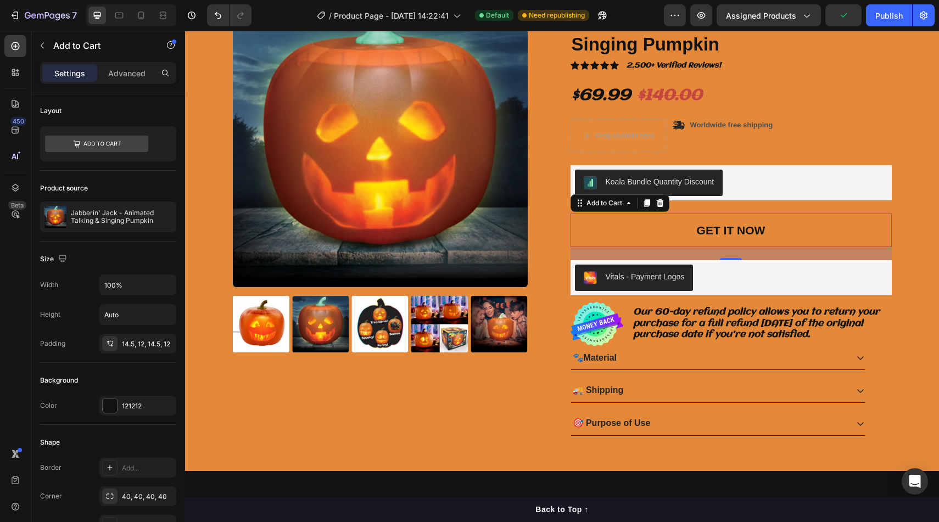
click at [832, 233] on button "GET IT NOW" at bounding box center [730, 230] width 321 height 33
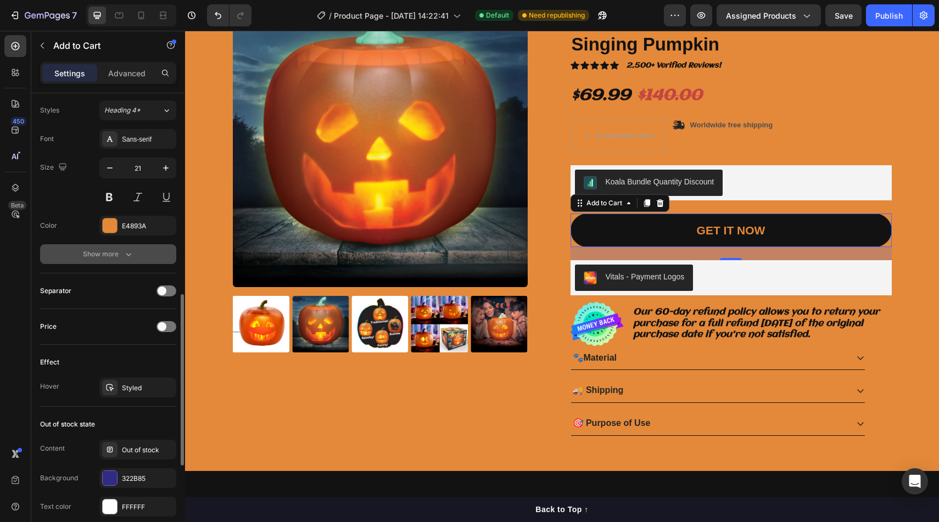
scroll to position [540, 0]
click at [129, 386] on div "Styled" at bounding box center [138, 389] width 32 height 10
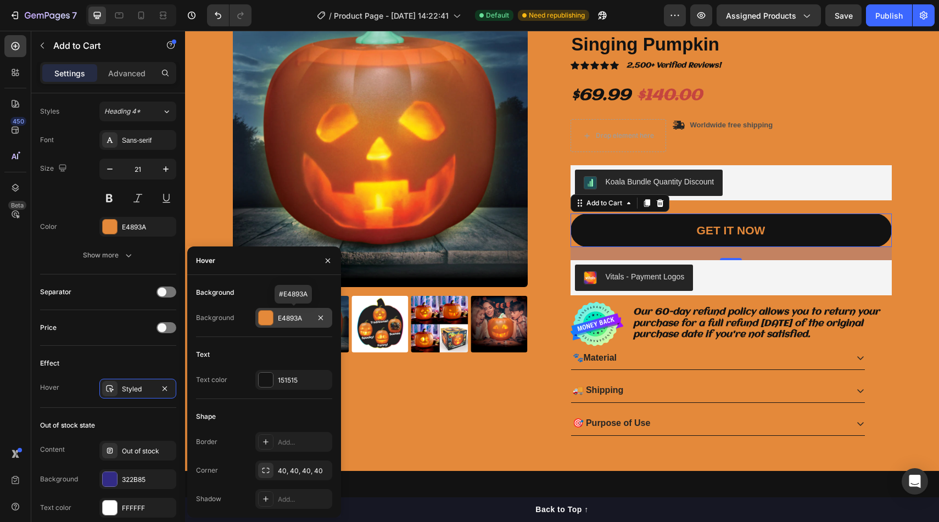
click at [270, 313] on div at bounding box center [266, 318] width 14 height 14
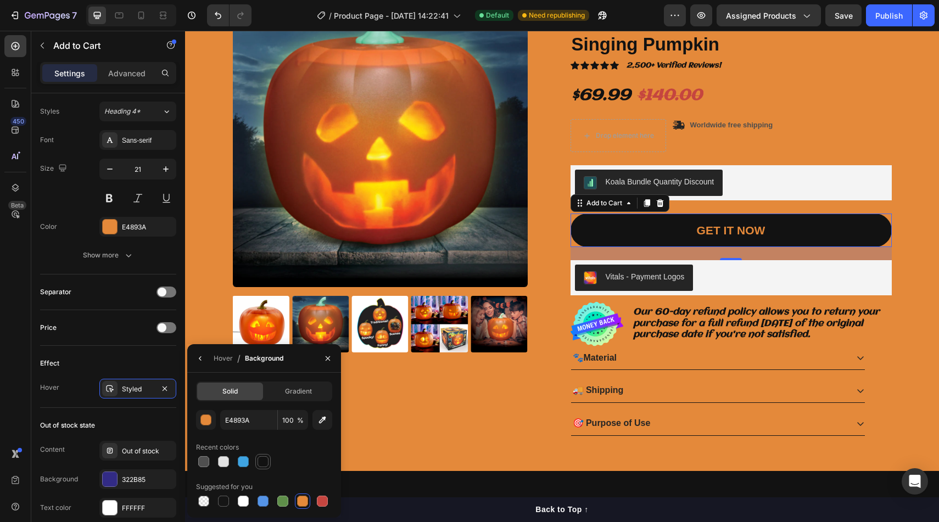
click at [262, 463] on div at bounding box center [263, 461] width 11 height 11
type input "121212"
click at [197, 355] on icon "button" at bounding box center [200, 358] width 9 height 9
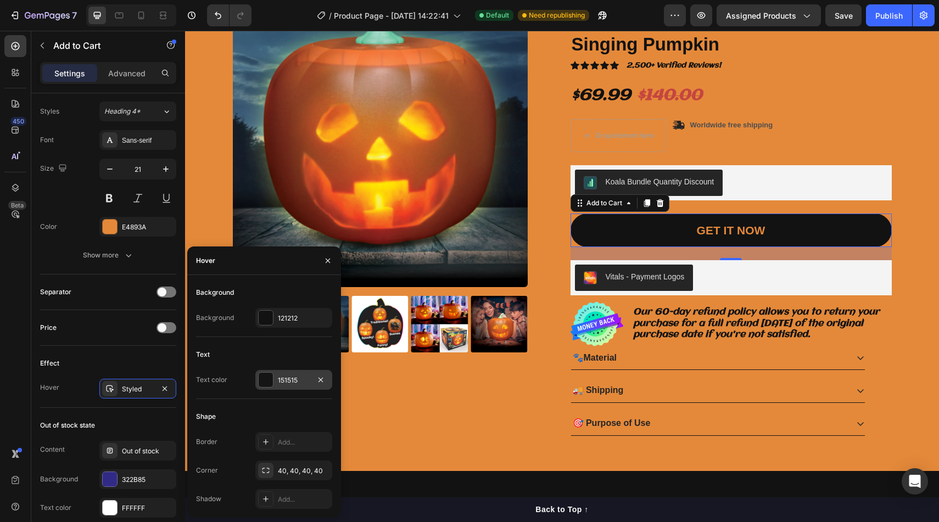
click at [261, 382] on div at bounding box center [266, 380] width 14 height 14
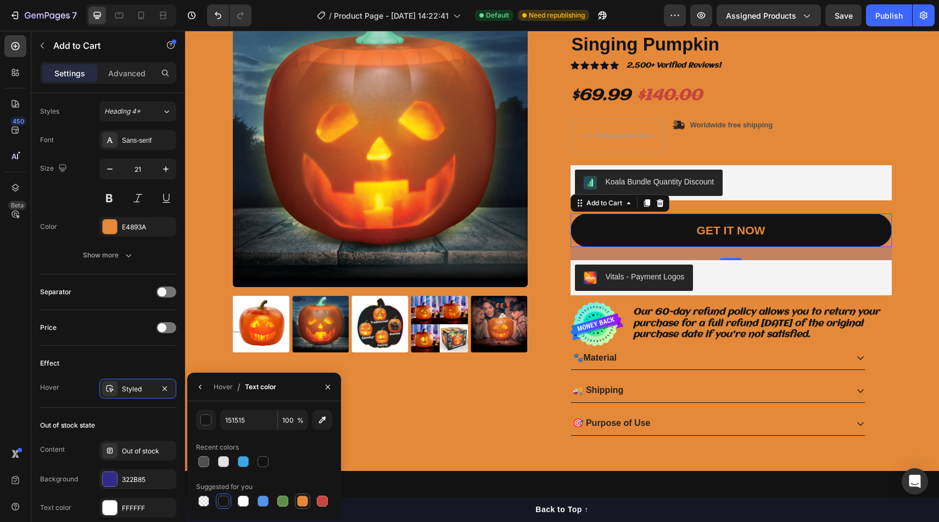
click at [304, 499] on div at bounding box center [302, 501] width 11 height 11
type input "E4893A"
click at [159, 354] on div "Effect Hover Styled" at bounding box center [108, 377] width 136 height 62
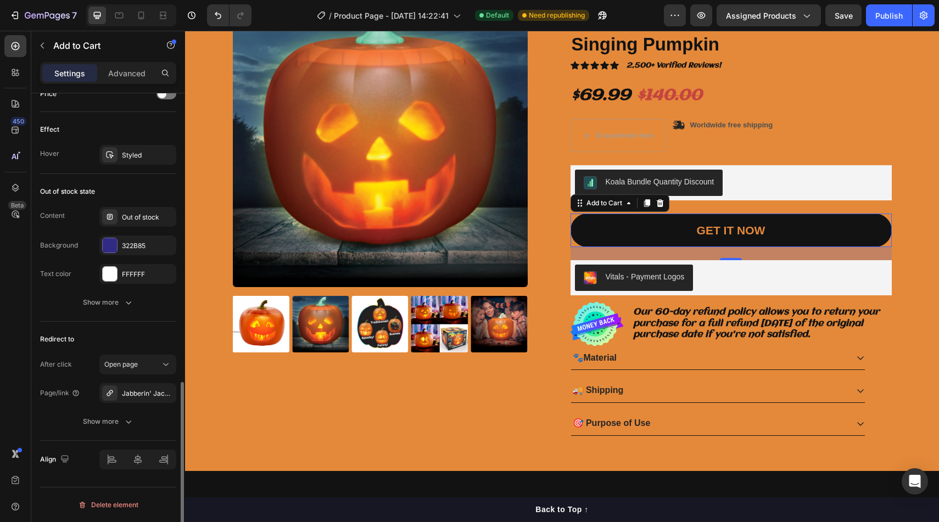
scroll to position [773, 0]
click at [148, 362] on div "Open page" at bounding box center [132, 365] width 56 height 10
click at [141, 343] on div "Redirect to" at bounding box center [108, 340] width 136 height 18
click at [142, 396] on div "Jabberin' Jack - Animated Talking & Singing Pumpkin" at bounding box center [138, 394] width 32 height 10
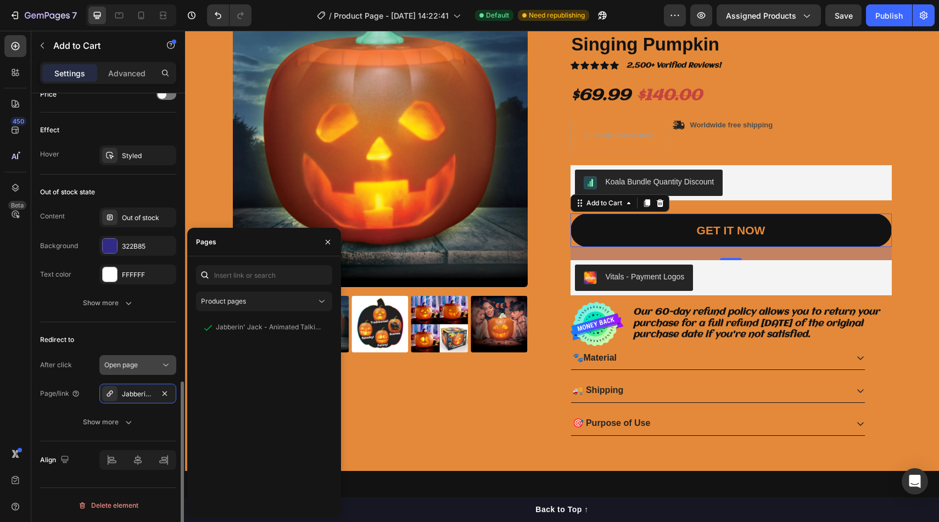
click at [148, 367] on div "Open page" at bounding box center [132, 365] width 56 height 10
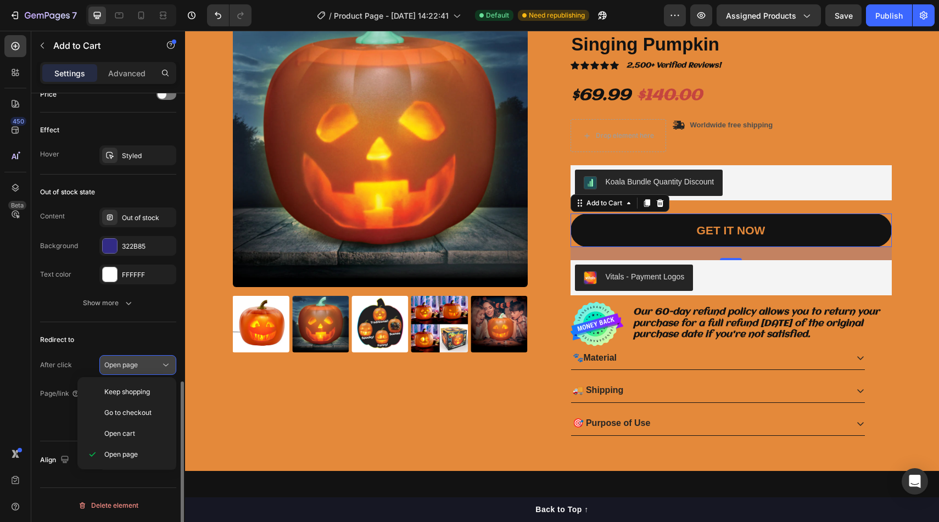
click at [148, 368] on div "Open page" at bounding box center [132, 365] width 56 height 10
click at [143, 410] on span "Go to checkout" at bounding box center [127, 413] width 47 height 10
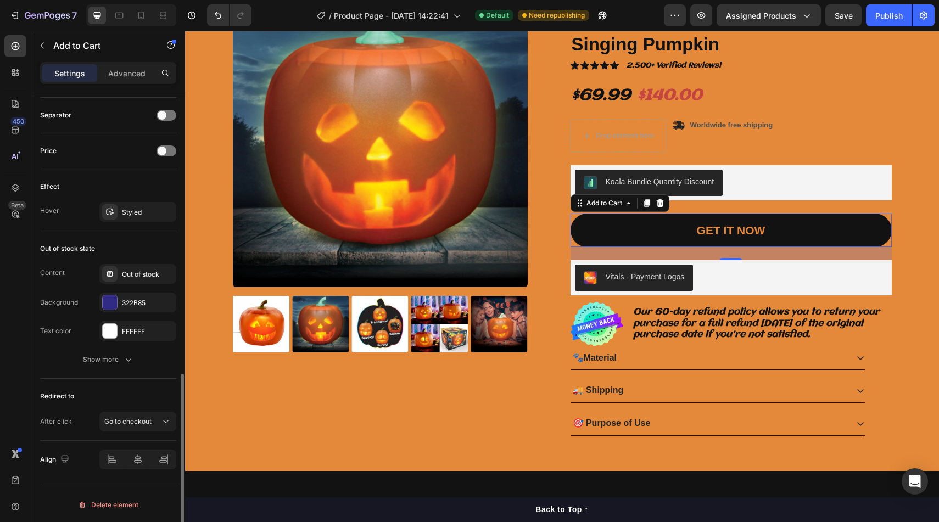
scroll to position [717, 0]
click at [897, 13] on div "Publish" at bounding box center [888, 16] width 27 height 12
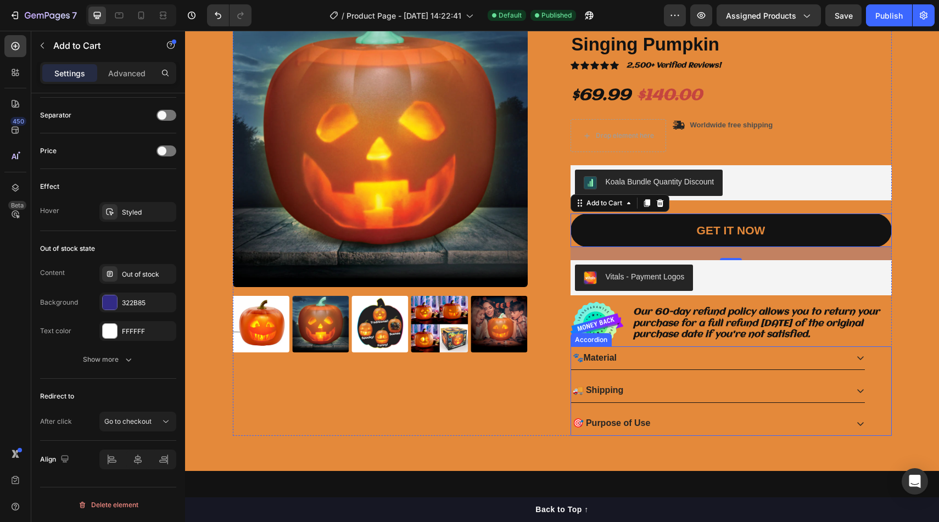
click at [710, 422] on div "🎯 Purpose of Use" at bounding box center [709, 423] width 276 height 15
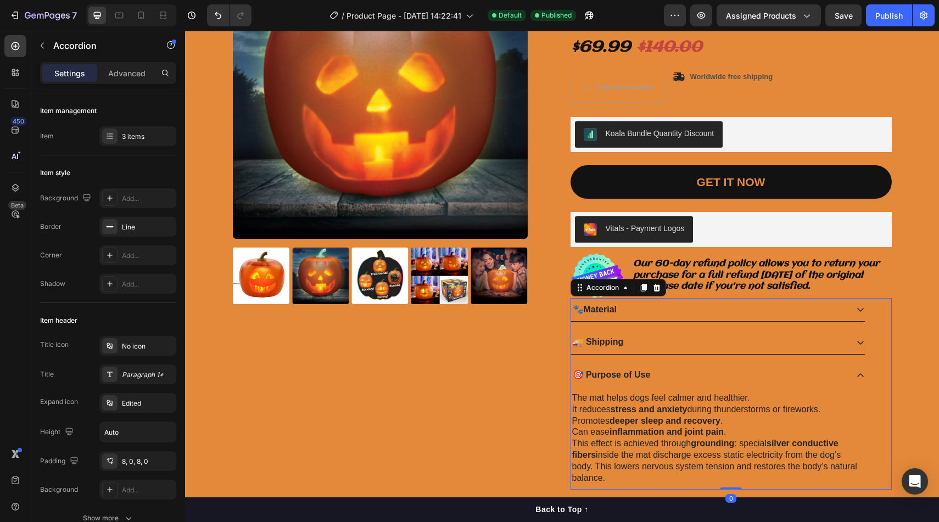
scroll to position [203, 0]
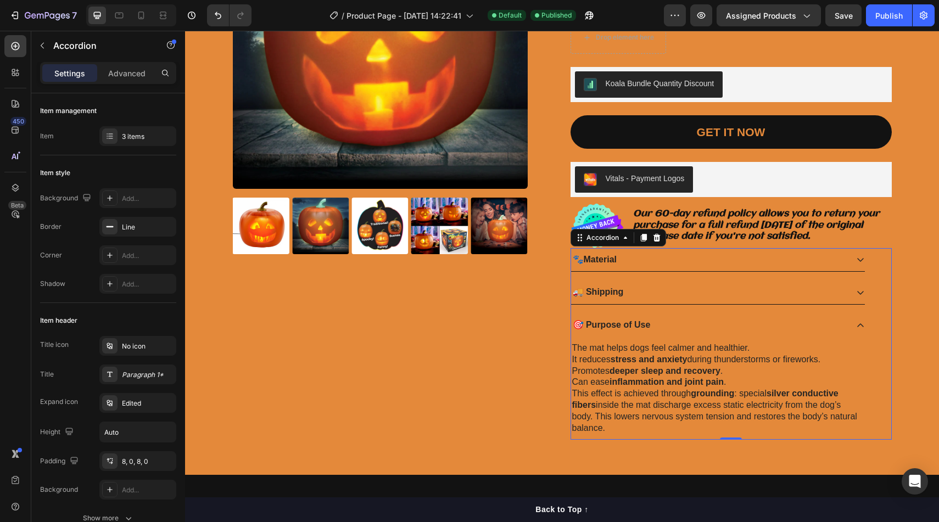
click at [681, 283] on div "🚚 Shipping" at bounding box center [718, 293] width 294 height 24
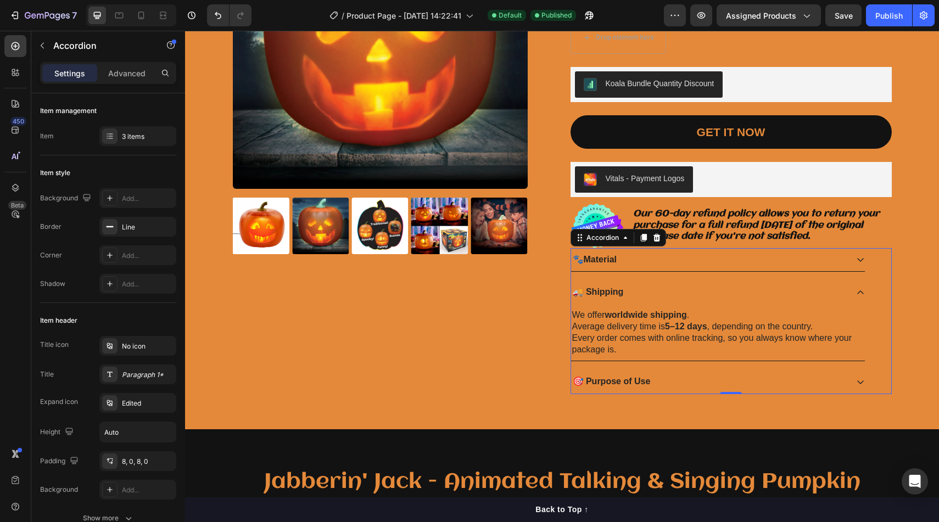
click at [682, 369] on div "🐾 Material 🚚 Shipping We offer worldwide shipping . Average delivery time is 5–…" at bounding box center [717, 321] width 295 height 147
click at [674, 378] on div "🎯 Purpose of Use" at bounding box center [709, 381] width 276 height 15
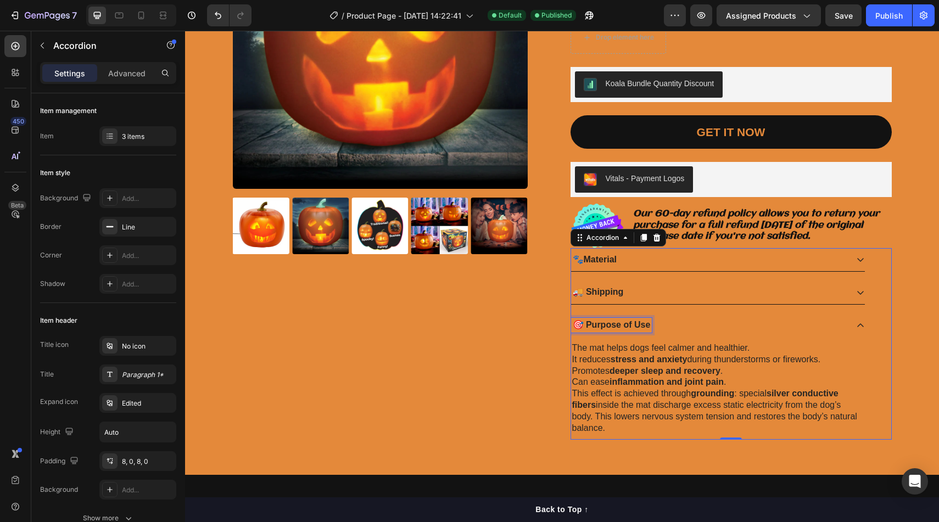
click at [647, 323] on p "🎯 Purpose of Use" at bounding box center [612, 326] width 78 height 12
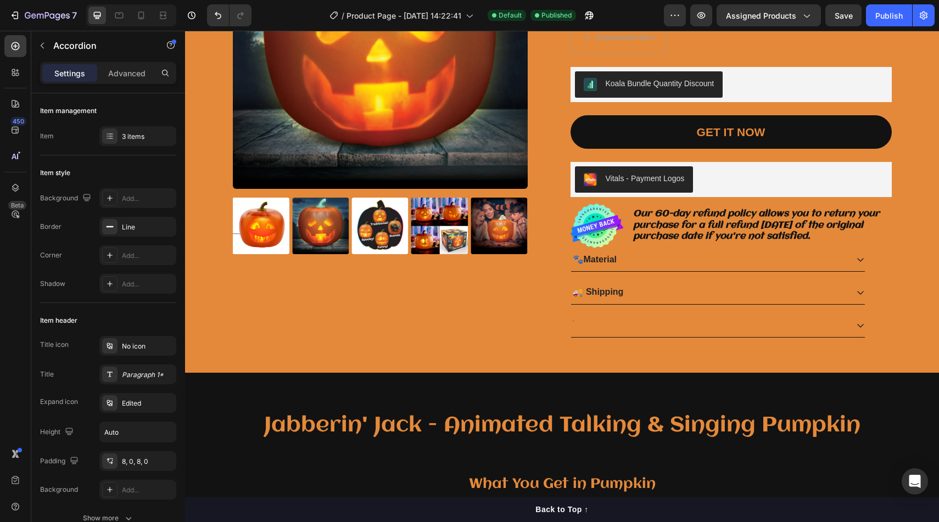
scroll to position [200, 0]
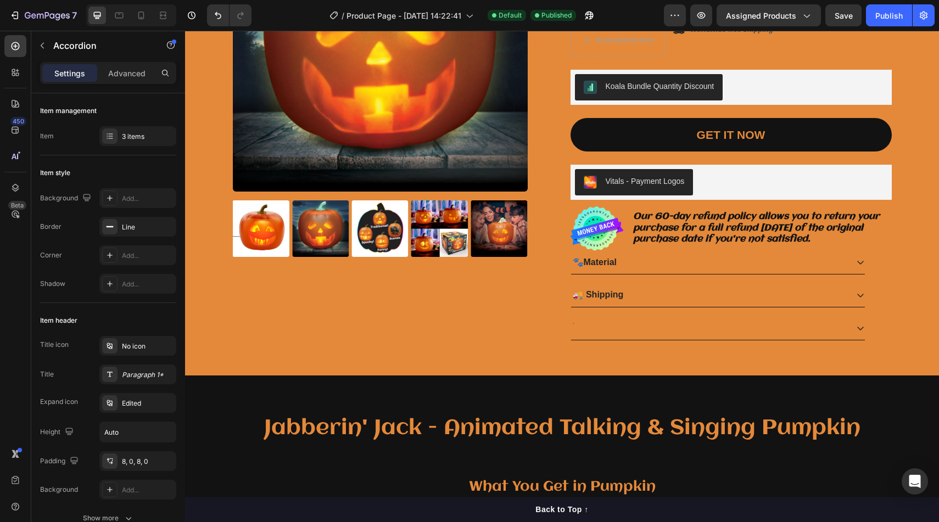
click at [690, 323] on div at bounding box center [709, 328] width 276 height 15
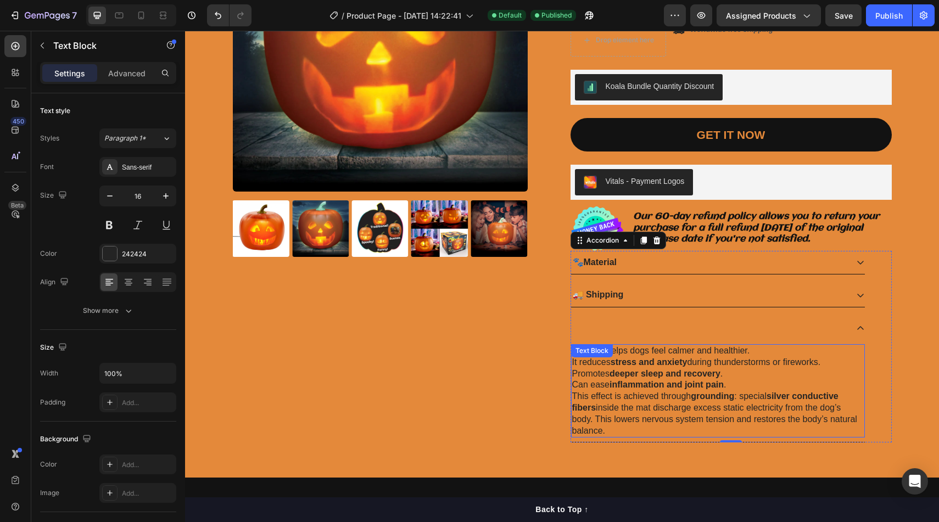
click at [703, 431] on p "This effect is achieved through grounding : special silver conductive fibers in…" at bounding box center [718, 414] width 292 height 46
click at [659, 355] on icon at bounding box center [657, 355] width 7 height 8
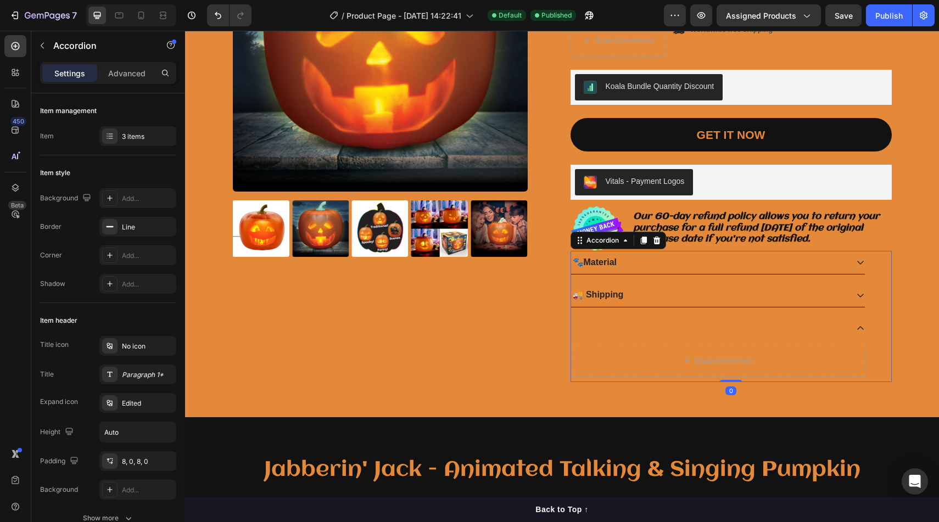
click at [861, 289] on div "🚚 Shipping" at bounding box center [718, 295] width 294 height 24
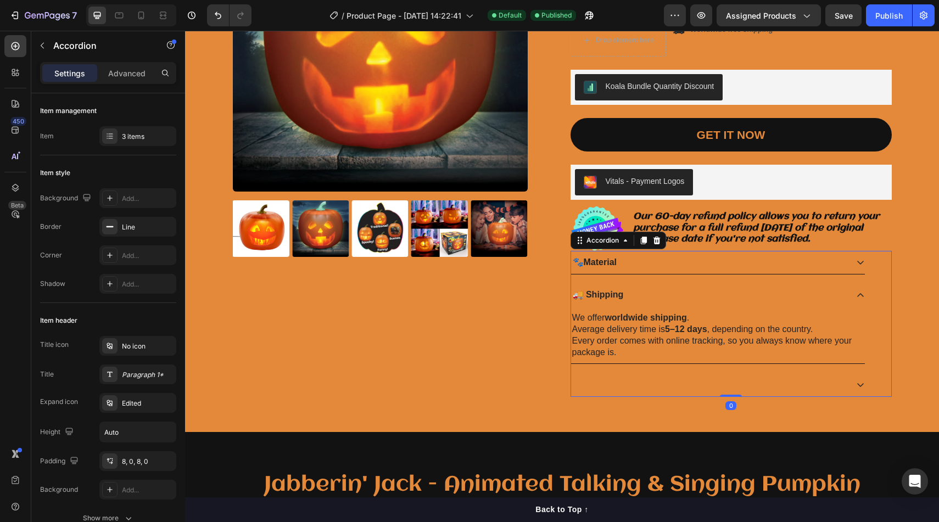
click at [861, 289] on div "🚚 Shipping" at bounding box center [718, 295] width 294 height 24
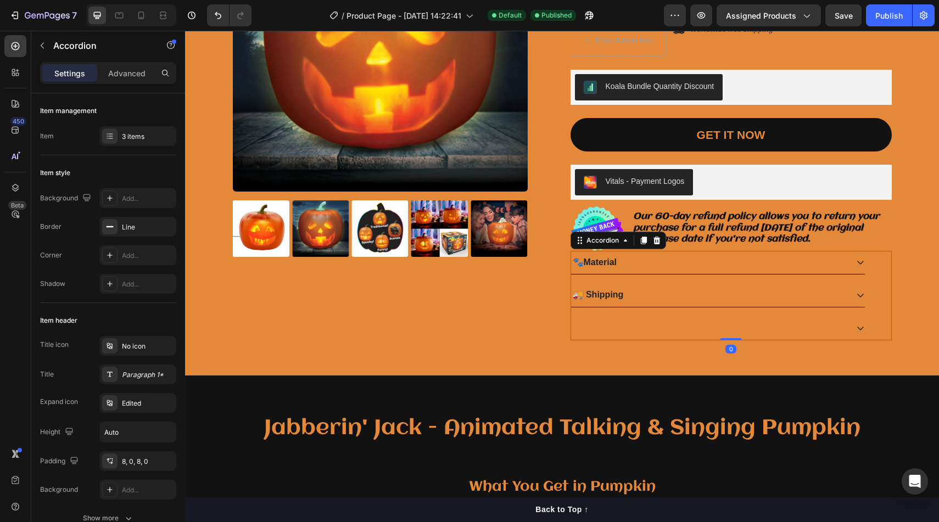
click at [858, 256] on div "🐾 Material" at bounding box center [718, 263] width 294 height 24
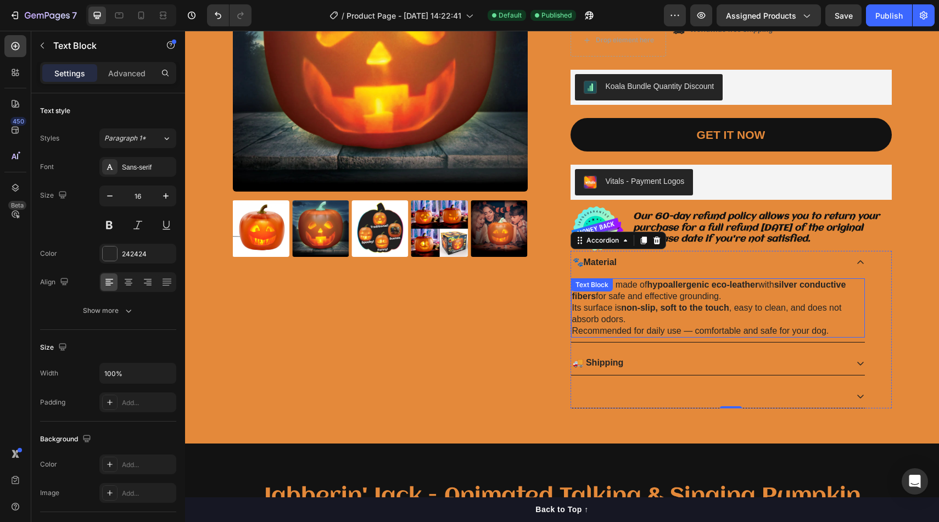
click at [783, 317] on p "The mat is made of hypoallergenic eco-leather with silver conductive fibers for…" at bounding box center [718, 307] width 292 height 57
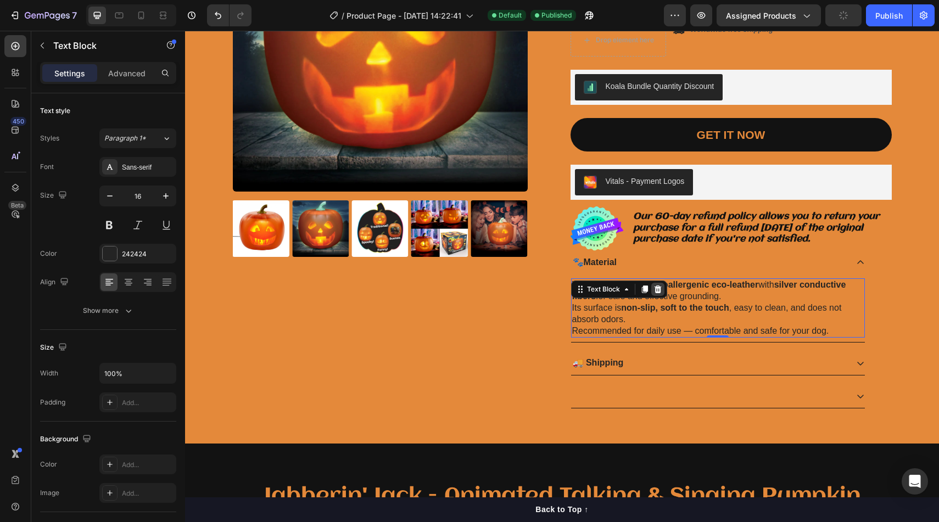
click at [659, 287] on icon at bounding box center [657, 290] width 7 height 8
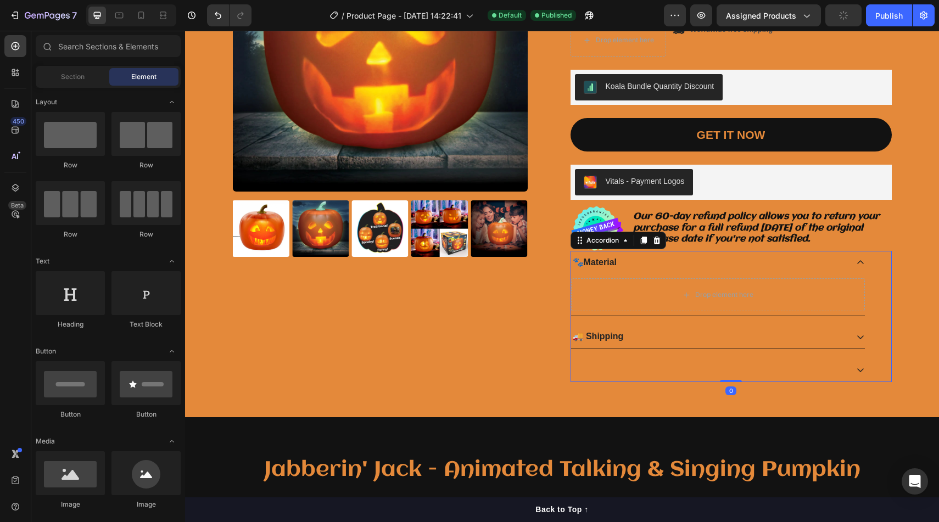
click at [614, 260] on span "Material" at bounding box center [600, 262] width 33 height 9
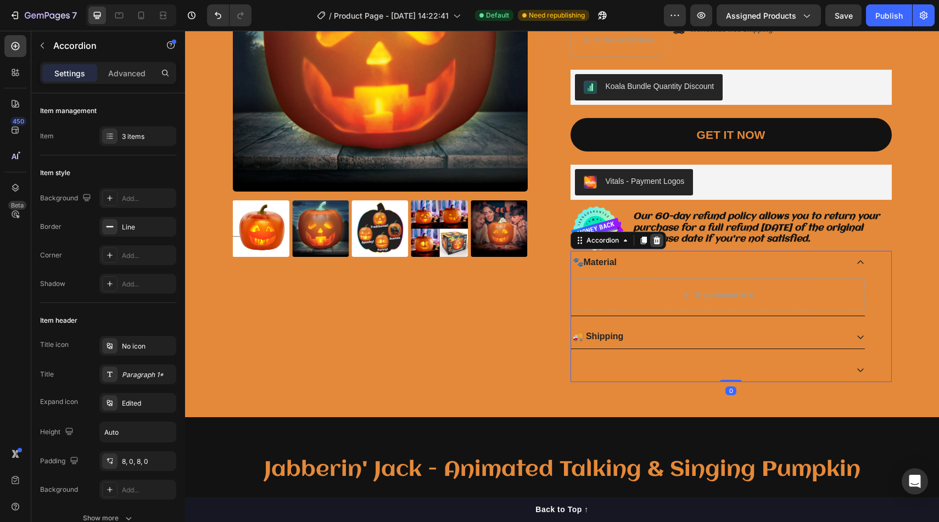
click at [657, 239] on icon at bounding box center [656, 240] width 7 height 8
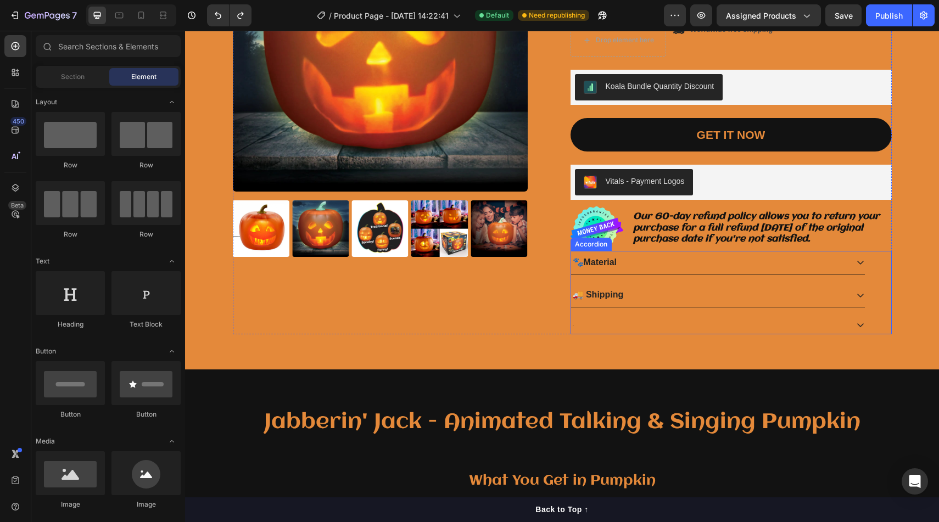
click at [718, 261] on div "🐾 Material" at bounding box center [709, 262] width 276 height 15
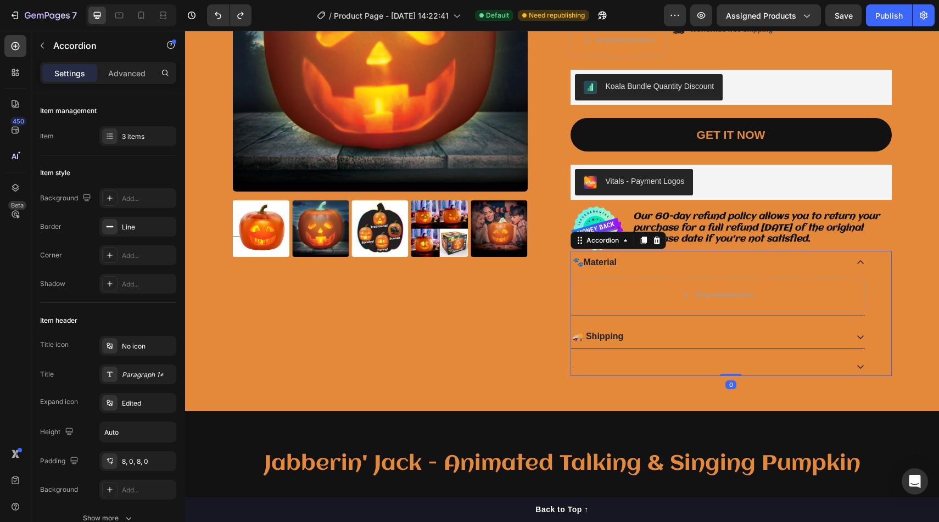
click at [711, 271] on div "🐾 Material" at bounding box center [718, 263] width 294 height 24
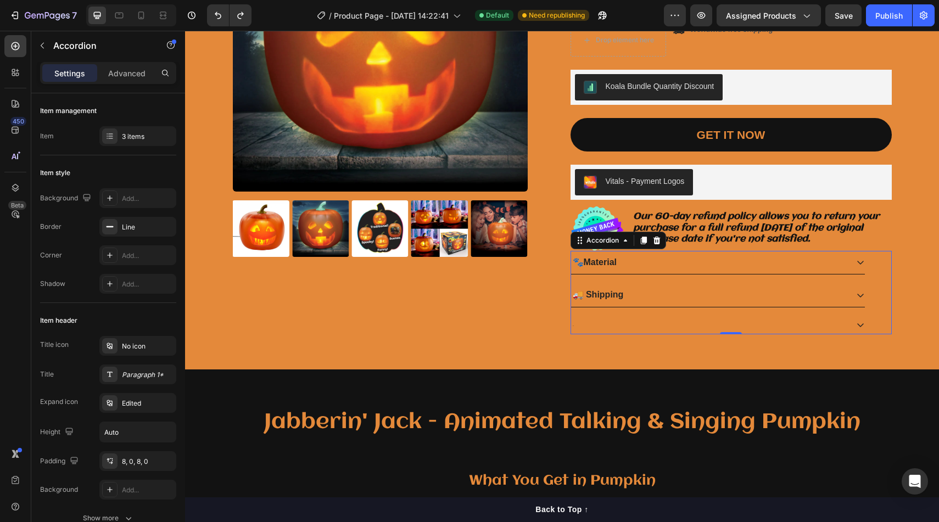
click at [714, 259] on div "🐾 Material" at bounding box center [709, 262] width 276 height 15
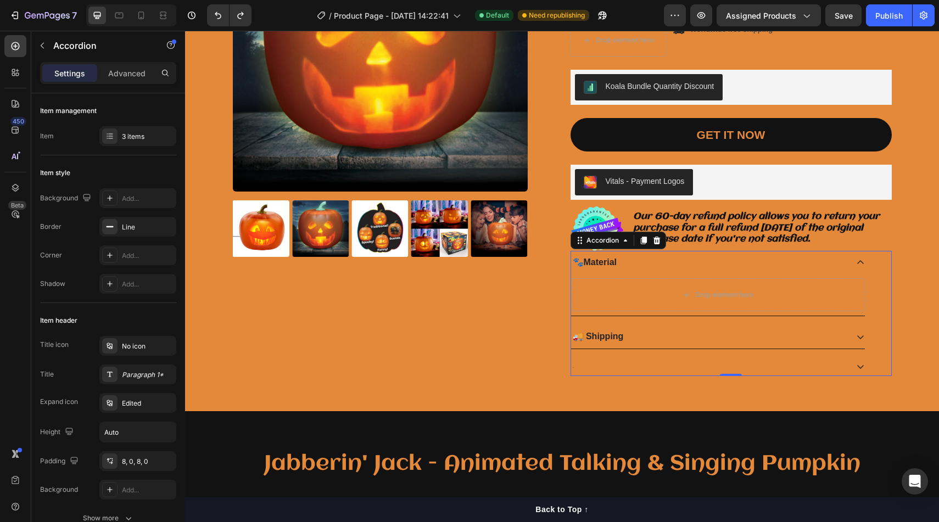
click at [623, 260] on div "🐾 Material" at bounding box center [709, 262] width 276 height 15
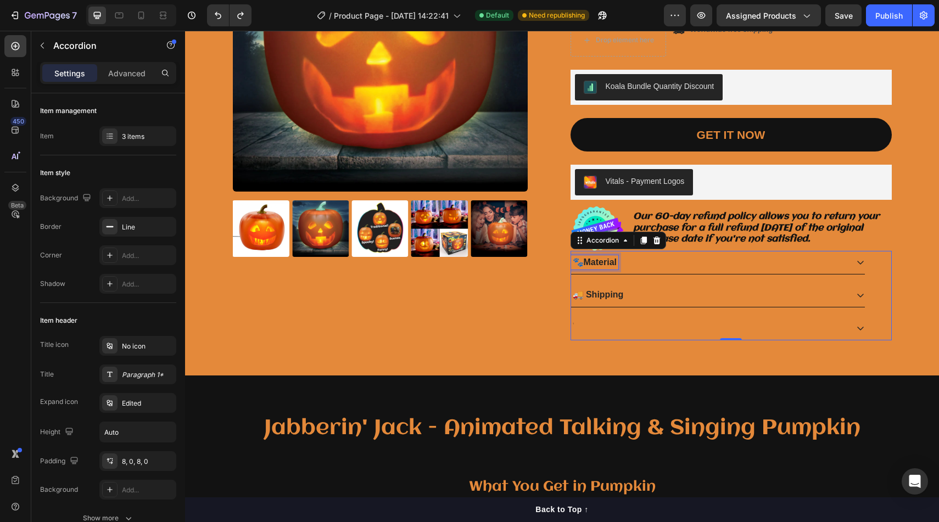
click at [615, 262] on span "Material" at bounding box center [600, 262] width 33 height 9
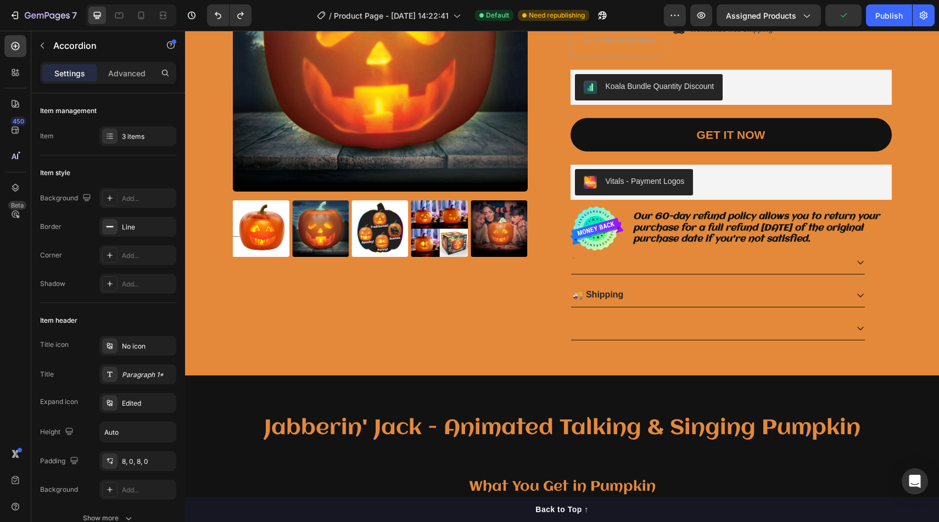
scroll to position [198, 0]
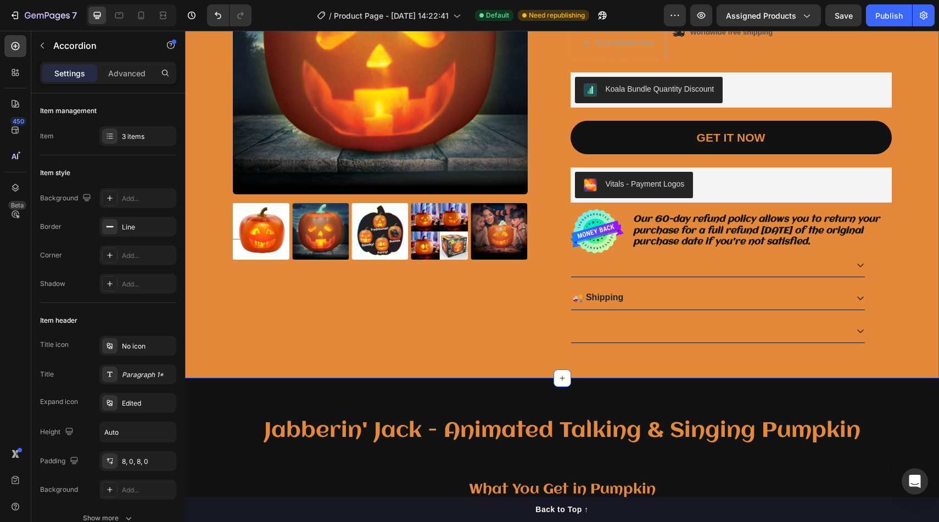
click at [926, 225] on div "Product Images Icon Icon Icon Icon Icon Icon List 2,500+ Verified Reviews! Text…" at bounding box center [561, 126] width 737 height 452
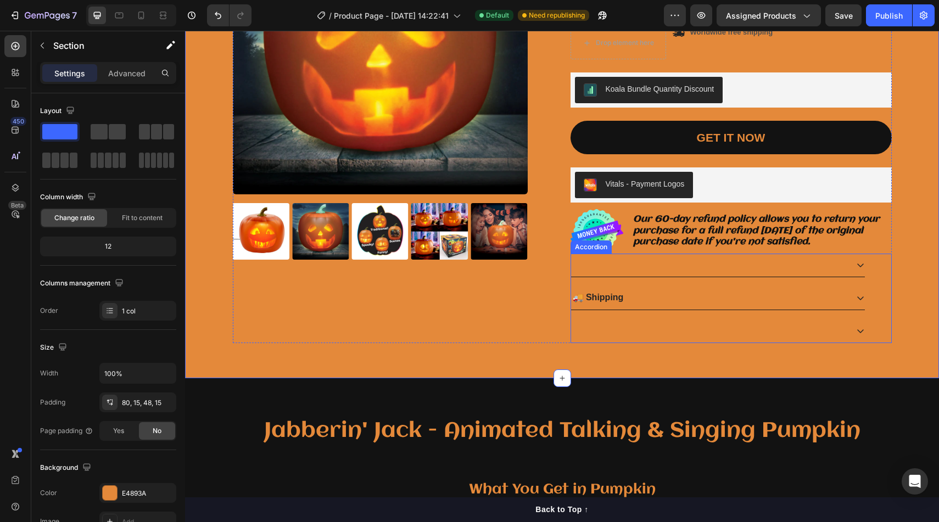
click at [792, 319] on div at bounding box center [718, 331] width 294 height 24
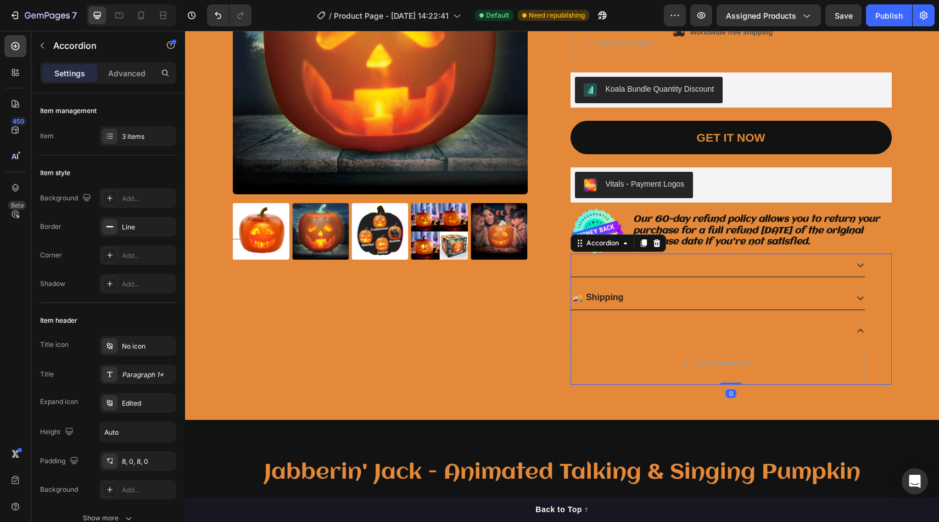
click at [792, 319] on div at bounding box center [718, 331] width 294 height 24
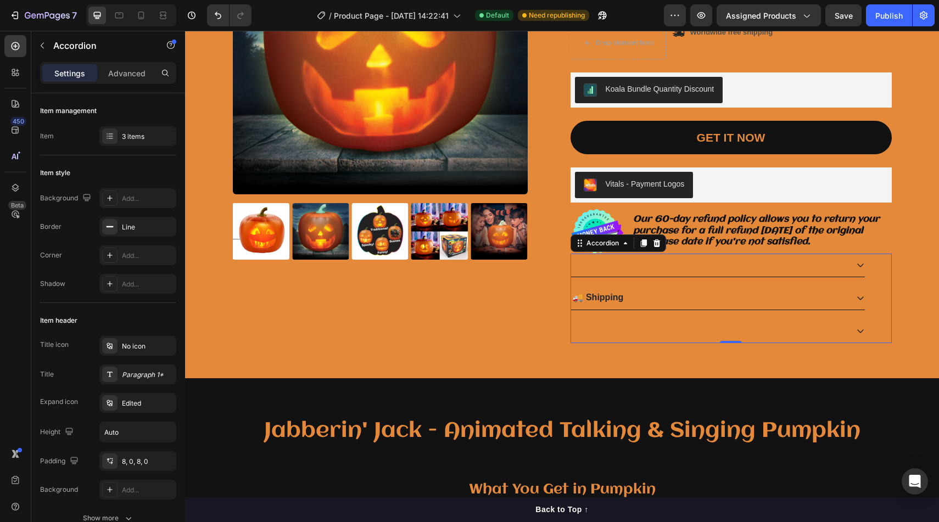
click at [867, 327] on div "🚚 Shipping Accordion 0" at bounding box center [730, 298] width 321 height 89
click at [140, 139] on div "3 items" at bounding box center [148, 137] width 52 height 10
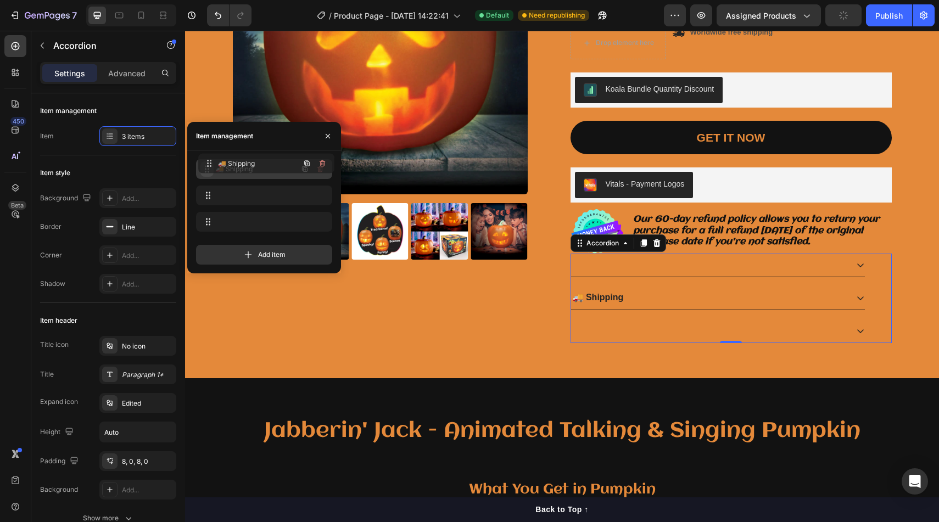
drag, startPoint x: 208, startPoint y: 194, endPoint x: 210, endPoint y: 162, distance: 32.4
click at [320, 194] on icon "button" at bounding box center [320, 195] width 9 height 9
click at [320, 188] on button "Delete" at bounding box center [313, 195] width 30 height 15
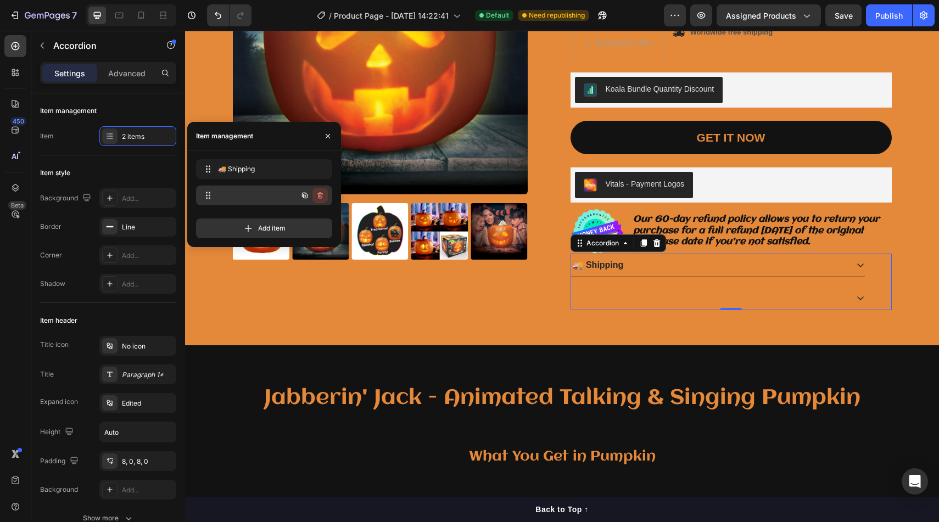
click at [322, 192] on icon "button" at bounding box center [320, 195] width 9 height 9
click at [322, 192] on div "Delete" at bounding box center [313, 196] width 20 height 10
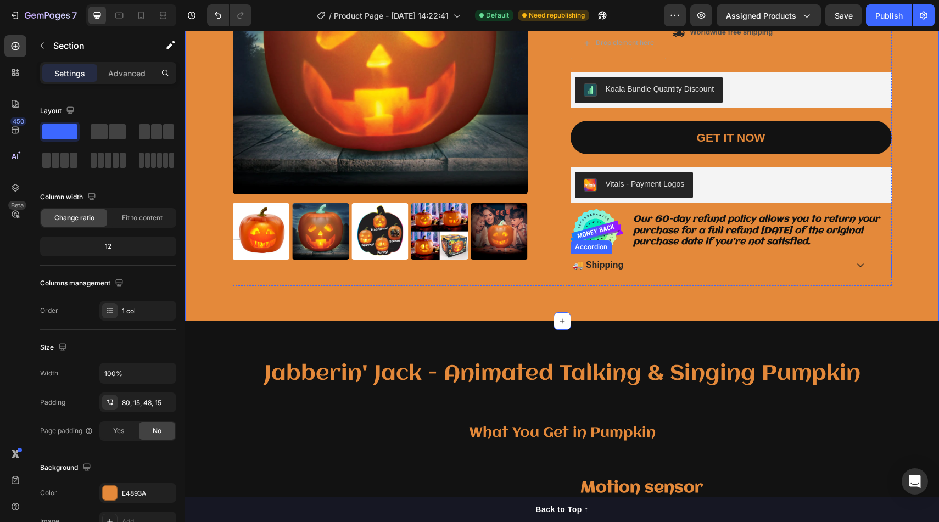
click at [868, 265] on div "🚚 Shipping Accordion" at bounding box center [730, 266] width 321 height 24
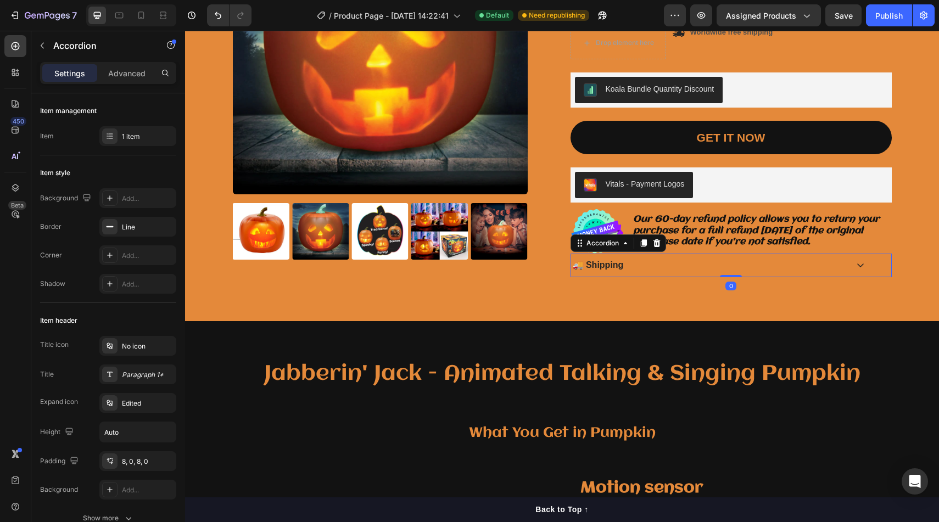
click at [861, 265] on icon at bounding box center [860, 265] width 9 height 9
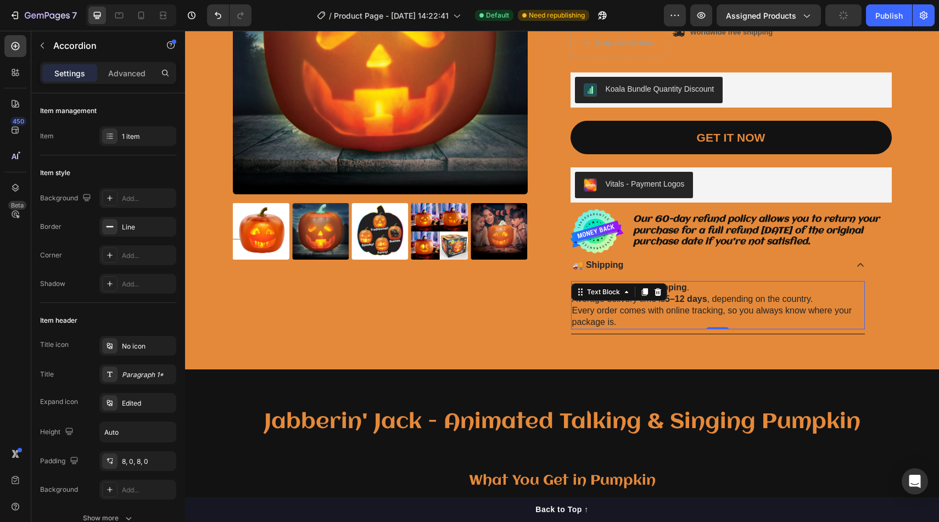
click at [658, 301] on p "We offer worldwide shipping . Average delivery time is 5–12 days , depending on…" at bounding box center [718, 305] width 292 height 46
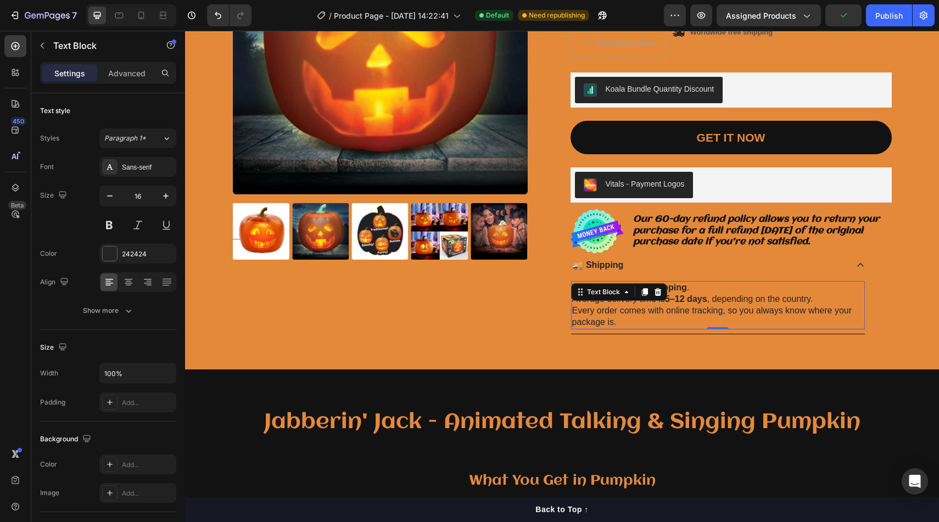
click at [650, 320] on p "We offer worldwide shipping . Average delivery time is 5–12 days , depending on…" at bounding box center [718, 305] width 292 height 46
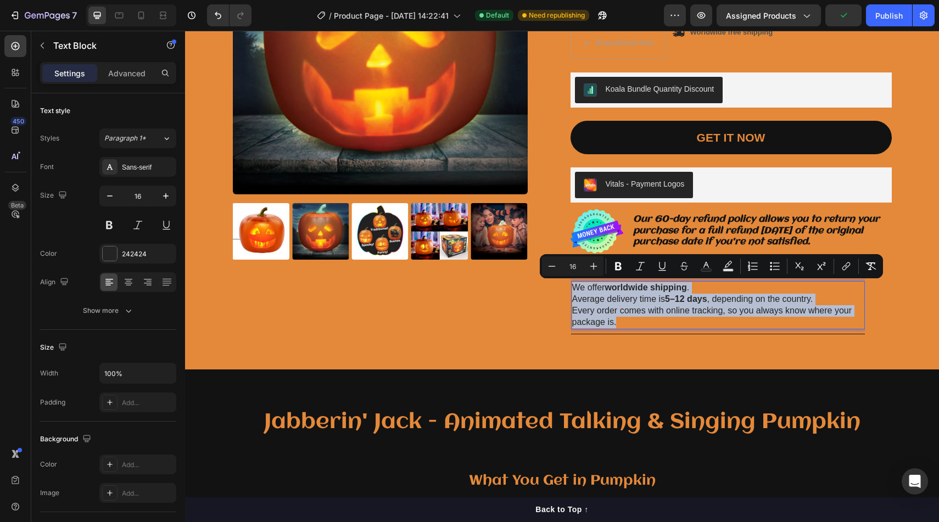
drag, startPoint x: 643, startPoint y: 323, endPoint x: 572, endPoint y: 282, distance: 81.9
click at [572, 282] on p "We offer worldwide shipping . Average delivery time is 5–12 days , depending on…" at bounding box center [718, 305] width 292 height 46
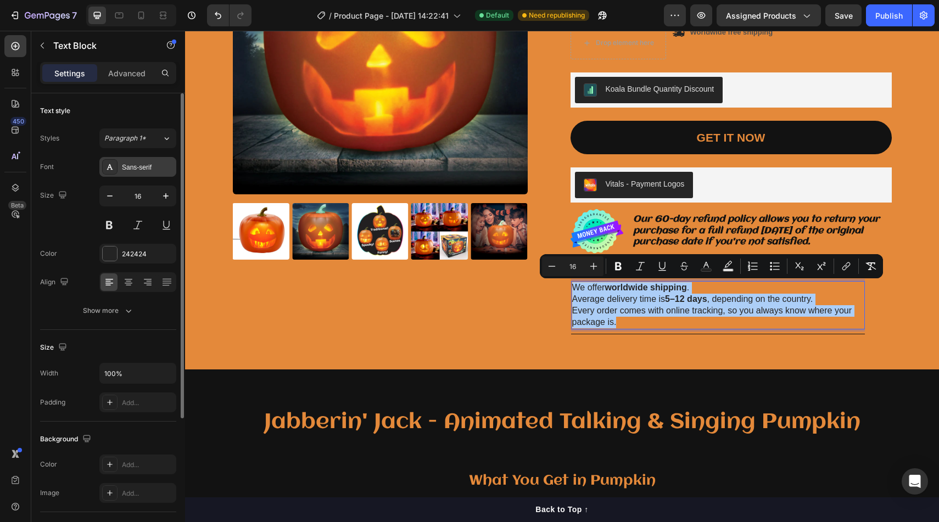
click at [125, 165] on div "Sans-serif" at bounding box center [148, 168] width 52 height 10
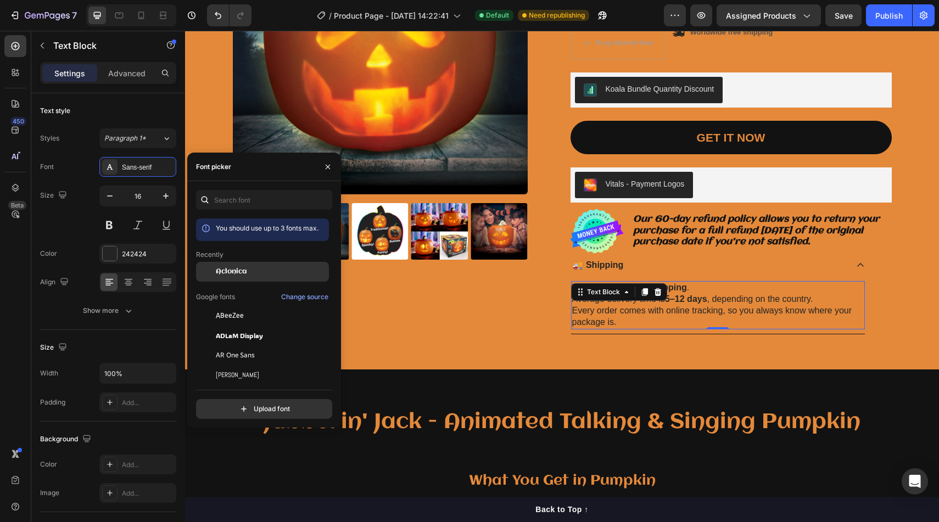
click at [239, 267] on span "Aclonica" at bounding box center [231, 272] width 31 height 10
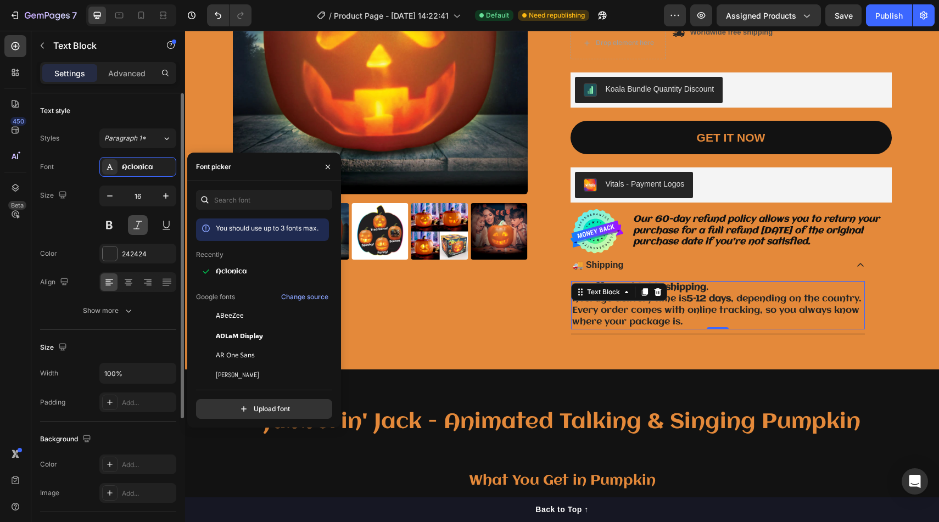
click at [129, 219] on button at bounding box center [138, 225] width 20 height 20
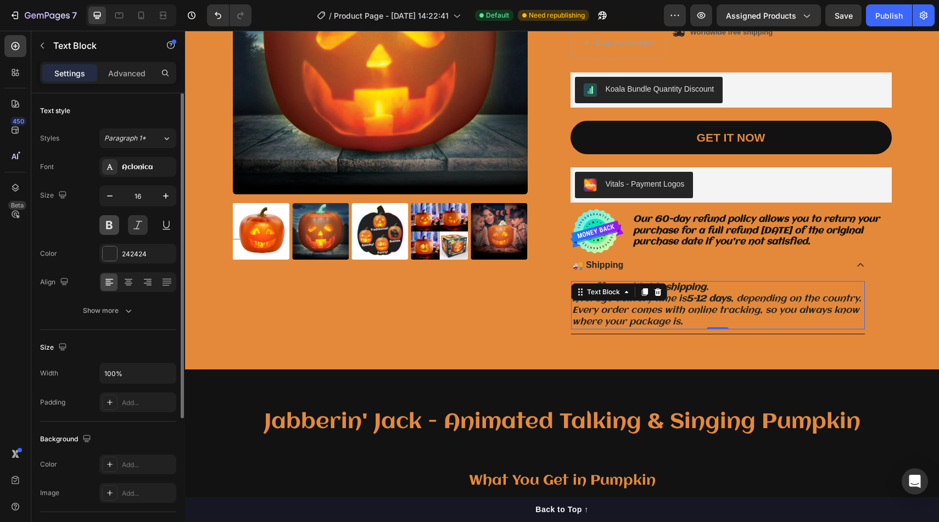
click at [113, 220] on button at bounding box center [109, 225] width 20 height 20
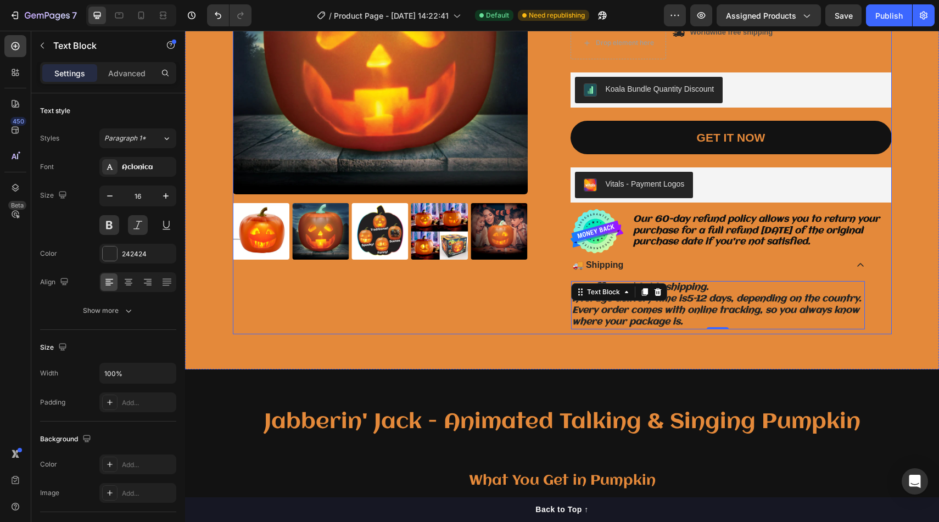
click at [389, 298] on div "Product Images" at bounding box center [393, 117] width 321 height 435
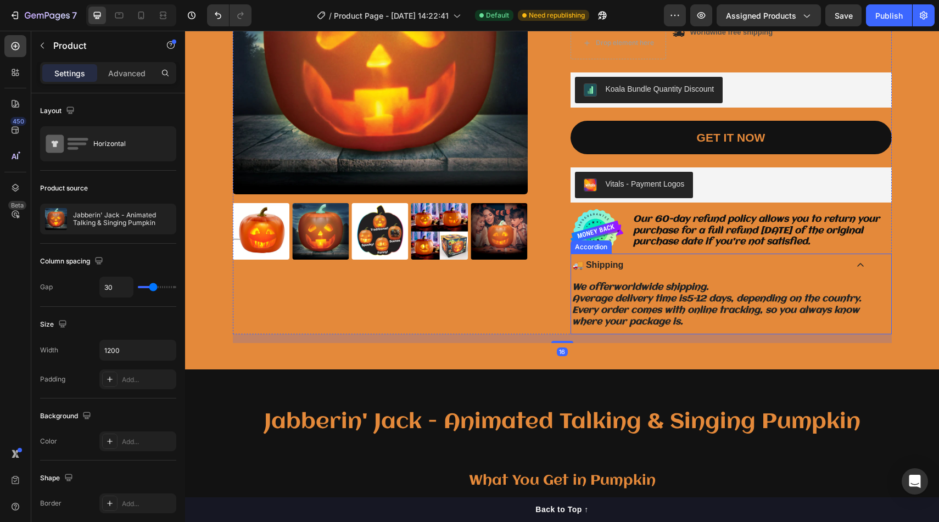
click at [602, 267] on p "🚚 Shipping" at bounding box center [598, 266] width 51 height 12
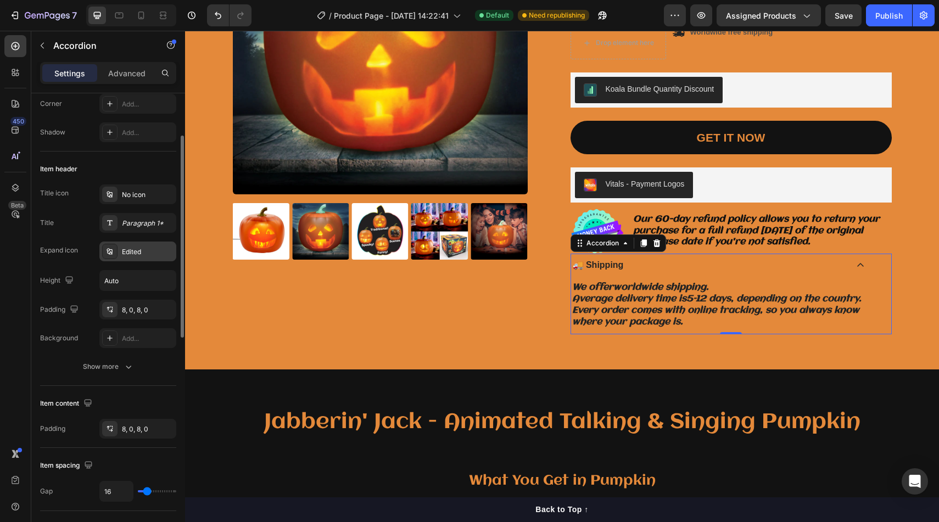
scroll to position [0, 0]
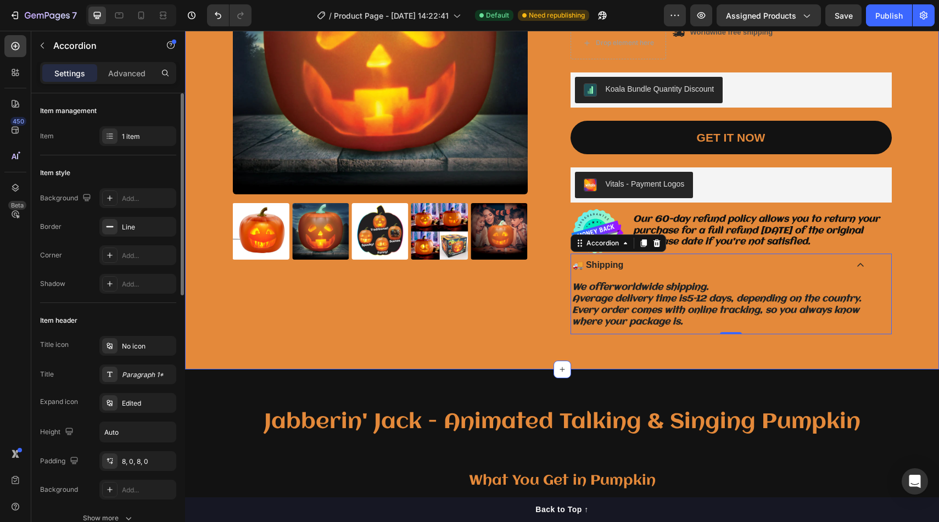
click at [399, 356] on div "Product Images Icon Icon Icon Icon Icon Icon List 2,500+ Verified Reviews! Text…" at bounding box center [562, 113] width 754 height 514
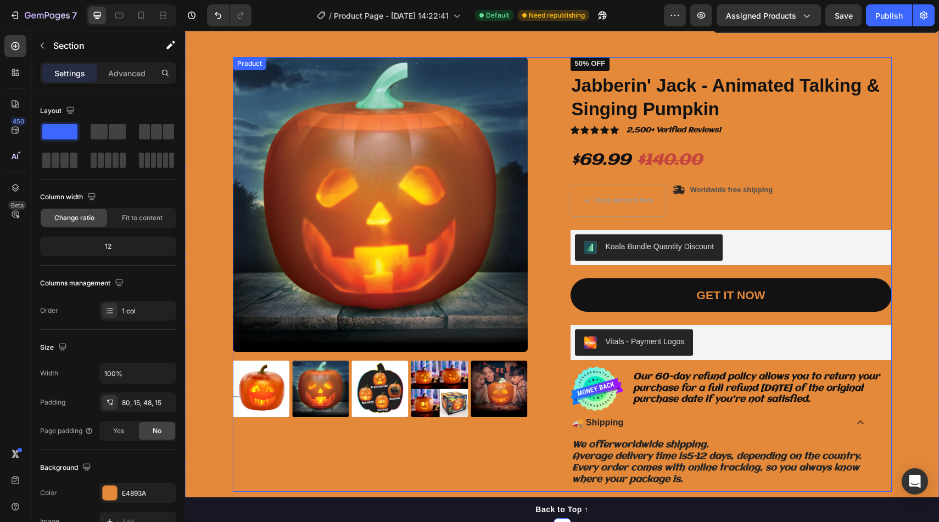
scroll to position [36, 0]
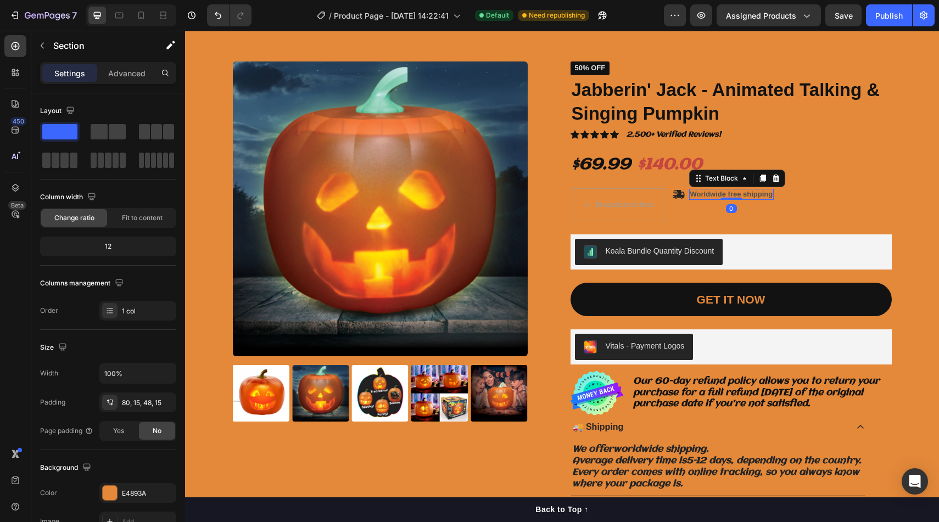
click at [753, 194] on p "Worldwide free shipping" at bounding box center [731, 194] width 83 height 9
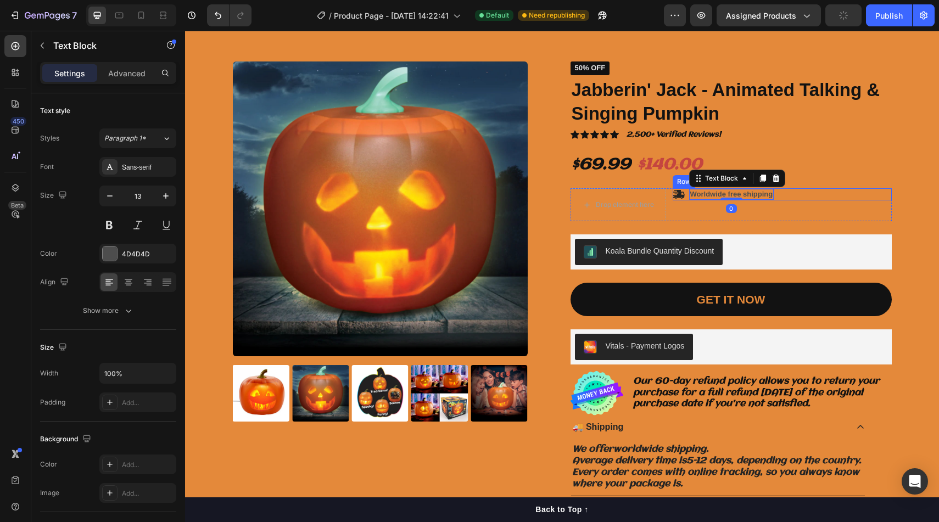
click at [685, 190] on div "Icon Worldwide free shipping Text Block 0 Row" at bounding box center [782, 194] width 219 height 12
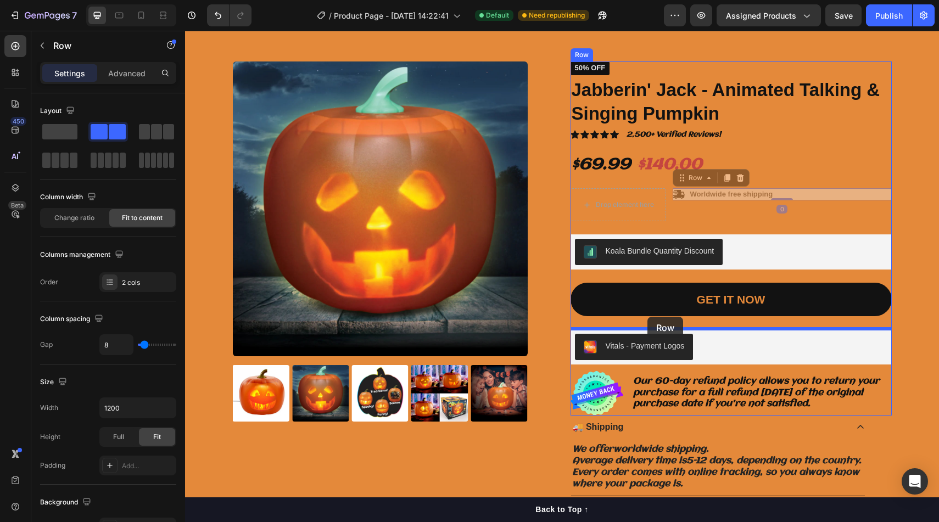
drag, startPoint x: 681, startPoint y: 177, endPoint x: 647, endPoint y: 317, distance: 144.0
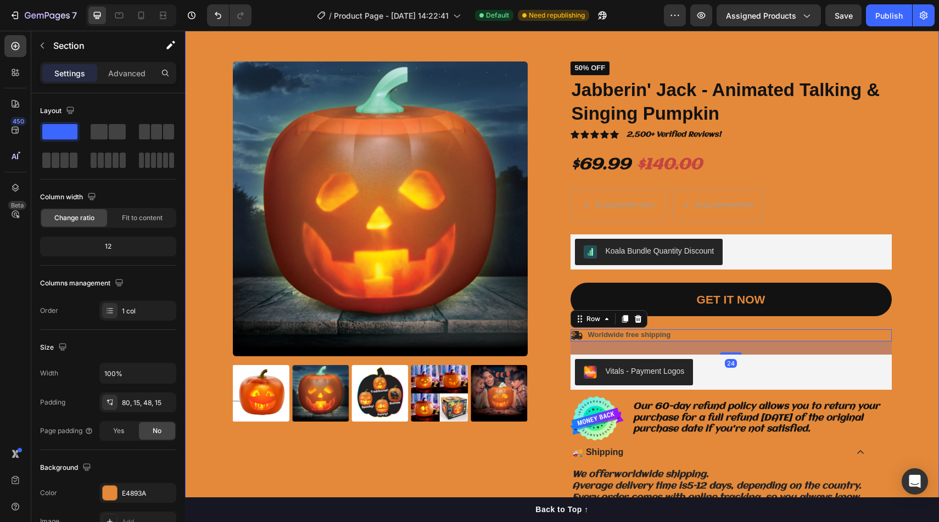
click at [926, 220] on div "Product Images Icon Icon Icon Icon Icon Icon List 2,500+ Verified Reviews! Text…" at bounding box center [561, 295] width 737 height 469
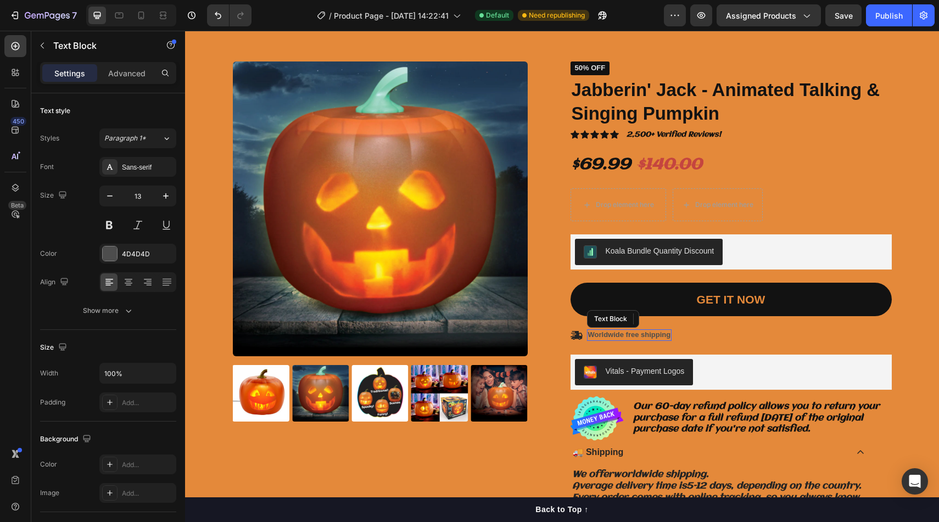
click at [645, 339] on p "Worldwide free shipping" at bounding box center [629, 335] width 83 height 9
click at [108, 230] on button at bounding box center [109, 225] width 20 height 20
click at [131, 230] on button at bounding box center [138, 225] width 20 height 20
click at [139, 173] on div "Sans-serif" at bounding box center [137, 167] width 77 height 20
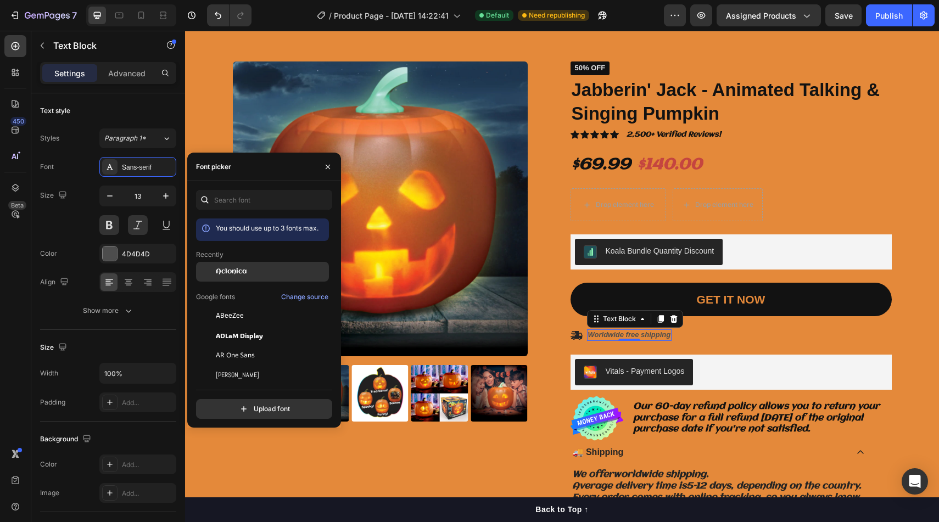
click at [224, 276] on span "Aclonica" at bounding box center [231, 272] width 31 height 10
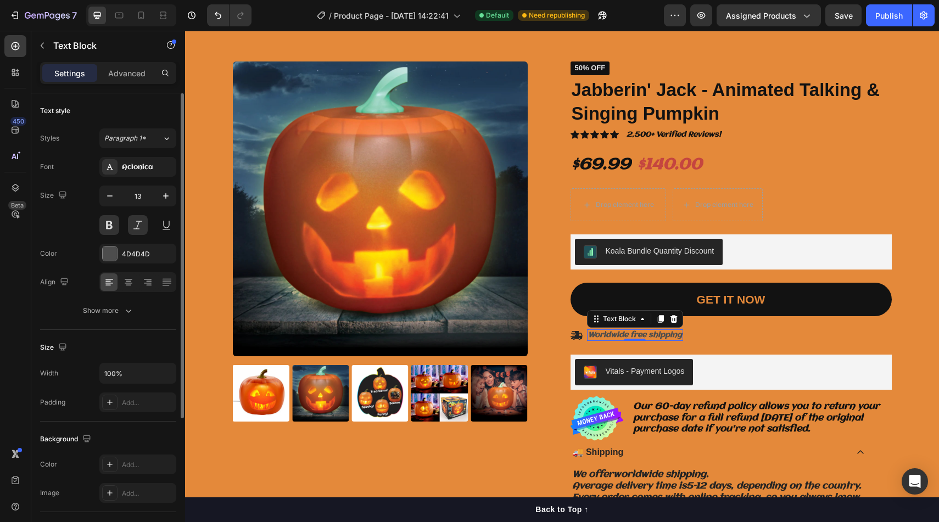
click at [97, 261] on div "Color 4D4D4D" at bounding box center [108, 254] width 136 height 20
click at [108, 255] on div at bounding box center [110, 254] width 14 height 14
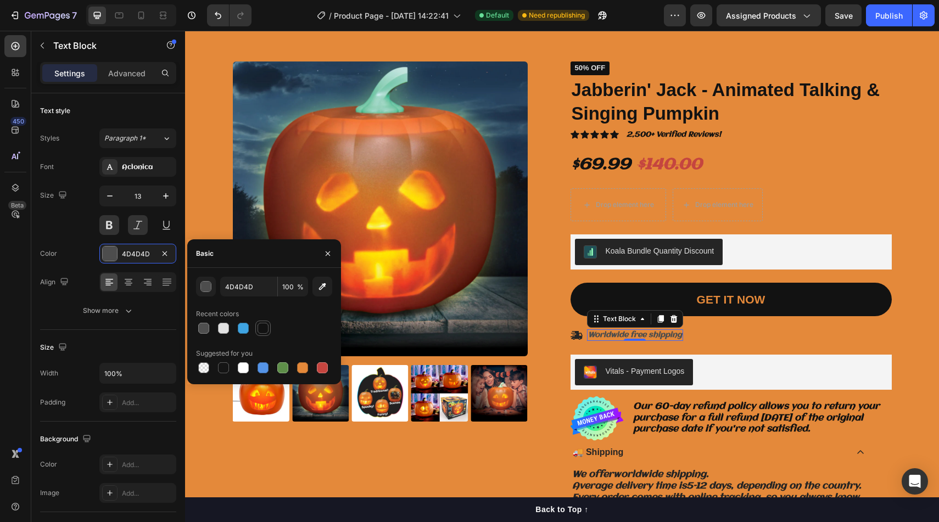
click at [262, 333] on div at bounding box center [263, 328] width 11 height 11
type input "121212"
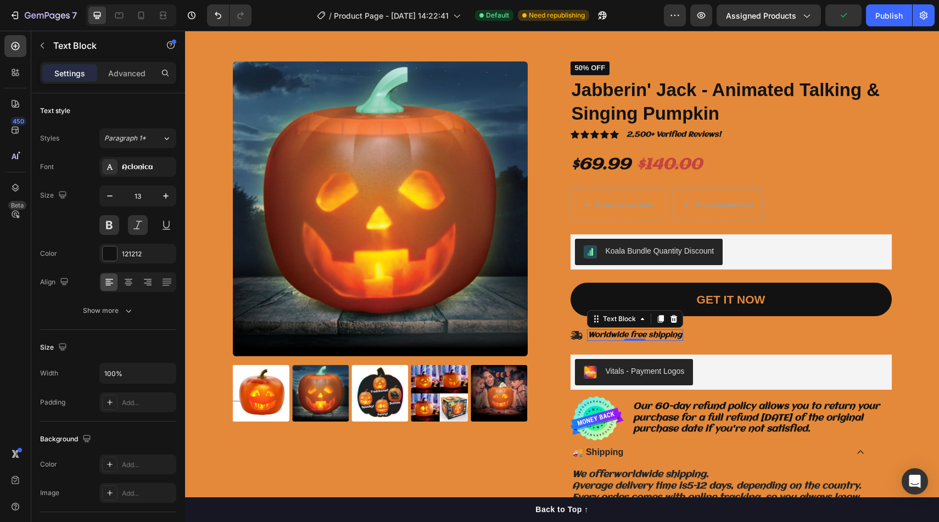
click at [893, 4] on div "7 Version history / Product Page - [DATE] 14:22:41 Default Need republishing Pr…" at bounding box center [469, 15] width 939 height 31
click at [893, 3] on div "7 Version history / Product Page - [DATE] 14:22:41 Default Need republishing Pr…" at bounding box center [469, 15] width 939 height 31
click at [892, 19] on div "Publish" at bounding box center [888, 16] width 27 height 12
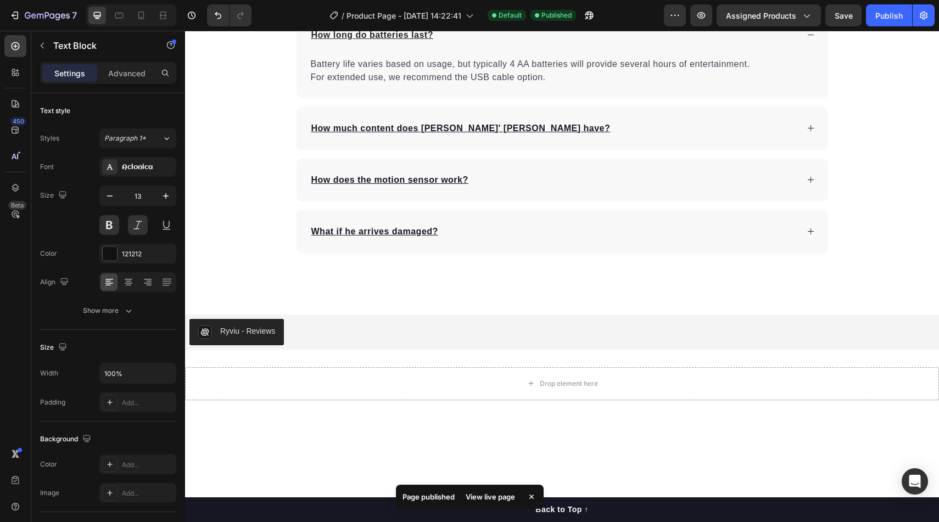
scroll to position [2798, 0]
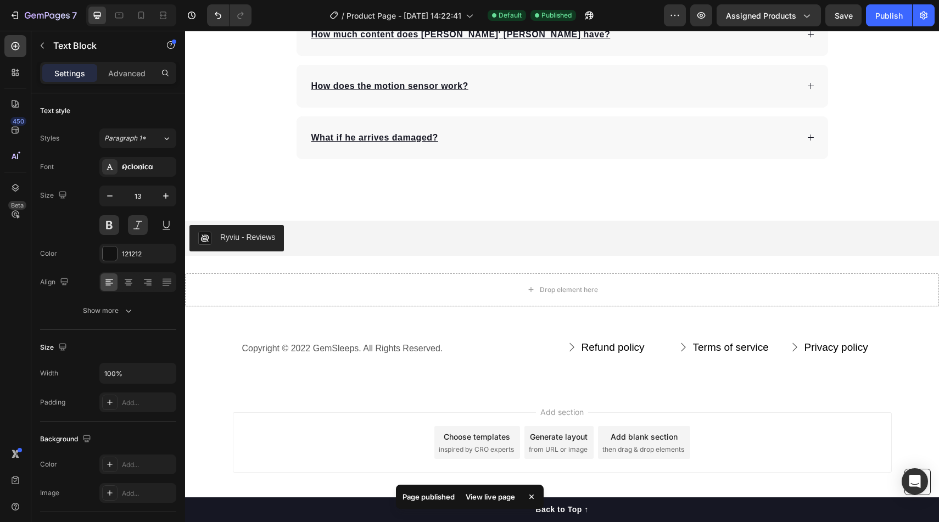
click at [784, 398] on div "Add section Choose templates inspired by CRO experts Generate layout from URL o…" at bounding box center [562, 444] width 754 height 109
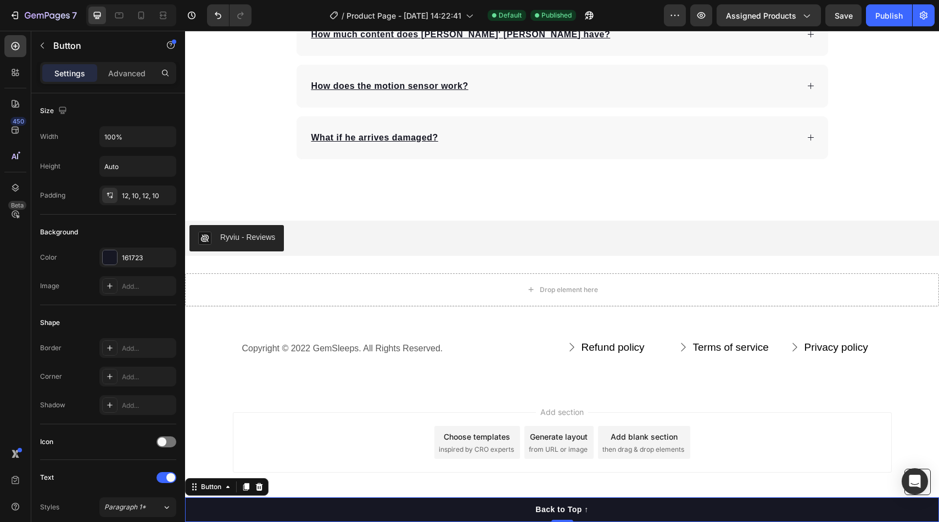
click at [663, 507] on button "Back to Top ↑" at bounding box center [562, 509] width 754 height 25
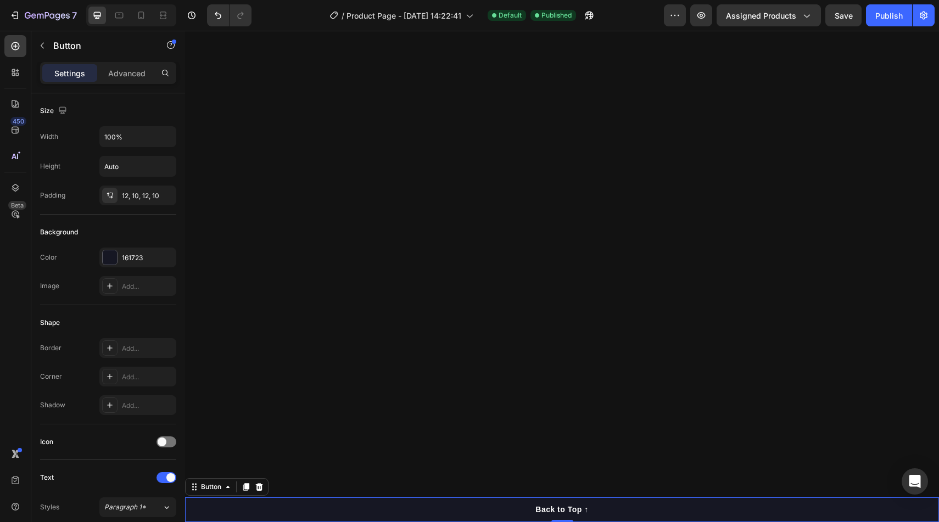
scroll to position [0, 0]
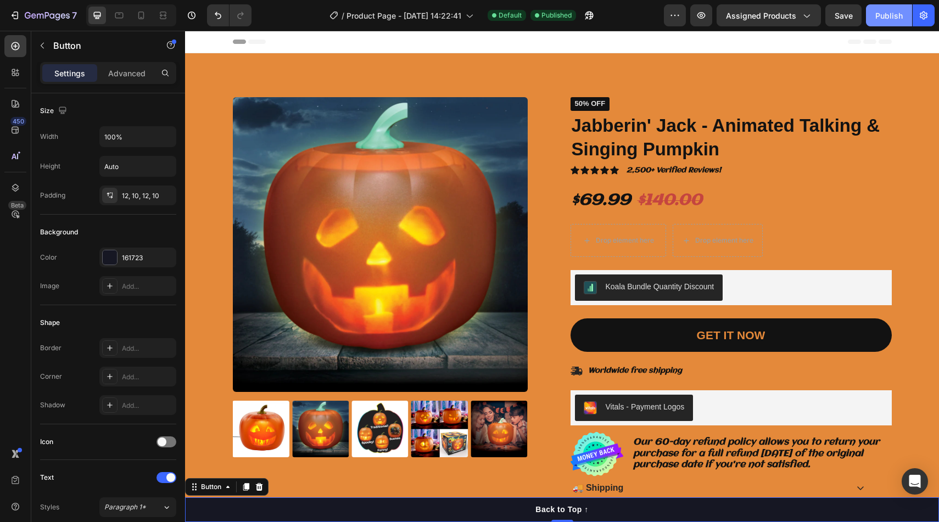
click at [896, 15] on div "Publish" at bounding box center [888, 16] width 27 height 12
click at [137, 20] on icon at bounding box center [141, 15] width 11 height 11
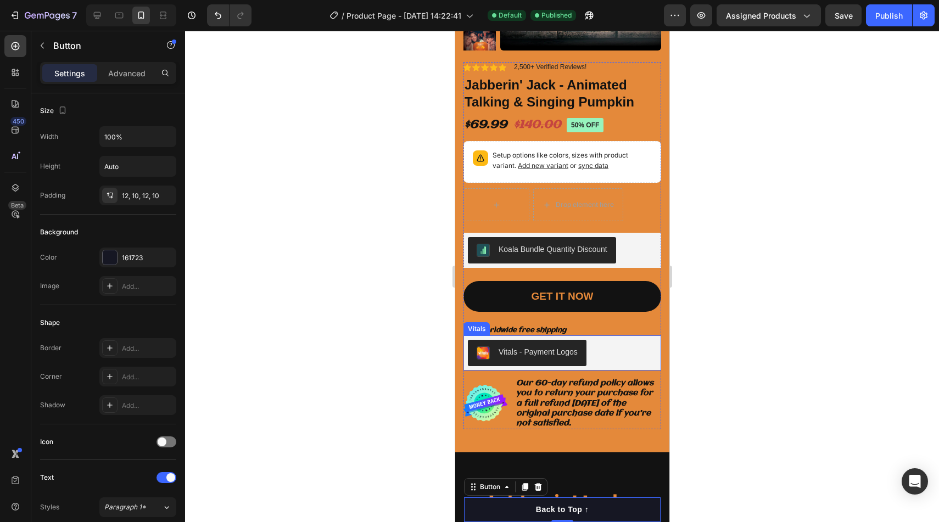
scroll to position [170, 0]
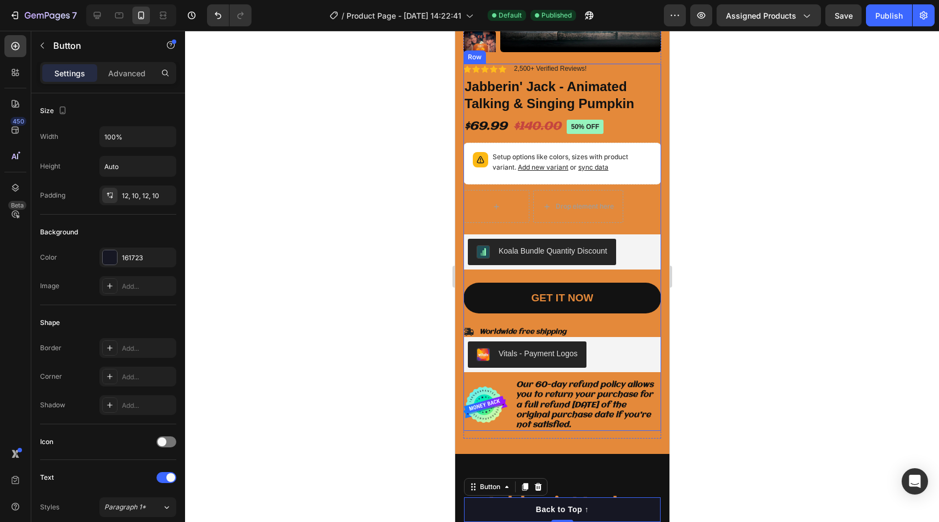
click at [584, 118] on div "Icon Icon Icon Icon Icon Icon List 2,500+ Verified Reviews! Text Block Row 50% …" at bounding box center [562, 247] width 198 height 367
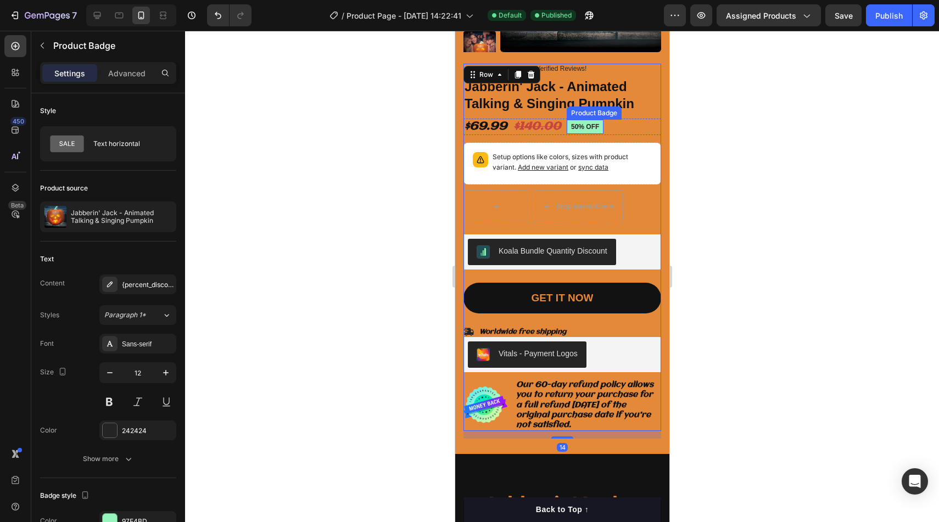
click at [584, 126] on pre "50% off" at bounding box center [584, 127] width 37 height 14
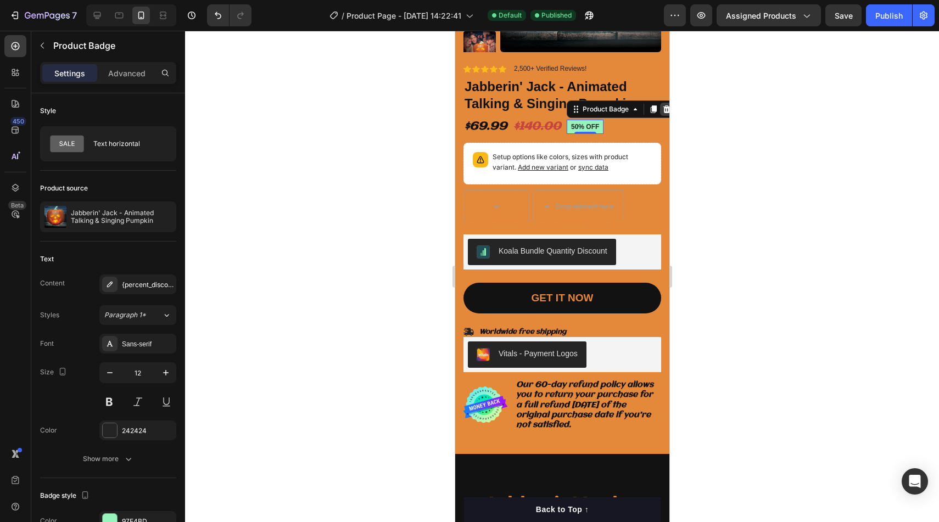
click at [662, 110] on icon at bounding box center [666, 109] width 9 height 9
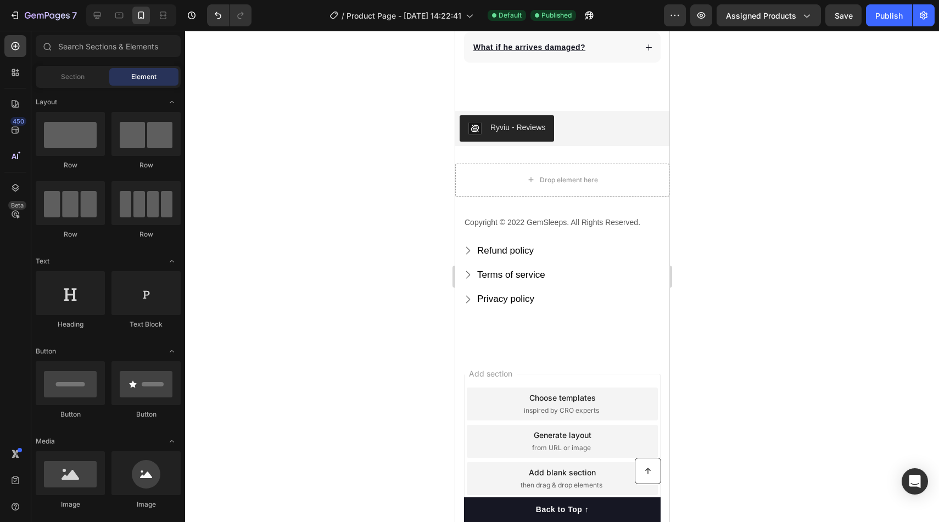
scroll to position [2867, 0]
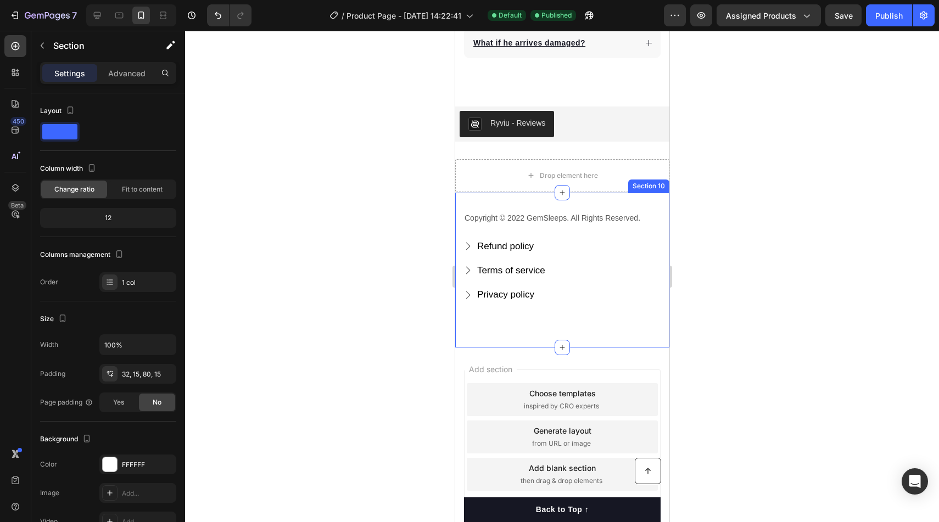
click at [622, 192] on div "Copyright © 2022 GemSleeps. All Rights Reserved. Text block Refund policy Butto…" at bounding box center [562, 269] width 214 height 155
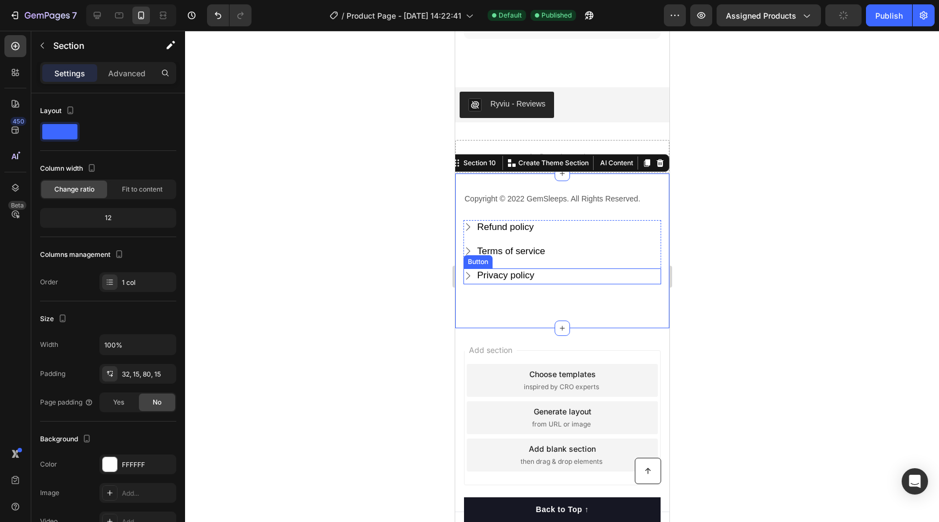
scroll to position [2885, 0]
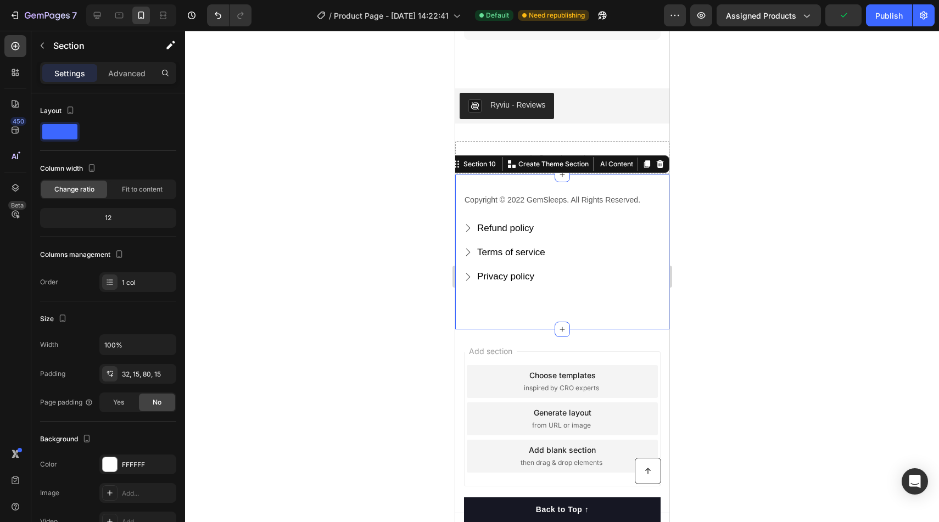
click at [662, 174] on div "Copyright © 2022 GemSleeps. All Rights Reserved. Text block Refund policy Butto…" at bounding box center [562, 251] width 214 height 155
click at [113, 462] on div at bounding box center [110, 464] width 14 height 14
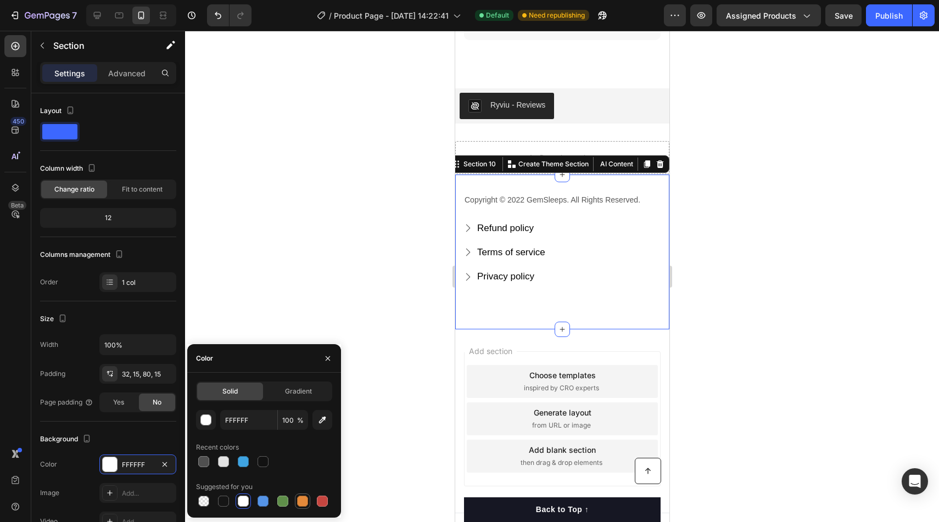
click at [298, 497] on div at bounding box center [302, 501] width 11 height 11
type input "E4893A"
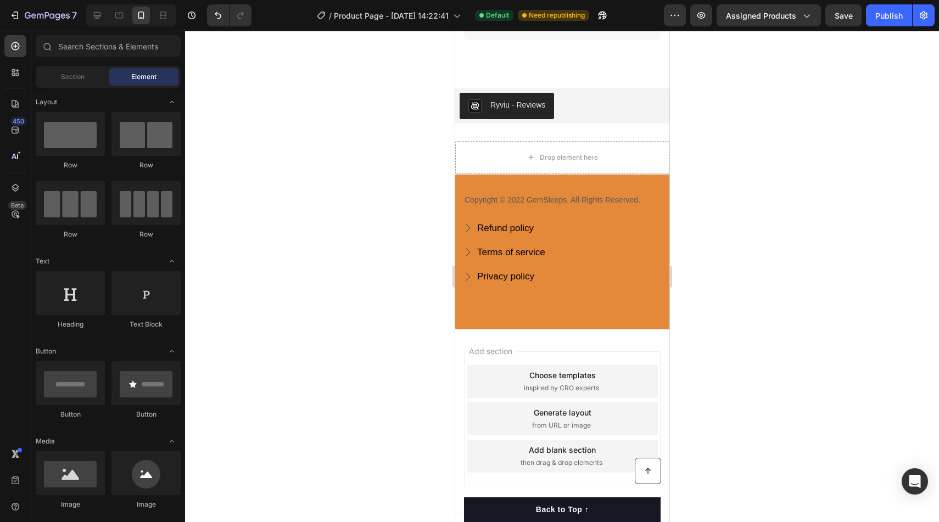
click at [646, 331] on div "Add section Choose templates inspired by CRO experts Generate layout from URL o…" at bounding box center [562, 420] width 214 height 183
click at [538, 270] on div "Privacy policy Button 0" at bounding box center [562, 277] width 198 height 15
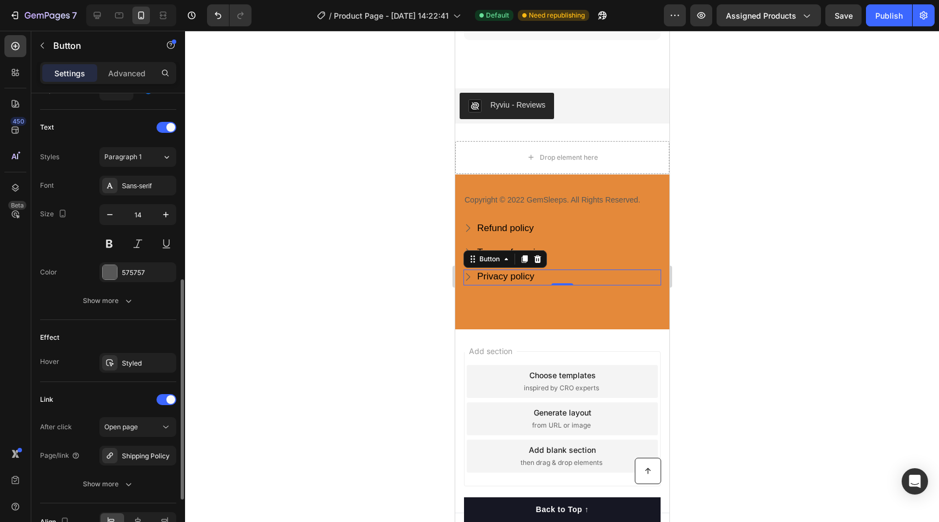
scroll to position [441, 0]
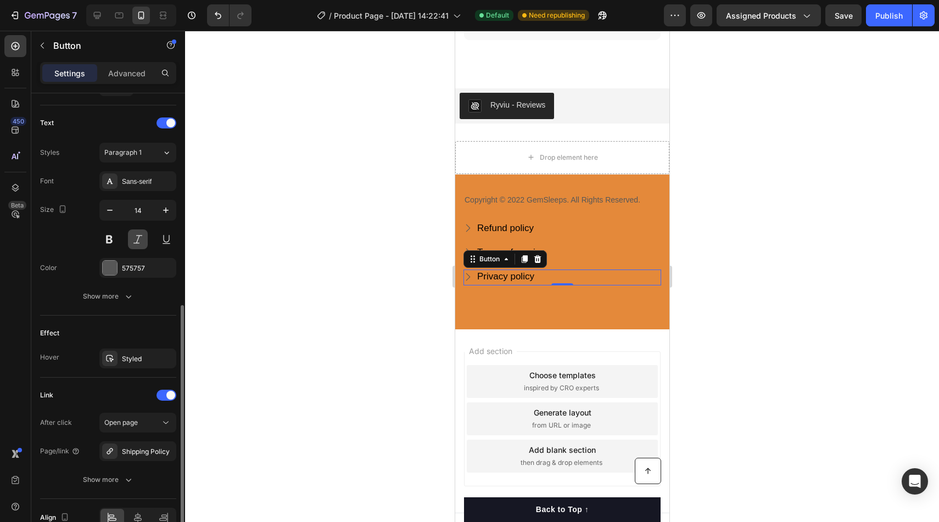
click at [128, 236] on button at bounding box center [138, 240] width 20 height 20
click at [115, 236] on button at bounding box center [109, 240] width 20 height 20
click at [112, 267] on div at bounding box center [110, 268] width 14 height 14
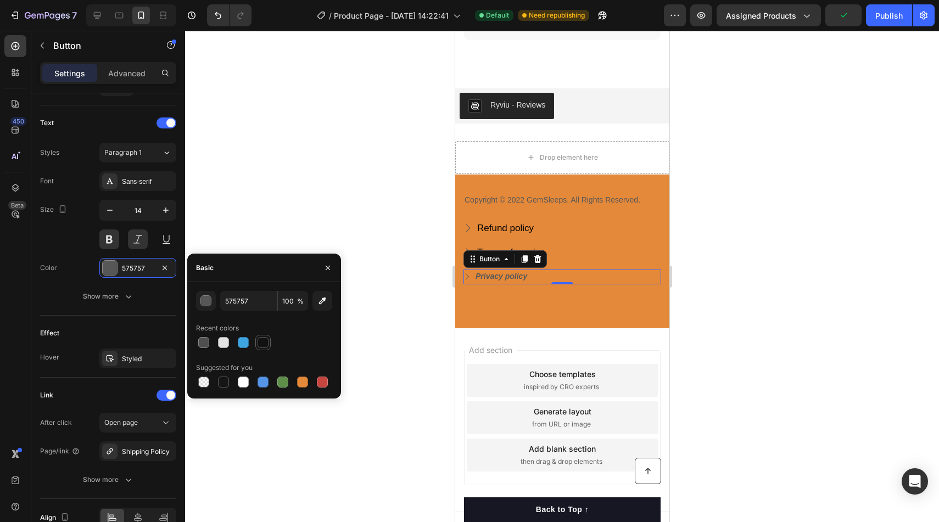
click at [265, 341] on div at bounding box center [263, 342] width 11 height 11
type input "121212"
click at [158, 188] on div "Sans-serif" at bounding box center [137, 181] width 77 height 20
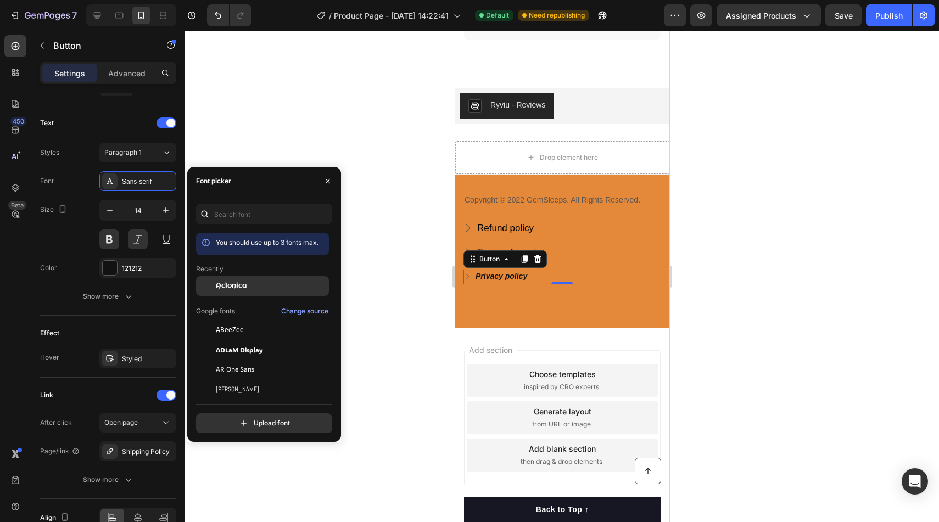
click at [223, 284] on span "Aclonica" at bounding box center [231, 286] width 31 height 10
click at [534, 221] on div "Refund policy Button" at bounding box center [562, 228] width 198 height 15
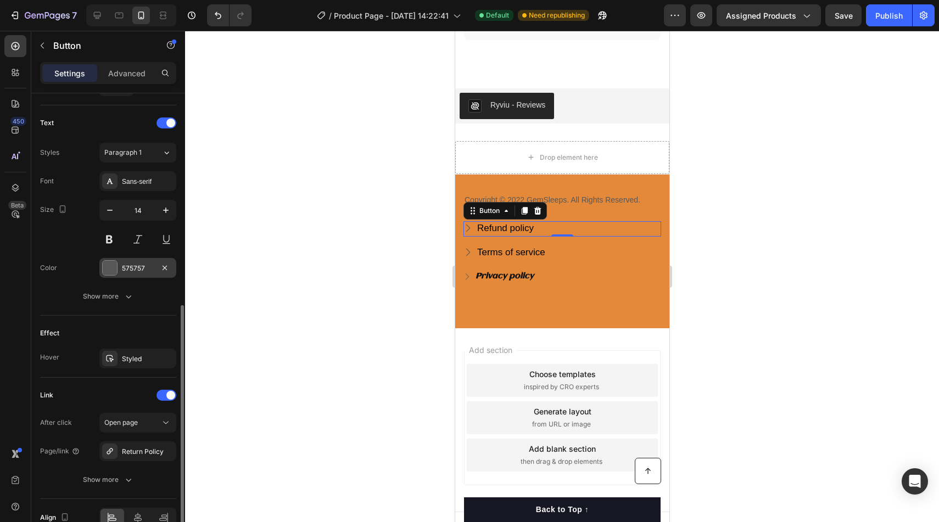
click at [113, 270] on div at bounding box center [110, 268] width 14 height 14
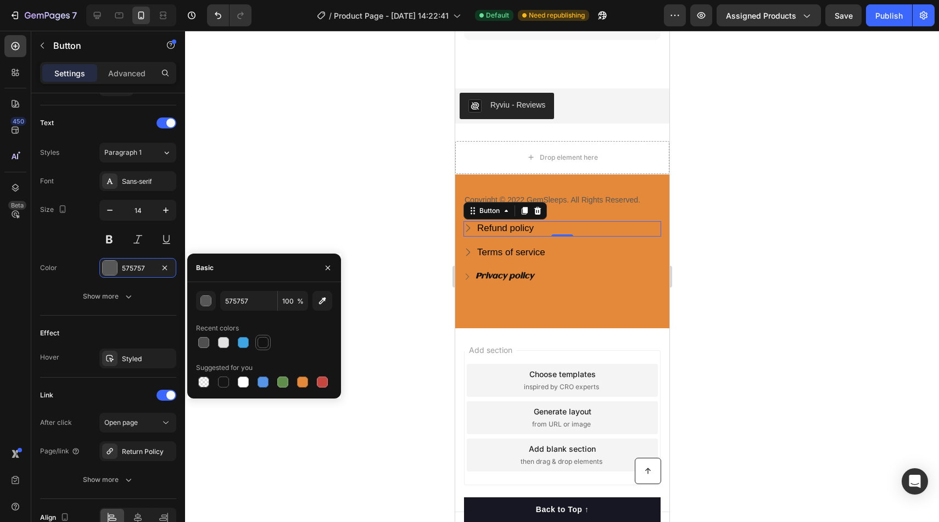
click at [264, 342] on div at bounding box center [263, 342] width 11 height 11
type input "121212"
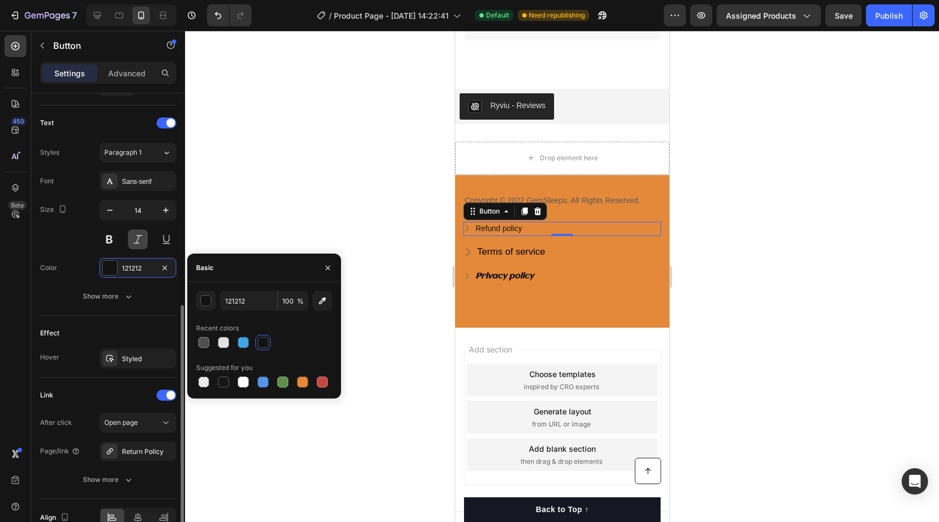
click at [135, 236] on button at bounding box center [138, 240] width 20 height 20
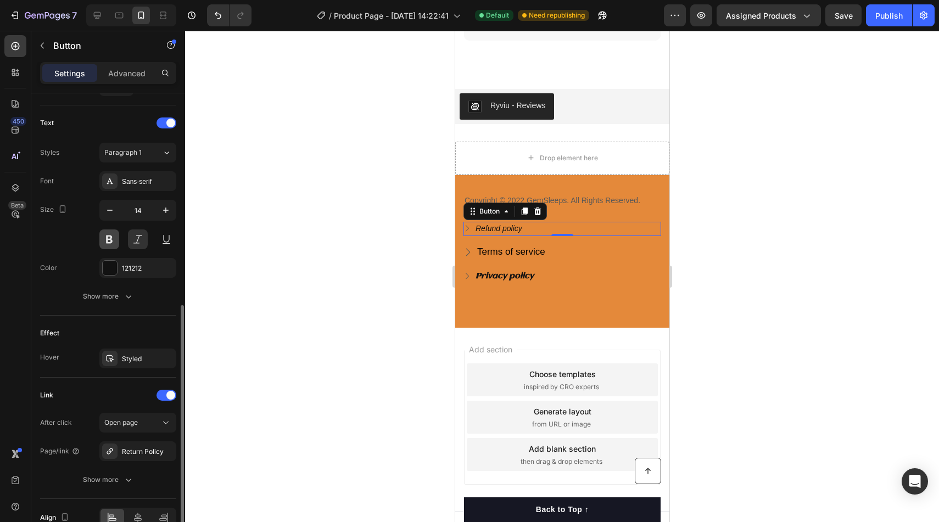
click at [106, 236] on button at bounding box center [109, 240] width 20 height 20
click at [166, 175] on div "Sans-serif" at bounding box center [137, 181] width 77 height 20
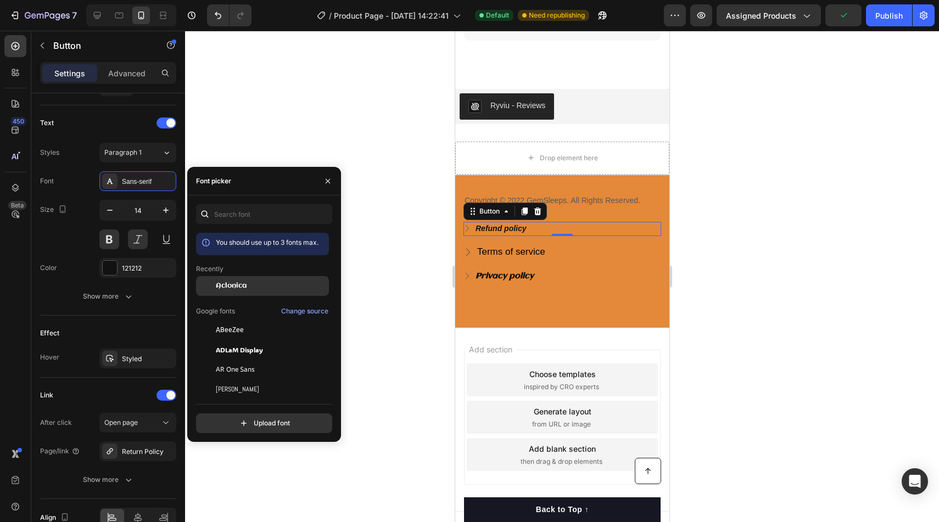
click at [226, 279] on div "Aclonica" at bounding box center [262, 286] width 133 height 20
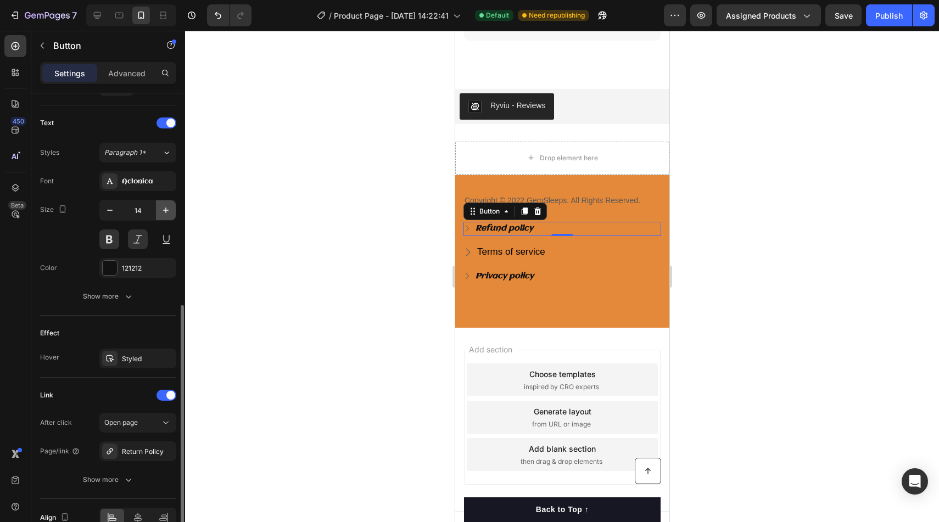
click at [161, 206] on icon "button" at bounding box center [165, 210] width 11 height 11
type input "16"
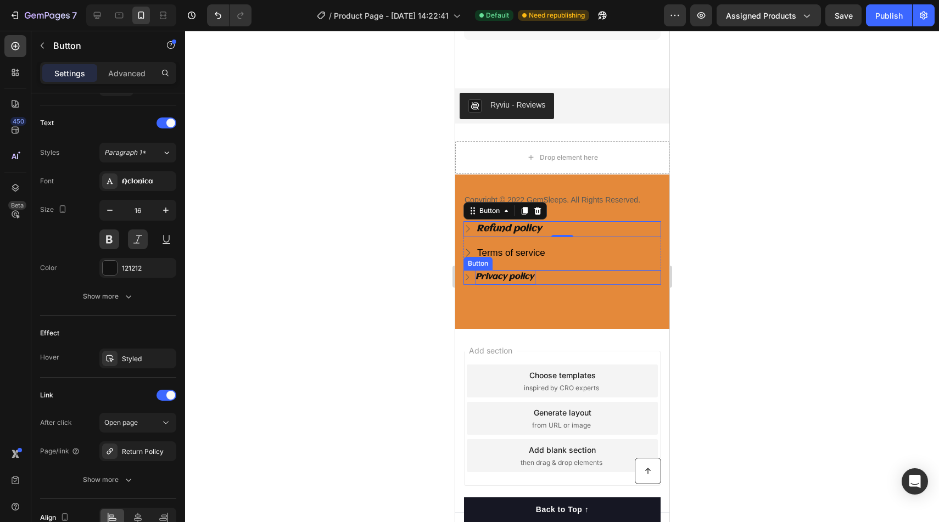
click at [505, 270] on div "Privacy policy" at bounding box center [505, 277] width 60 height 14
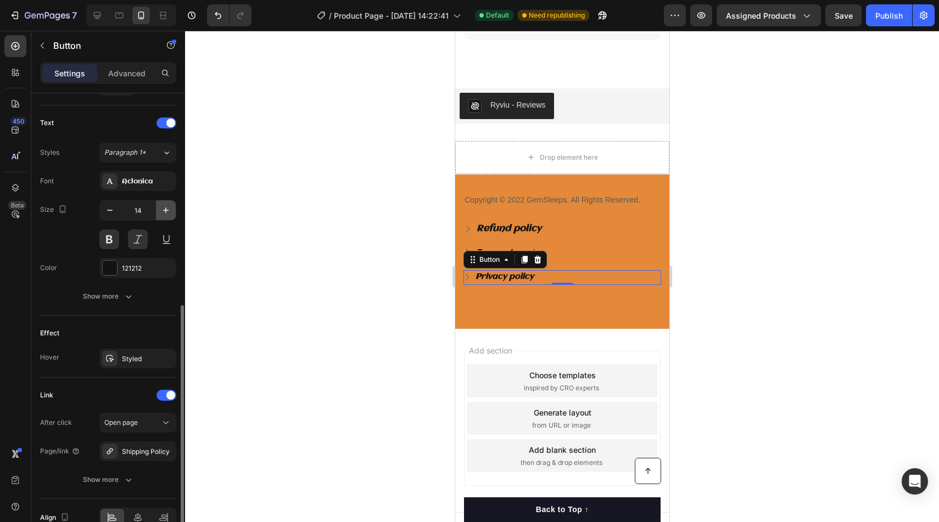
click at [174, 214] on button "button" at bounding box center [166, 210] width 20 height 20
click at [115, 208] on button "button" at bounding box center [110, 210] width 20 height 20
type input "15"
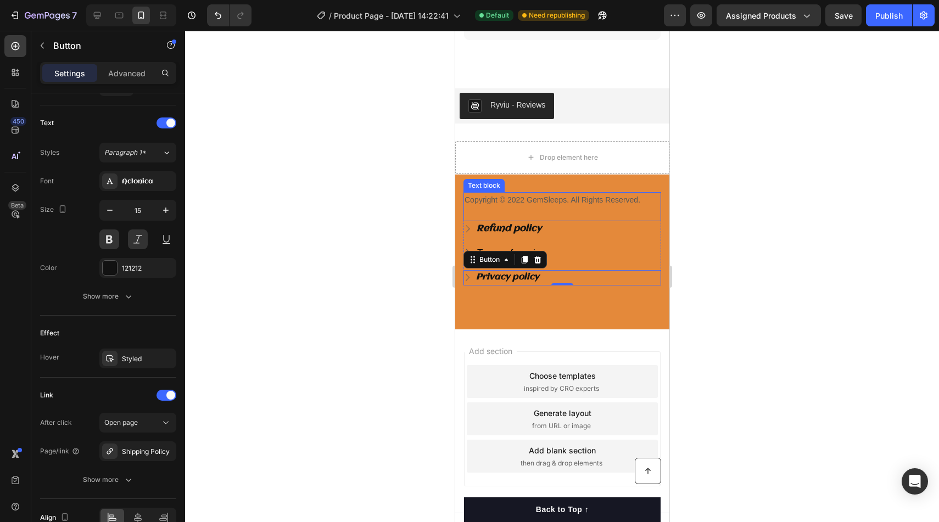
click at [578, 221] on div "Refund policy Button" at bounding box center [562, 229] width 198 height 16
click at [538, 270] on div "Privacy policy" at bounding box center [507, 277] width 65 height 15
click at [558, 270] on div "Privacy policy Button 0" at bounding box center [562, 277] width 198 height 15
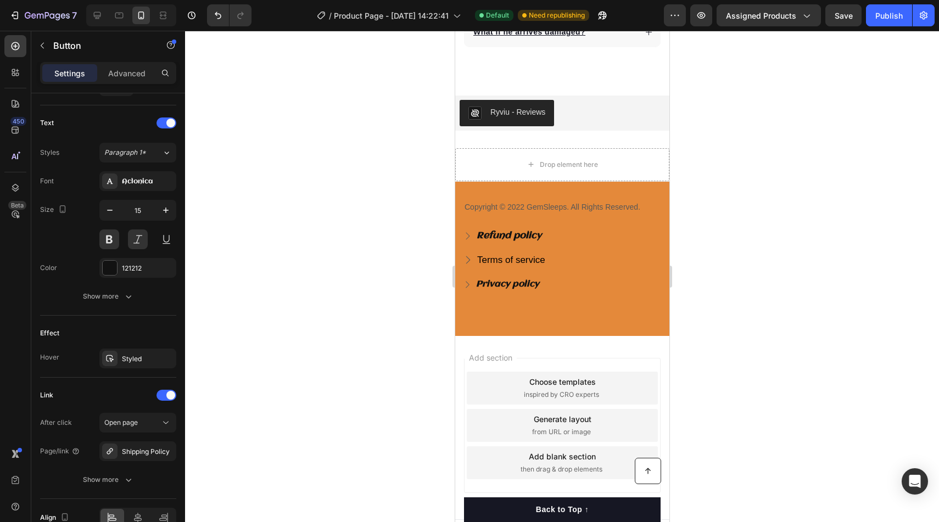
scroll to position [2886, 0]
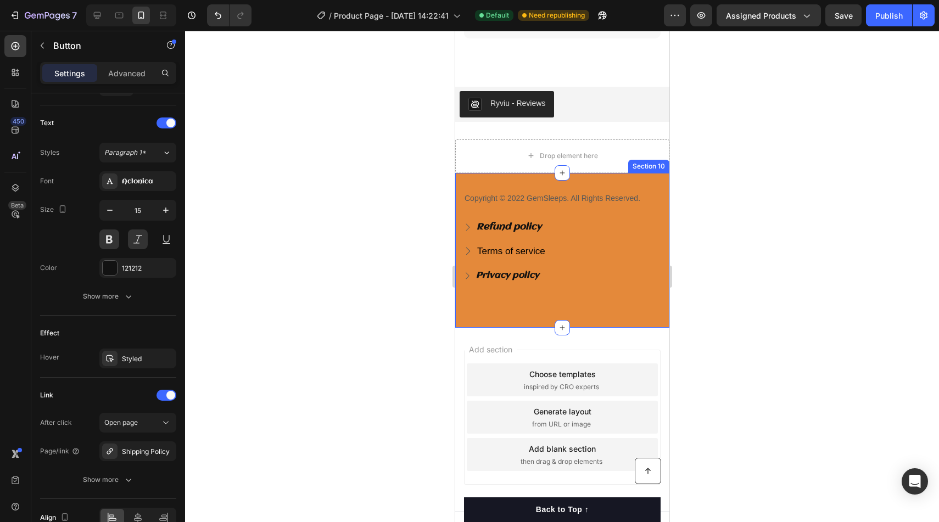
click at [594, 192] on p "Copyright © 2022 GemSleeps. All Rights Reserved." at bounding box center [561, 199] width 195 height 14
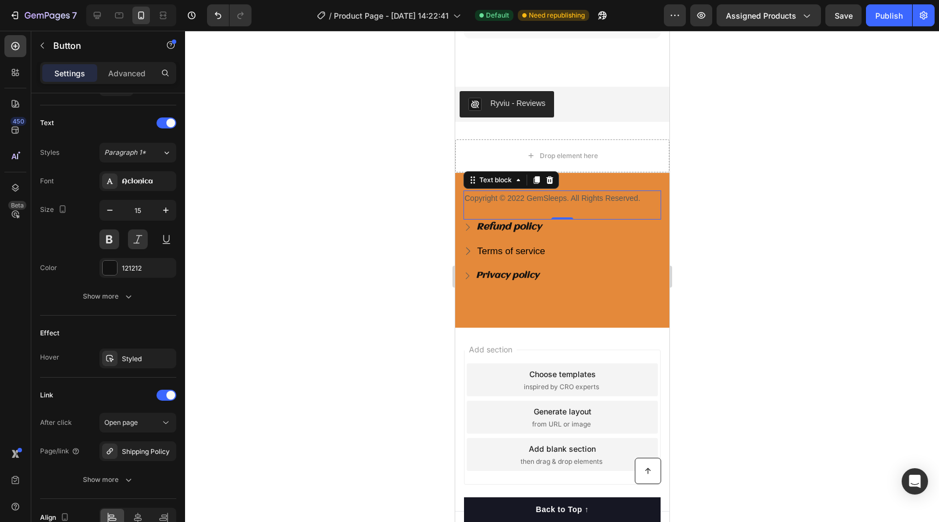
scroll to position [0, 0]
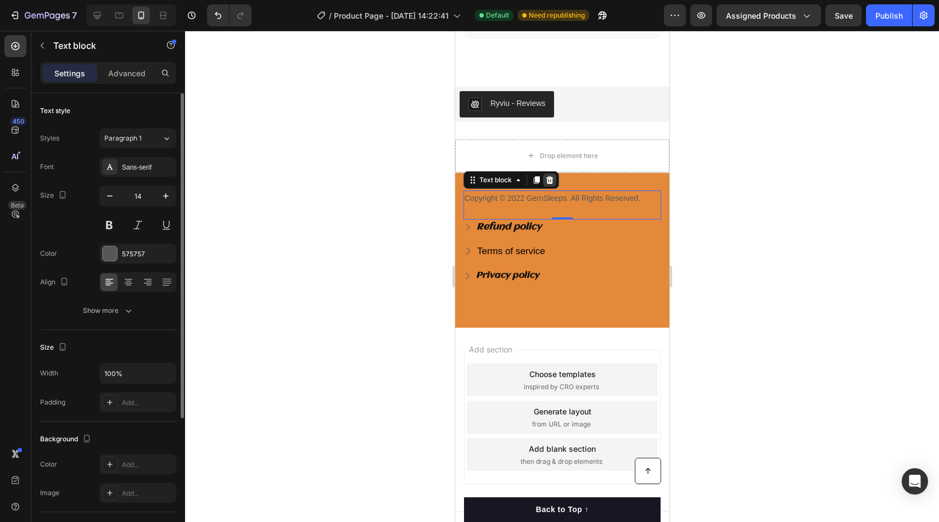
click at [548, 176] on icon at bounding box center [549, 180] width 9 height 9
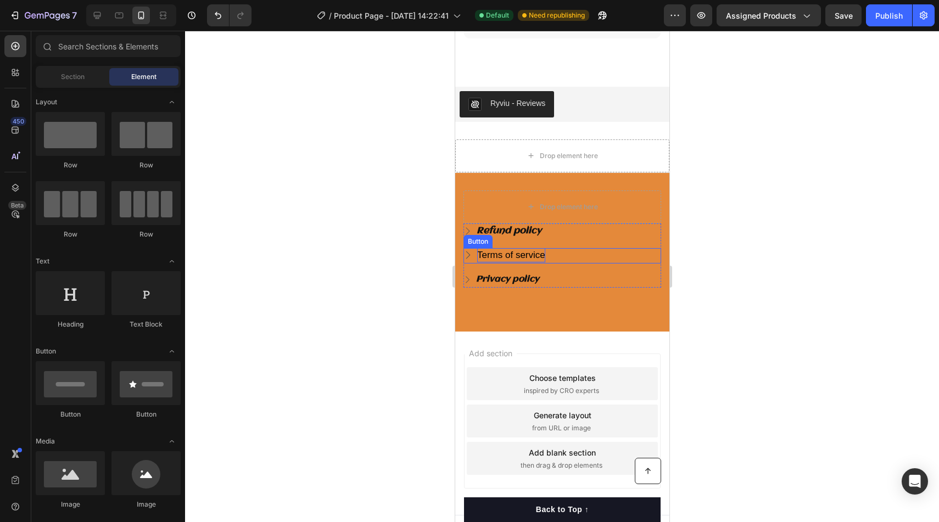
click at [538, 248] on div "Terms of service" at bounding box center [511, 255] width 68 height 14
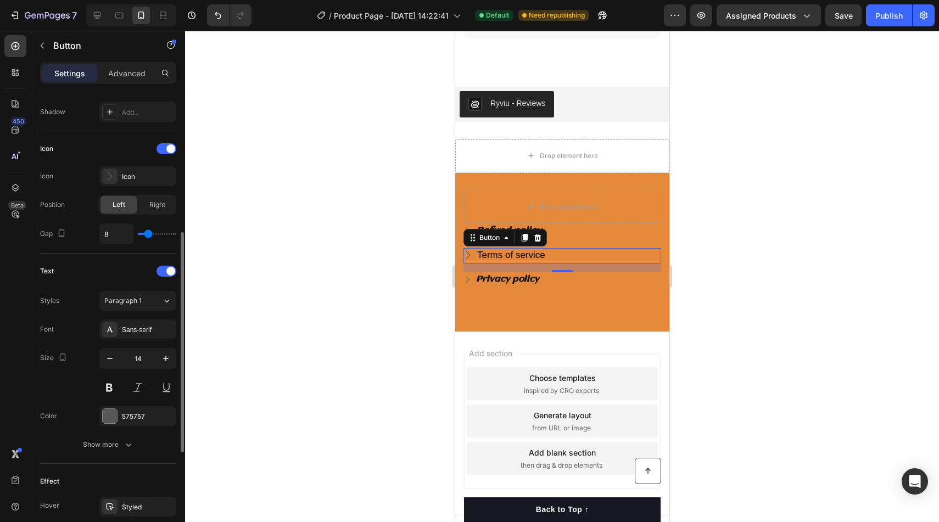
scroll to position [292, 0]
click at [161, 356] on icon "button" at bounding box center [165, 359] width 11 height 11
type input "16"
click at [138, 388] on button at bounding box center [138, 389] width 20 height 20
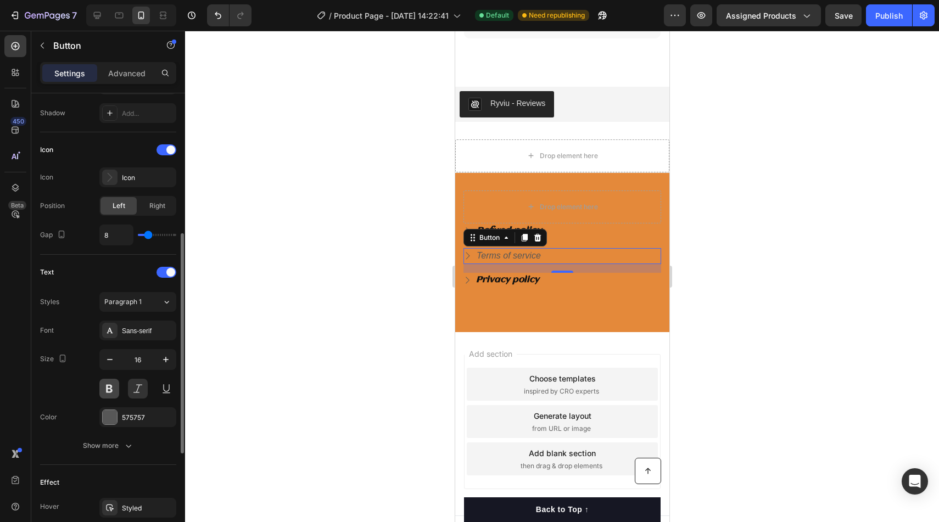
click at [107, 388] on button at bounding box center [109, 389] width 20 height 20
click at [111, 413] on div at bounding box center [110, 417] width 14 height 14
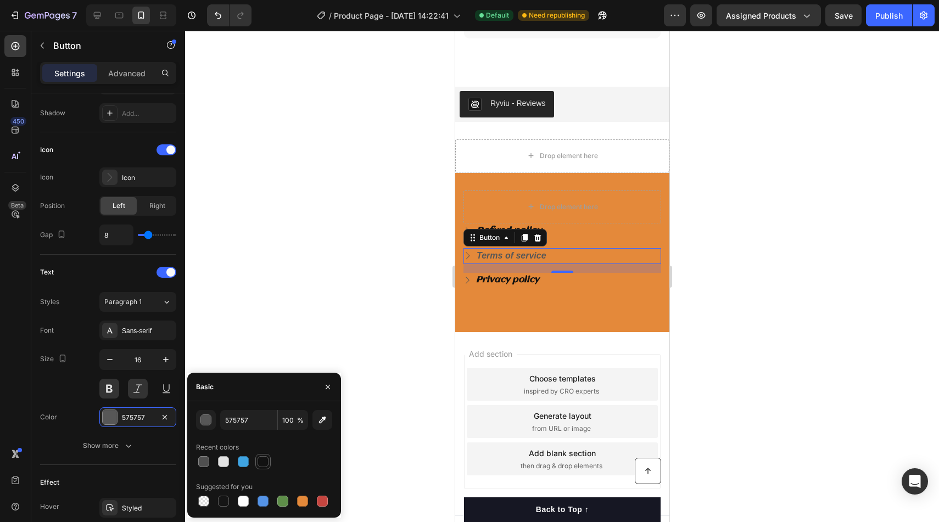
click at [259, 461] on div at bounding box center [263, 461] width 11 height 11
type input "121212"
click at [155, 334] on div "Sans-serif" at bounding box center [148, 331] width 52 height 10
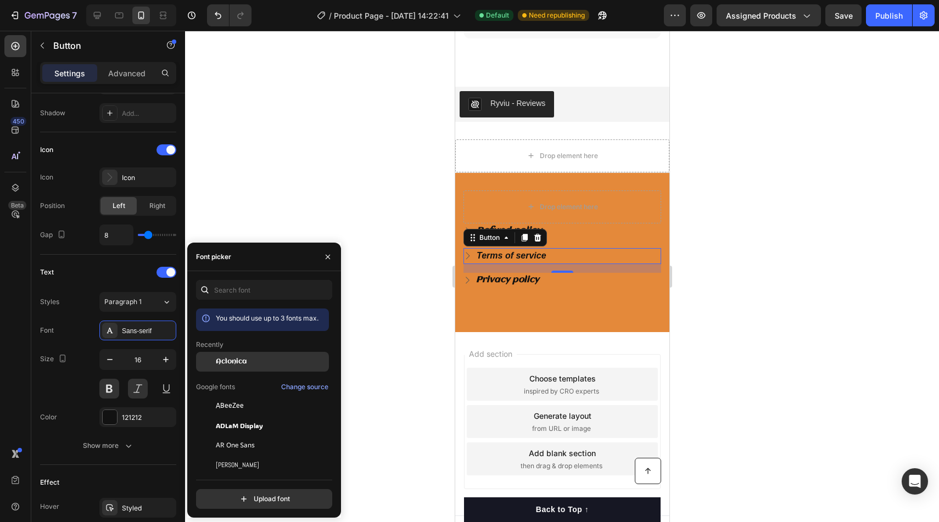
click at [230, 360] on span "Aclonica" at bounding box center [231, 362] width 31 height 10
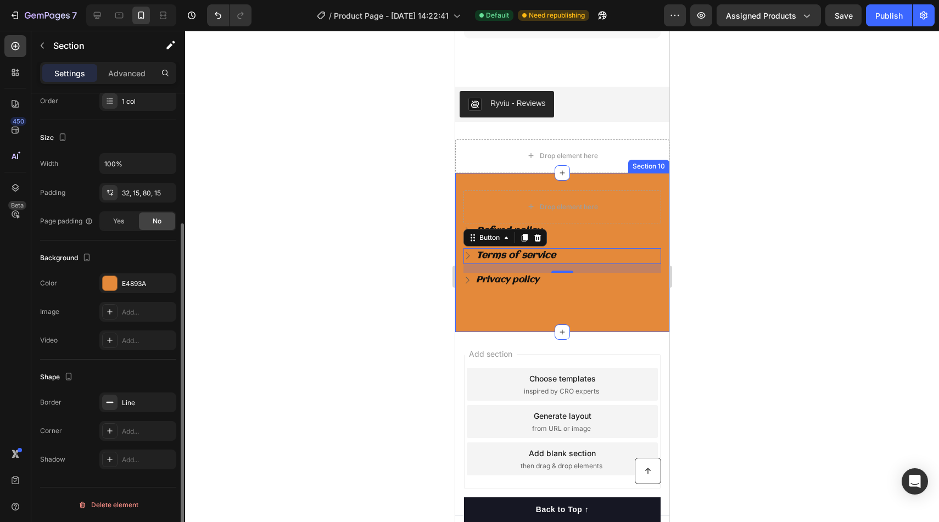
scroll to position [0, 0]
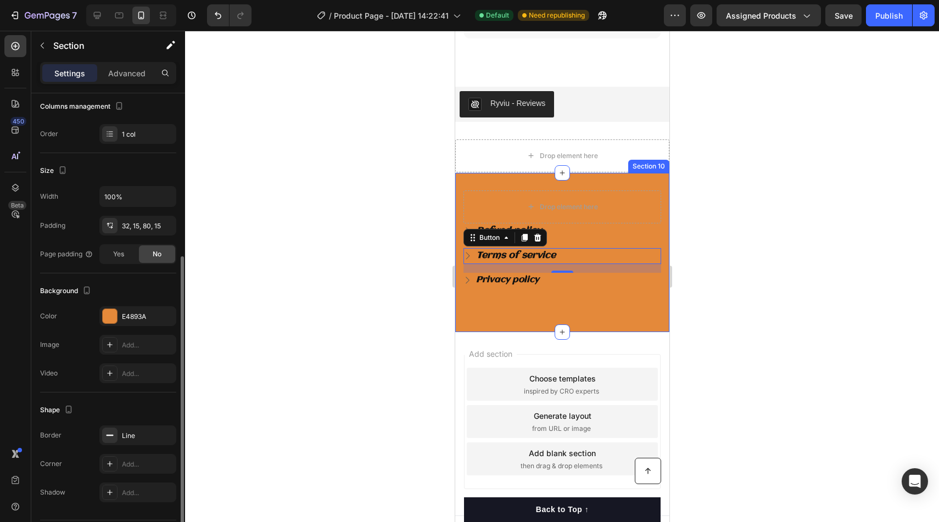
click at [668, 266] on div "Drop element here Refund policy Button Terms of service Button 16 Privacy polic…" at bounding box center [562, 252] width 214 height 160
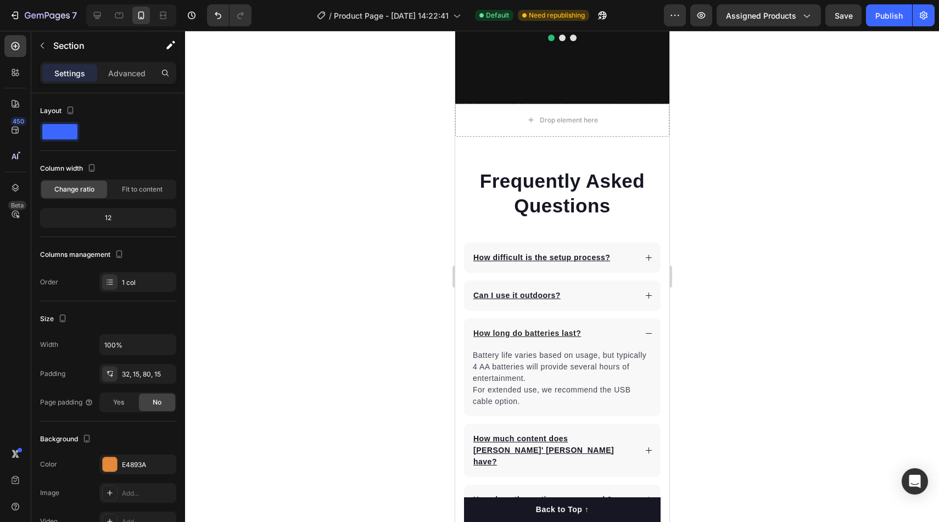
scroll to position [2368, 0]
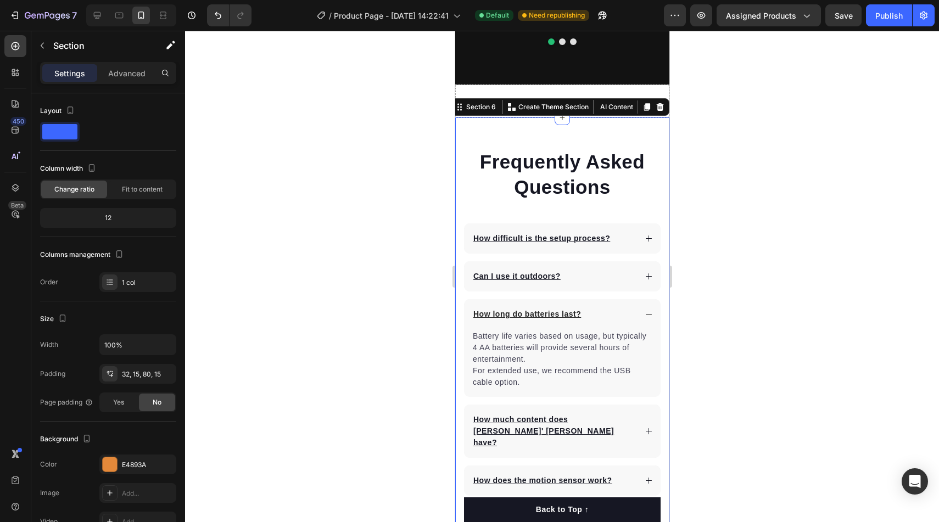
click at [639, 128] on div "Frequently Asked Questions Heading How difficult is the setup process? Can I us…" at bounding box center [562, 341] width 214 height 447
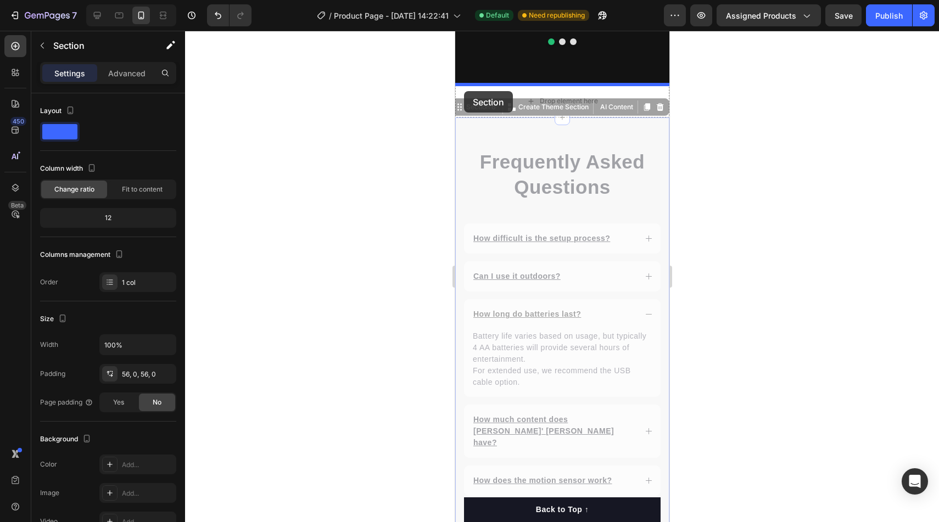
drag, startPoint x: 463, startPoint y: 111, endPoint x: 463, endPoint y: 92, distance: 19.2
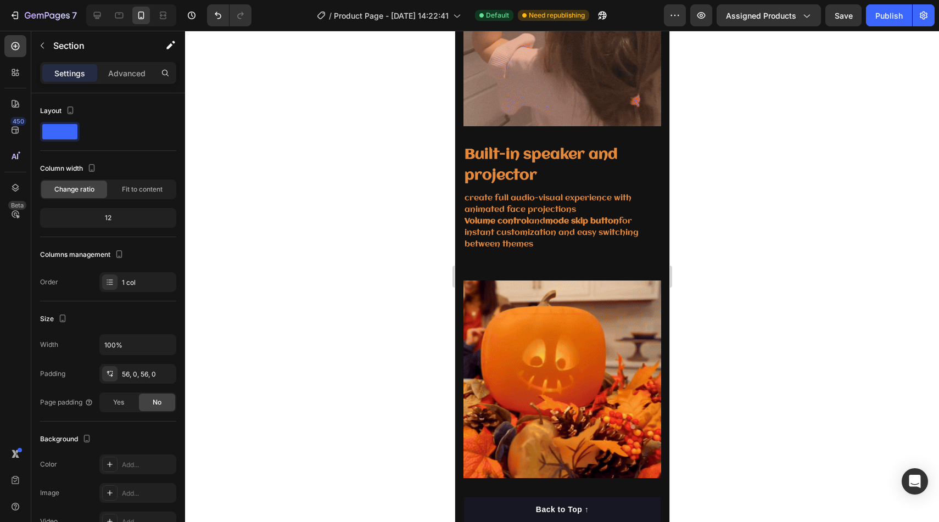
scroll to position [1395, 0]
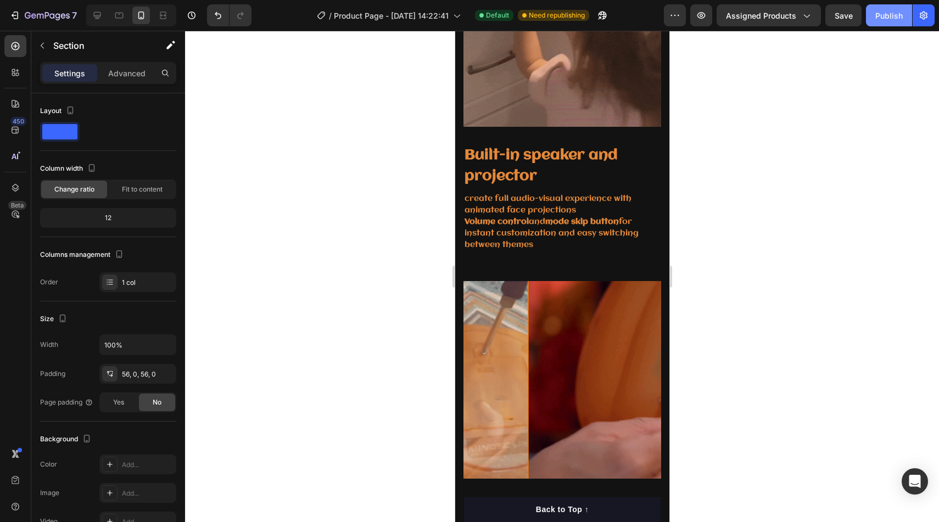
click at [882, 5] on button "Publish" at bounding box center [889, 15] width 46 height 22
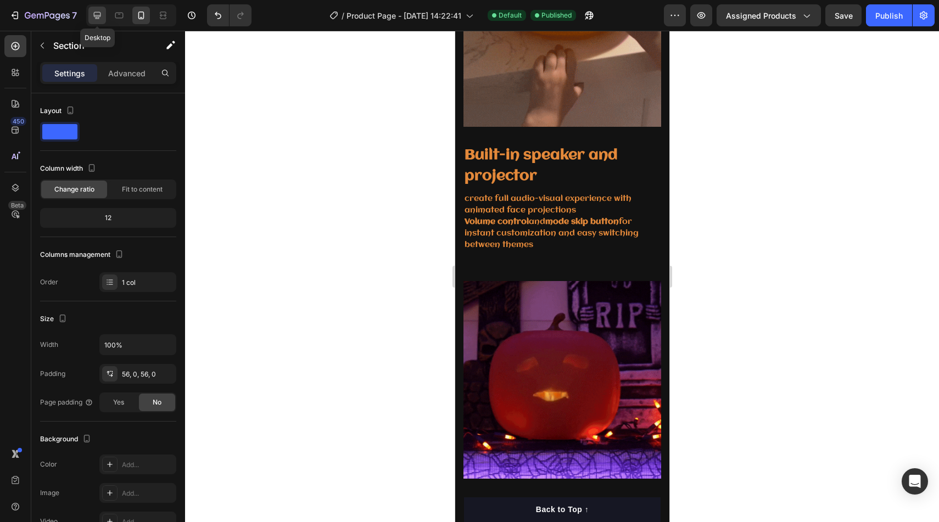
click at [105, 9] on div at bounding box center [97, 16] width 18 height 18
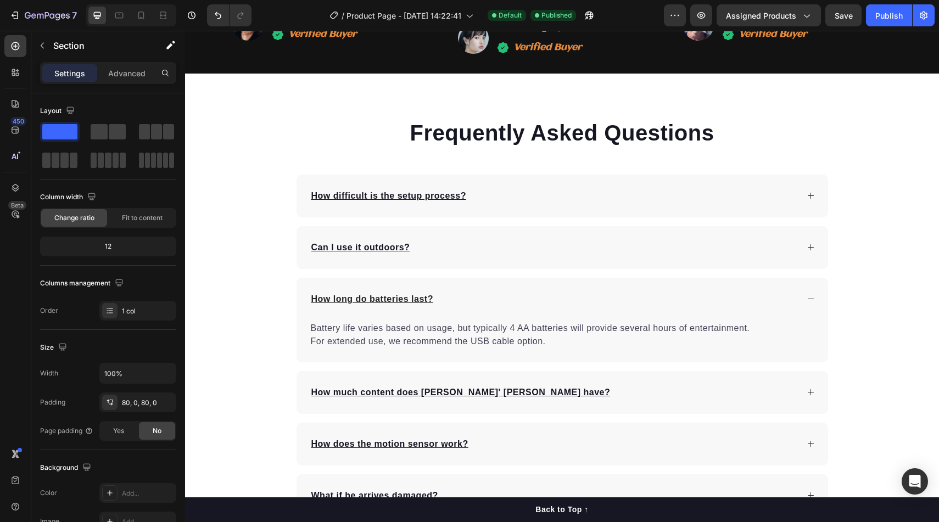
scroll to position [2424, 0]
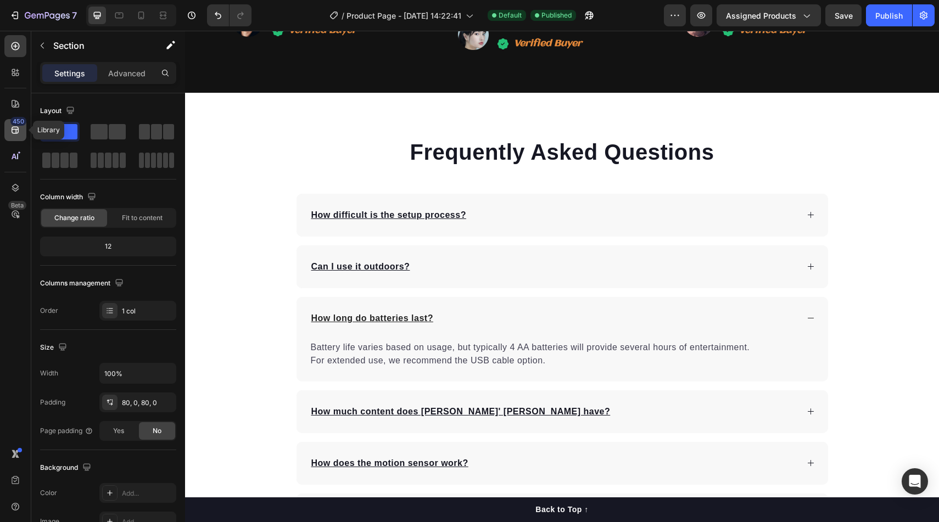
click at [19, 122] on div "450" at bounding box center [18, 121] width 16 height 9
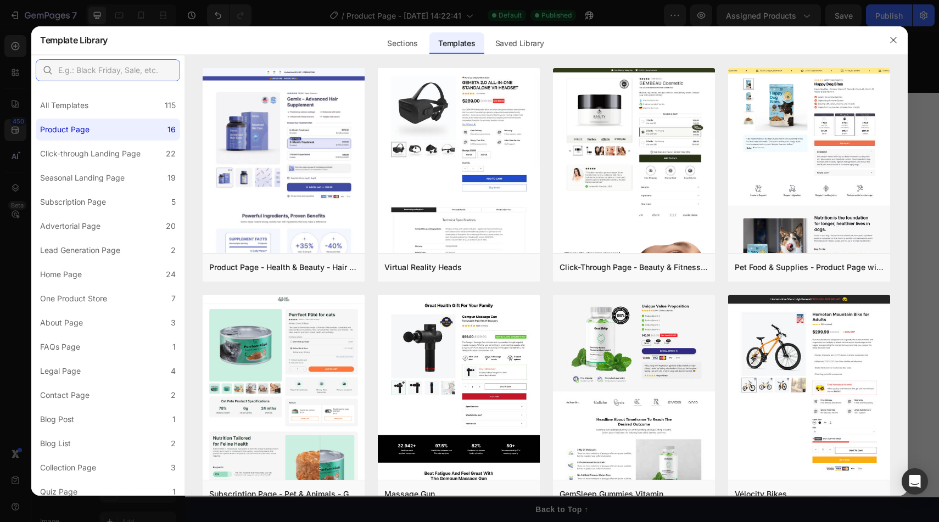
click at [102, 71] on input "text" at bounding box center [108, 70] width 144 height 22
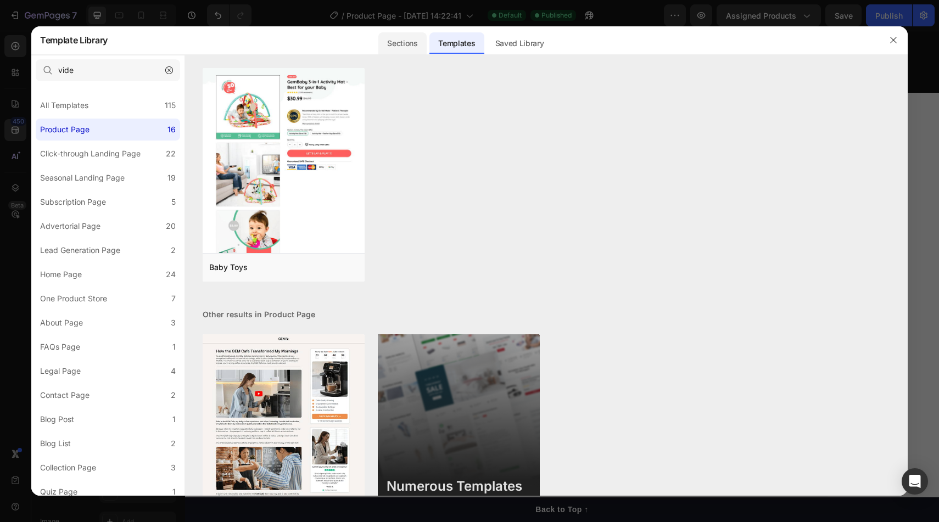
click at [393, 46] on div "Sections" at bounding box center [402, 43] width 48 height 22
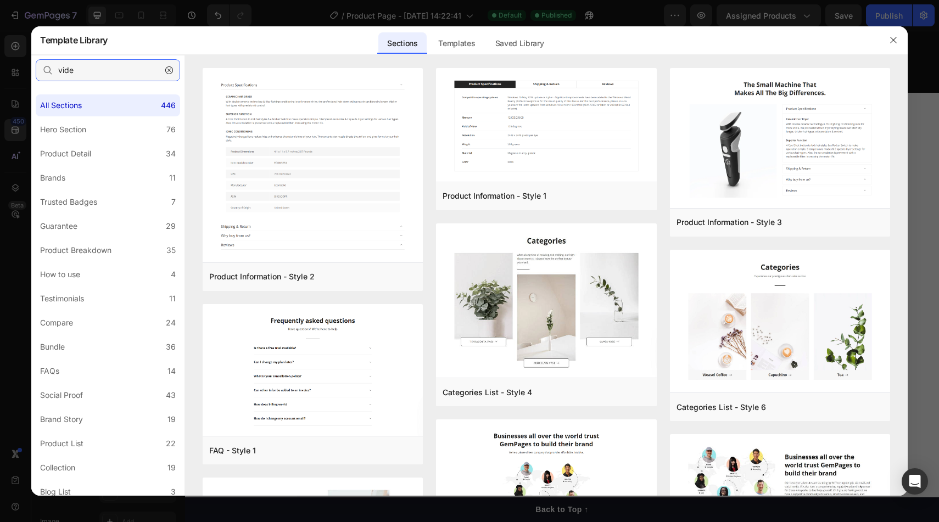
click at [132, 66] on input "vide" at bounding box center [108, 70] width 144 height 22
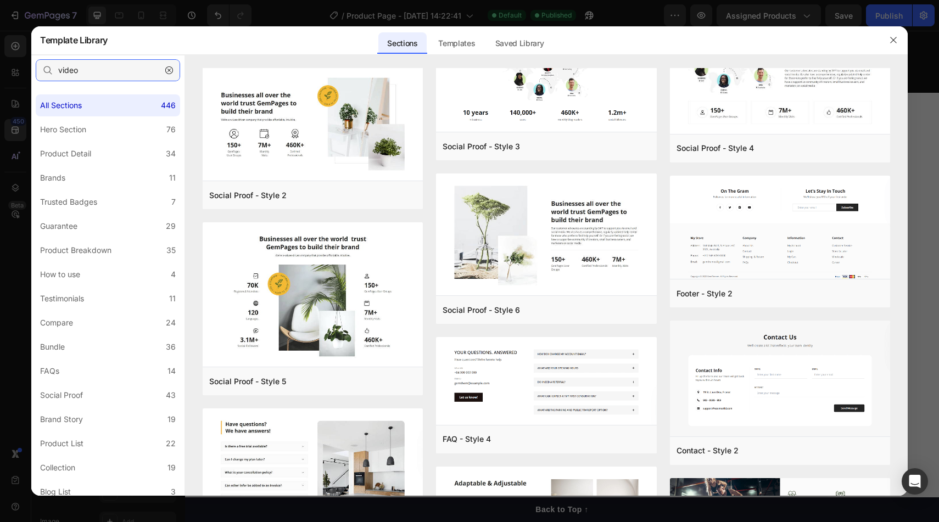
scroll to position [0, 0]
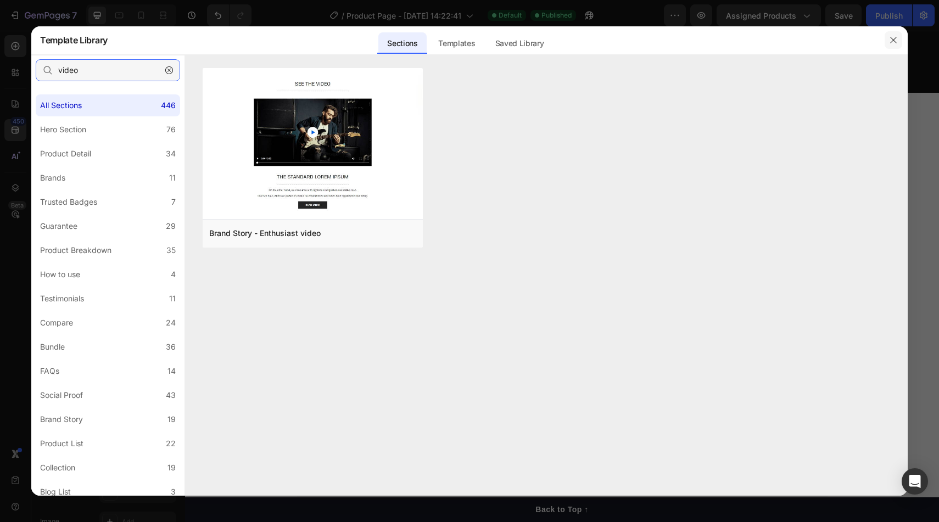
type input "video"
click at [897, 41] on icon "button" at bounding box center [893, 40] width 9 height 9
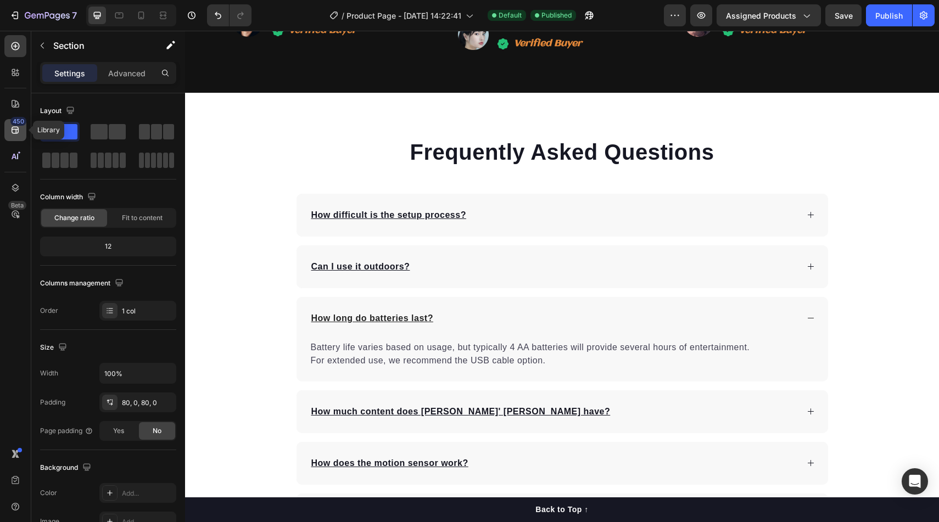
click at [17, 130] on icon at bounding box center [15, 130] width 11 height 11
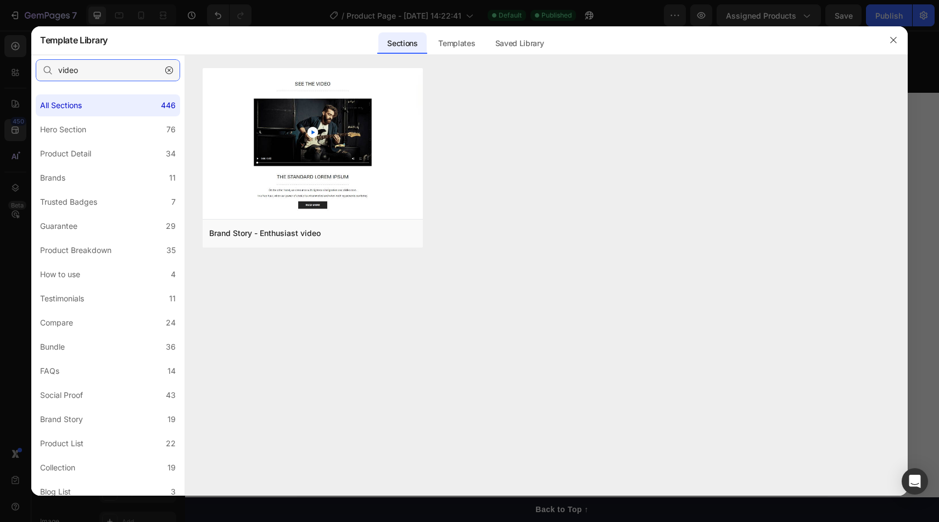
click at [120, 66] on input "video" at bounding box center [108, 70] width 144 height 22
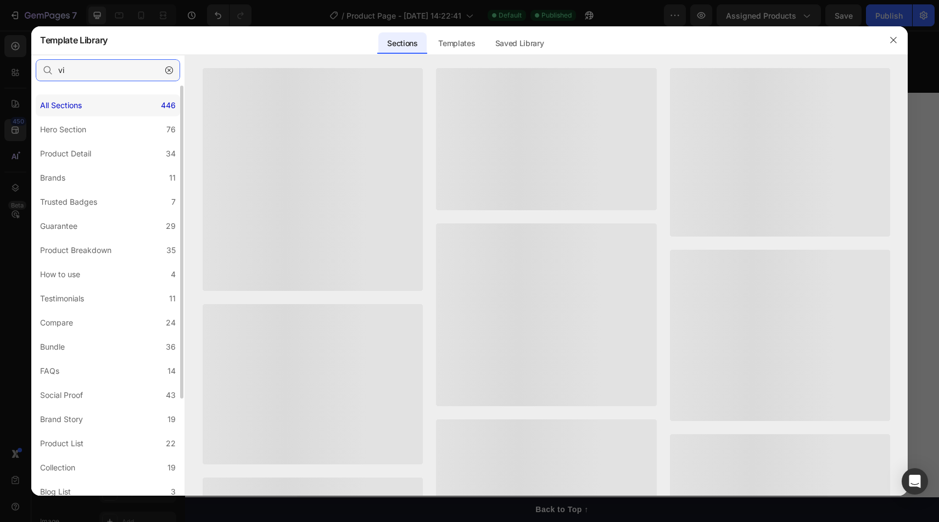
type input "v"
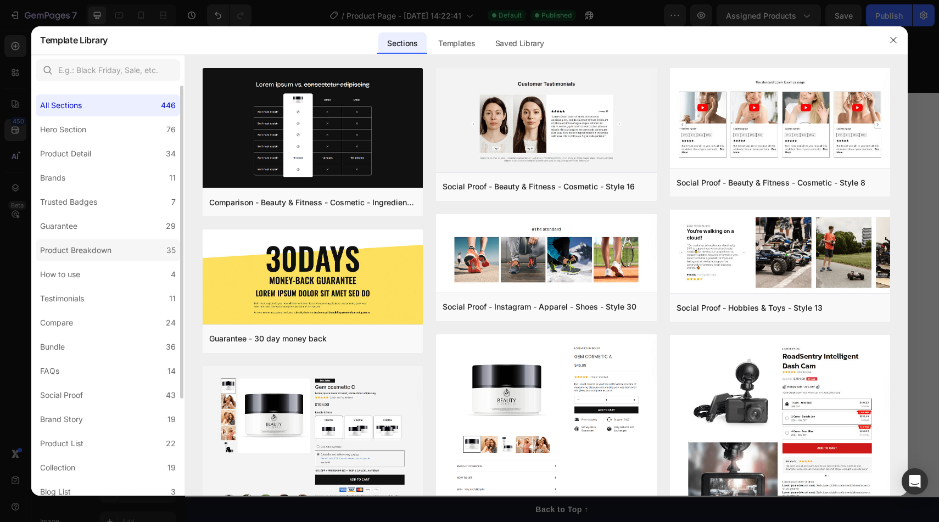
click at [118, 252] on label "Product Breakdown 35" at bounding box center [108, 250] width 144 height 22
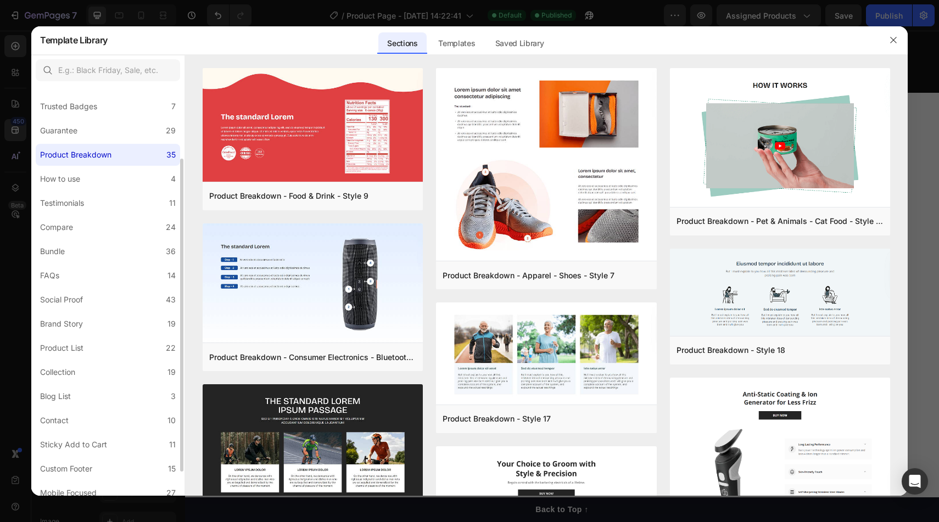
scroll to position [127, 0]
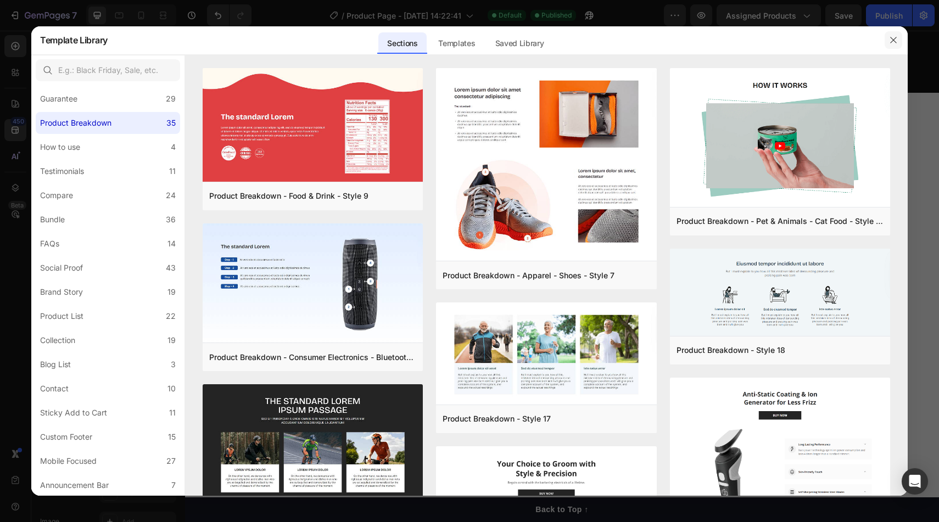
click at [895, 31] on button "button" at bounding box center [894, 40] width 18 height 18
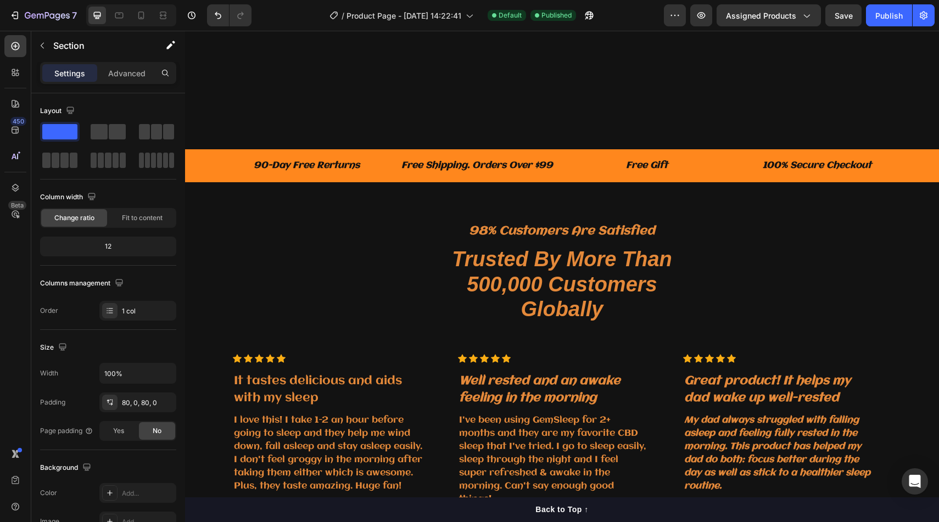
scroll to position [1802, 0]
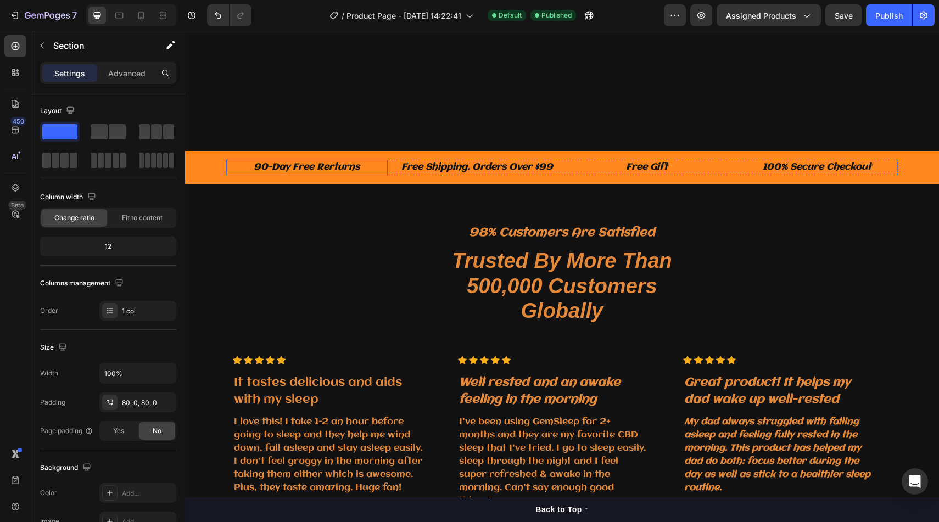
click at [322, 169] on p "90-Day Free Rerturns" at bounding box center [306, 167] width 159 height 13
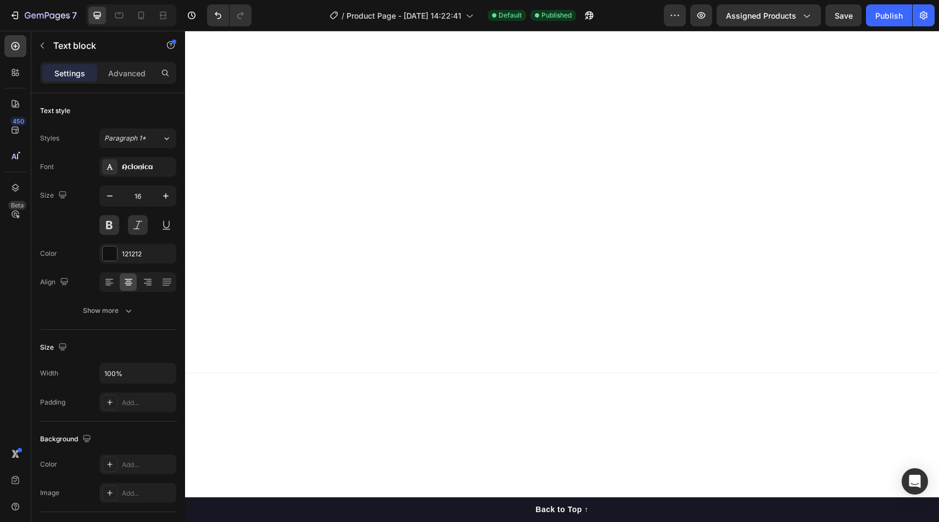
click at [123, 69] on p "Advanced" at bounding box center [126, 74] width 37 height 12
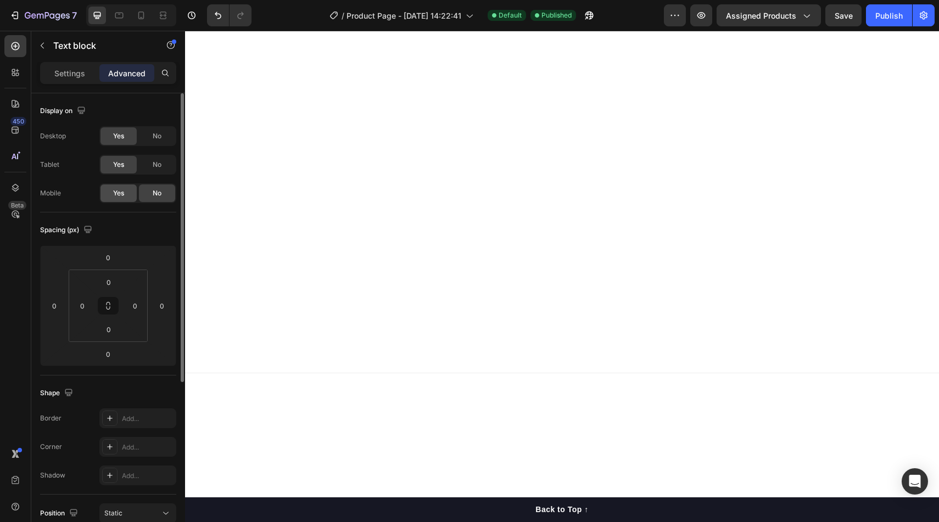
click at [126, 195] on div "Yes" at bounding box center [118, 193] width 36 height 18
click at [111, 195] on div "Yes" at bounding box center [118, 193] width 36 height 18
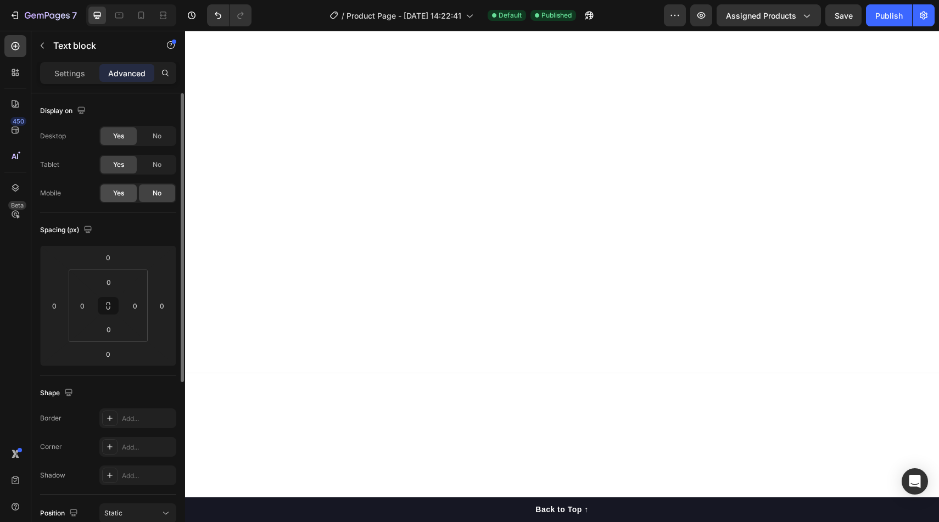
click at [112, 200] on div "Yes" at bounding box center [118, 193] width 36 height 18
click at [893, 18] on div "Publish" at bounding box center [888, 16] width 27 height 12
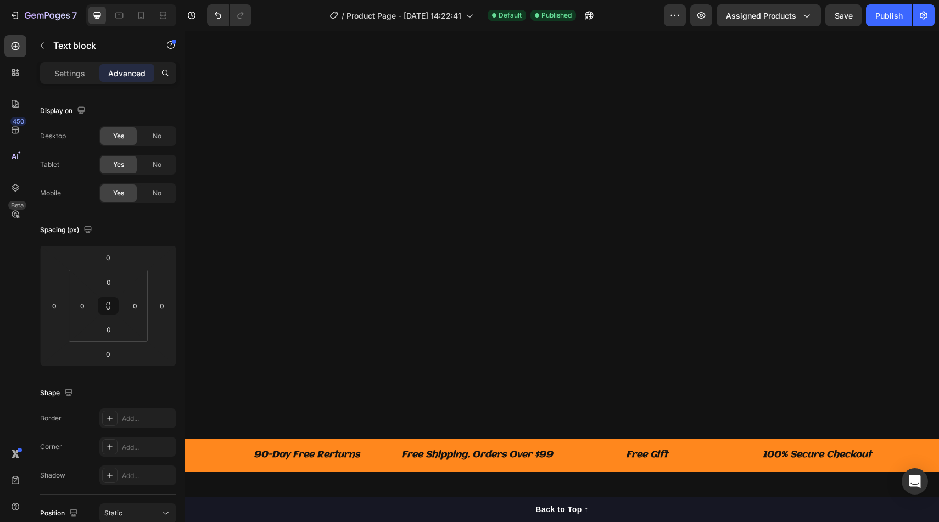
scroll to position [1513, 0]
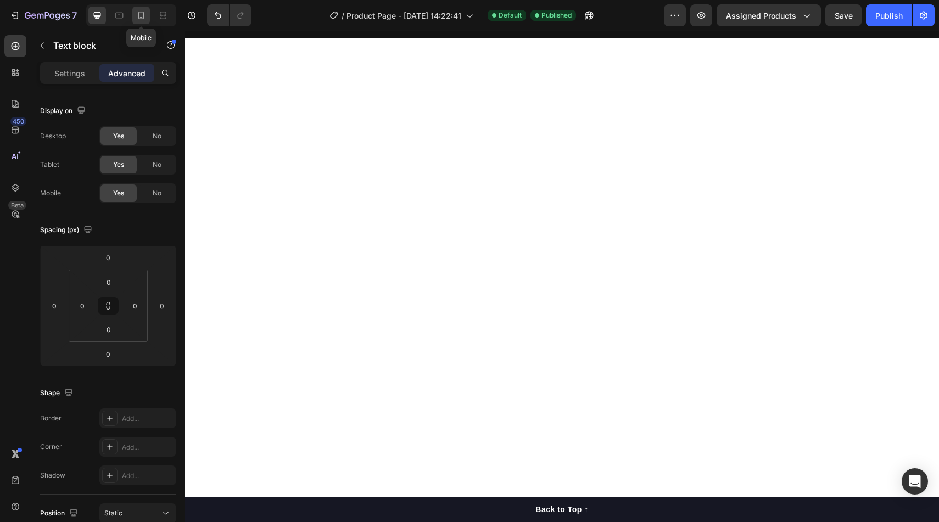
click at [133, 12] on div at bounding box center [141, 16] width 18 height 18
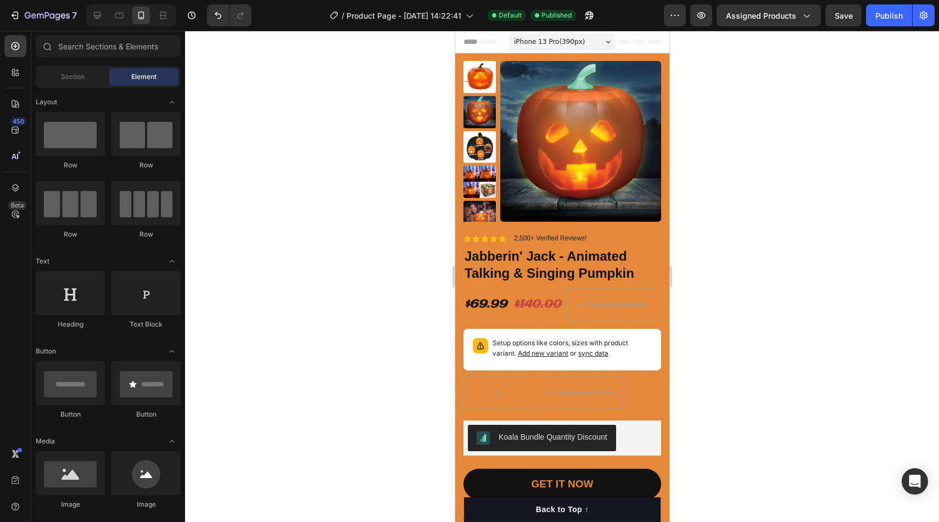
click at [497, 46] on span "Header" at bounding box center [487, 41] width 24 height 11
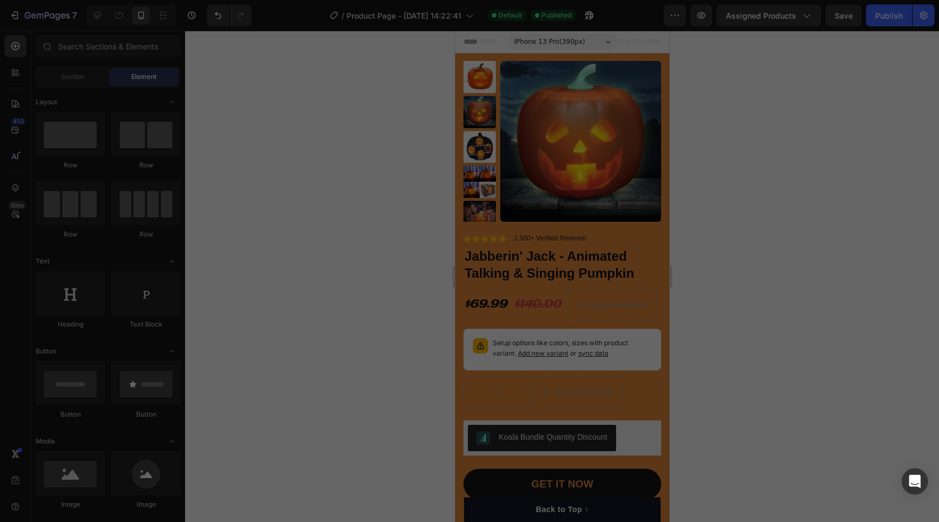
scroll to position [40, 0]
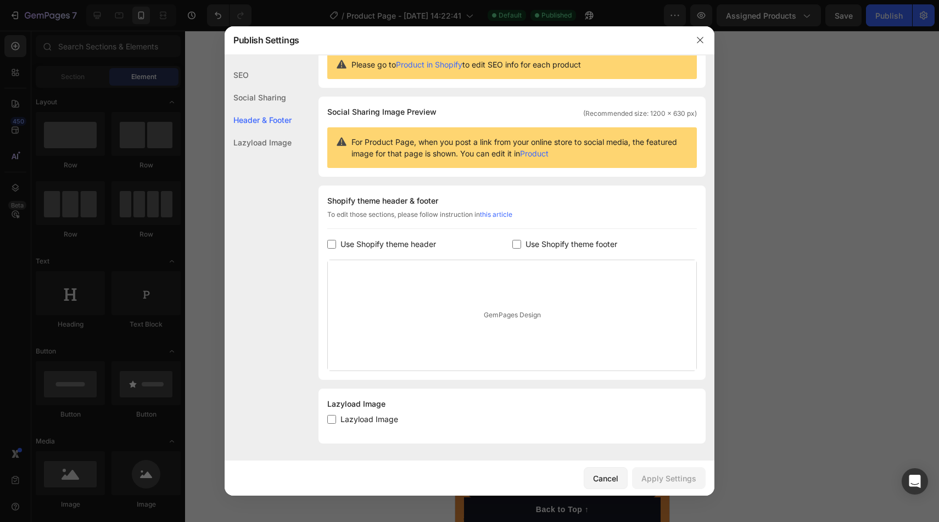
click at [515, 243] on input "checkbox" at bounding box center [516, 244] width 9 height 9
checkbox input "true"
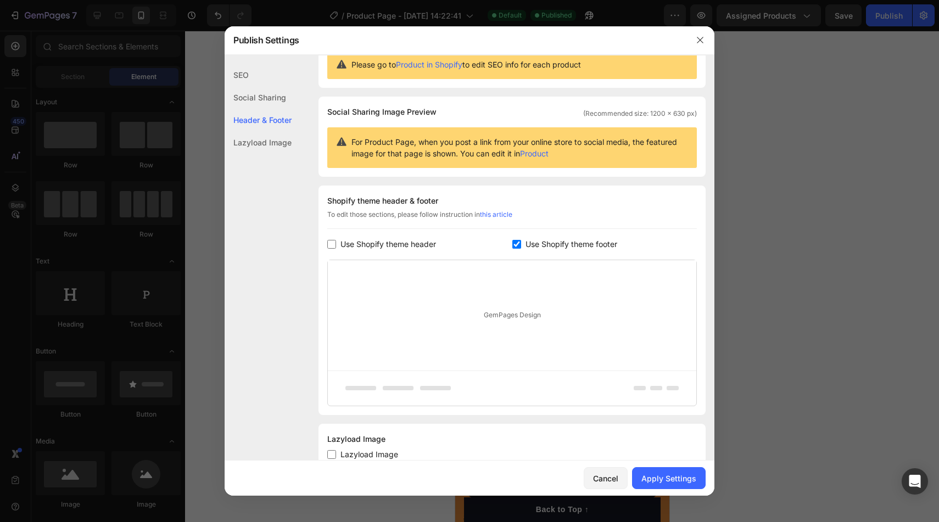
click at [337, 246] on label "Use Shopify theme header" at bounding box center [386, 244] width 100 height 13
checkbox input "true"
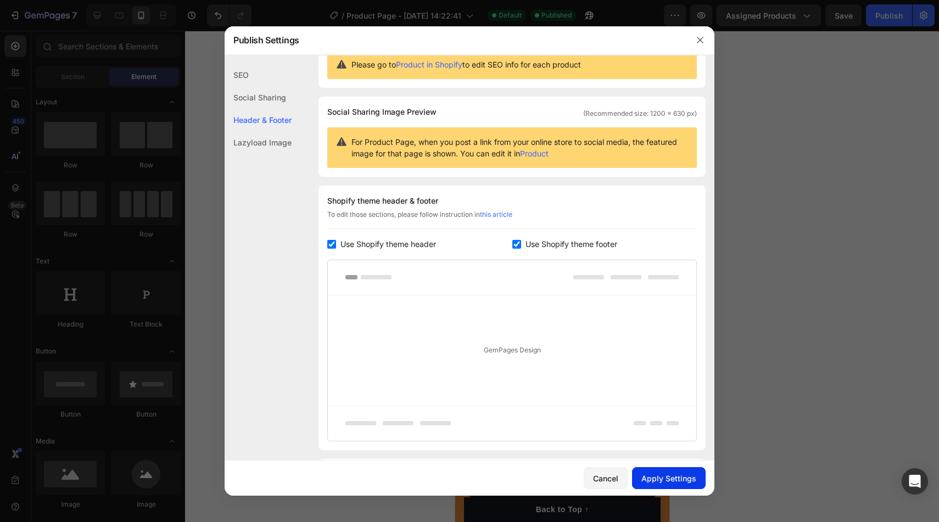
click at [654, 475] on div "Apply Settings" at bounding box center [668, 479] width 55 height 12
click at [533, 243] on span "Use Shopify theme footer" at bounding box center [571, 244] width 92 height 13
checkbox input "false"
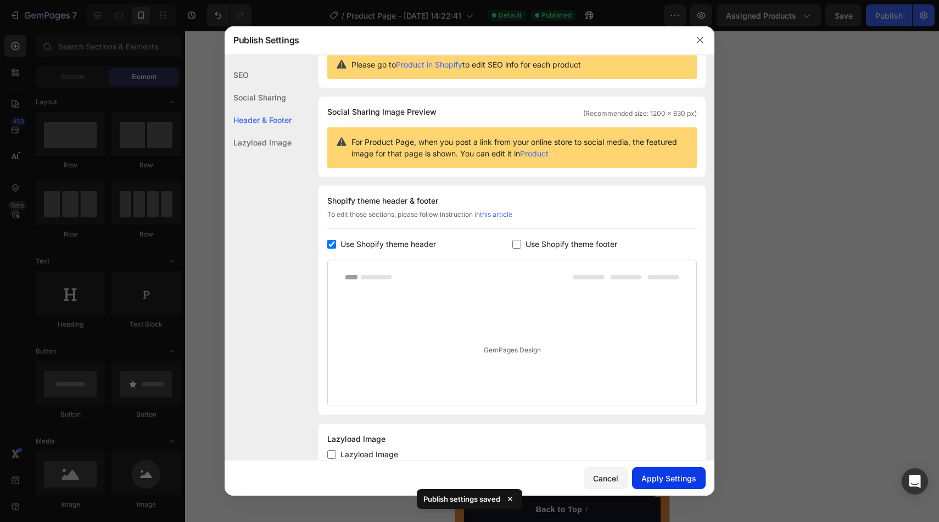
click at [662, 472] on button "Apply Settings" at bounding box center [669, 478] width 74 height 22
click at [767, 359] on div at bounding box center [469, 261] width 939 height 522
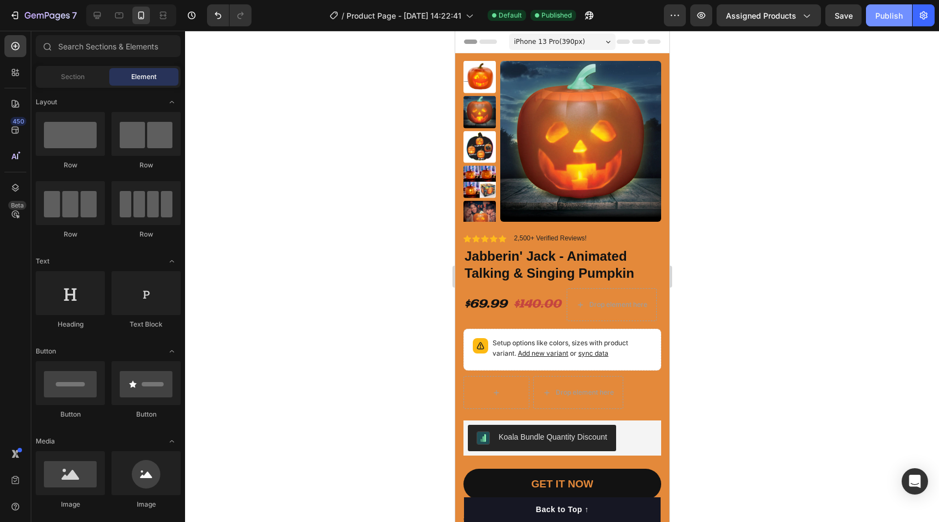
click at [885, 15] on div "Publish" at bounding box center [888, 16] width 27 height 12
click at [473, 39] on div "Header" at bounding box center [481, 41] width 41 height 13
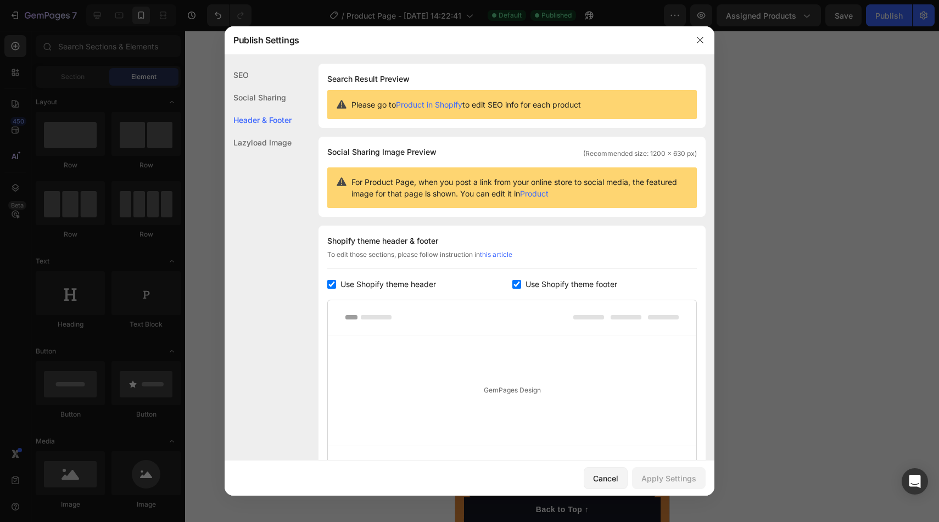
scroll to position [110, 0]
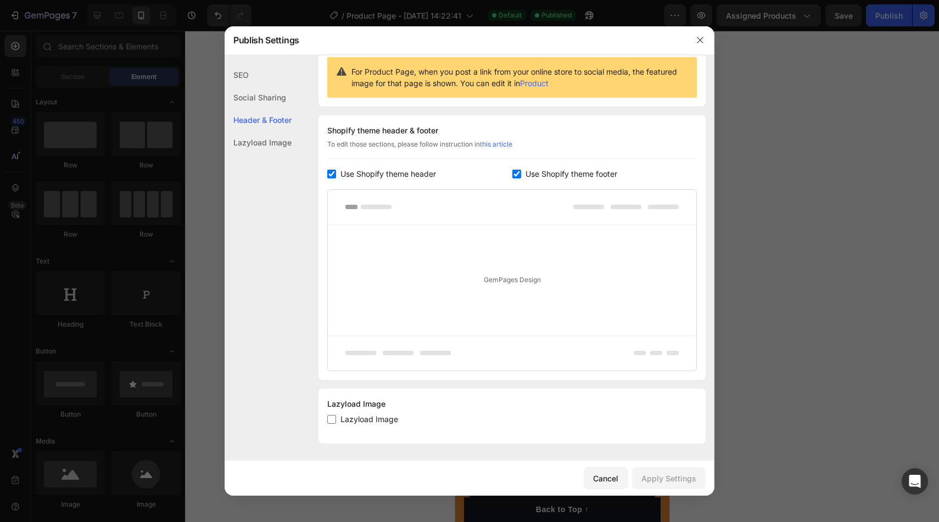
click at [520, 176] on input "checkbox" at bounding box center [516, 174] width 9 height 9
checkbox input "false"
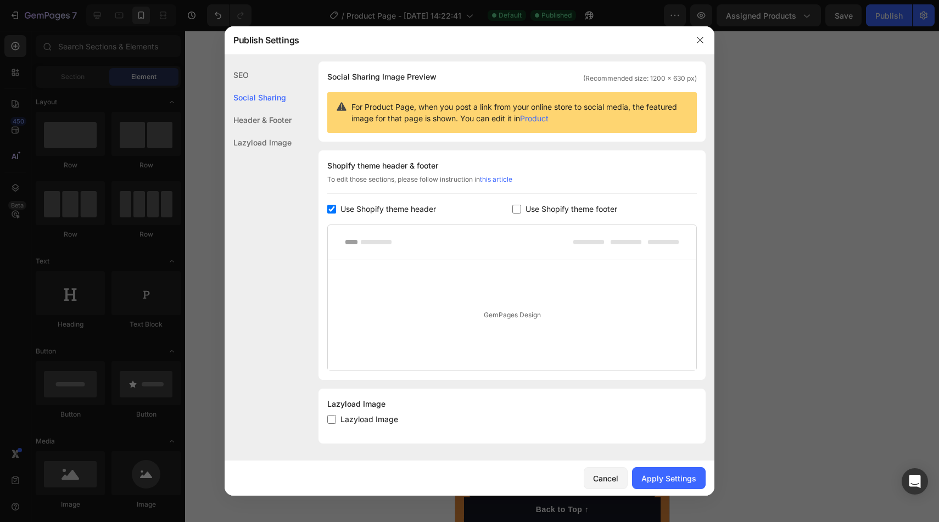
click at [339, 201] on div "Shopify theme header & footer To edit those sections, please follow instruction…" at bounding box center [511, 265] width 387 height 230
click at [333, 213] on div "Use Shopify theme header" at bounding box center [419, 209] width 185 height 13
checkbox input "false"
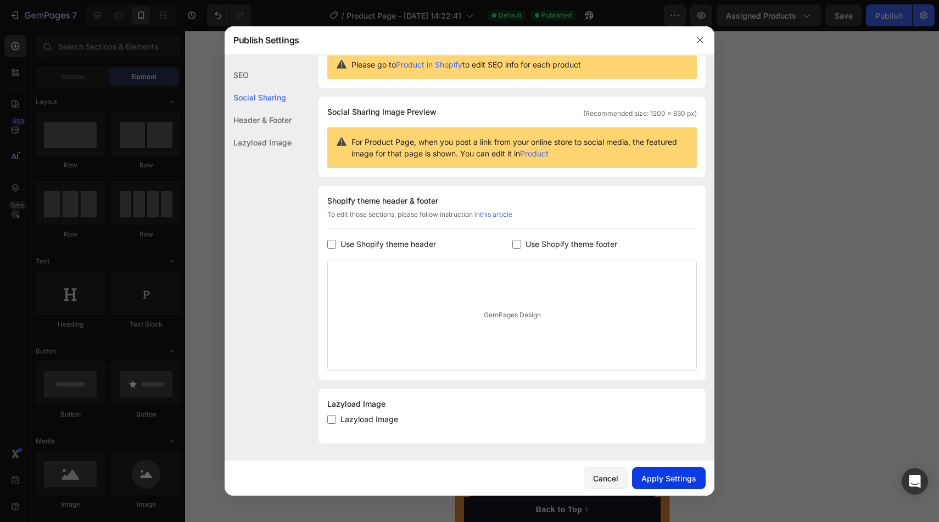
click at [674, 471] on button "Apply Settings" at bounding box center [669, 478] width 74 height 22
click at [838, 189] on div at bounding box center [469, 261] width 939 height 522
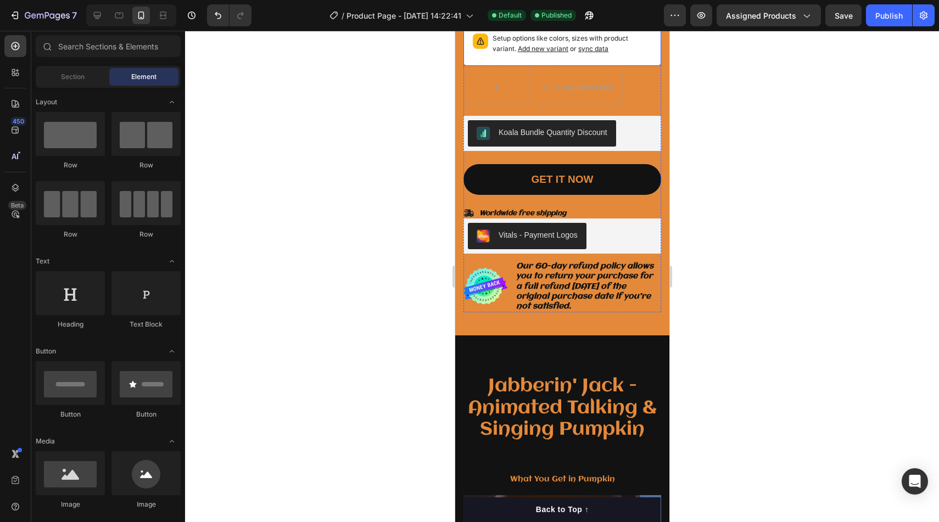
scroll to position [303, 0]
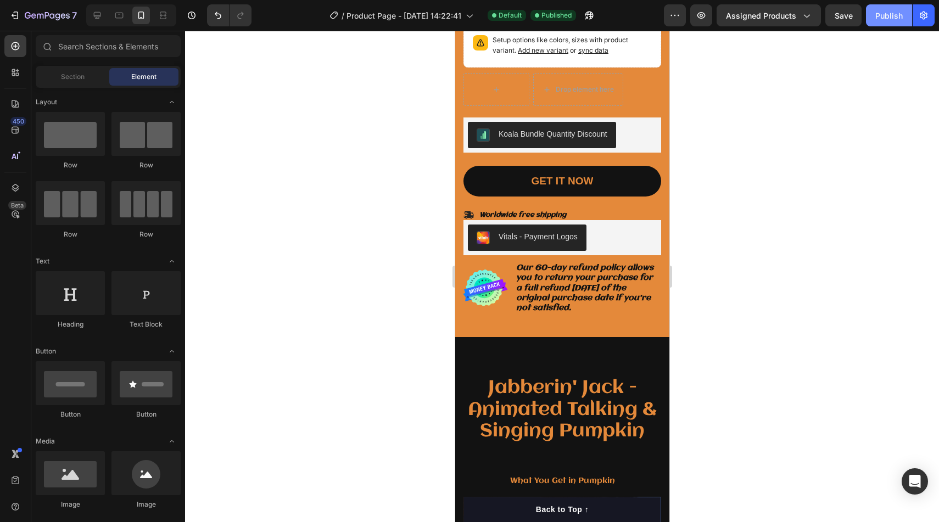
click at [880, 24] on button "Publish" at bounding box center [889, 15] width 46 height 22
click at [29, 11] on div "7" at bounding box center [51, 15] width 52 height 13
